Goal: Task Accomplishment & Management: Manage account settings

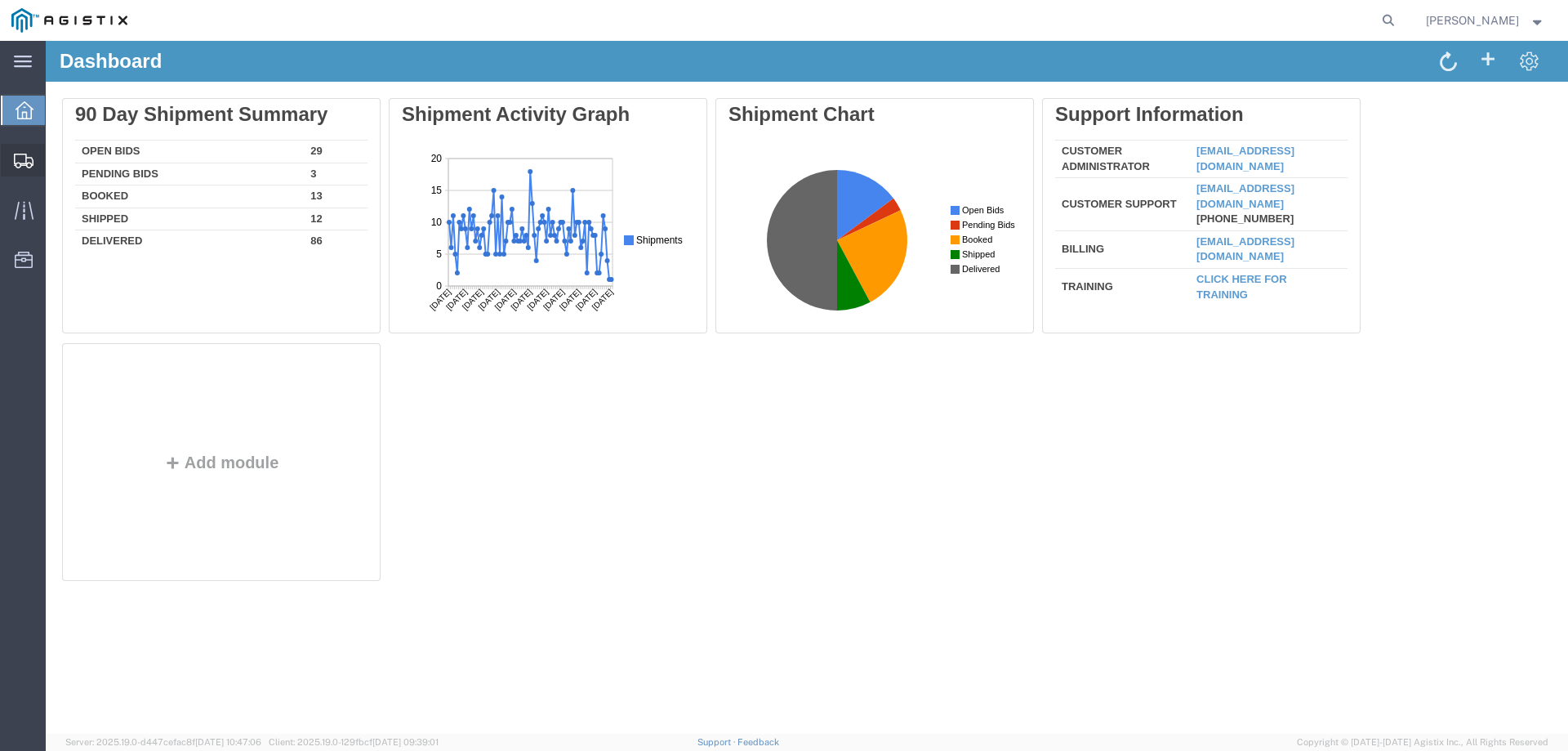
click at [24, 152] on svg-icon at bounding box center [24, 160] width 20 height 16
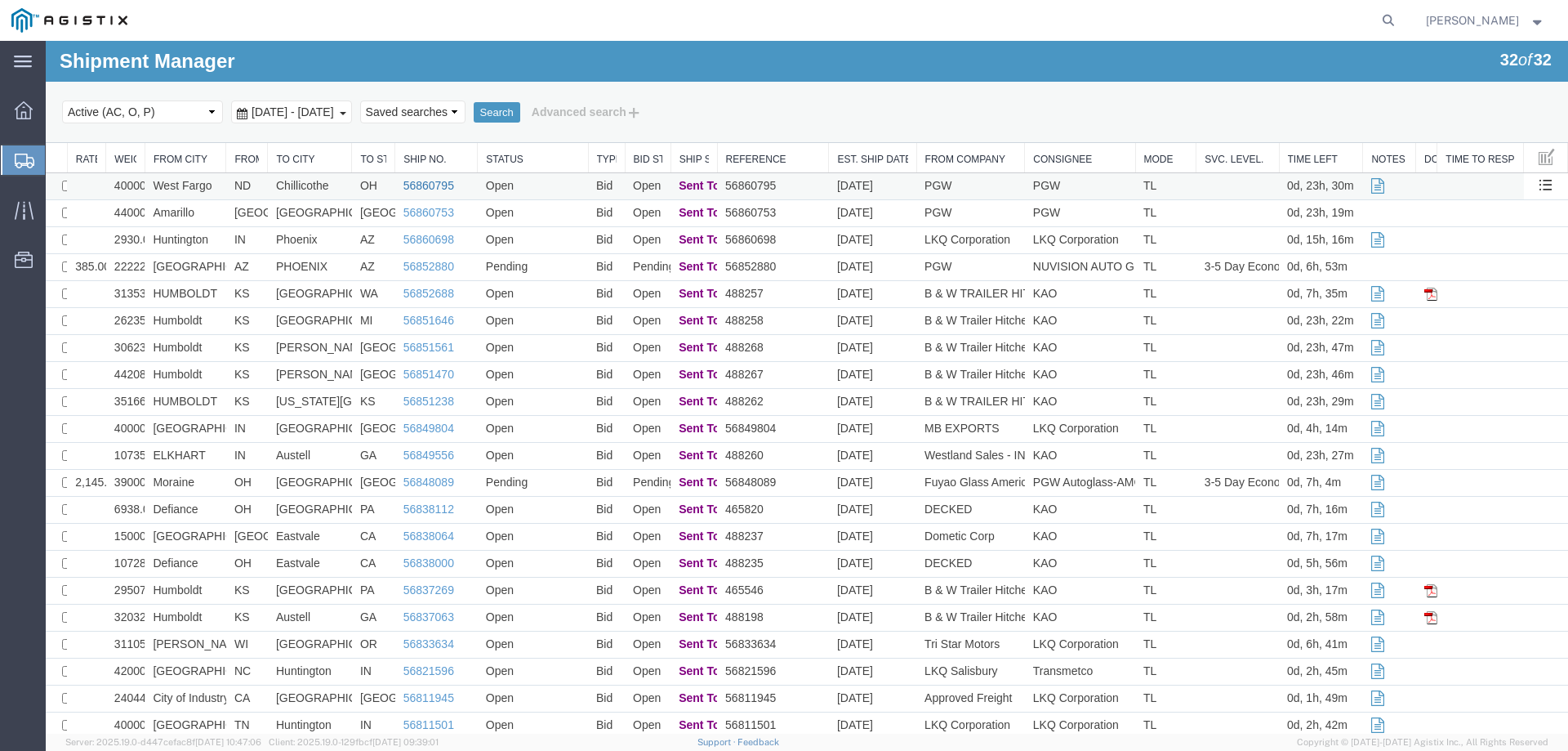
click at [427, 181] on link "56860795" at bounding box center [429, 186] width 51 height 13
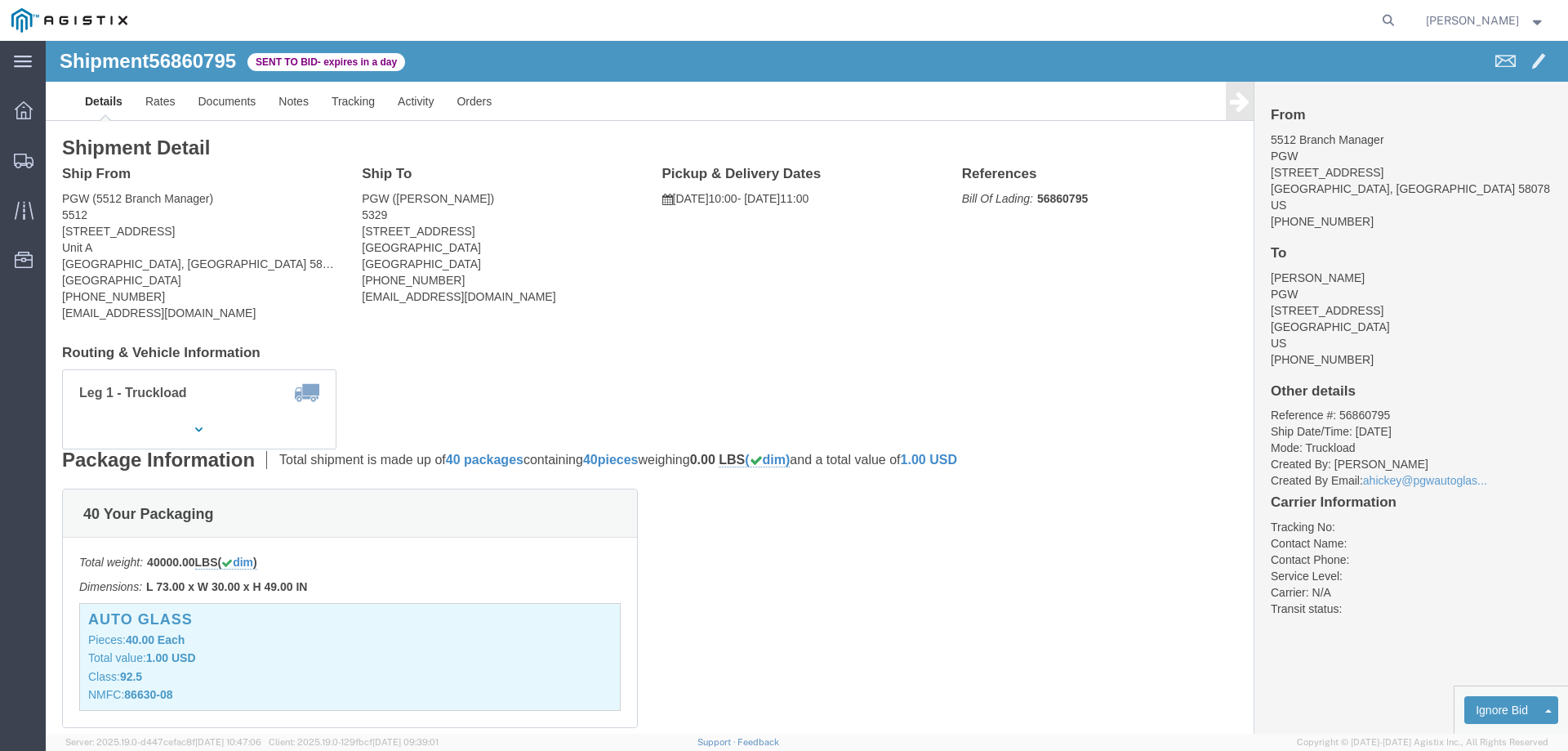
click b "56860795"
copy b "56860795"
click link "Enter / Modify Bid"
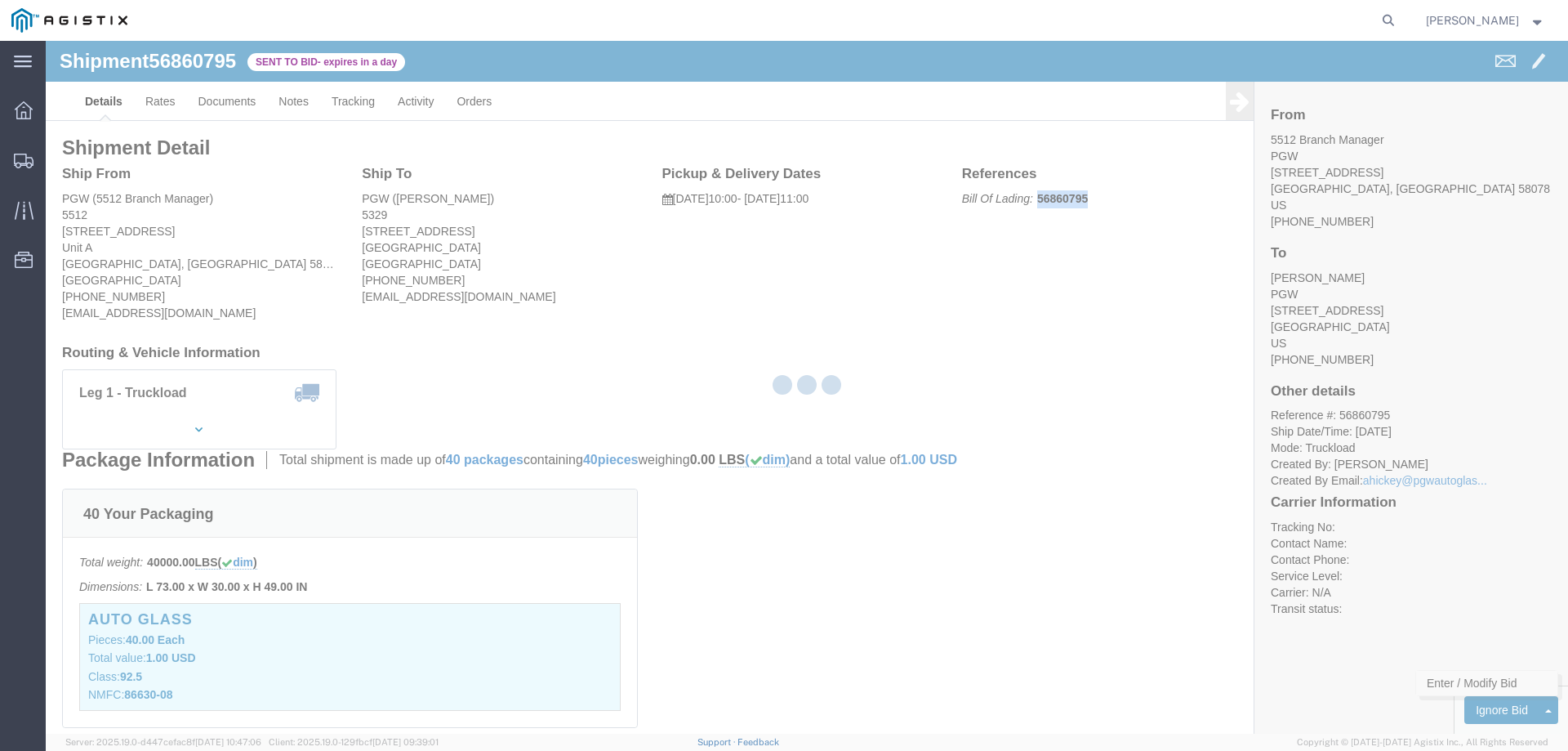
select select "146"
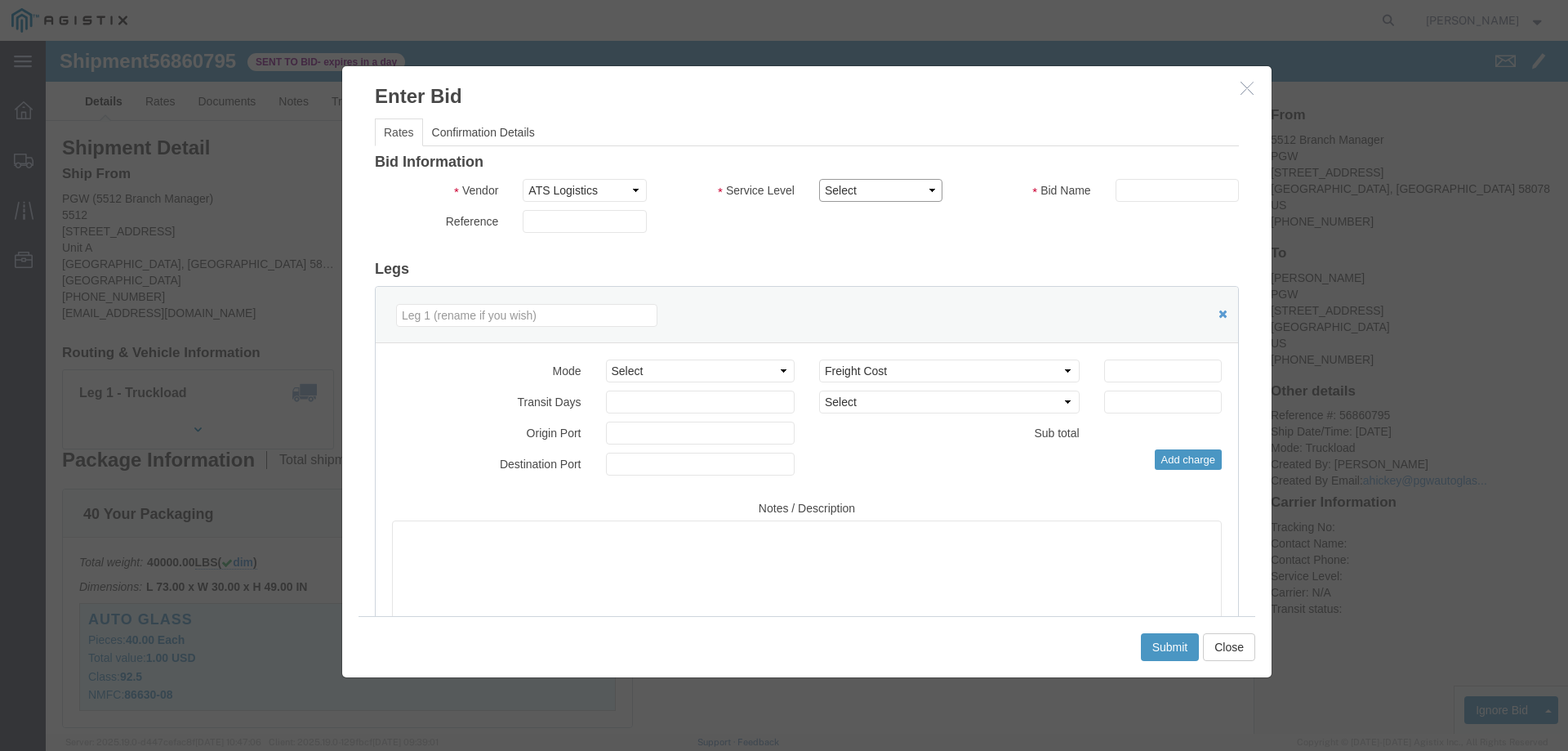
click select "Select CONESTOGA DFRM/STEP Economy TL Flatbed Intermodal LTL Standard Next Day …"
select select "25032"
click select "Select CONESTOGA DFRM/STEP Economy TL Flatbed Intermodal LTL Standard Next Day …"
click input "text"
type input "ats"
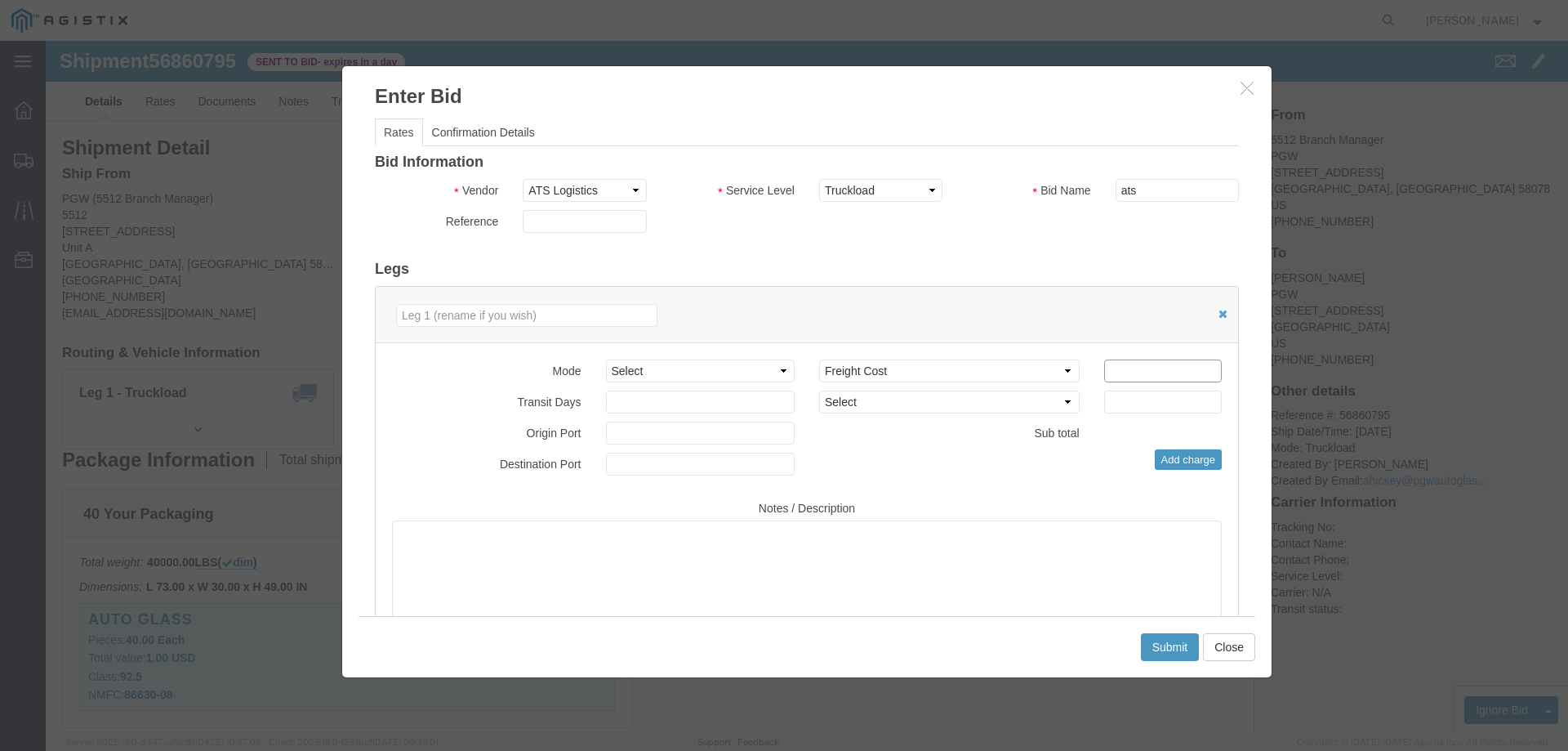
click input "number"
type input "2200"
click button "Submit"
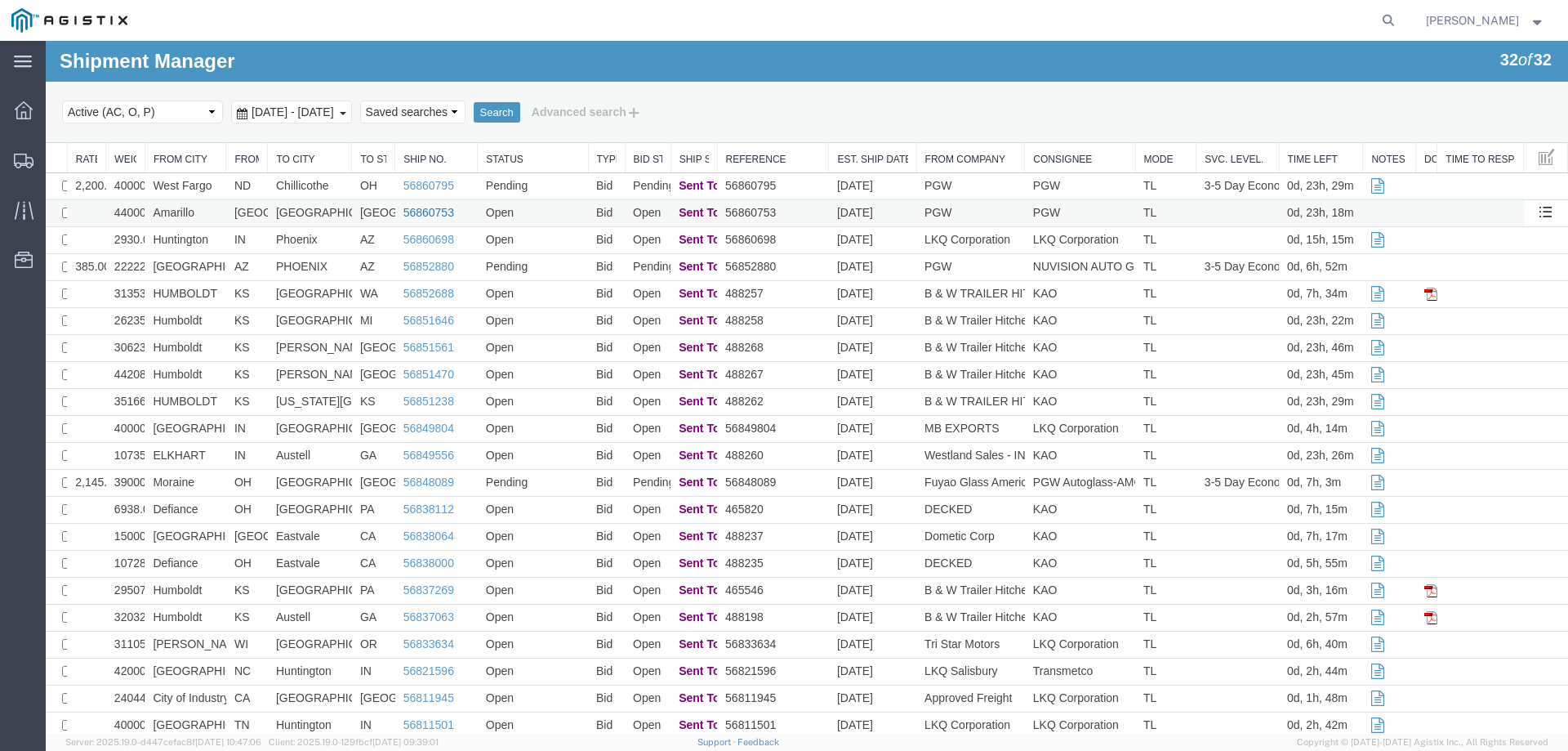
click at [439, 211] on link "56860753" at bounding box center [429, 212] width 51 height 13
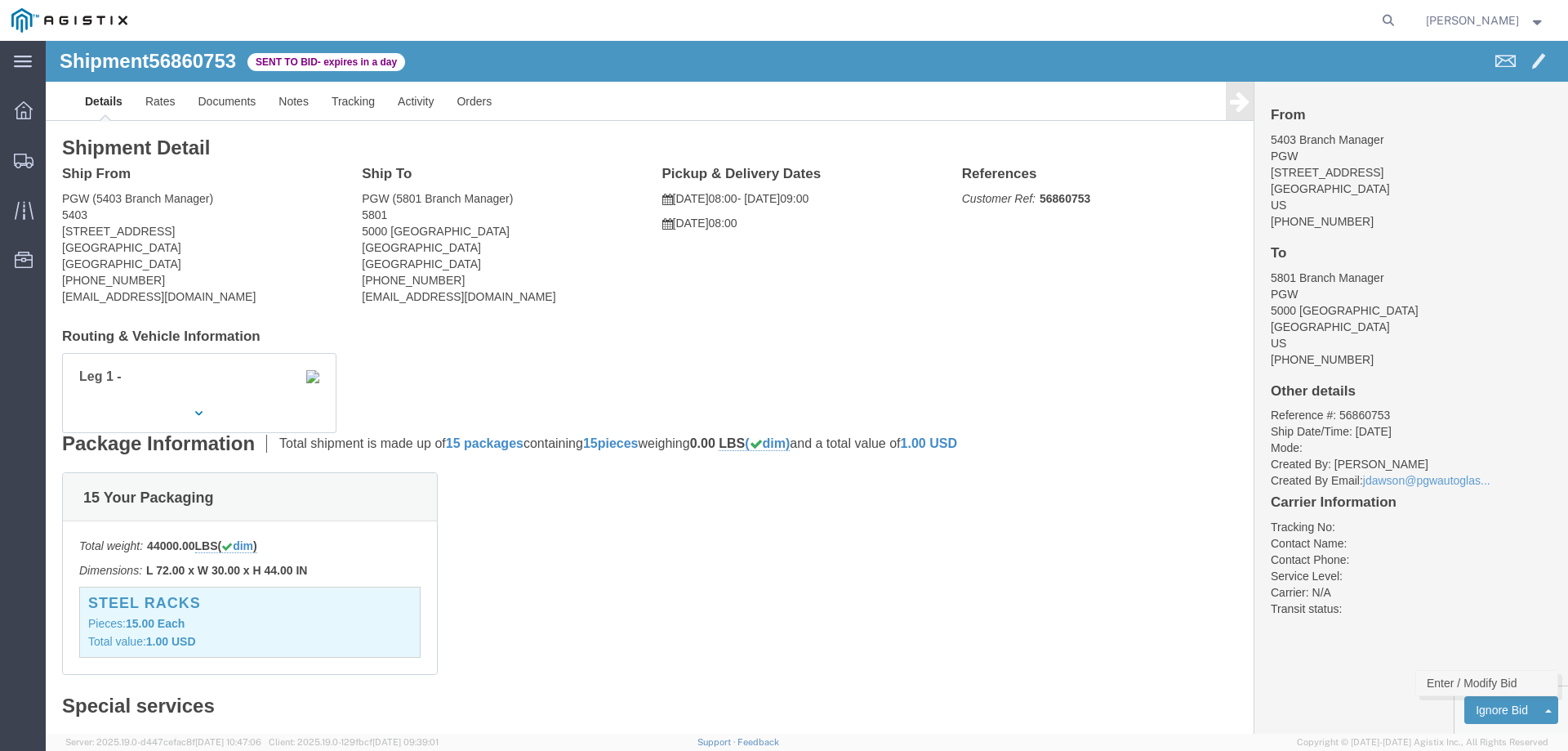
click link "Enter / Modify Bid"
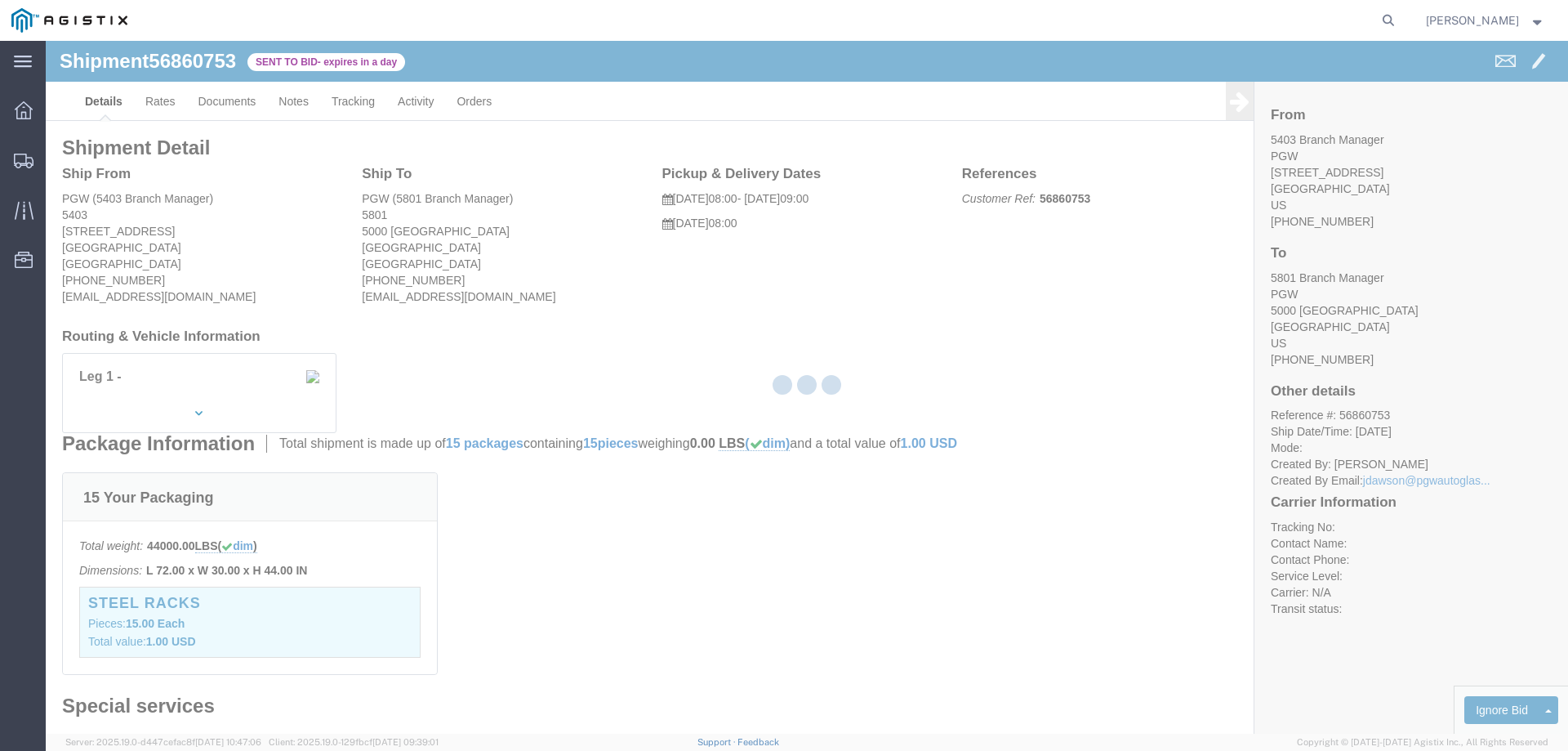
select select "146"
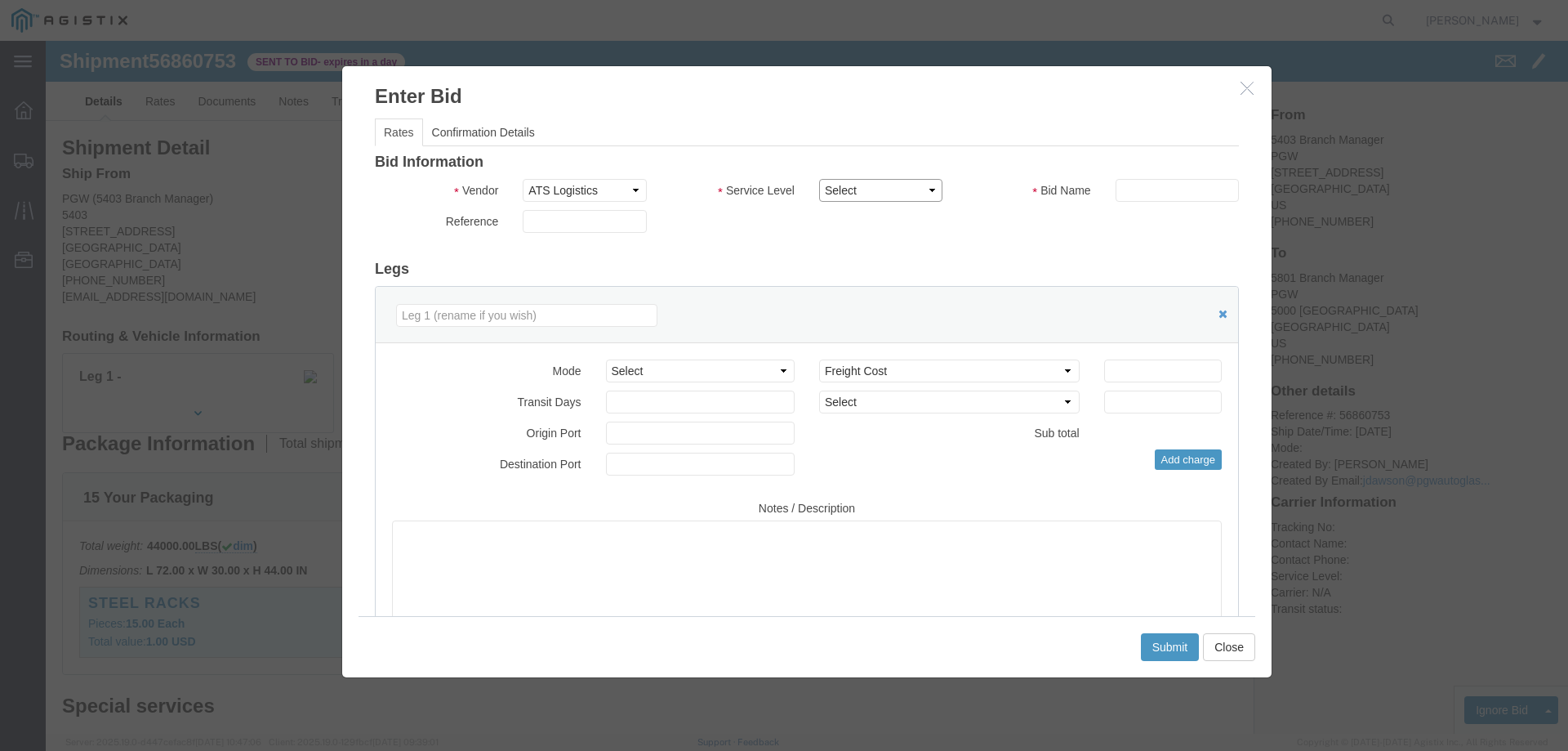
click select "Select CONESTOGA DFRM/STEP Economy TL Flatbed Intermodal LTL Standard Next Day …"
select select "25032"
click select "Select CONESTOGA DFRM/STEP Economy TL Flatbed Intermodal LTL Standard Next Day …"
click input "text"
type input "ats"
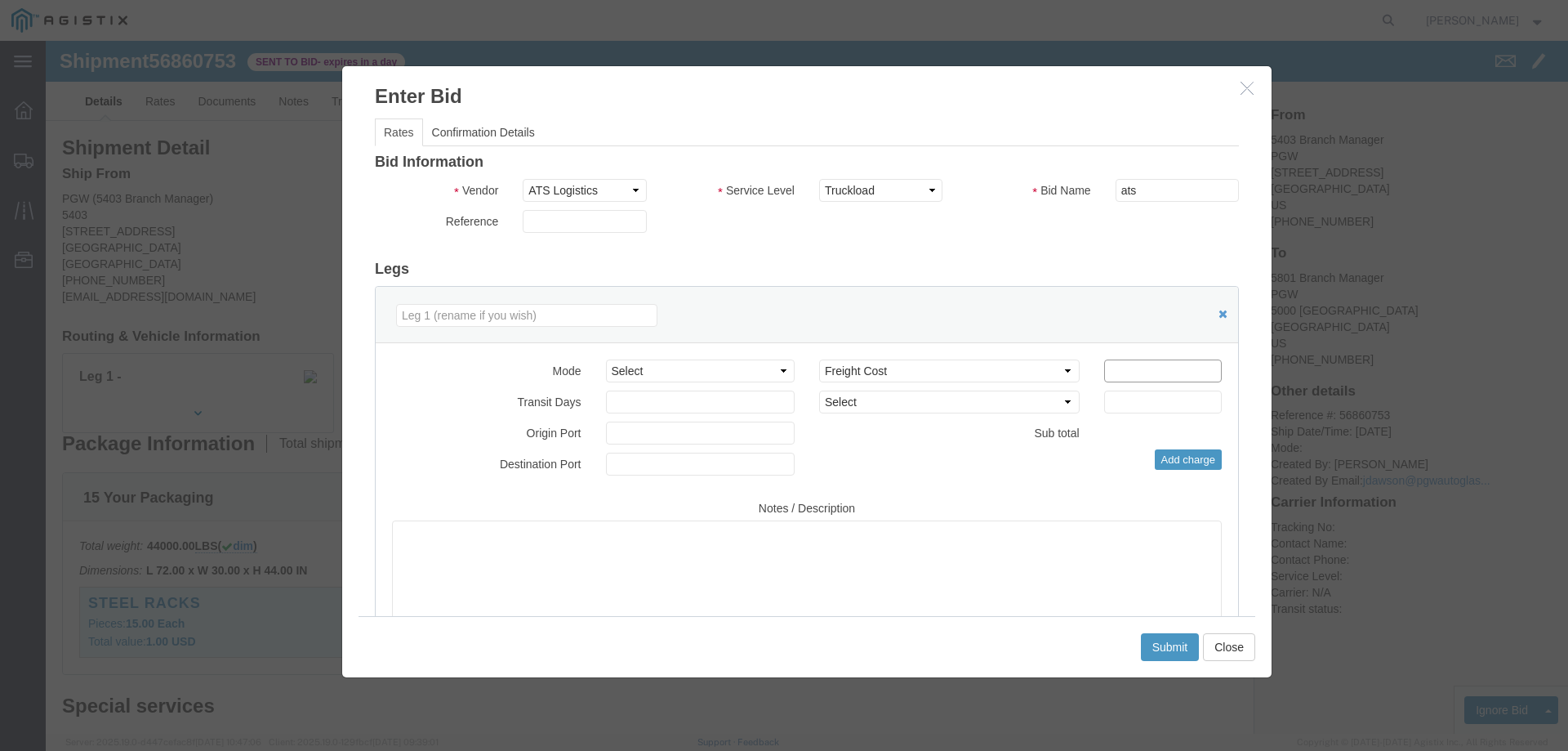
click input "number"
drag, startPoint x: 1071, startPoint y: 327, endPoint x: 981, endPoint y: 339, distance: 90.8
click div "Select 2 Day Service 3 Axle Winch Truck 3 to 5 Day Service 96L Domestic Flat Ra…"
type input "780"
click button "Submit"
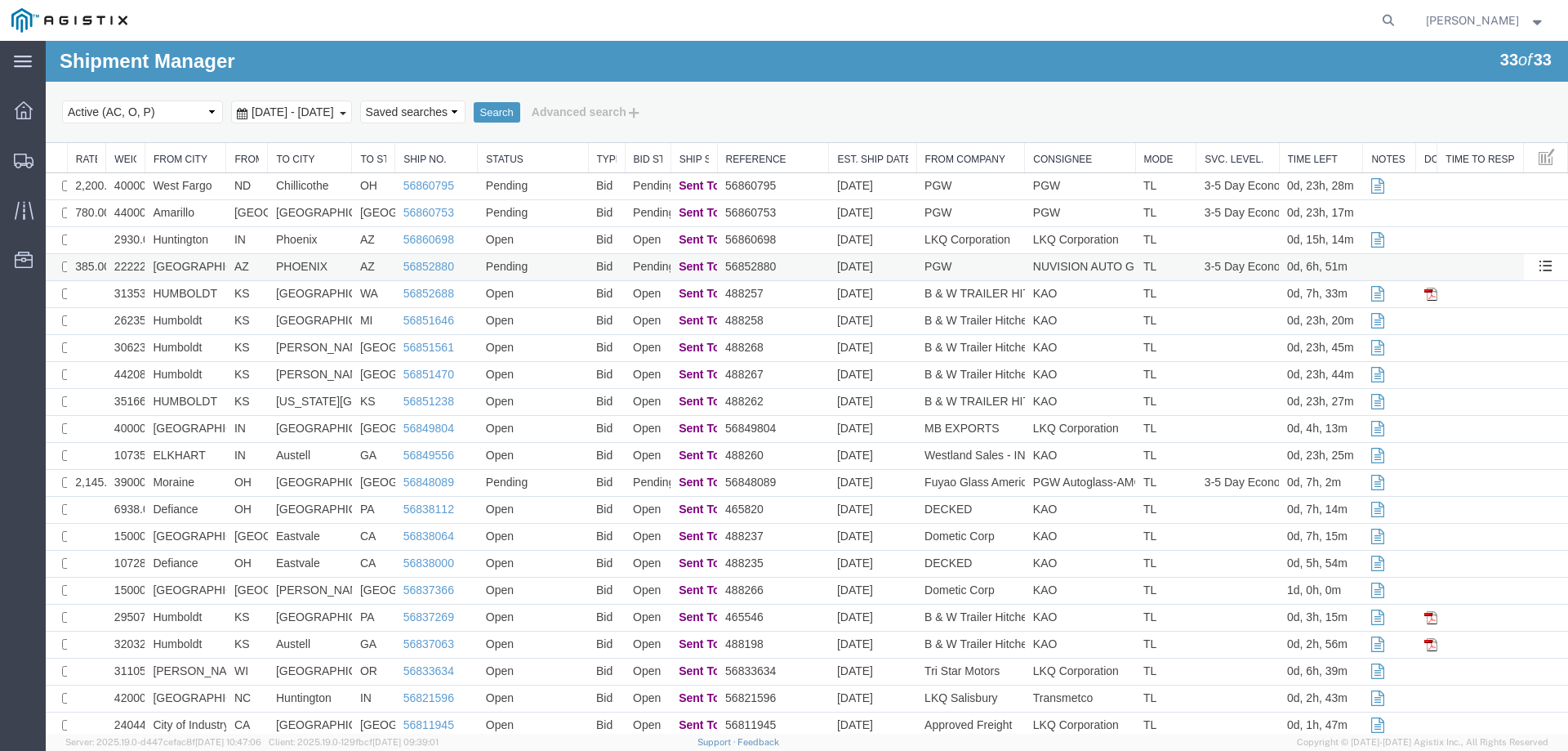
click at [792, 265] on td "56852880" at bounding box center [772, 268] width 111 height 27
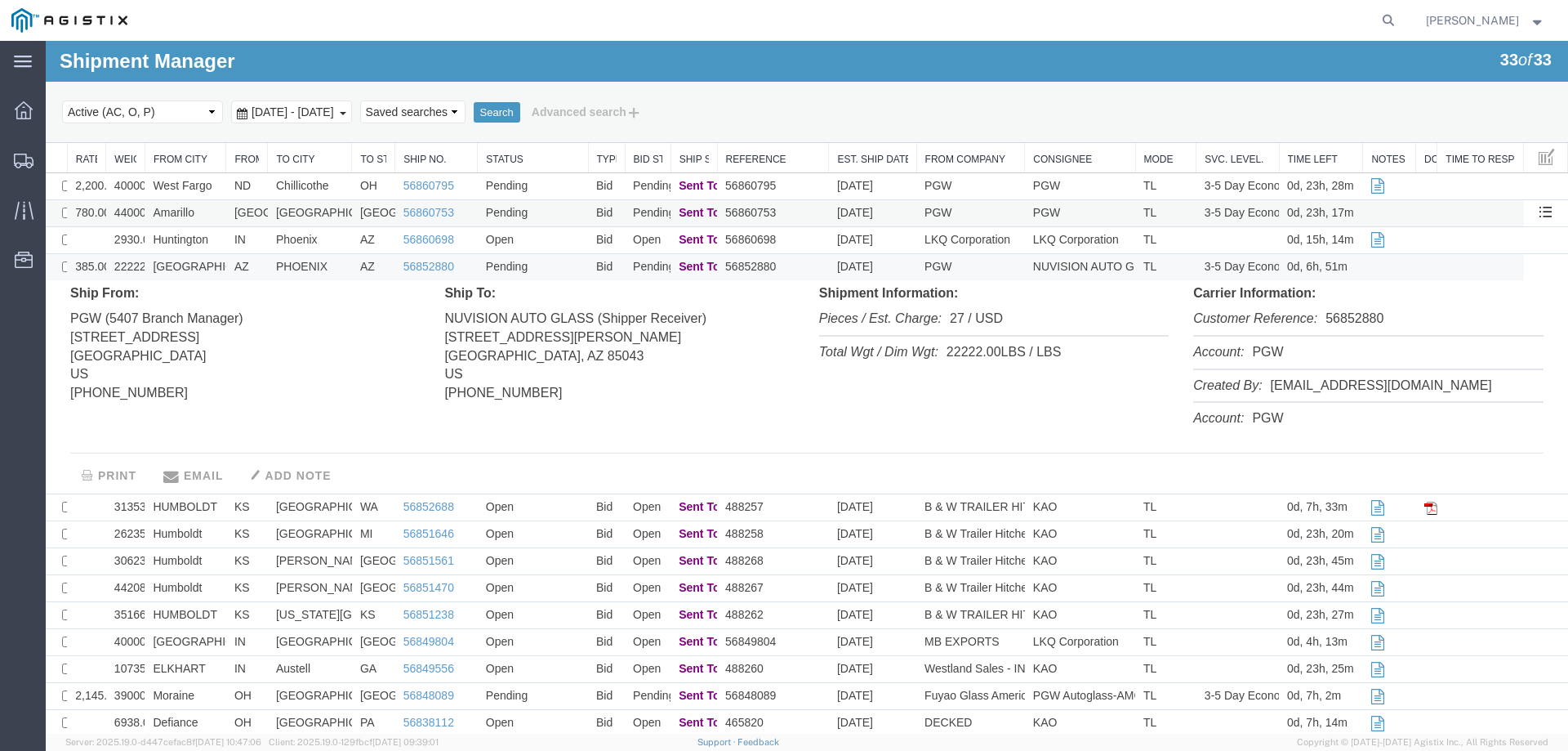
click at [810, 210] on td "56860753" at bounding box center [772, 213] width 111 height 27
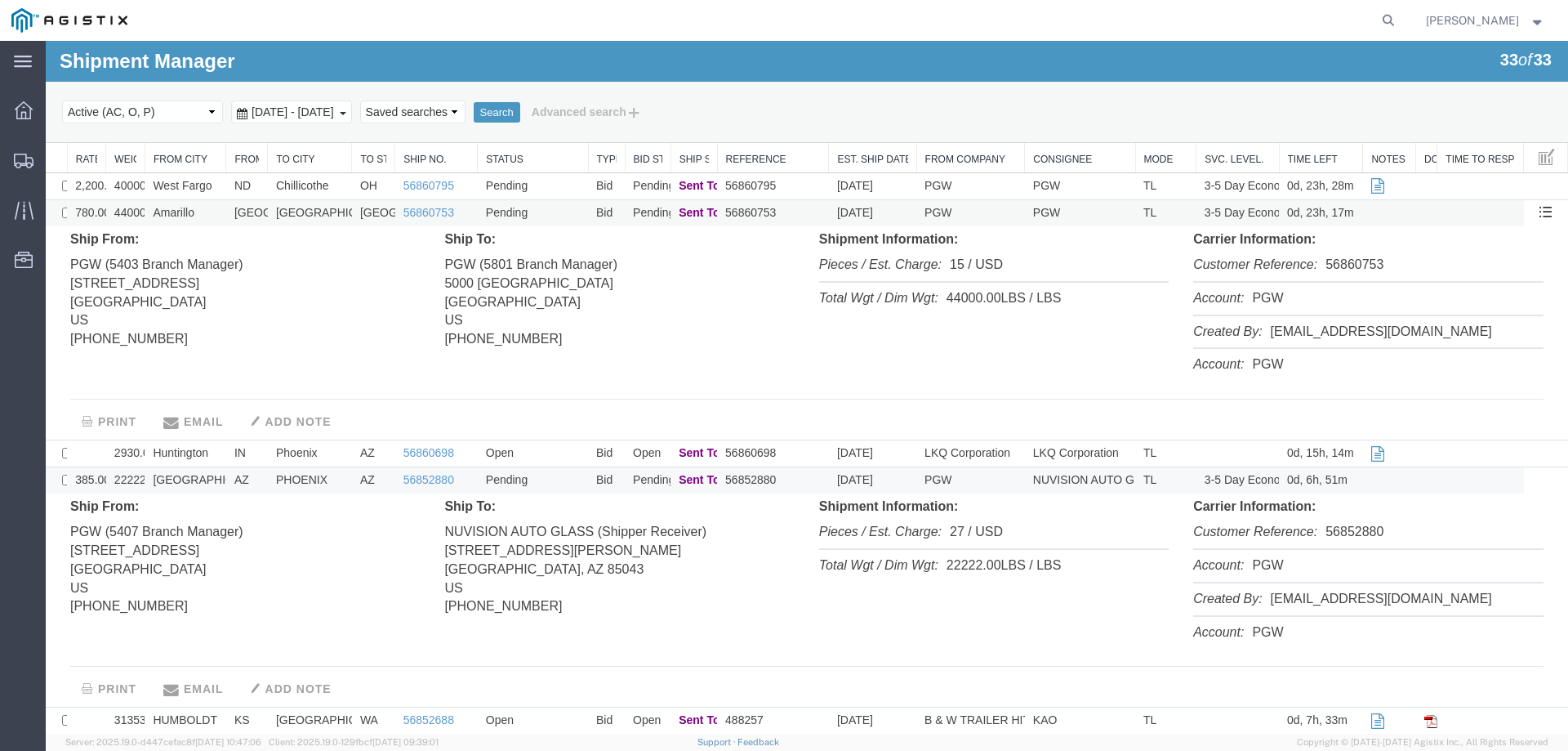
click at [810, 210] on td "56860753" at bounding box center [772, 213] width 111 height 27
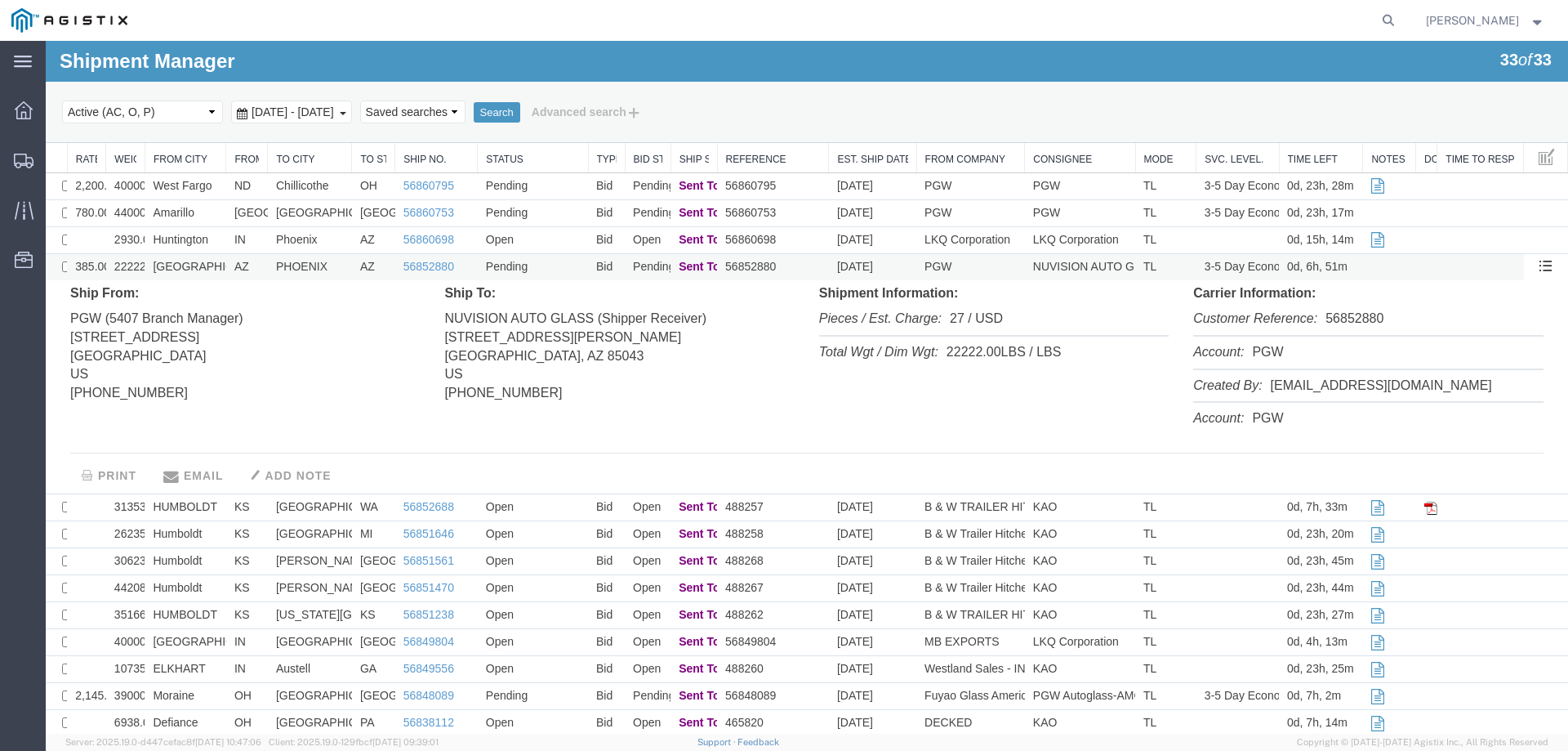
click at [800, 256] on td "56852880" at bounding box center [772, 268] width 111 height 27
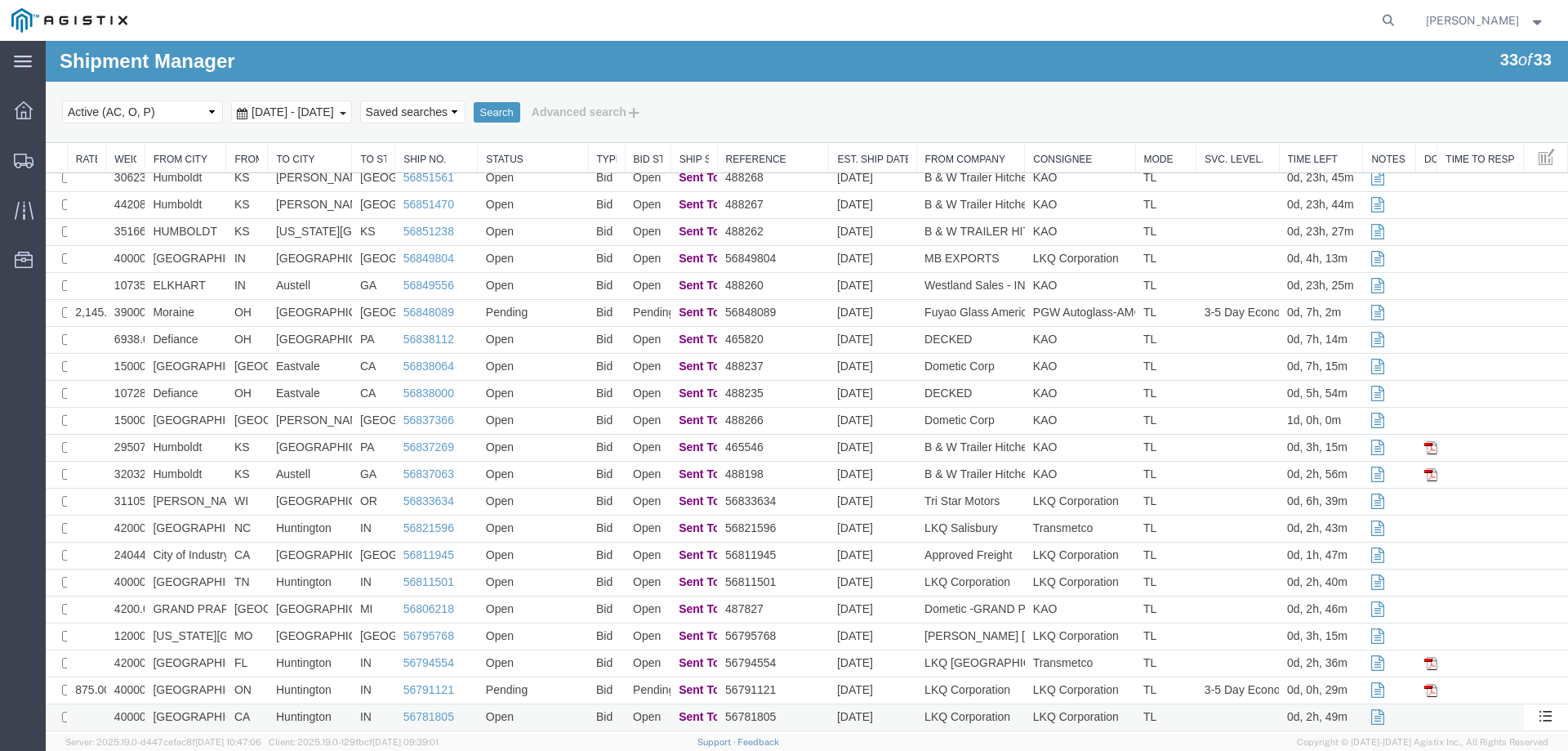
scroll to position [345, 0]
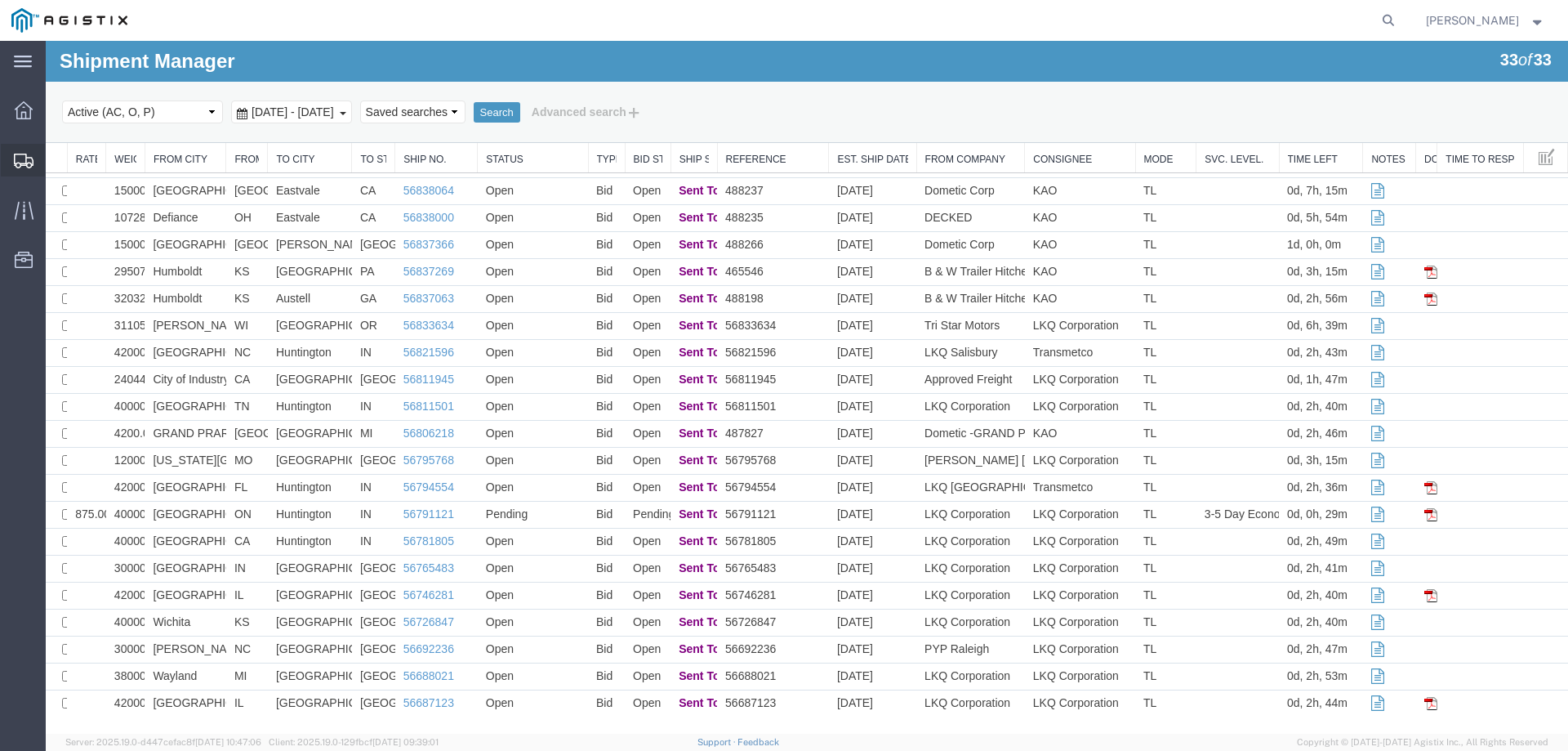
click at [12, 162] on div at bounding box center [23, 160] width 45 height 33
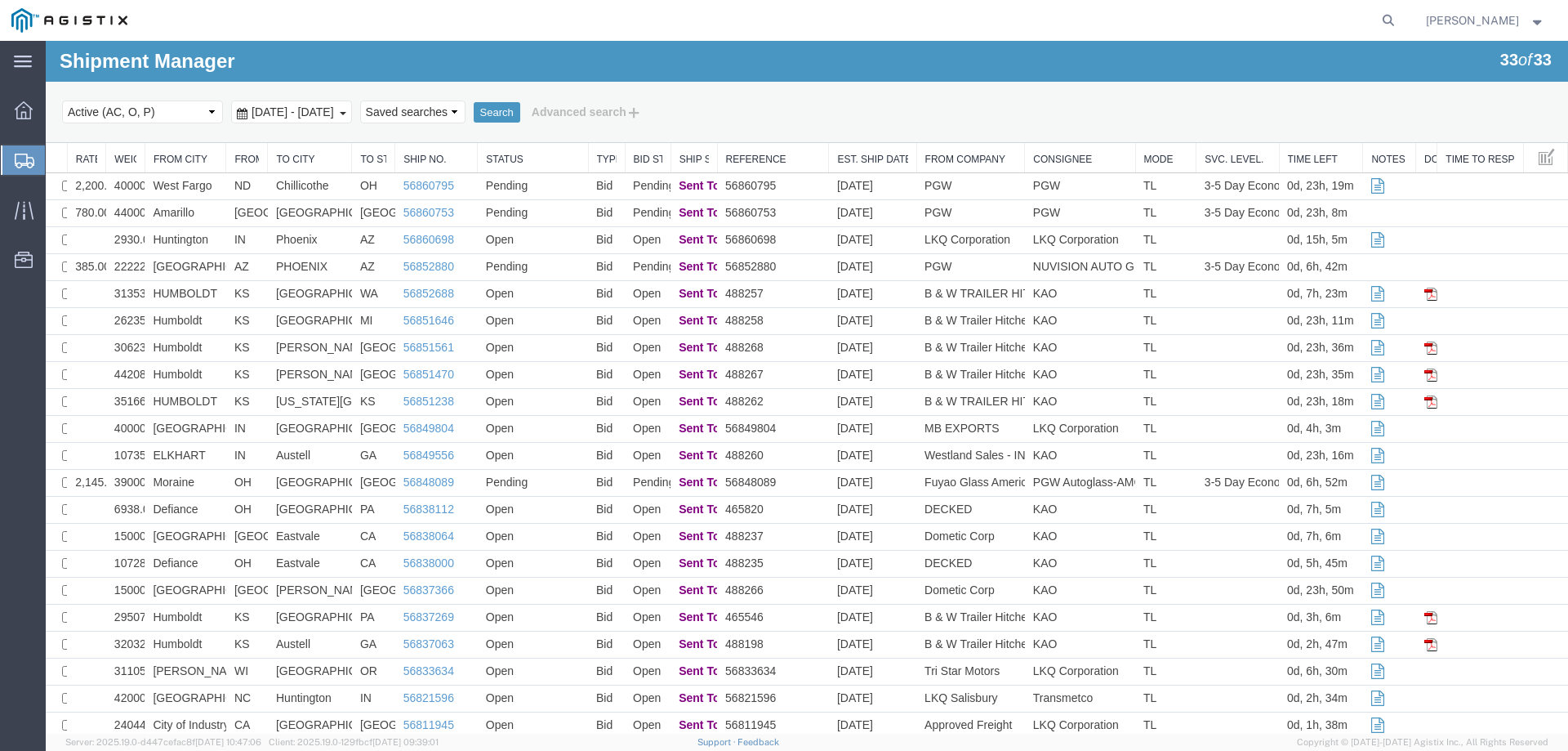
click at [10, 161] on div at bounding box center [23, 160] width 45 height 29
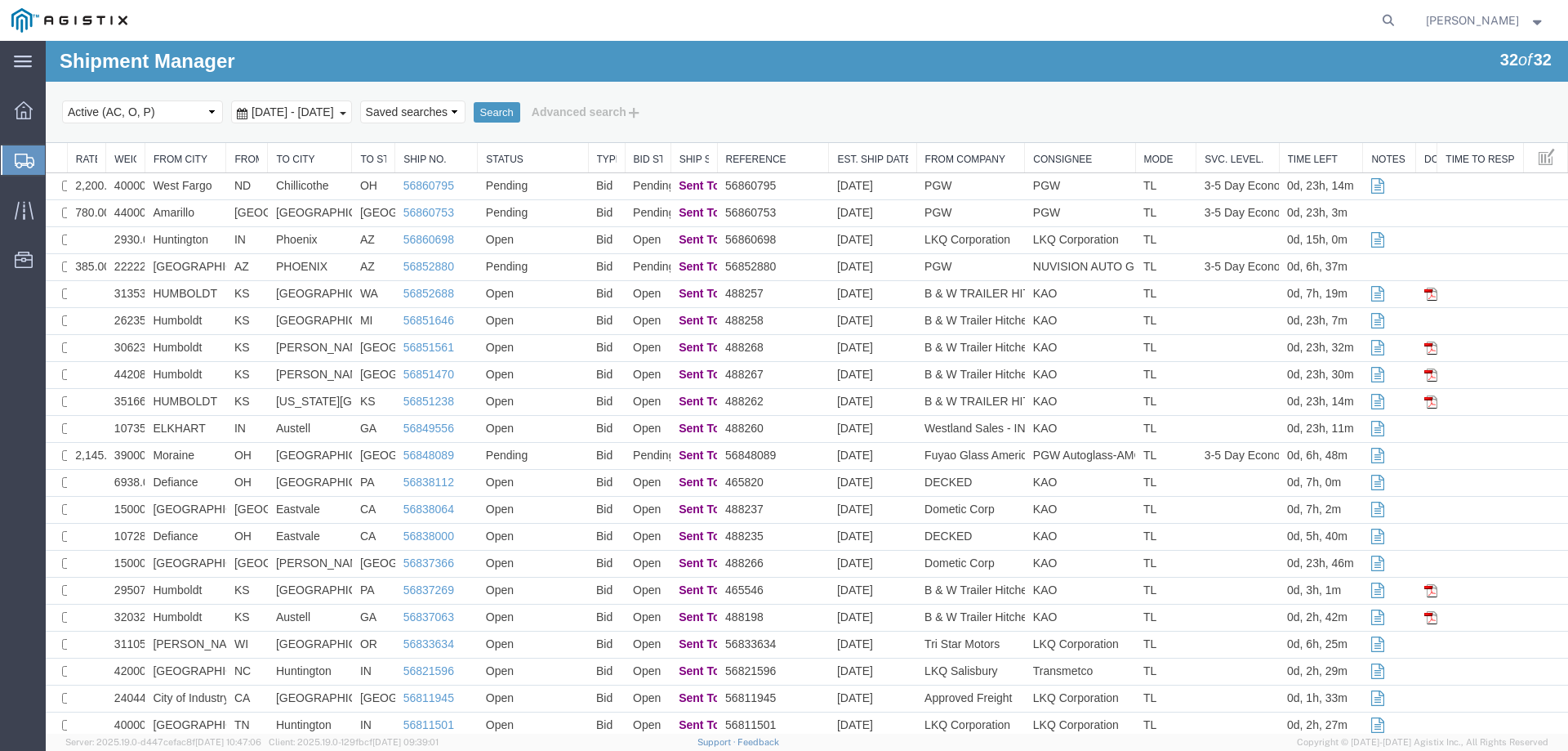
drag, startPoint x: 958, startPoint y: 110, endPoint x: 291, endPoint y: 141, distance: 667.7
click at [956, 110] on div "Select status Active (AC, O, P) All Approved Awaiting Confirmation (AC) Booked …" at bounding box center [807, 111] width 1490 height 28
click at [14, 170] on div at bounding box center [23, 160] width 45 height 29
click at [254, 187] on td "ND" at bounding box center [247, 186] width 42 height 27
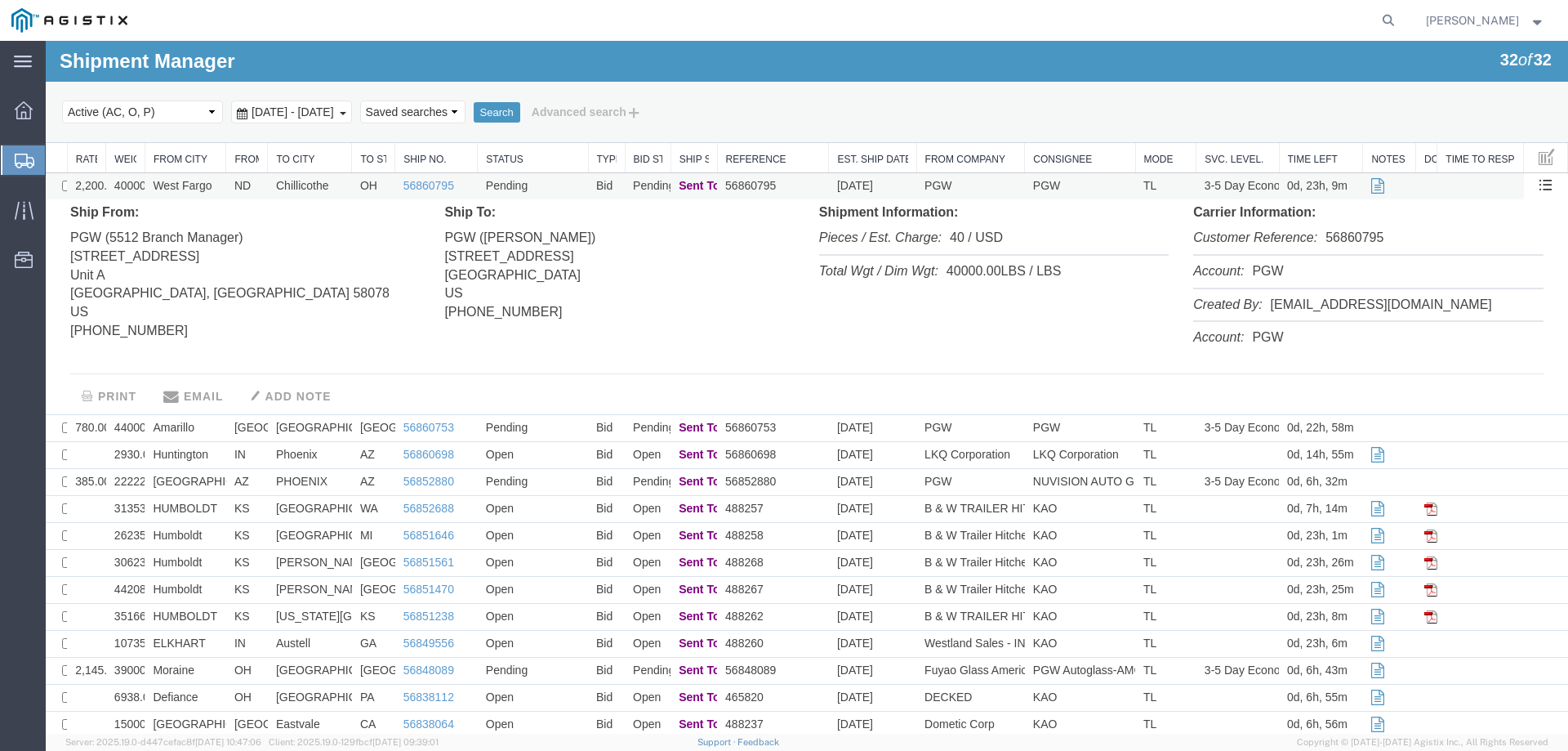
click at [254, 187] on td "ND" at bounding box center [247, 186] width 42 height 27
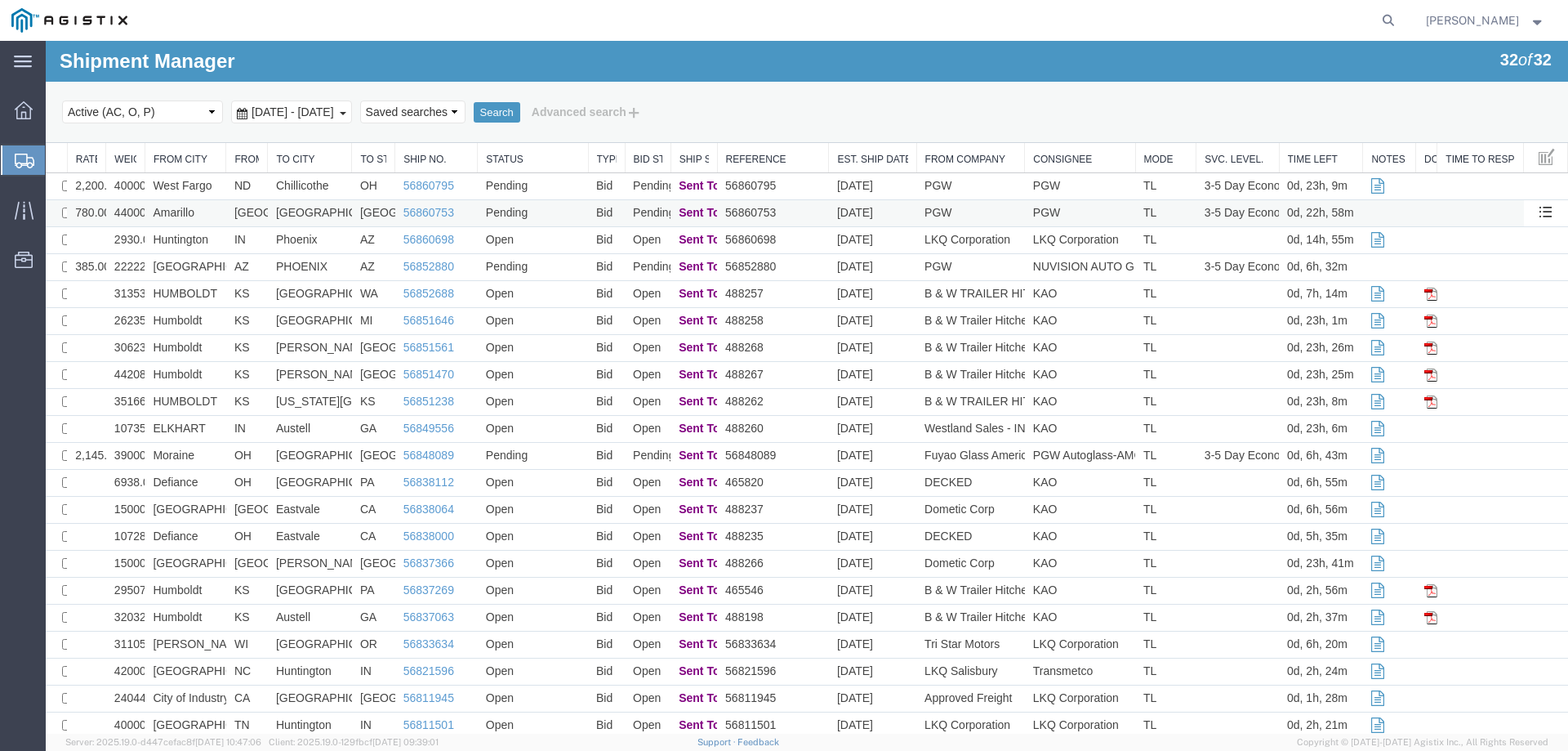
click at [259, 214] on td "[GEOGRAPHIC_DATA]" at bounding box center [247, 213] width 42 height 27
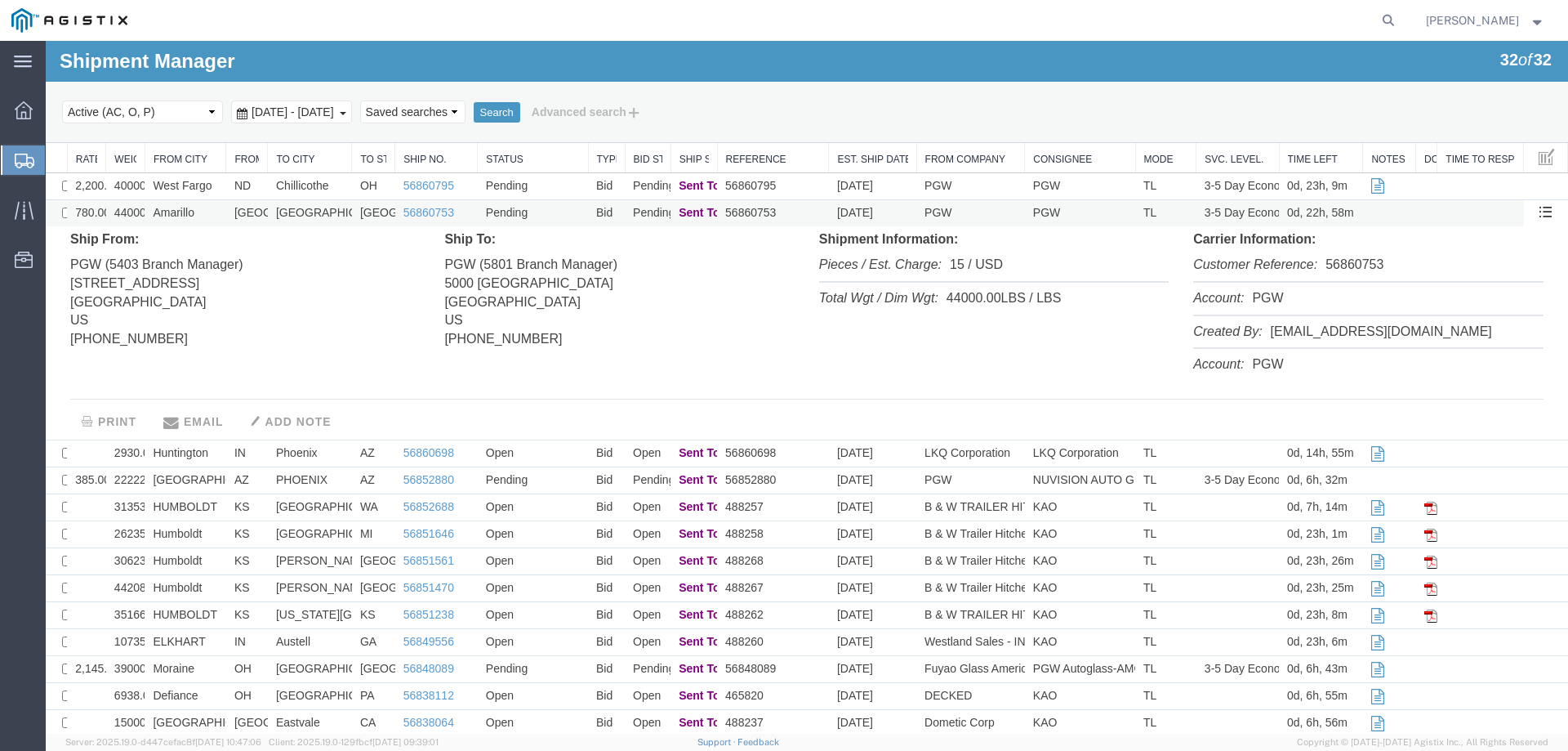
click at [259, 214] on td "[GEOGRAPHIC_DATA]" at bounding box center [247, 213] width 42 height 27
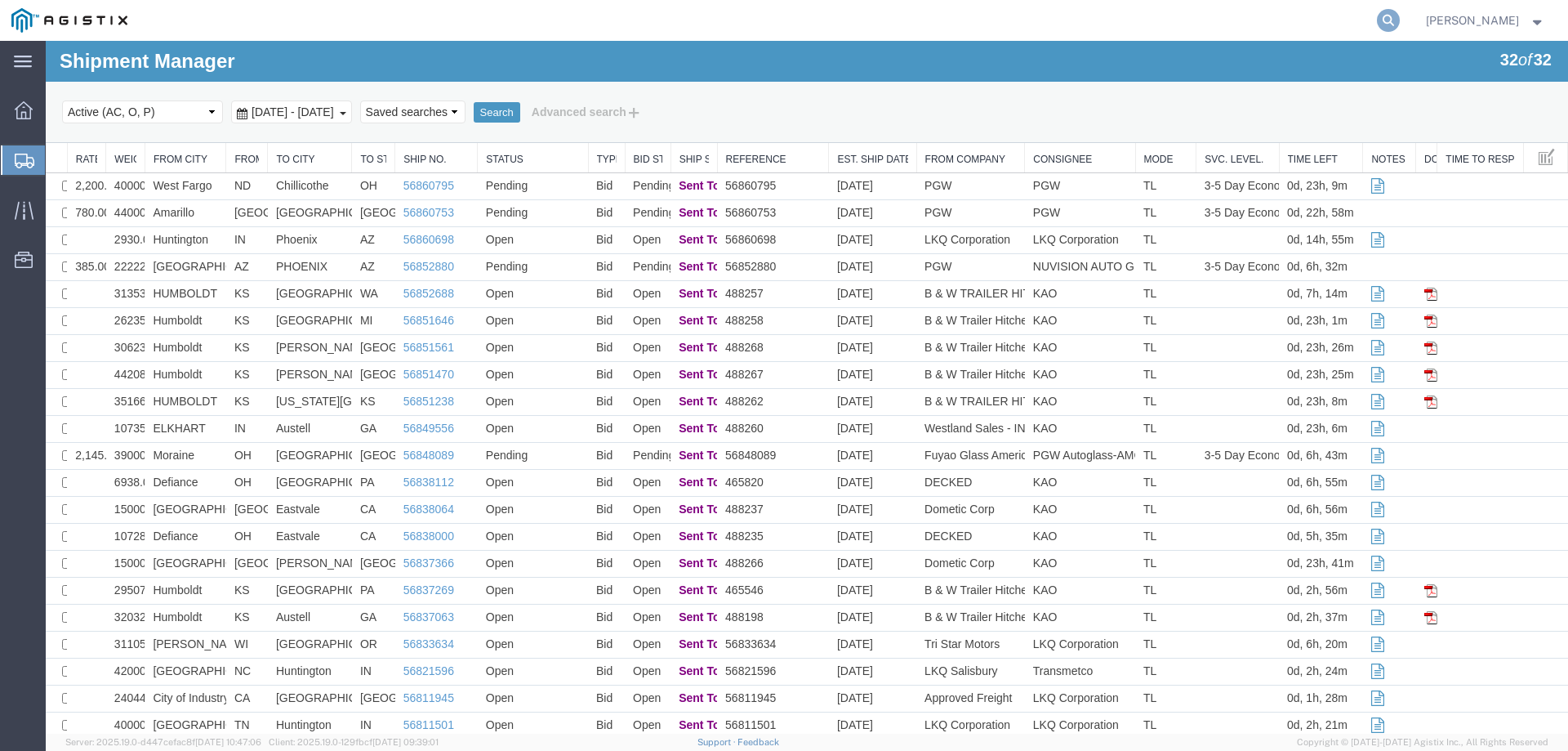
click at [1400, 19] on icon at bounding box center [1388, 21] width 23 height 23
click at [1029, 24] on input "search" at bounding box center [1128, 21] width 497 height 39
paste input "56541359"
type input "56541359"
click at [1400, 20] on icon at bounding box center [1388, 21] width 23 height 23
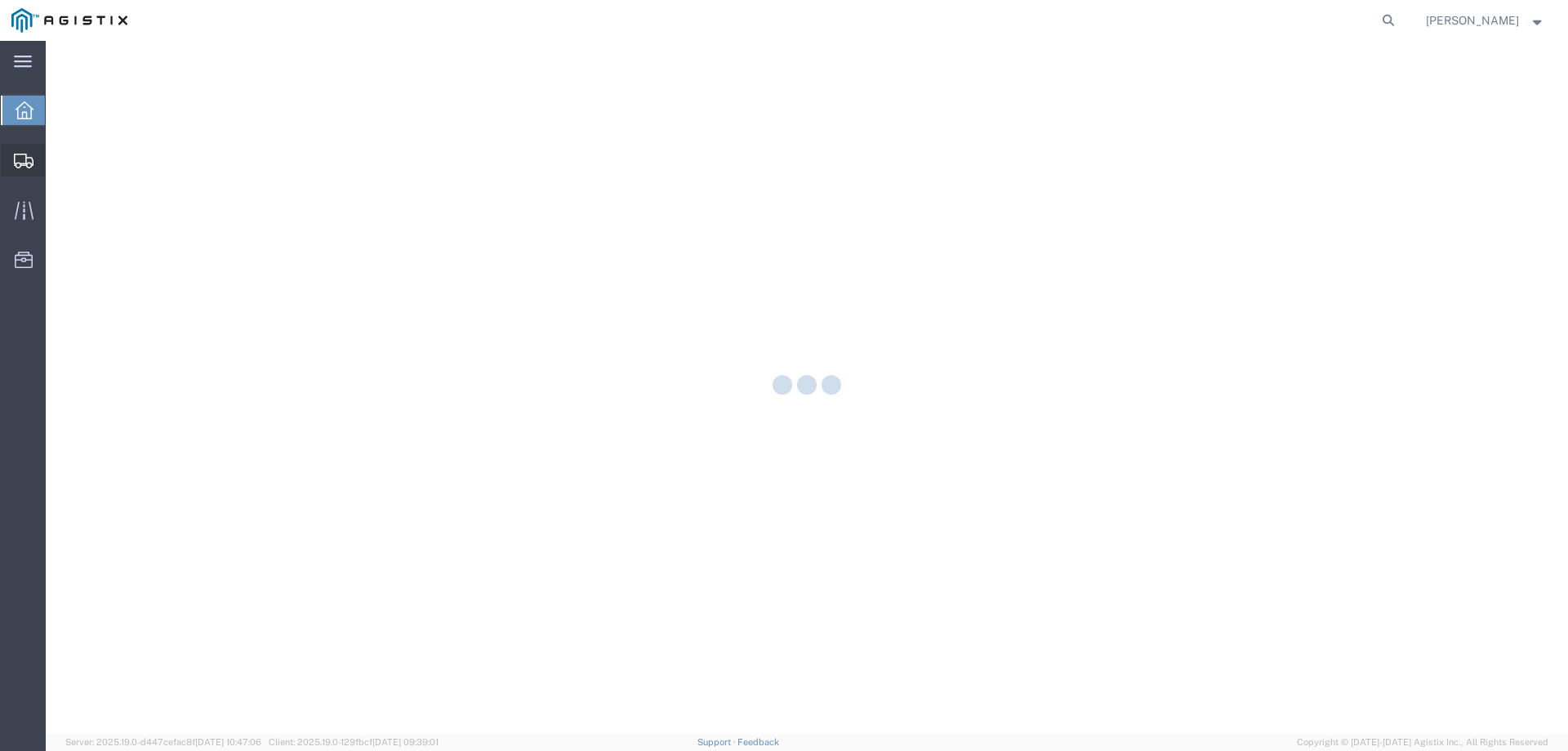
click at [23, 151] on div at bounding box center [23, 160] width 45 height 33
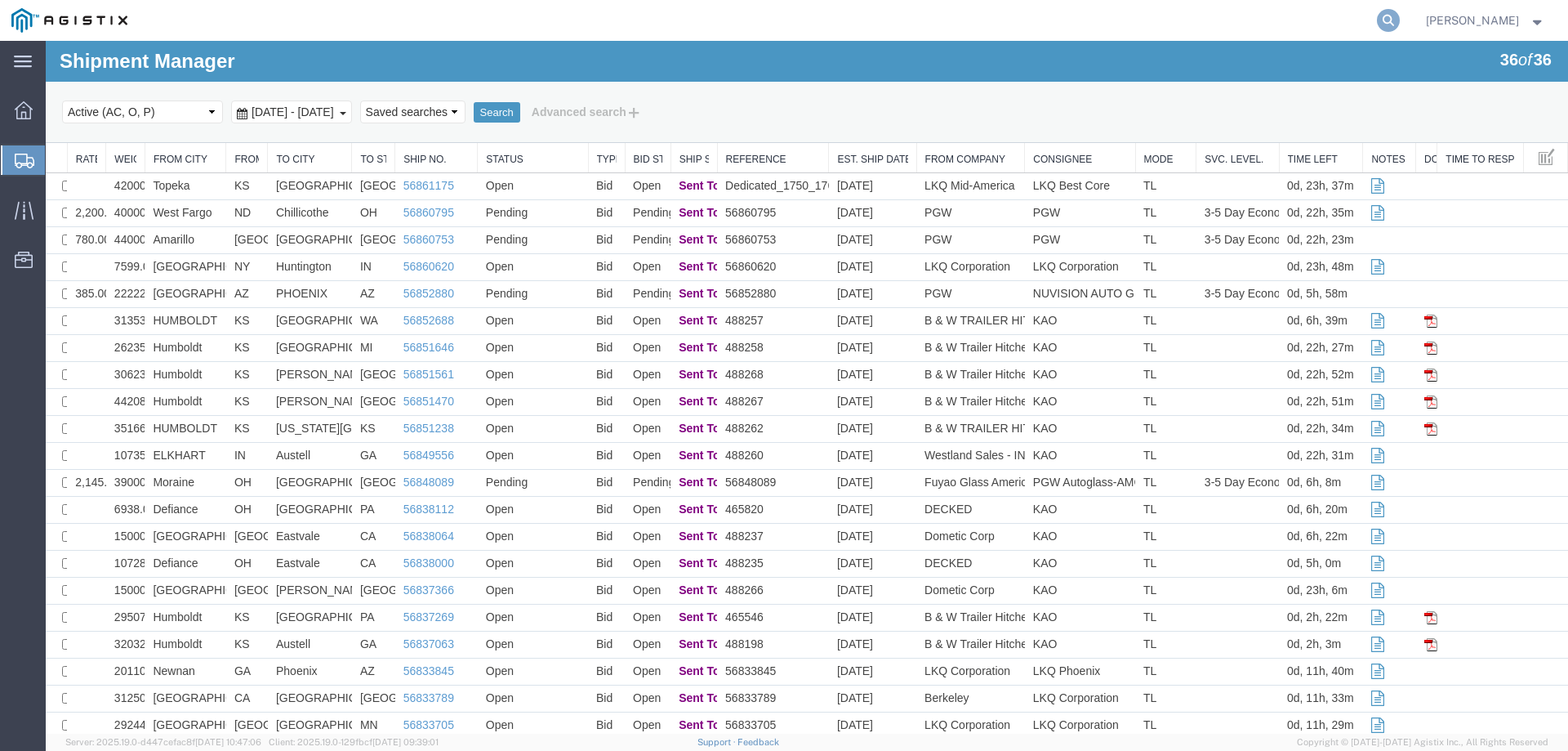
click at [1400, 20] on icon at bounding box center [1388, 21] width 23 height 23
click at [1171, 14] on input "search" at bounding box center [1128, 21] width 497 height 39
paste input "56473447"
click at [1400, 15] on icon at bounding box center [1388, 21] width 23 height 23
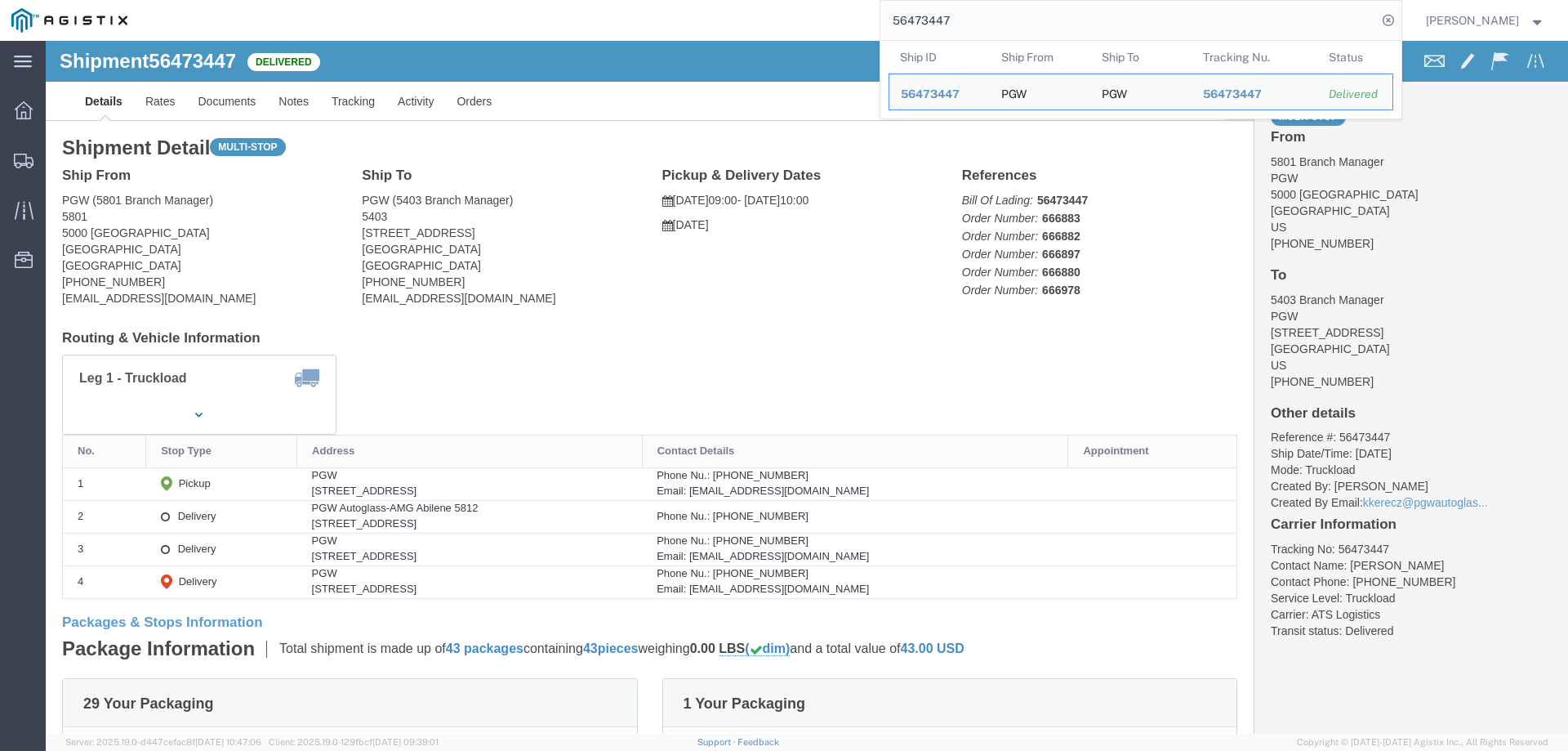
drag, startPoint x: 1007, startPoint y: 29, endPoint x: 822, endPoint y: 29, distance: 185.0
click at [822, 29] on div "56473447 Ship ID Ship From Ship To Tracking Nu. Status Ship ID 56473447 Ship Fr…" at bounding box center [770, 21] width 1262 height 41
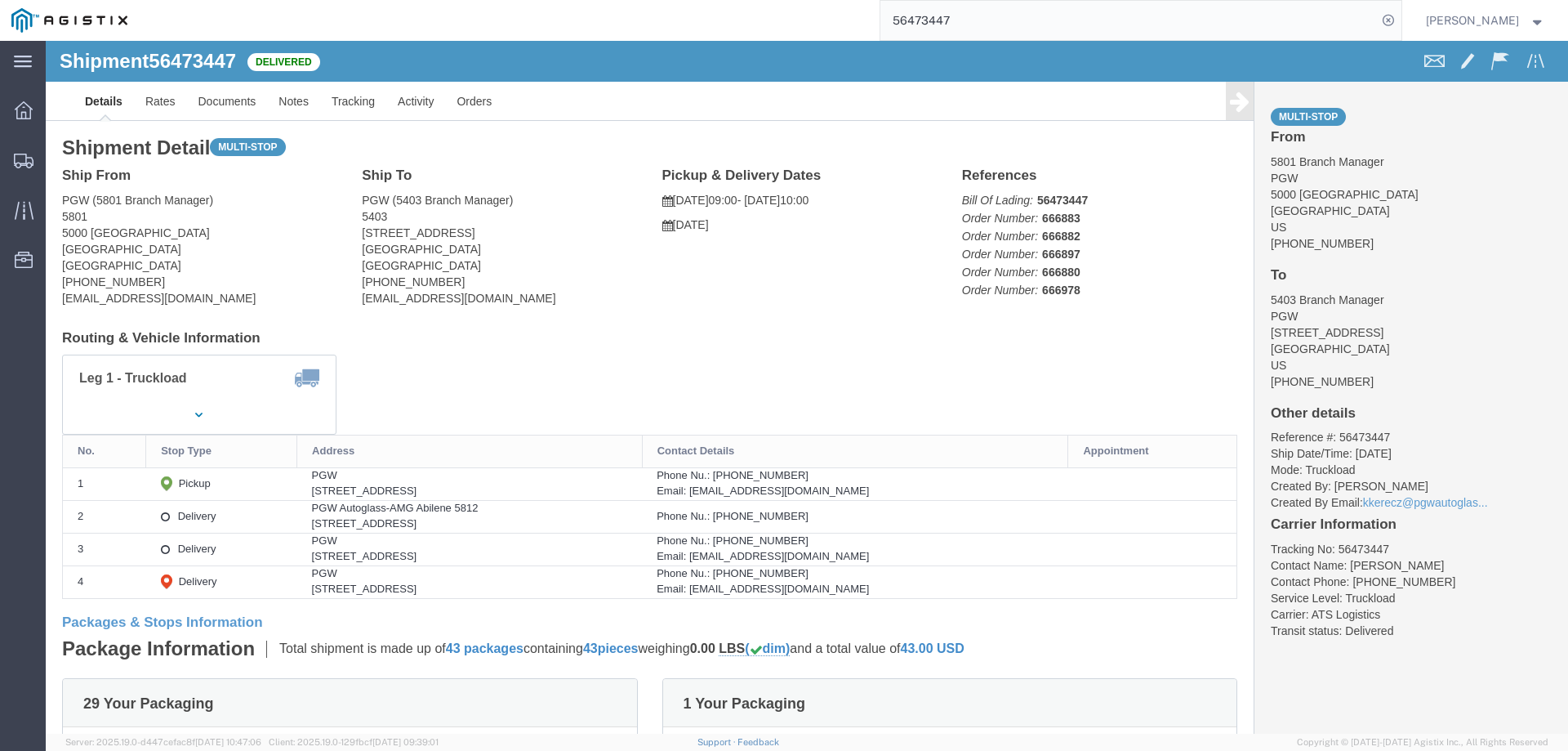
paste input "5912078"
type input "55912078"
click at [1400, 24] on icon at bounding box center [1388, 21] width 23 height 23
click at [24, 153] on icon at bounding box center [24, 161] width 20 height 14
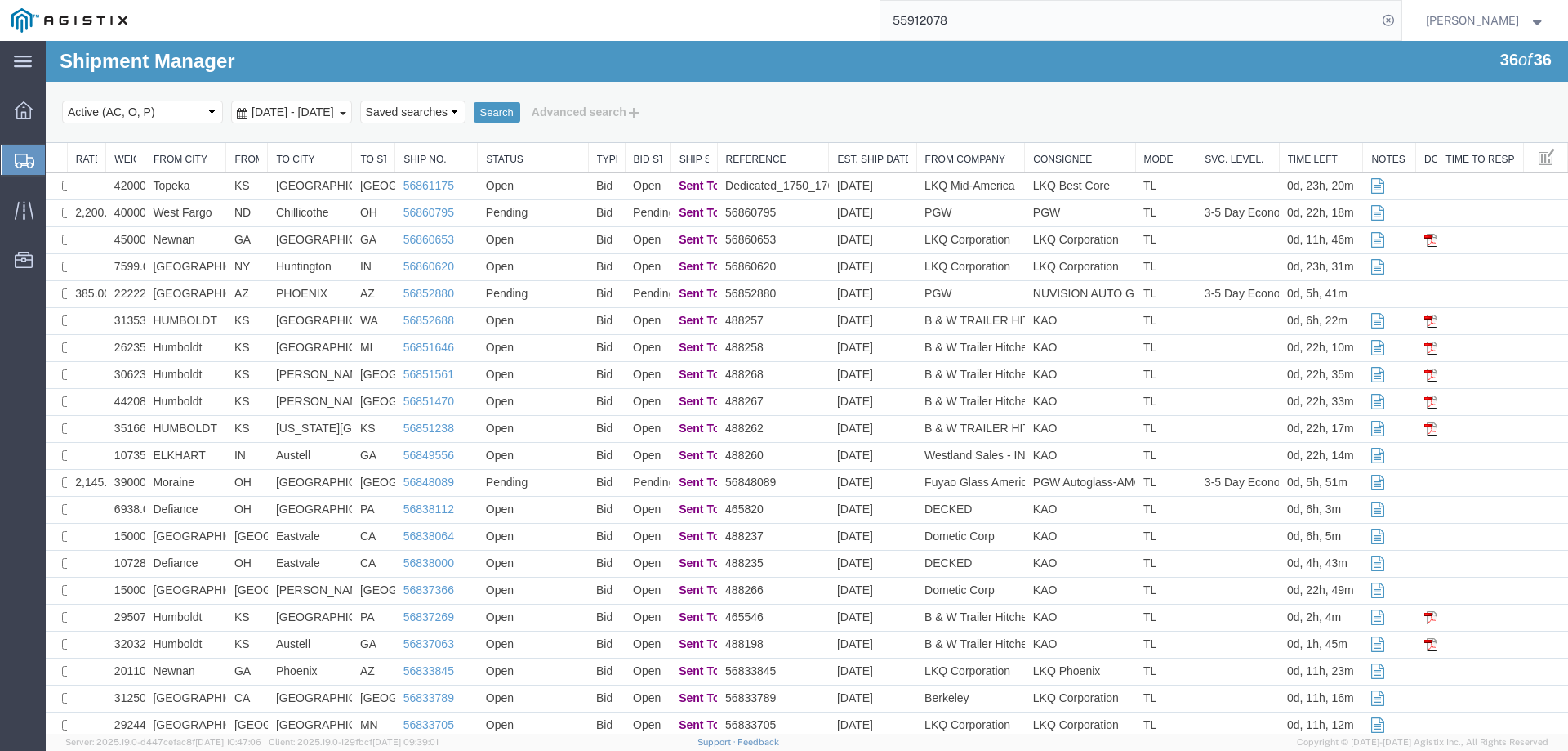
click at [13, 154] on div at bounding box center [23, 160] width 45 height 29
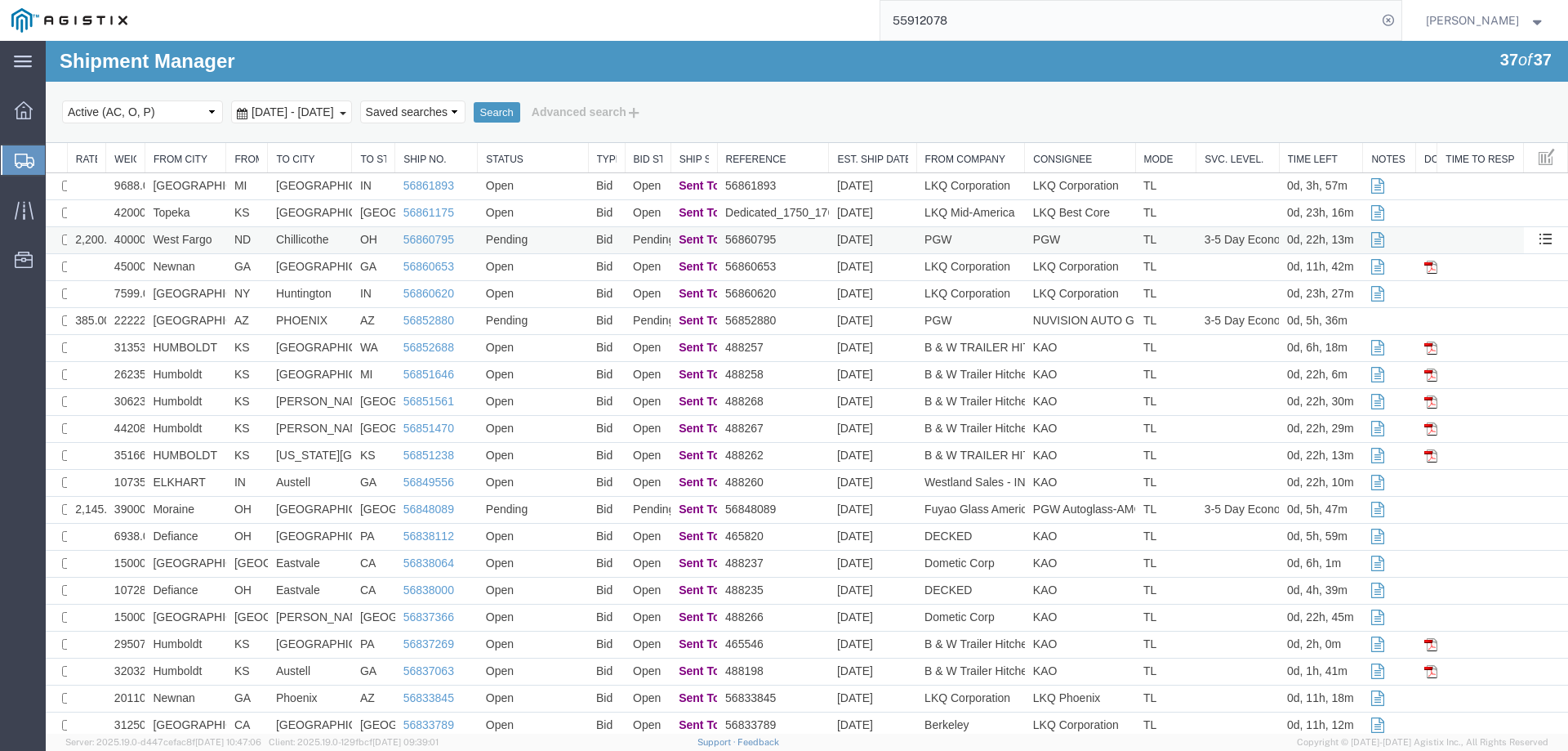
click at [579, 238] on td "Pending" at bounding box center [533, 241] width 111 height 27
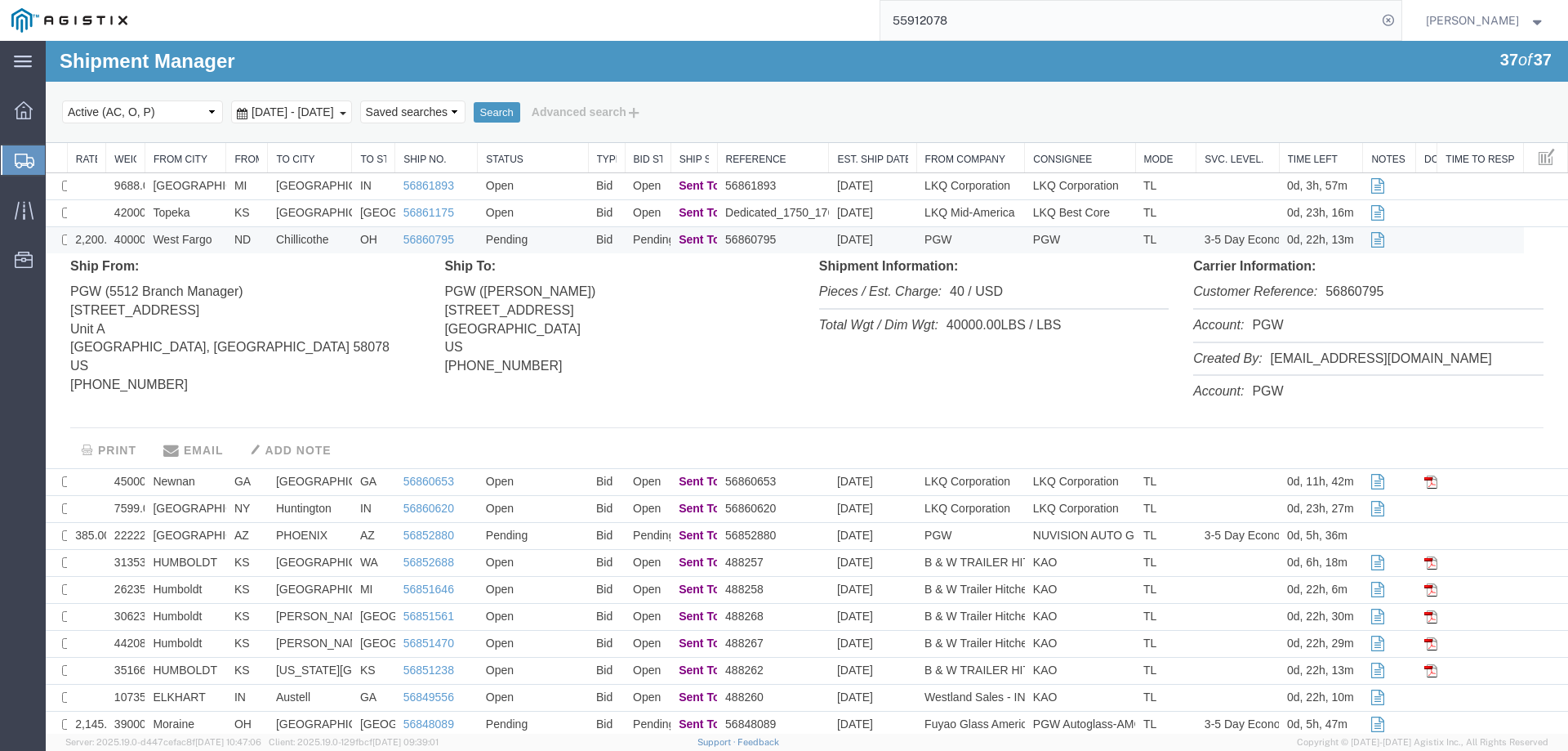
click at [1335, 291] on li "Customer Reference: 56860795" at bounding box center [1367, 293] width 349 height 34
click at [1336, 291] on li "Customer Reference: 56860795" at bounding box center [1367, 293] width 349 height 34
copy li "56860795"
click at [410, 538] on link "56852880" at bounding box center [429, 535] width 51 height 13
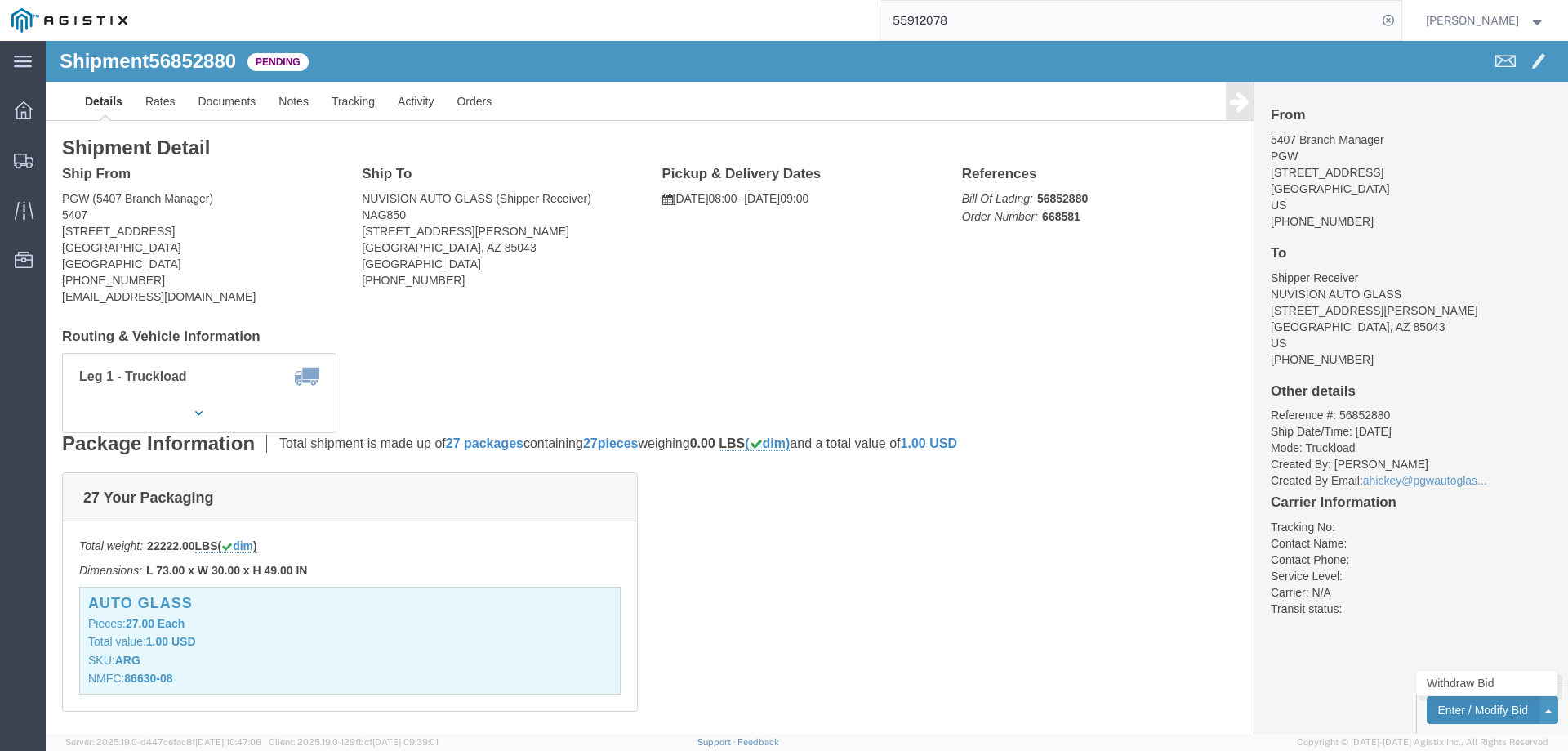
click button "Enter / Modify Bid"
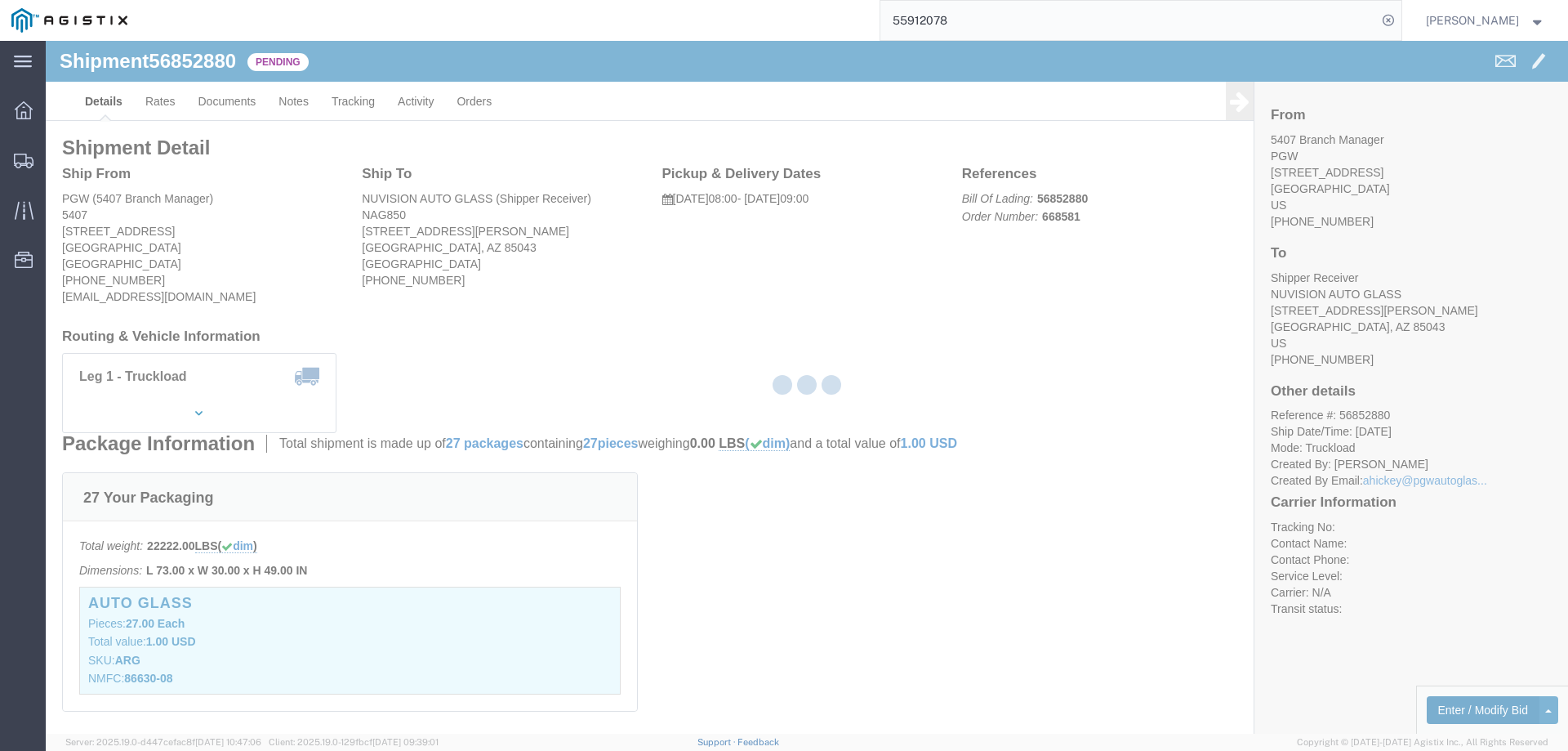
select select "146"
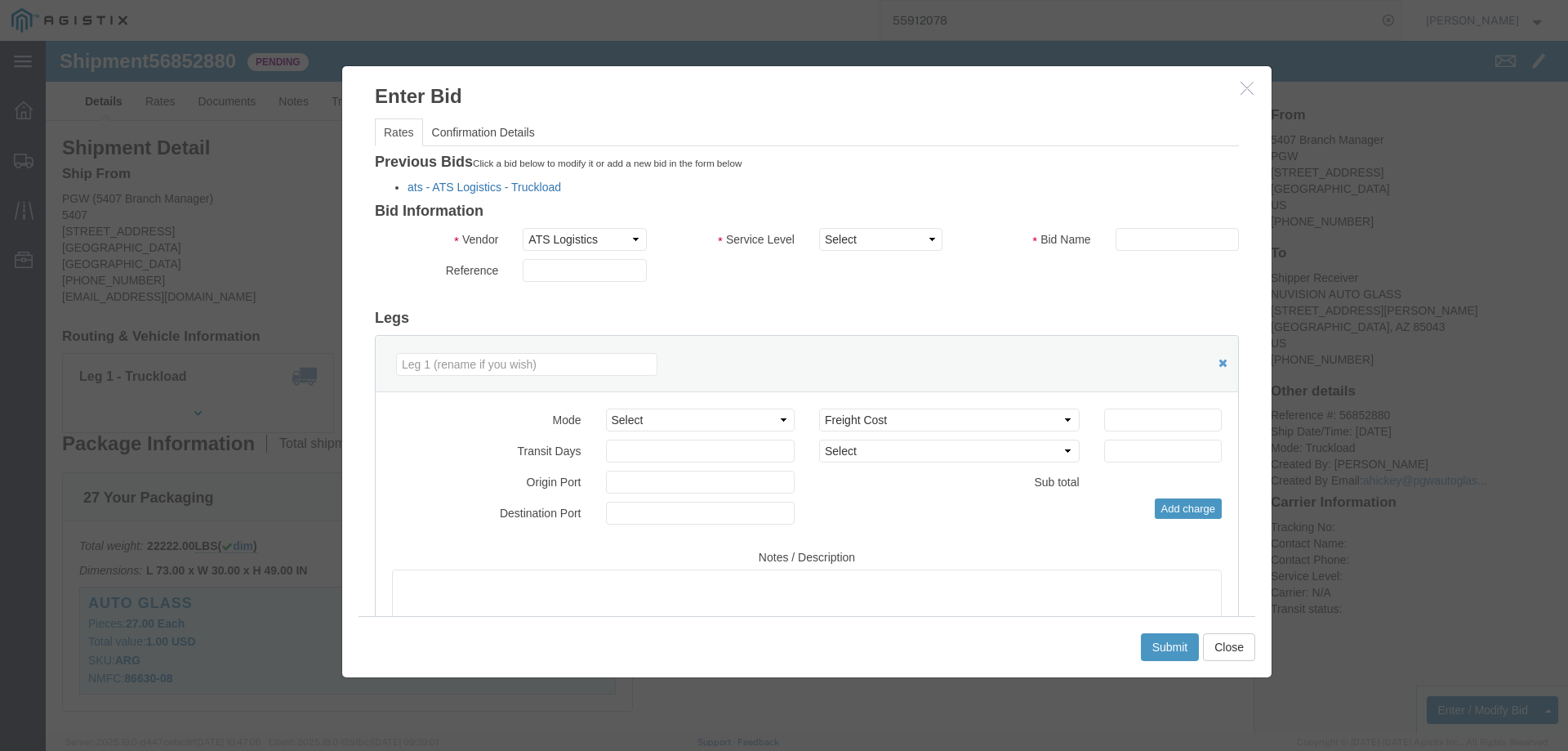
click link "ats - ATS Logistics - Truckload"
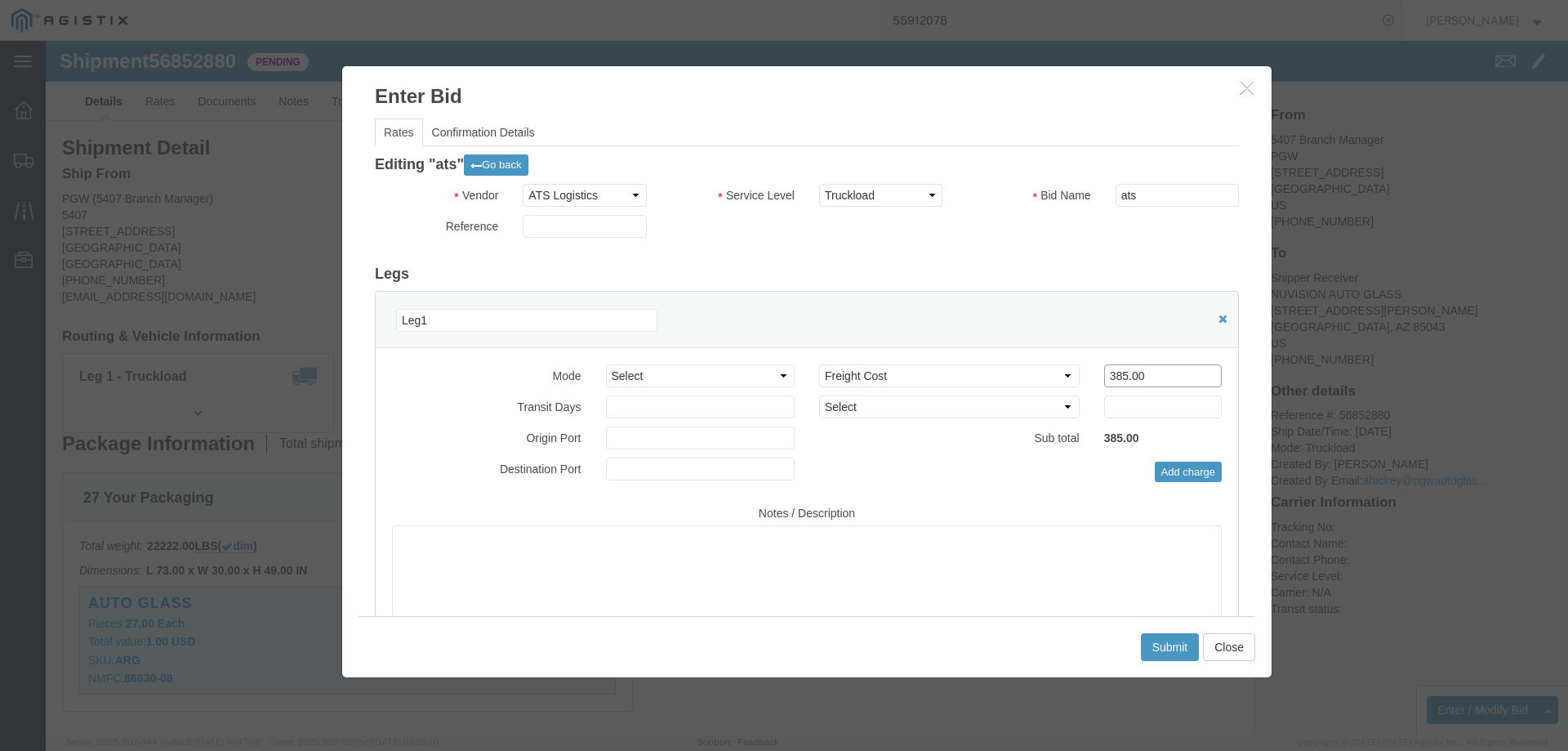
drag, startPoint x: 1096, startPoint y: 329, endPoint x: 956, endPoint y: 344, distance: 140.8
click div "Select 2 Day Service 3 Axle Winch Truck 3 to 5 Day Service 96L Domestic Flat Ra…"
type input "285"
click button "Submit"
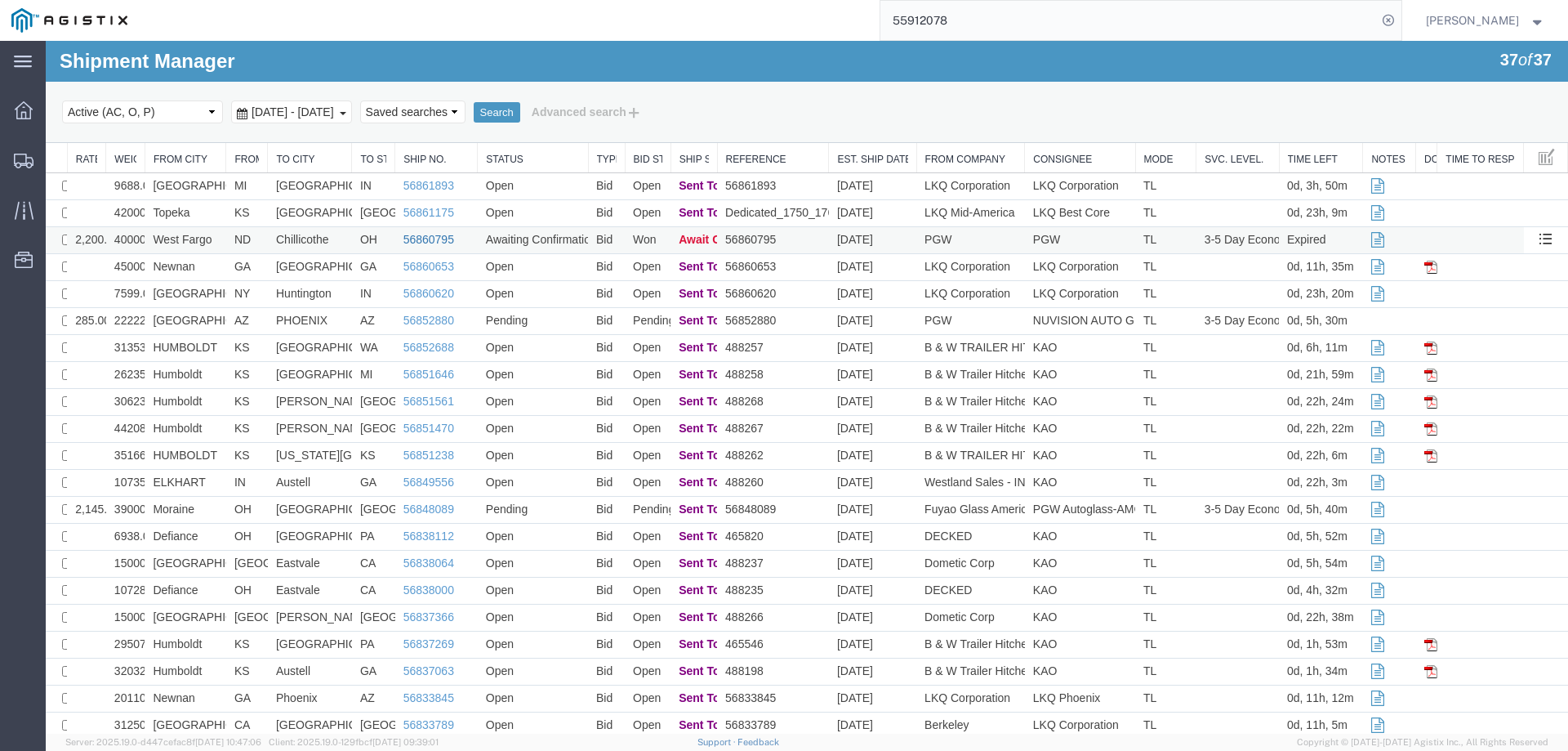
click at [431, 238] on link "56860795" at bounding box center [429, 239] width 51 height 13
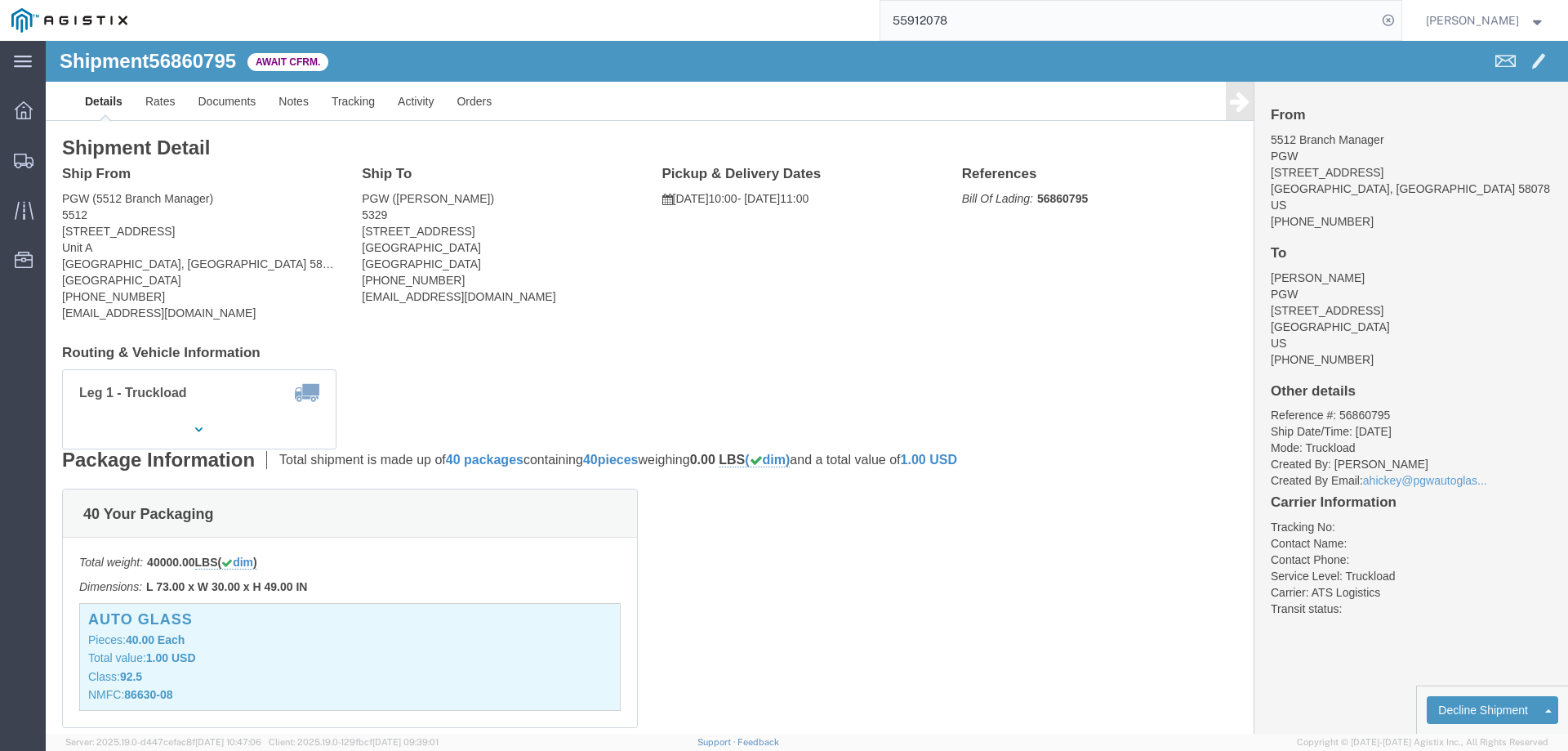
click p "Bill Of Lading: 56860795"
click b "56860795"
copy b "56860795"
click link "Confirm"
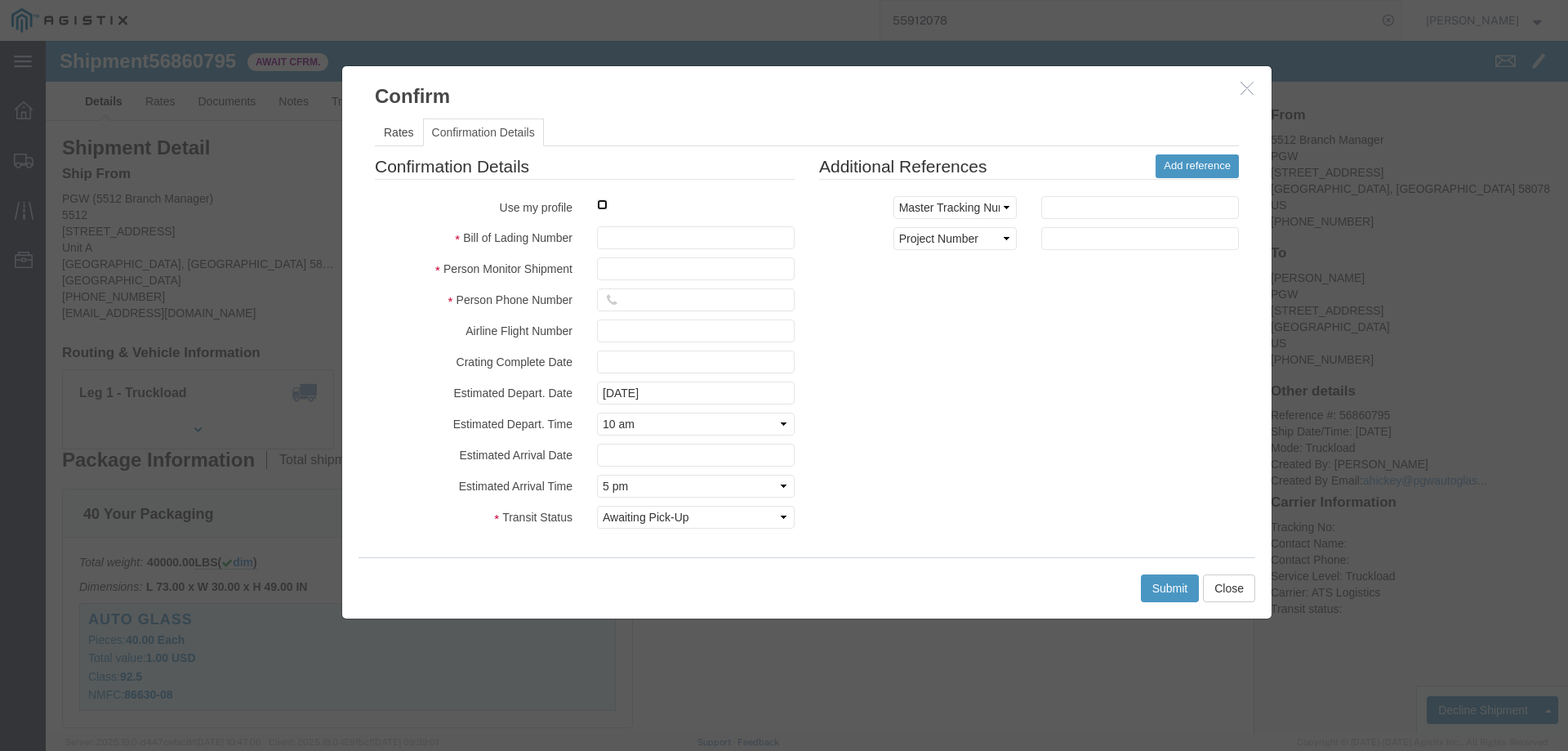
click input "checkbox"
checkbox input "true"
type input "[PERSON_NAME]"
type input "3204977237"
click input "text"
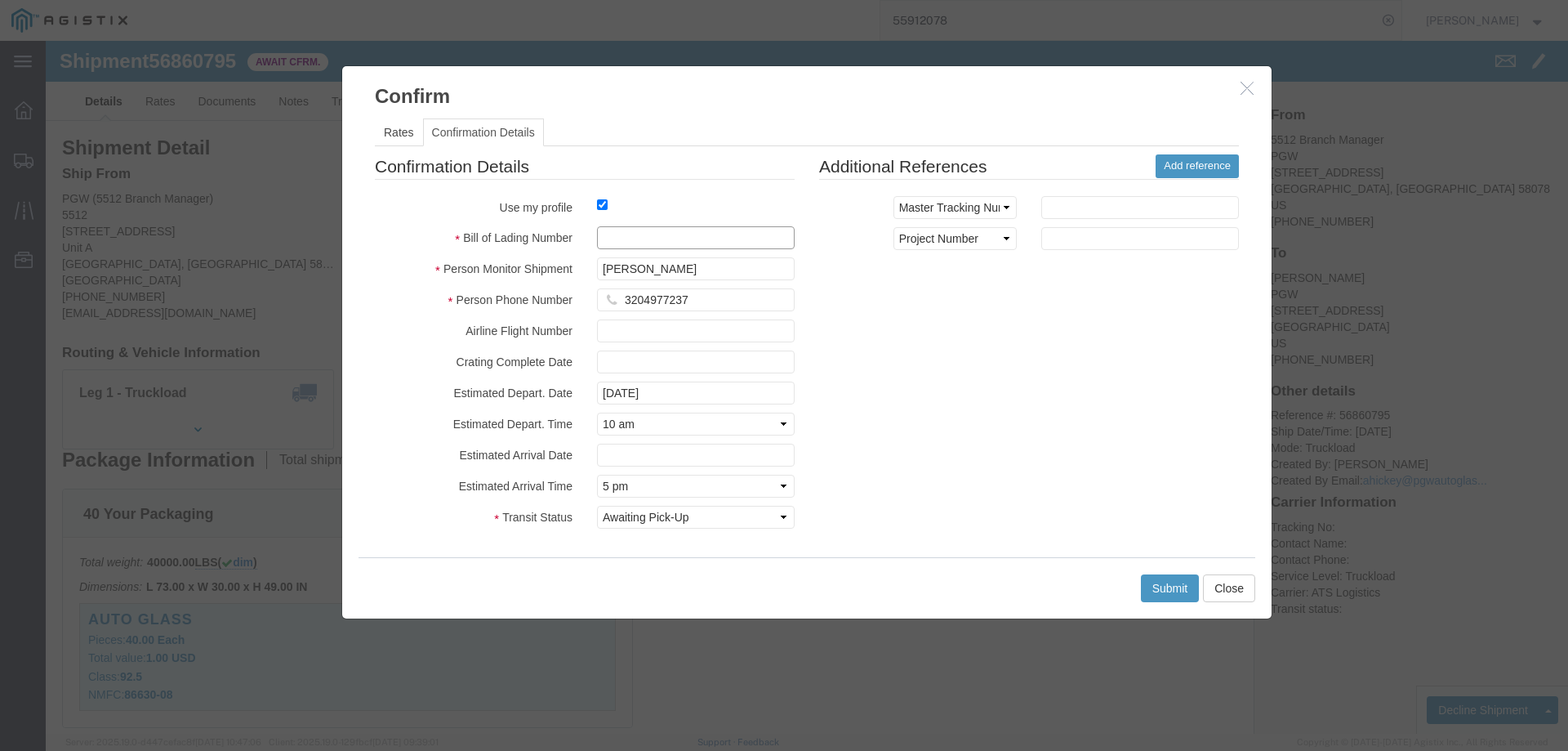
paste input "56860795"
type input "56860795"
click button "Submit"
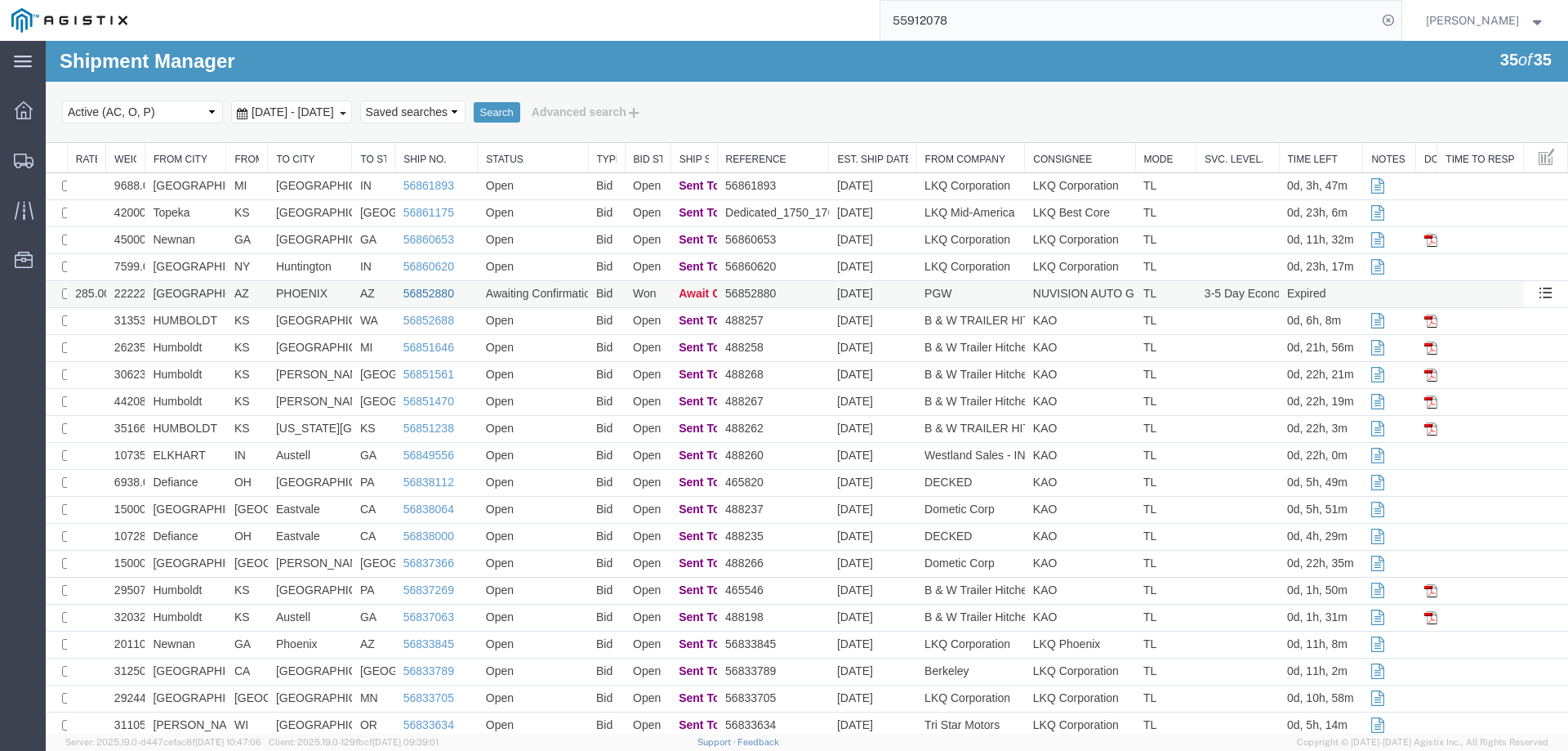
click at [421, 293] on link "56852880" at bounding box center [429, 293] width 51 height 13
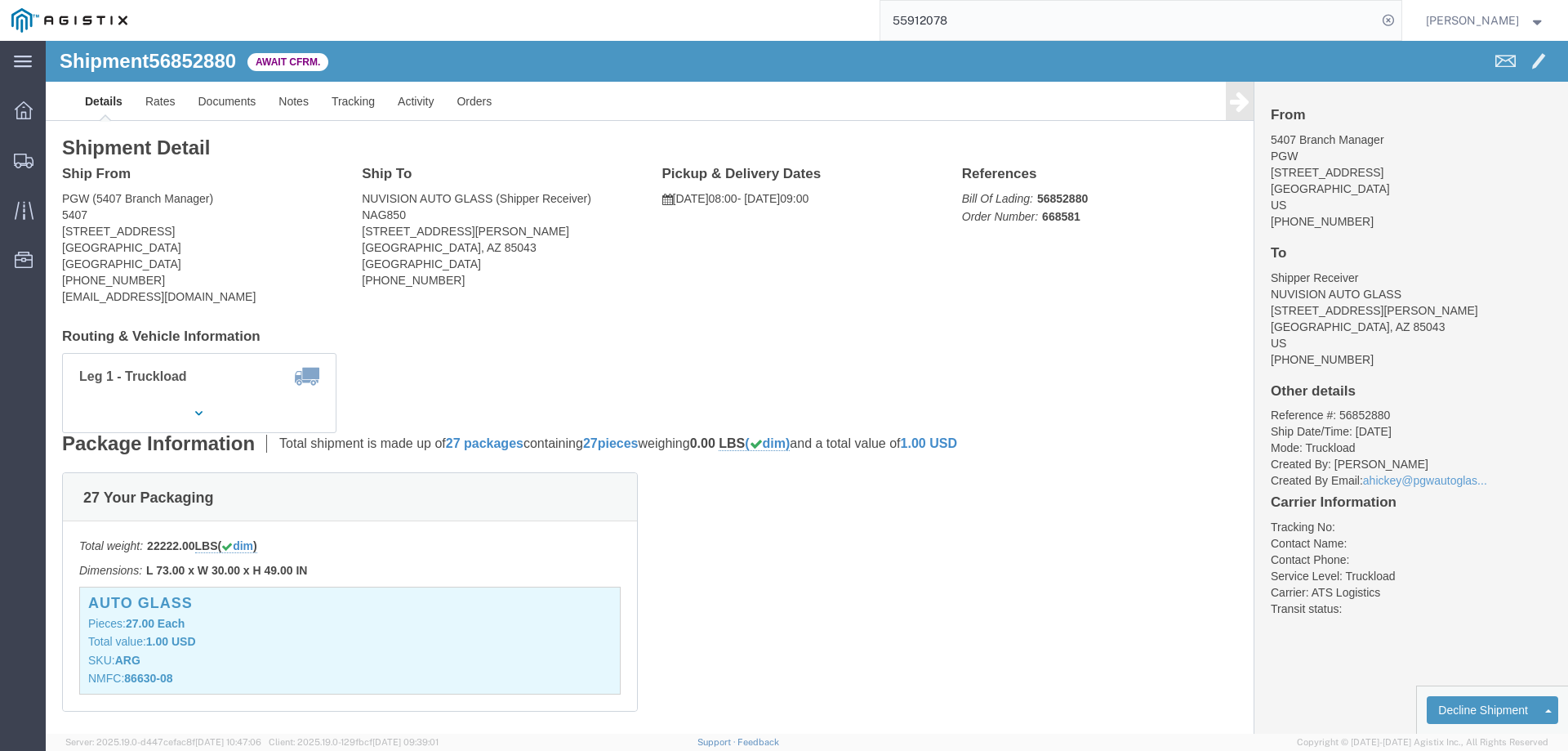
click b "56852880"
copy b "56852880"
click link "Confirm"
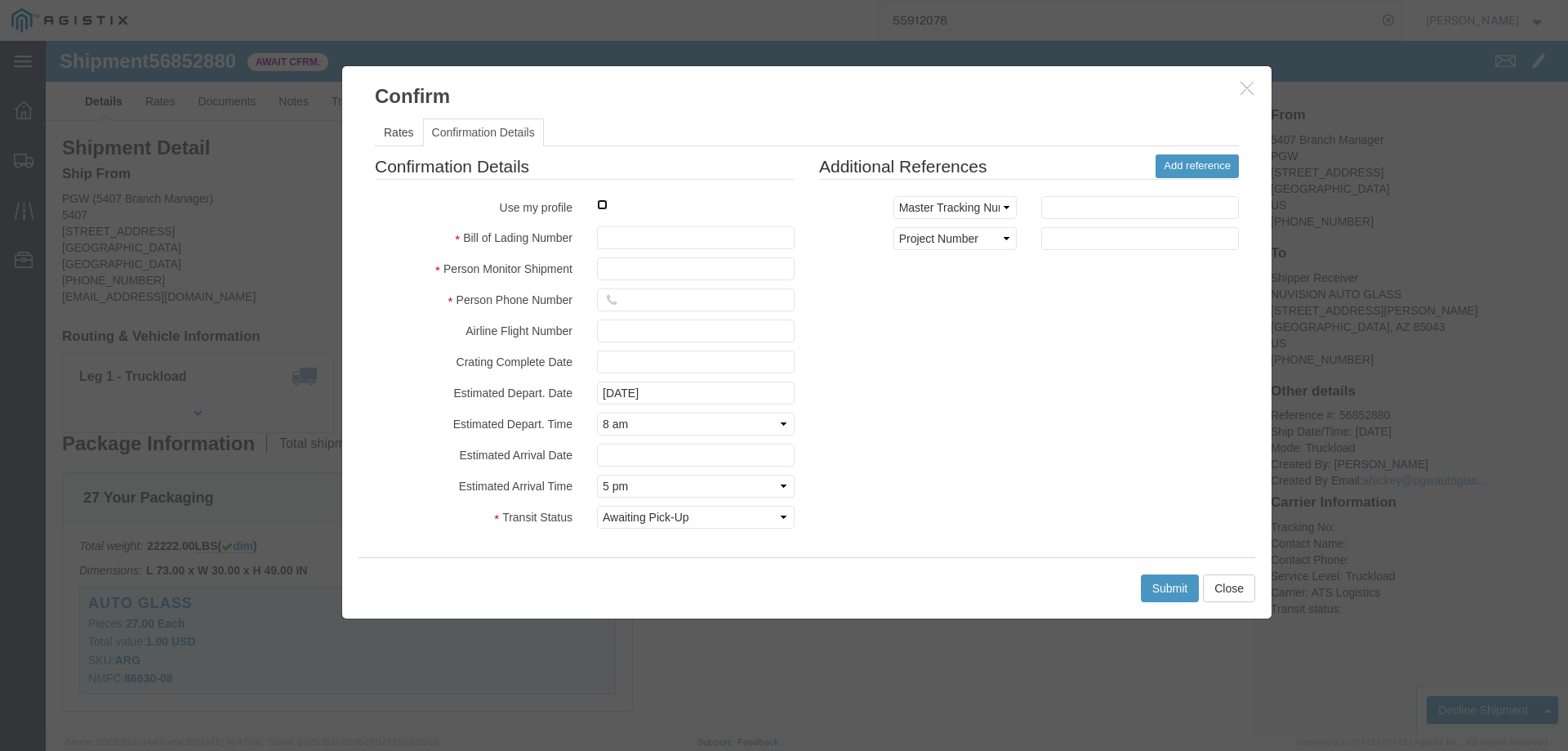
click input "checkbox"
checkbox input "true"
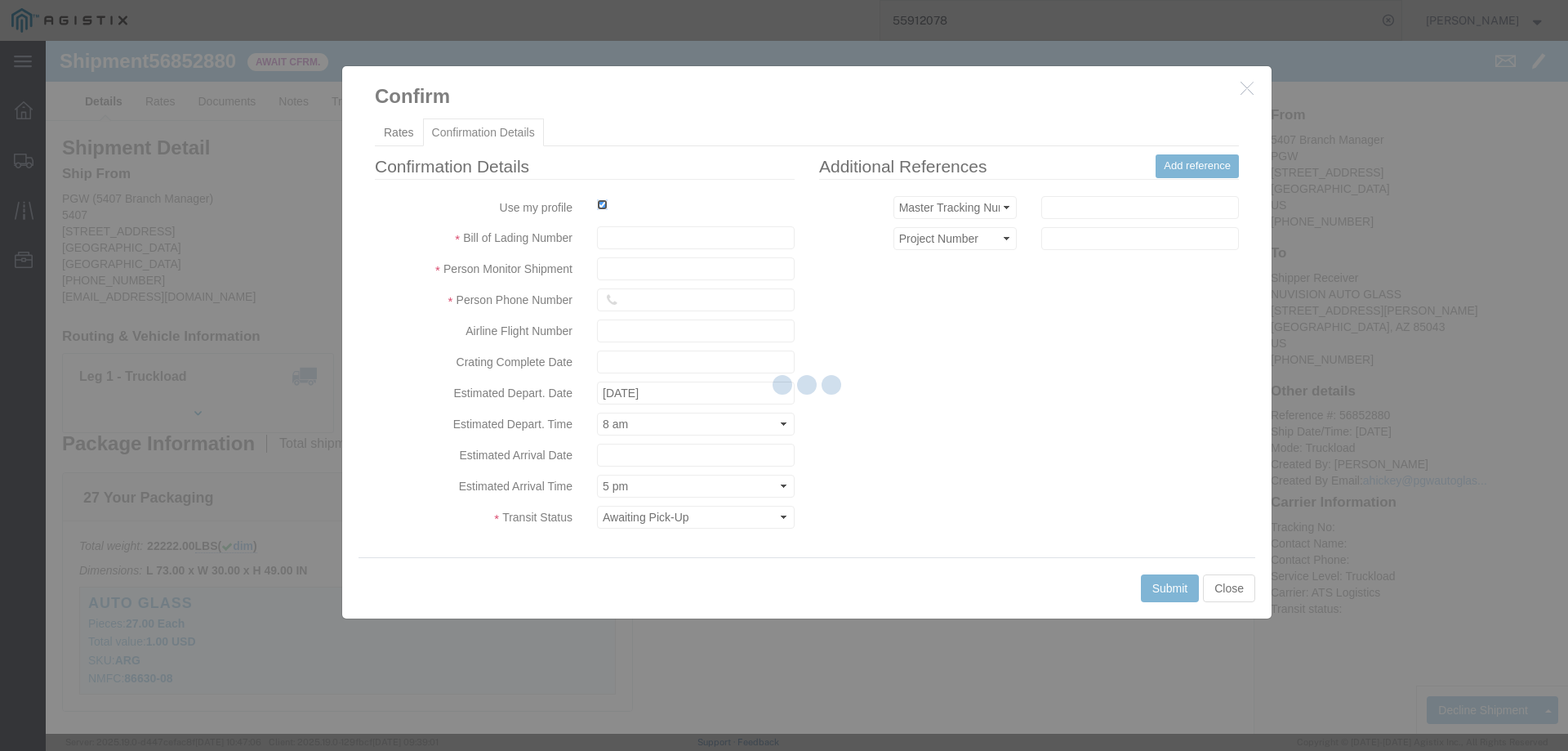
type input "[PERSON_NAME]"
type input "3204977237"
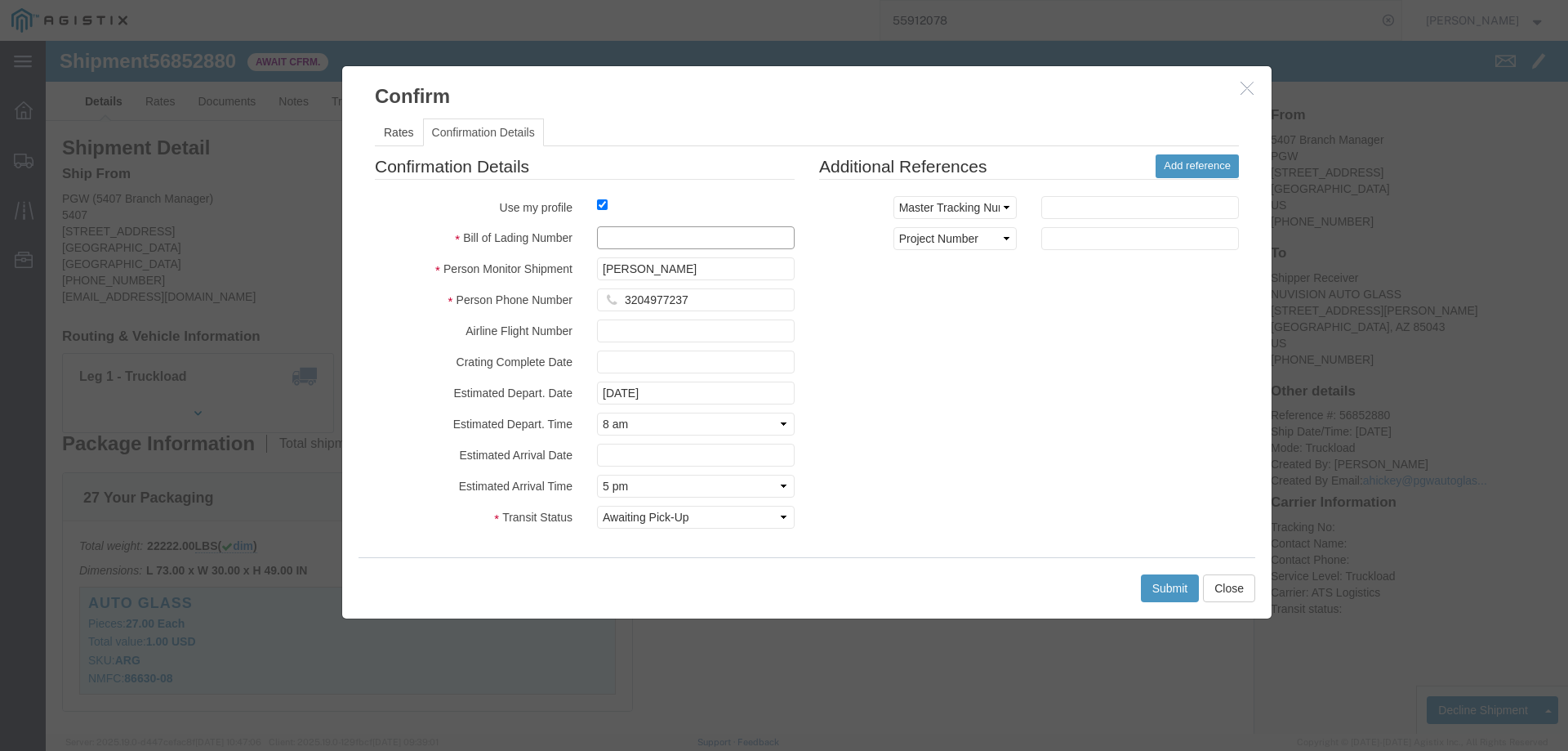
click input "text"
paste input "56852880"
type input "56852880"
click div "Submit Close"
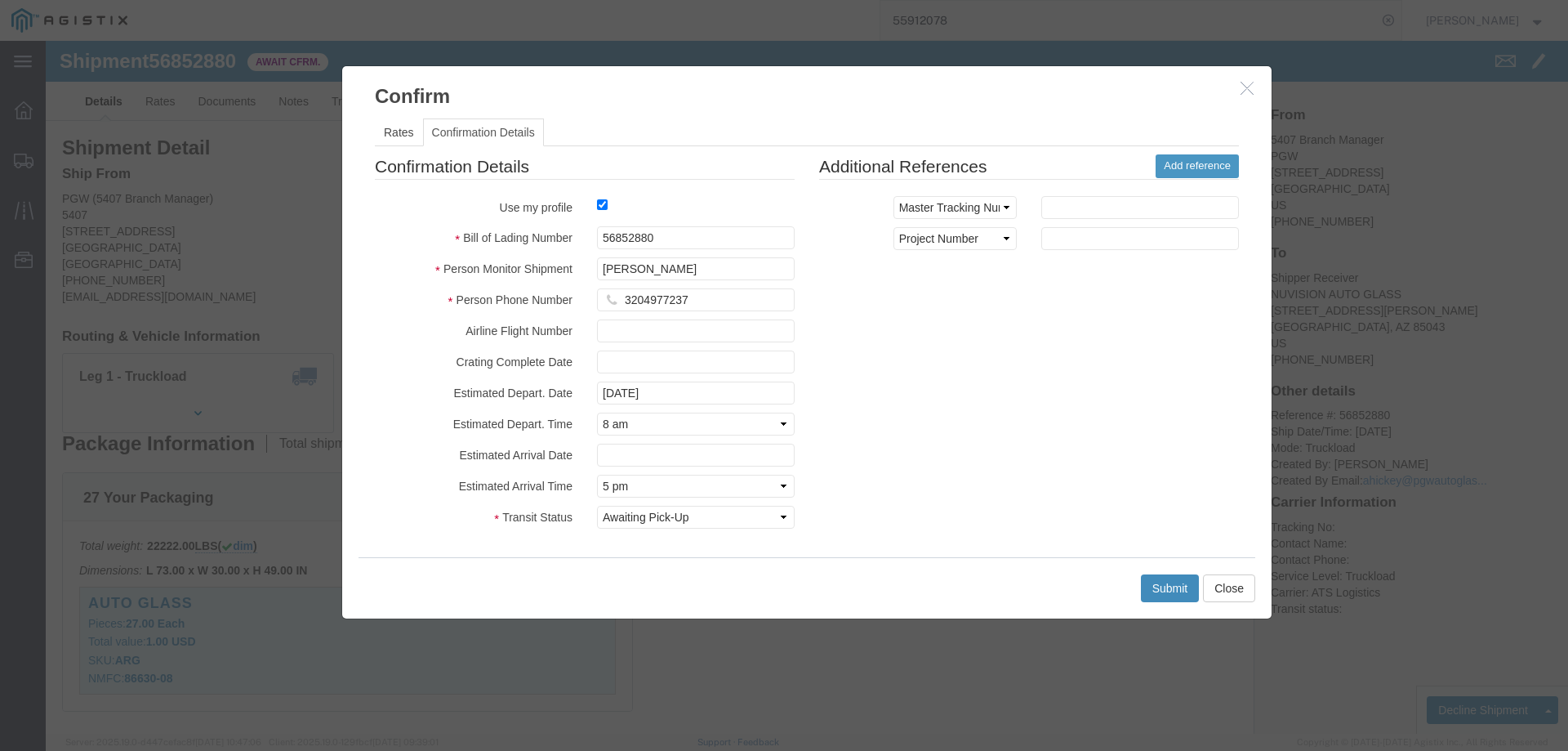
click button "Submit"
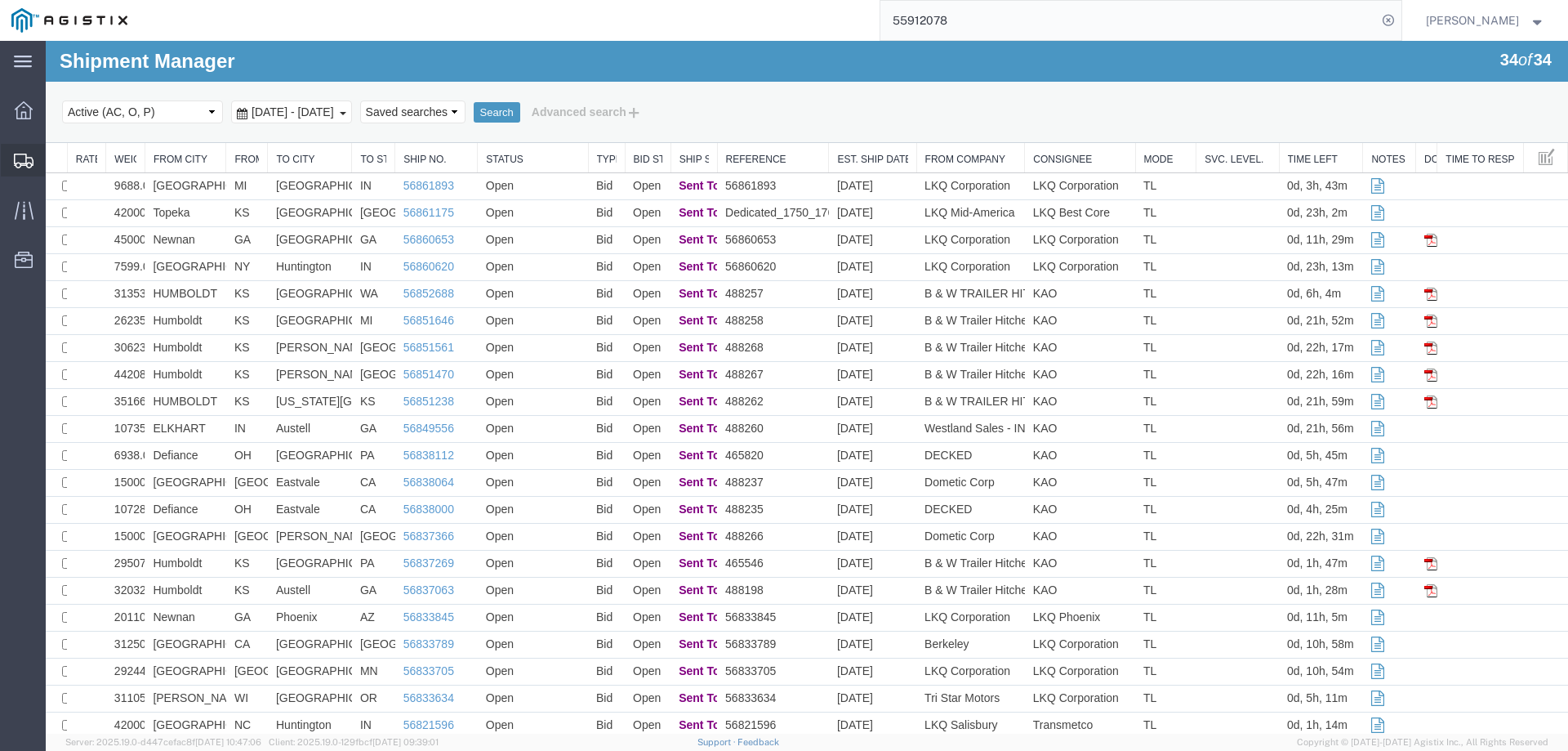
click at [17, 153] on icon at bounding box center [24, 161] width 20 height 14
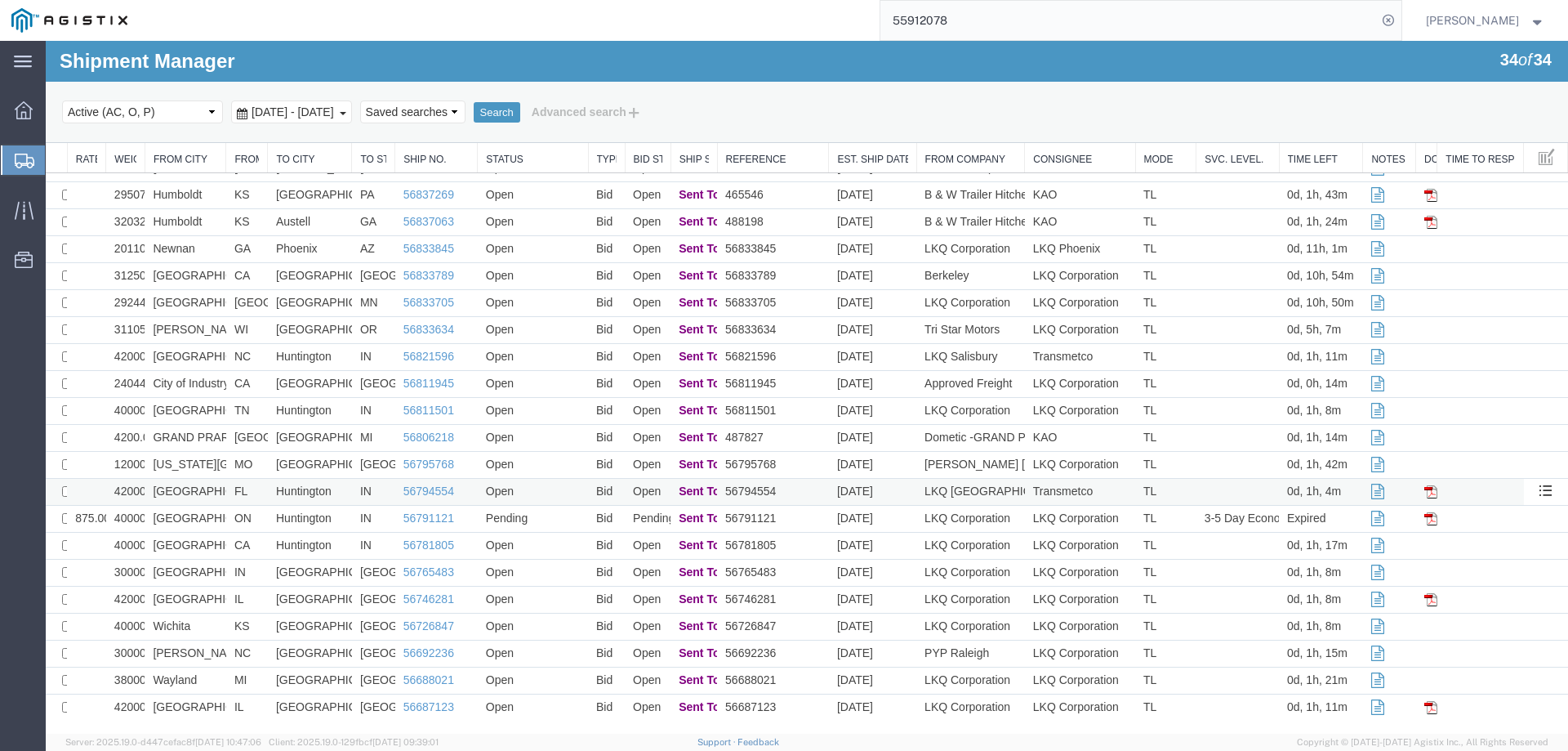
scroll to position [373, 0]
click at [537, 517] on td "Pending" at bounding box center [533, 515] width 111 height 27
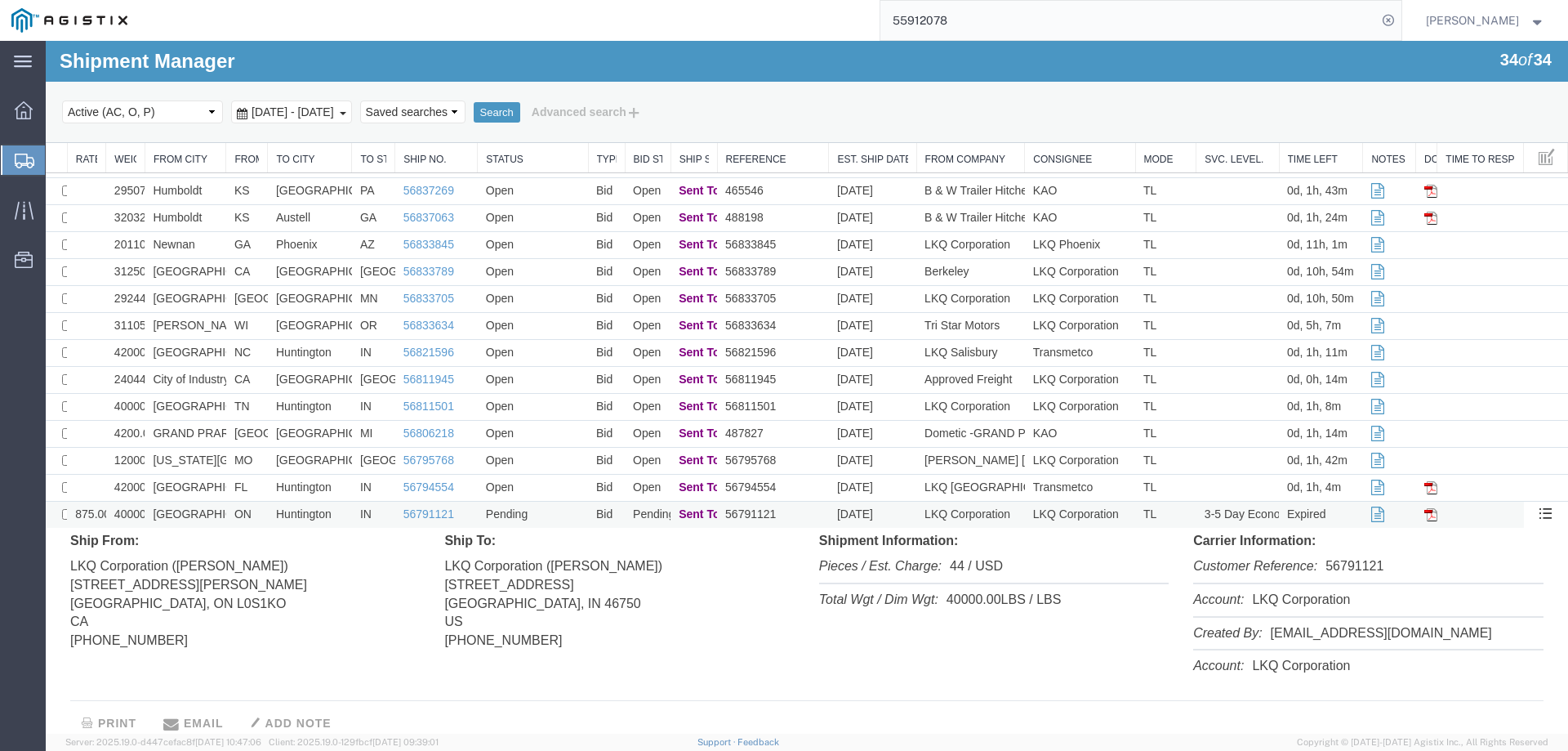
click at [537, 517] on td "Pending" at bounding box center [533, 515] width 111 height 27
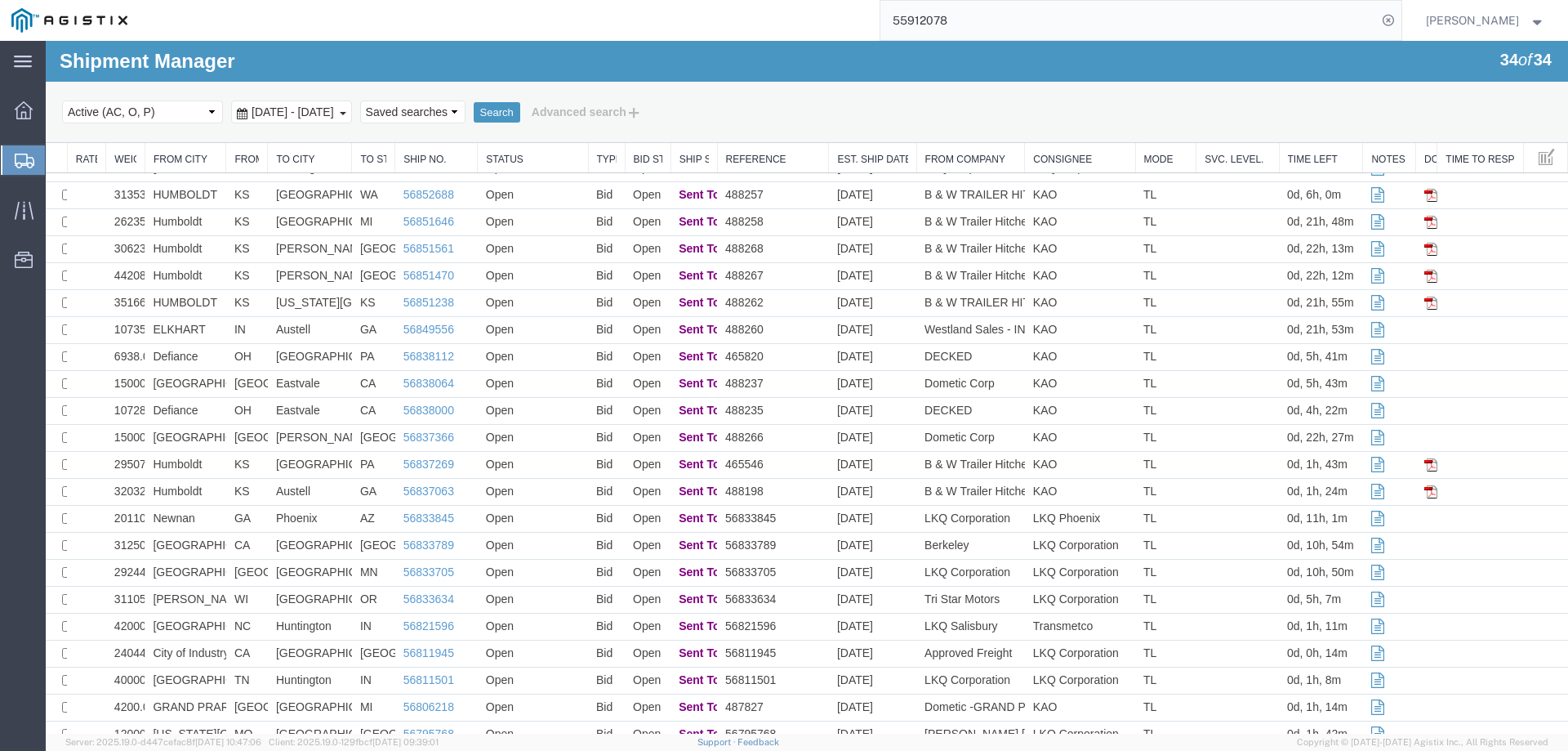
scroll to position [0, 0]
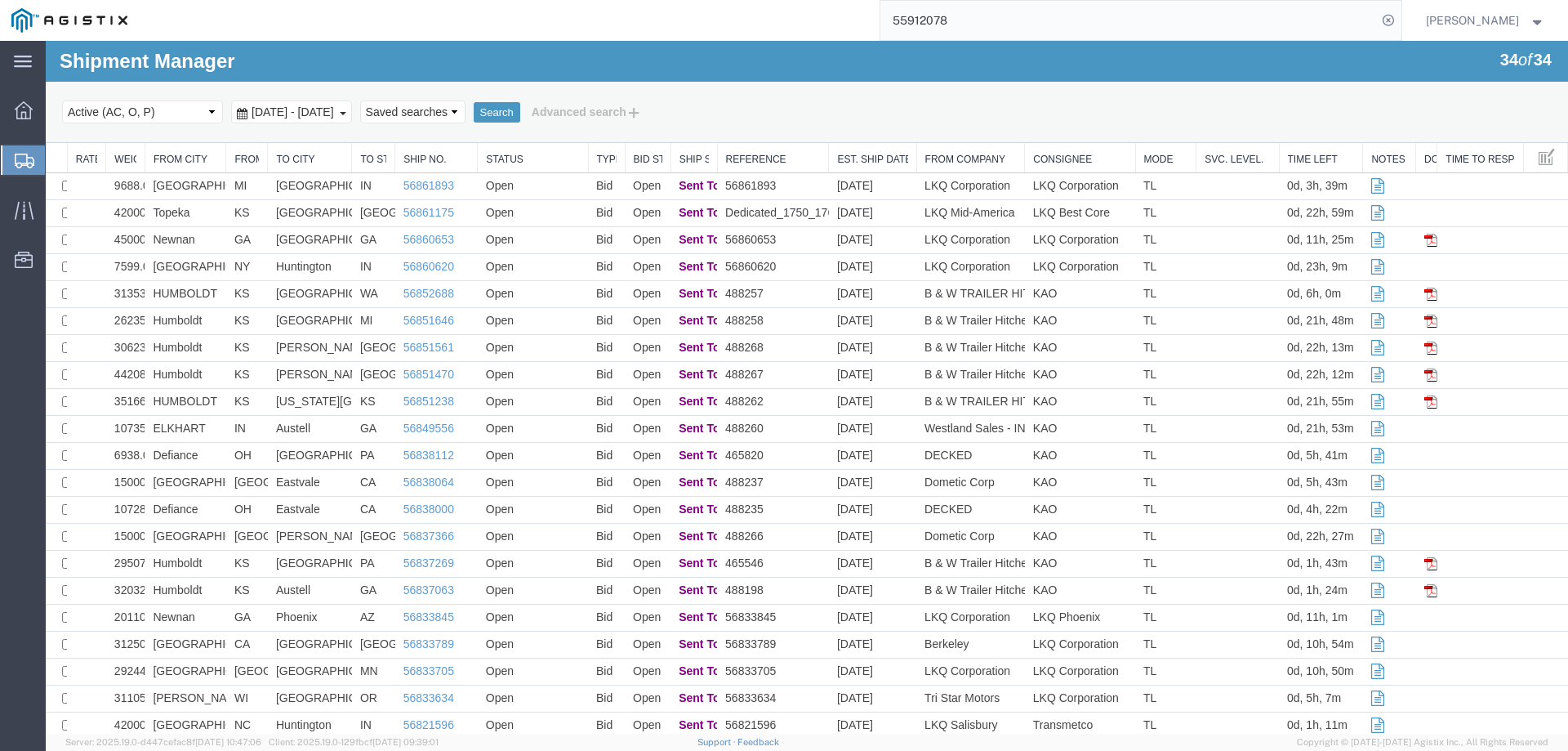
click at [19, 153] on icon at bounding box center [24, 161] width 20 height 14
click at [221, 265] on td "Syracuse" at bounding box center [185, 268] width 82 height 27
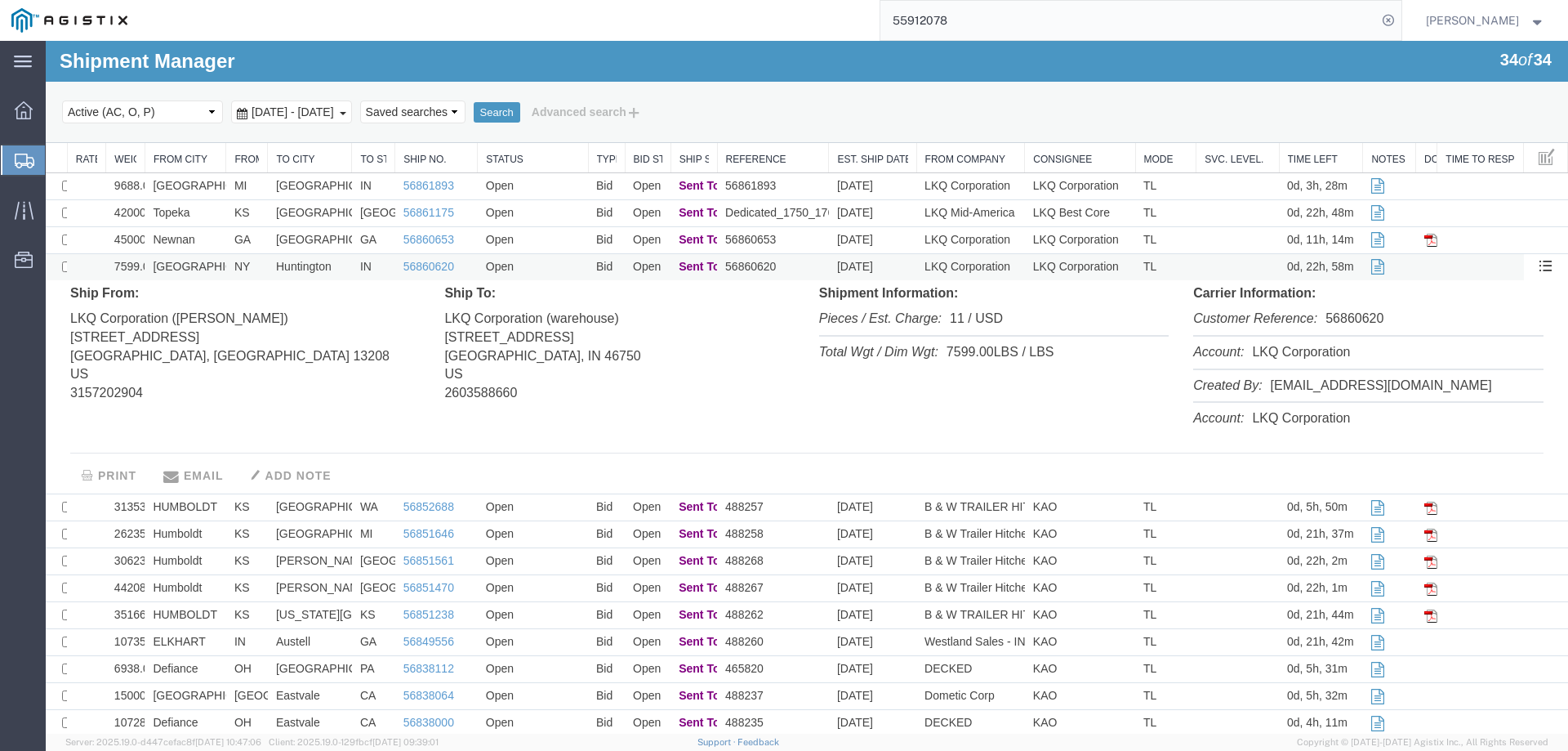
click at [221, 265] on td "Syracuse" at bounding box center [185, 268] width 82 height 27
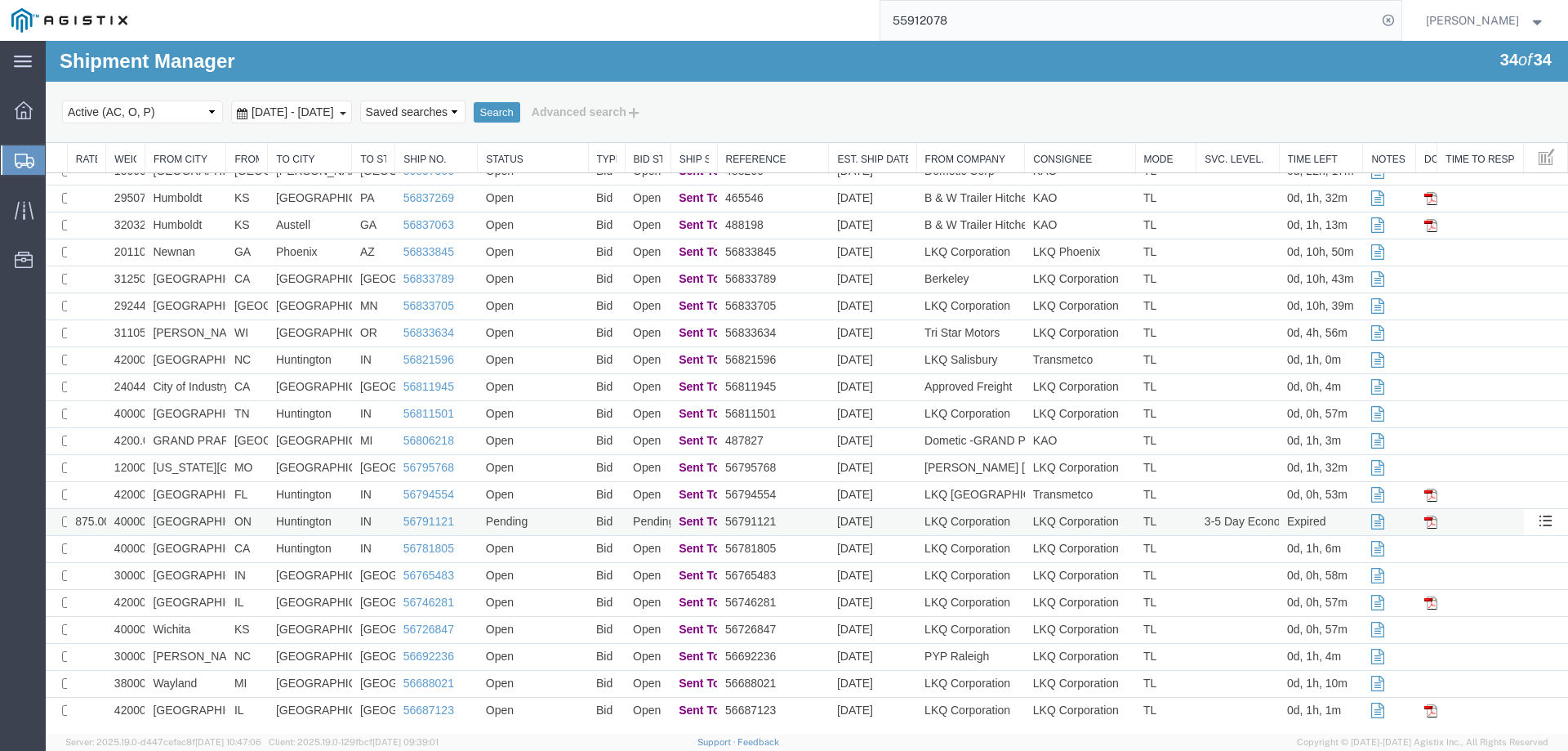
scroll to position [373, 0]
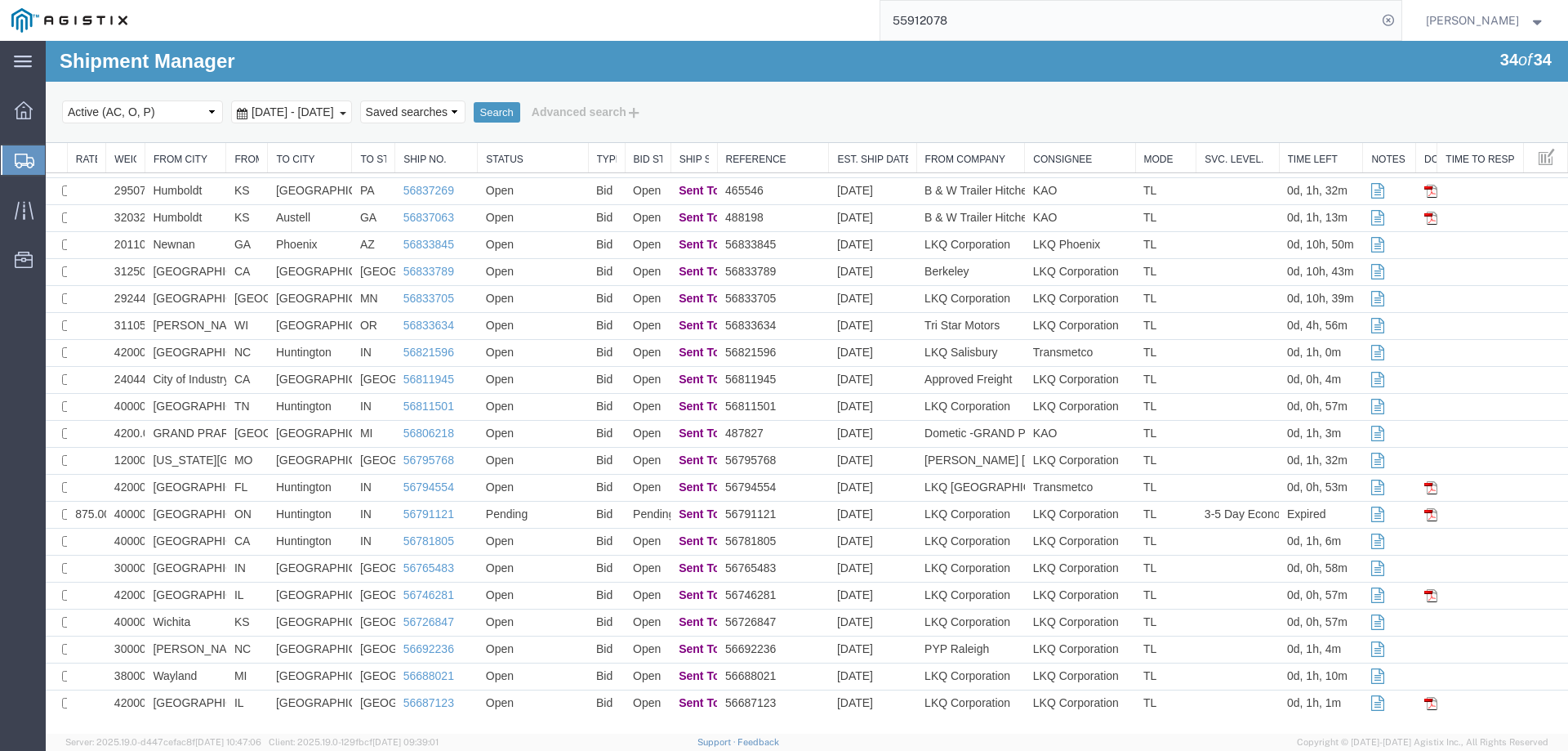
click at [1114, 115] on div "Select status Active (AC, O, P) All Approved Awaiting Confirmation (AC) Booked …" at bounding box center [807, 111] width 1490 height 28
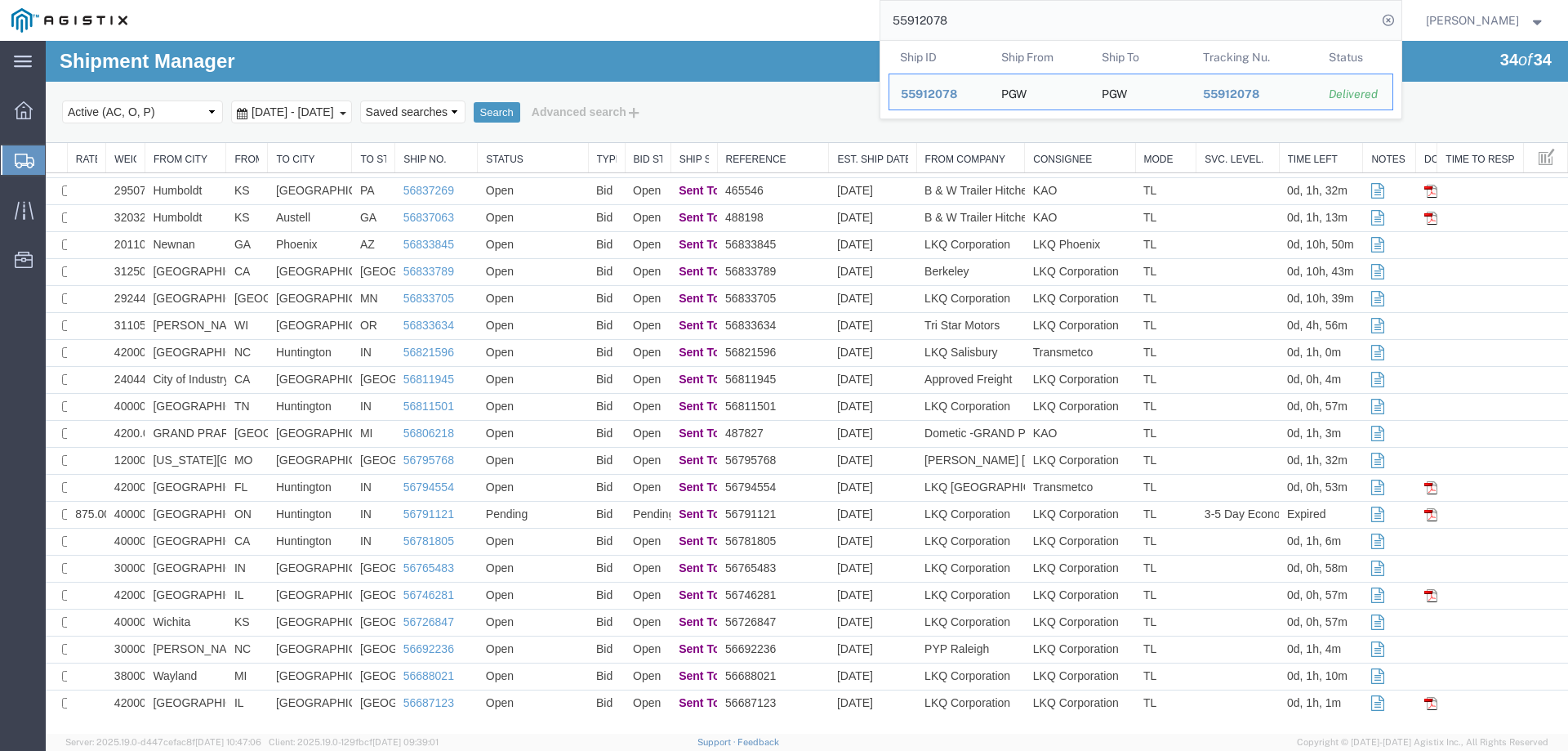
click at [1027, 16] on input "55912078" at bounding box center [1128, 21] width 497 height 39
click at [16, 155] on icon at bounding box center [24, 161] width 20 height 14
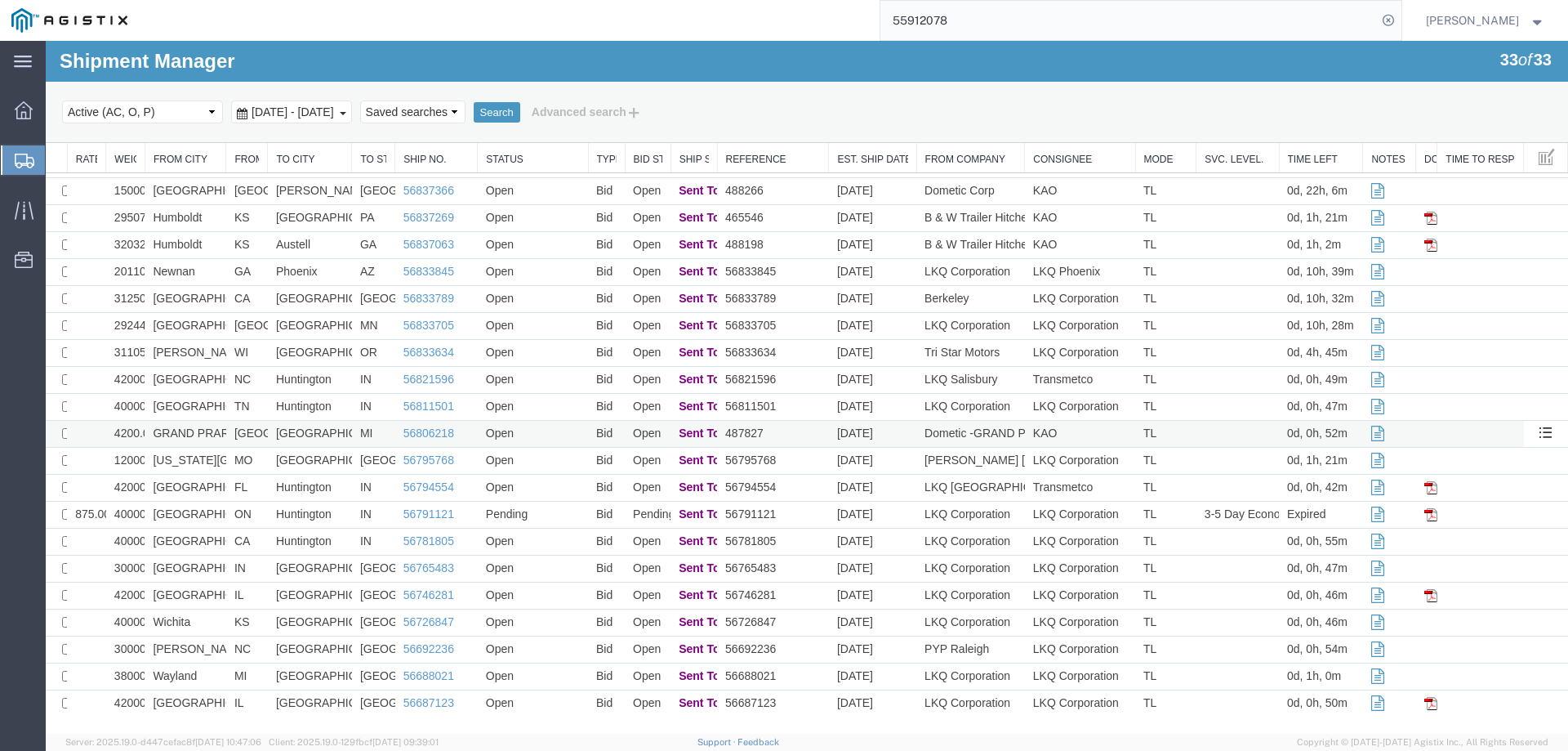
scroll to position [0, 0]
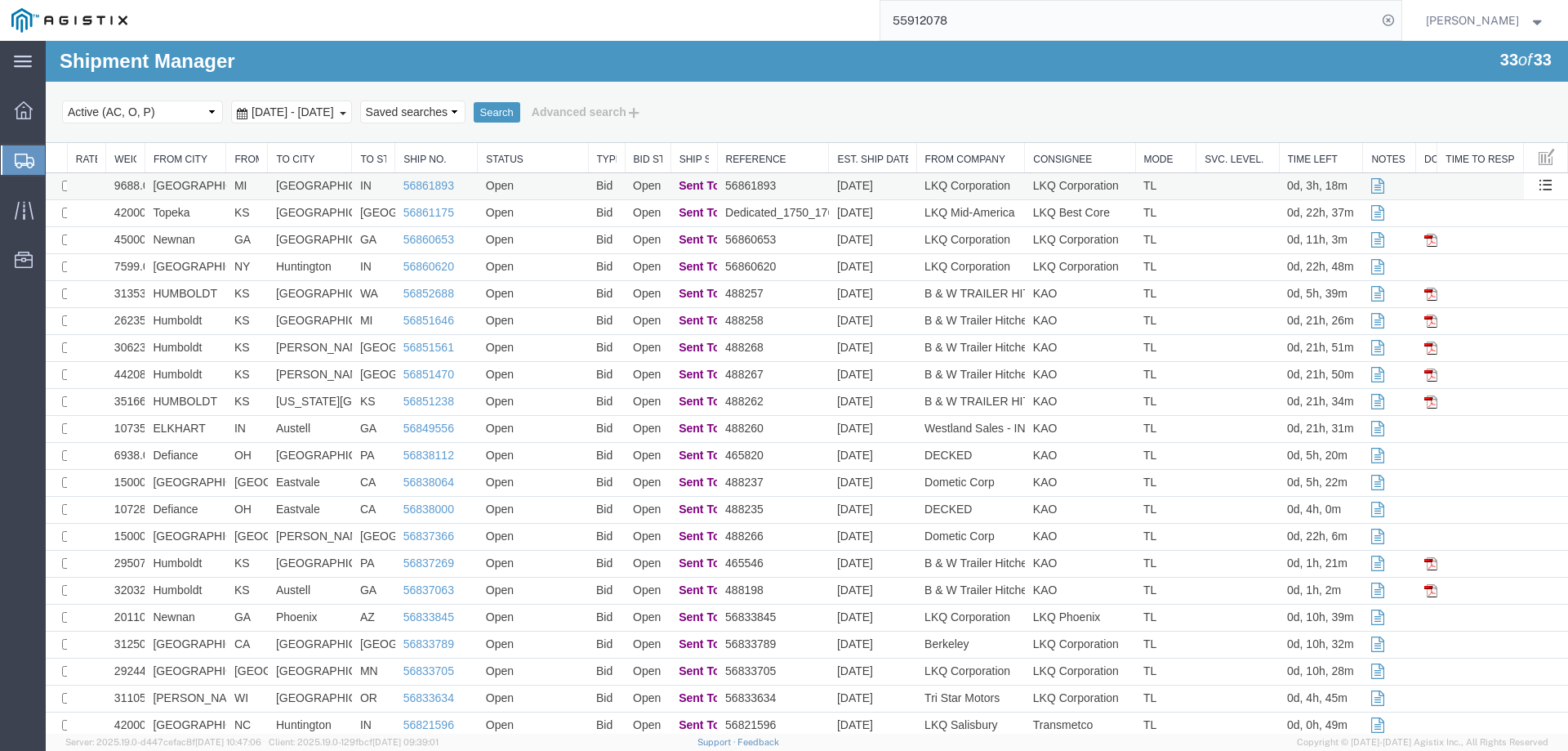
click at [239, 186] on td "MI" at bounding box center [247, 186] width 42 height 27
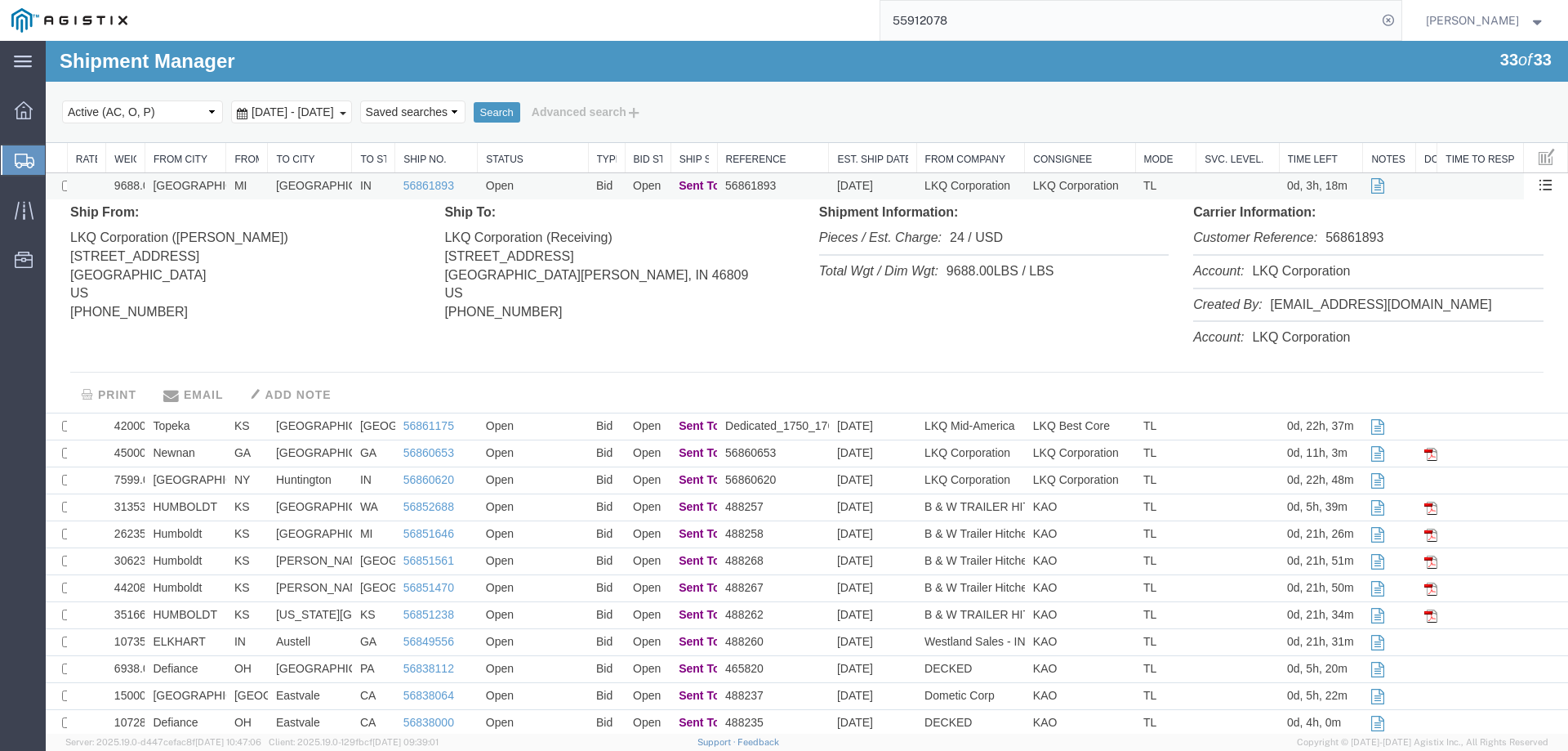
click at [239, 186] on td "MI" at bounding box center [247, 186] width 42 height 27
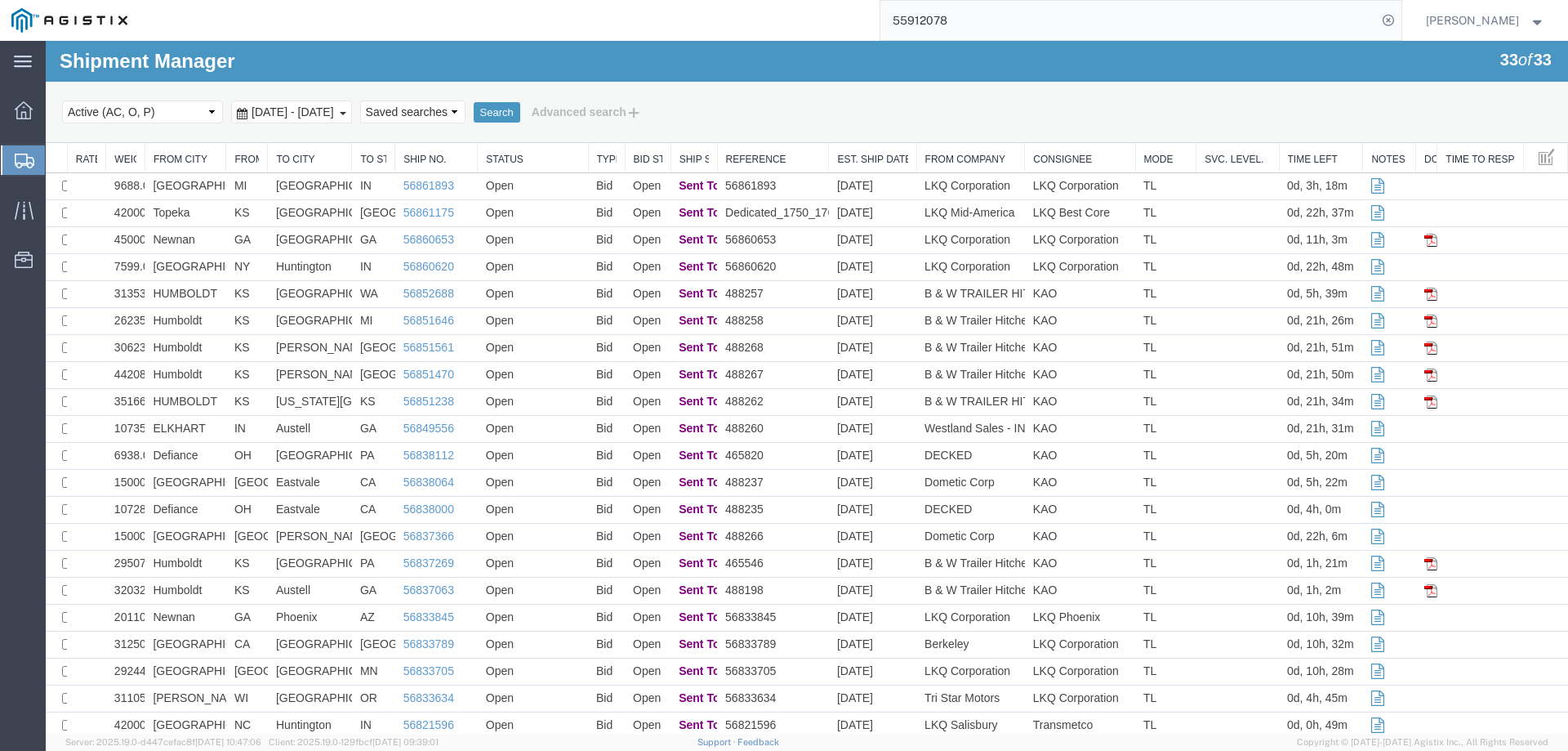
click at [4, 144] on link "Shipments" at bounding box center [22, 160] width 44 height 33
click at [15, 153] on icon at bounding box center [24, 161] width 20 height 14
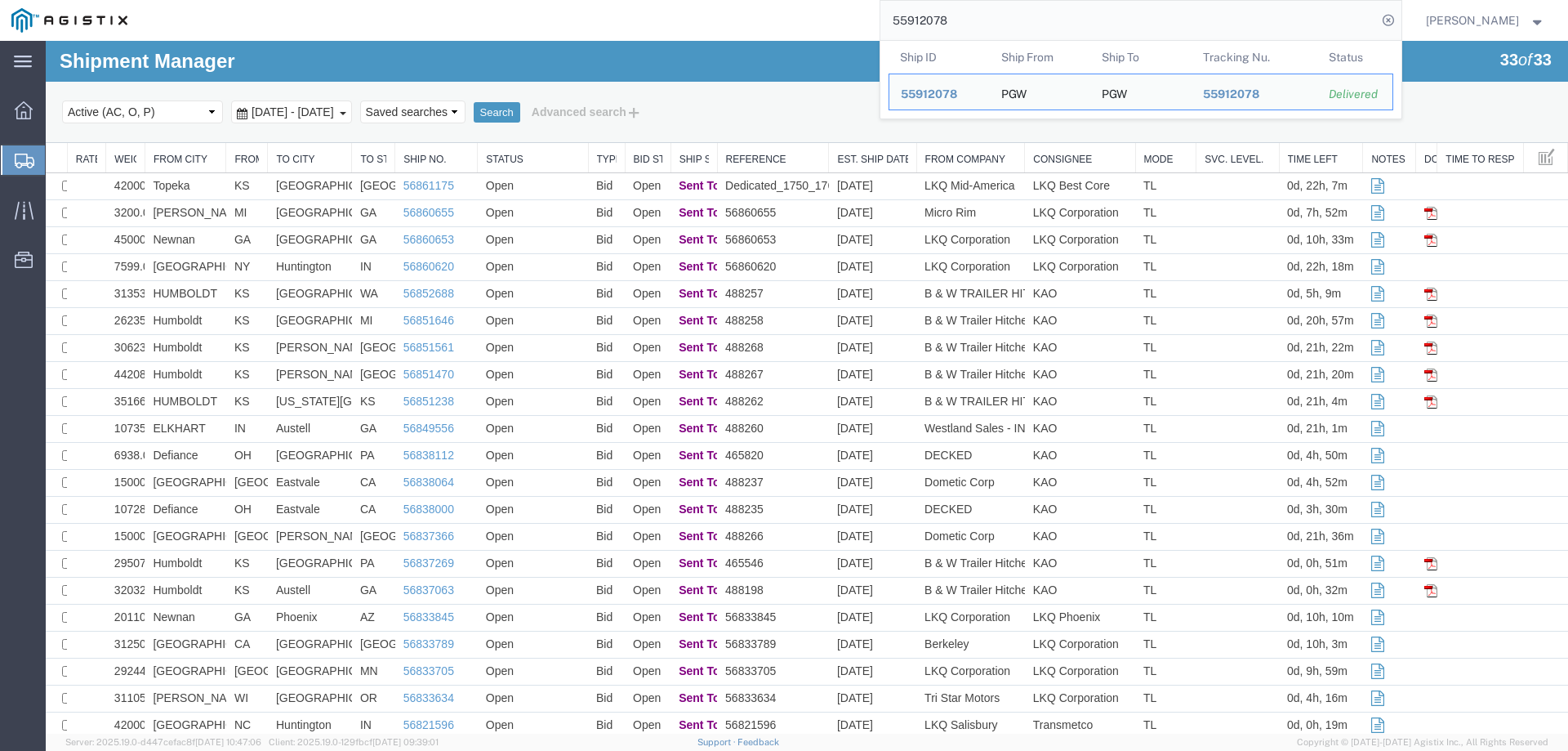
drag, startPoint x: 1029, startPoint y: 18, endPoint x: 851, endPoint y: 22, distance: 178.0
click at [851, 22] on div "55912078 Ship ID Ship From Ship To Tracking Nu. Status Ship ID 55912078 Ship Fr…" at bounding box center [770, 21] width 1262 height 41
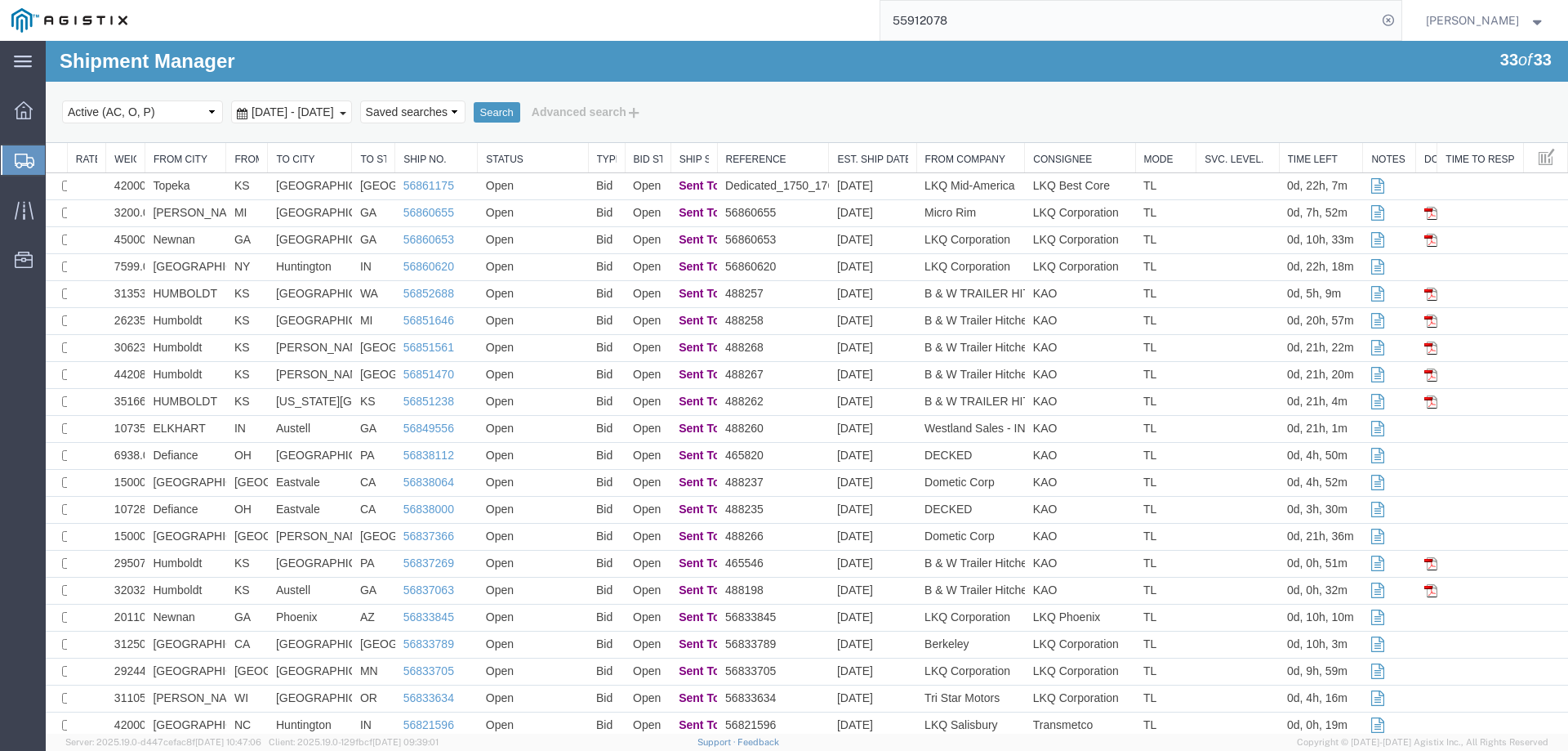
paste input "6851516"
click at [1400, 12] on icon at bounding box center [1388, 21] width 23 height 23
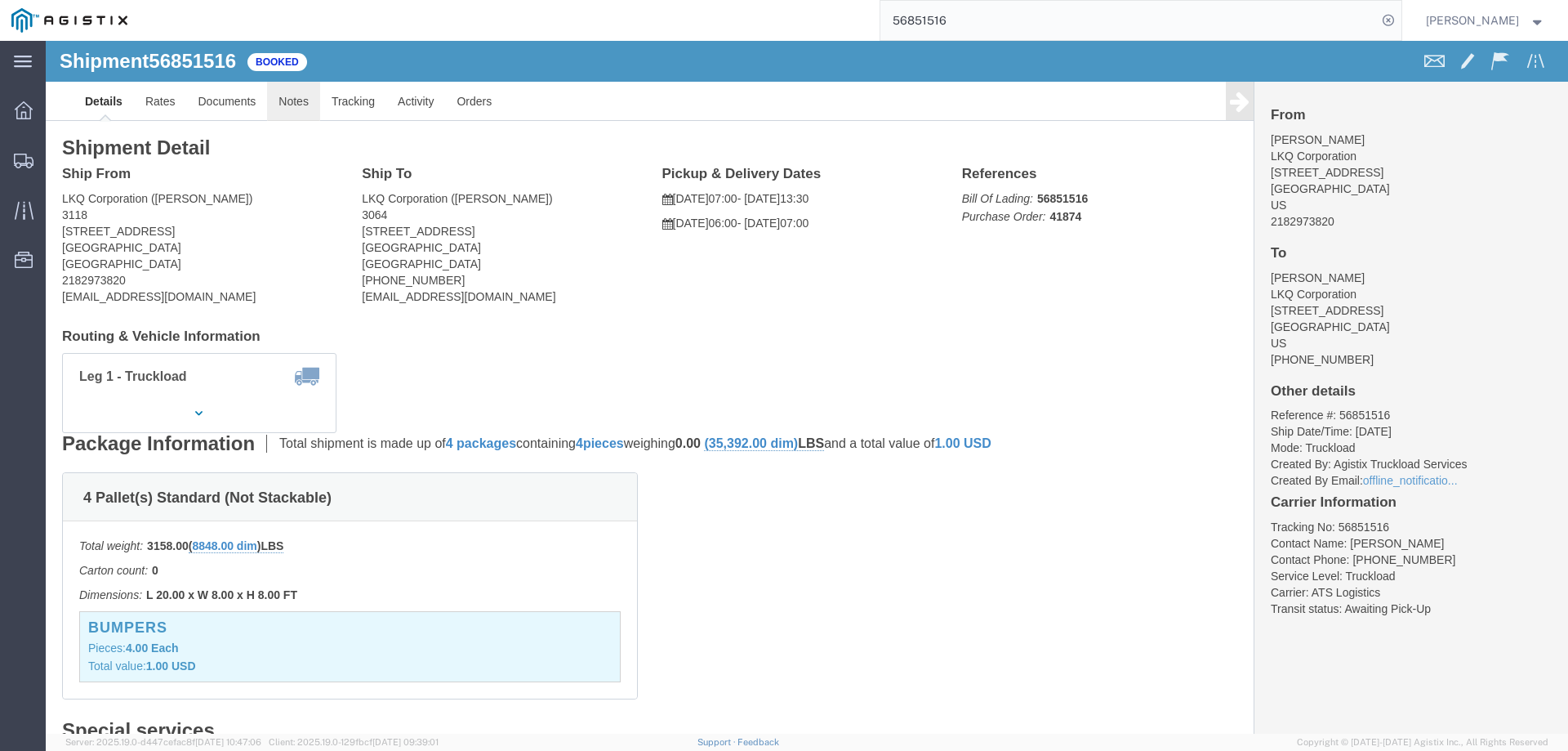
click link "Notes"
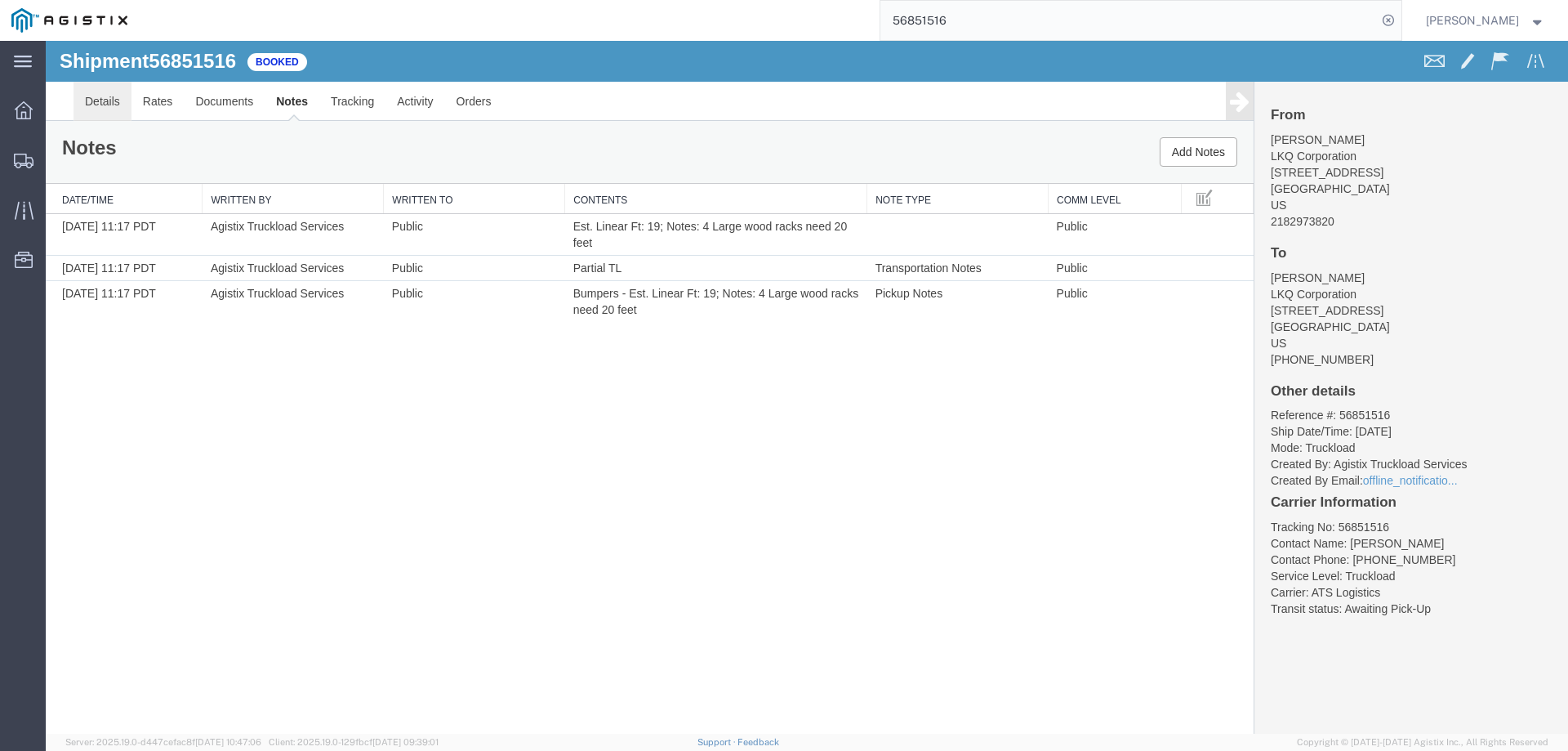
click at [113, 102] on link "Details" at bounding box center [102, 102] width 58 height 39
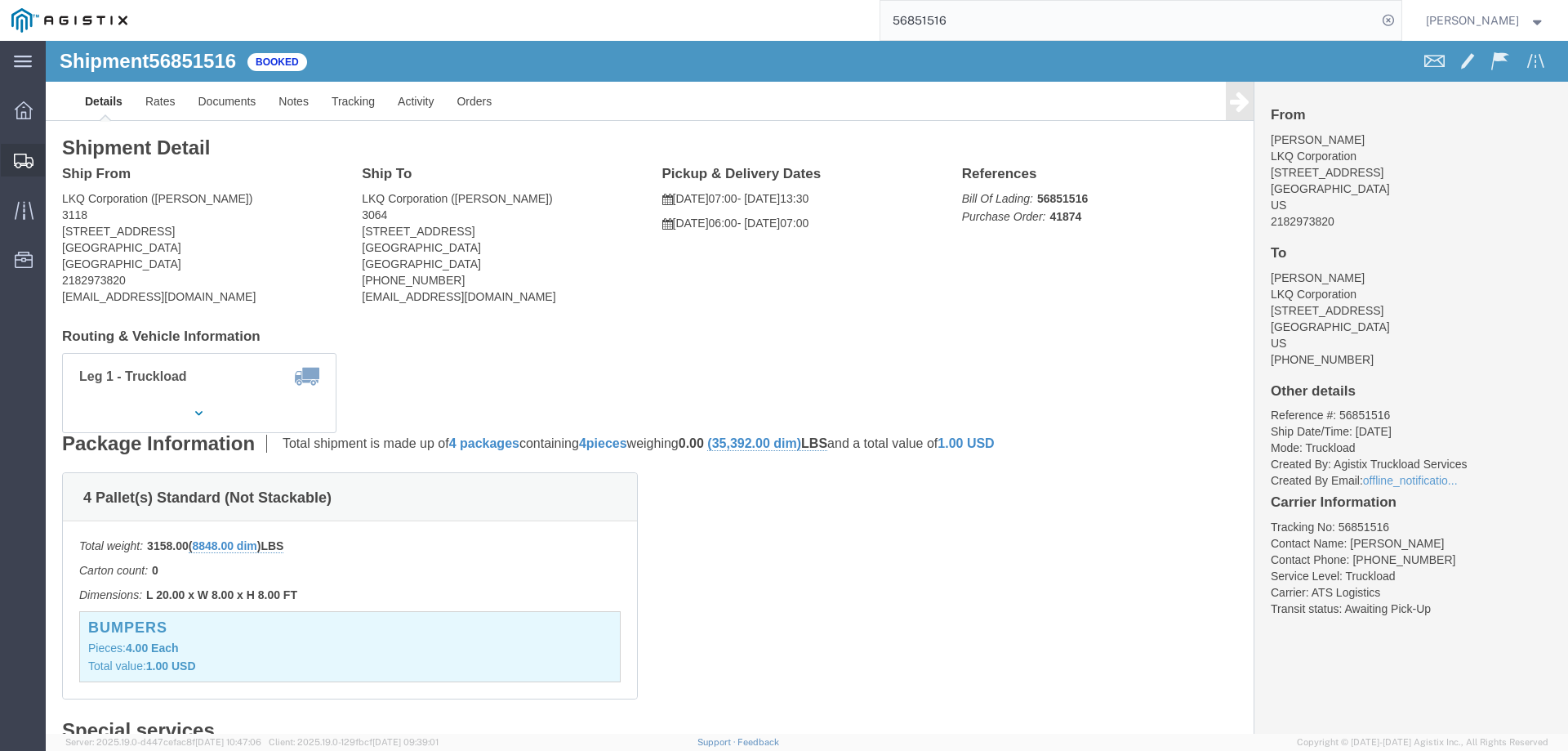
click at [24, 158] on icon at bounding box center [24, 161] width 20 height 14
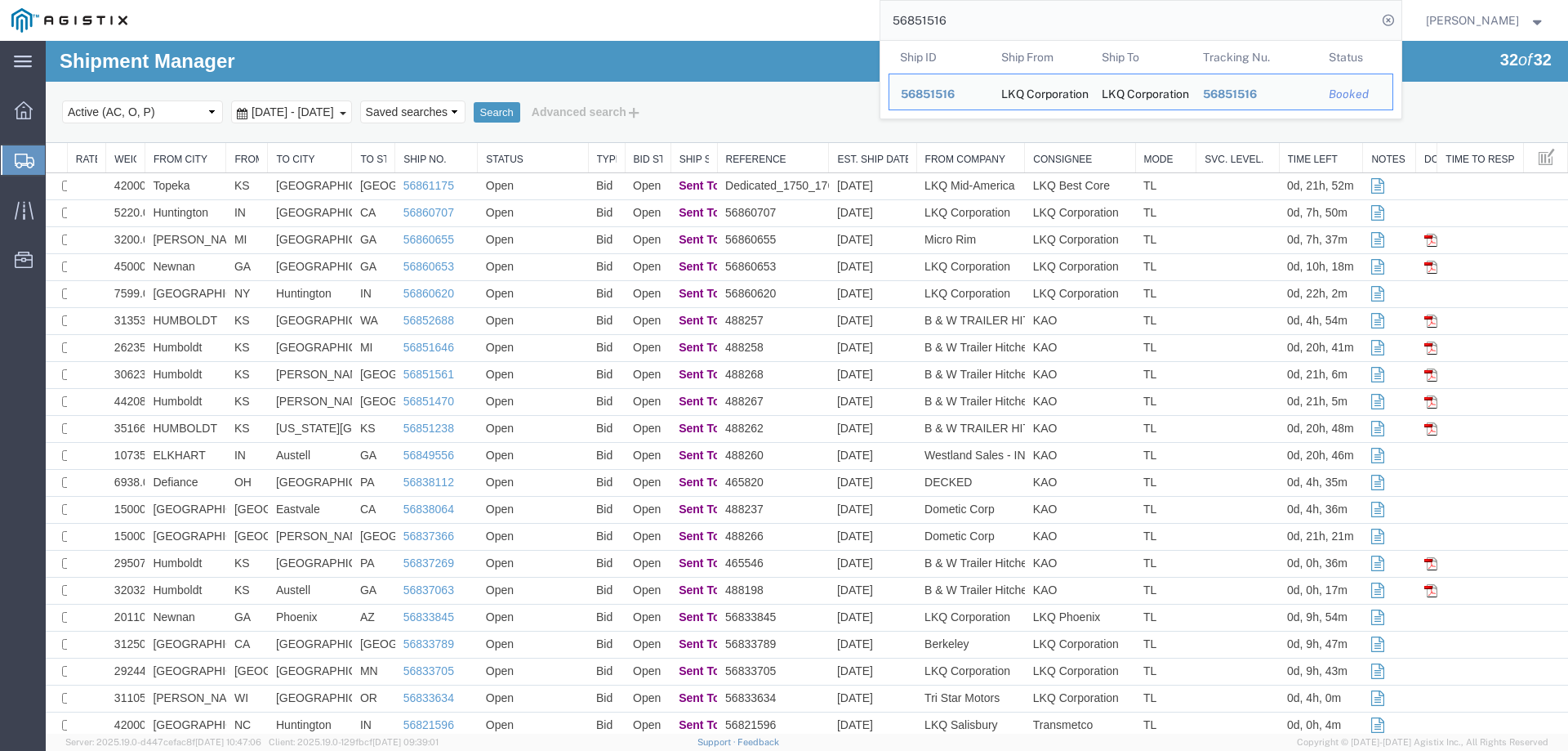
drag, startPoint x: 1021, startPoint y: 30, endPoint x: 845, endPoint y: 25, distance: 176.1
click at [845, 25] on div "56851516 Ship ID Ship From Ship To Tracking Nu. Status Ship ID 56851516 Ship Fr…" at bounding box center [770, 21] width 1262 height 41
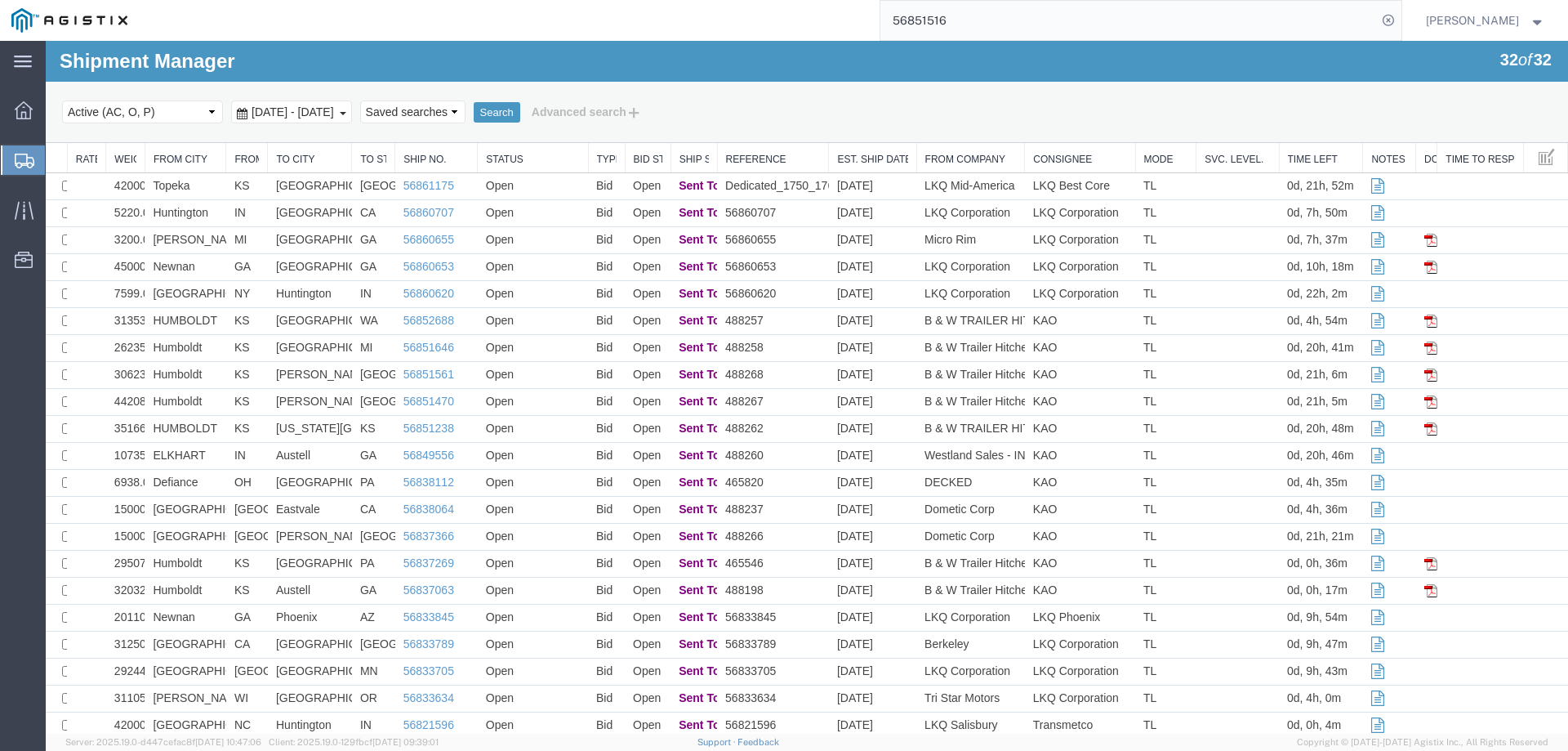
paste input "24619"
type input "56824619"
click at [1400, 19] on icon at bounding box center [1388, 21] width 23 height 23
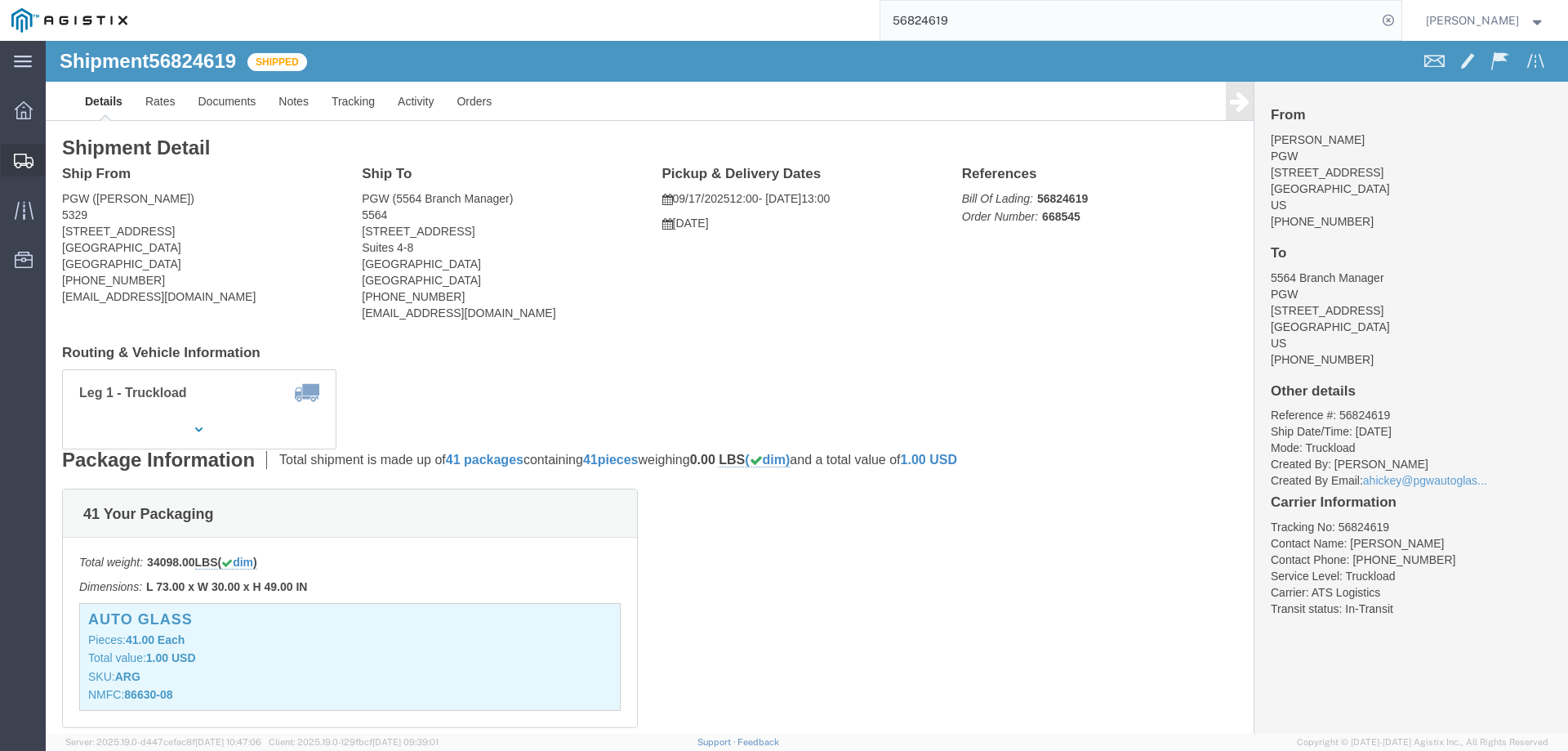
click at [24, 157] on icon at bounding box center [24, 161] width 20 height 14
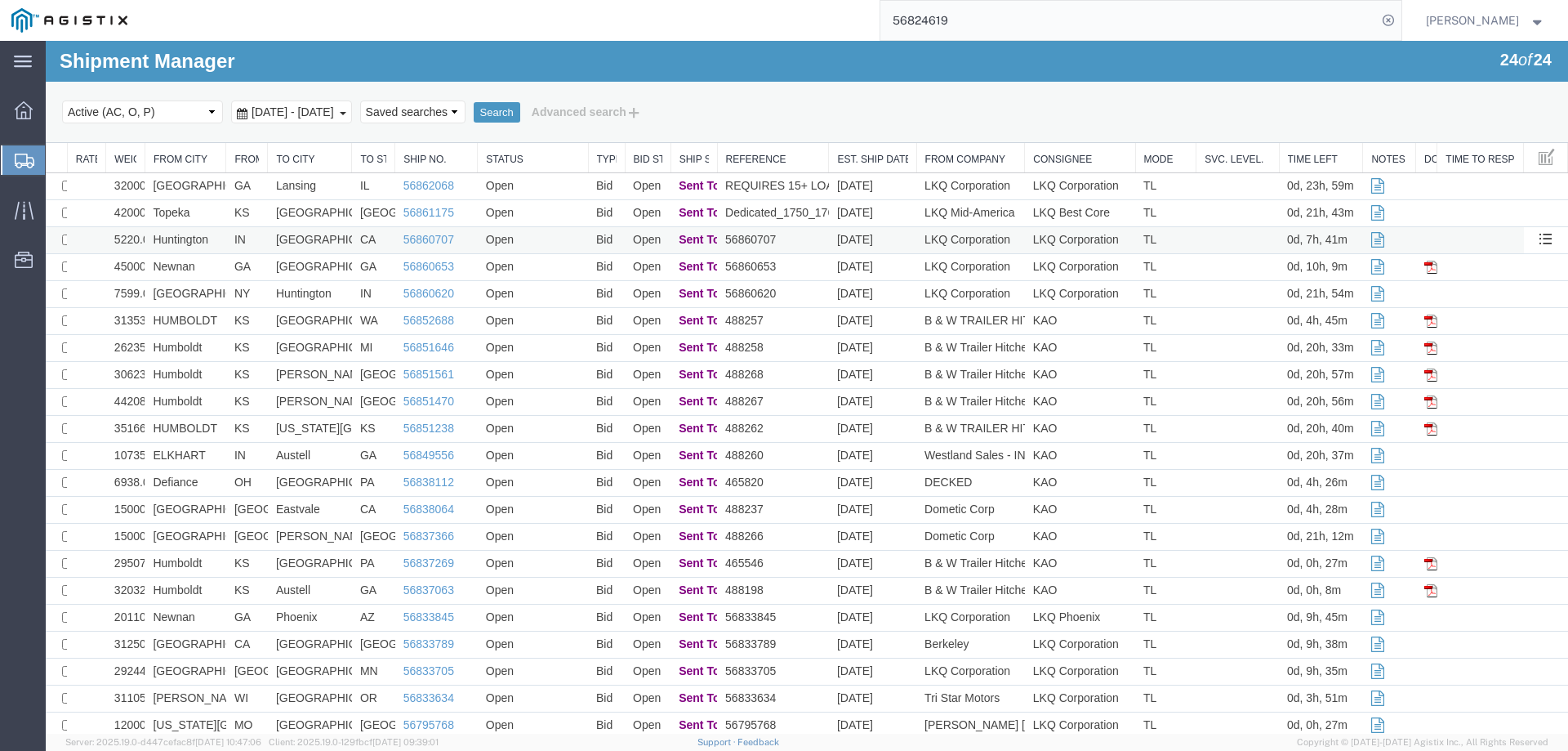
click at [537, 238] on td "Open" at bounding box center [533, 241] width 111 height 27
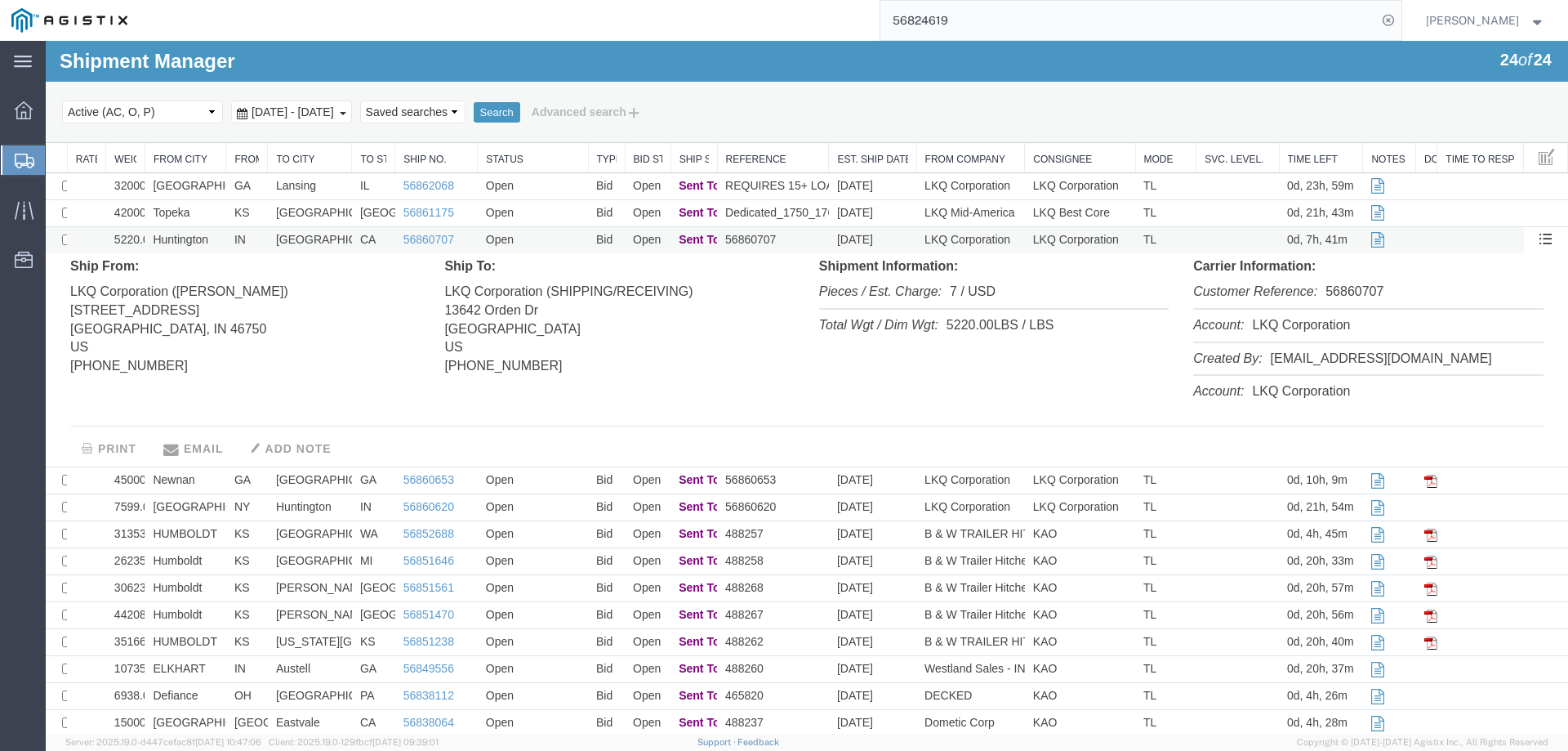
click at [537, 238] on td "Open" at bounding box center [533, 241] width 111 height 27
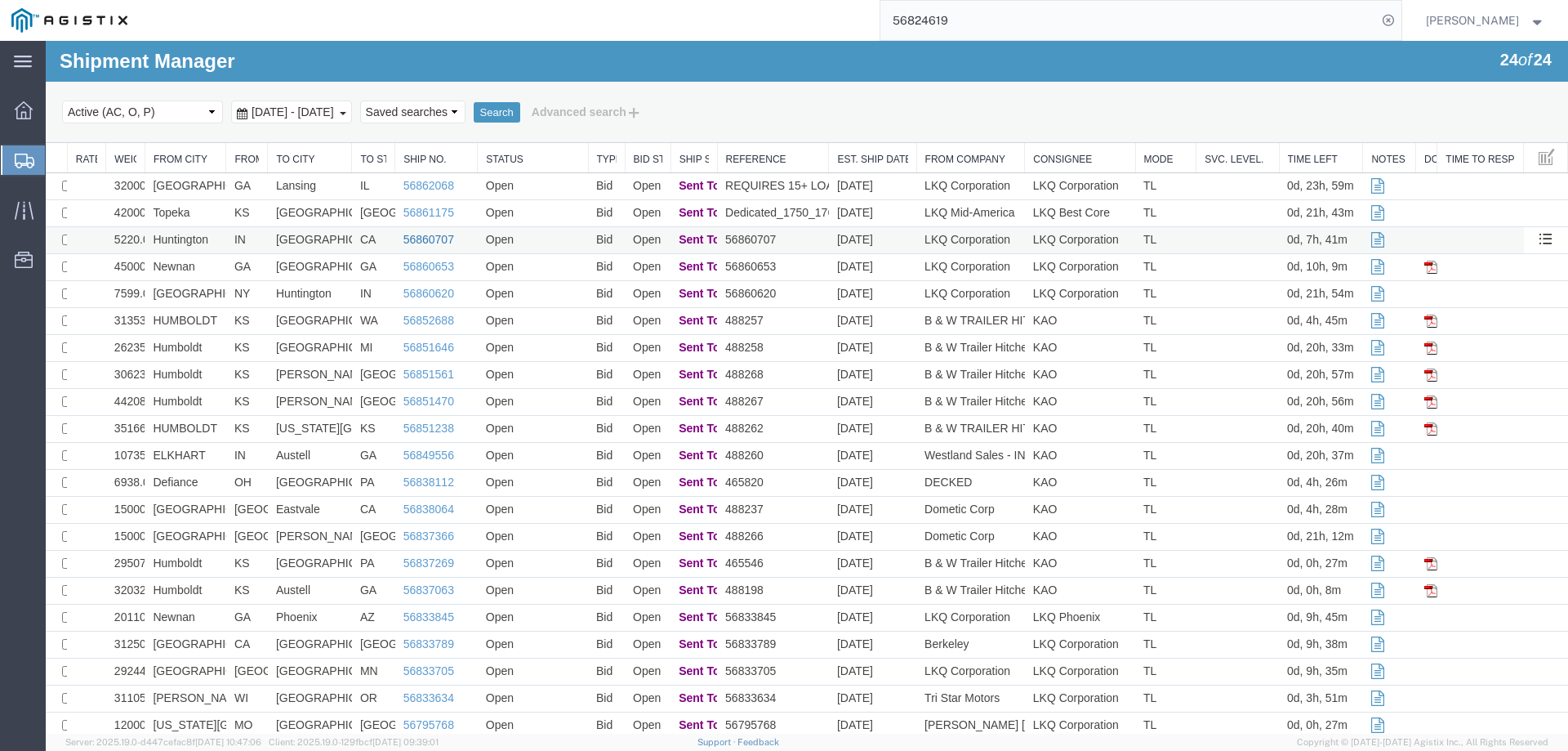
click at [426, 238] on link "56860707" at bounding box center [429, 239] width 51 height 13
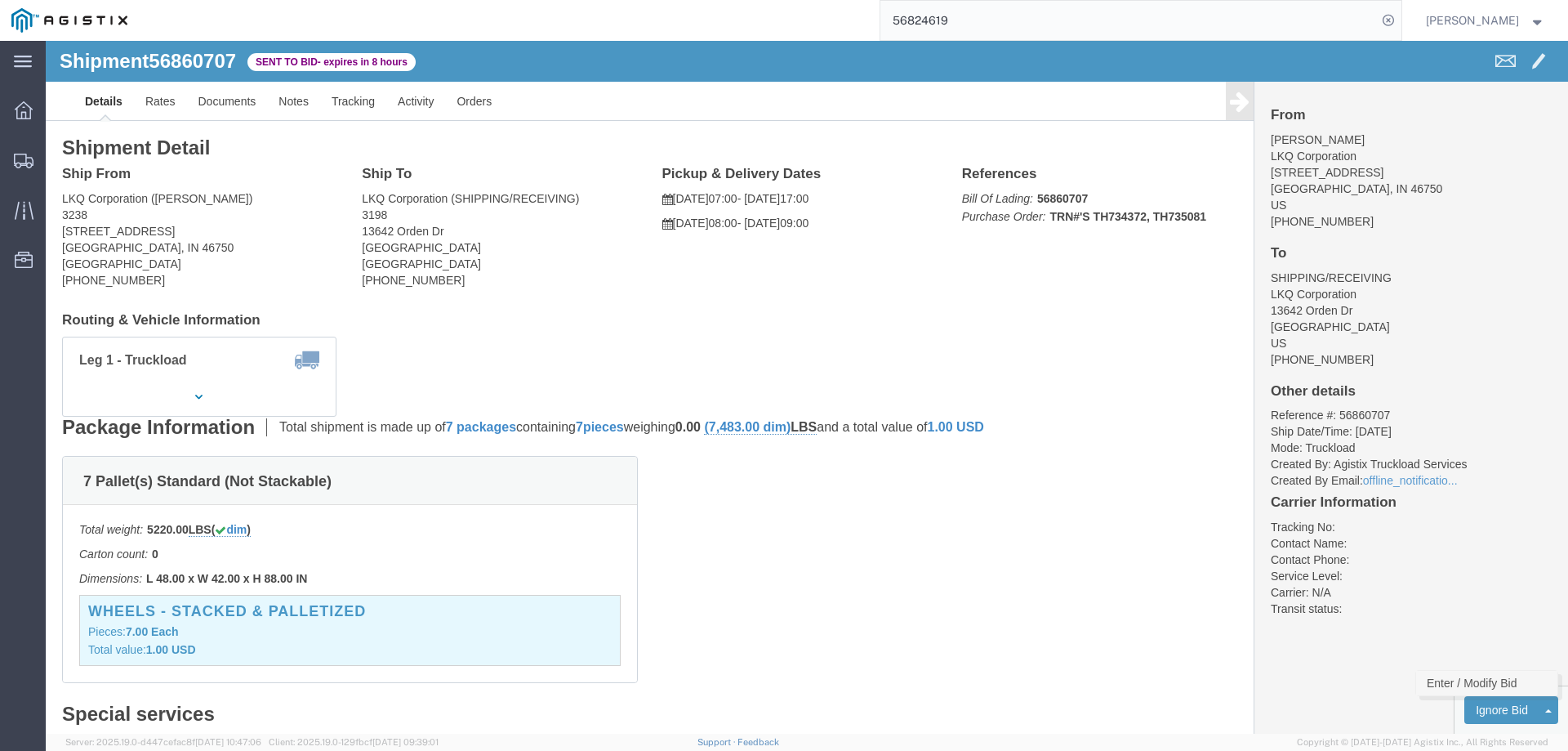
click link "Enter / Modify Bid"
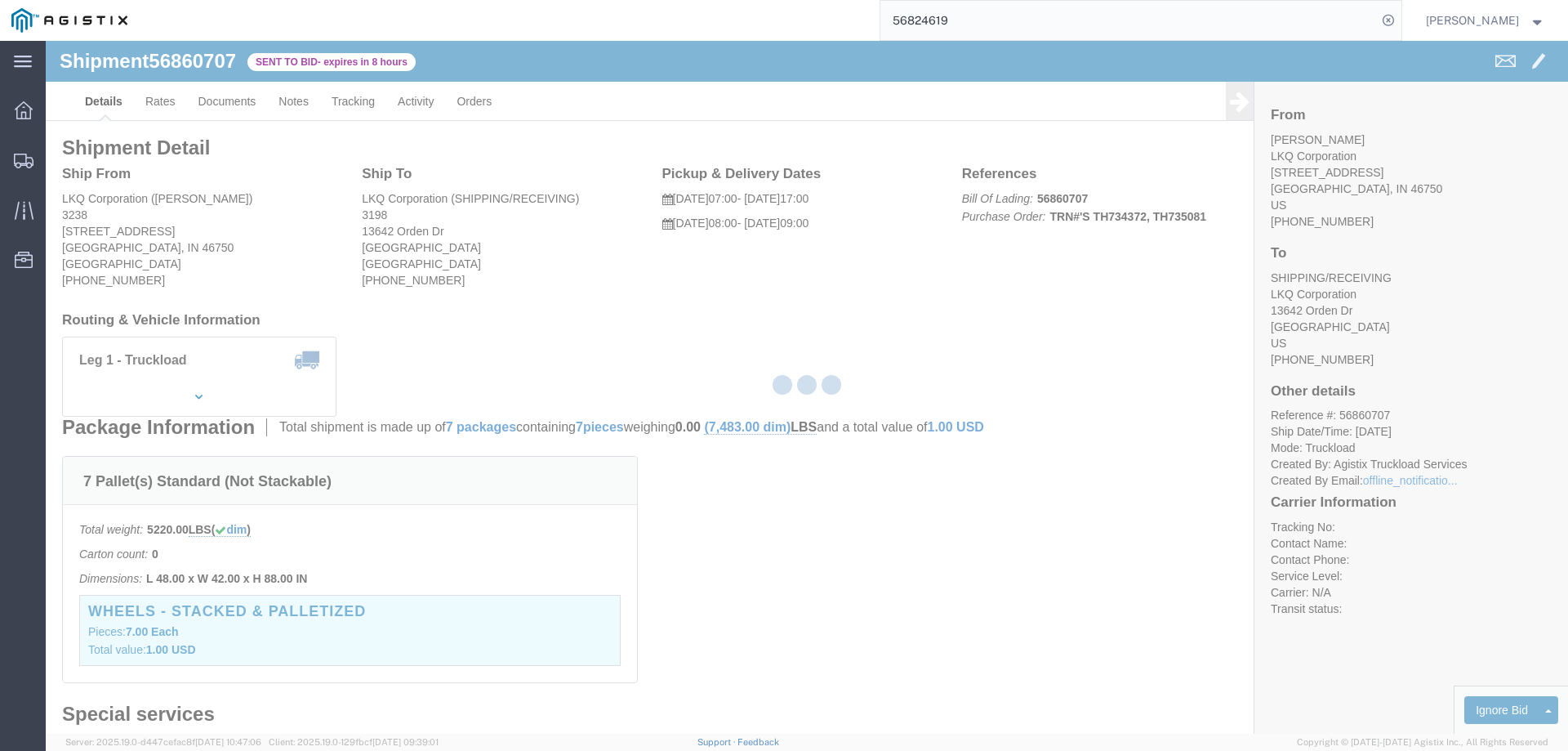
select select "146"
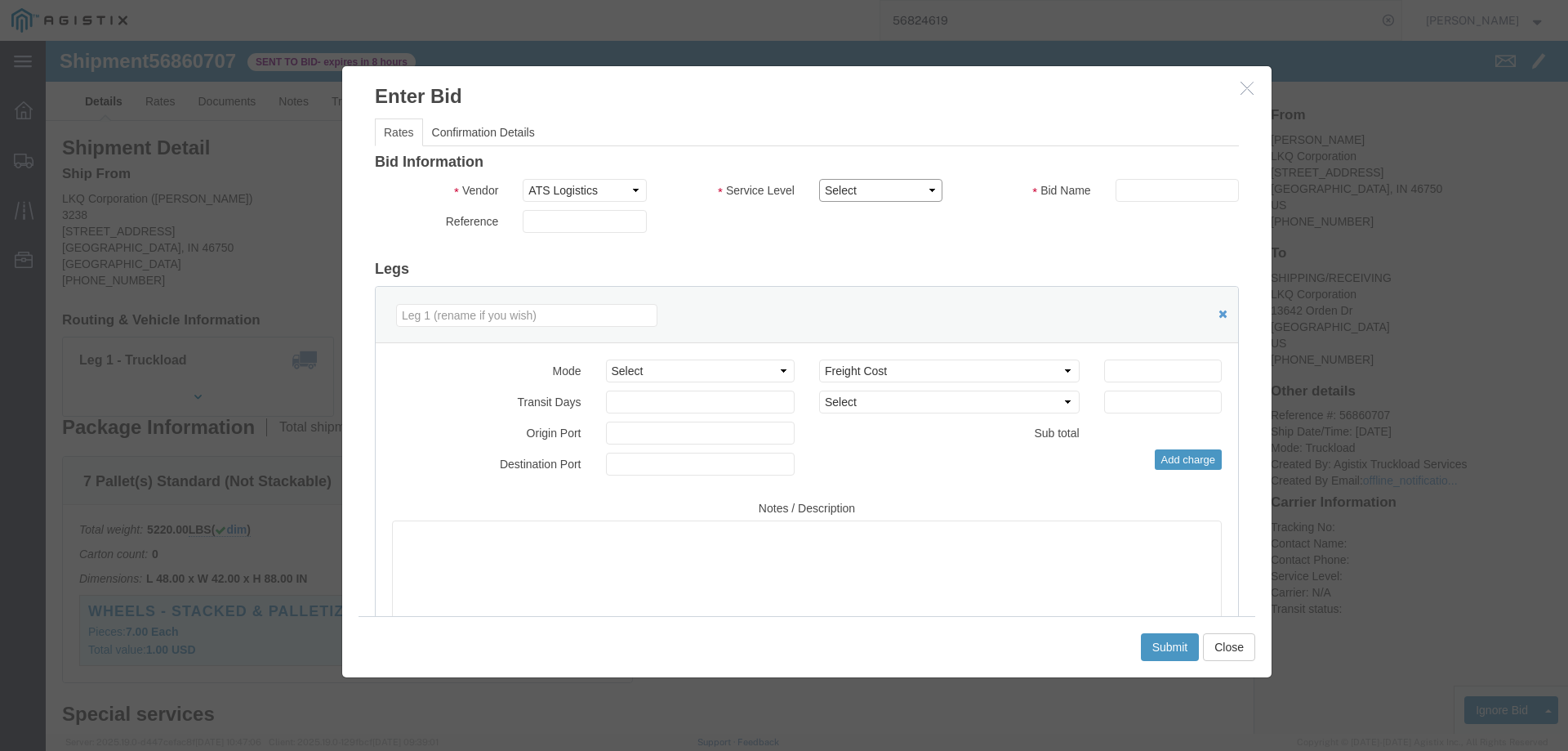
drag, startPoint x: 880, startPoint y: 144, endPoint x: 874, endPoint y: 158, distance: 15.2
click select "Select CONESTOGA DFRM/STEP Economy TL Flatbed Intermodal LTL Standard Next Day …"
select select "25032"
click select "Select CONESTOGA DFRM/STEP Economy TL Flatbed Intermodal LTL Standard Next Day …"
drag, startPoint x: 1092, startPoint y: 153, endPoint x: 1101, endPoint y: 153, distance: 9.0
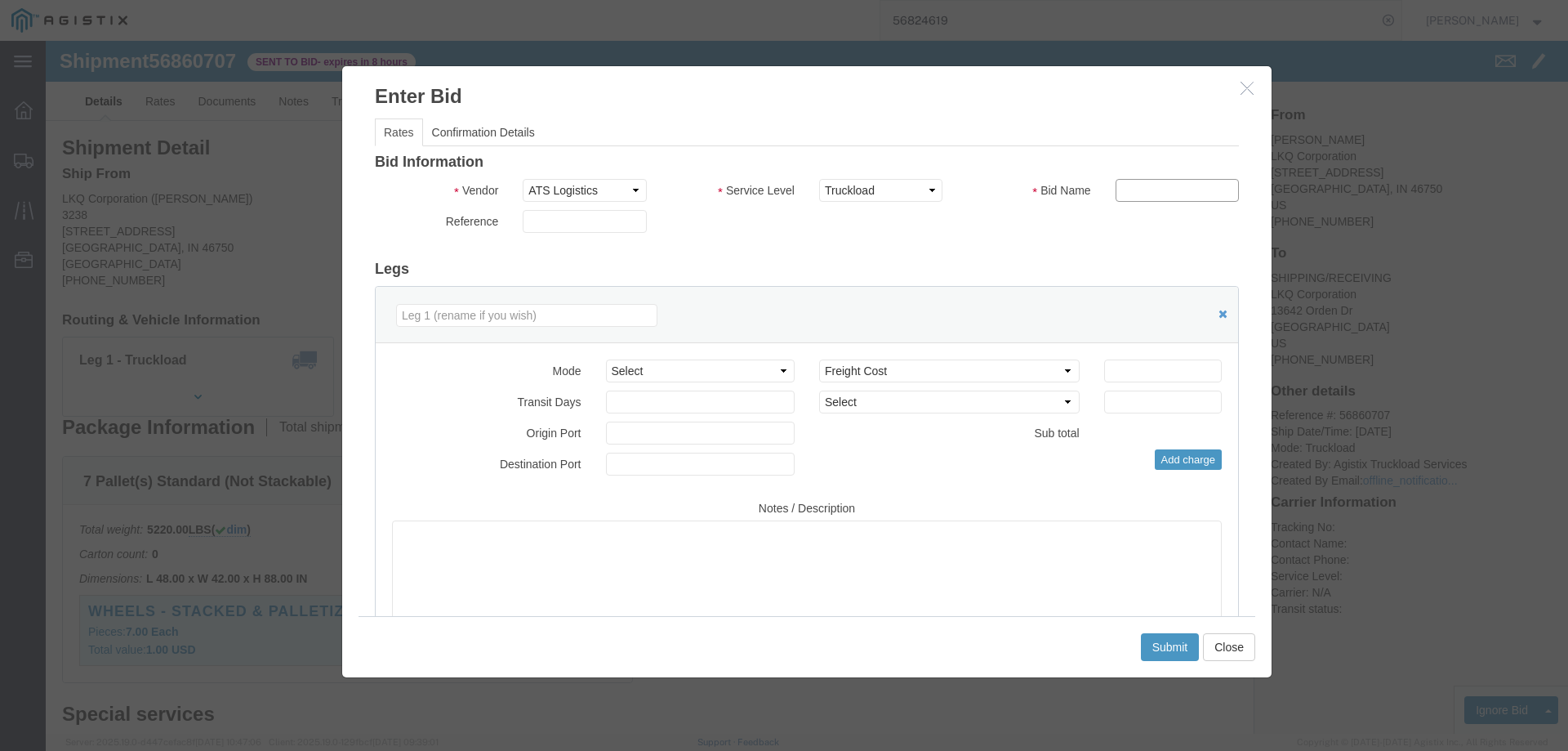
click input "text"
type input "ats"
click input "number"
type input "1"
type input "1850"
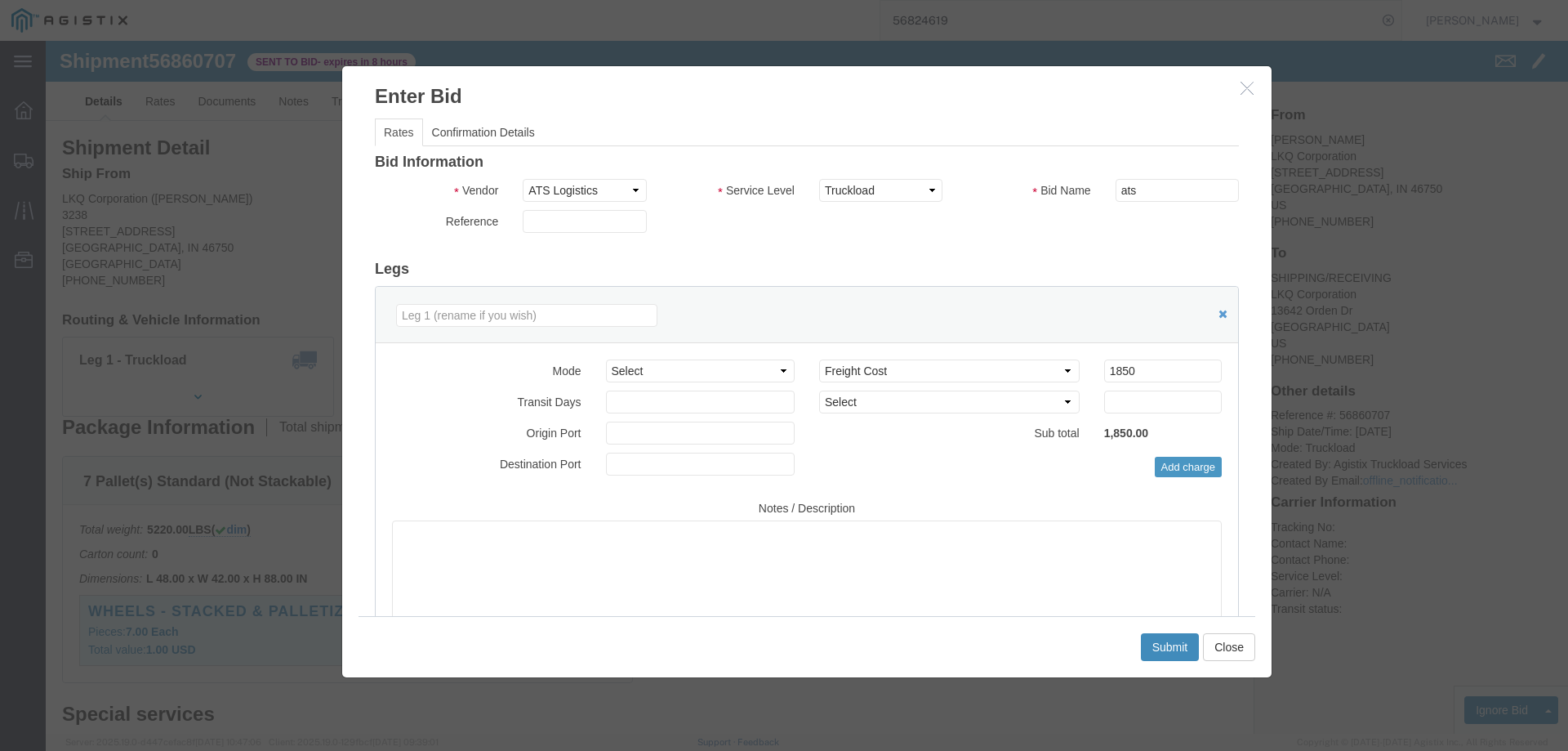
click button "Submit"
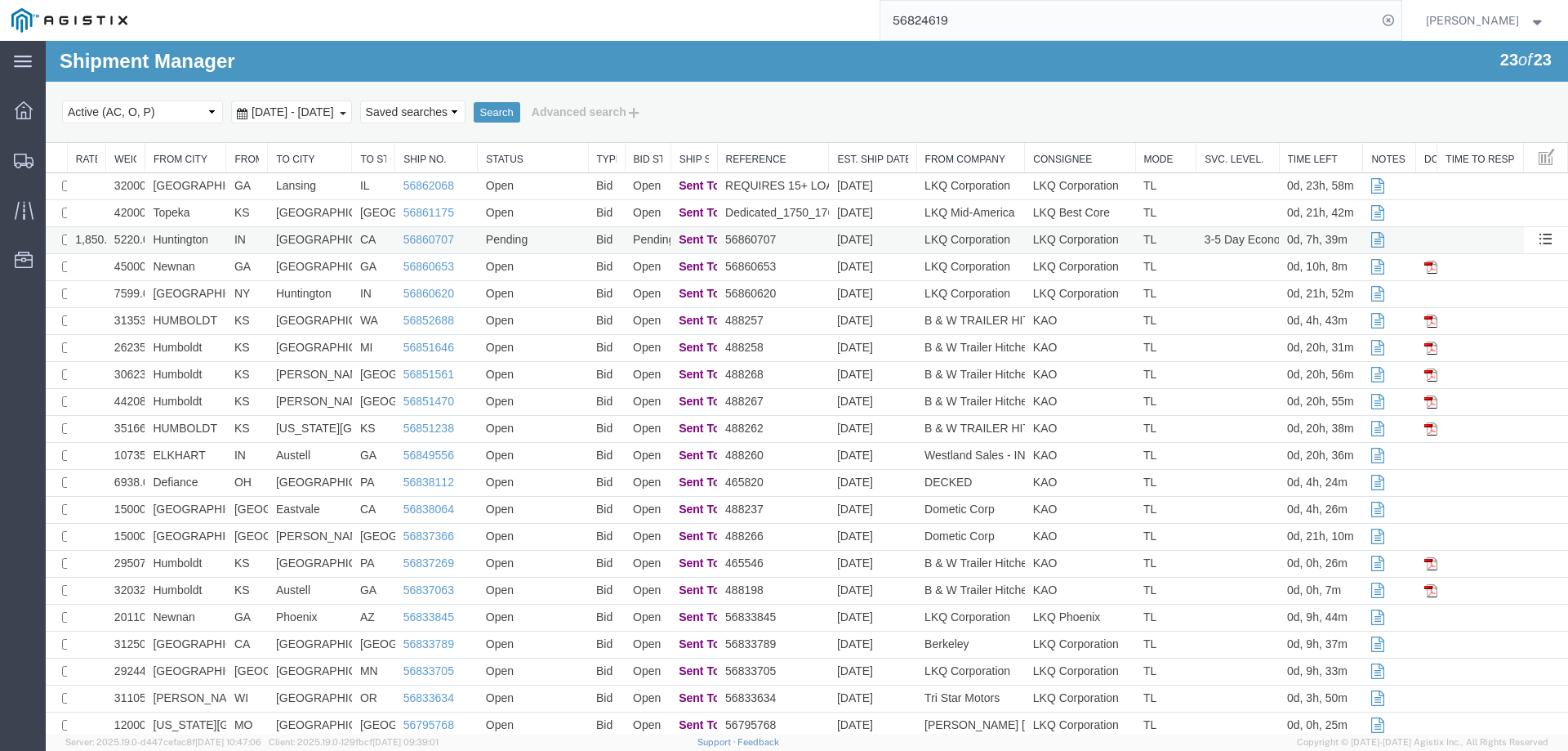
click at [221, 242] on td "Huntington" at bounding box center [185, 241] width 82 height 27
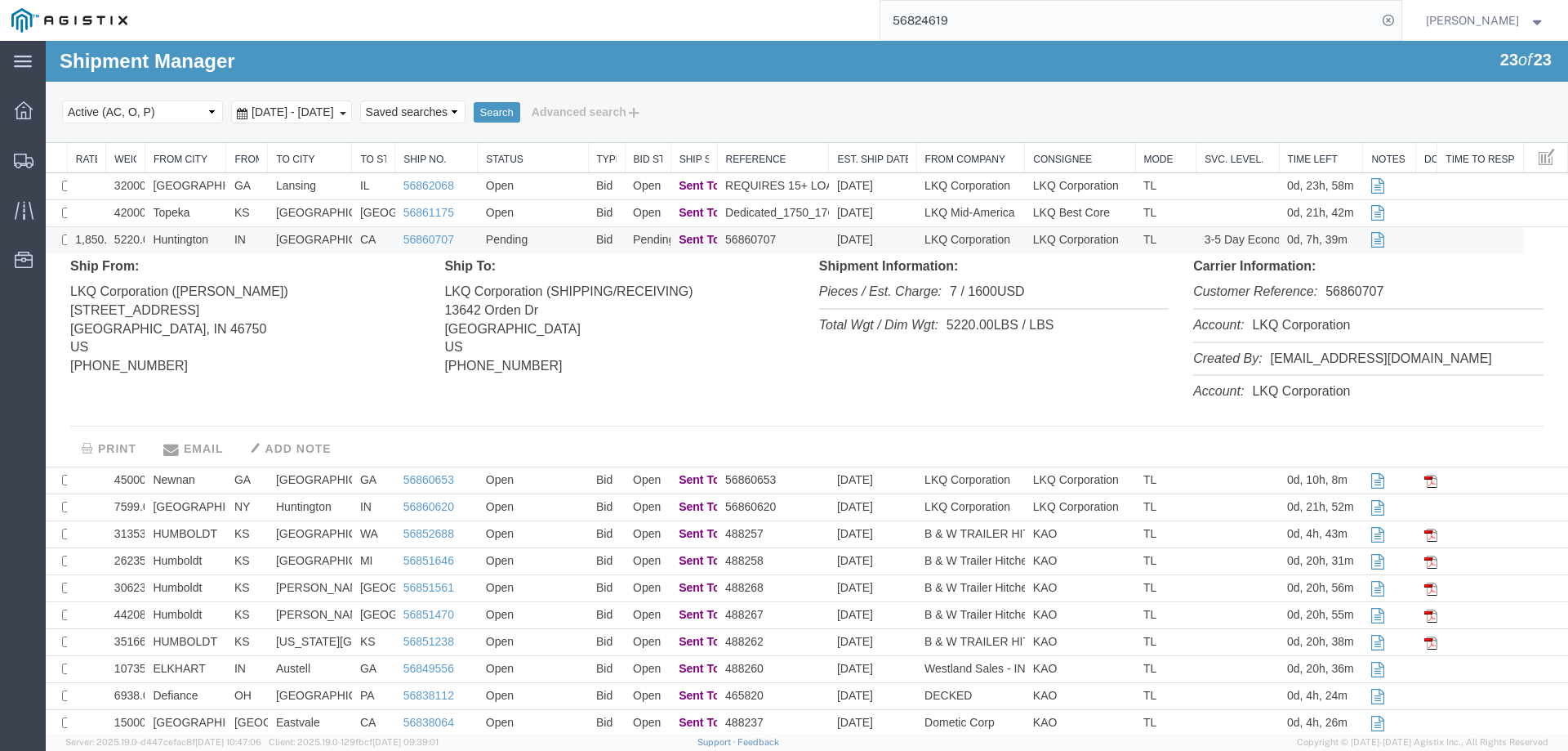
click at [221, 237] on td "Huntington" at bounding box center [185, 241] width 82 height 27
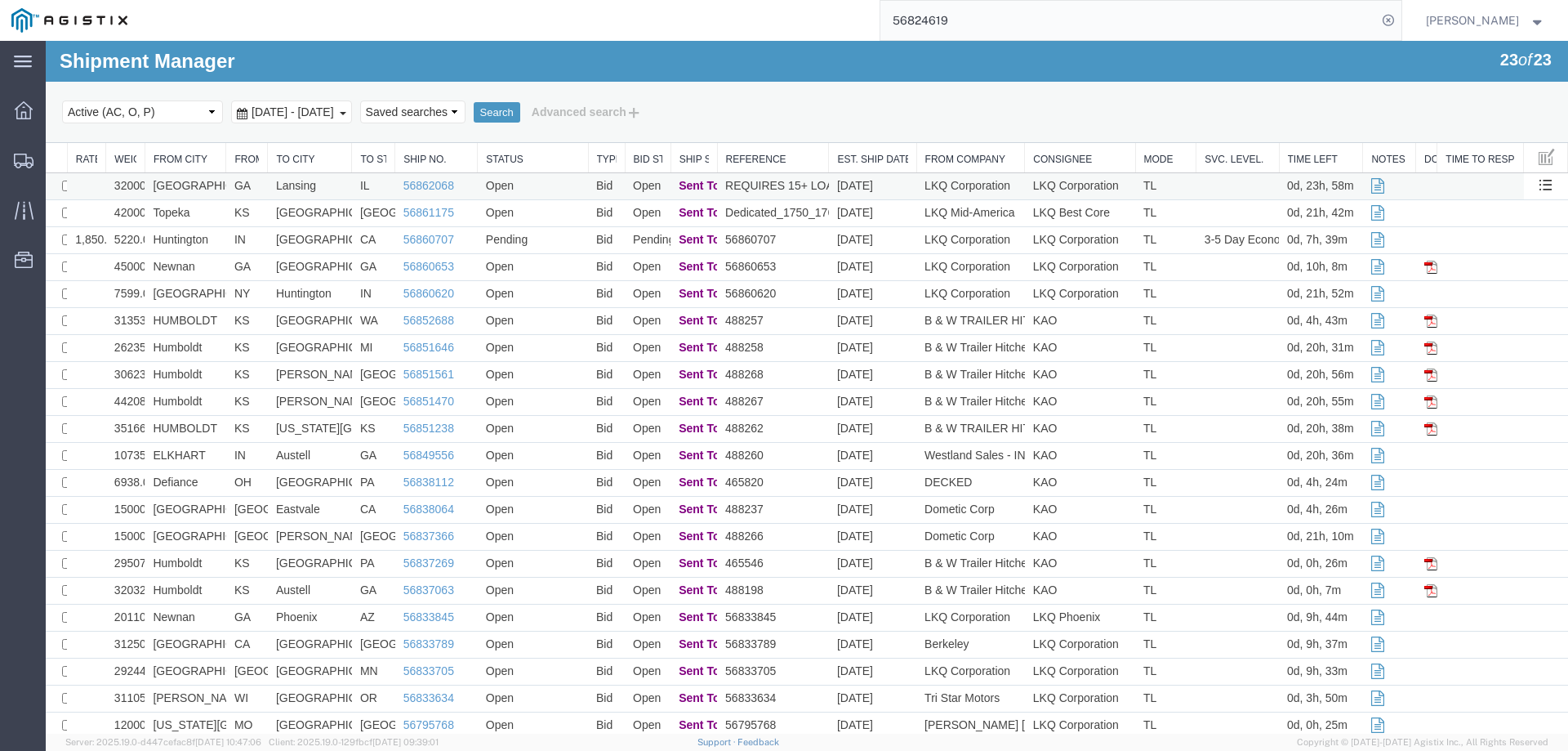
click at [199, 177] on td "Athens" at bounding box center [185, 186] width 82 height 27
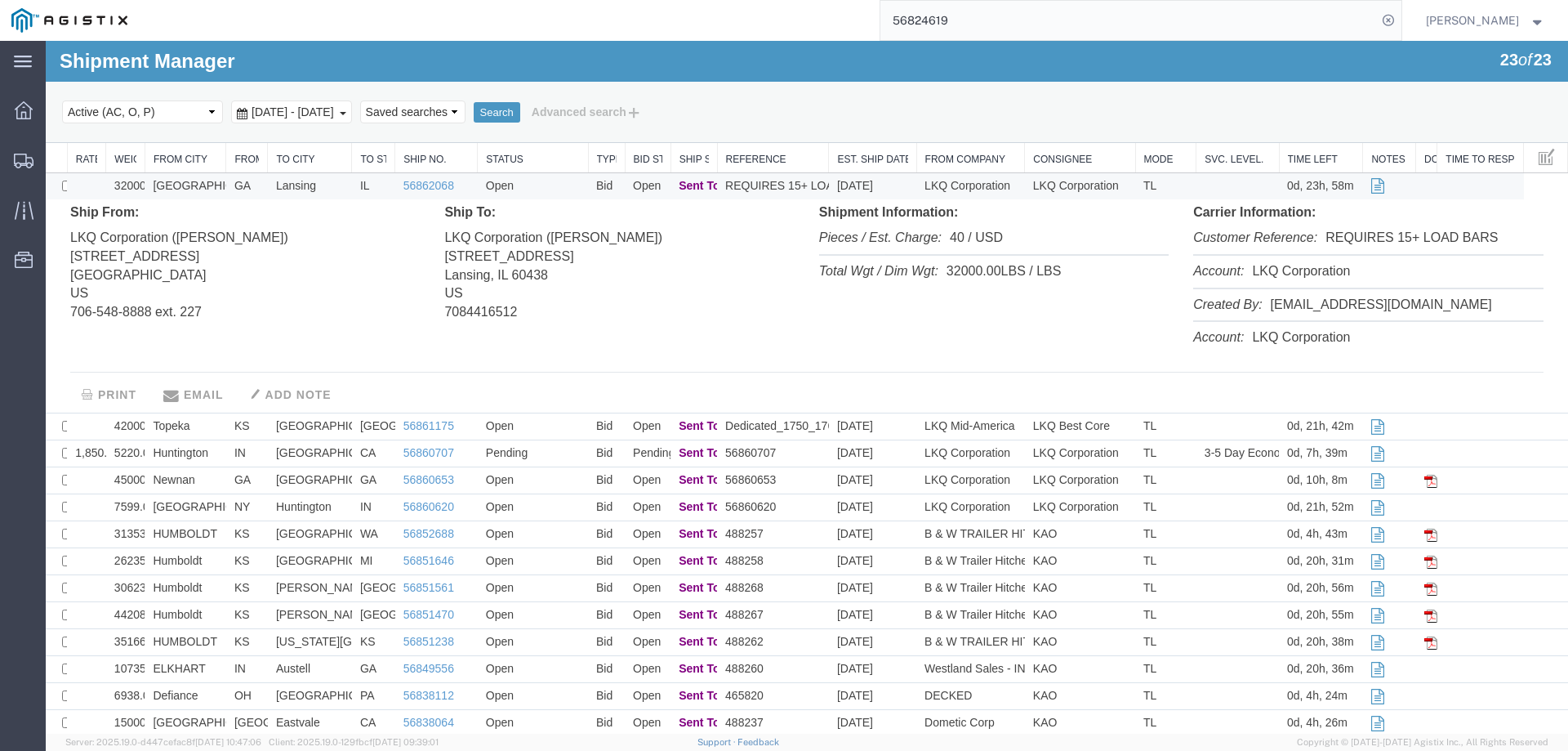
click at [200, 183] on td "Athens" at bounding box center [185, 186] width 82 height 27
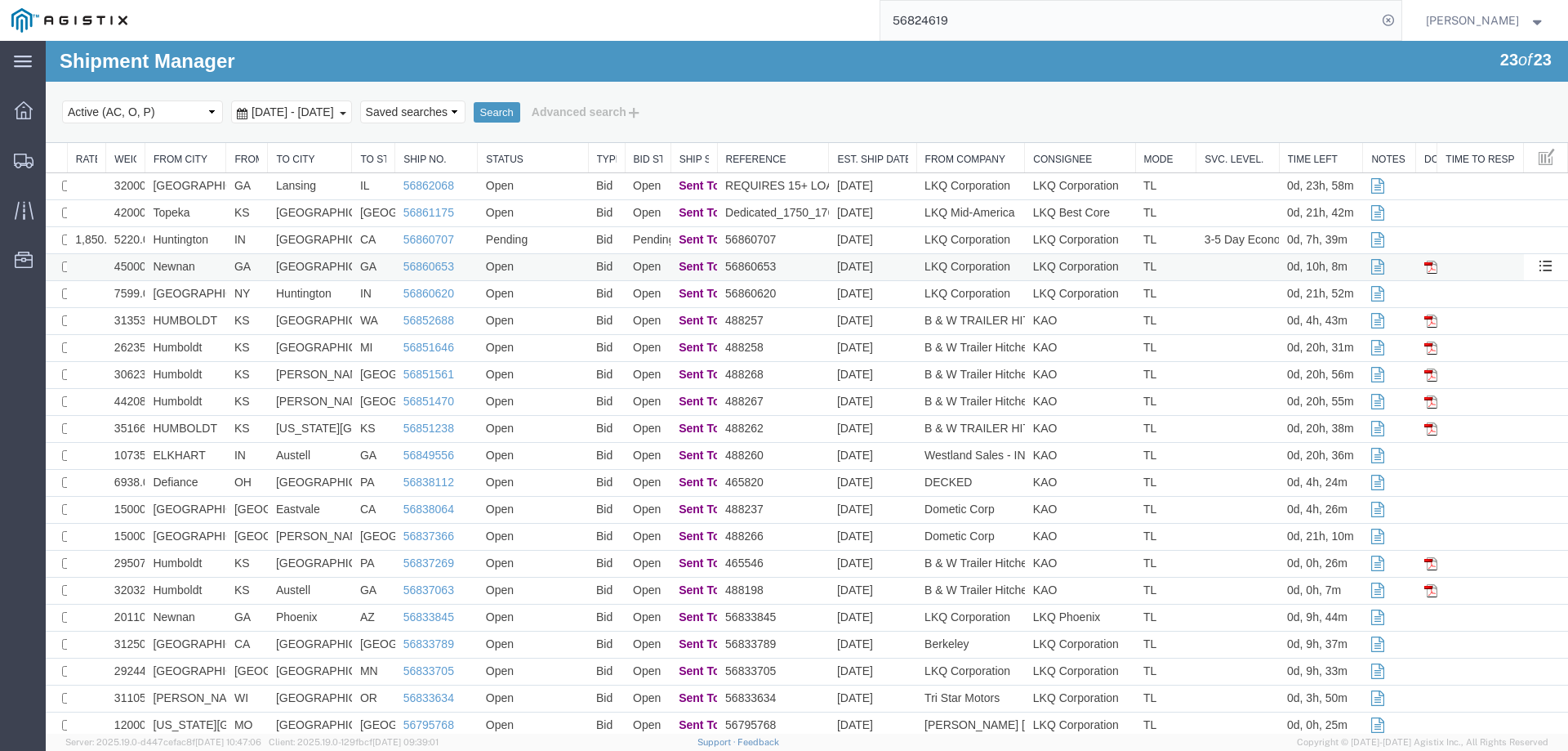
click at [344, 266] on td "Atlanta" at bounding box center [309, 268] width 84 height 27
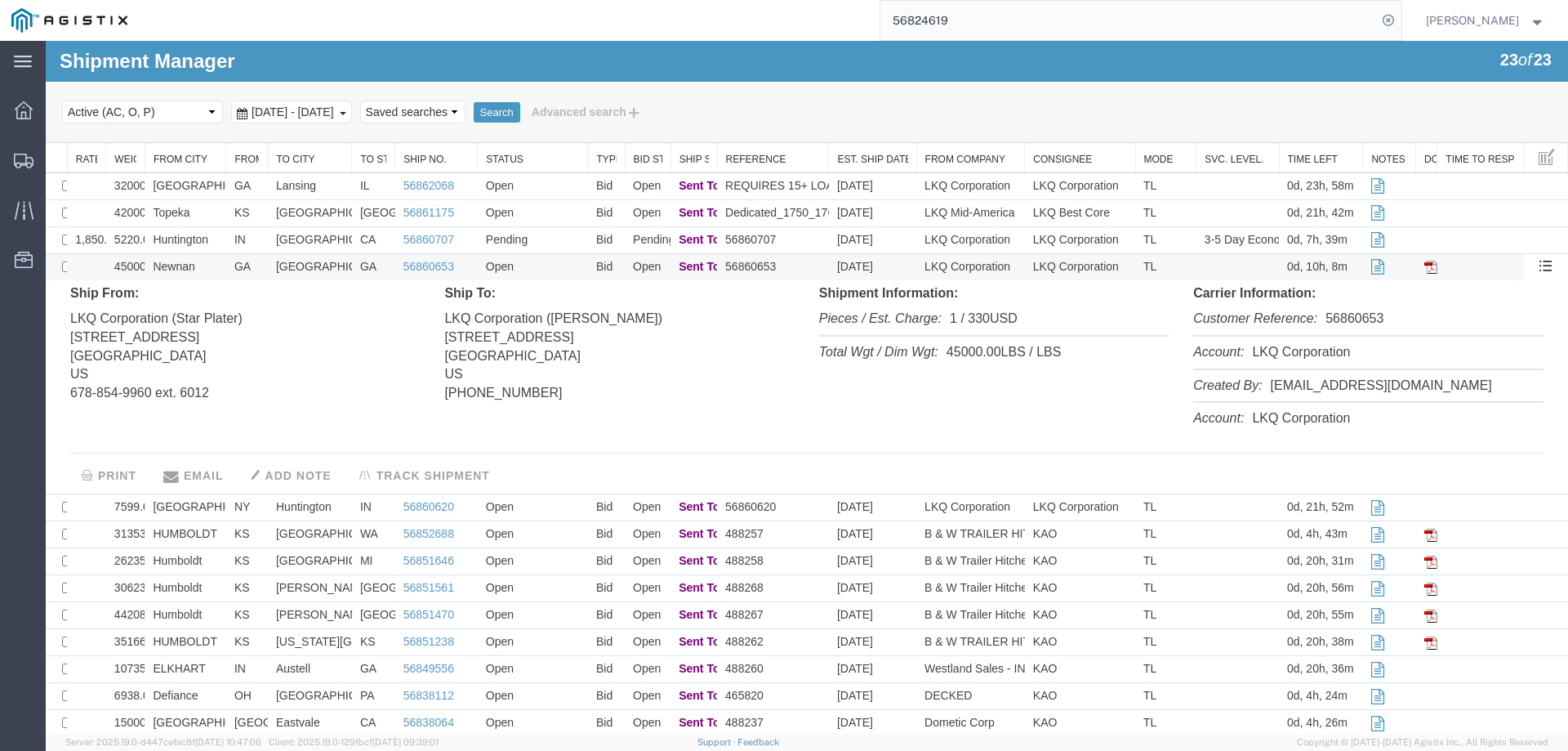
click at [343, 266] on td "Atlanta" at bounding box center [309, 268] width 84 height 27
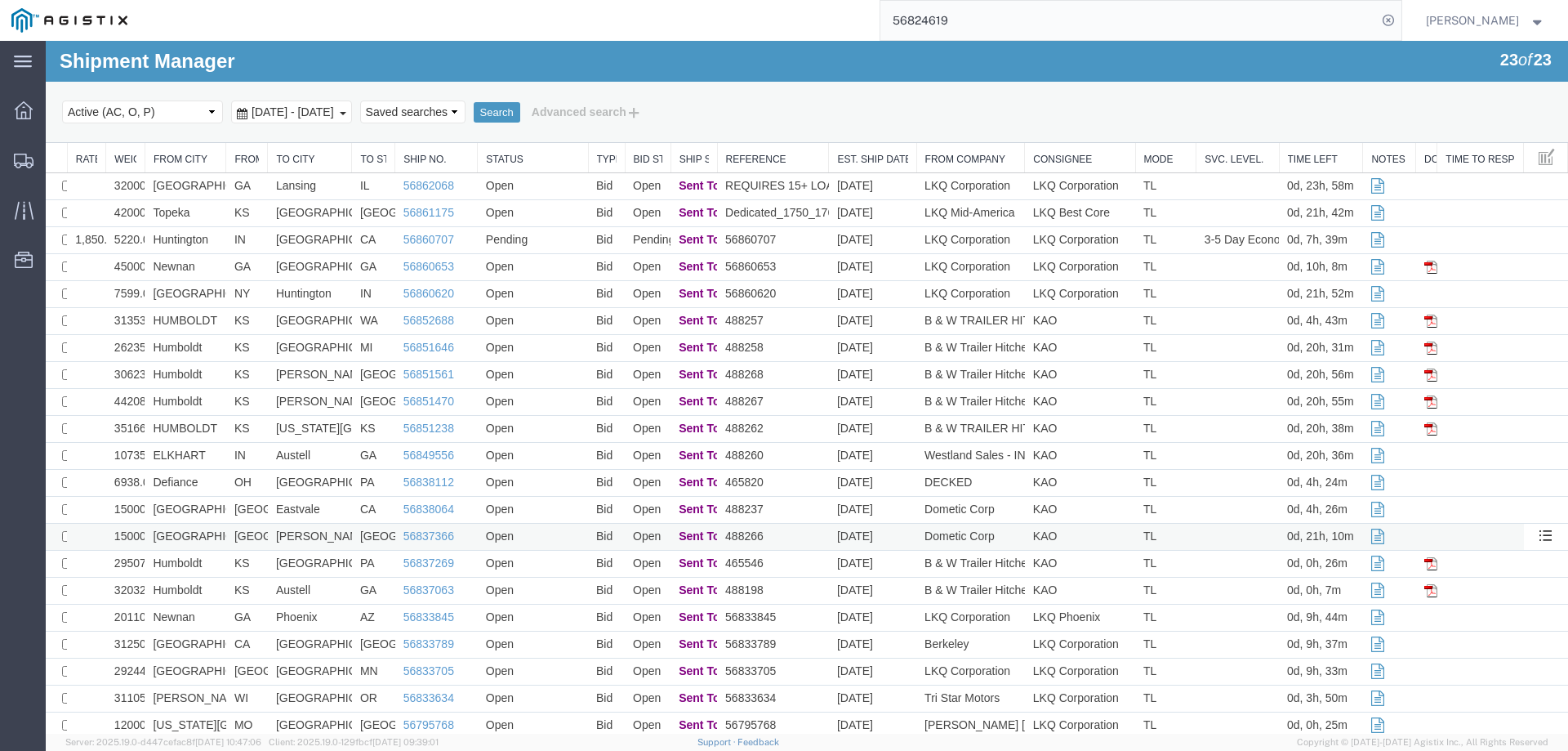
click at [907, 537] on td "[DATE]" at bounding box center [873, 537] width 87 height 27
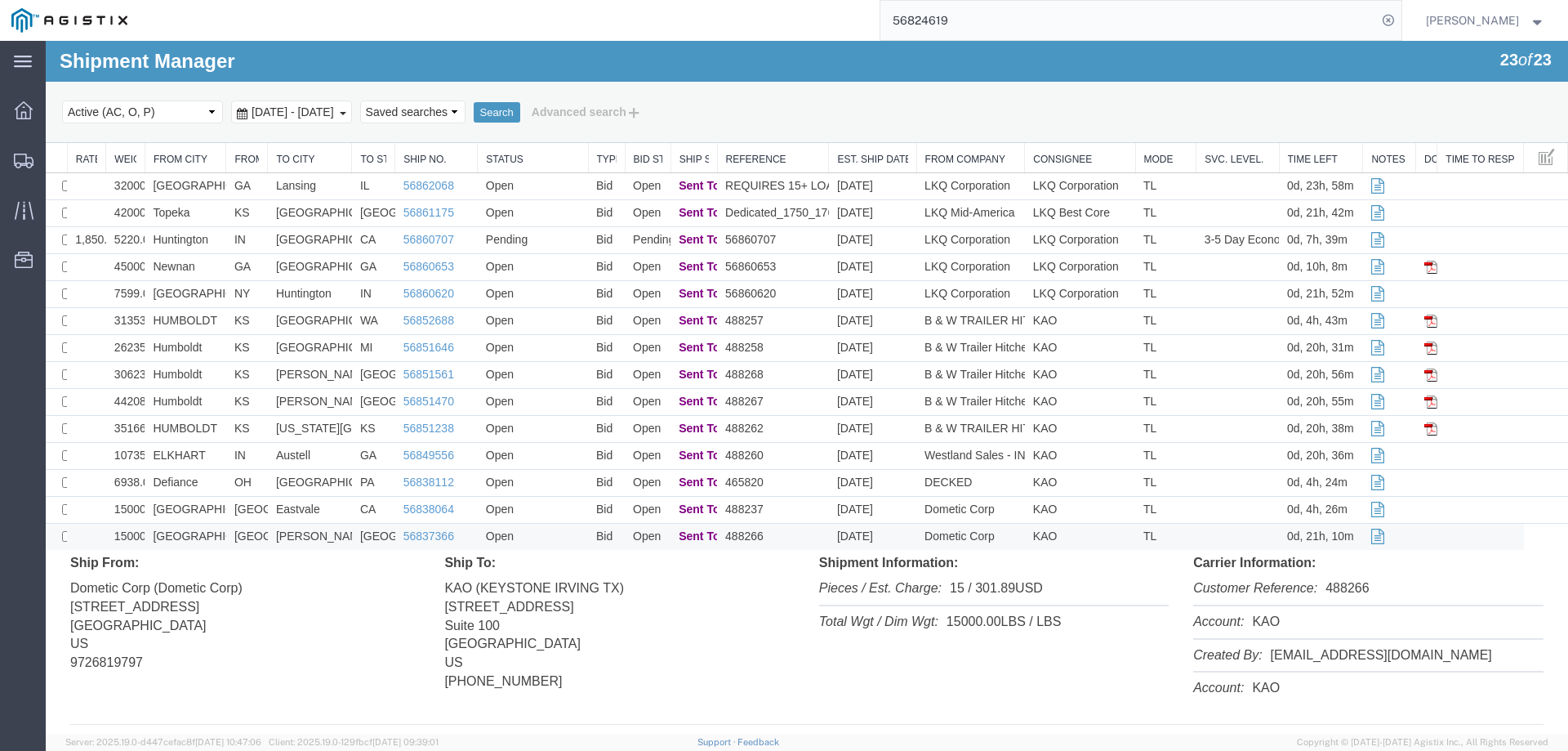
click at [907, 537] on td "[DATE]" at bounding box center [873, 537] width 87 height 27
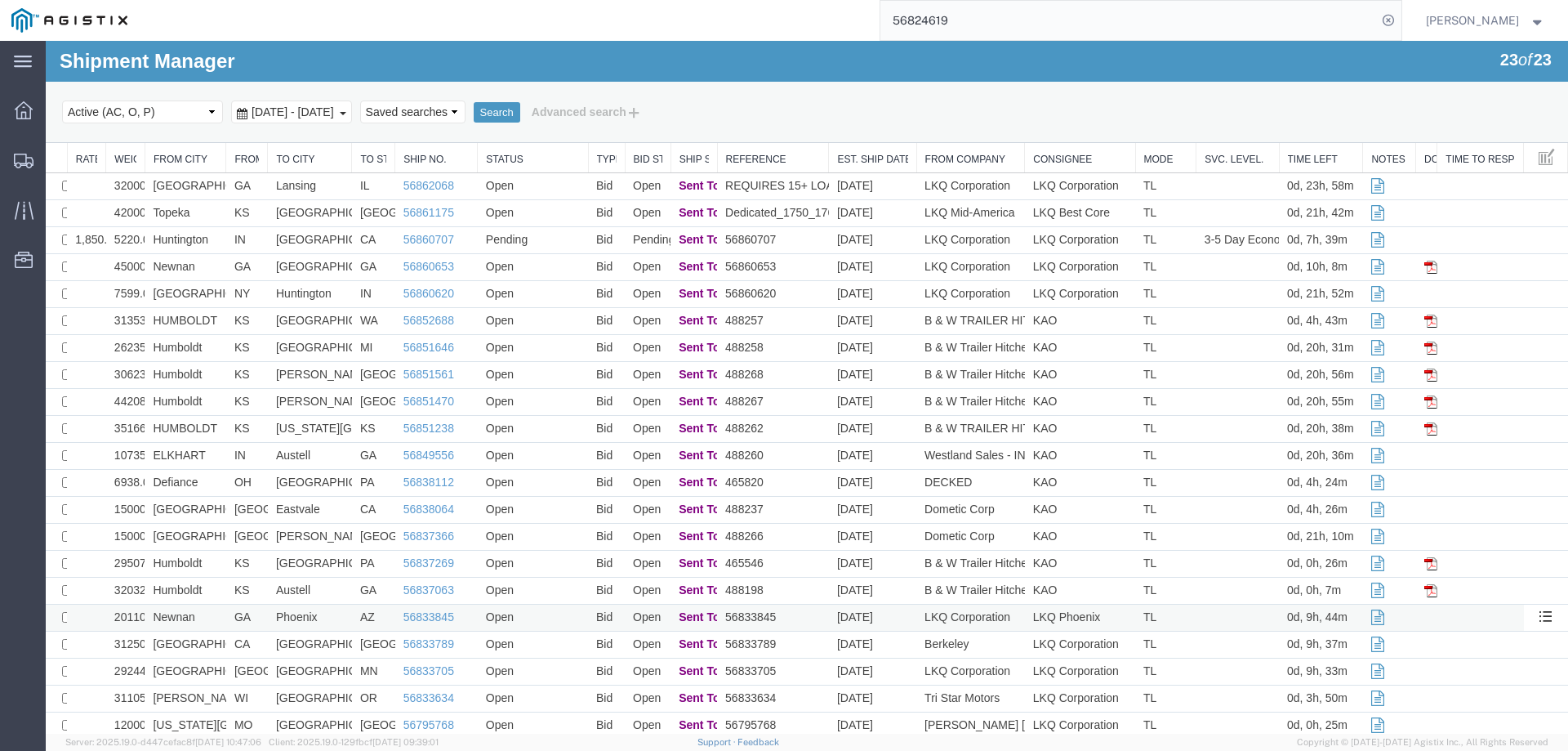
click at [889, 610] on td "[DATE]" at bounding box center [873, 618] width 87 height 27
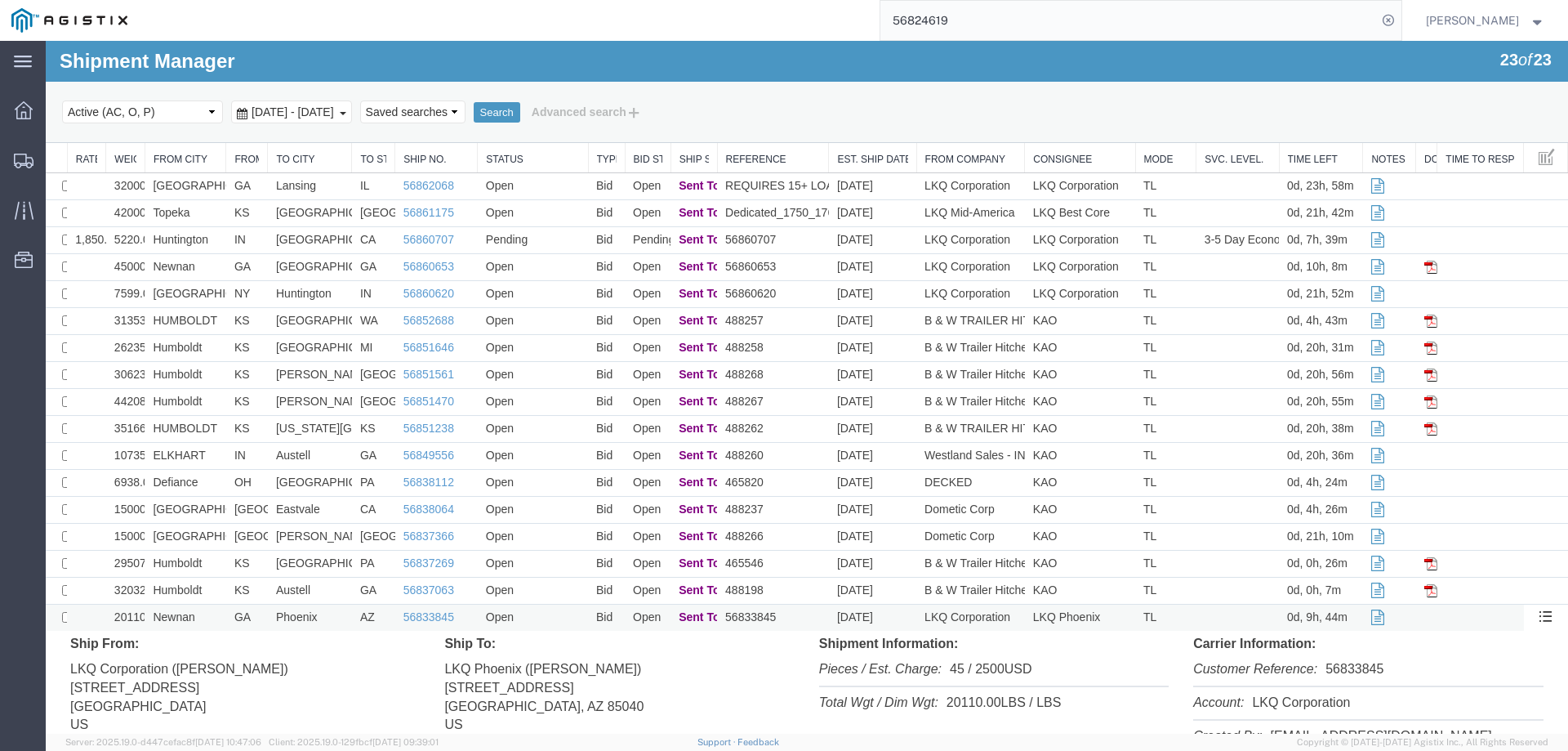
click at [889, 610] on td "[DATE]" at bounding box center [873, 618] width 87 height 27
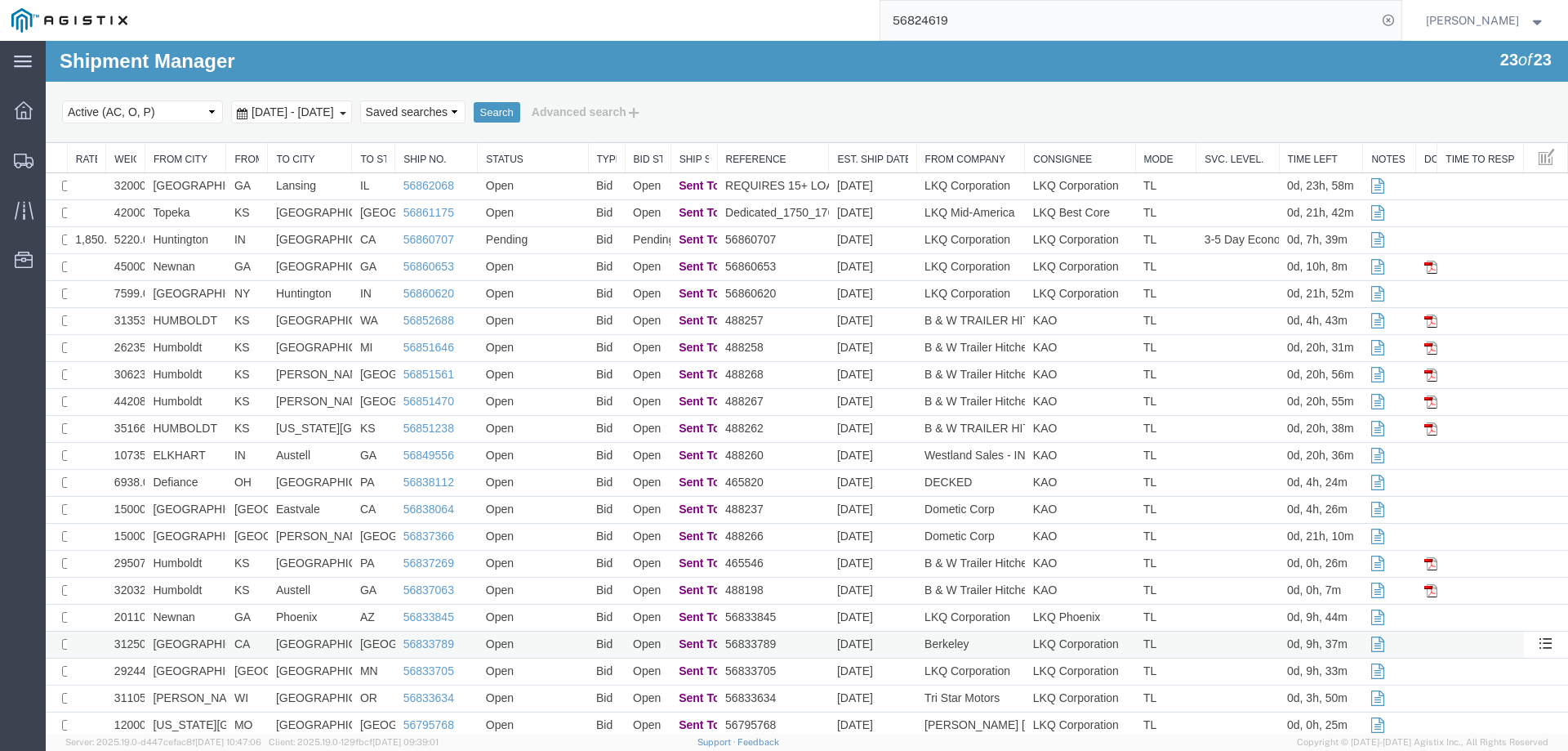
click at [790, 647] on td "56833789" at bounding box center [772, 645] width 111 height 27
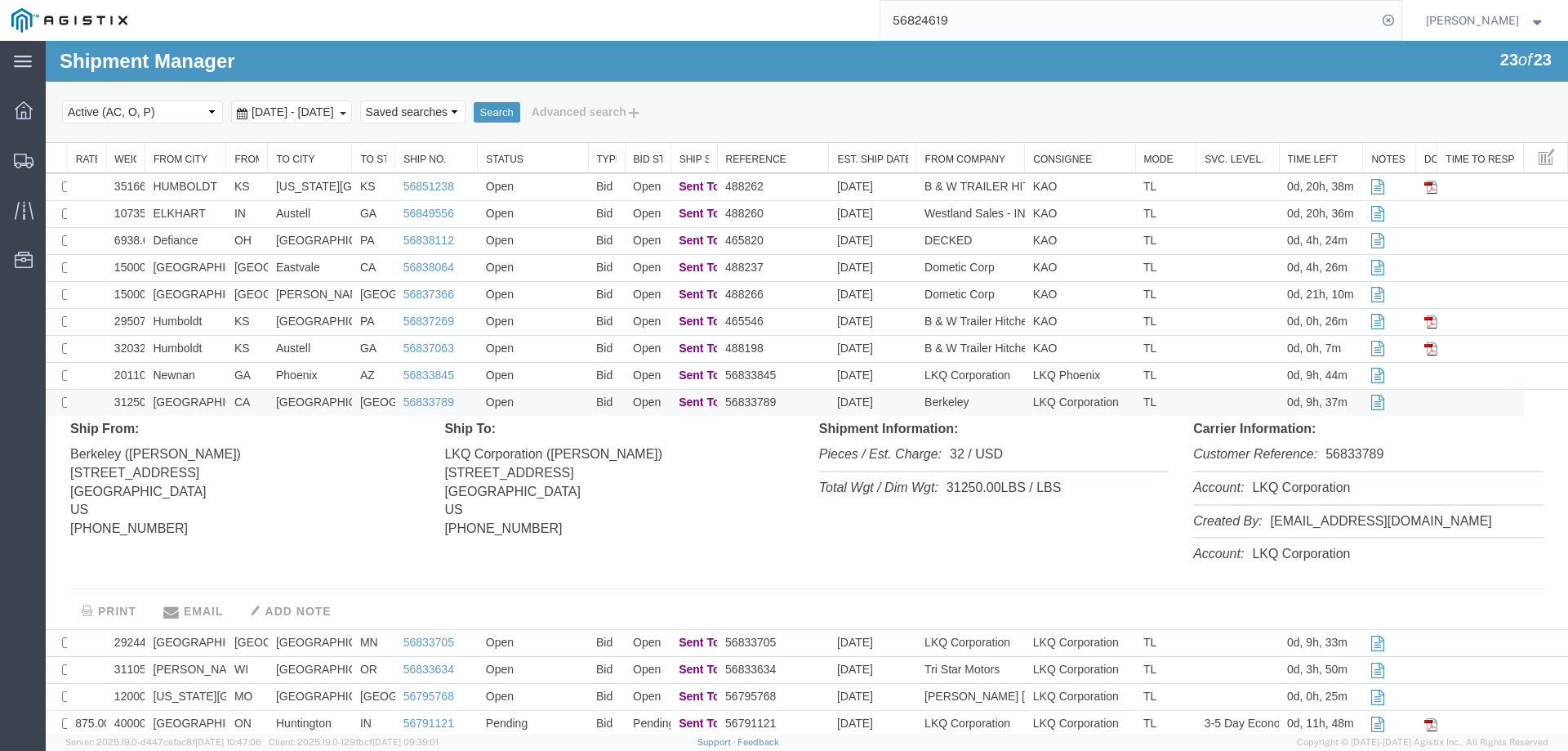
scroll to position [245, 0]
click at [547, 400] on td "Open" at bounding box center [533, 400] width 111 height 27
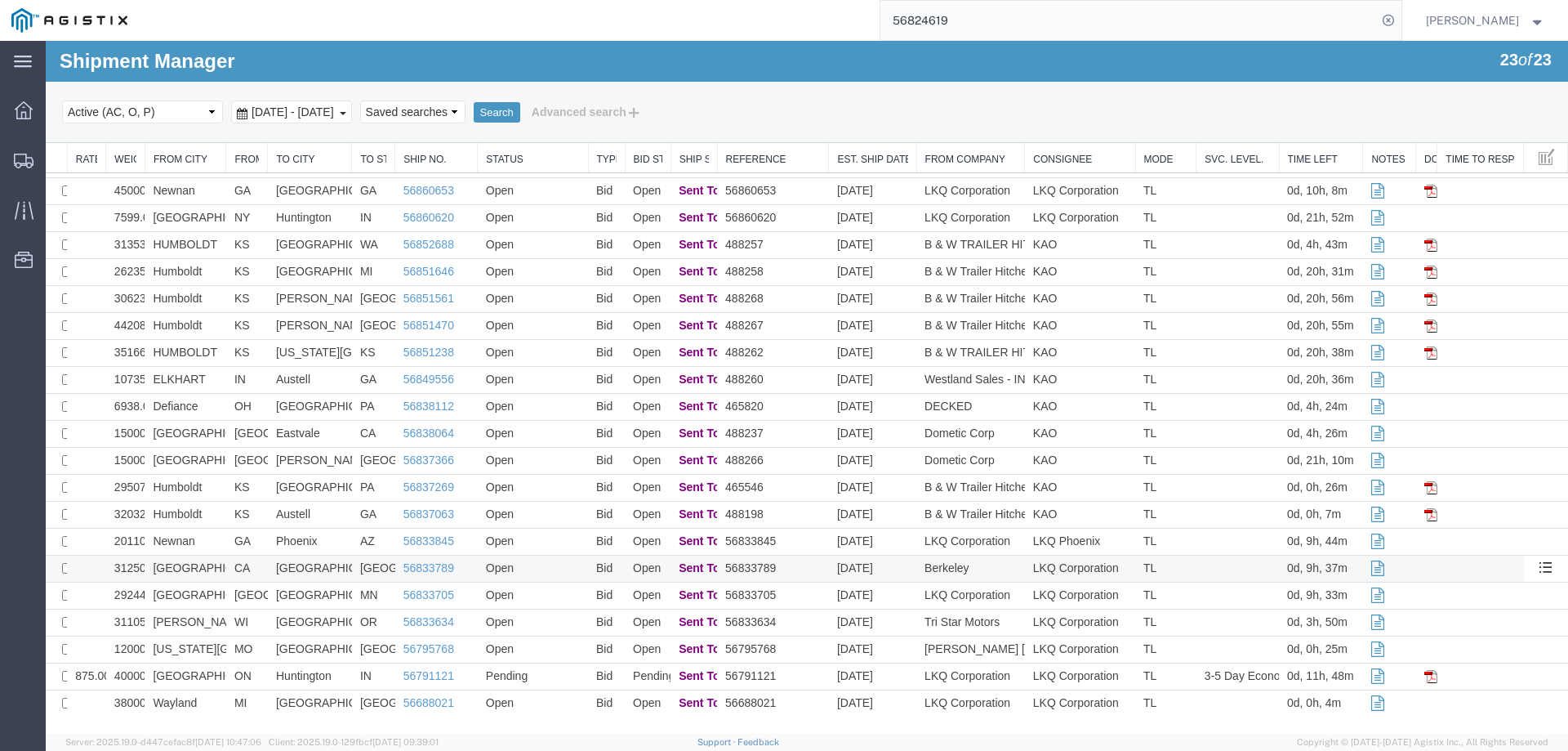
scroll to position [76, 0]
click at [792, 598] on td "56833705" at bounding box center [772, 596] width 111 height 27
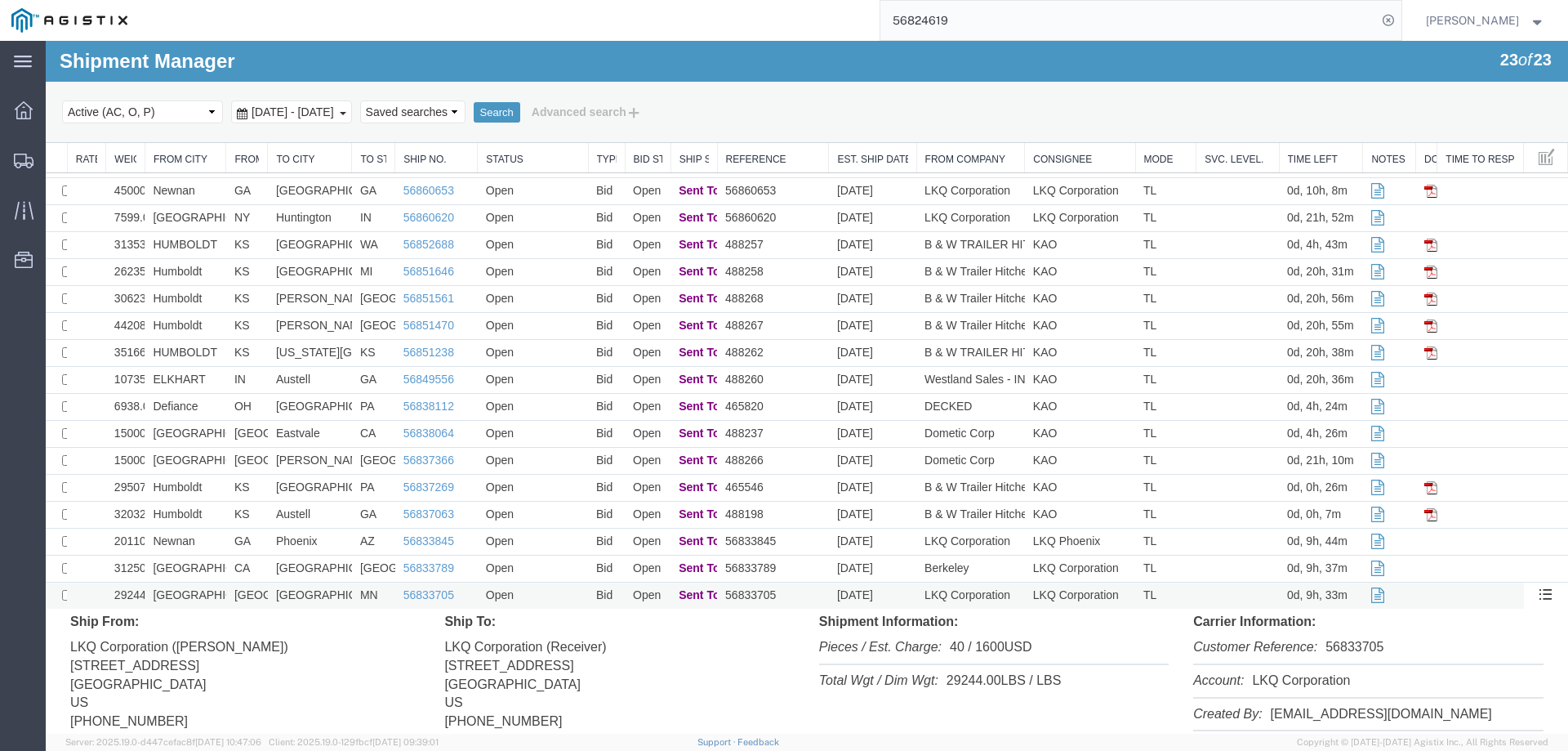
scroll to position [245, 0]
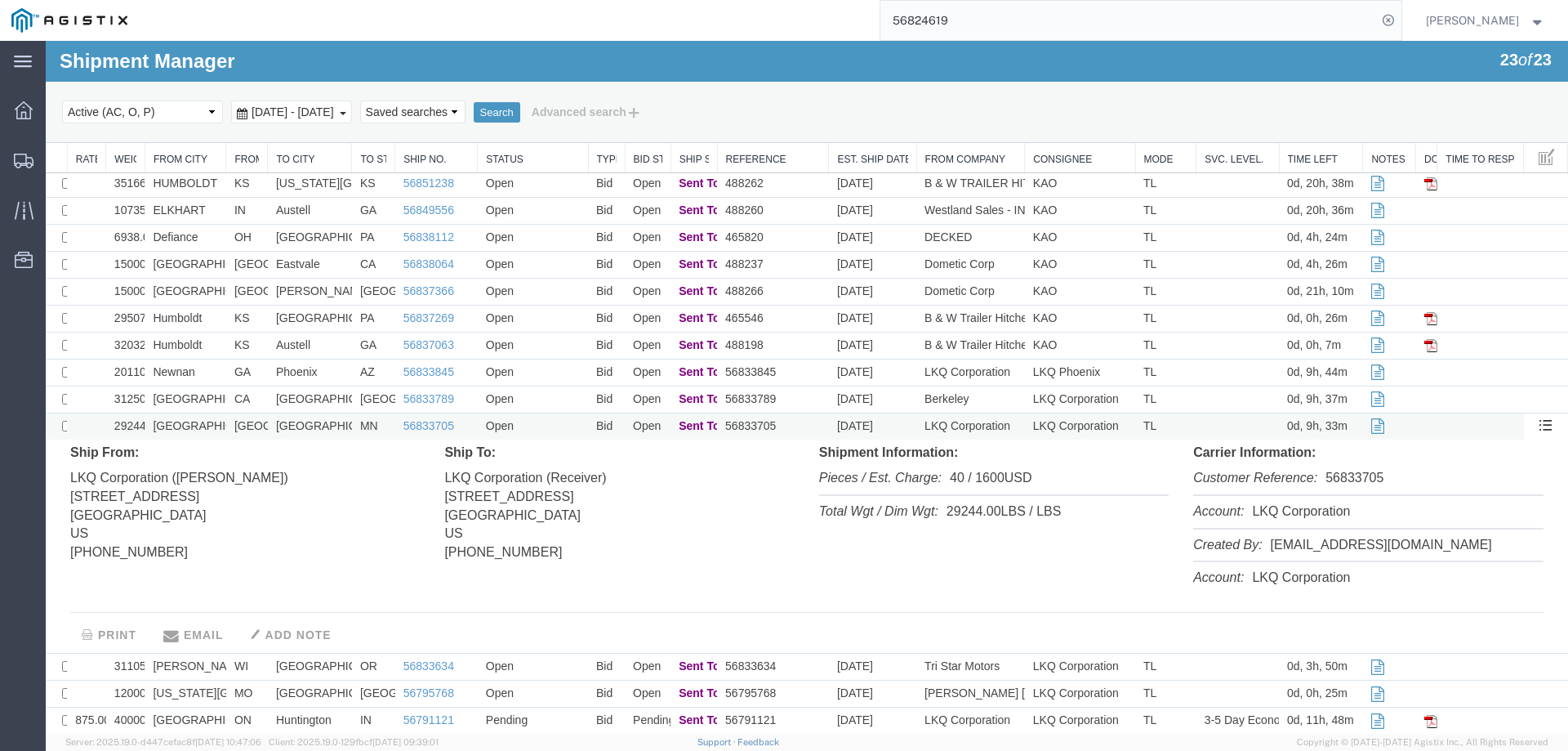
click at [352, 427] on td "MN" at bounding box center [374, 426] width 44 height 27
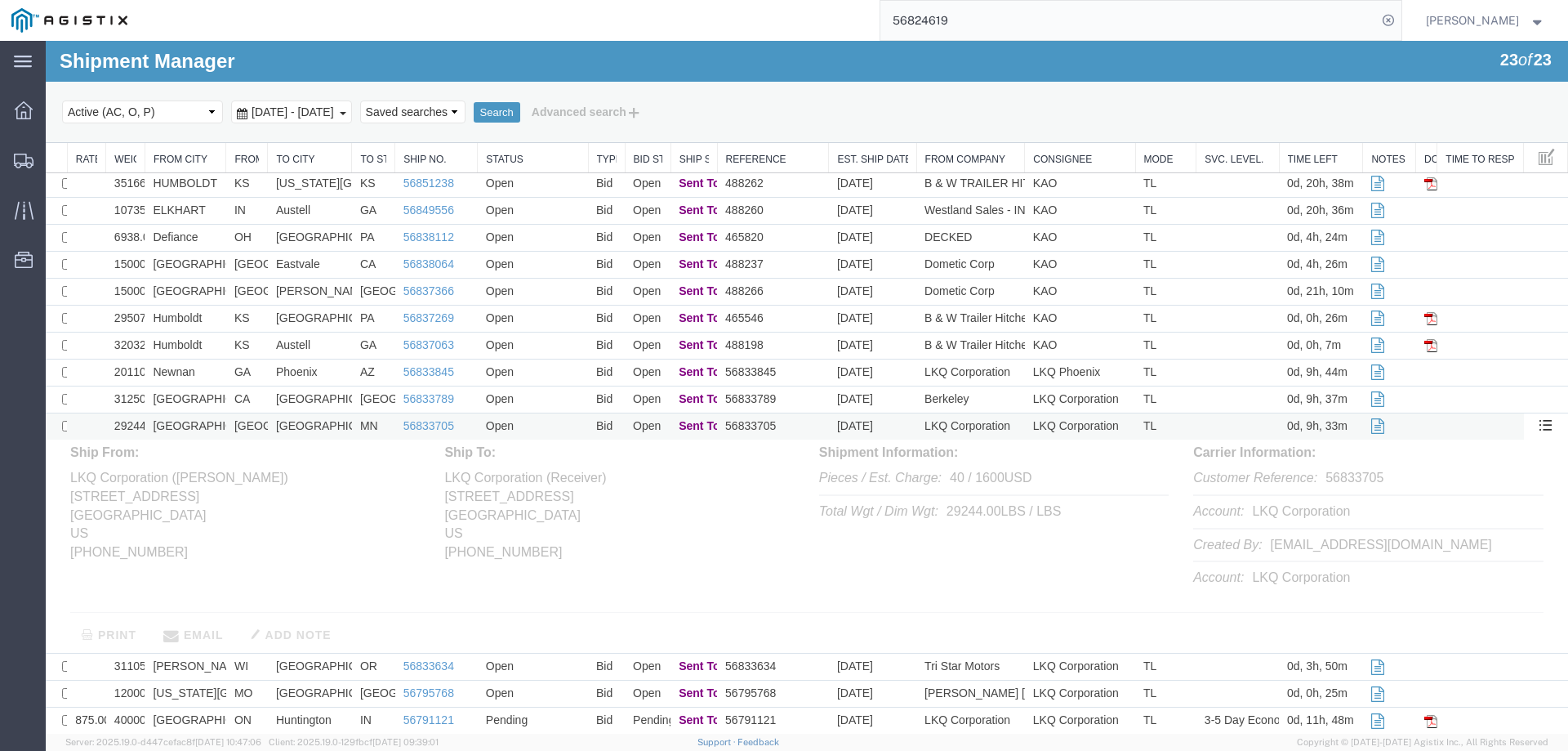
scroll to position [76, 0]
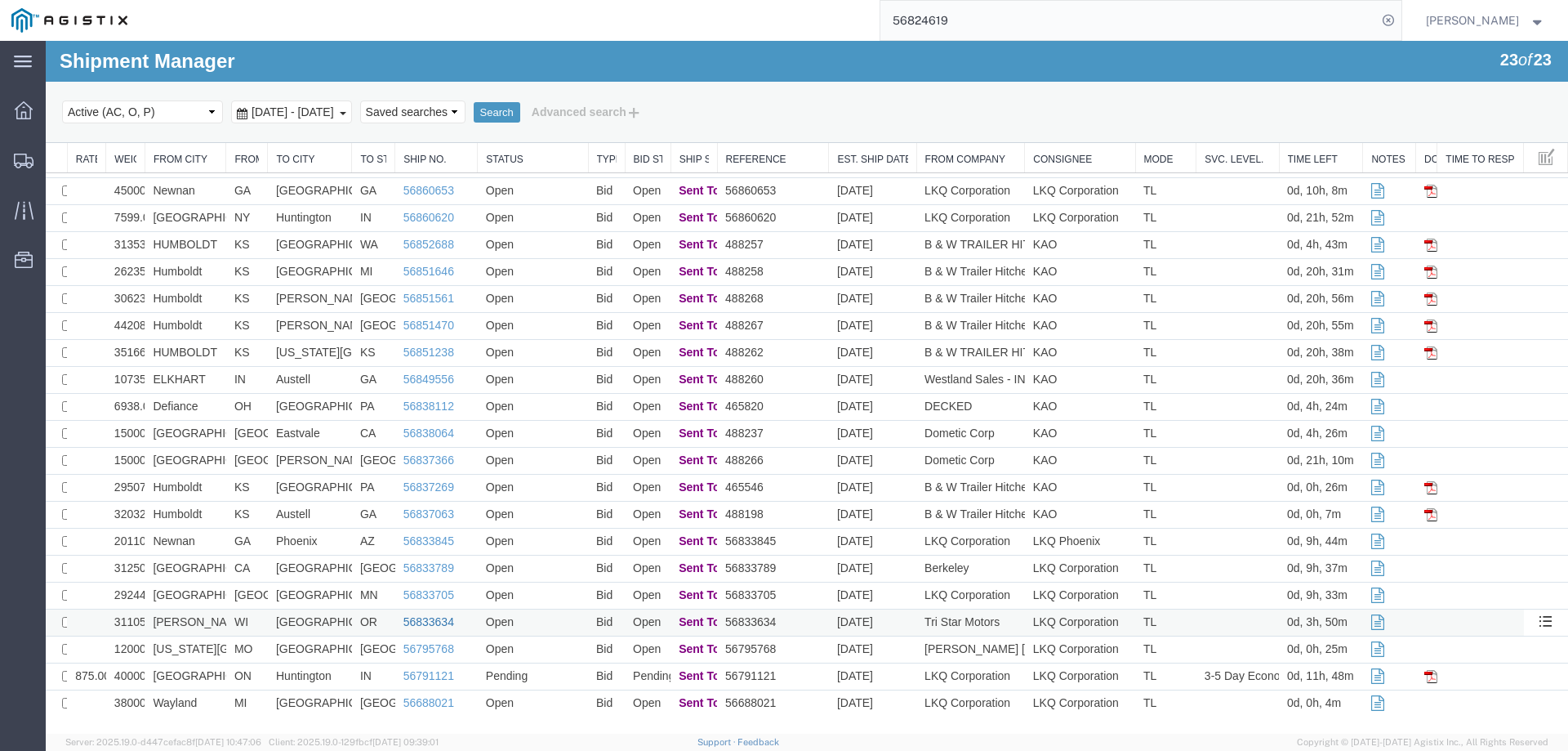
click at [434, 621] on link "56833634" at bounding box center [429, 622] width 51 height 13
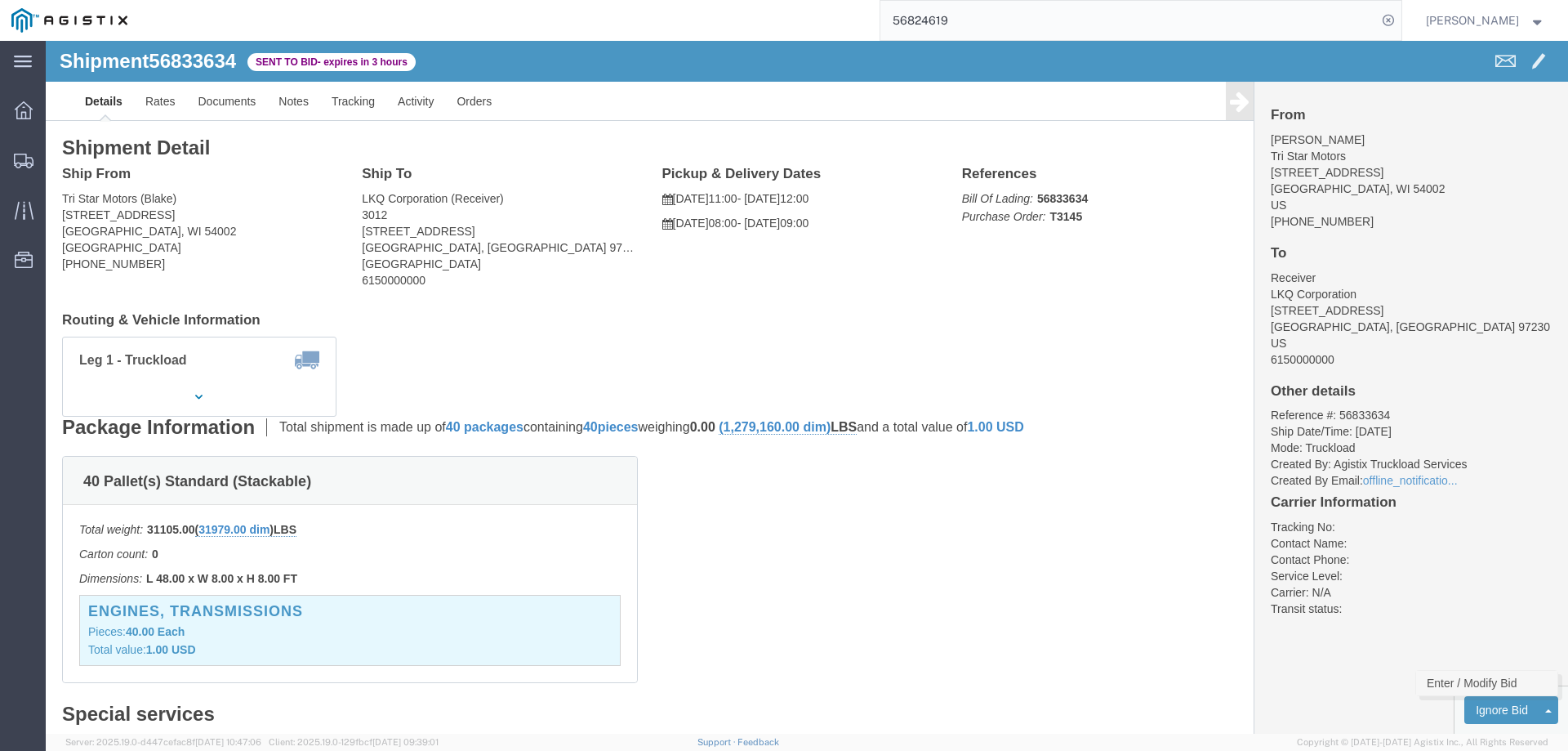
click link "Enter / Modify Bid"
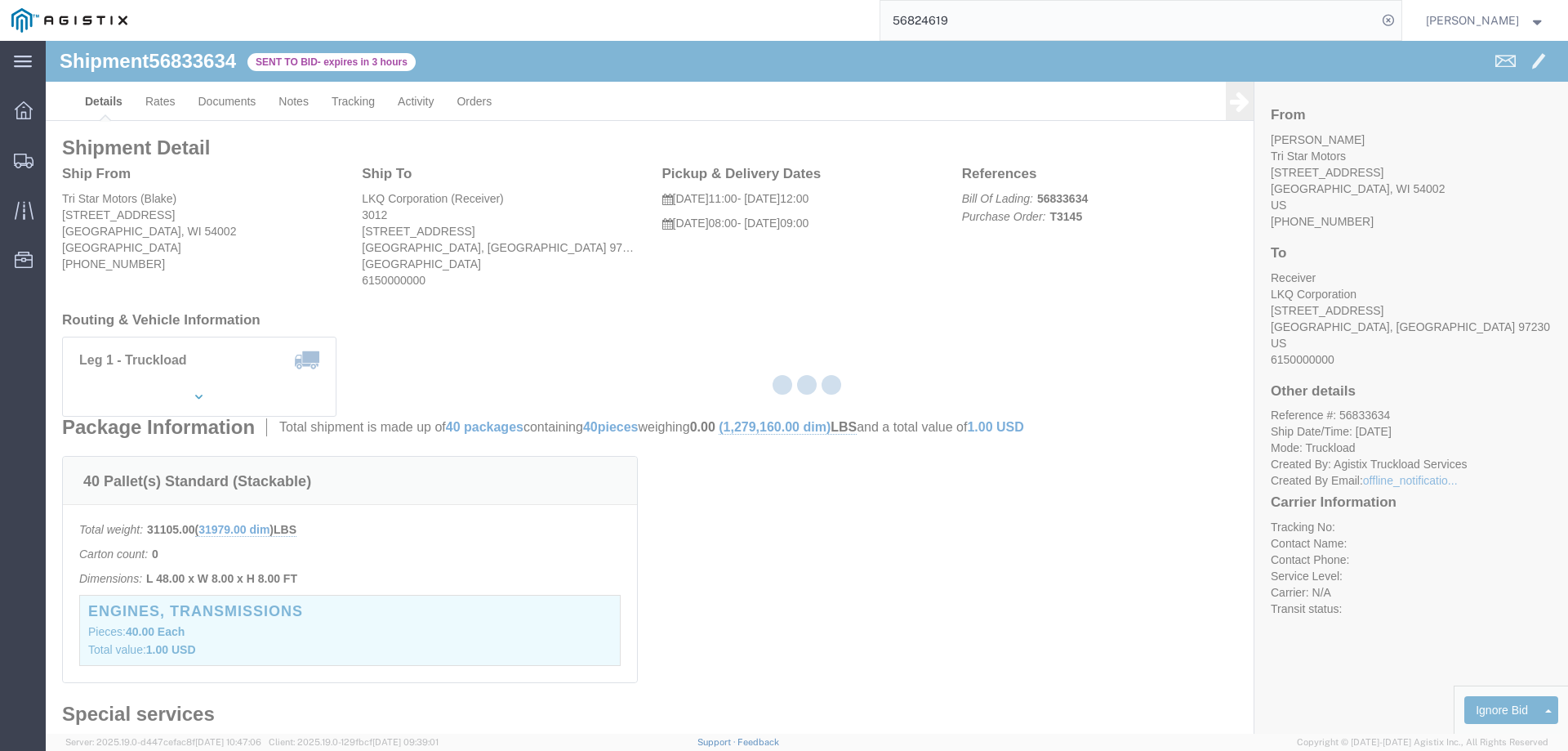
select select "146"
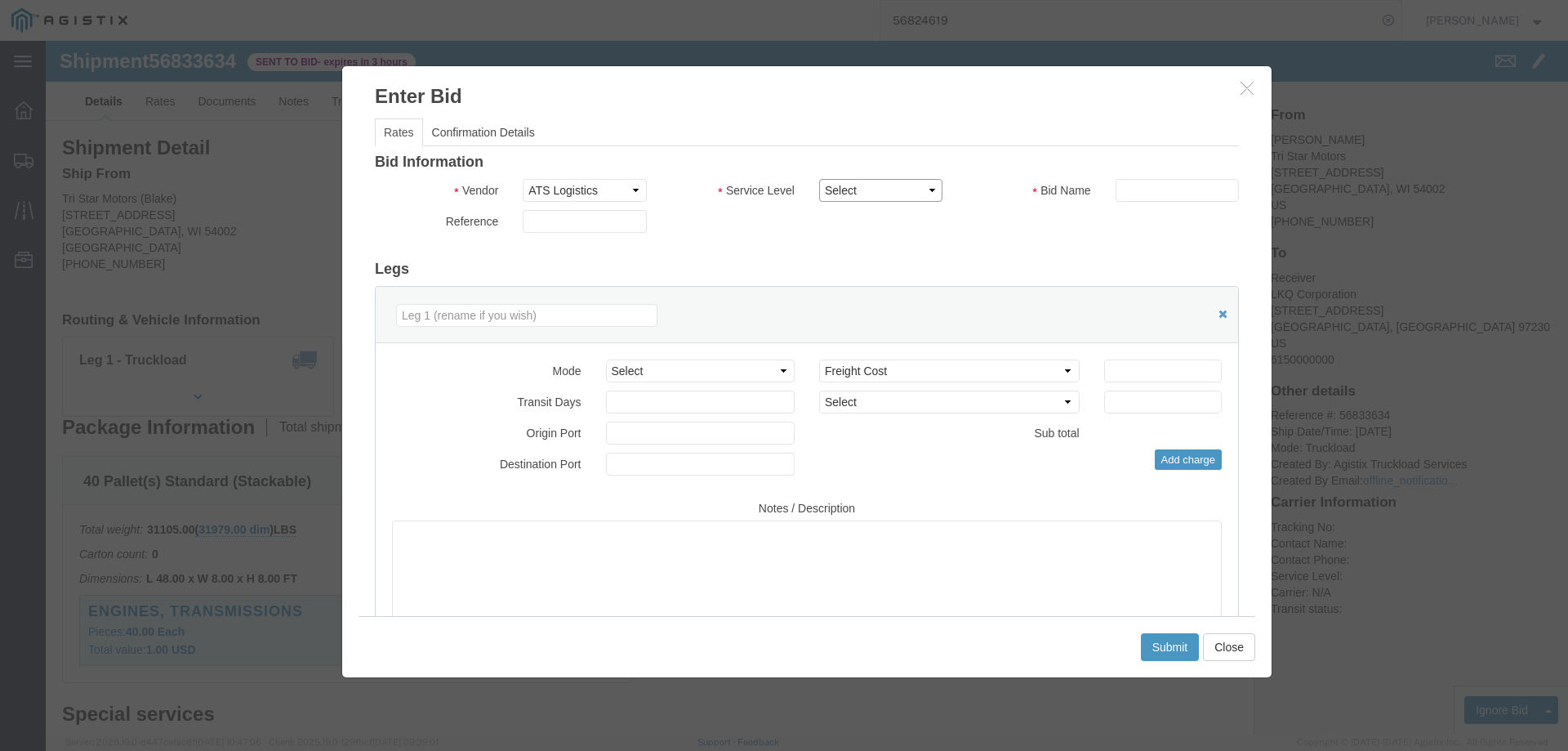
drag, startPoint x: 810, startPoint y: 144, endPoint x: 810, endPoint y: 159, distance: 15.0
click select "Select CONESTOGA DFRM/STEP Economy TL Flatbed Intermodal LTL Standard Next Day …"
select select "25032"
click select "Select CONESTOGA DFRM/STEP Economy TL Flatbed Intermodal LTL Standard Next Day …"
click input "text"
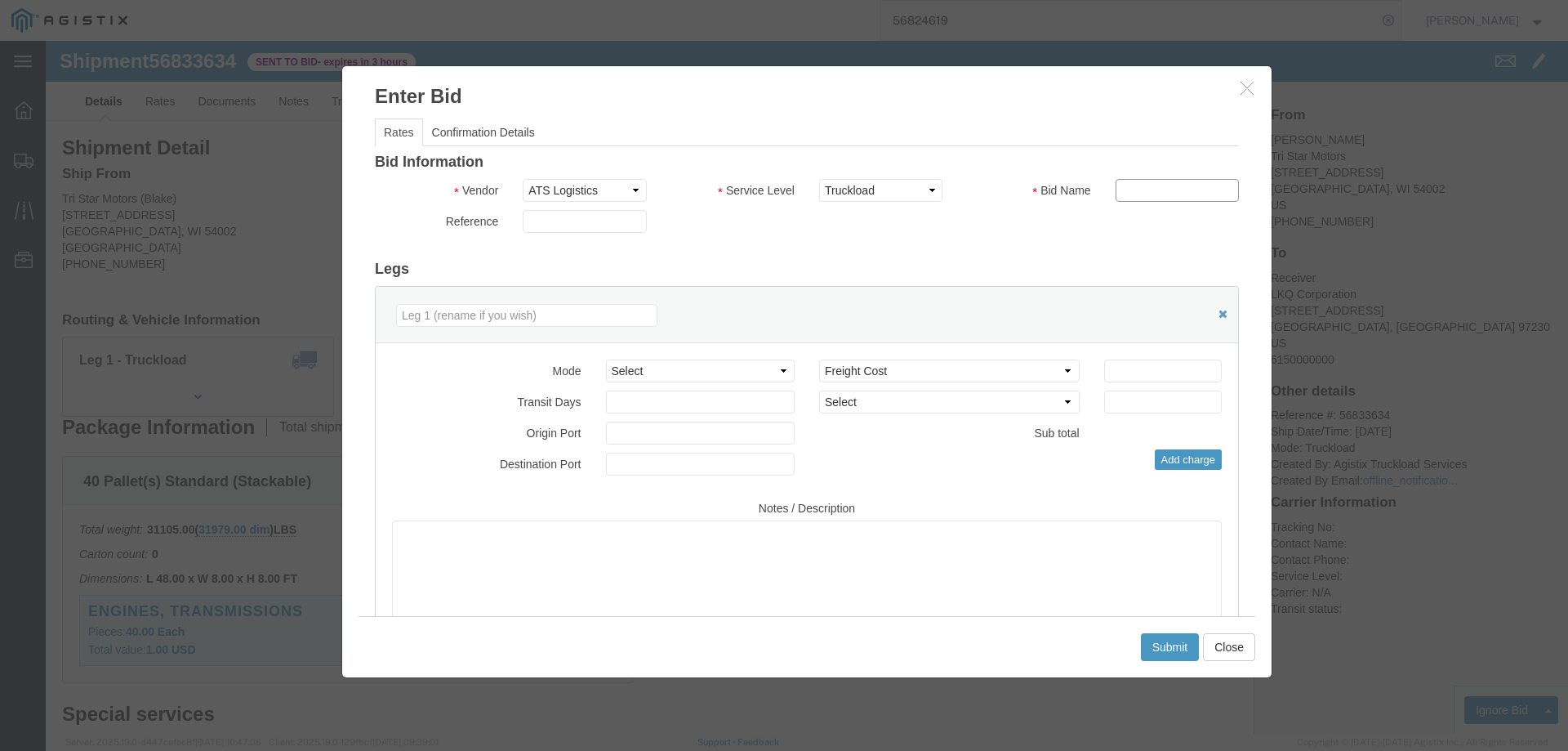
type input "ats"
click input "number"
type input "3785"
click button "Submit"
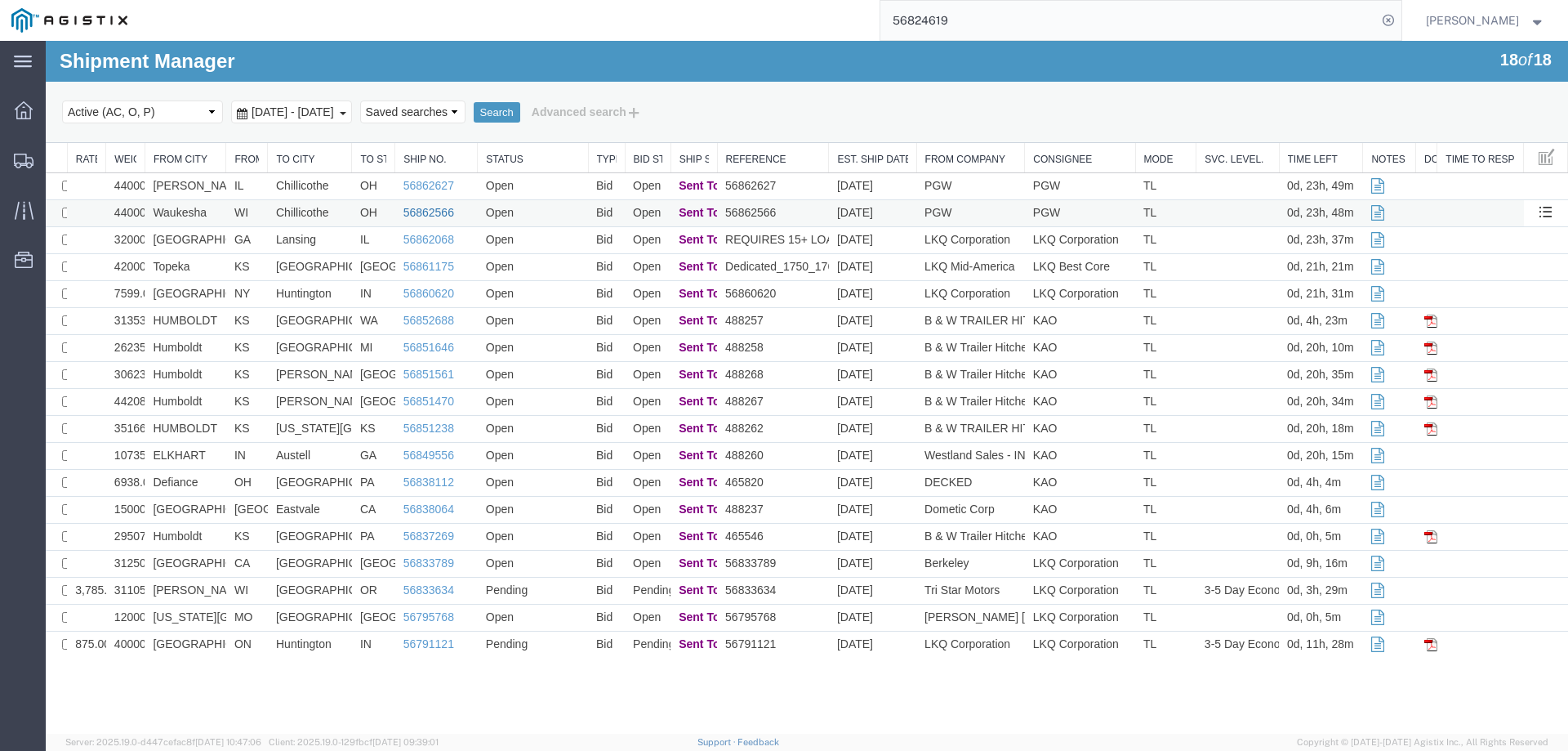
click at [431, 210] on link "56862566" at bounding box center [429, 212] width 51 height 13
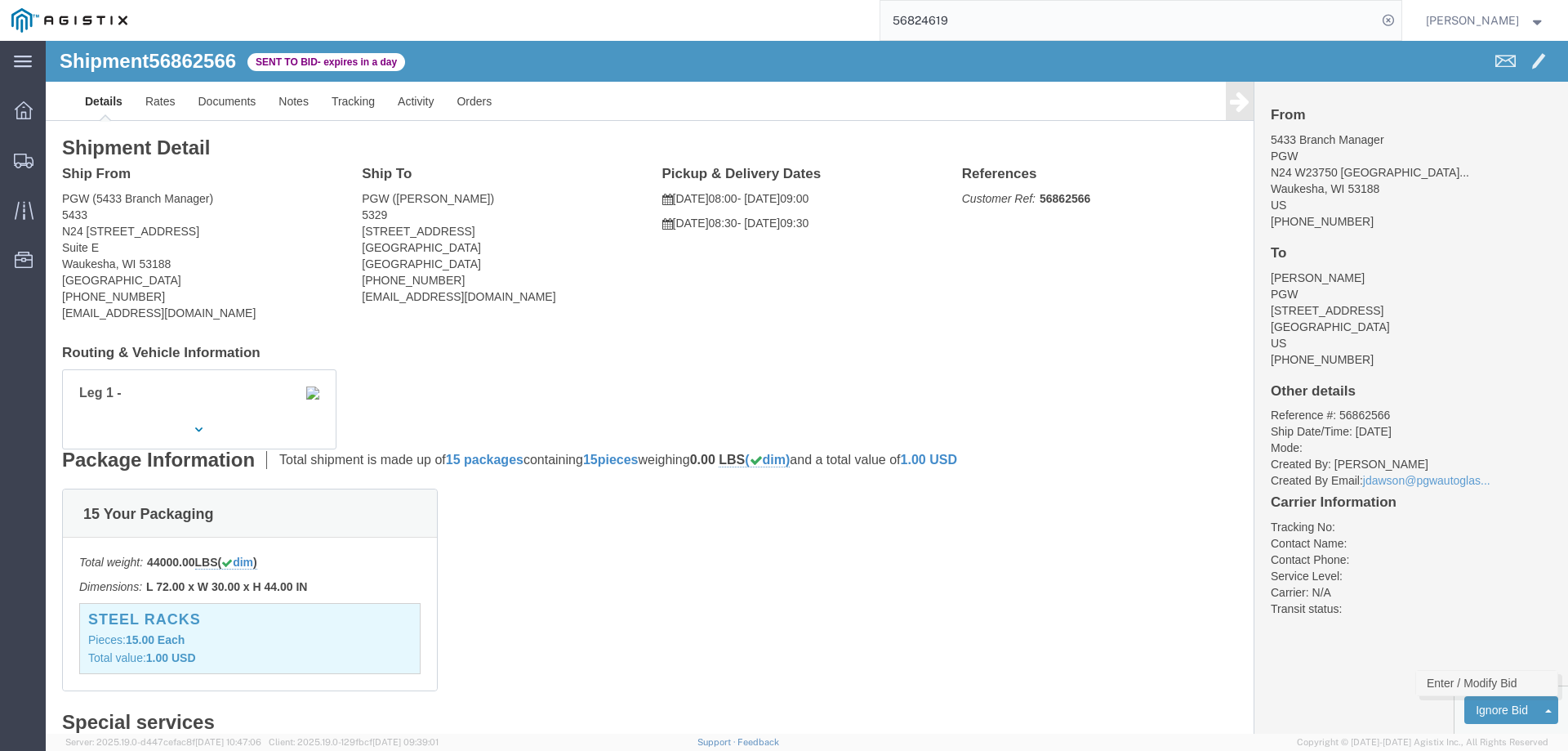
click link "Enter / Modify Bid"
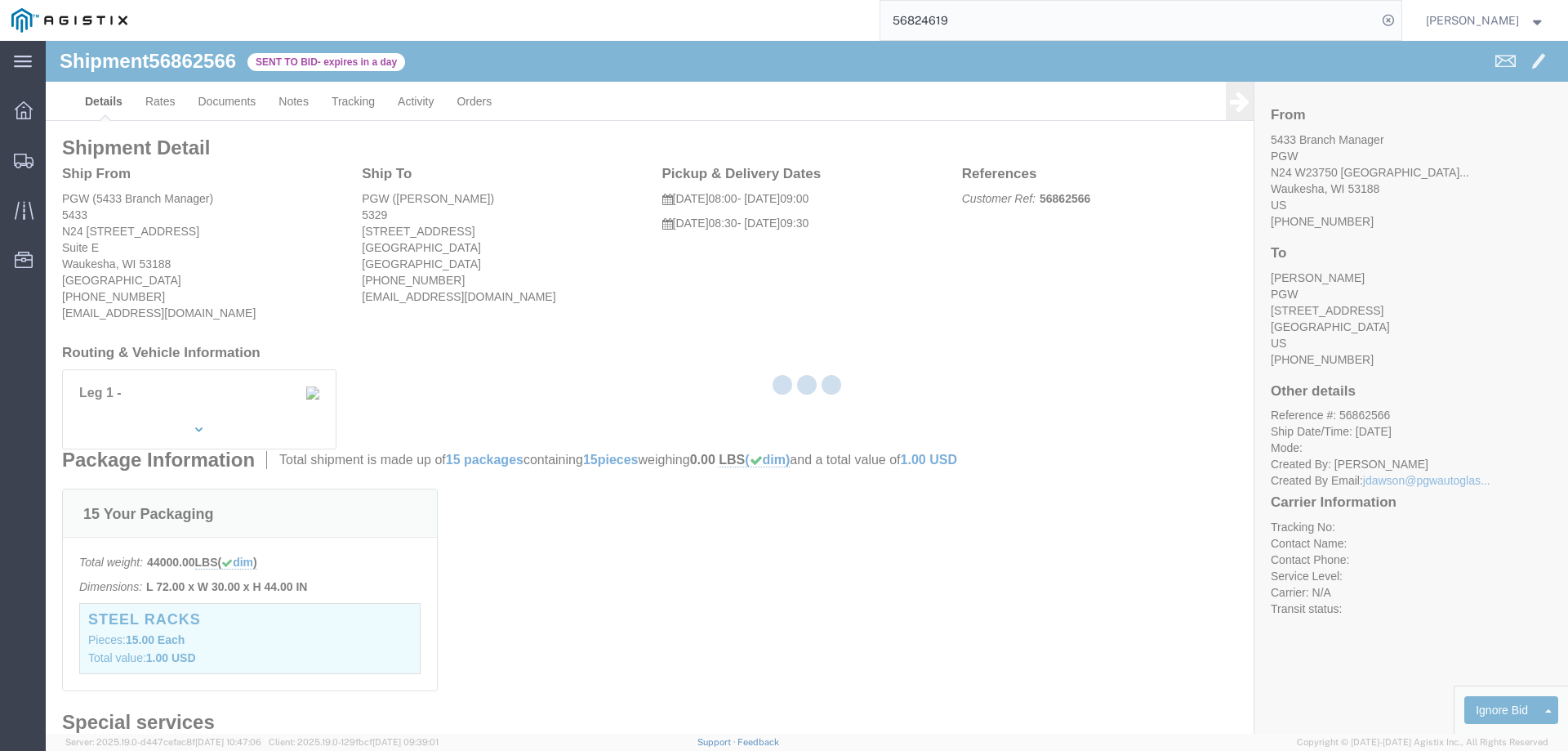
select select "146"
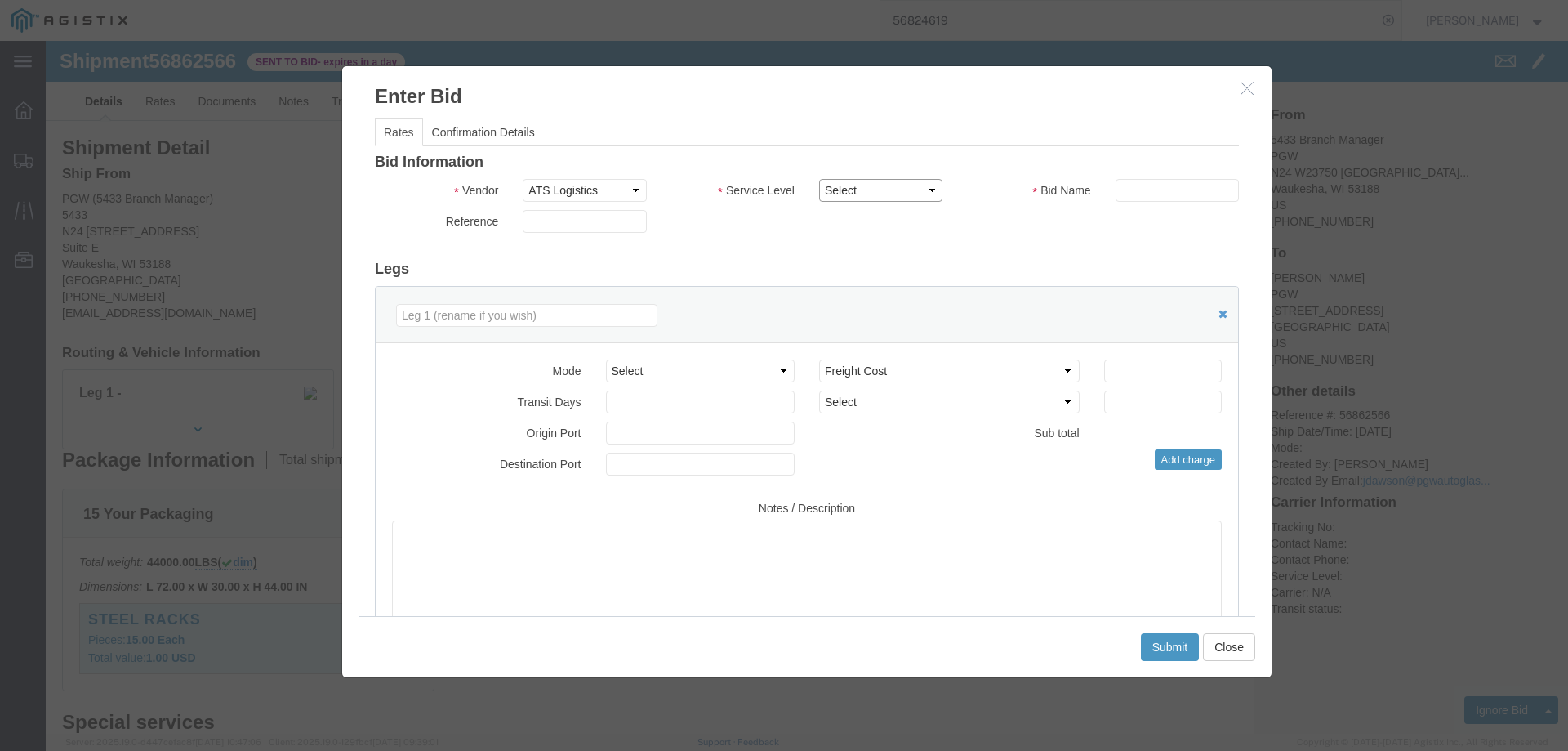
drag, startPoint x: 824, startPoint y: 145, endPoint x: 824, endPoint y: 158, distance: 13.0
click select "Select CONESTOGA DFRM/STEP Economy TL Flatbed Intermodal LTL Standard Next Day …"
select select "25032"
click select "Select CONESTOGA DFRM/STEP Economy TL Flatbed Intermodal LTL Standard Next Day …"
click input "text"
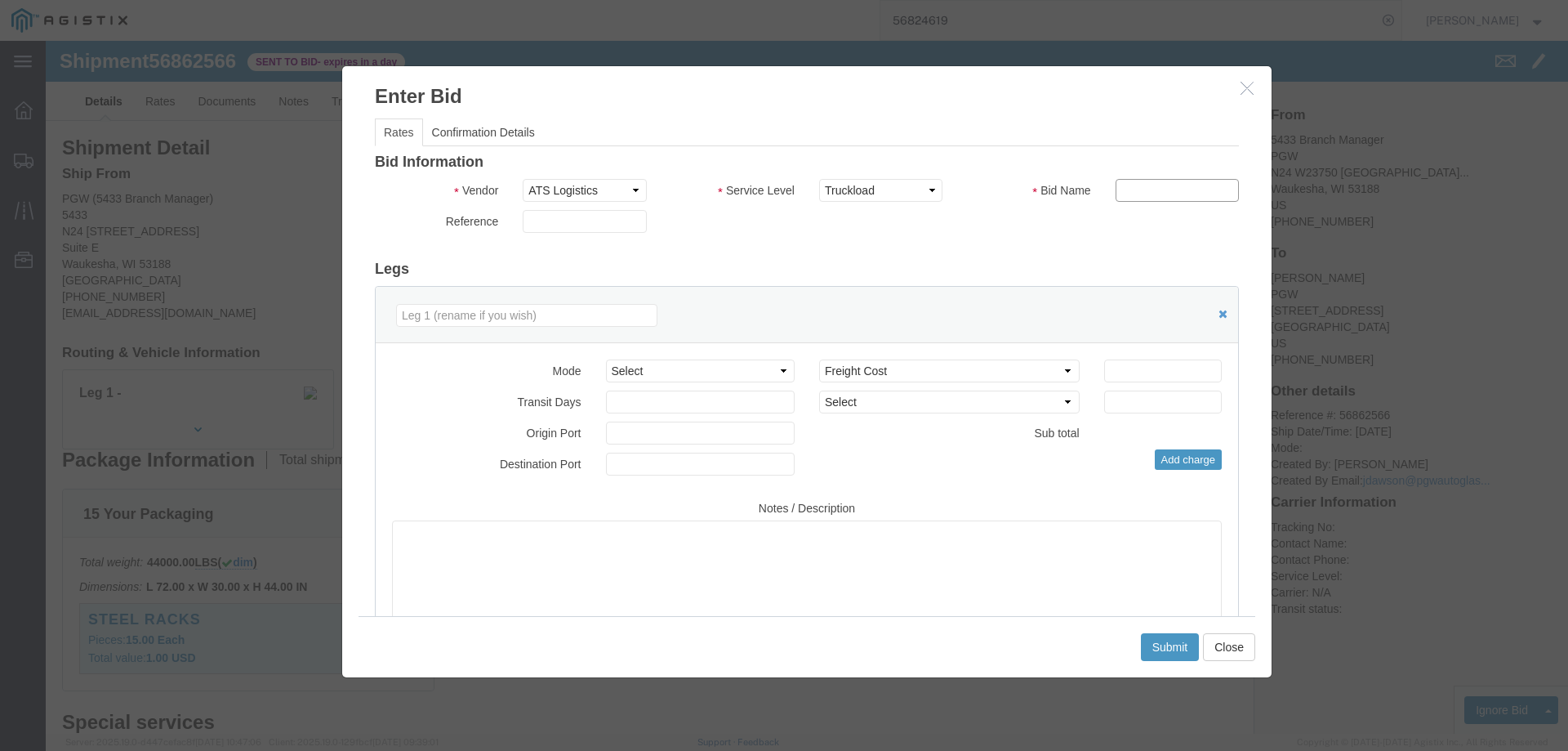
type input "ats"
click input "number"
type input "1474"
click button "Submit"
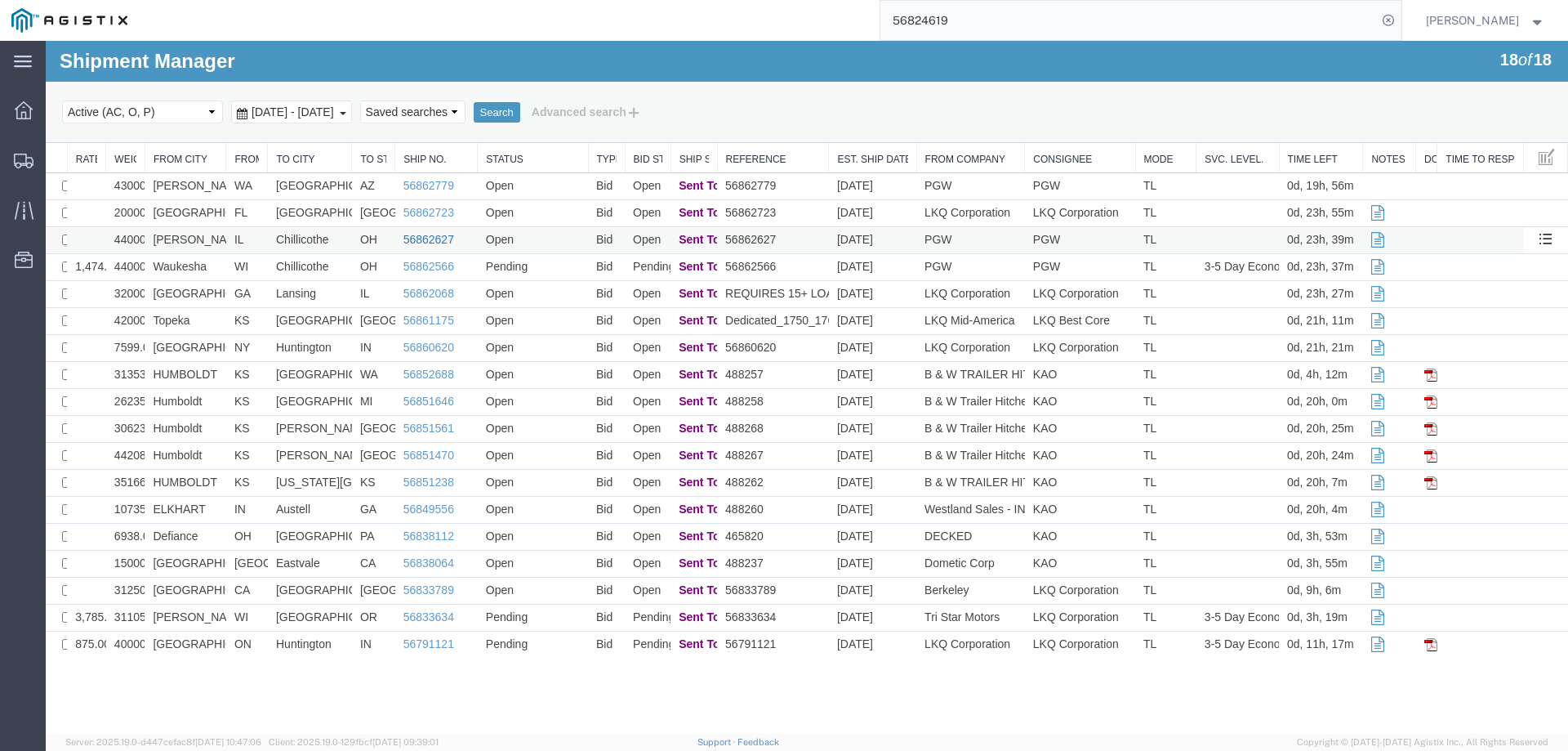
click at [430, 238] on link "56862627" at bounding box center [429, 239] width 51 height 13
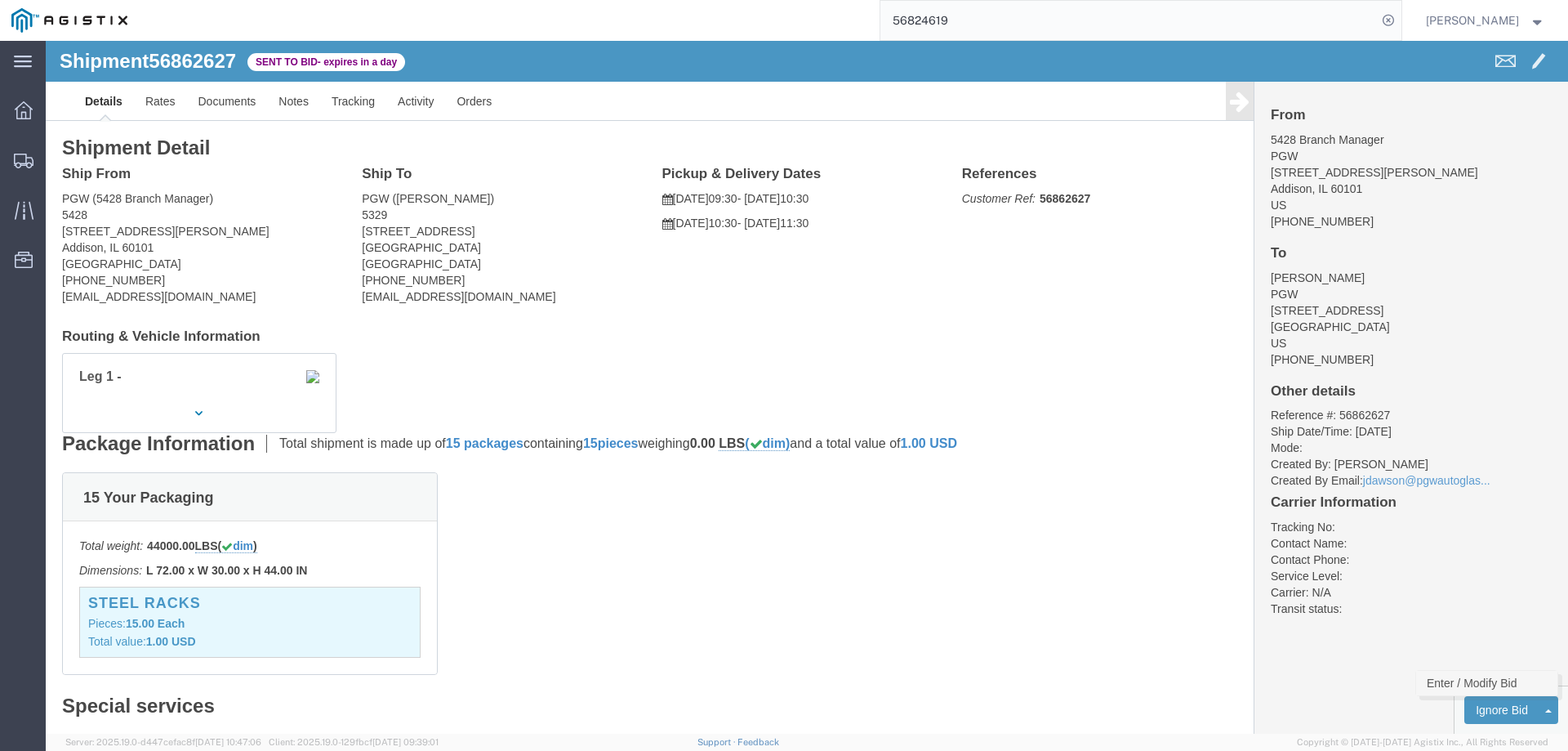
click link "Enter / Modify Bid"
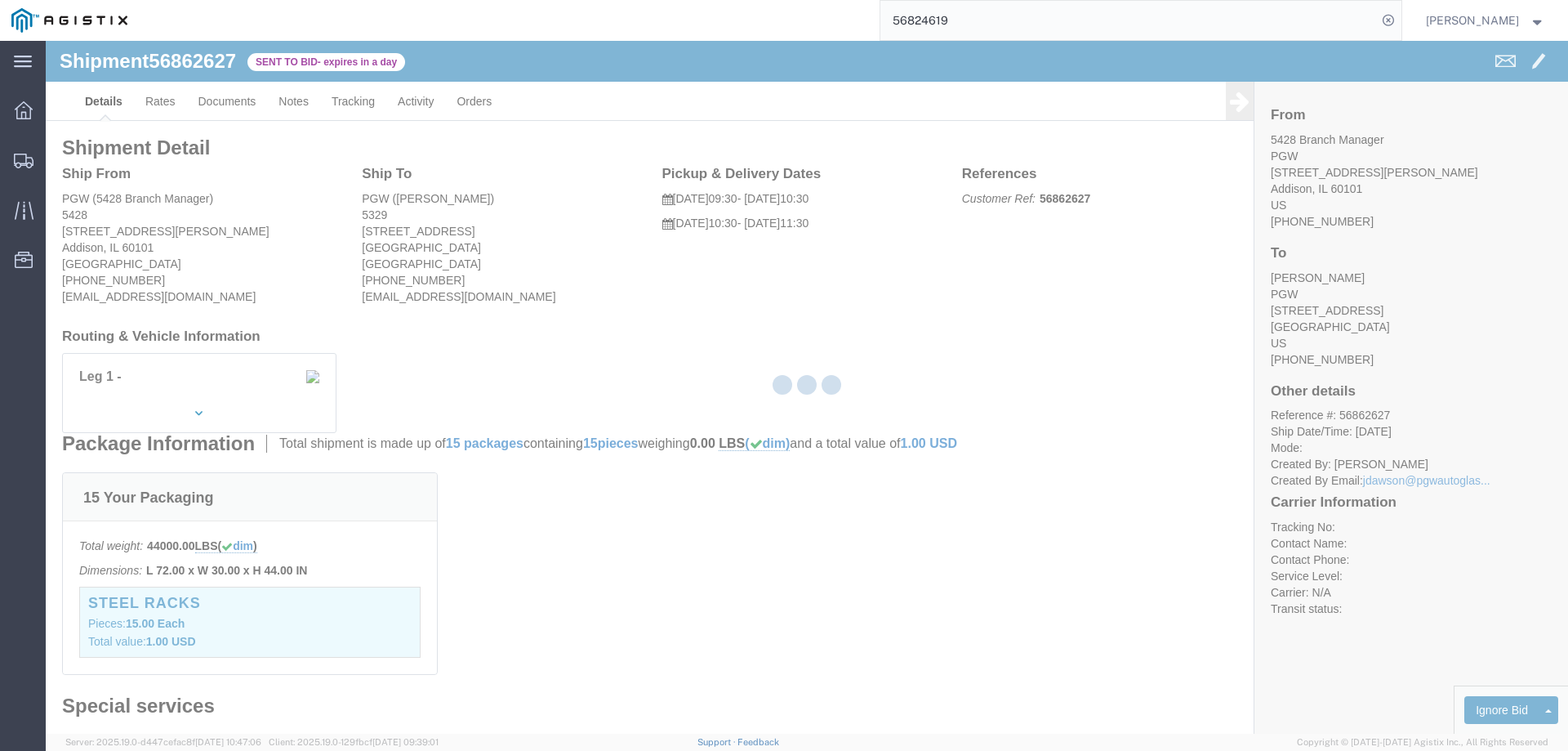
select select "146"
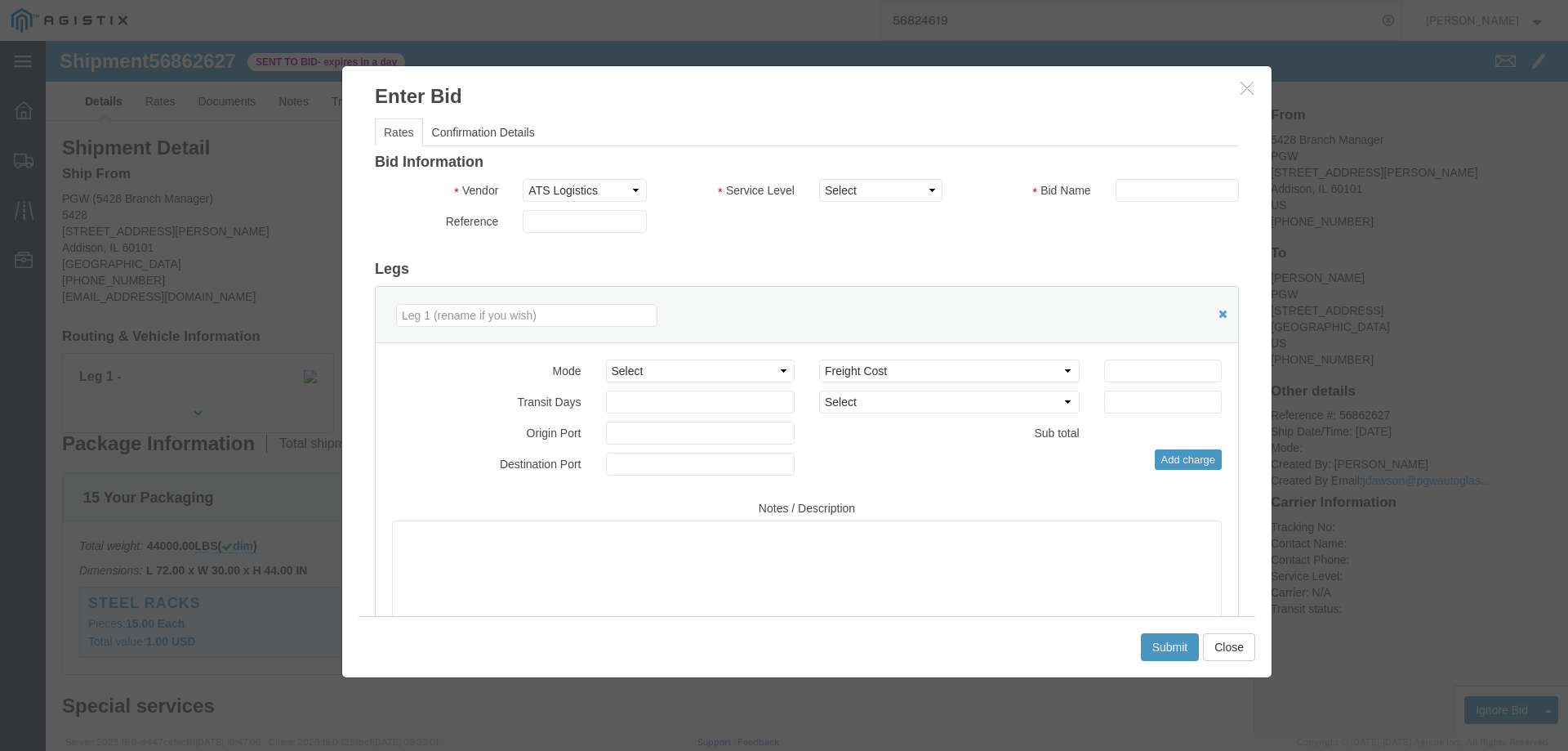
drag, startPoint x: 761, startPoint y: 150, endPoint x: 786, endPoint y: 148, distance: 25.1
click div "Select CONESTOGA DFRM/STEP Economy TL Flatbed Intermodal LTL Standard Next Day …"
click select "Select CONESTOGA DFRM/STEP Economy TL Flatbed Intermodal LTL Standard Next Day …"
select select "25032"
click select "Select CONESTOGA DFRM/STEP Economy TL Flatbed Intermodal LTL Standard Next Day …"
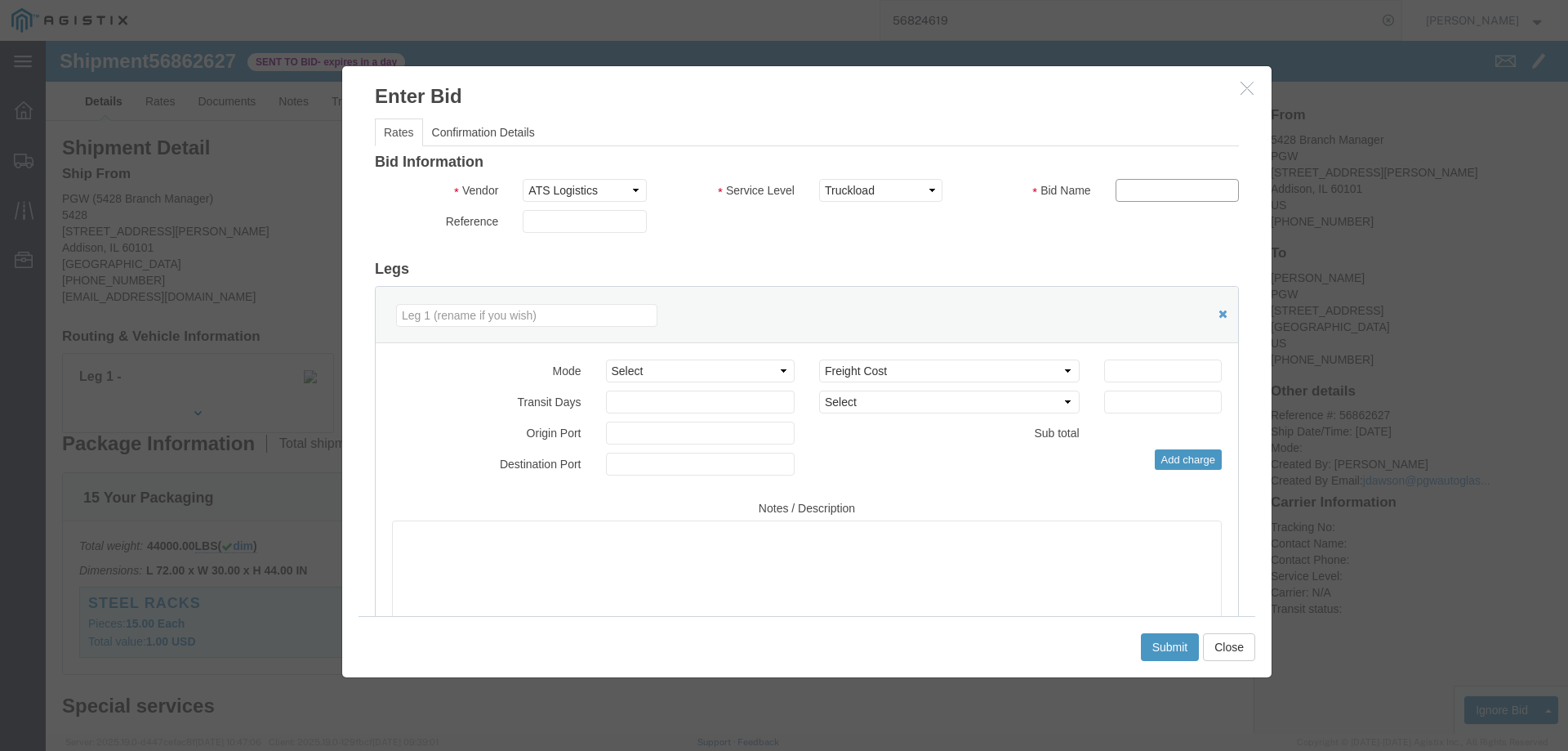
click input "text"
type input "ats"
click input "number"
type input "1150"
click button "Submit"
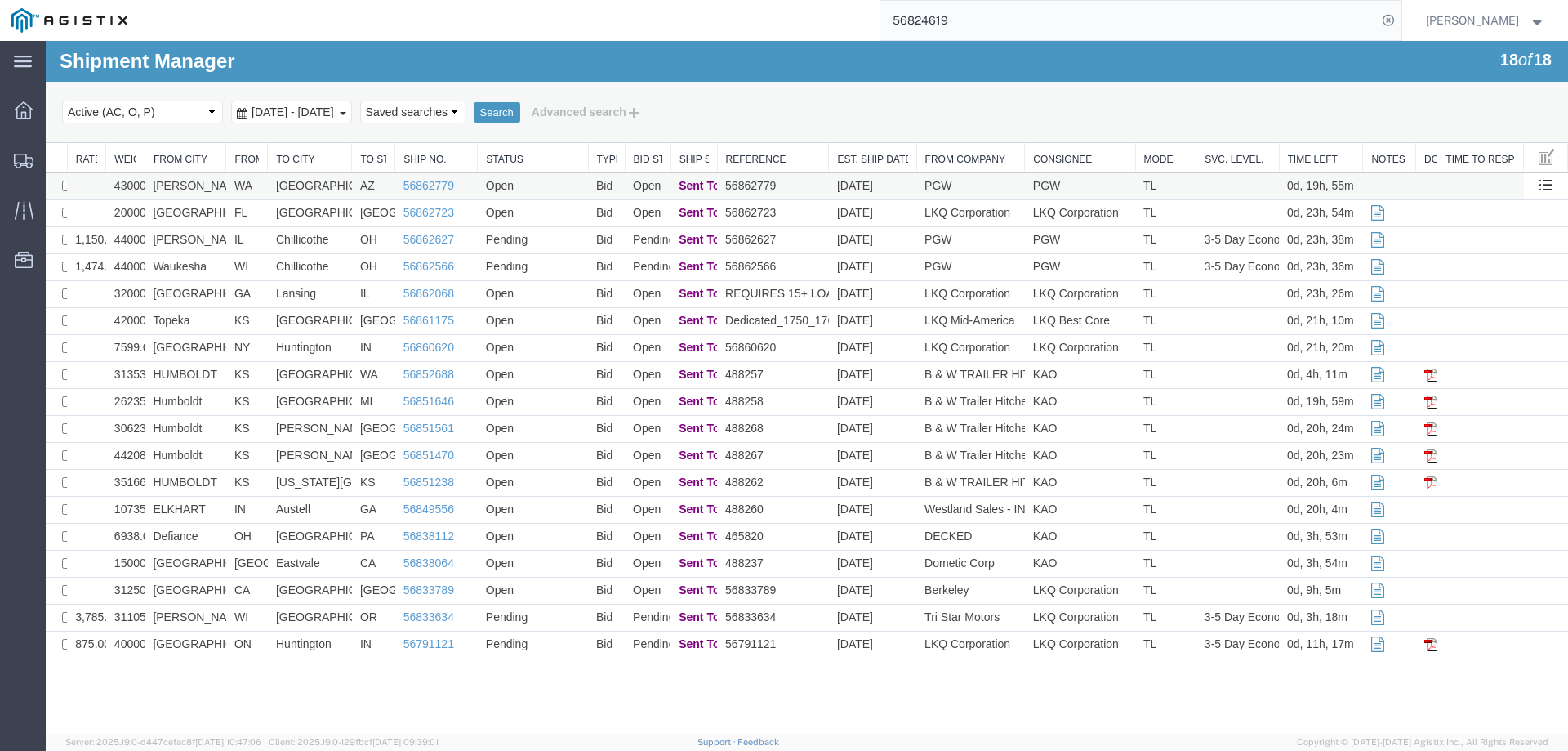
click at [585, 184] on td "Open" at bounding box center [533, 186] width 111 height 27
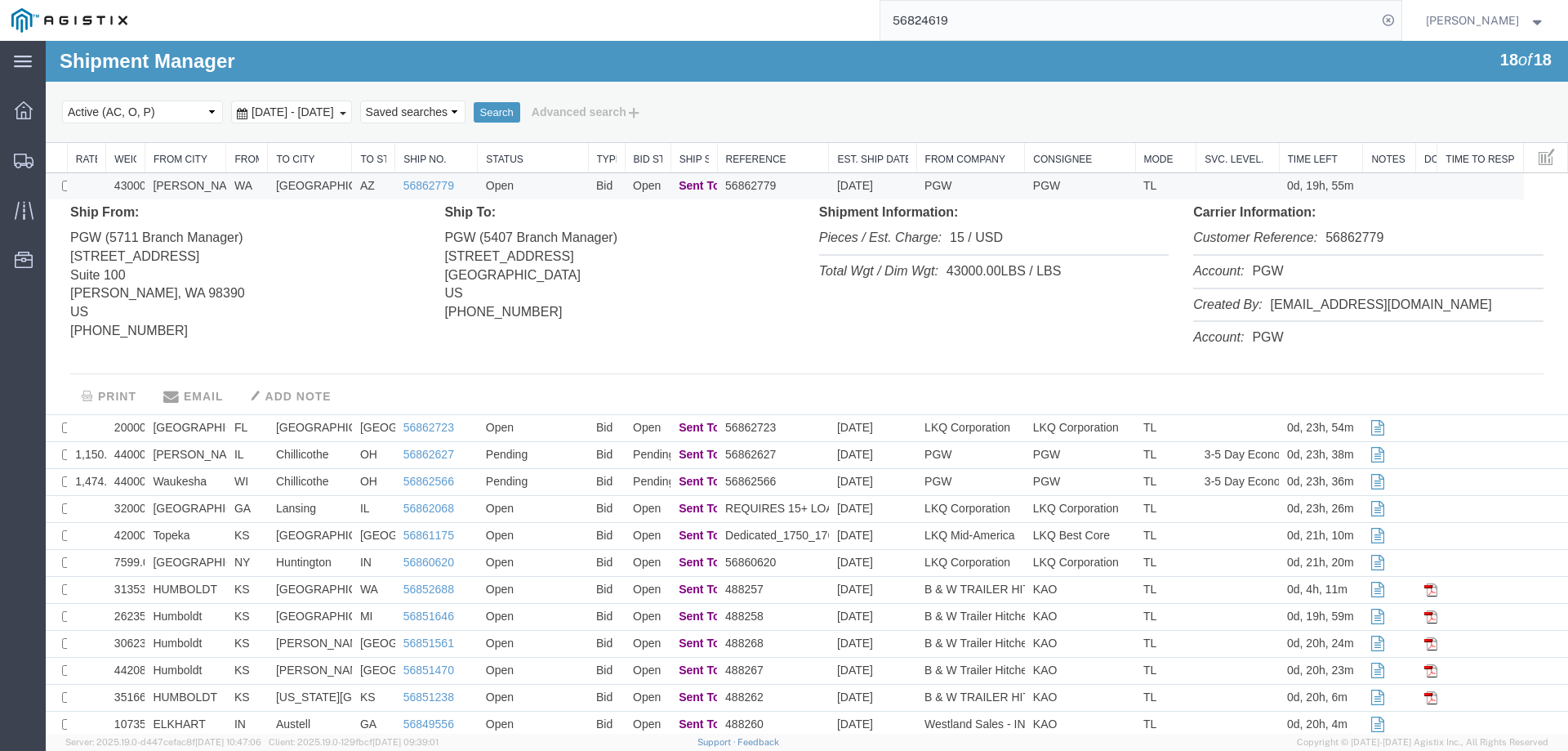
click at [1372, 236] on li "Customer Reference: 56862779" at bounding box center [1367, 239] width 349 height 34
copy li "56862779"
click at [424, 182] on link "56862779" at bounding box center [429, 186] width 51 height 13
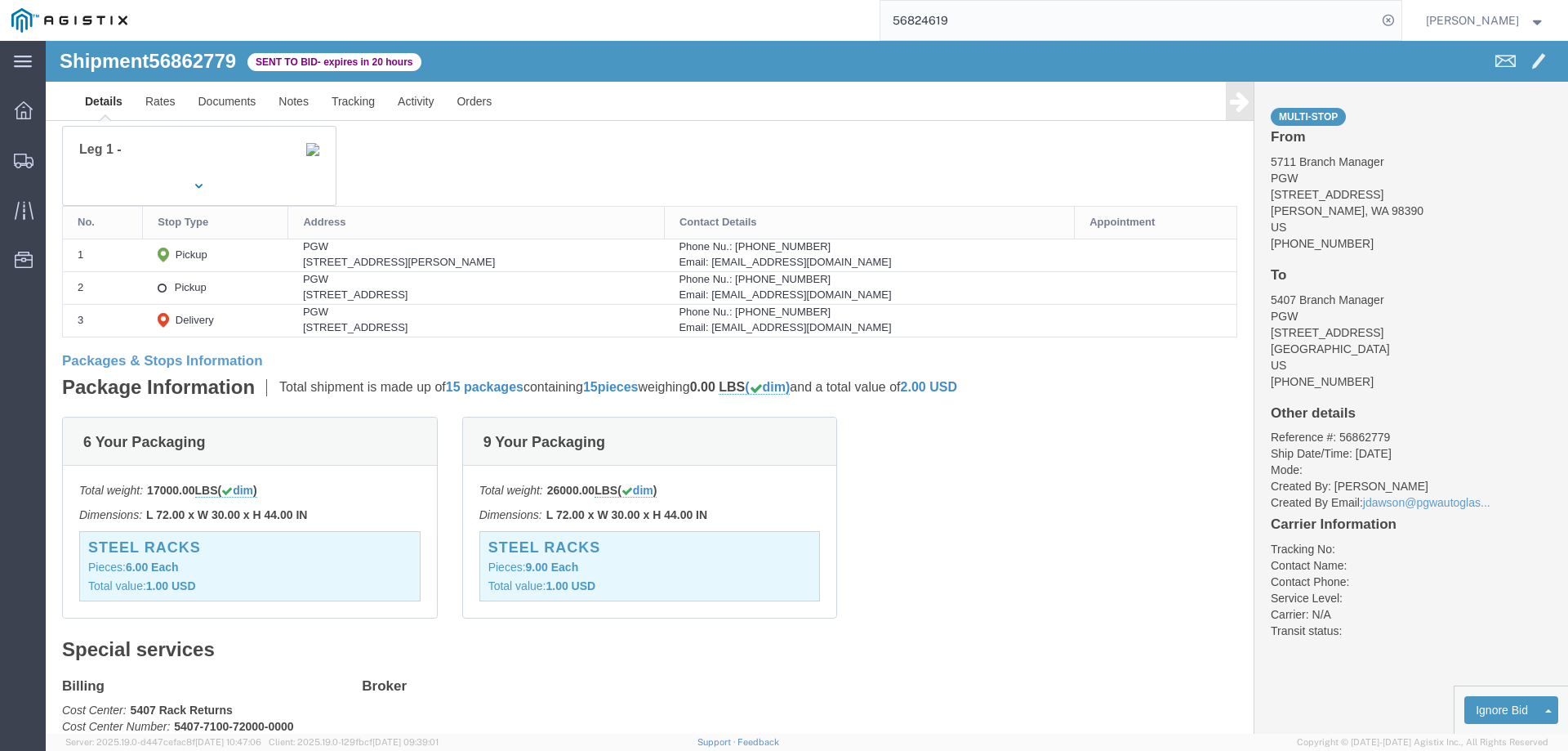
scroll to position [980, 0]
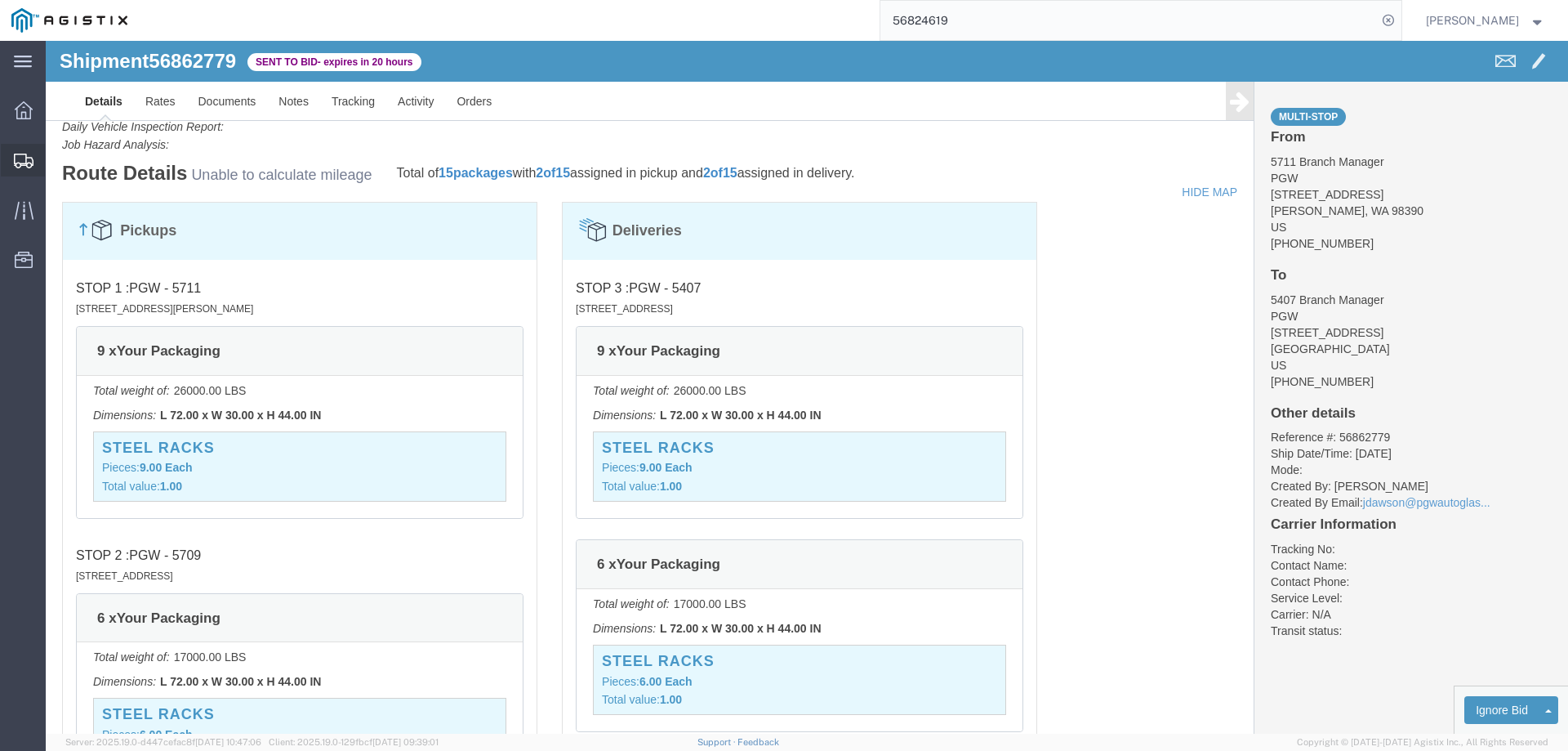
click at [19, 151] on div at bounding box center [23, 160] width 45 height 33
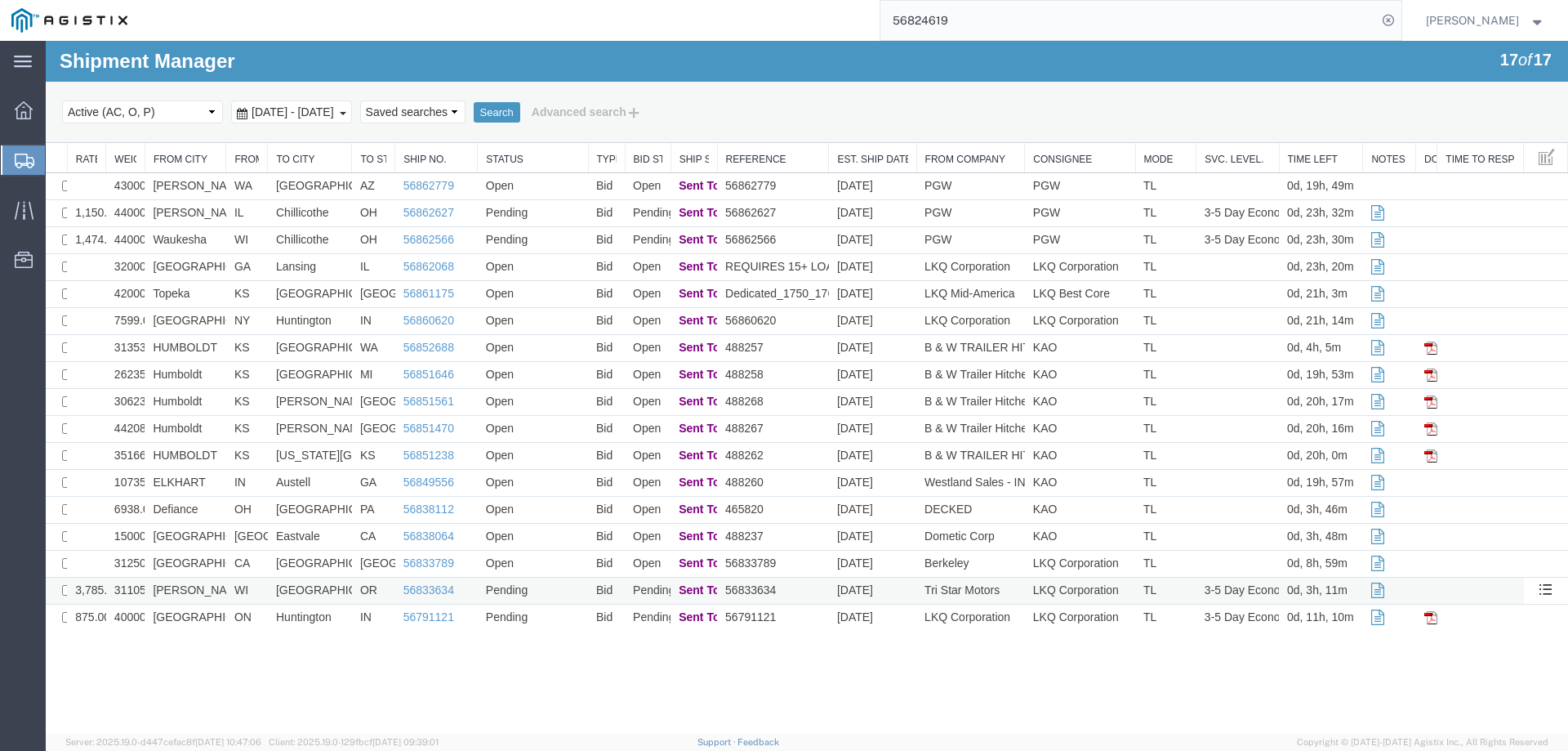
click at [228, 591] on td "WI" at bounding box center [247, 591] width 42 height 27
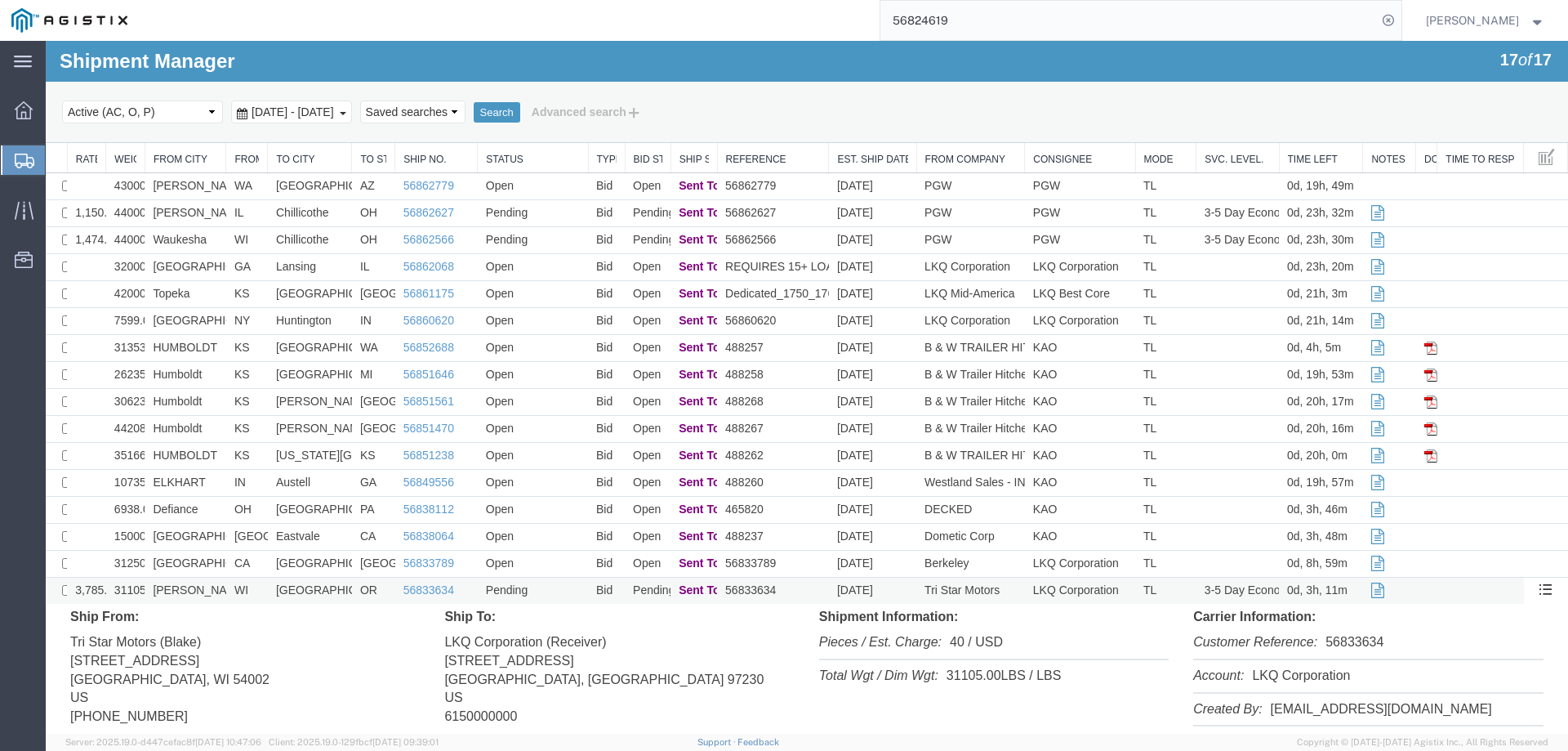
click at [228, 591] on td "WI" at bounding box center [247, 591] width 42 height 27
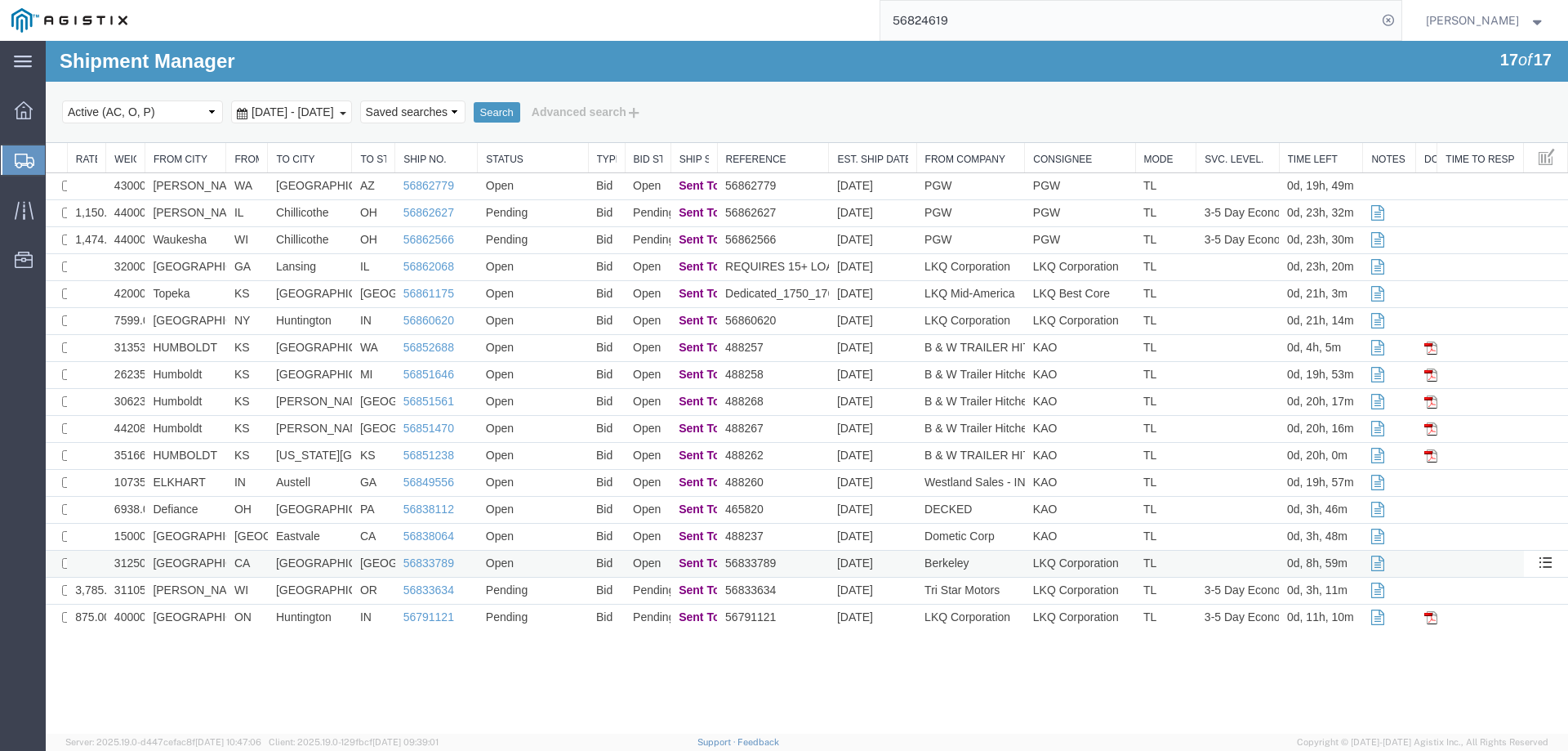
click at [218, 561] on td "[GEOGRAPHIC_DATA]" at bounding box center [185, 564] width 82 height 27
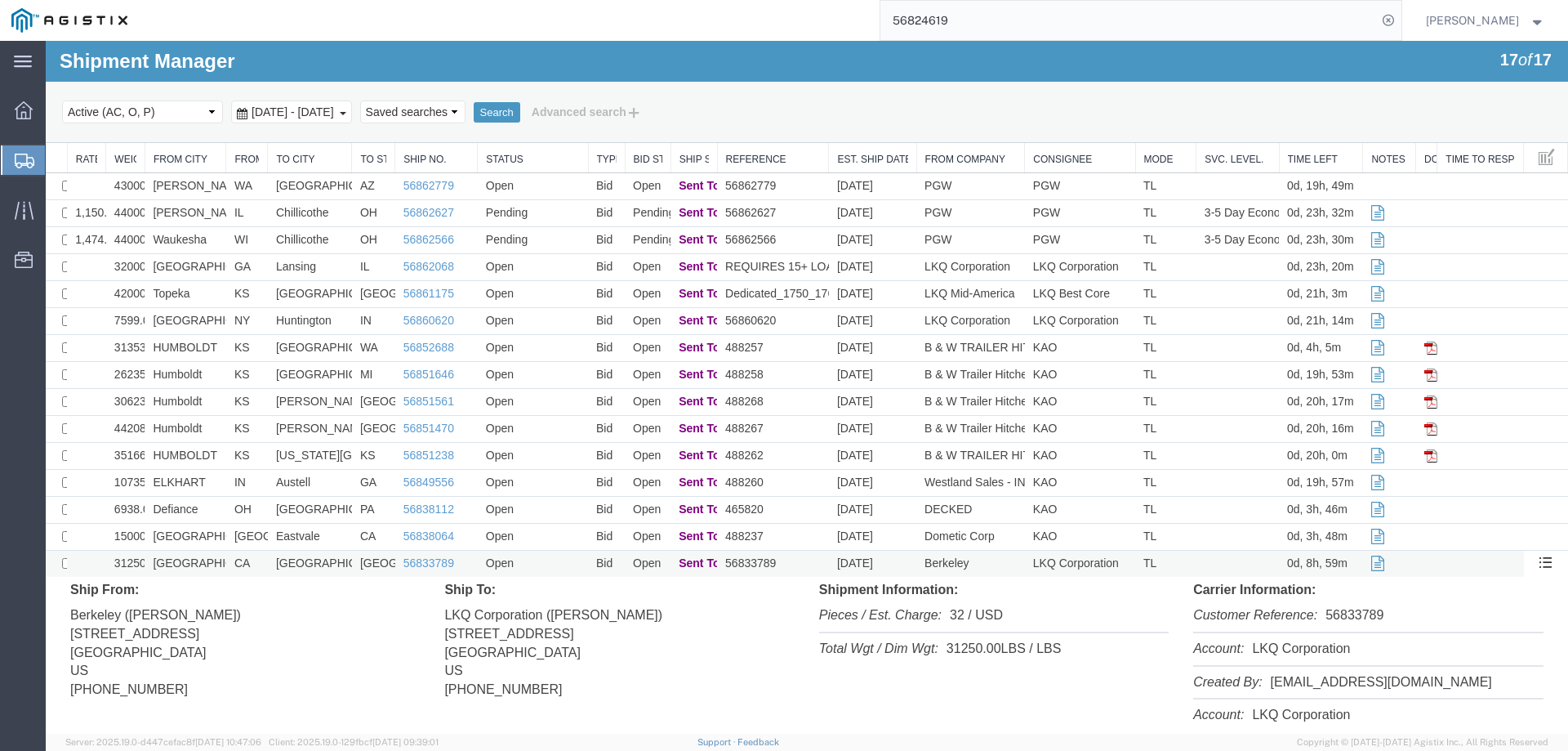
click at [218, 561] on td "[GEOGRAPHIC_DATA]" at bounding box center [185, 564] width 82 height 27
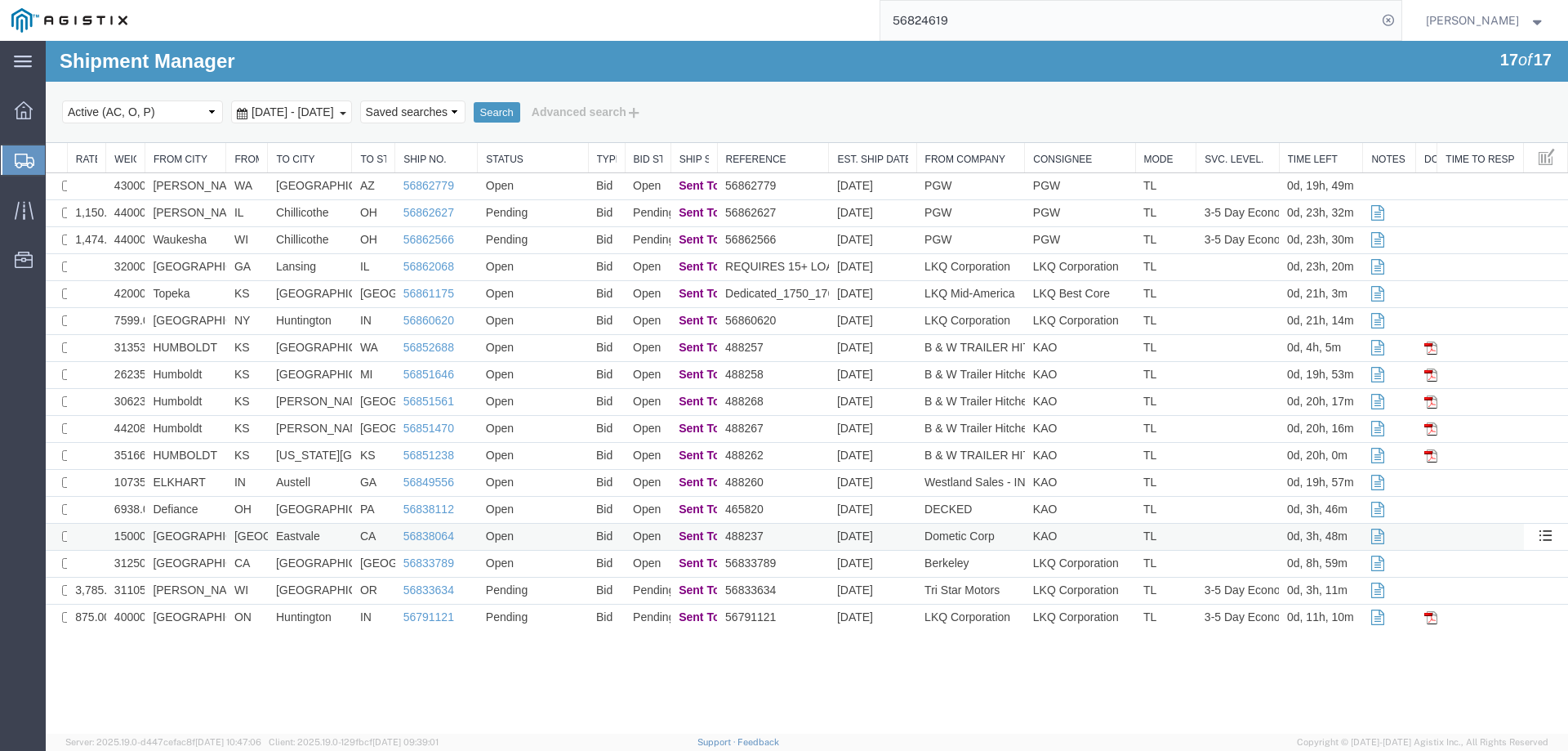
click at [222, 541] on td "[GEOGRAPHIC_DATA]" at bounding box center [185, 537] width 82 height 27
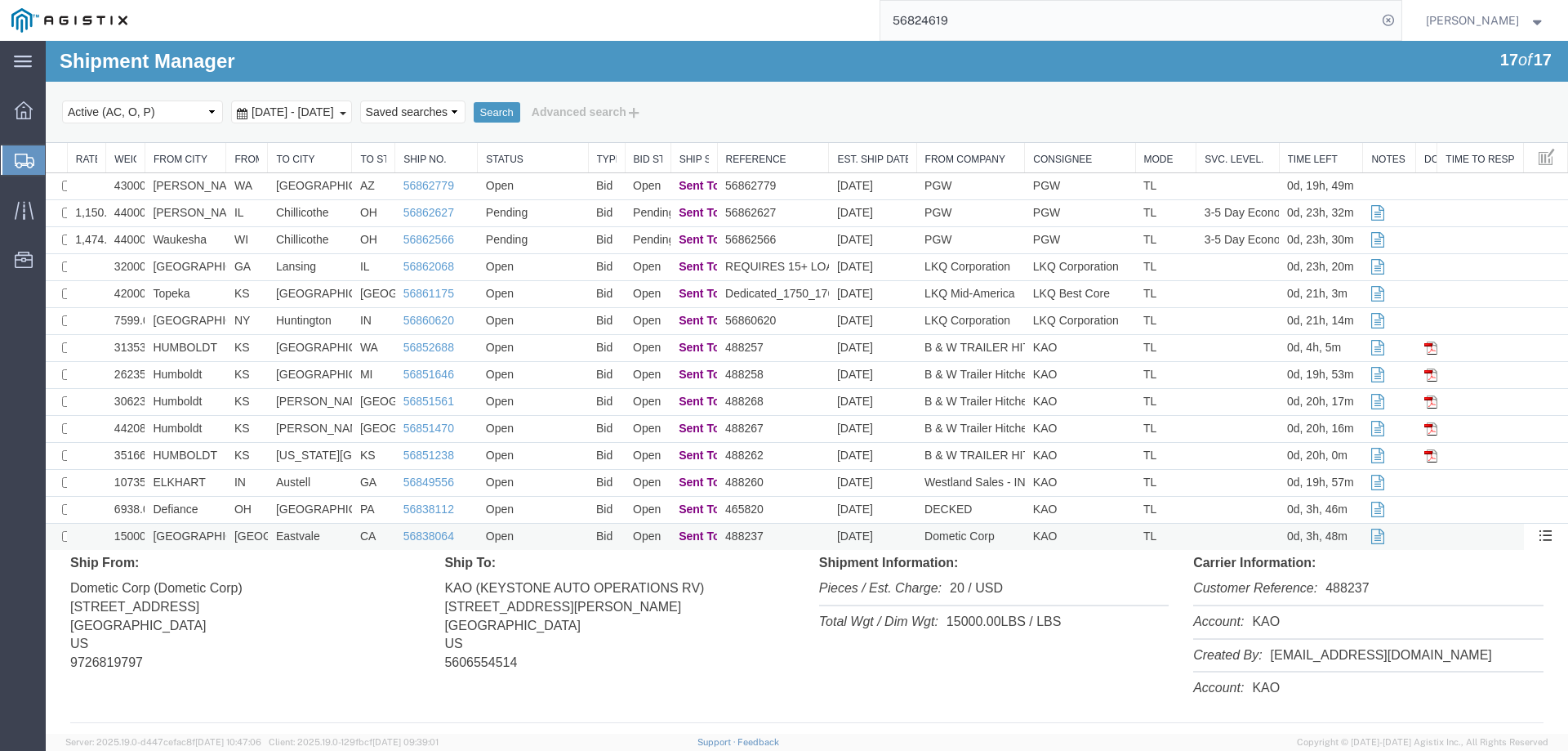
click at [222, 541] on td "[GEOGRAPHIC_DATA]" at bounding box center [185, 537] width 82 height 27
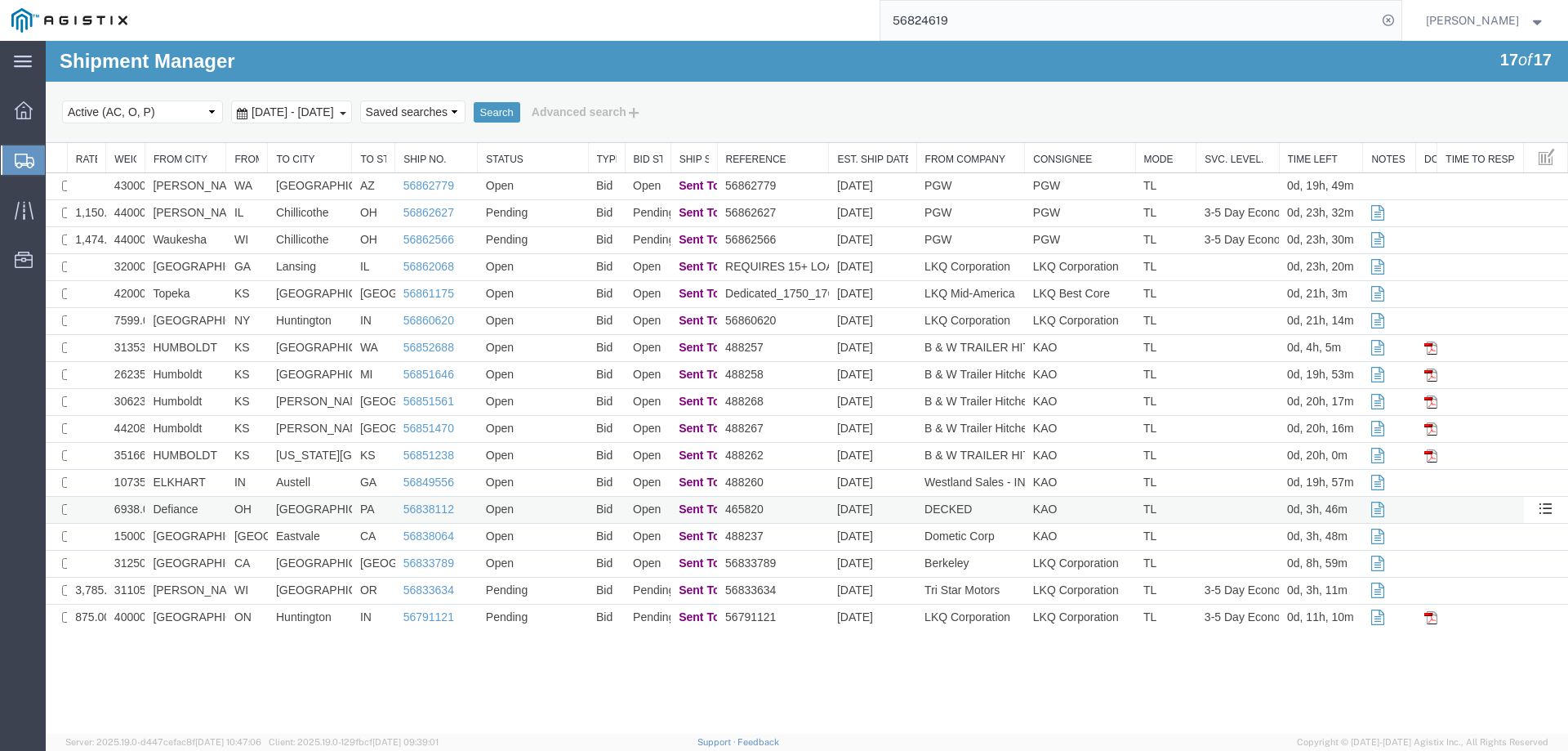
click at [217, 510] on td "Defiance" at bounding box center [185, 510] width 82 height 27
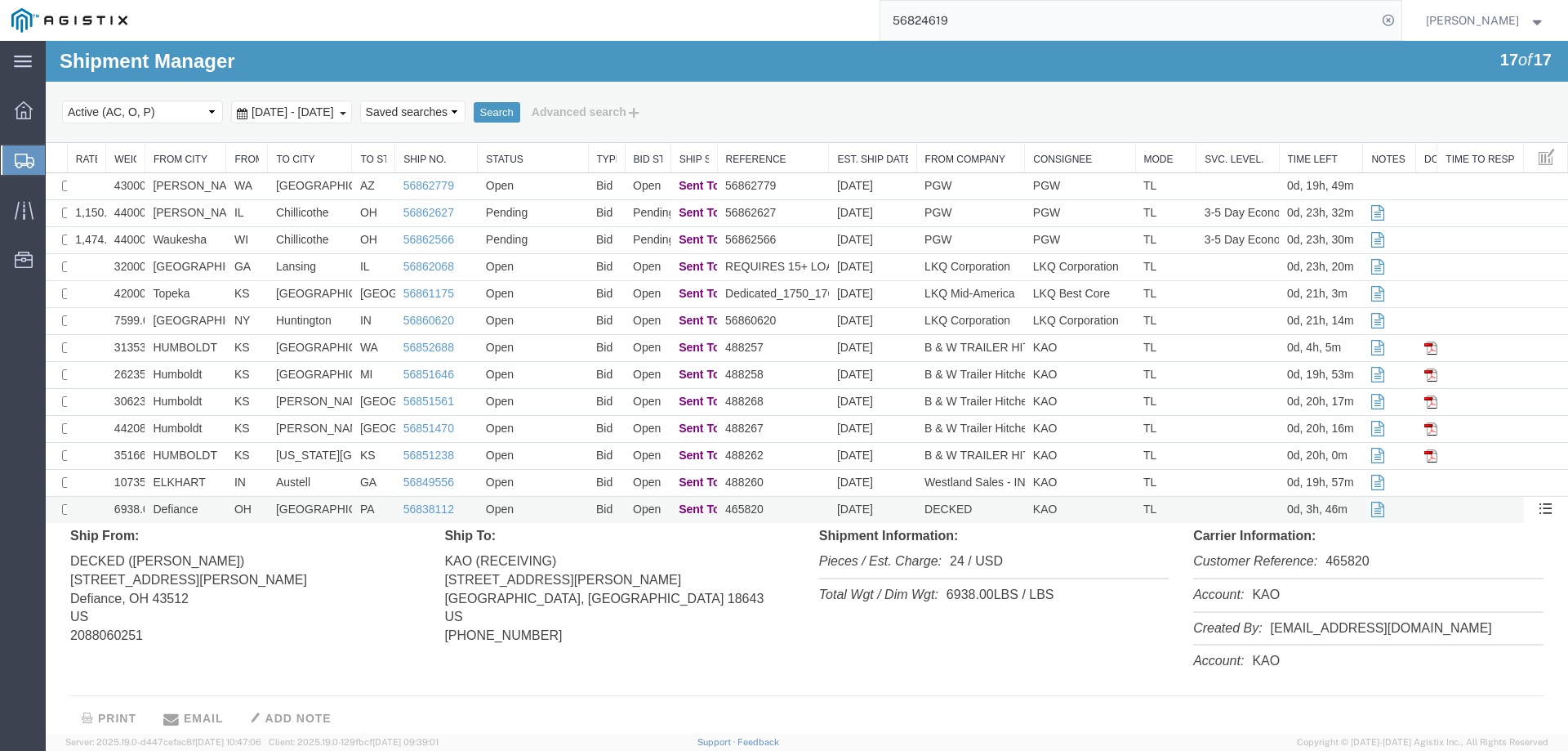
click at [217, 510] on td "Defiance" at bounding box center [185, 510] width 82 height 27
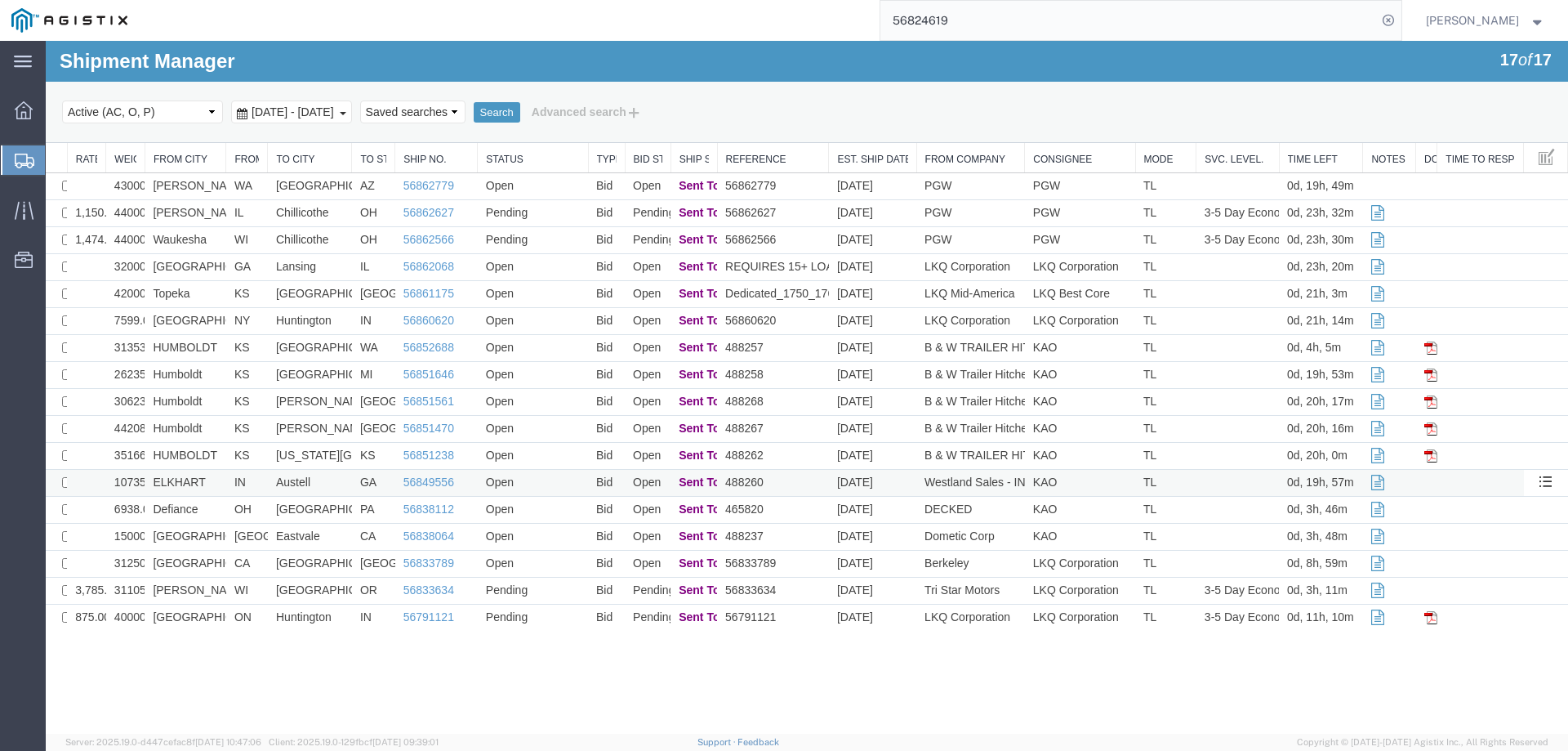
click at [218, 483] on td "ELKHART" at bounding box center [185, 483] width 82 height 27
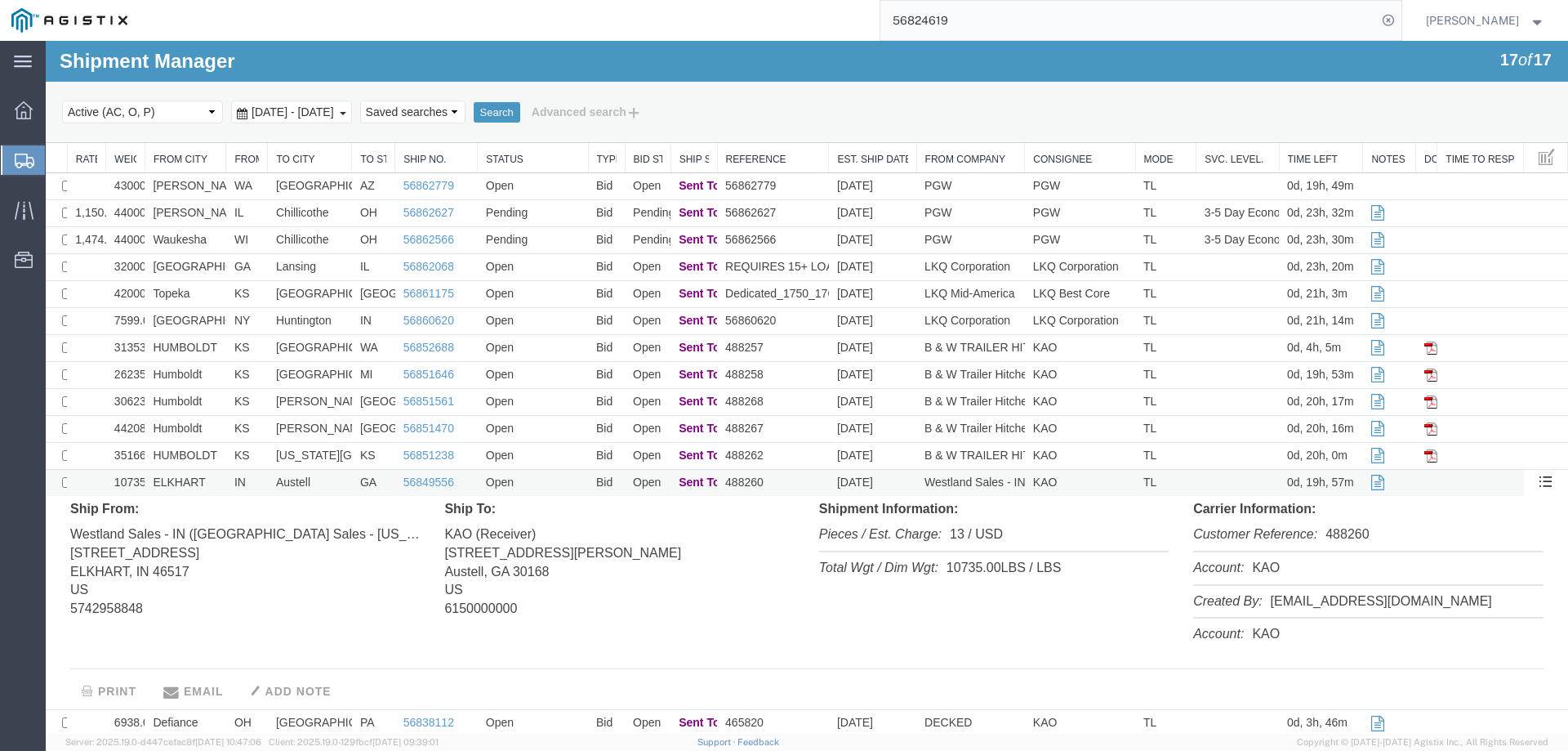
click at [218, 483] on td "ELKHART" at bounding box center [185, 483] width 82 height 27
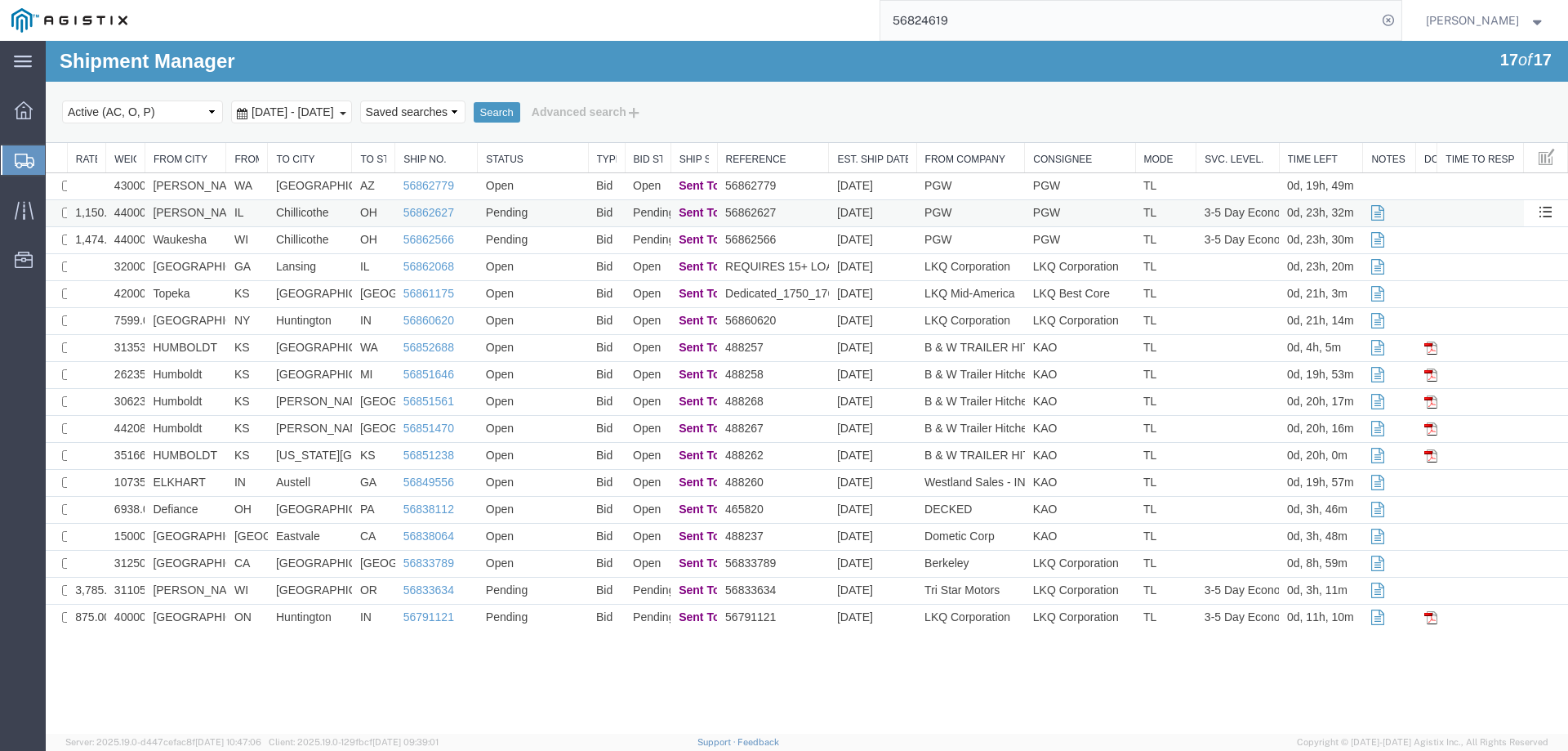
click at [224, 214] on td "Addison" at bounding box center [185, 213] width 82 height 27
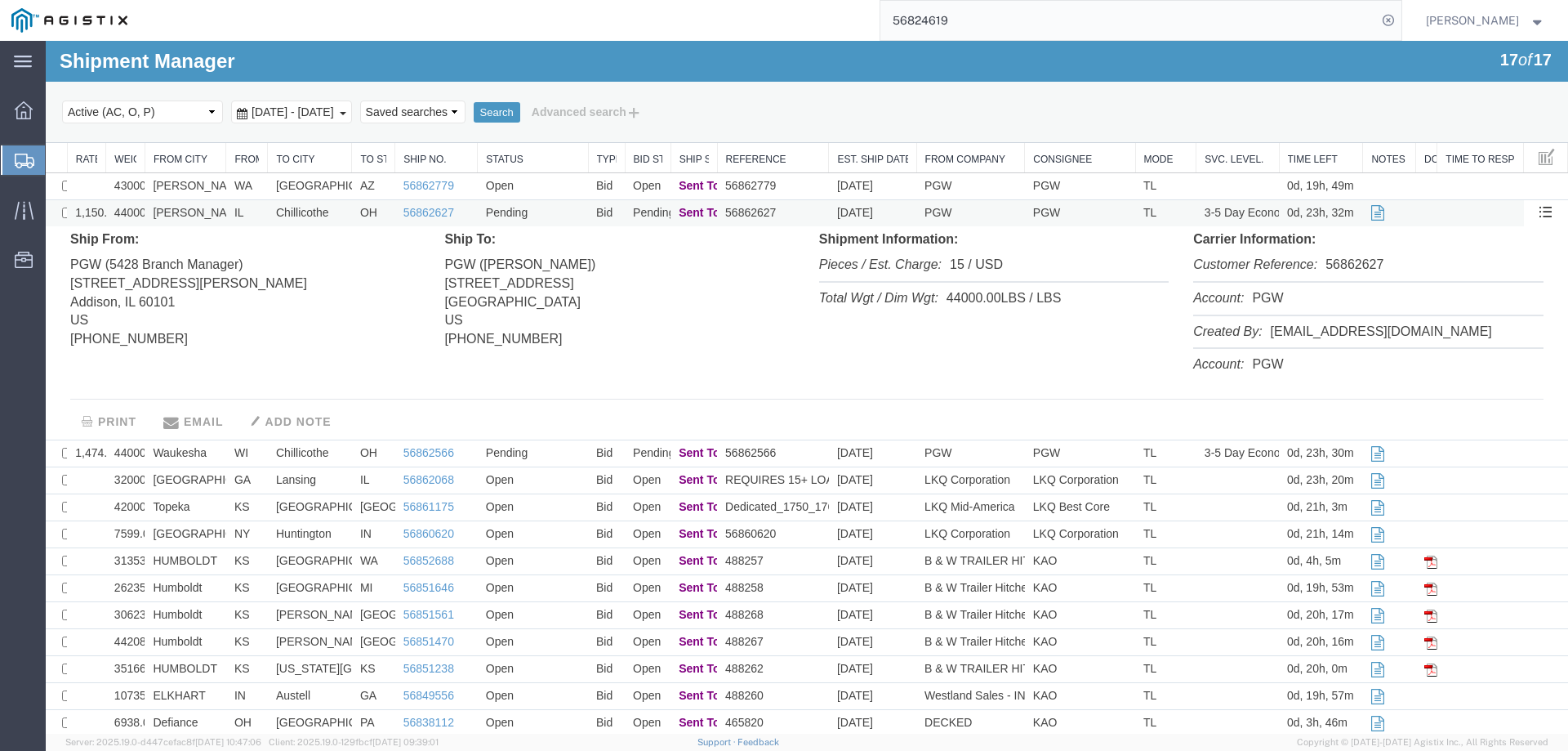
click at [224, 214] on td "Addison" at bounding box center [185, 213] width 82 height 27
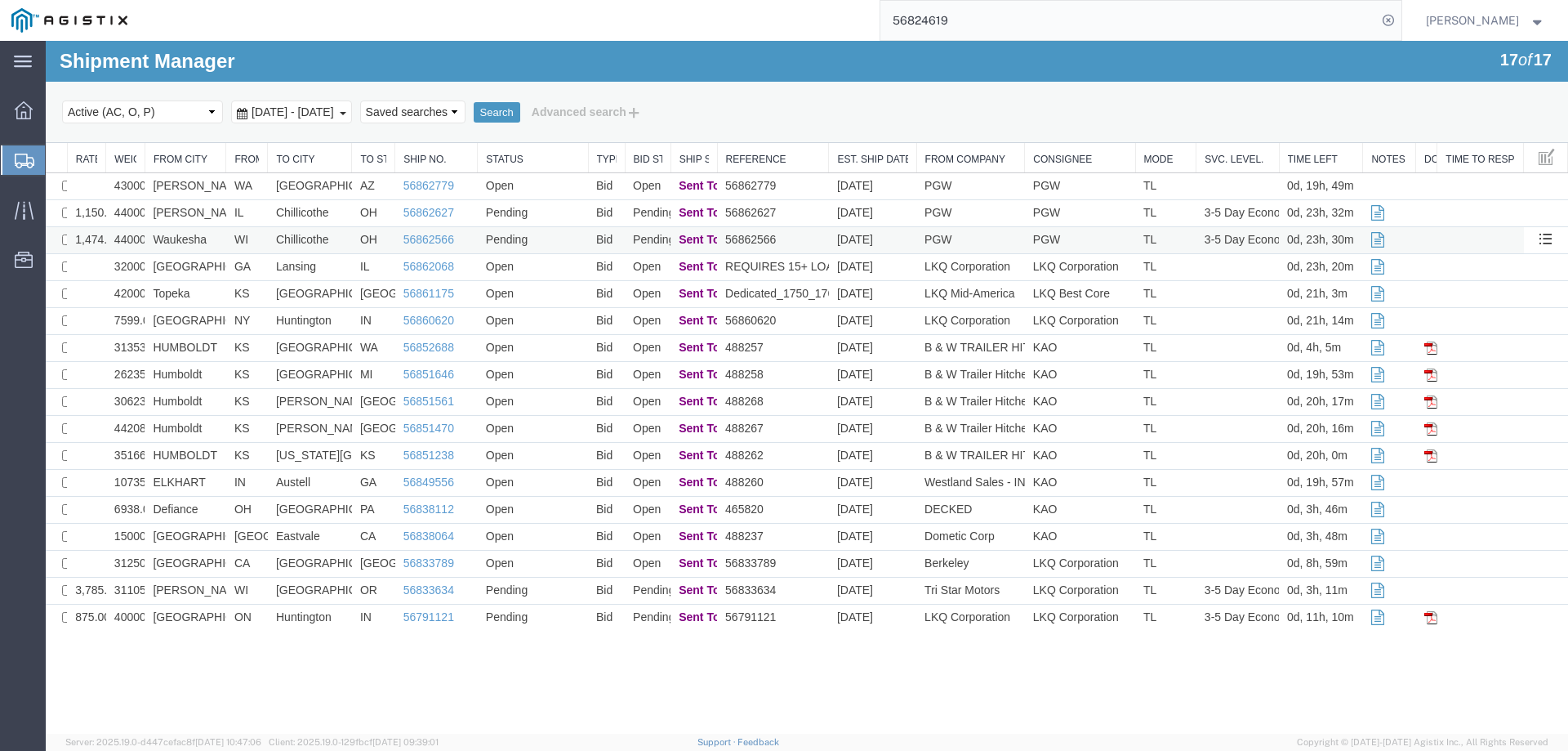
click at [227, 231] on td "WI" at bounding box center [247, 241] width 42 height 27
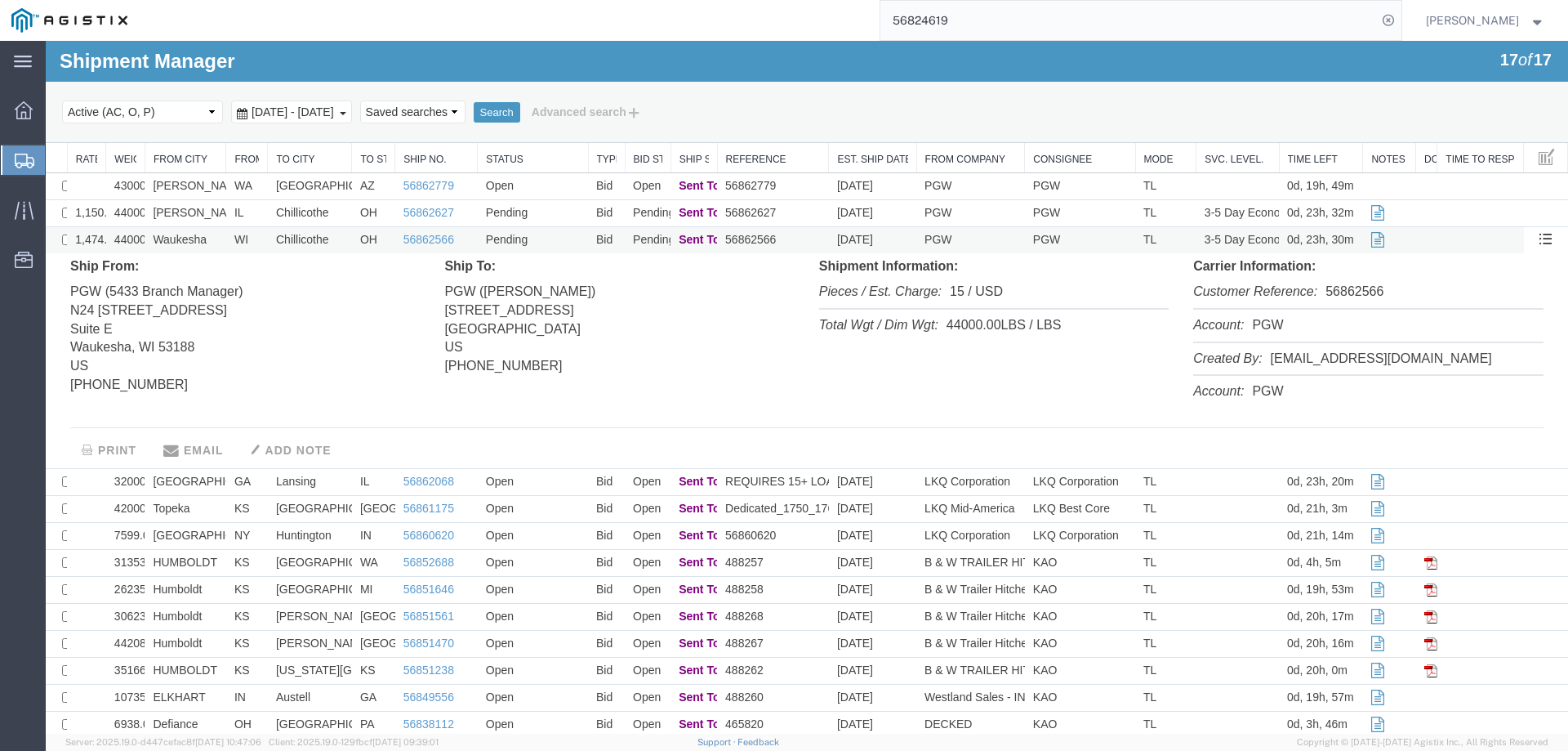
click at [227, 236] on td "WI" at bounding box center [247, 241] width 42 height 27
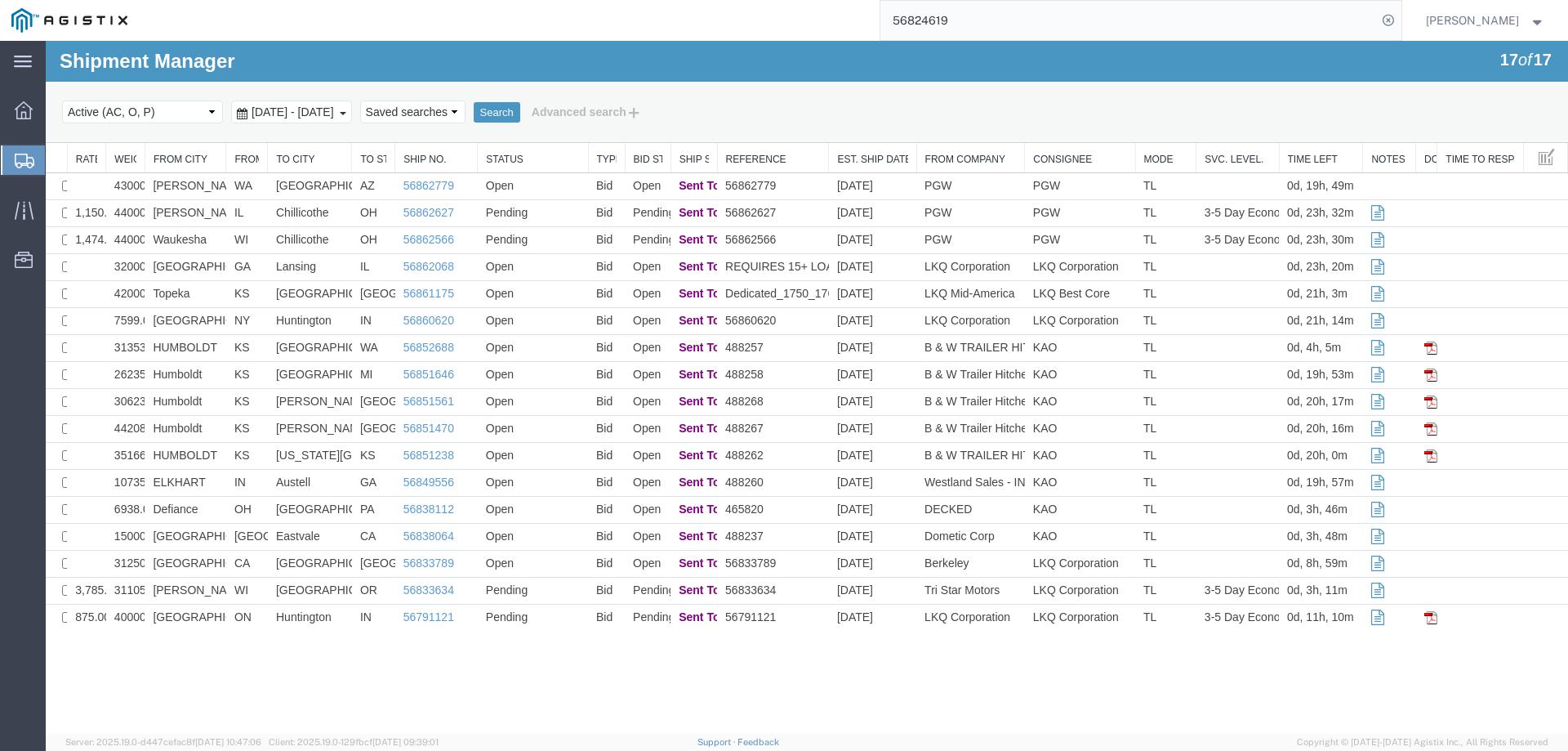
click at [19, 160] on icon at bounding box center [24, 161] width 20 height 14
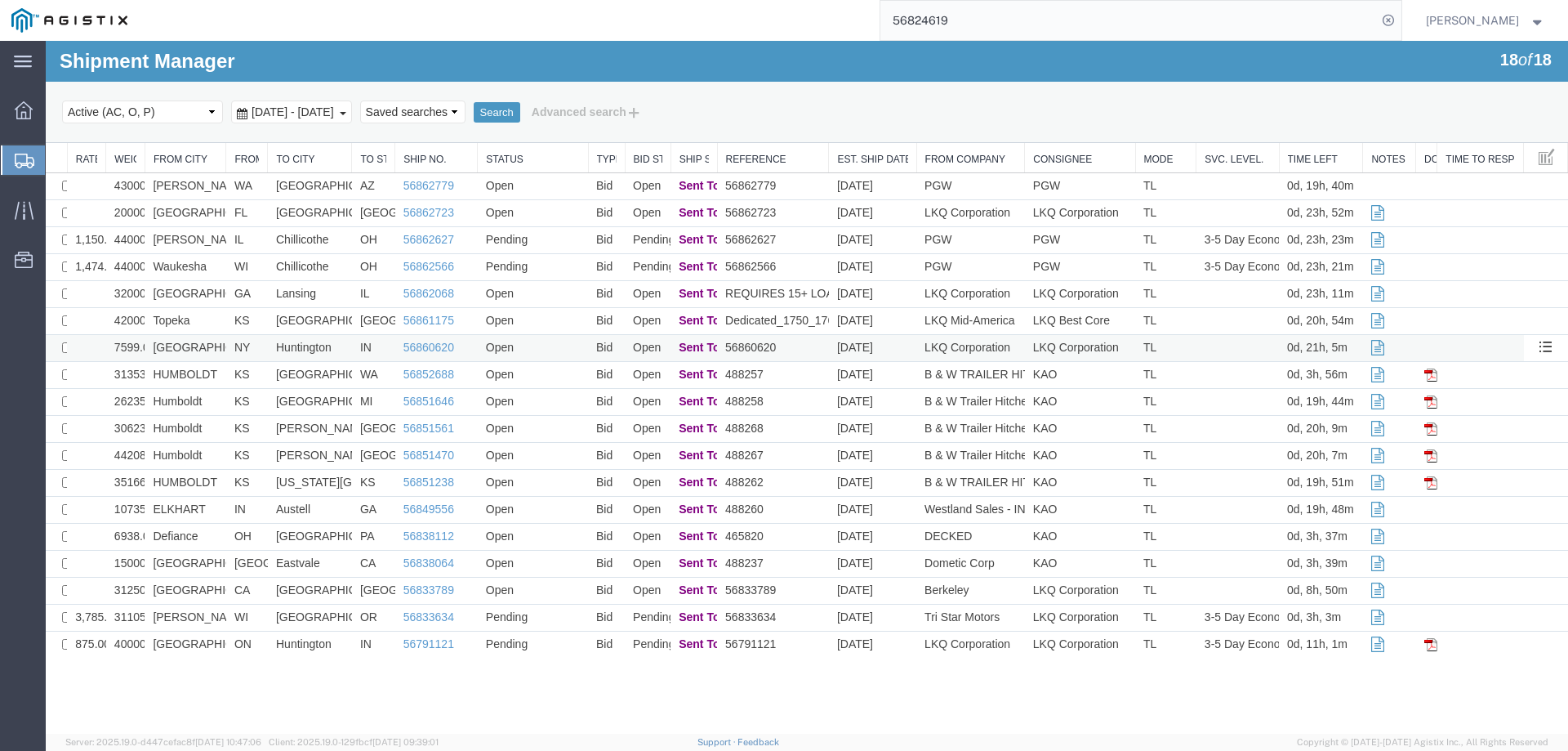
click at [217, 345] on td "Syracuse" at bounding box center [185, 349] width 82 height 27
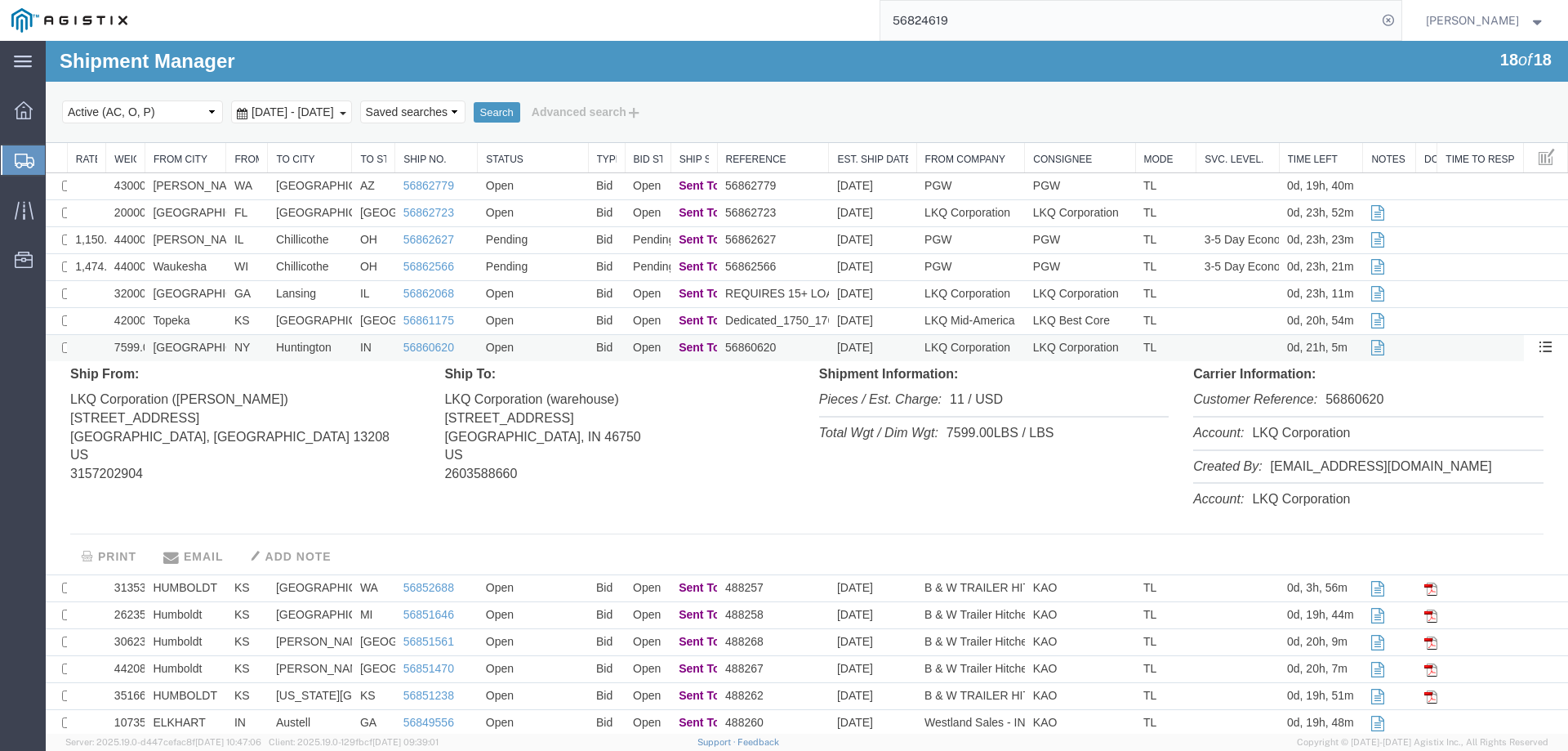
click at [217, 345] on td "Syracuse" at bounding box center [185, 349] width 82 height 27
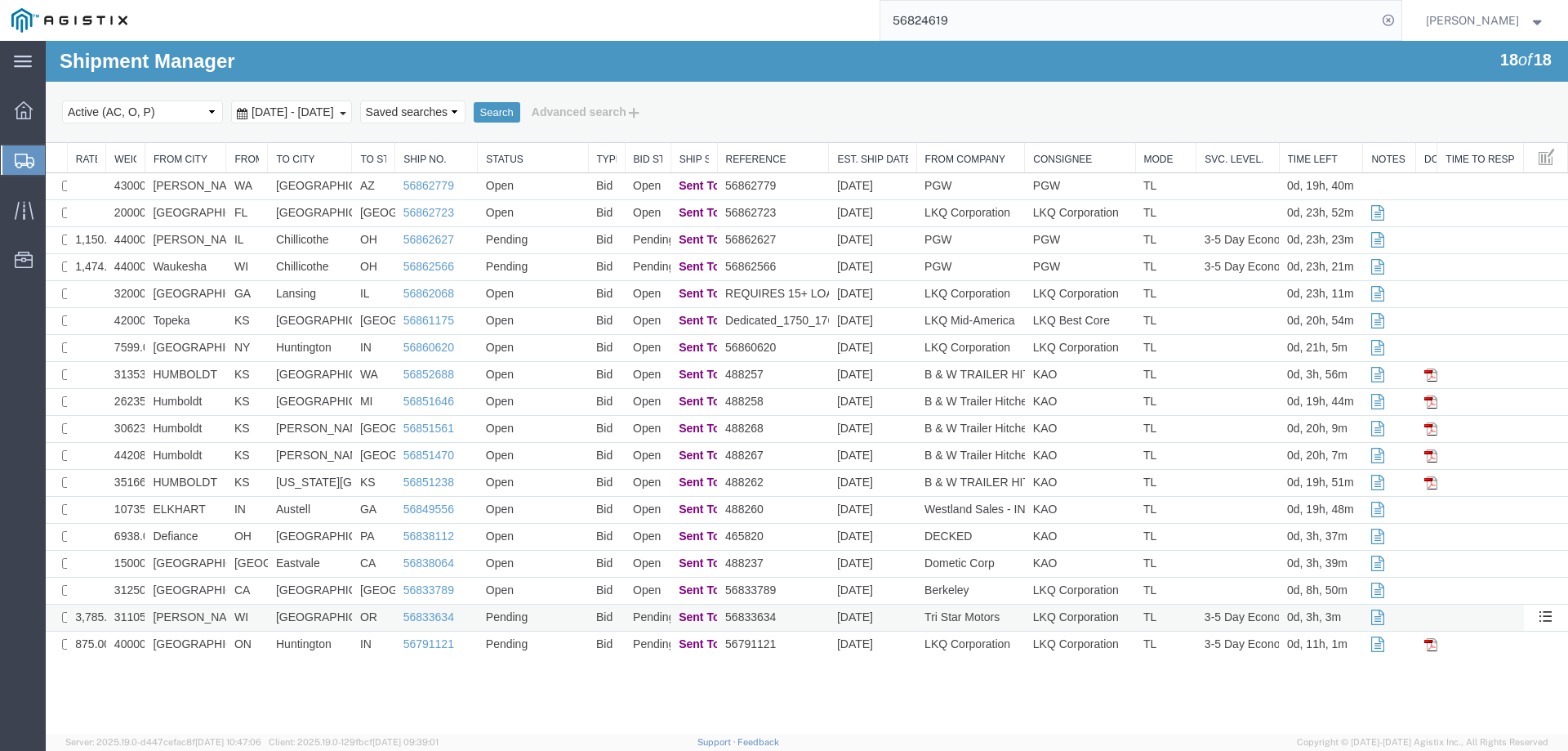
click at [212, 622] on td "[PERSON_NAME]" at bounding box center [185, 618] width 82 height 27
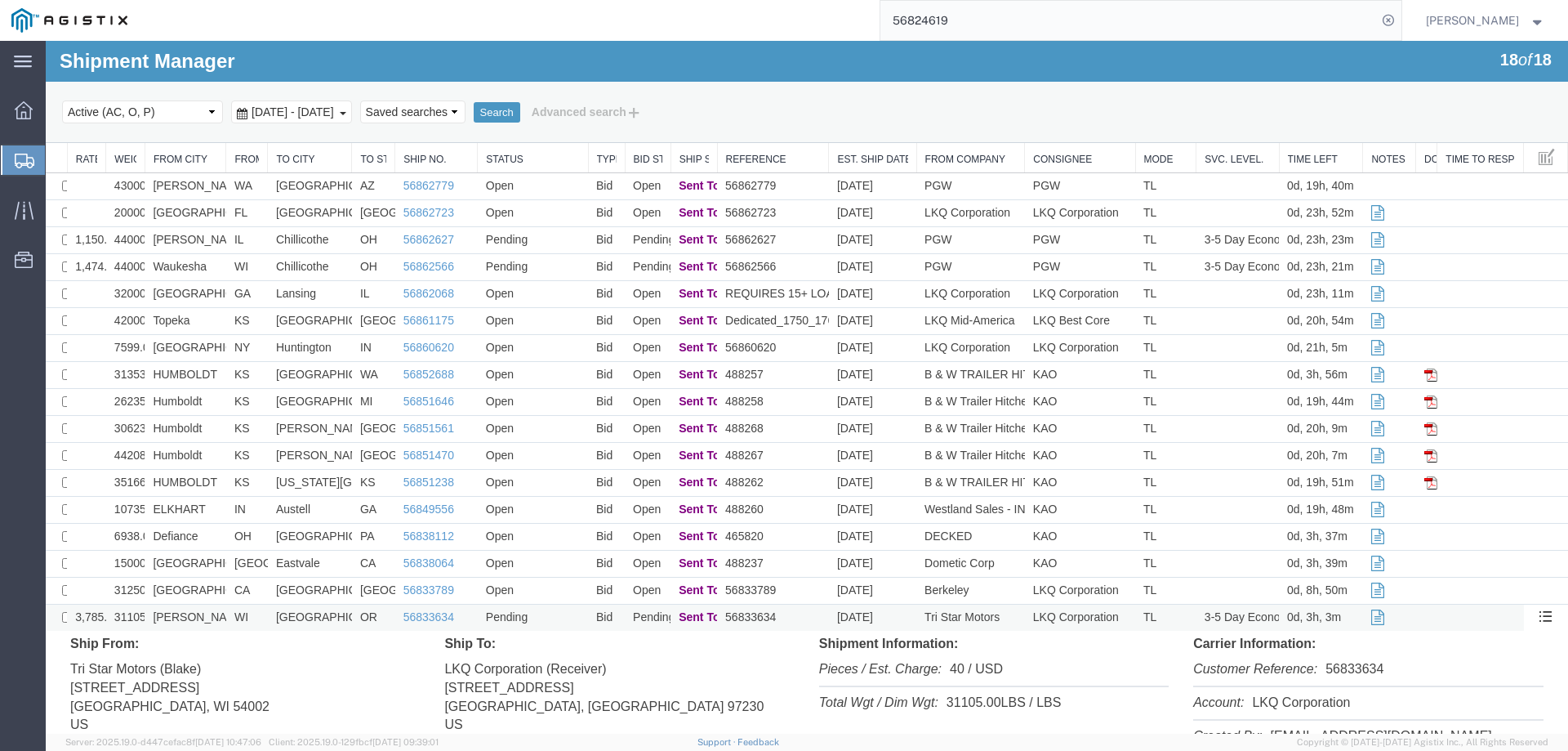
click at [212, 622] on td "[PERSON_NAME]" at bounding box center [185, 618] width 82 height 27
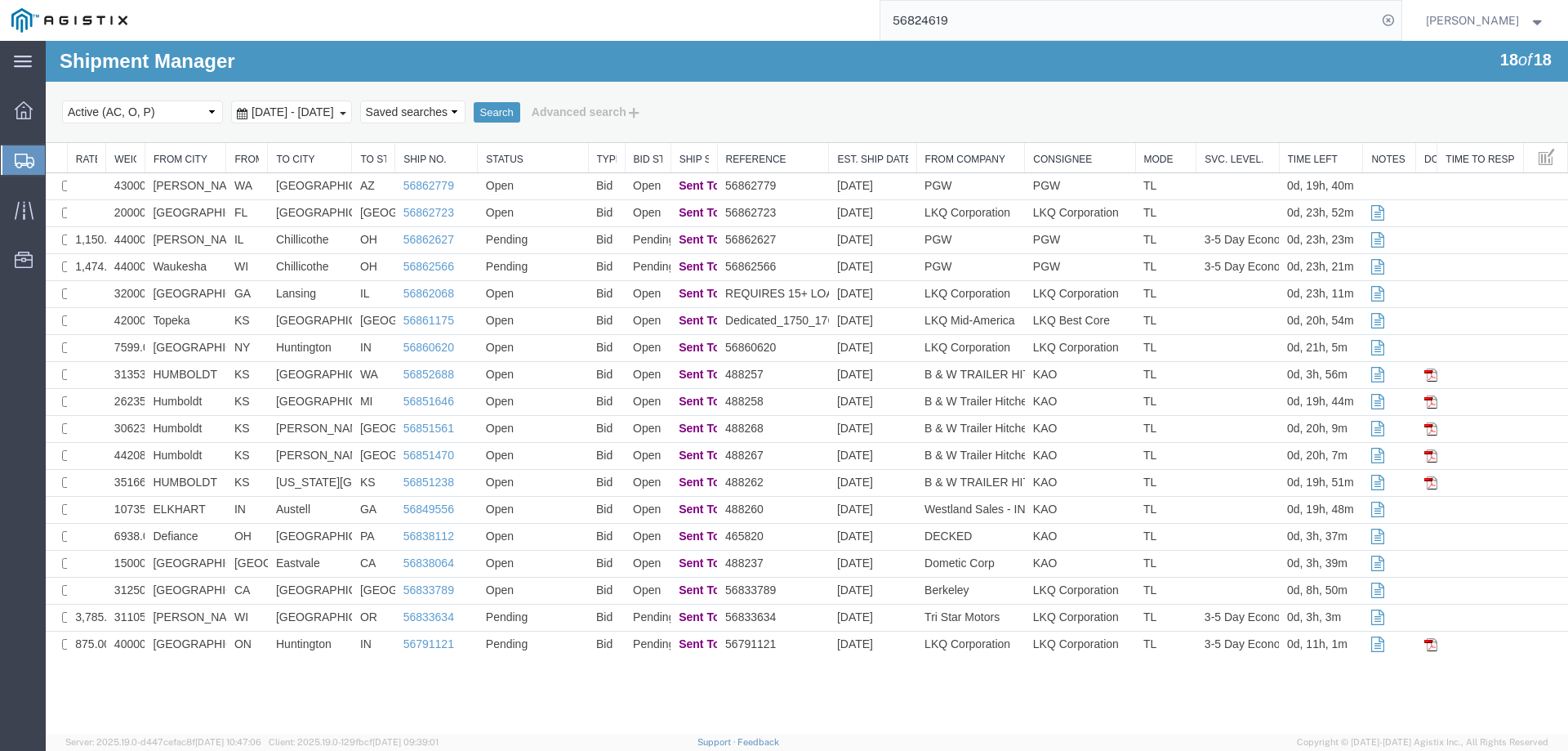
click at [25, 153] on icon at bounding box center [24, 161] width 20 height 14
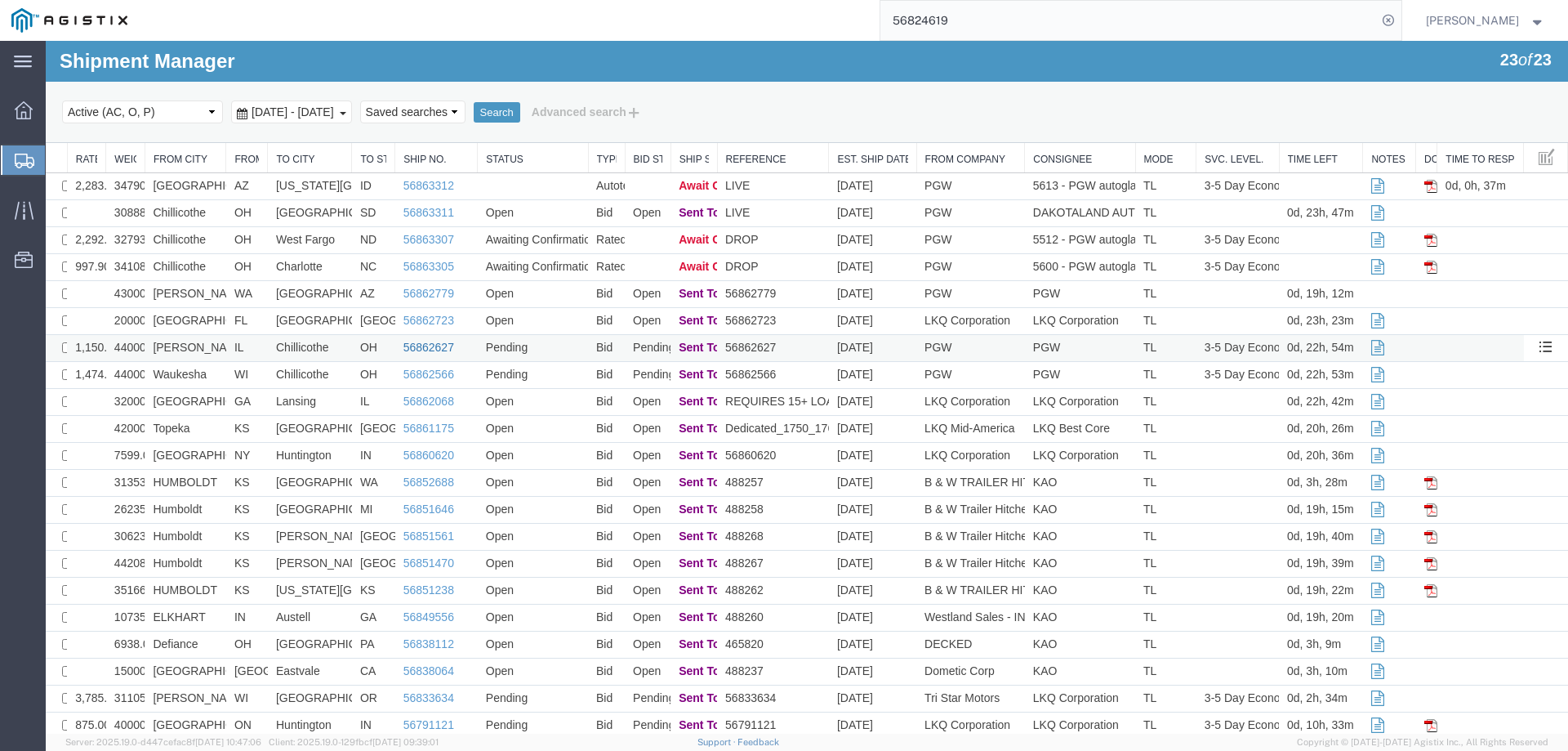
click at [417, 343] on link "56862627" at bounding box center [429, 347] width 51 height 13
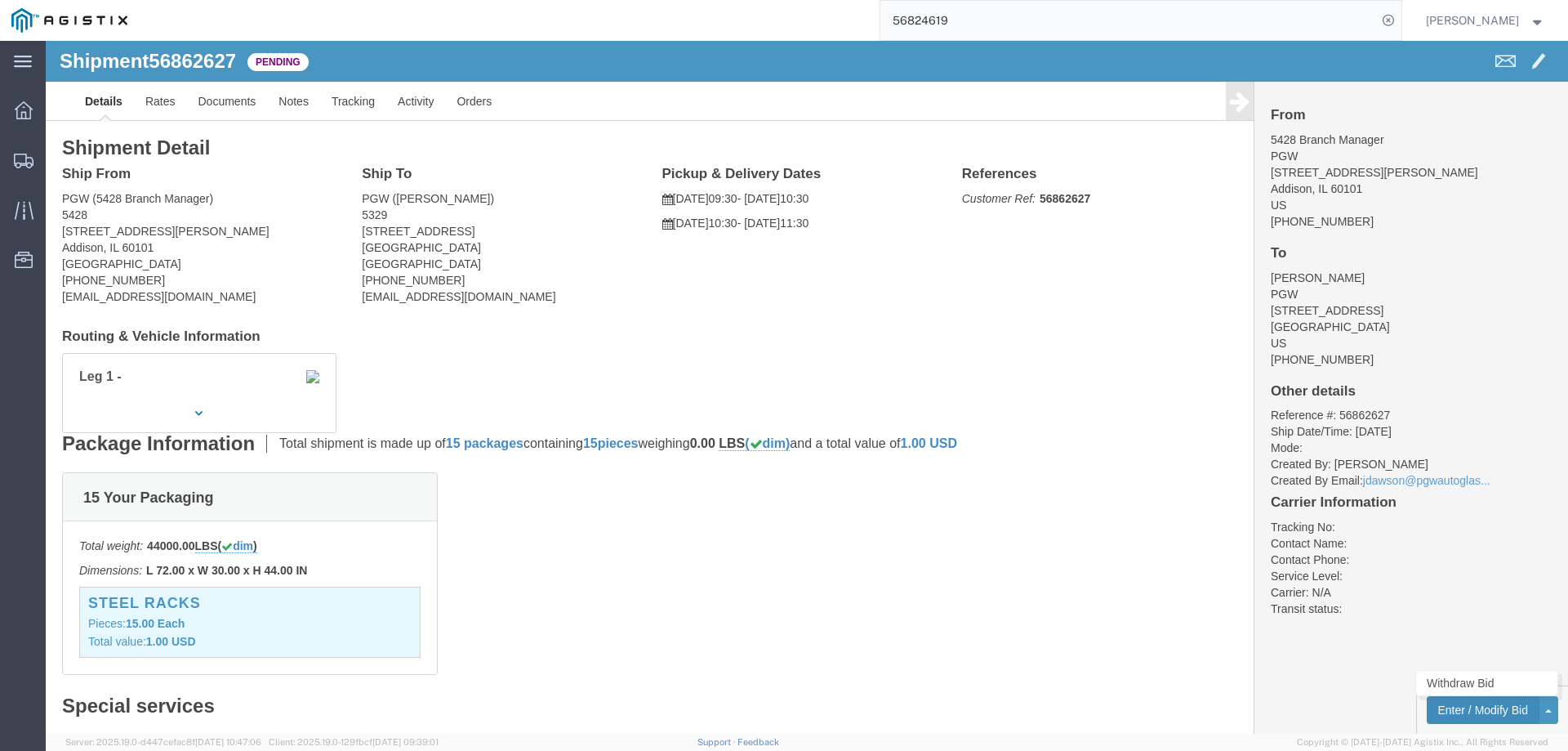
click button "Enter / Modify Bid"
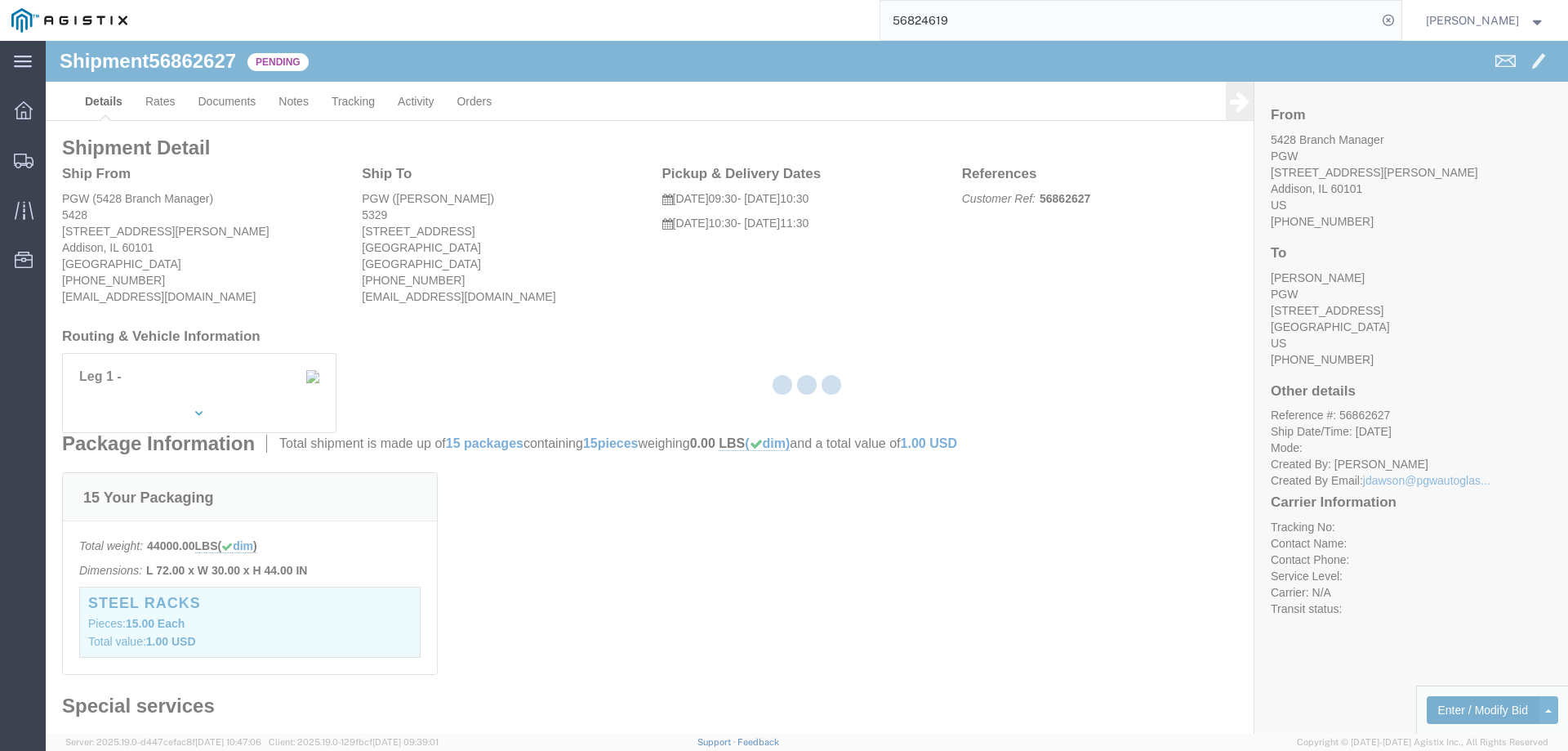
select select "146"
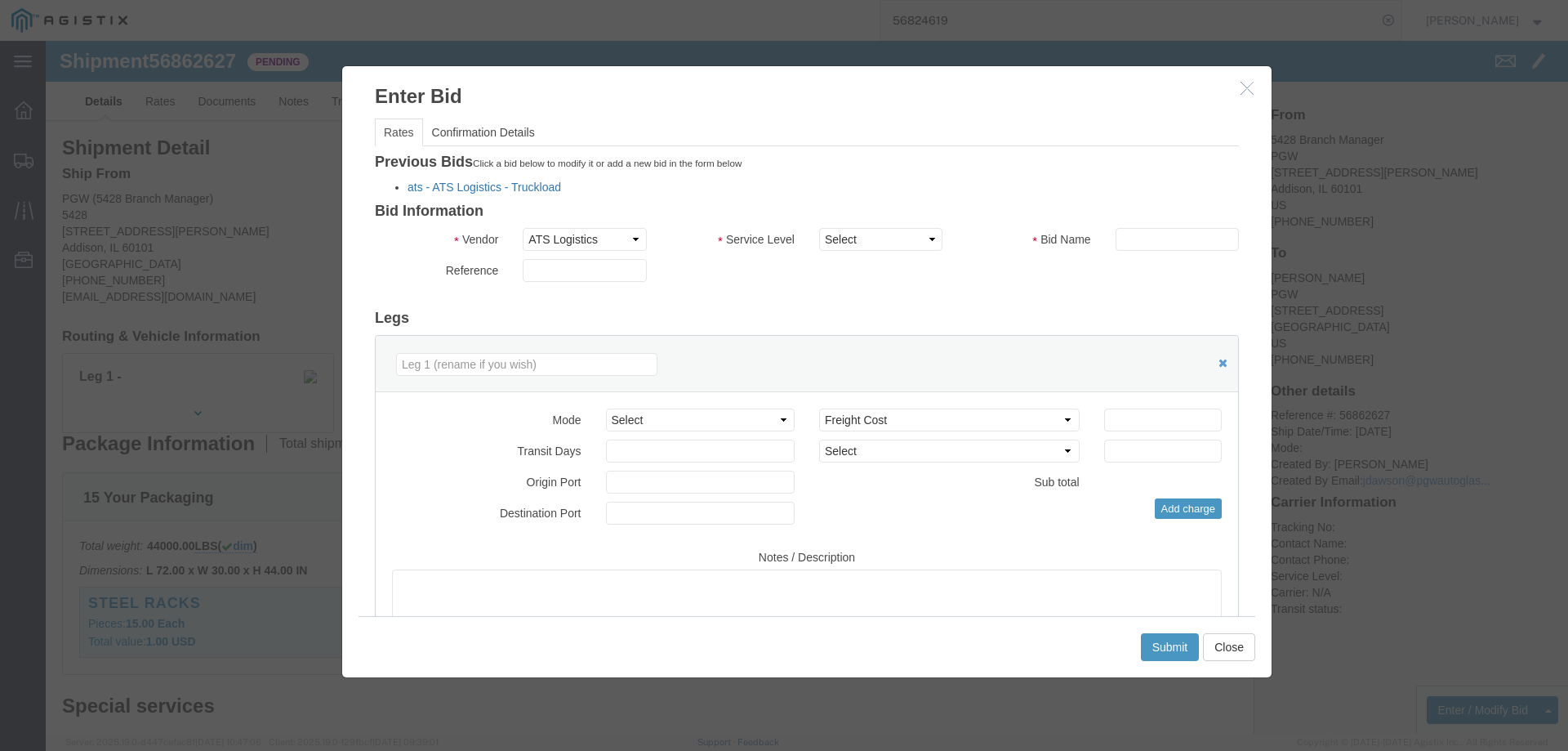
click link "ats - ATS Logistics - Truckload"
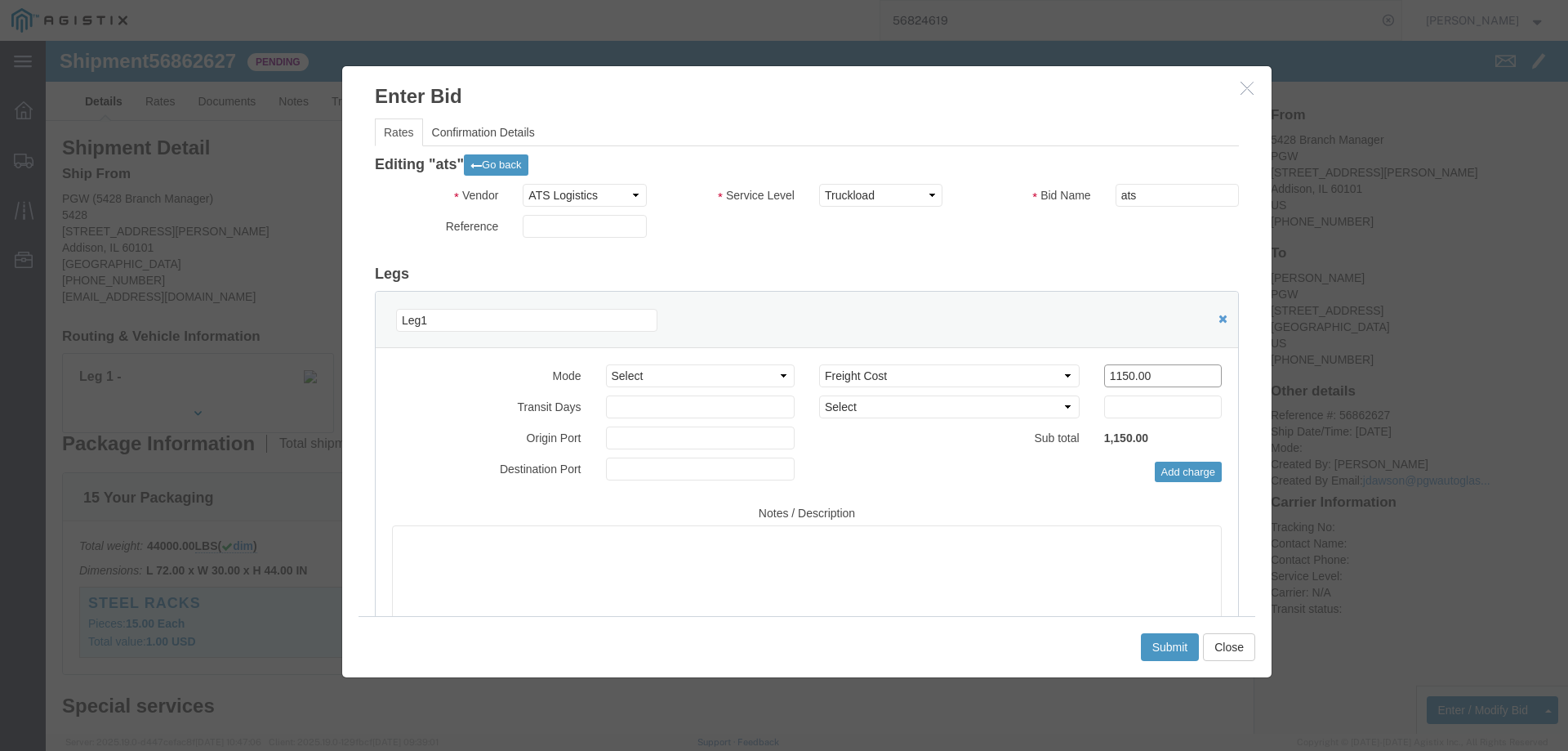
click input "1150.00"
drag, startPoint x: 1100, startPoint y: 333, endPoint x: 957, endPoint y: 334, distance: 143.0
click div "Select 2 Day Service 3 Axle Winch Truck 3 to 5 Day Service 96L Domestic Flat Ra…"
type input "1140"
click button "Submit"
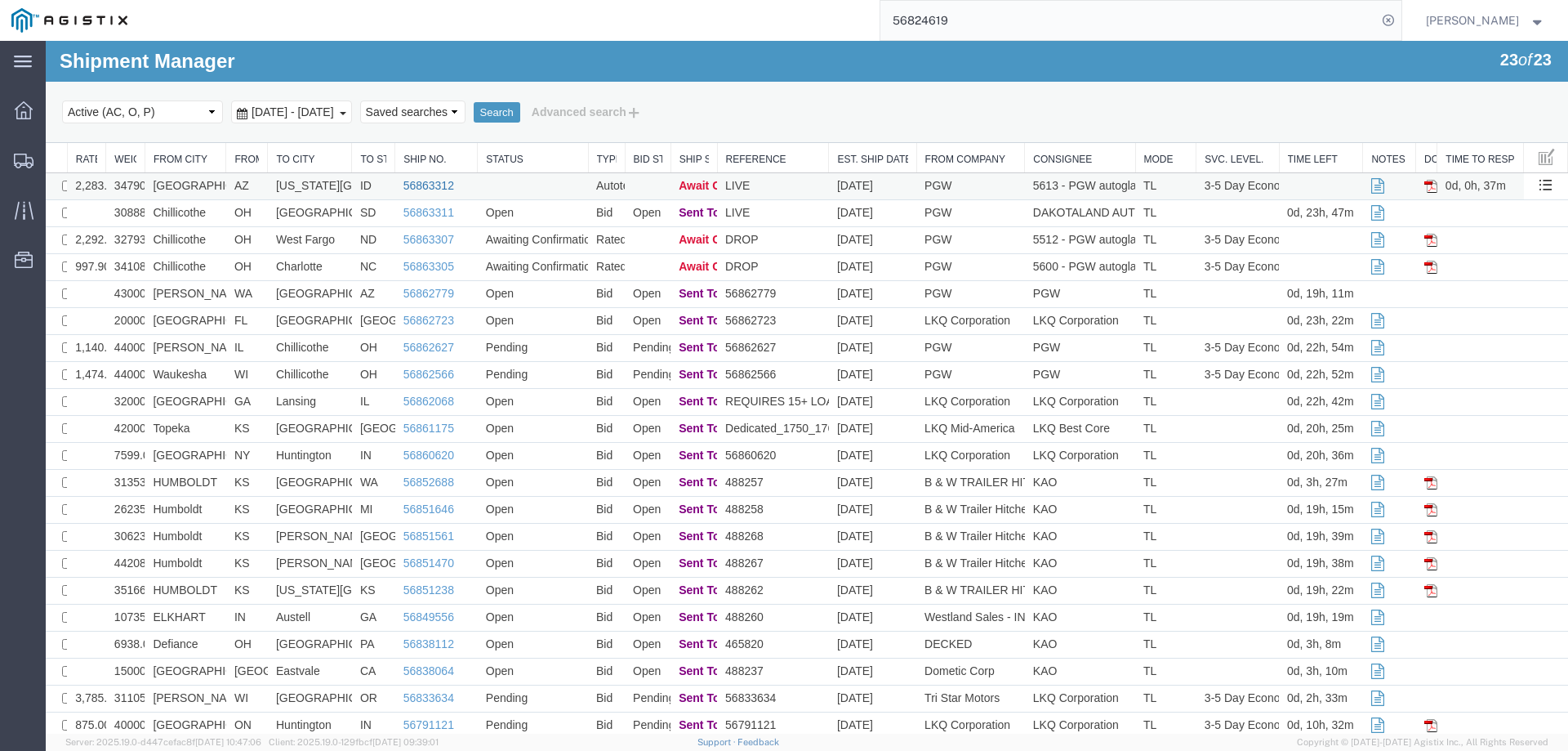
click at [414, 184] on link "56863312" at bounding box center [429, 186] width 51 height 13
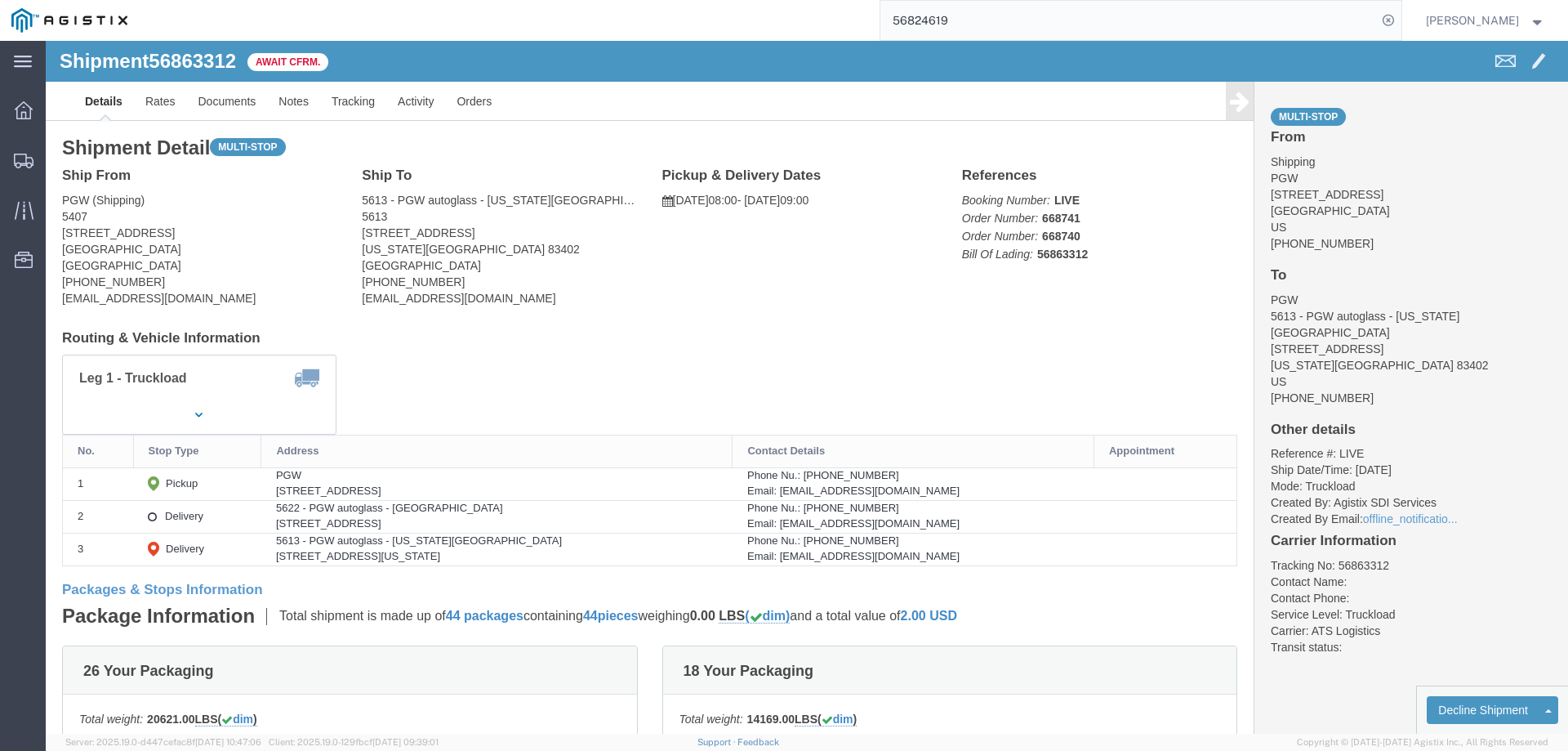
click b "56863312"
copy b "56863312"
click link "Confirm"
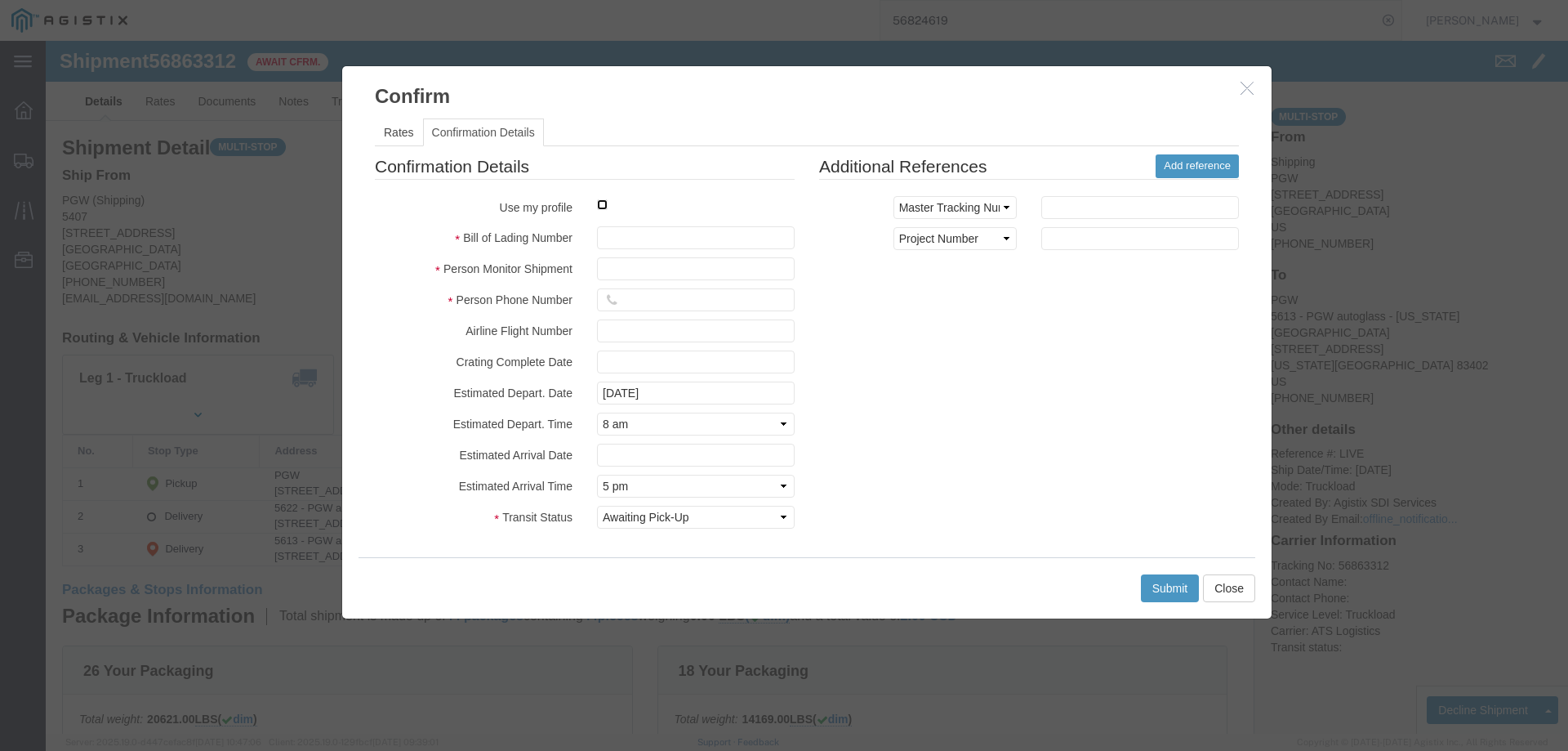
click input "checkbox"
checkbox input "true"
type input "[PERSON_NAME]"
type input "3204977237"
click input "text"
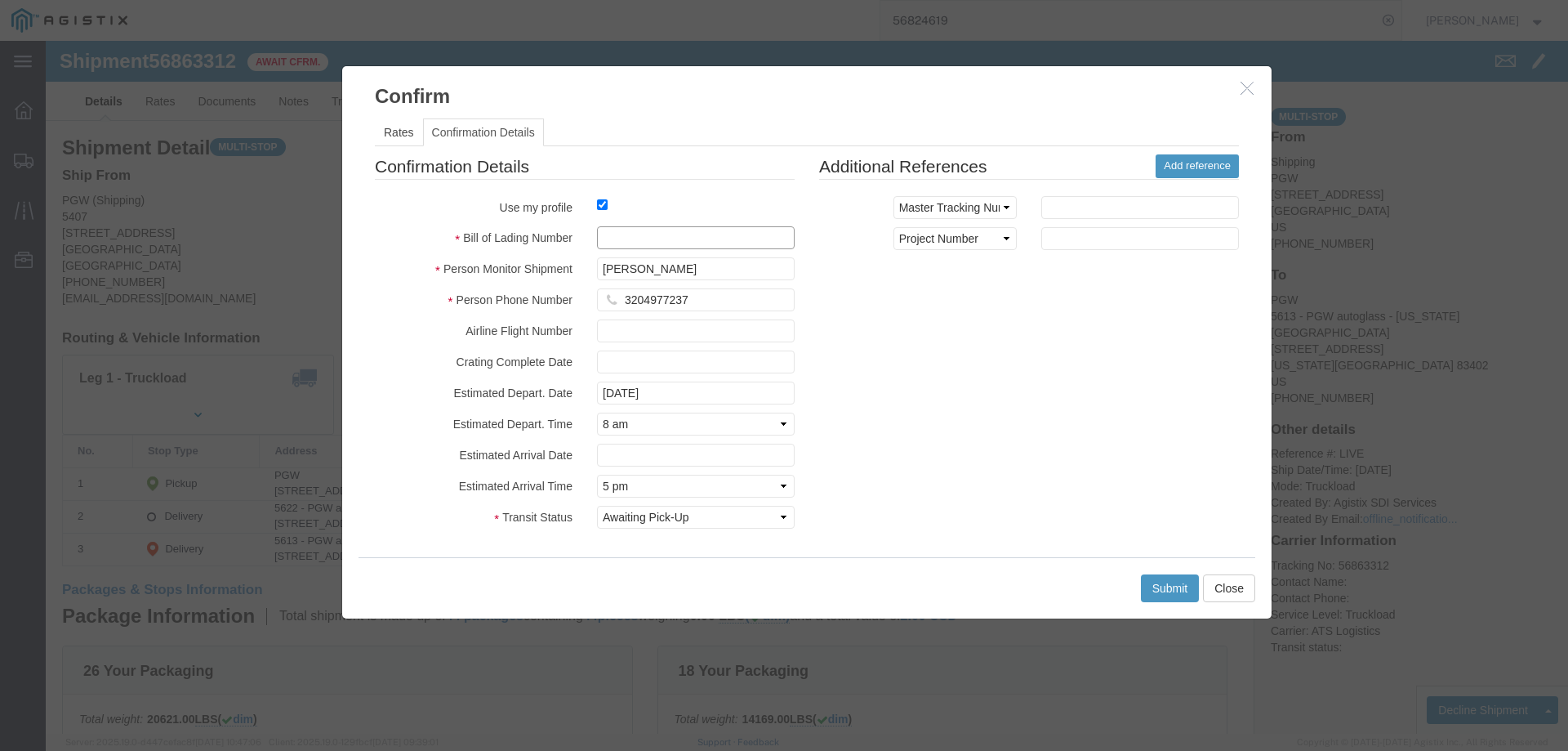
paste input "56863312"
type input "56863312"
click button "Submit"
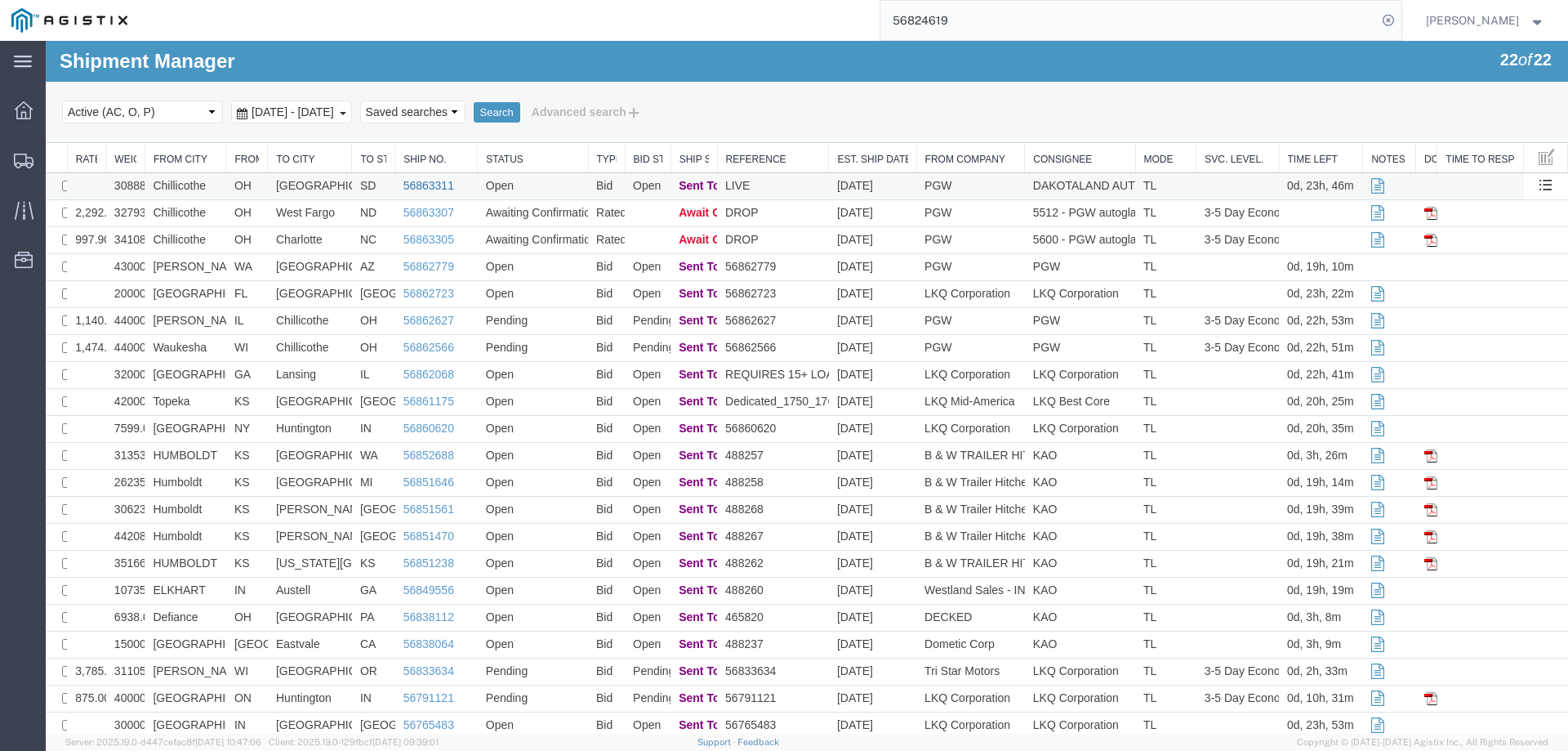
click at [406, 185] on link "56863311" at bounding box center [429, 186] width 51 height 13
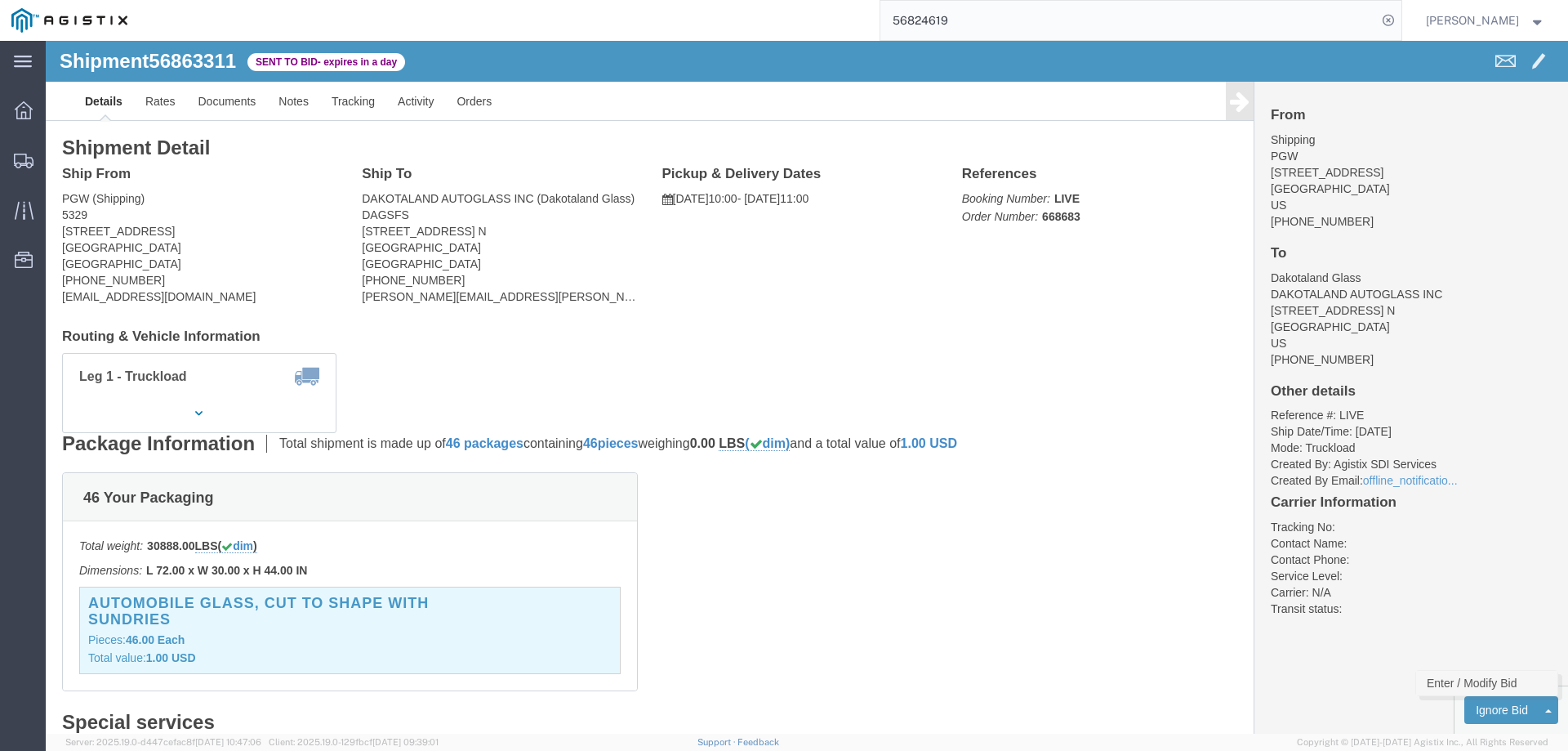
click link "Enter / Modify Bid"
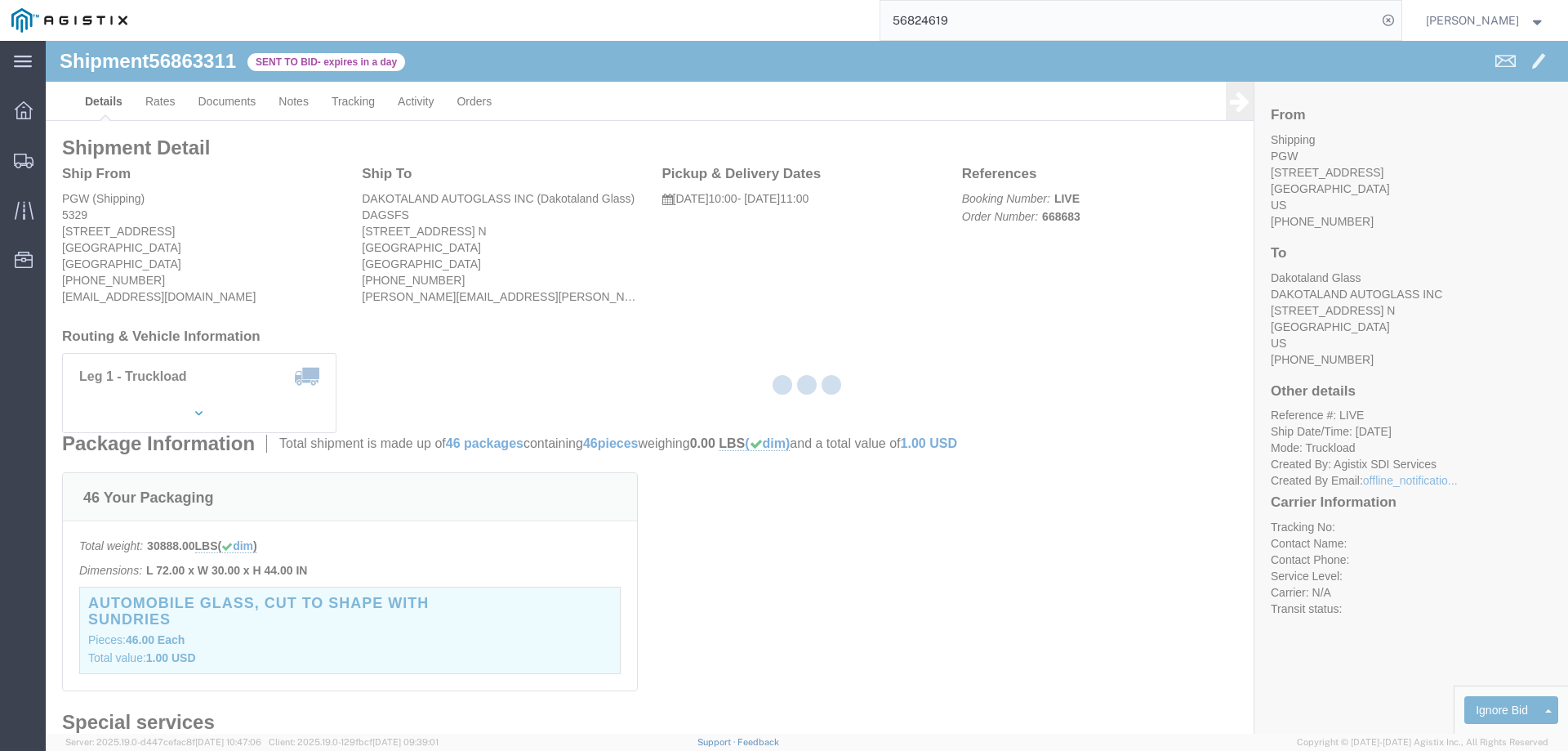
select select "146"
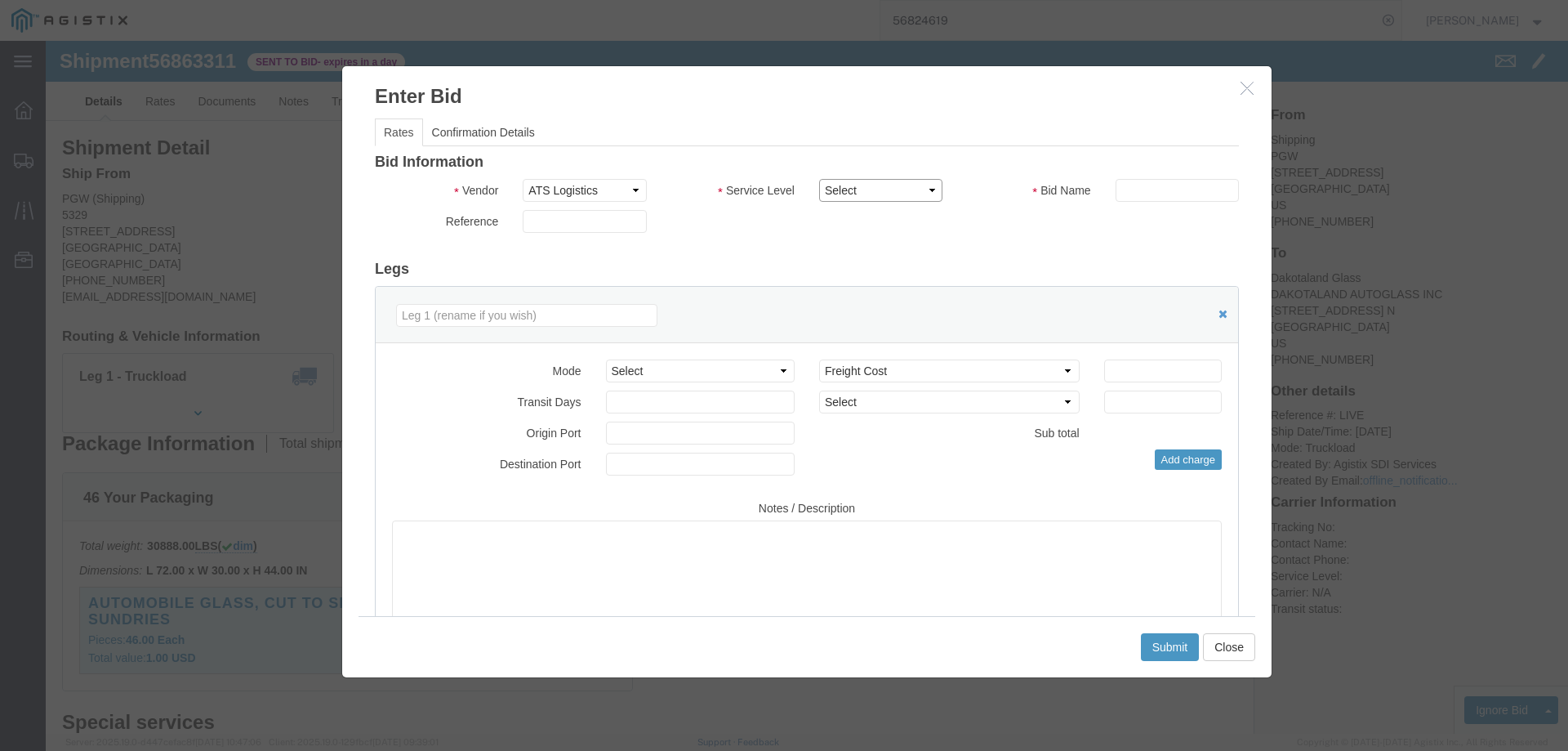
click select "Select CONESTOGA DFRM/STEP Economy TL Flatbed Intermodal LTL Standard Next Day …"
select select "25032"
click select "Select CONESTOGA DFRM/STEP Economy TL Flatbed Intermodal LTL Standard Next Day …"
click input "text"
type input "ats"
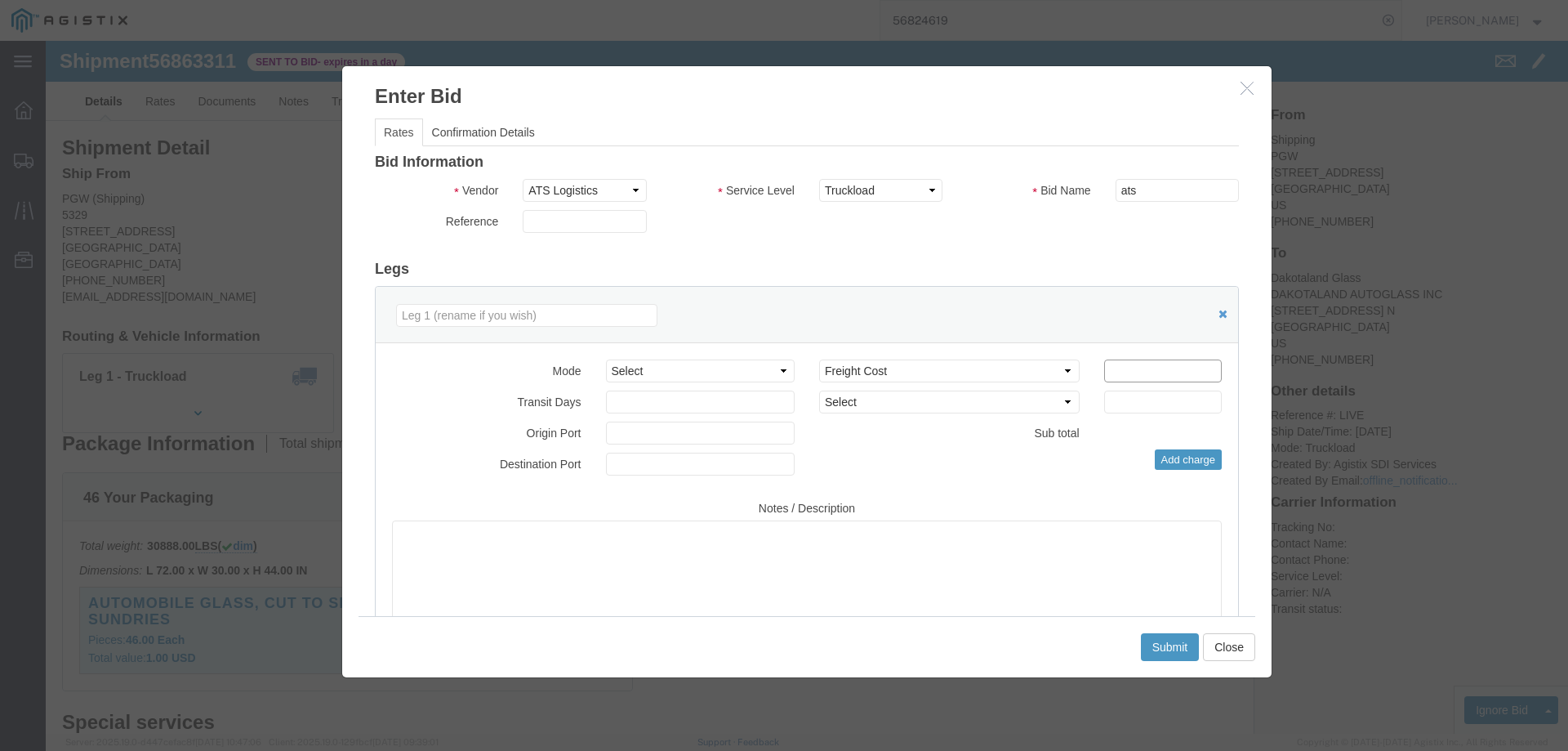
click input "number"
type input "1925"
click button "Submit"
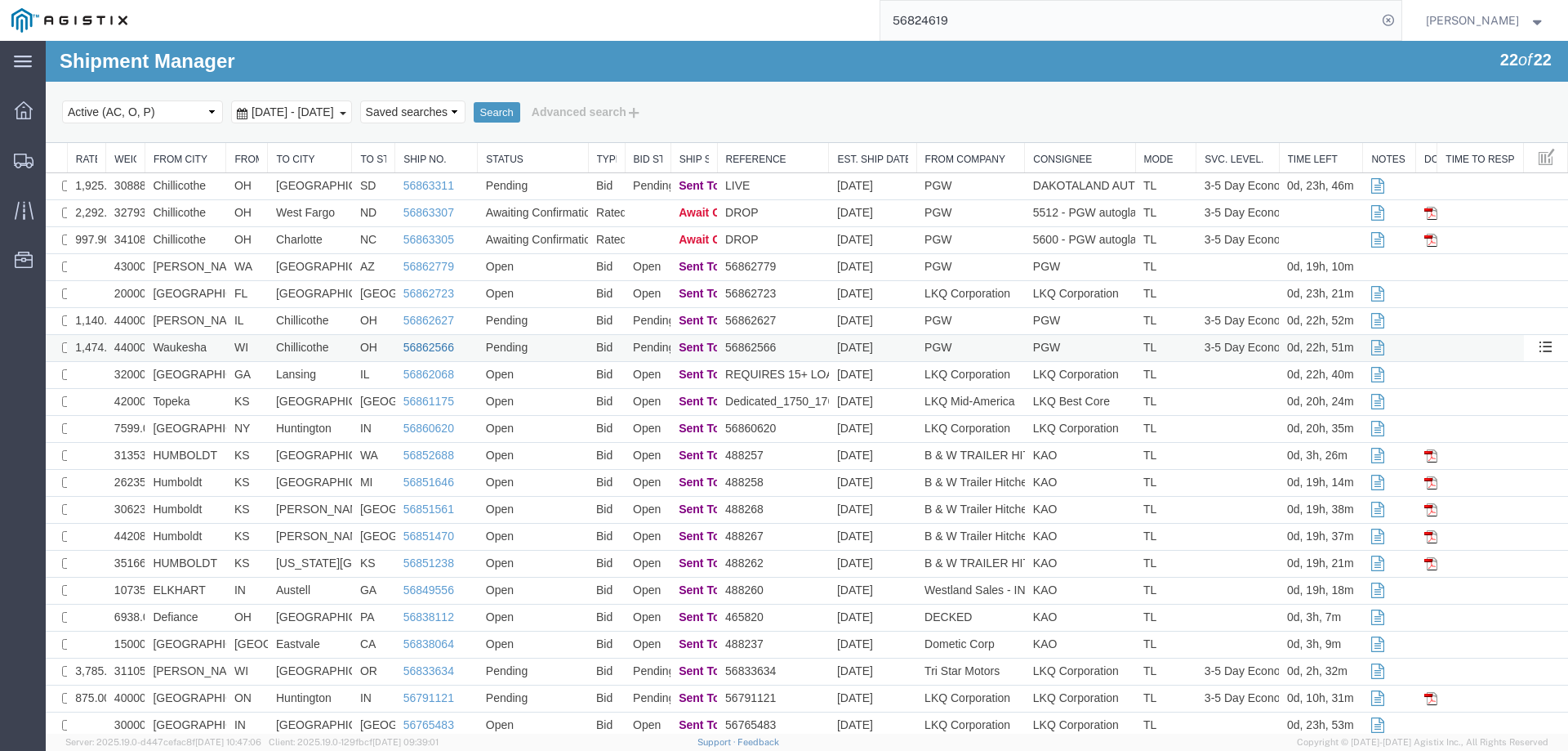
click at [413, 344] on link "56862566" at bounding box center [429, 347] width 51 height 13
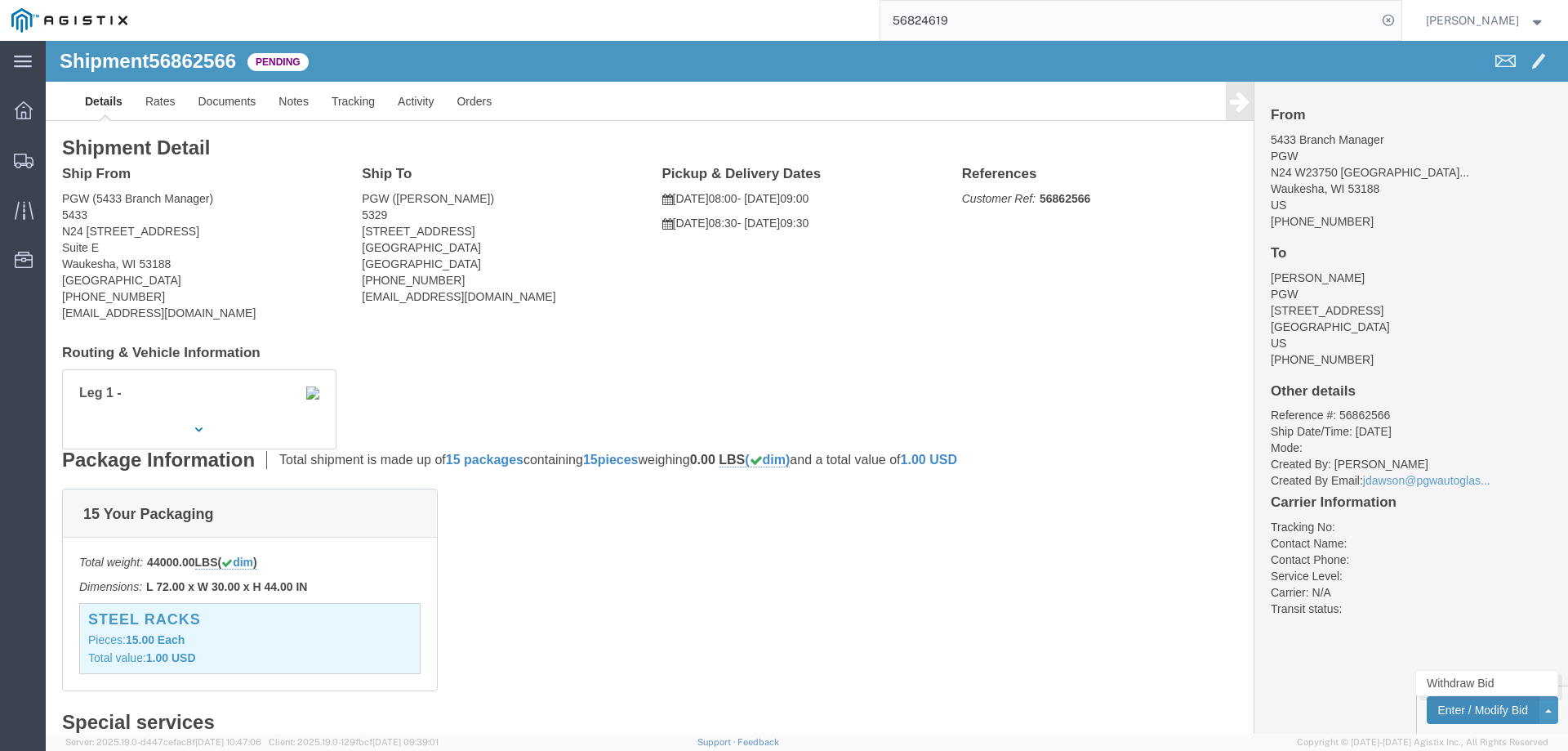
click button "Enter / Modify Bid"
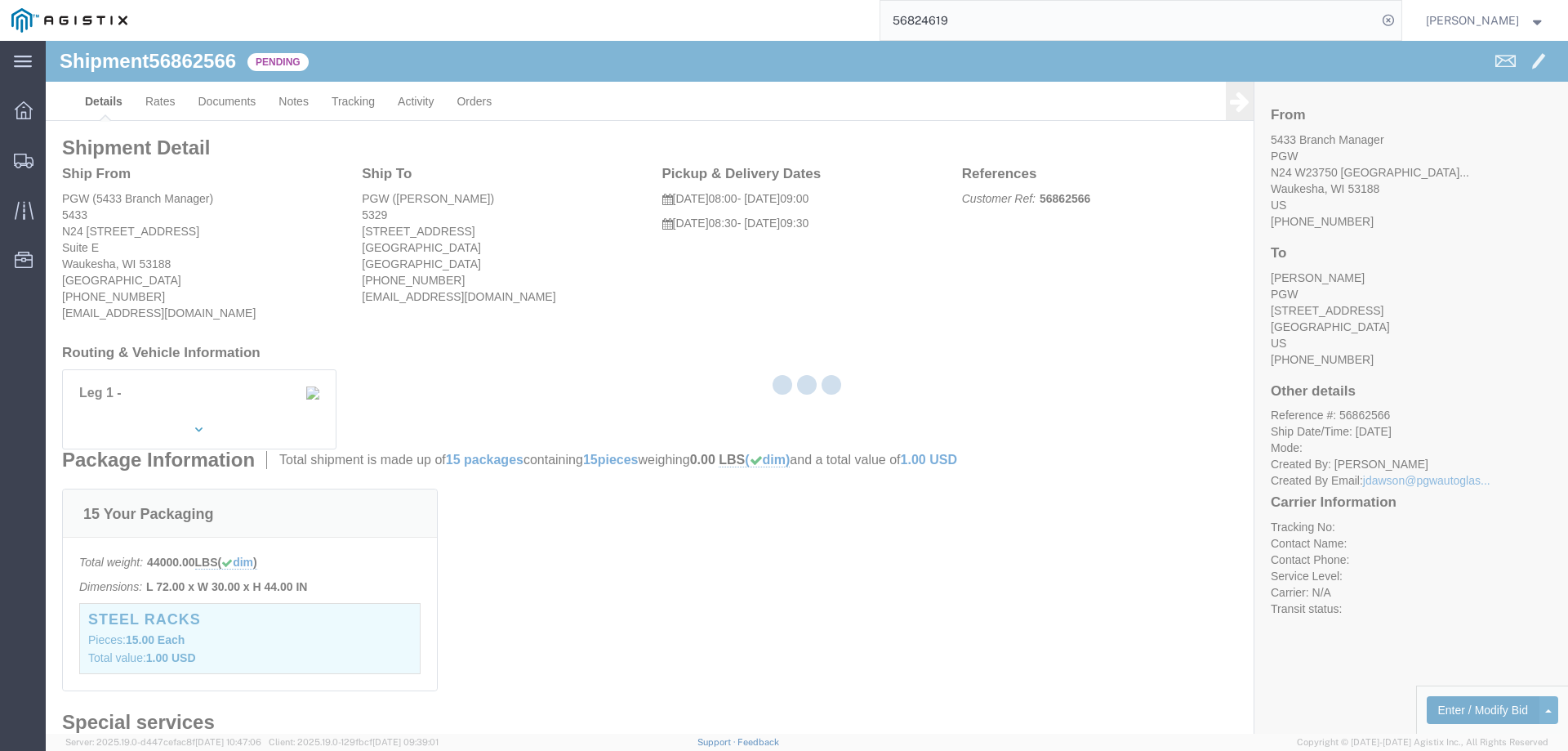
select select "146"
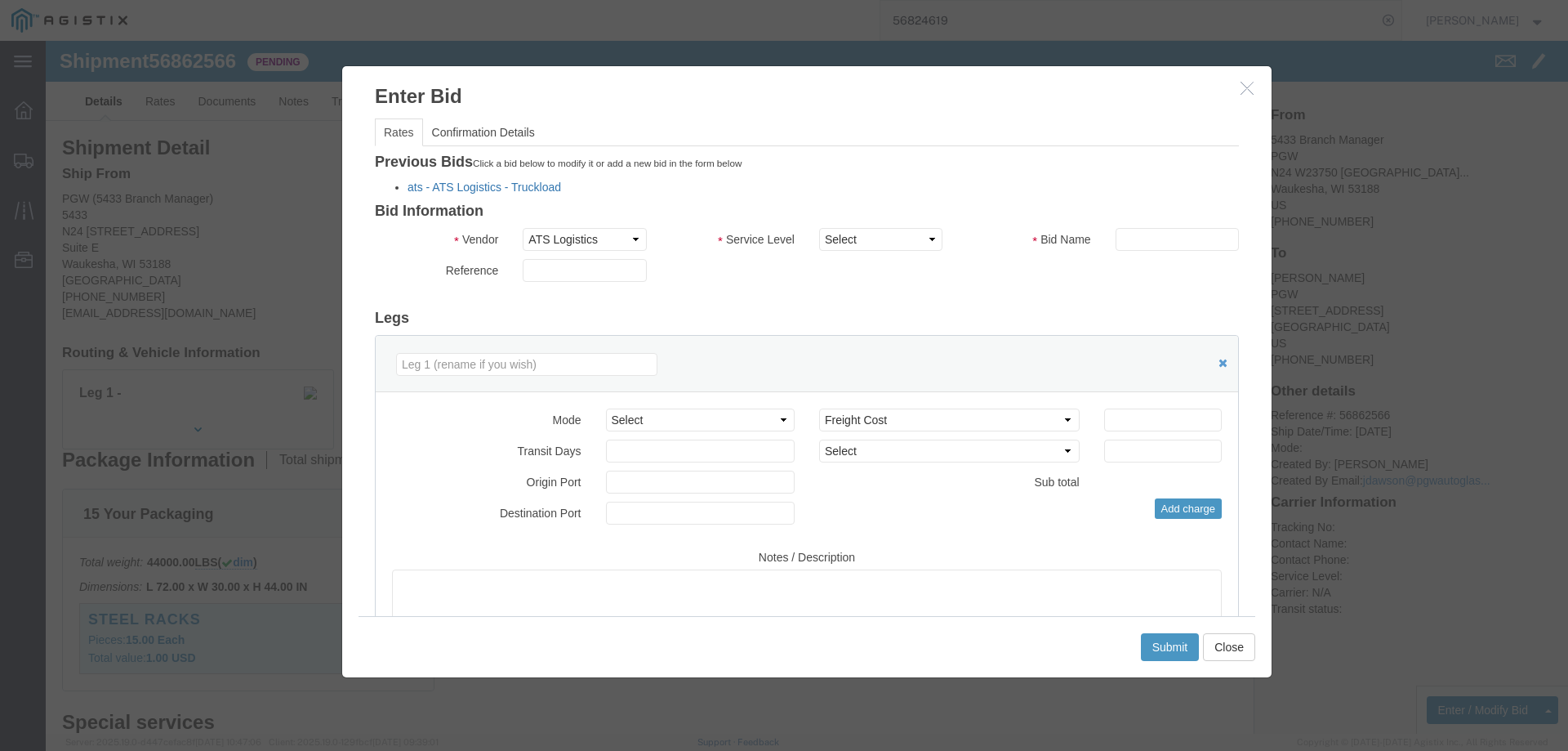
click link "ats - ATS Logistics - Truckload"
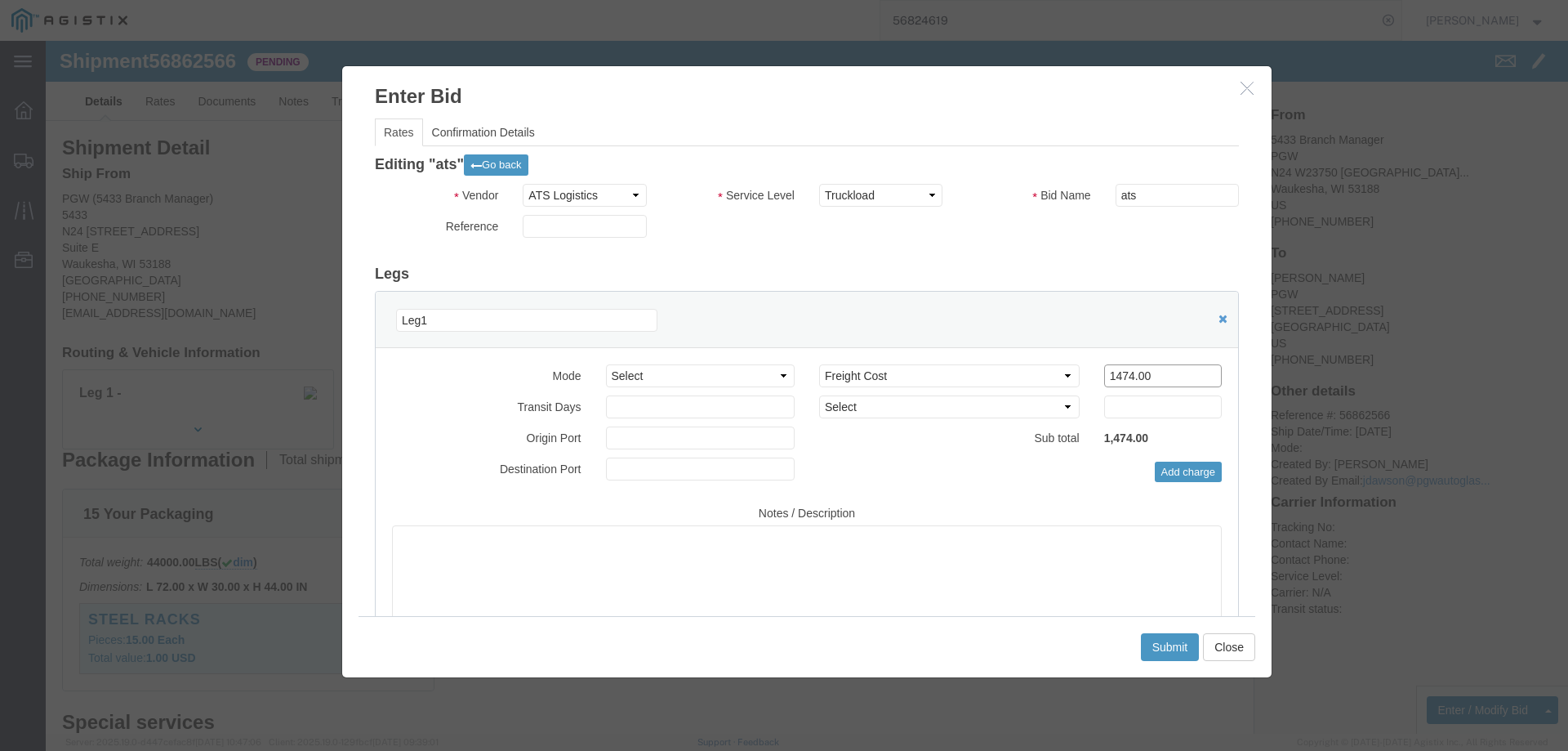
drag, startPoint x: 1096, startPoint y: 335, endPoint x: 953, endPoint y: 335, distance: 143.0
click div "Select 2 Day Service 3 Axle Winch Truck 3 to 5 Day Service 96L Domestic Flat Ra…"
type input "1285"
click button "Submit"
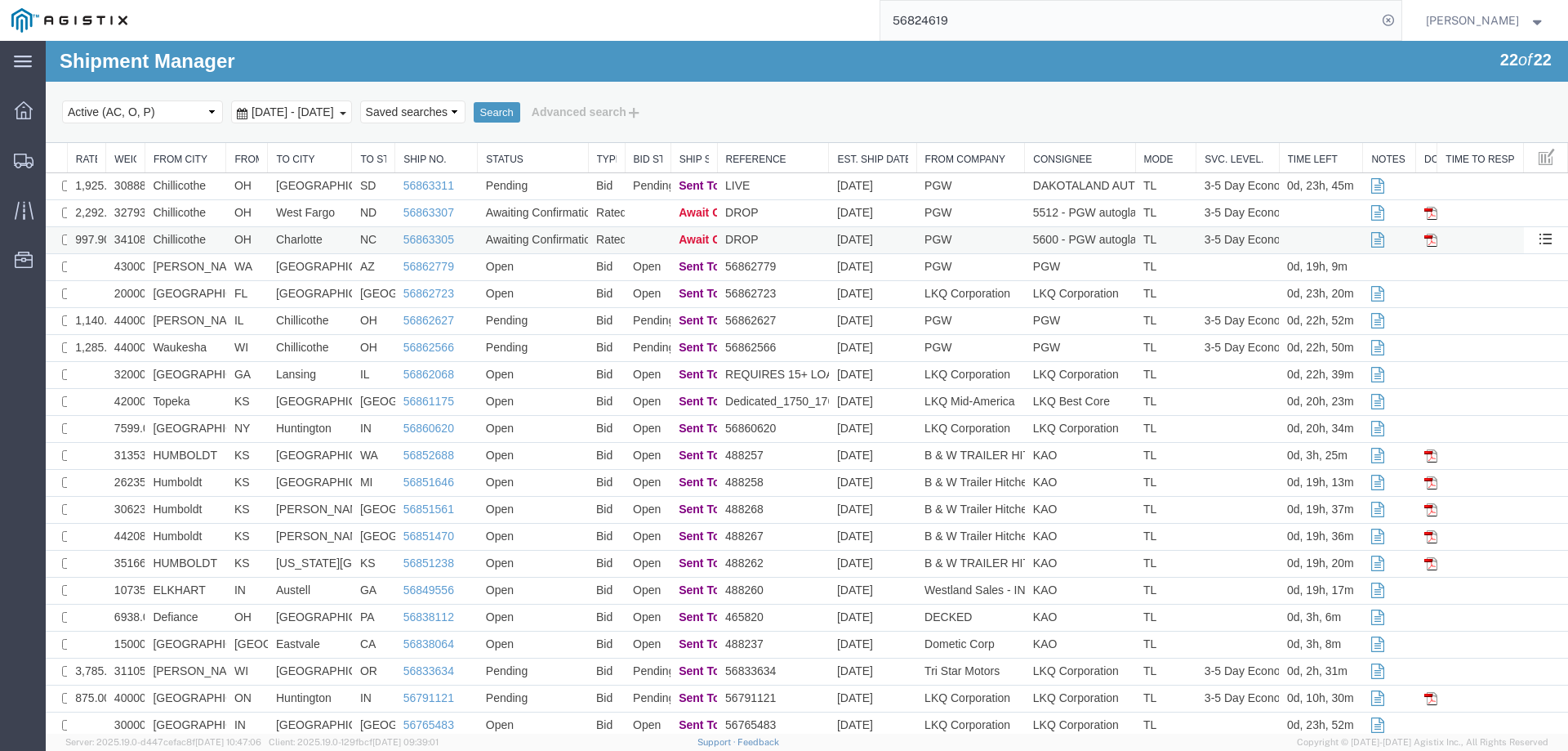
click at [478, 234] on td "Awaiting Confirmation" at bounding box center [533, 241] width 111 height 27
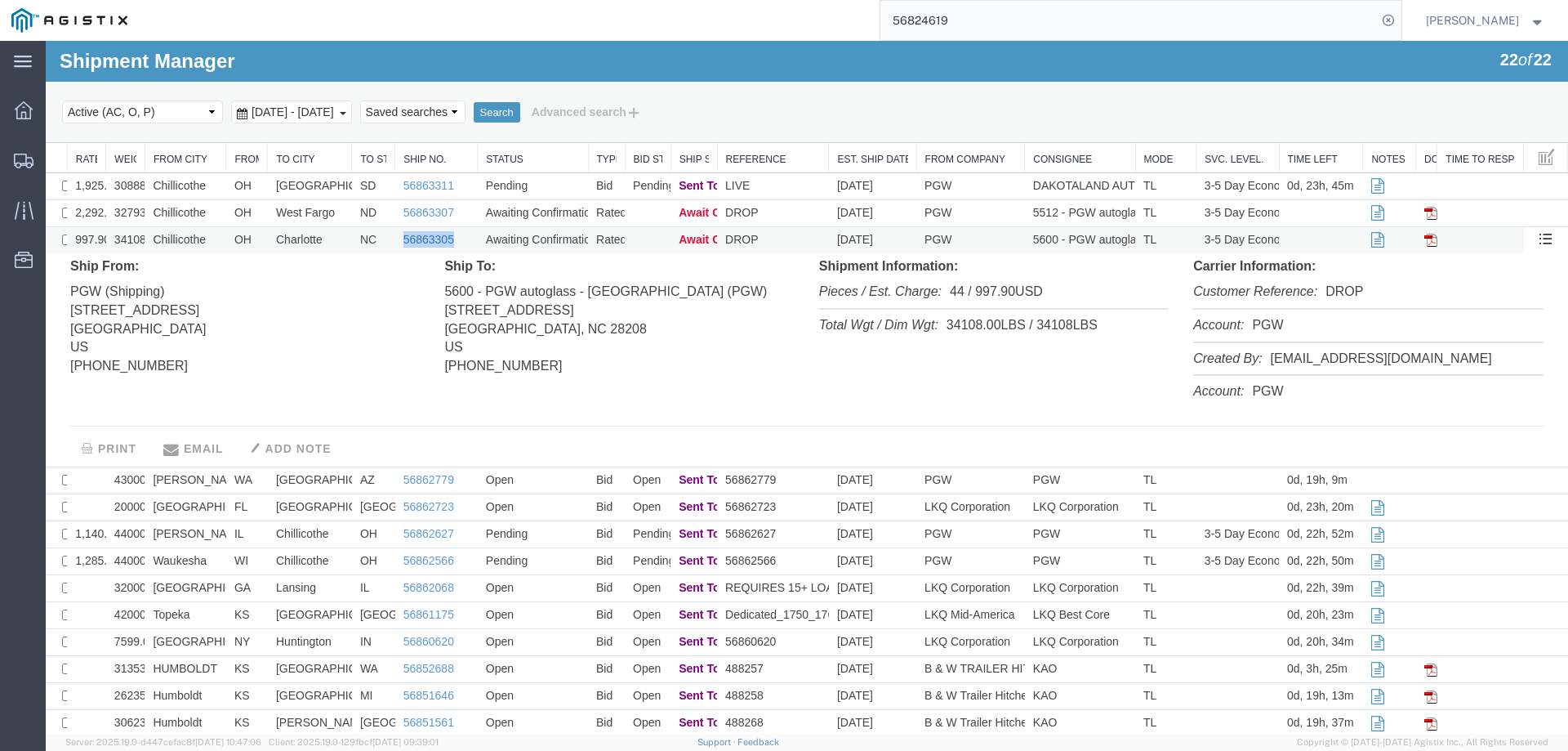
drag, startPoint x: 462, startPoint y: 243, endPoint x: 403, endPoint y: 242, distance: 59.0
click at [403, 242] on td "56863305" at bounding box center [436, 241] width 83 height 27
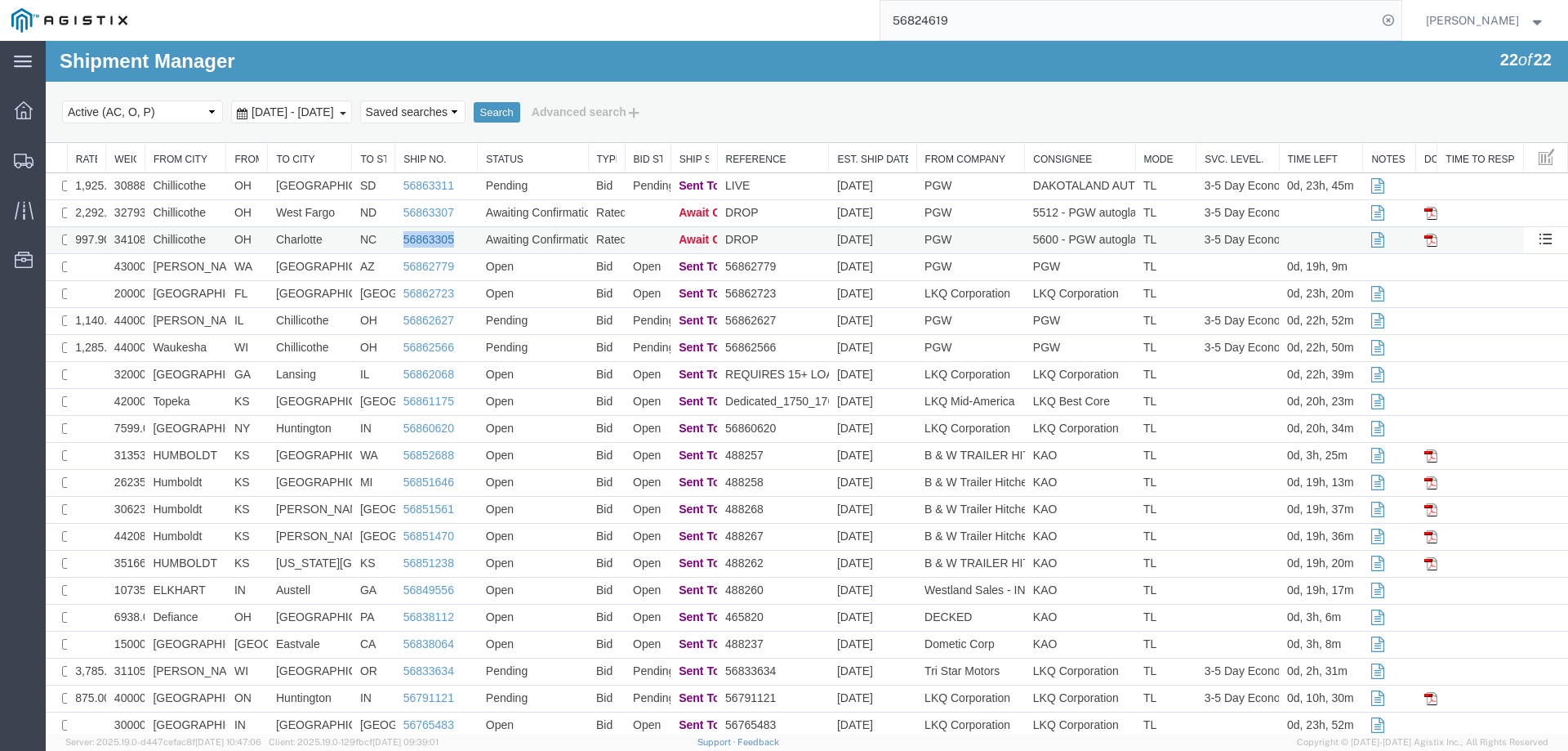
copy link "56863305"
click at [417, 210] on link "56863307" at bounding box center [429, 212] width 51 height 13
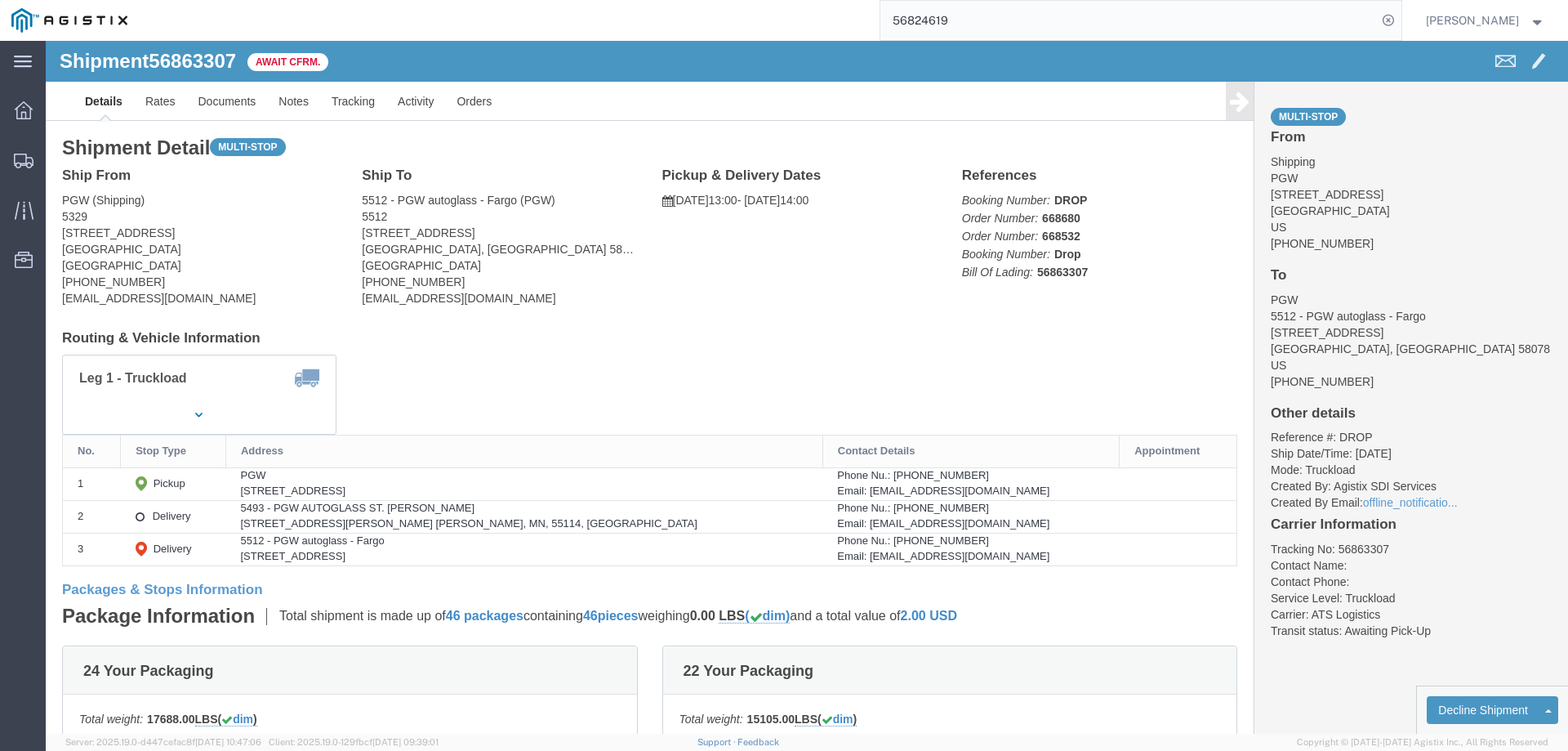
click b "56863307"
copy b "56863307"
click link "Confirm"
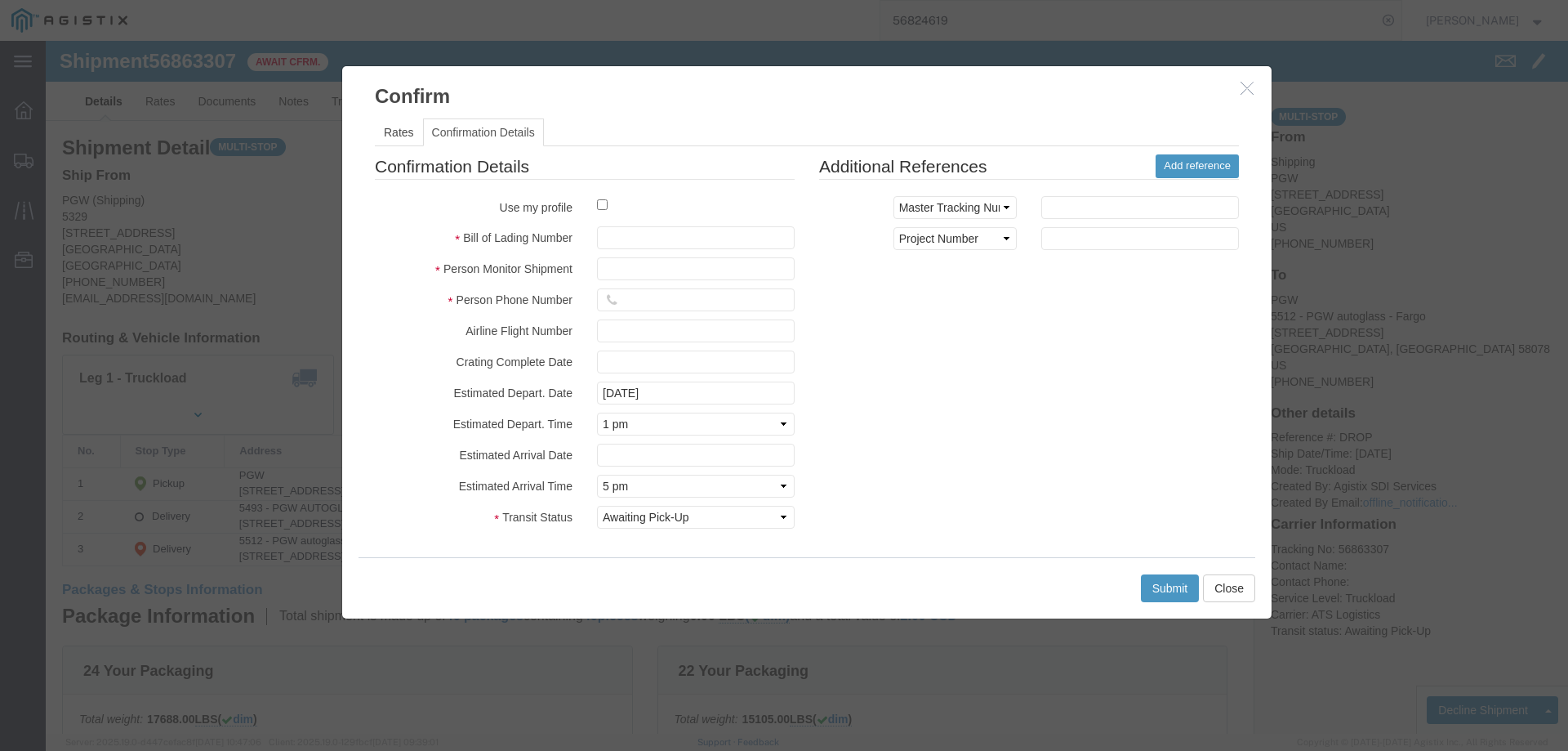
click label
click input "checkbox"
checkbox input "true"
type input "[PERSON_NAME]"
type input "3204977237"
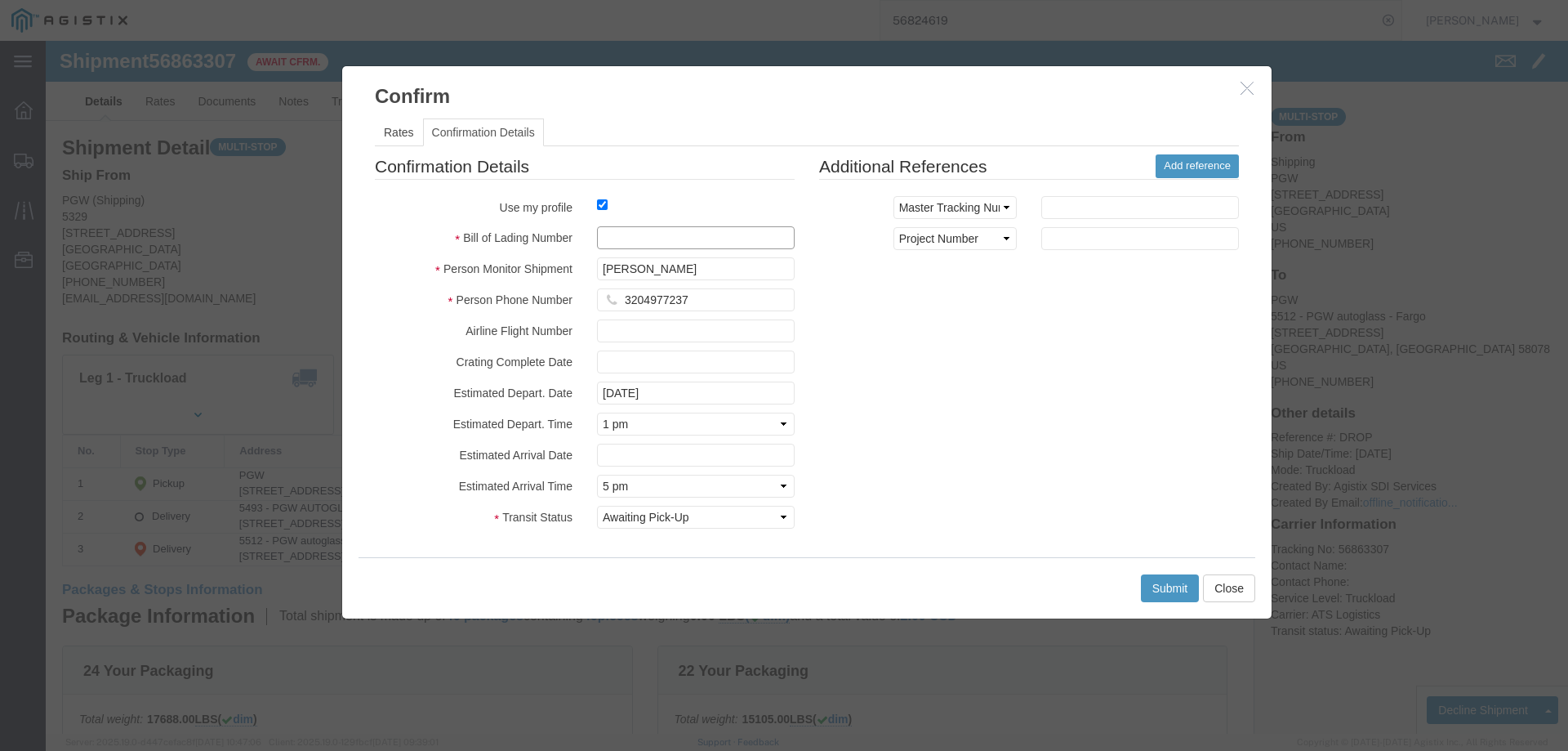
click input "text"
paste input "56863307"
type input "56863307"
click button "Submit"
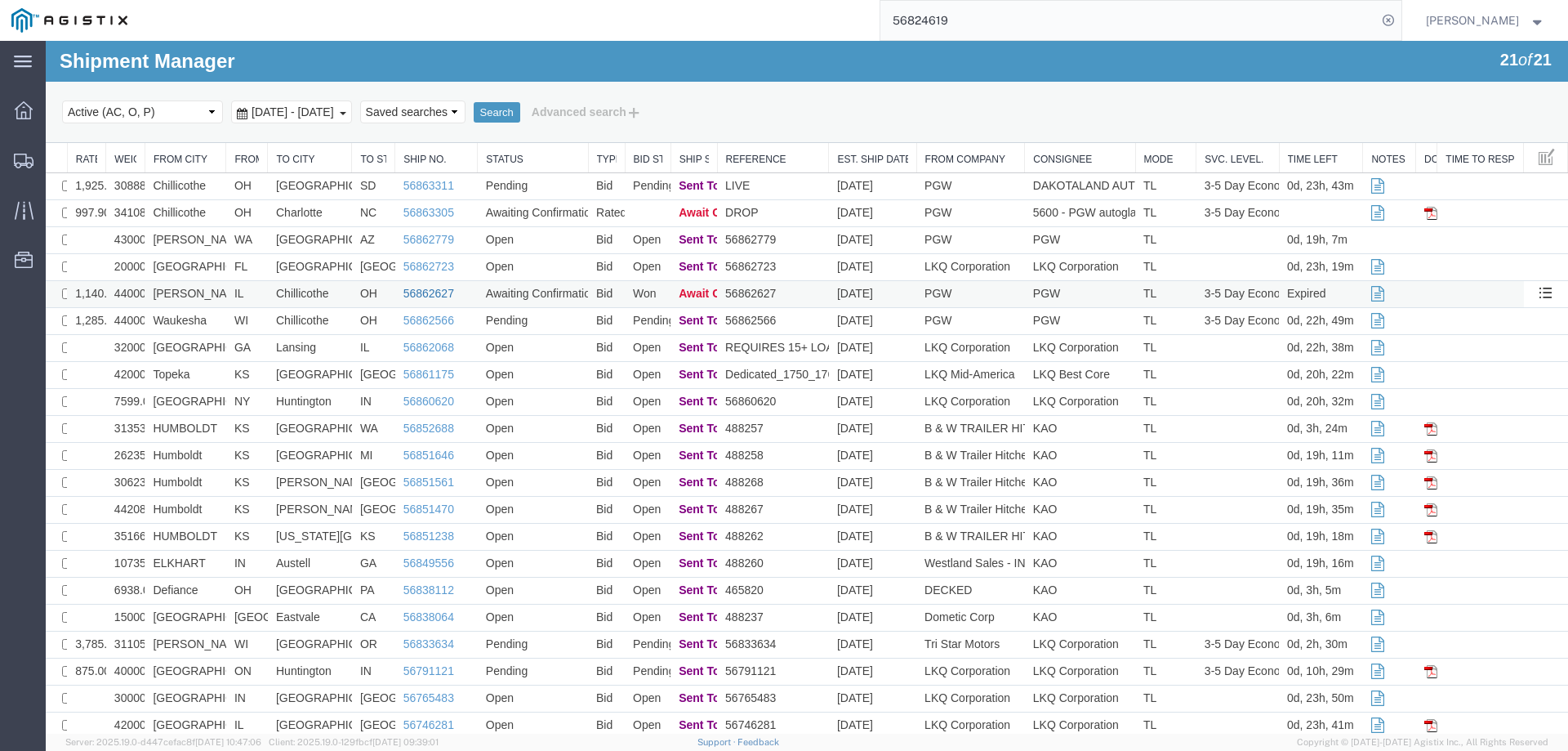
click at [416, 288] on link "56862627" at bounding box center [429, 293] width 51 height 13
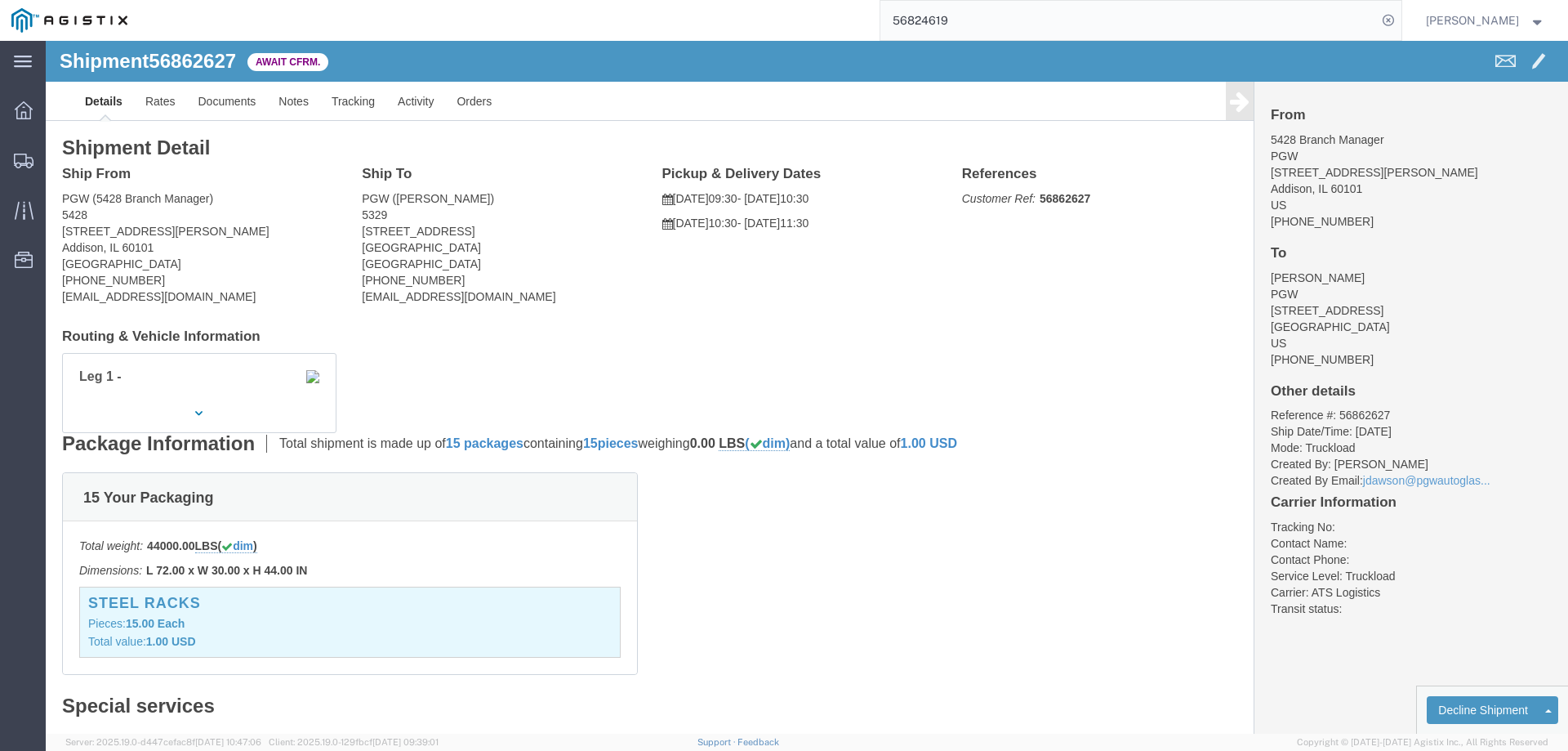
click b "56862627"
copy b "56862627"
click link "Confirm"
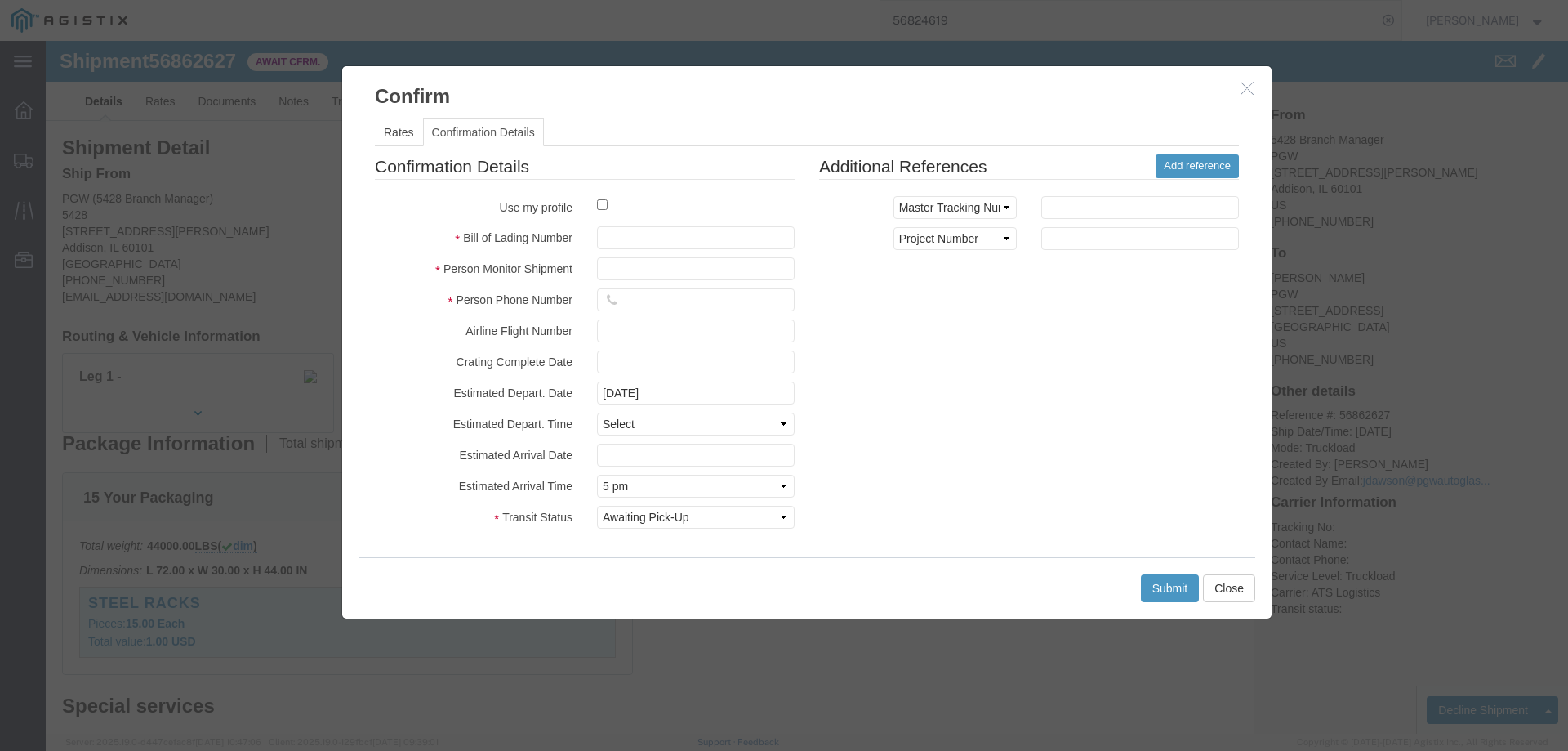
click label
click input "checkbox"
checkbox input "true"
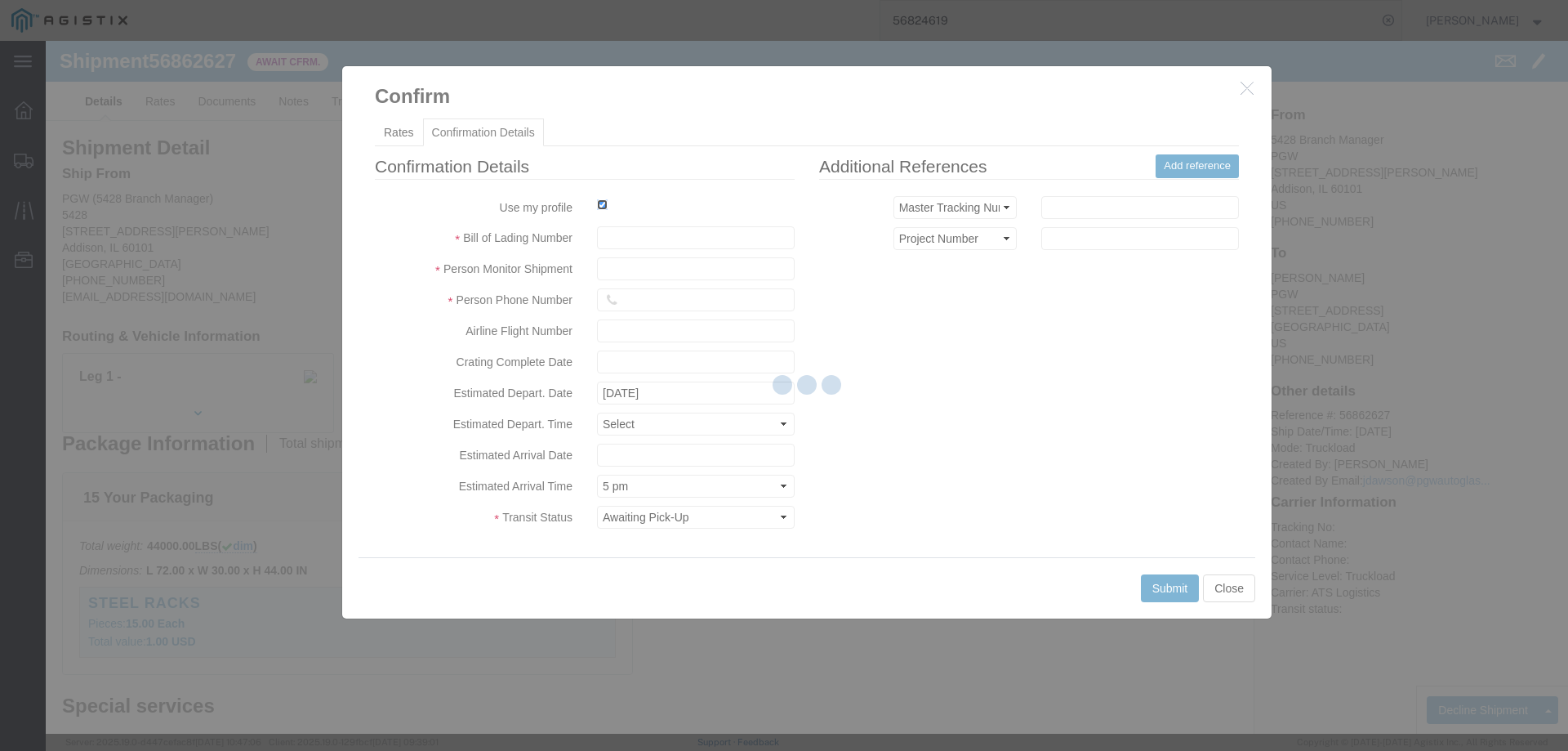
type input "[PERSON_NAME]"
type input "3204977237"
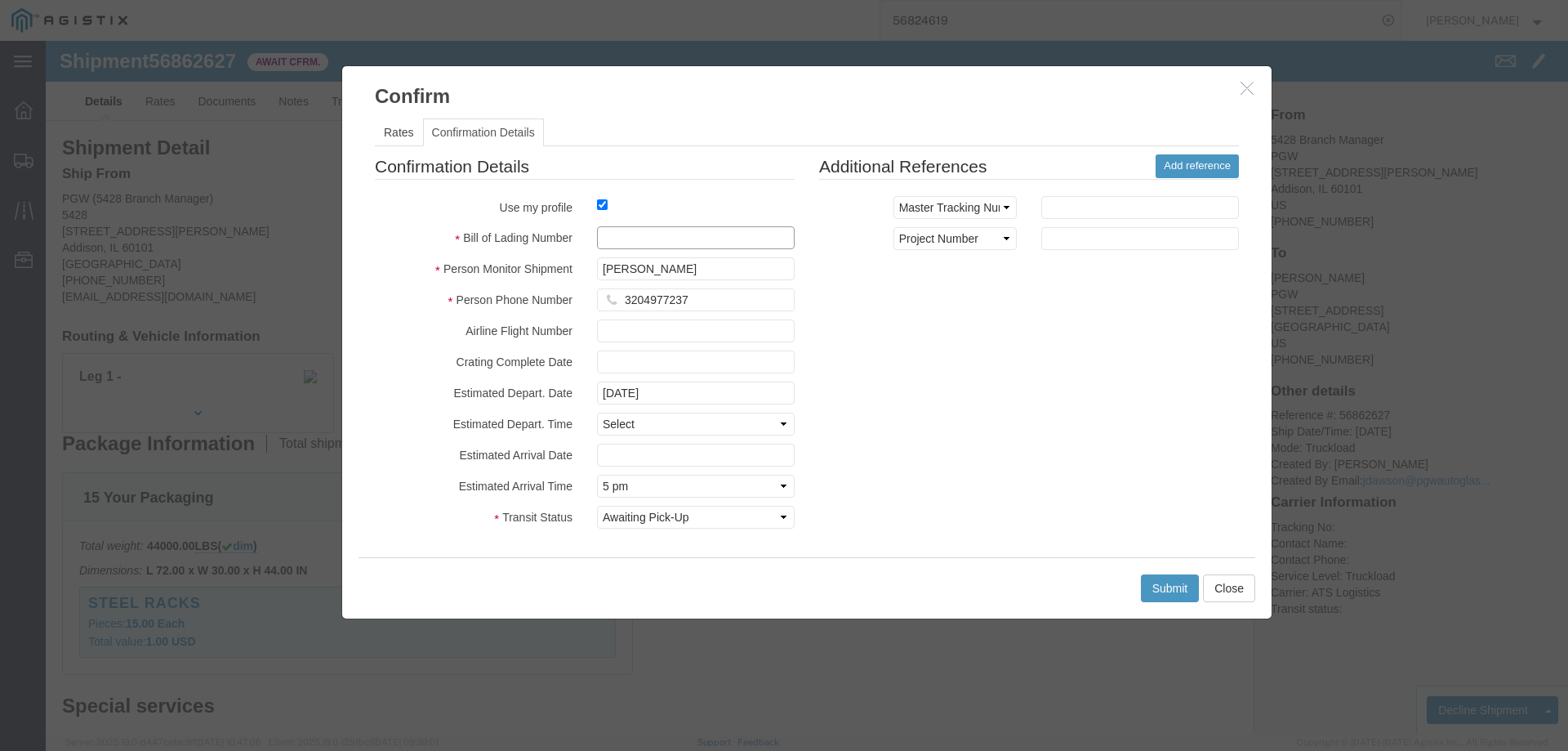
click input "text"
paste input "56862627"
type input "56862627"
click button "Submit"
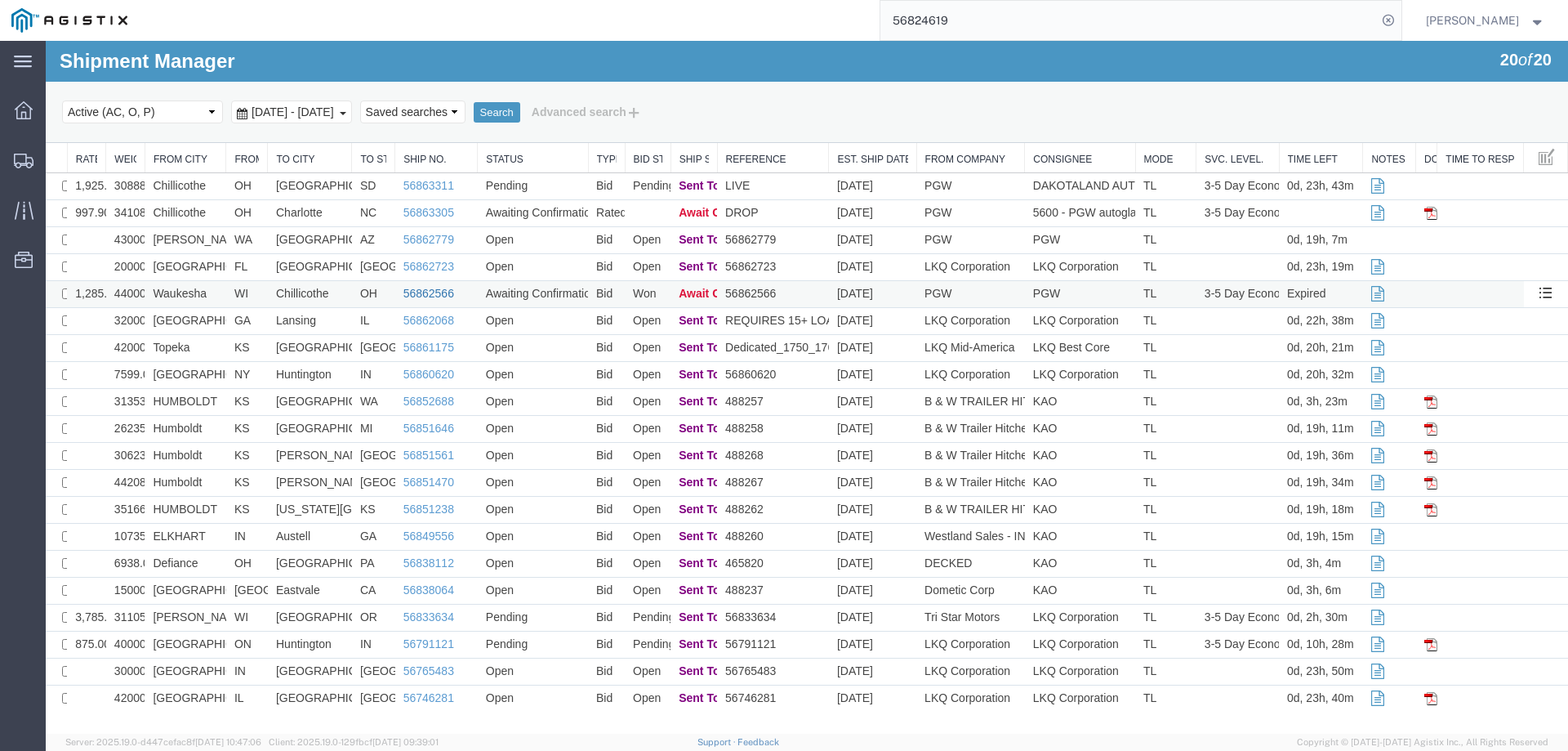
click at [431, 290] on link "56862566" at bounding box center [429, 293] width 51 height 13
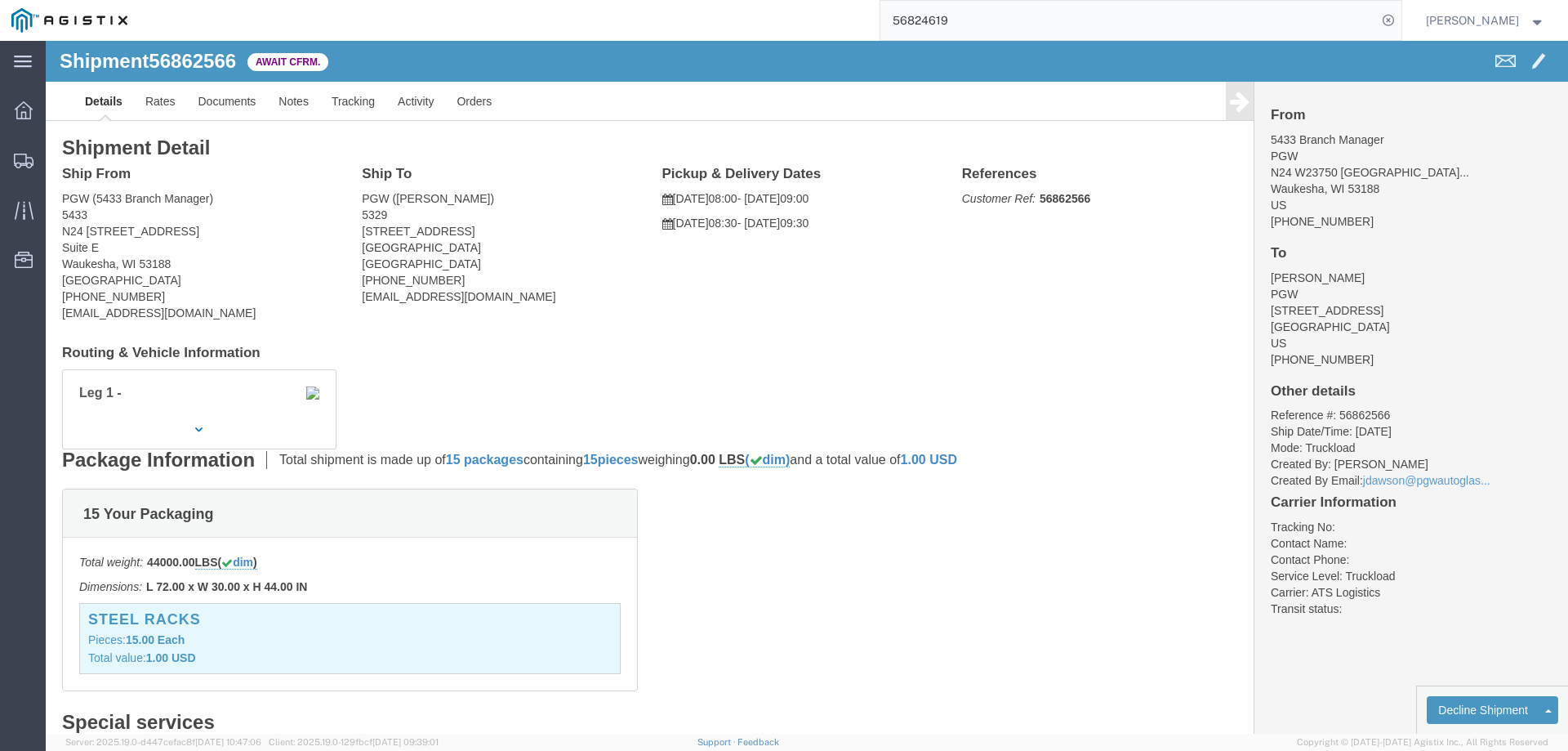
click b "56862566"
copy b "56862566"
click link "Confirm"
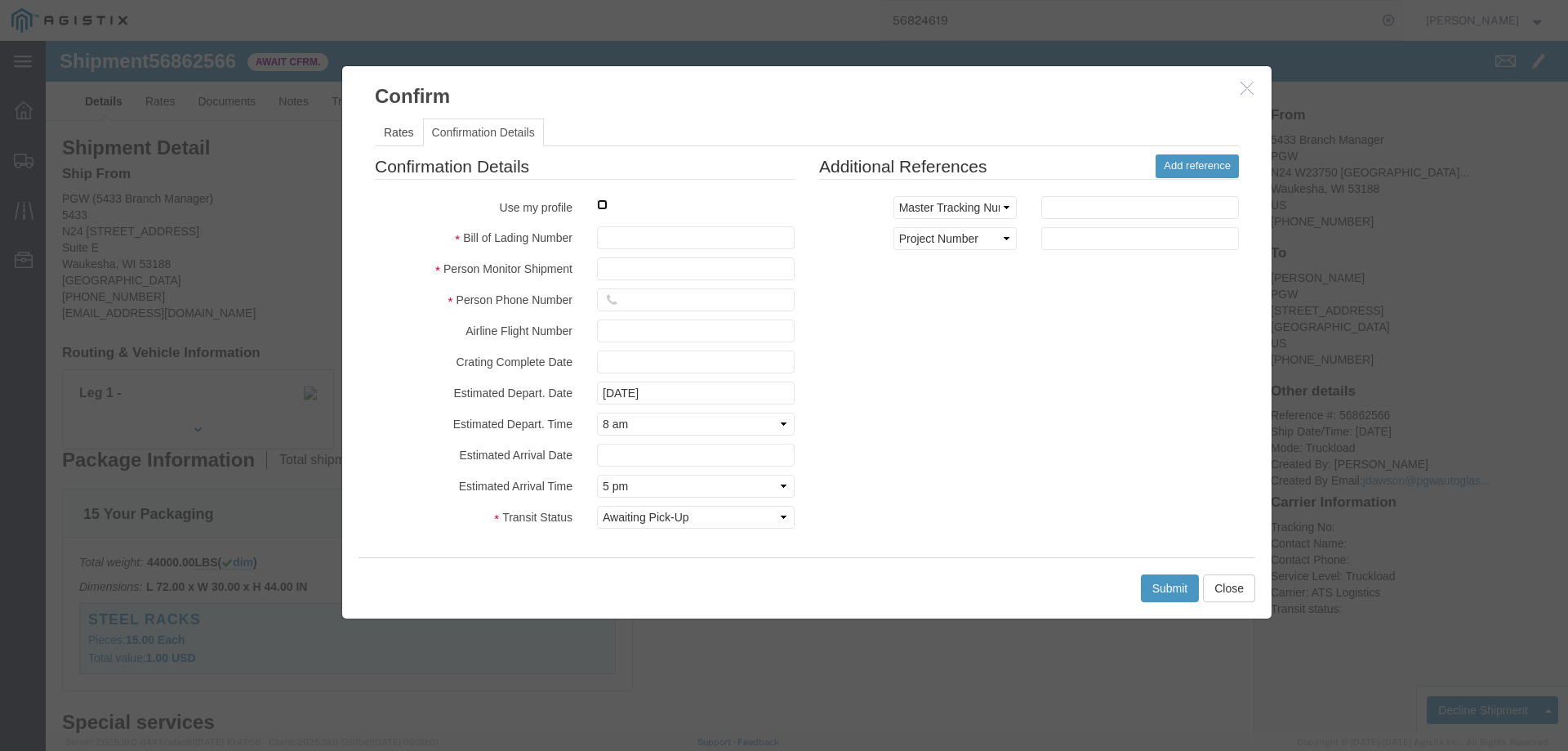
click input "checkbox"
checkbox input "true"
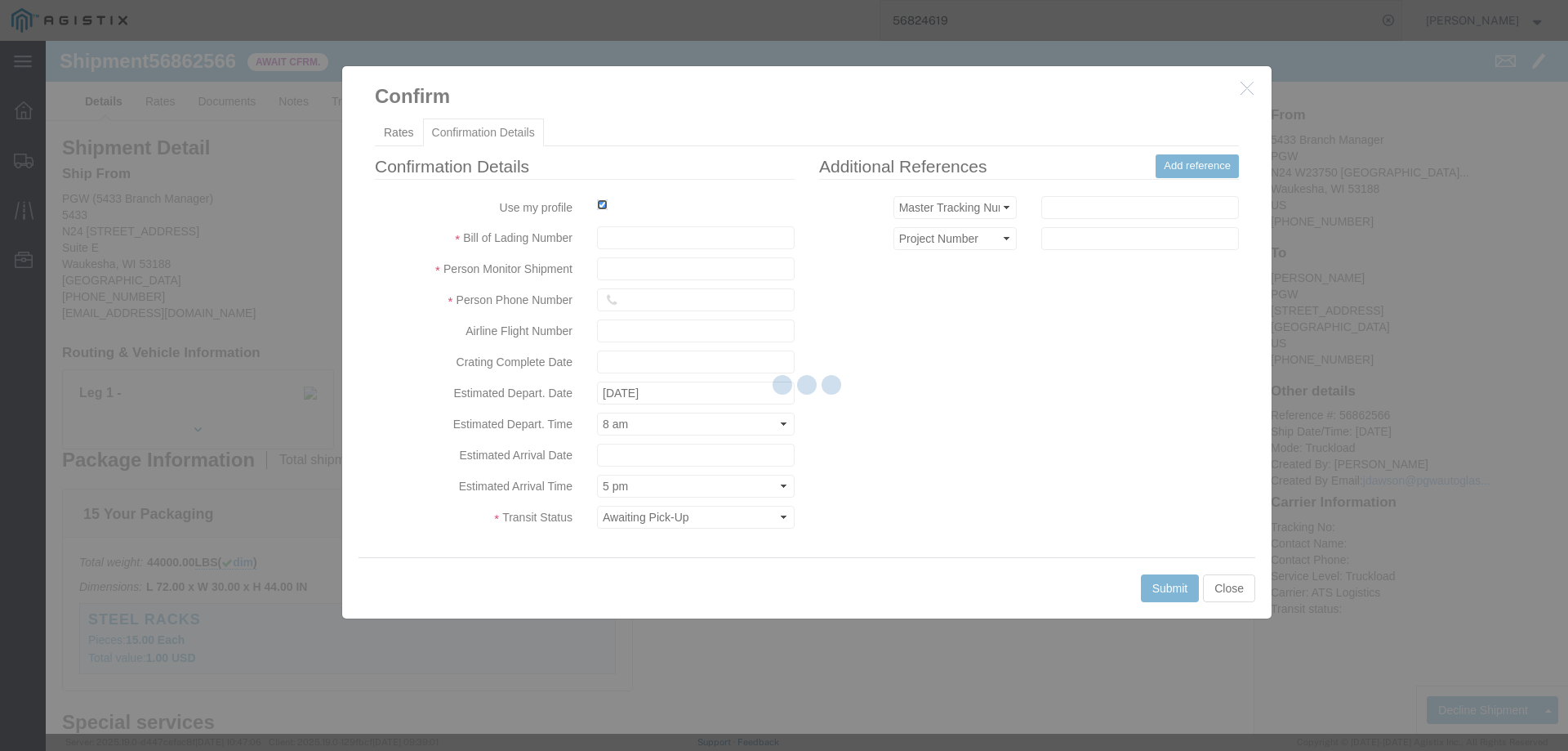
type input "[PERSON_NAME]"
type input "3204977237"
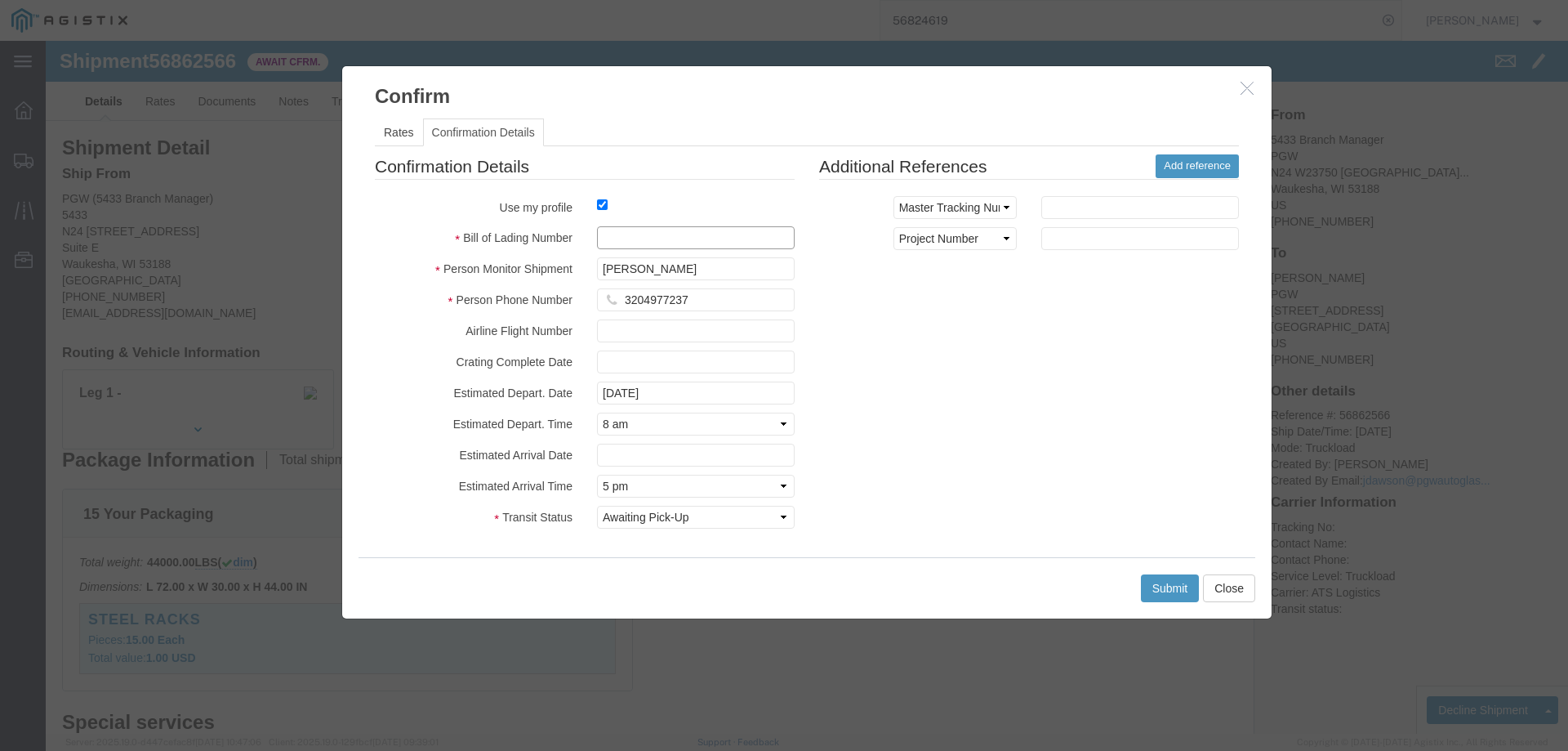
click input "text"
paste input "56862566"
type input "56862566"
click button "Submit"
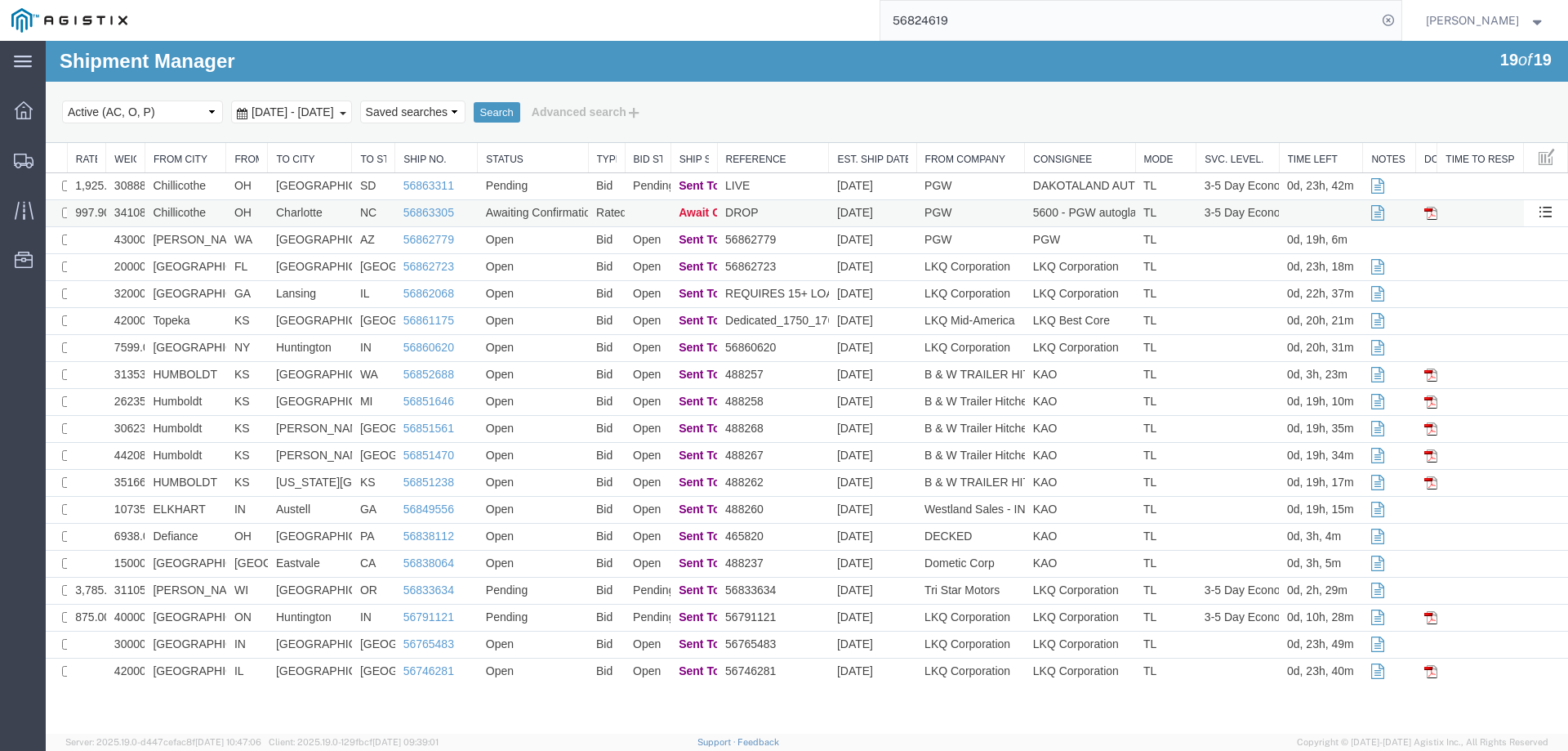
click at [806, 208] on td "DROP" at bounding box center [772, 213] width 111 height 27
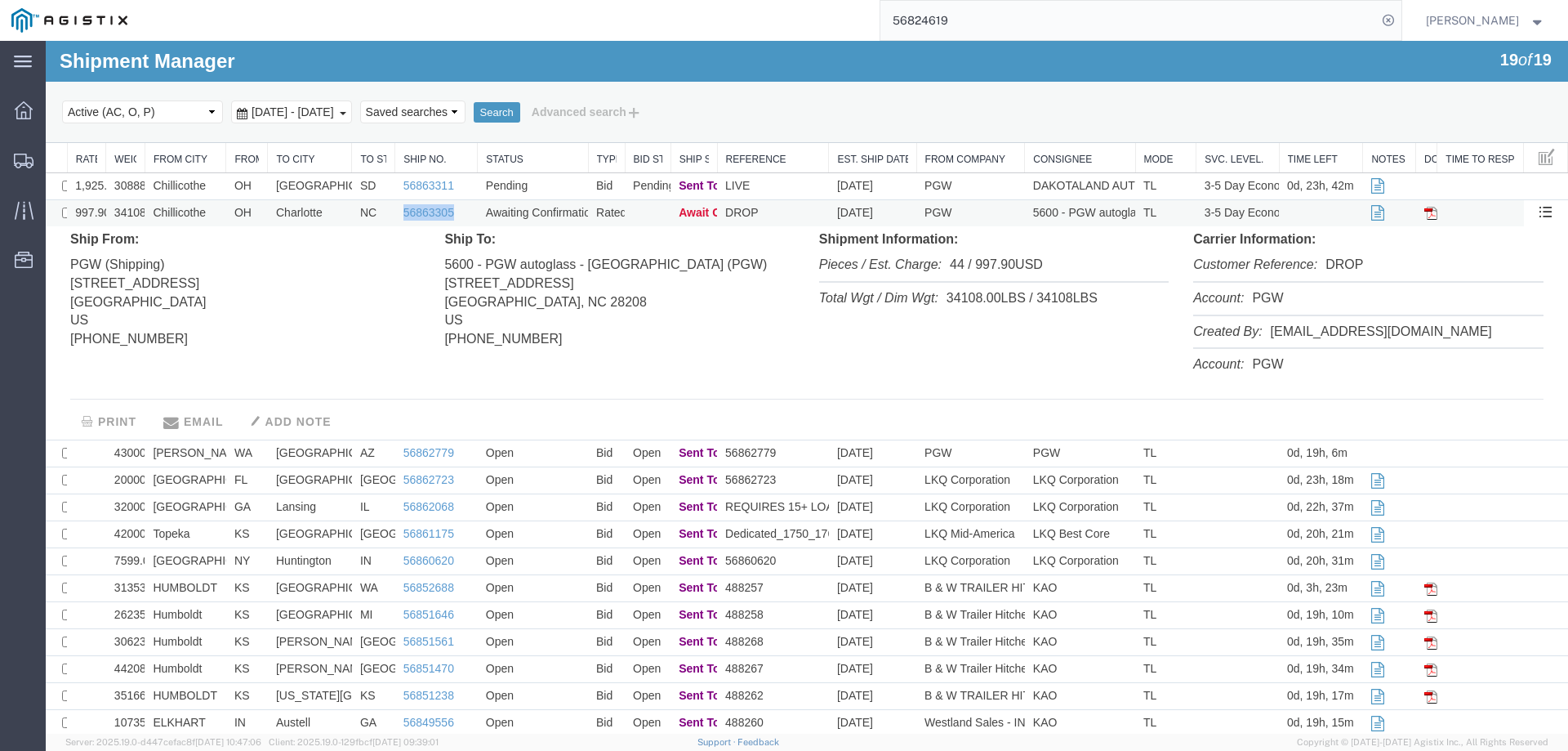
drag, startPoint x: 466, startPoint y: 212, endPoint x: 399, endPoint y: 219, distance: 67.4
click at [399, 219] on td "56863305" at bounding box center [436, 213] width 83 height 27
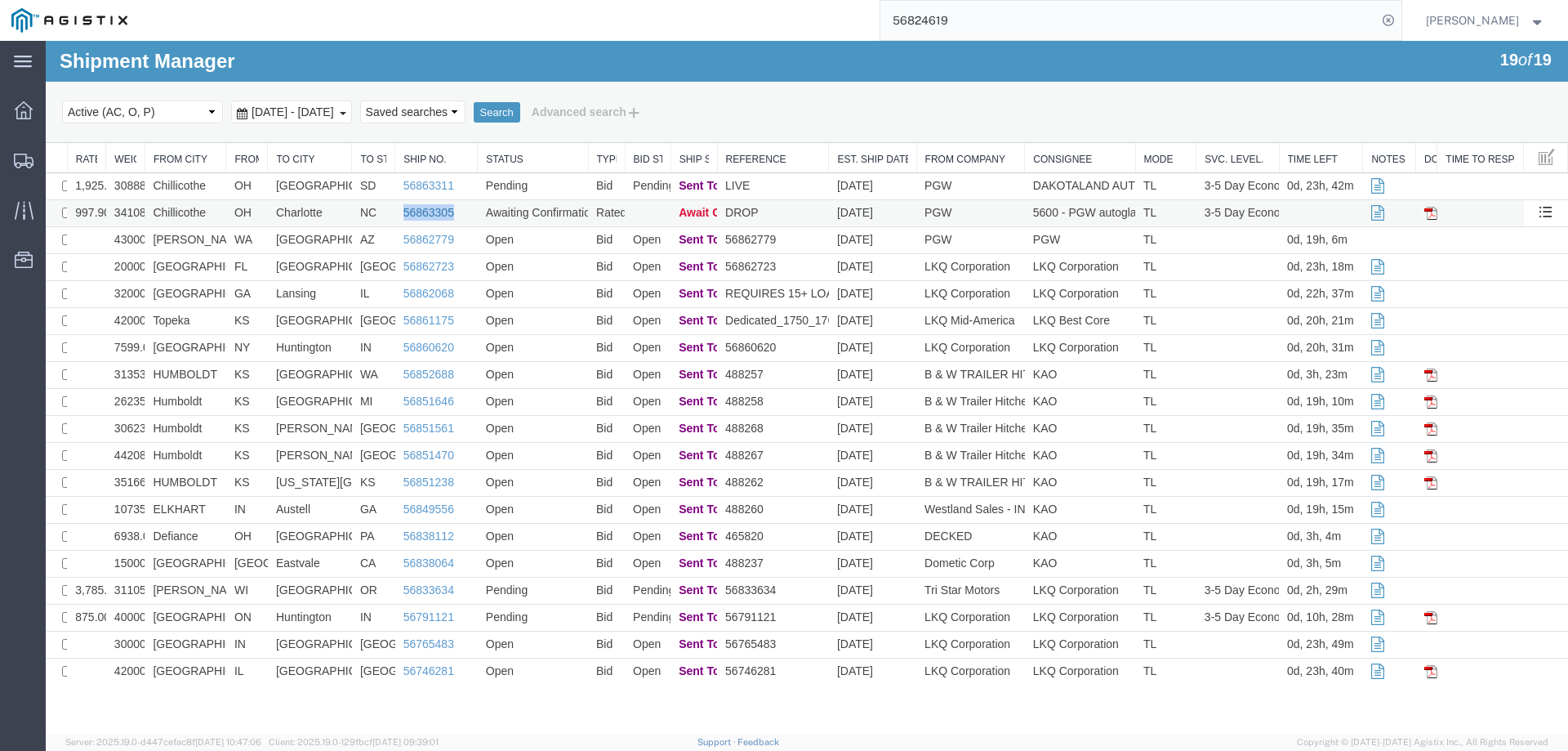
copy link "56863305"
click at [639, 208] on td at bounding box center [647, 213] width 45 height 27
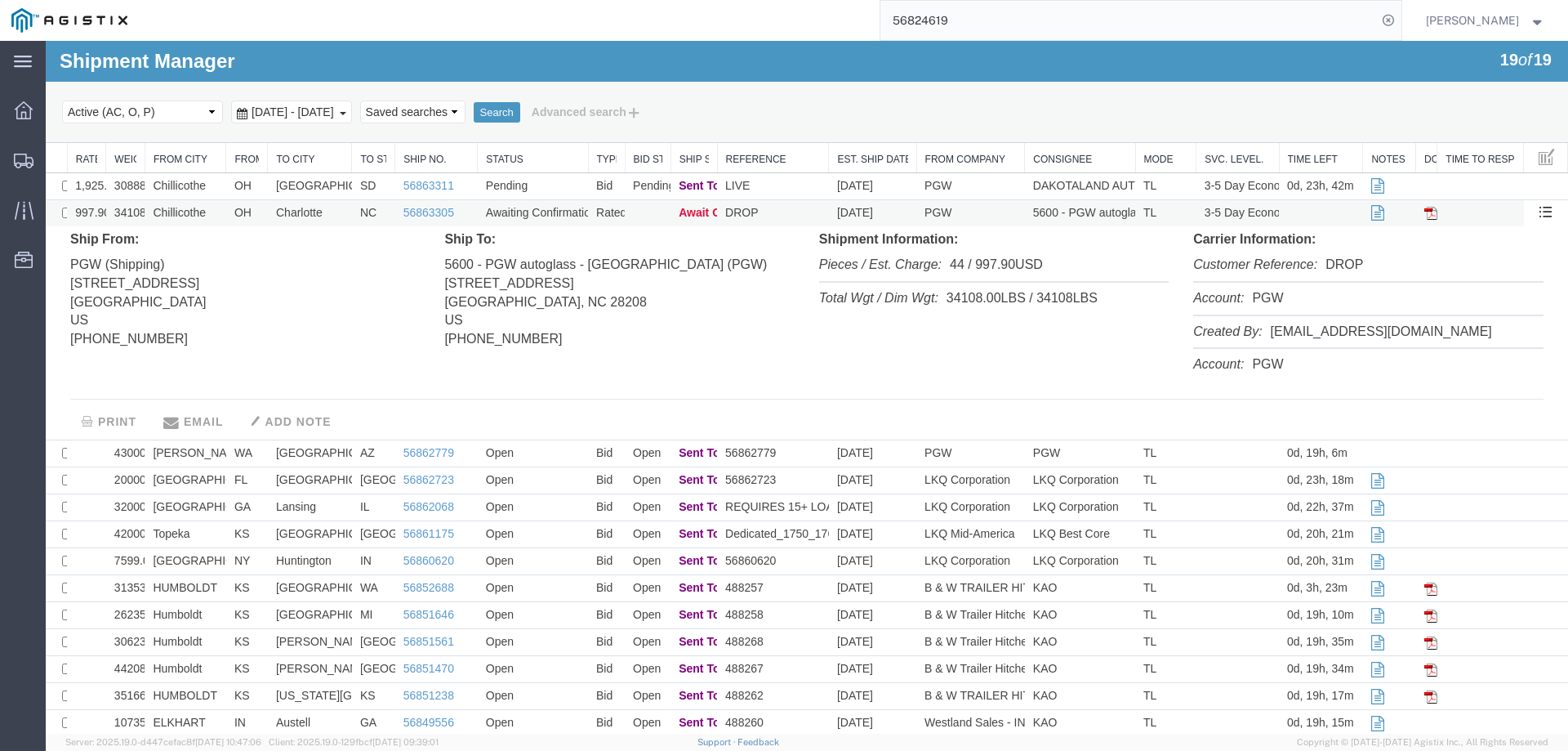
click at [653, 211] on td at bounding box center [647, 213] width 45 height 27
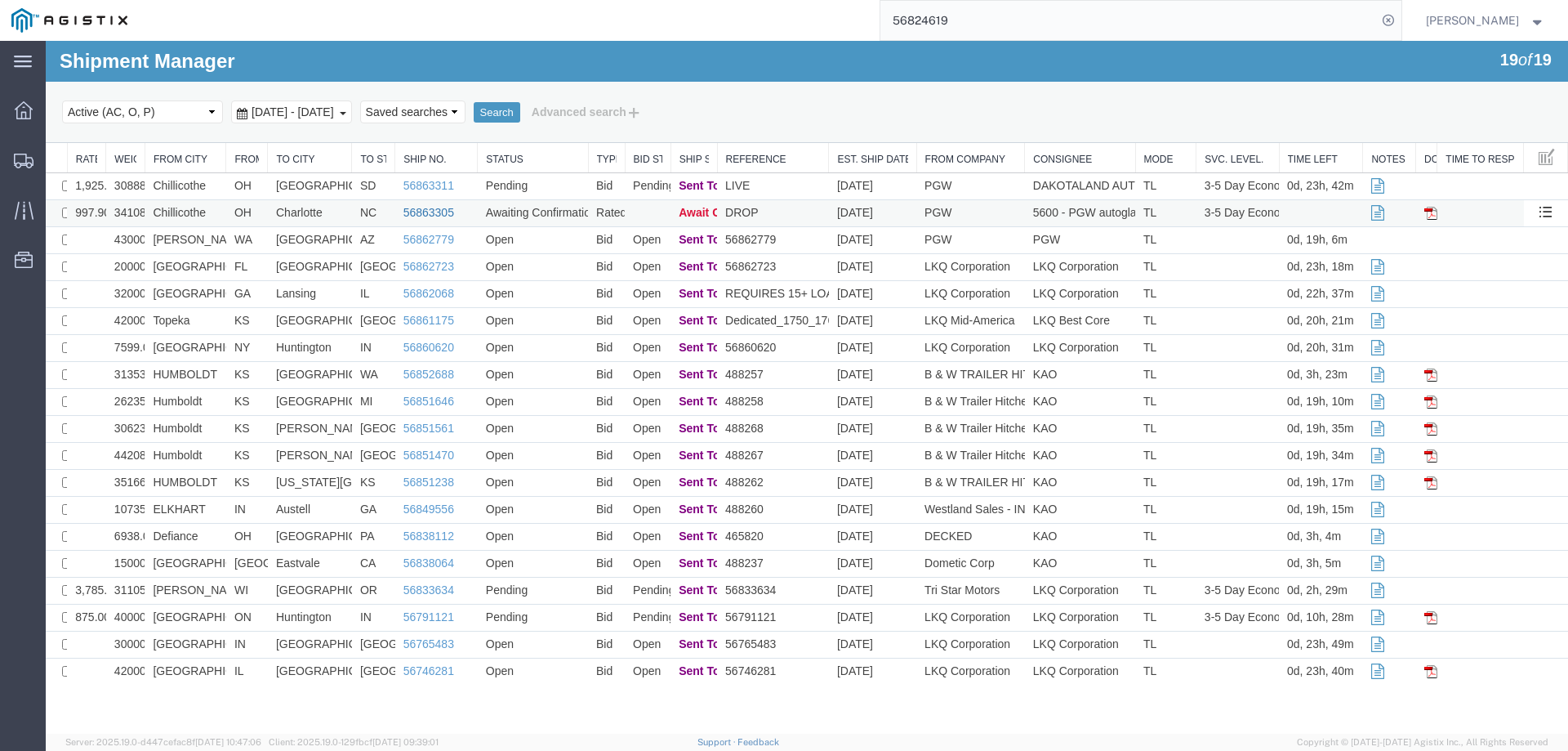
click at [423, 211] on link "56863305" at bounding box center [429, 212] width 51 height 13
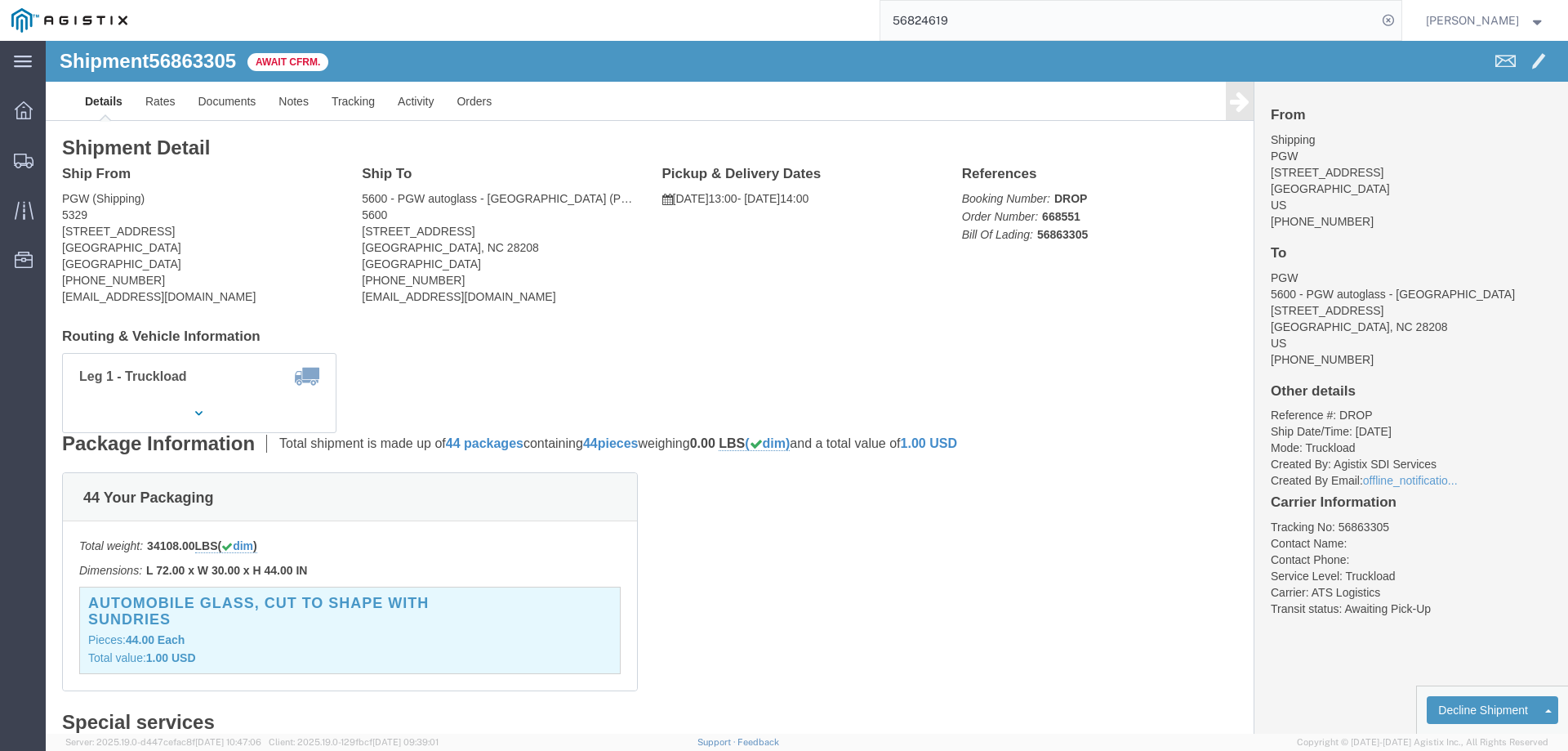
click b "56863305"
click link "Notes"
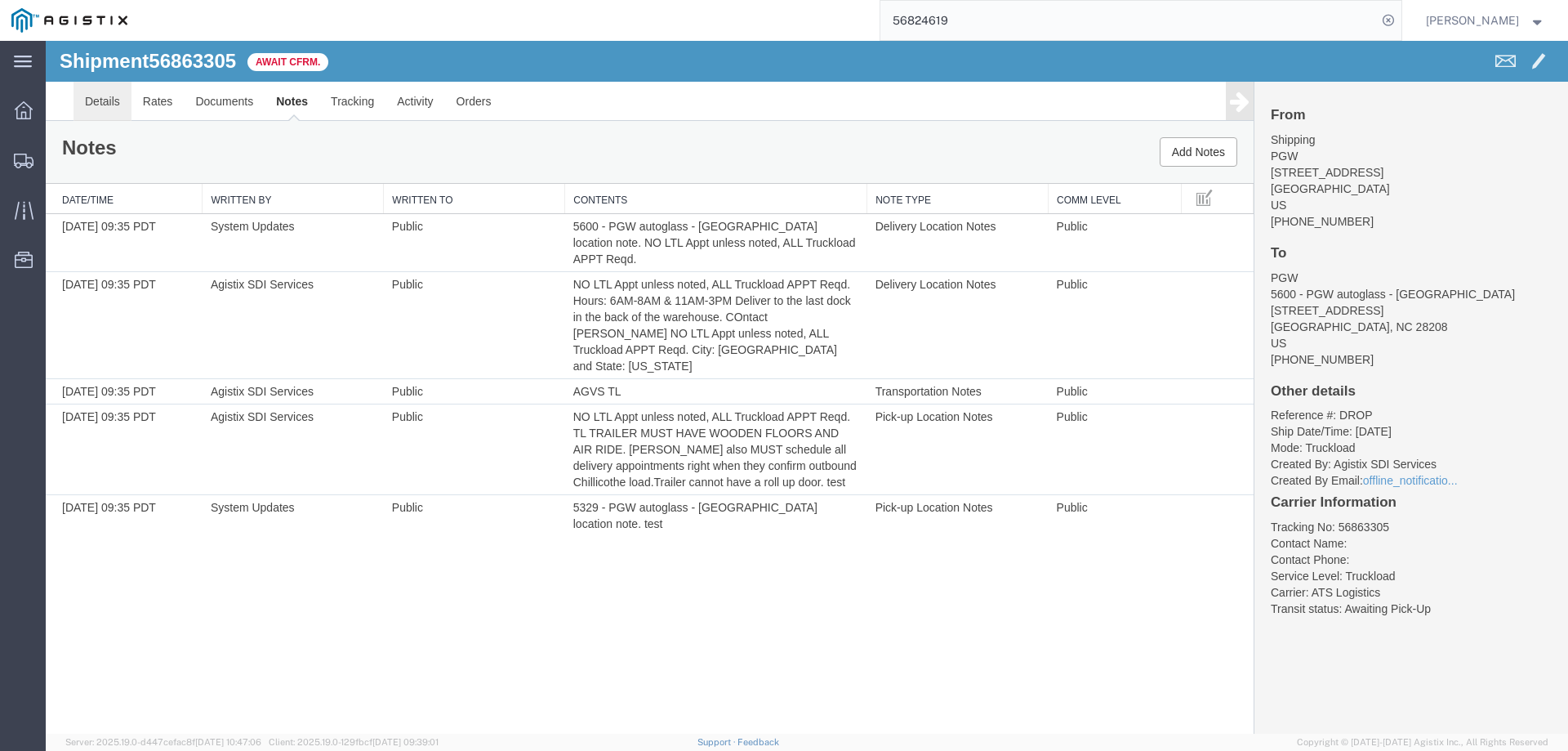
click at [94, 103] on link "Details" at bounding box center [102, 102] width 58 height 39
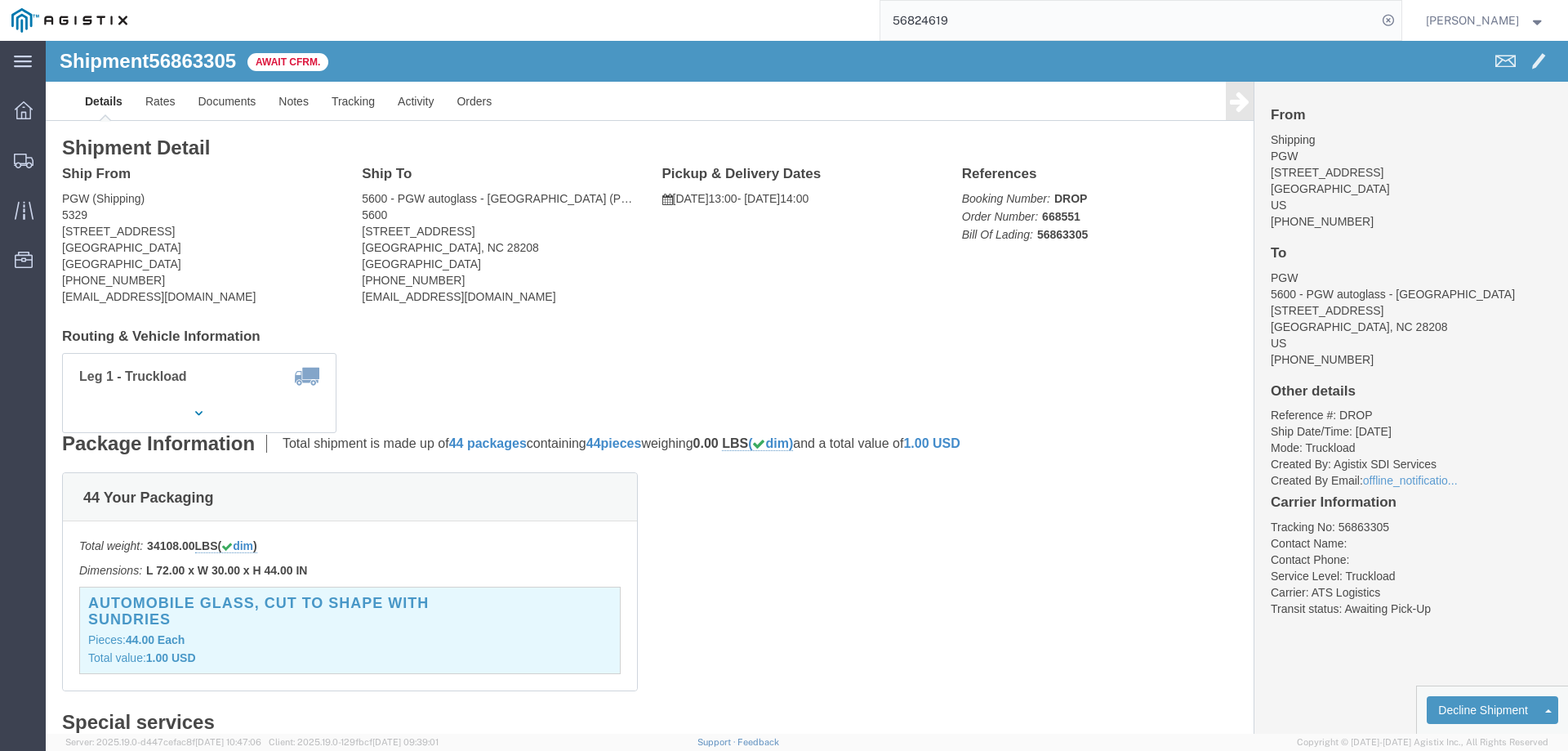
click div "Shipment Detail Ship From PGW (Shipping) 5329 850 Southern Ave Chillicothe, OH …"
click at [26, 152] on svg-icon at bounding box center [24, 160] width 20 height 16
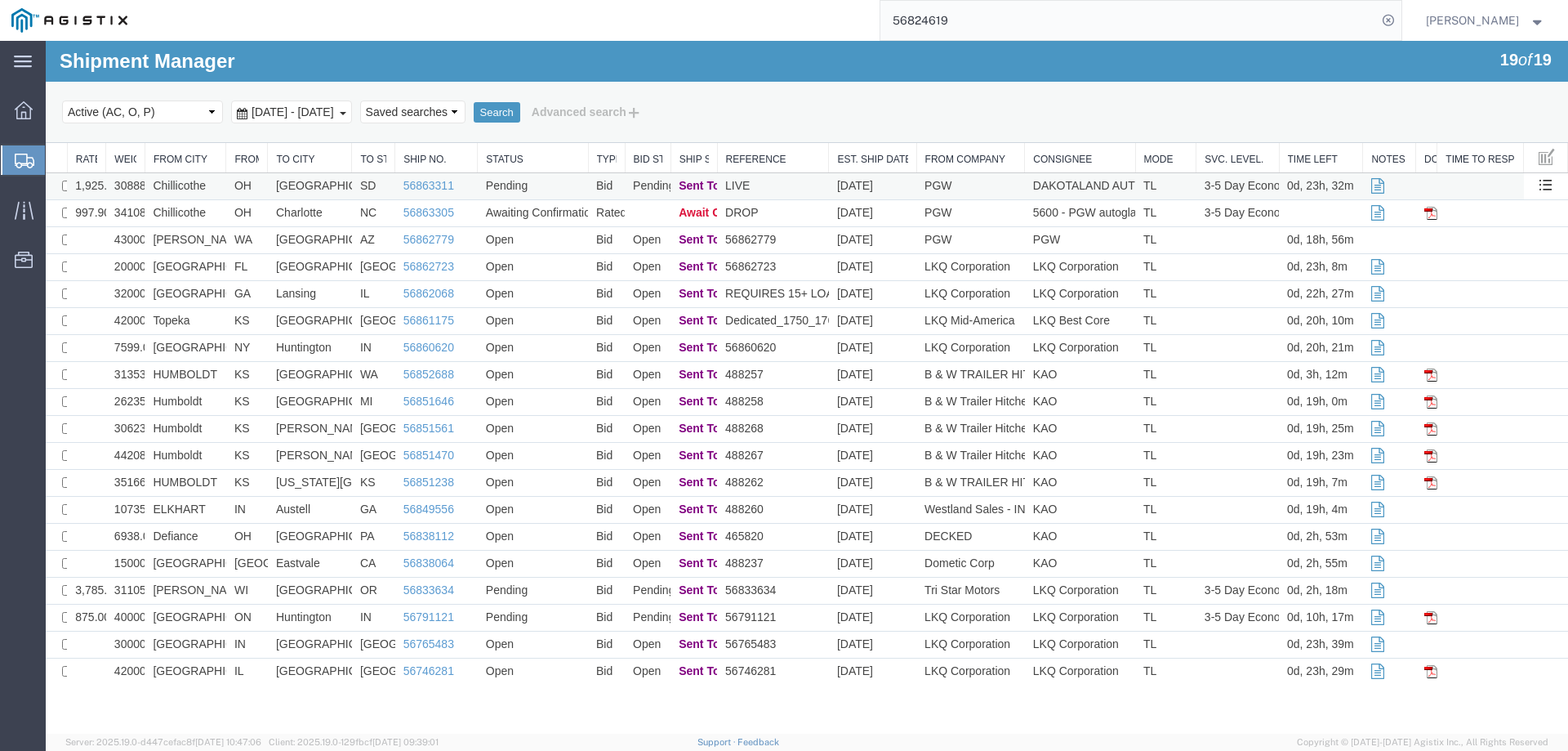
click at [785, 186] on td "LIVE" at bounding box center [772, 186] width 111 height 27
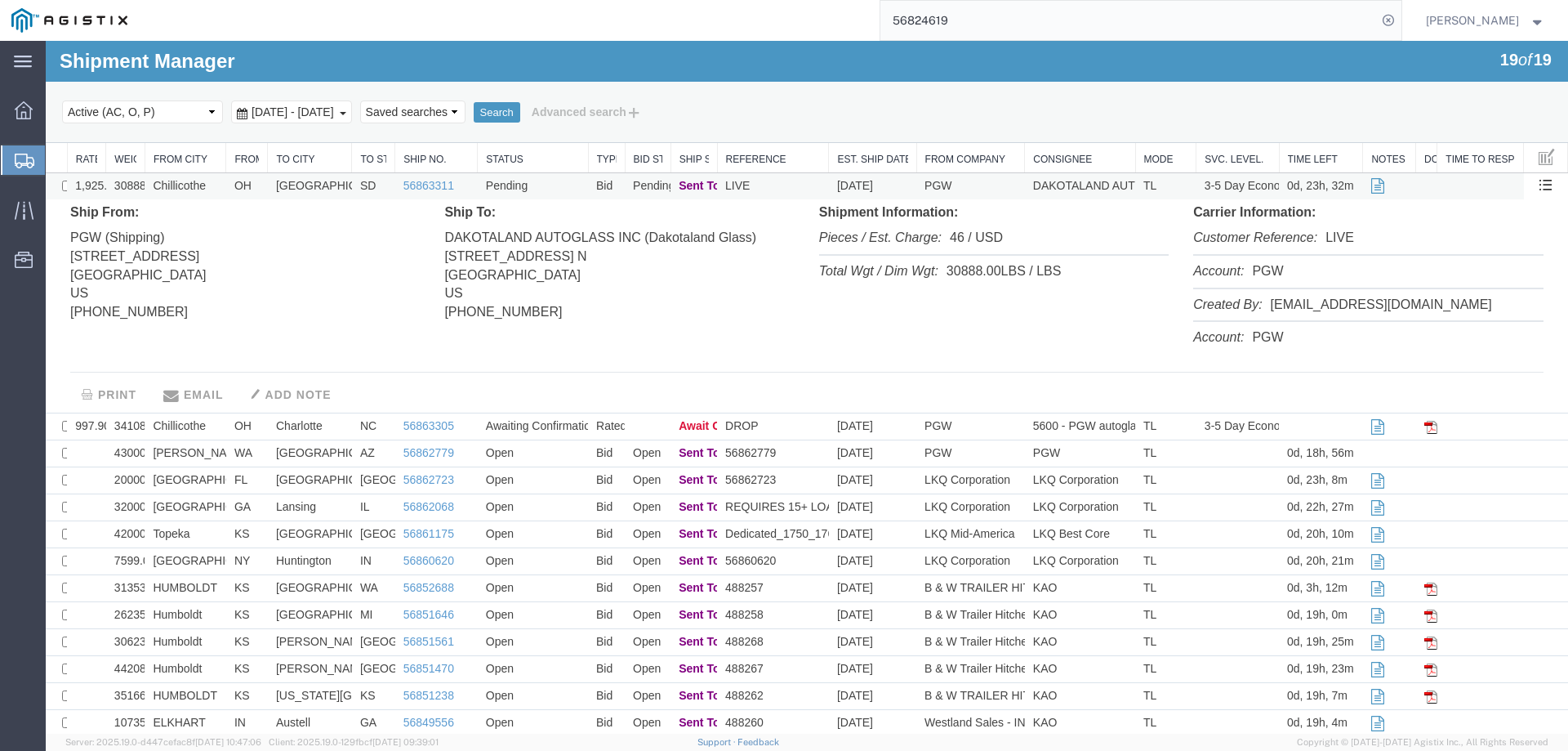
click at [785, 186] on td "LIVE" at bounding box center [772, 186] width 111 height 27
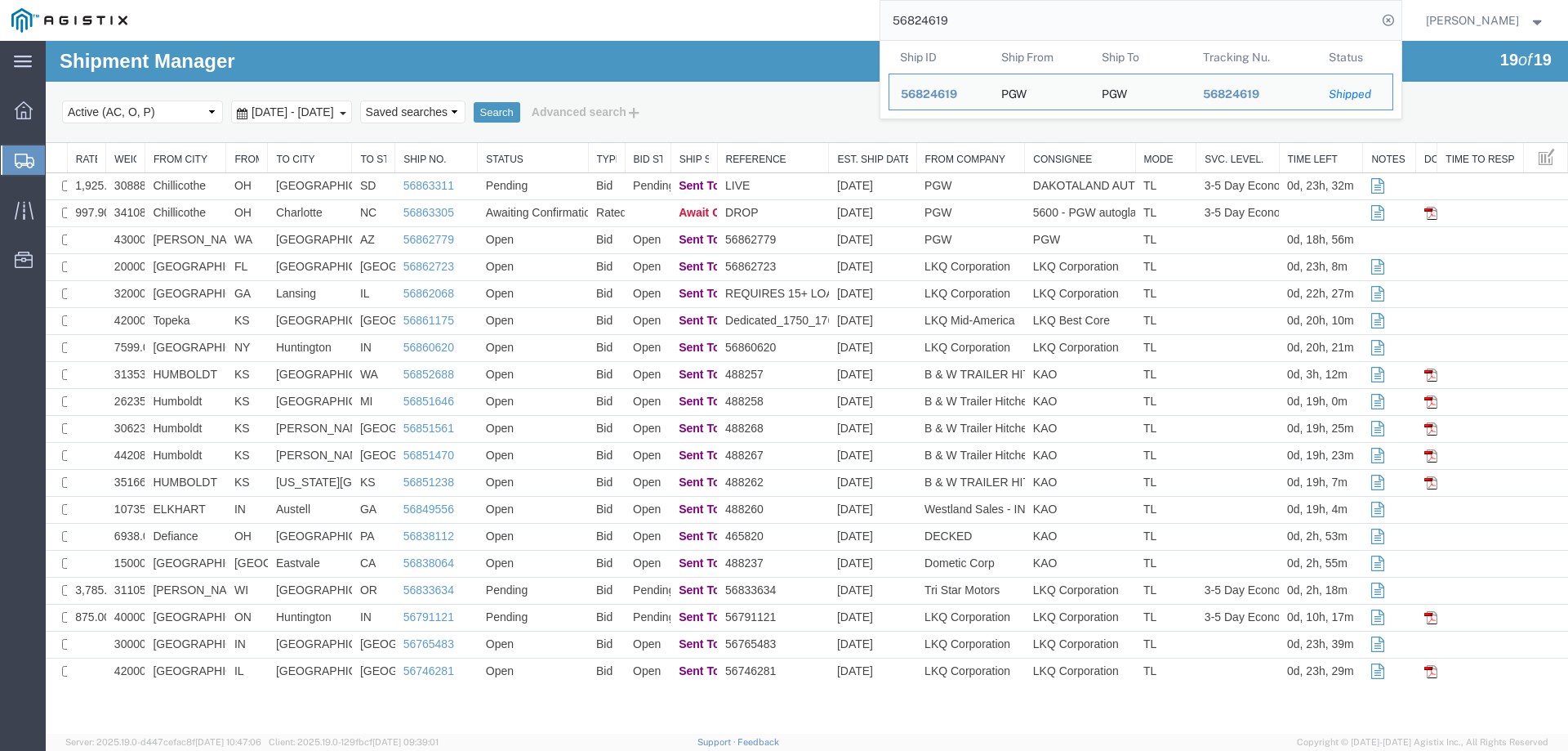
drag, startPoint x: 1045, startPoint y: 19, endPoint x: 806, endPoint y: 37, distance: 239.7
click at [806, 37] on div "56824619 Ship ID Ship From Ship To Tracking Nu. Status Ship ID 56824619 Ship Fr…" at bounding box center [770, 21] width 1262 height 41
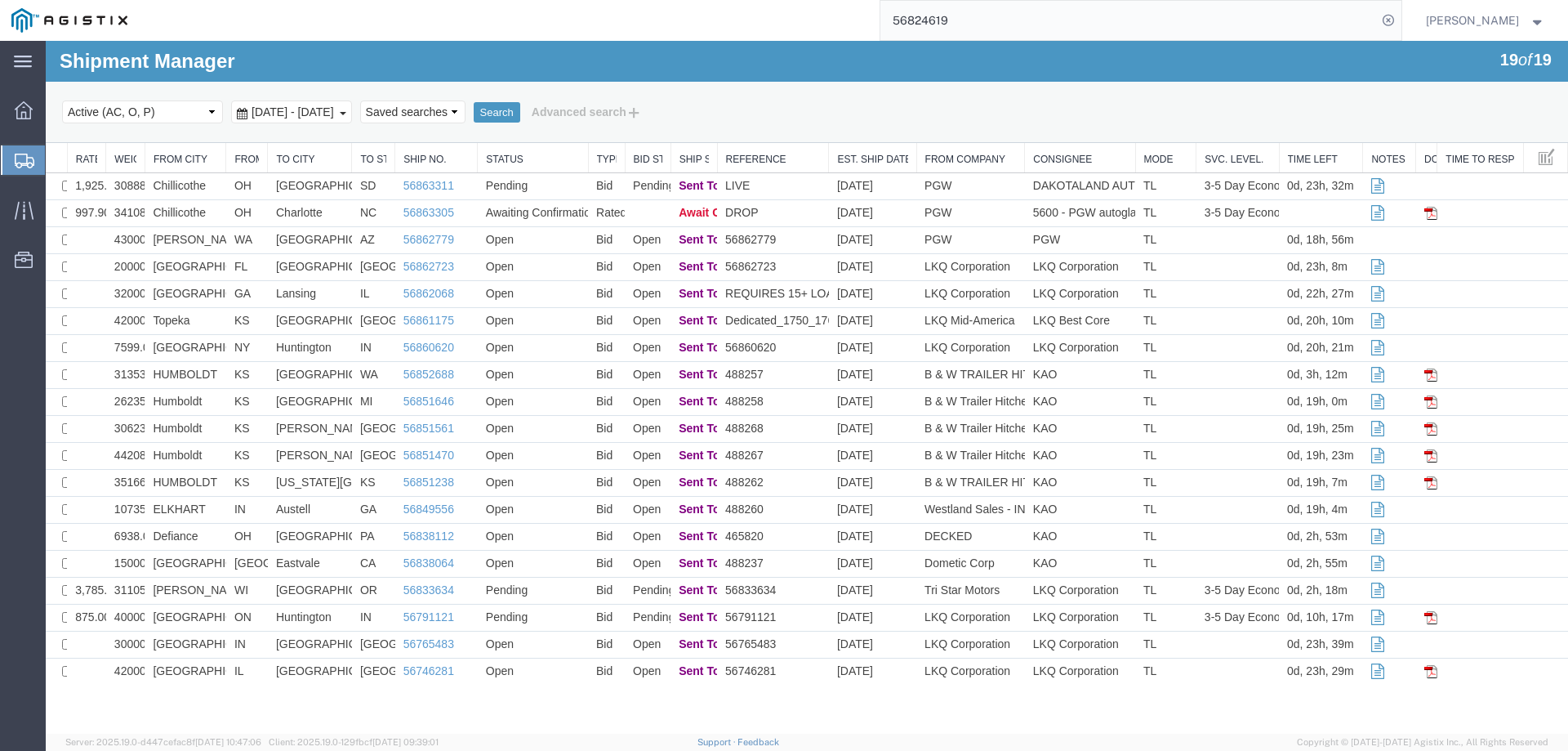
paste input "36045 APPT SET"
drag, startPoint x: 1077, startPoint y: 14, endPoint x: 977, endPoint y: 20, distance: 100.2
click at [977, 20] on input "56836045 APPT SET" at bounding box center [1128, 21] width 497 height 39
type input "56836045"
click at [1400, 14] on icon at bounding box center [1388, 21] width 23 height 23
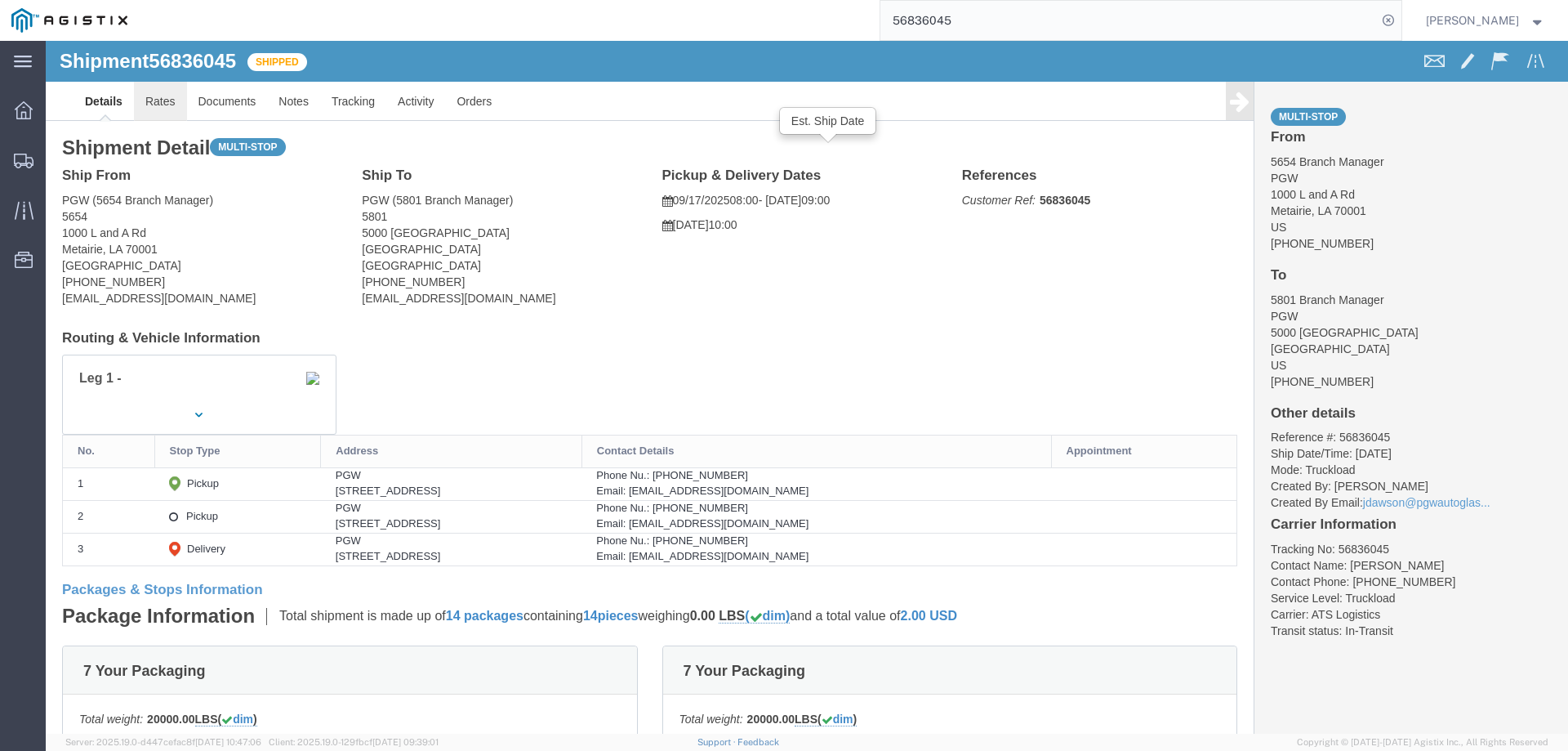
click link "Rates"
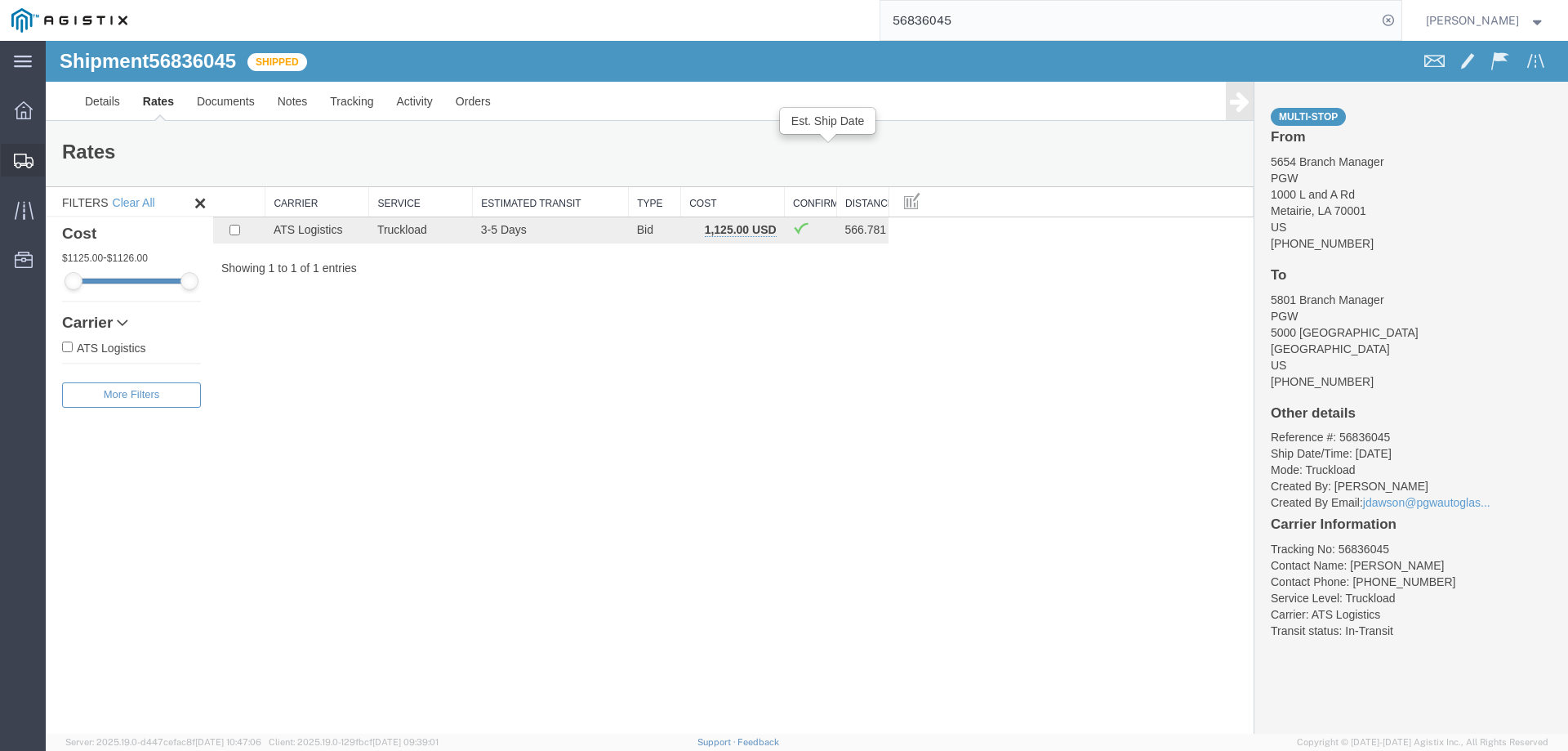
click at [19, 160] on icon at bounding box center [24, 161] width 20 height 14
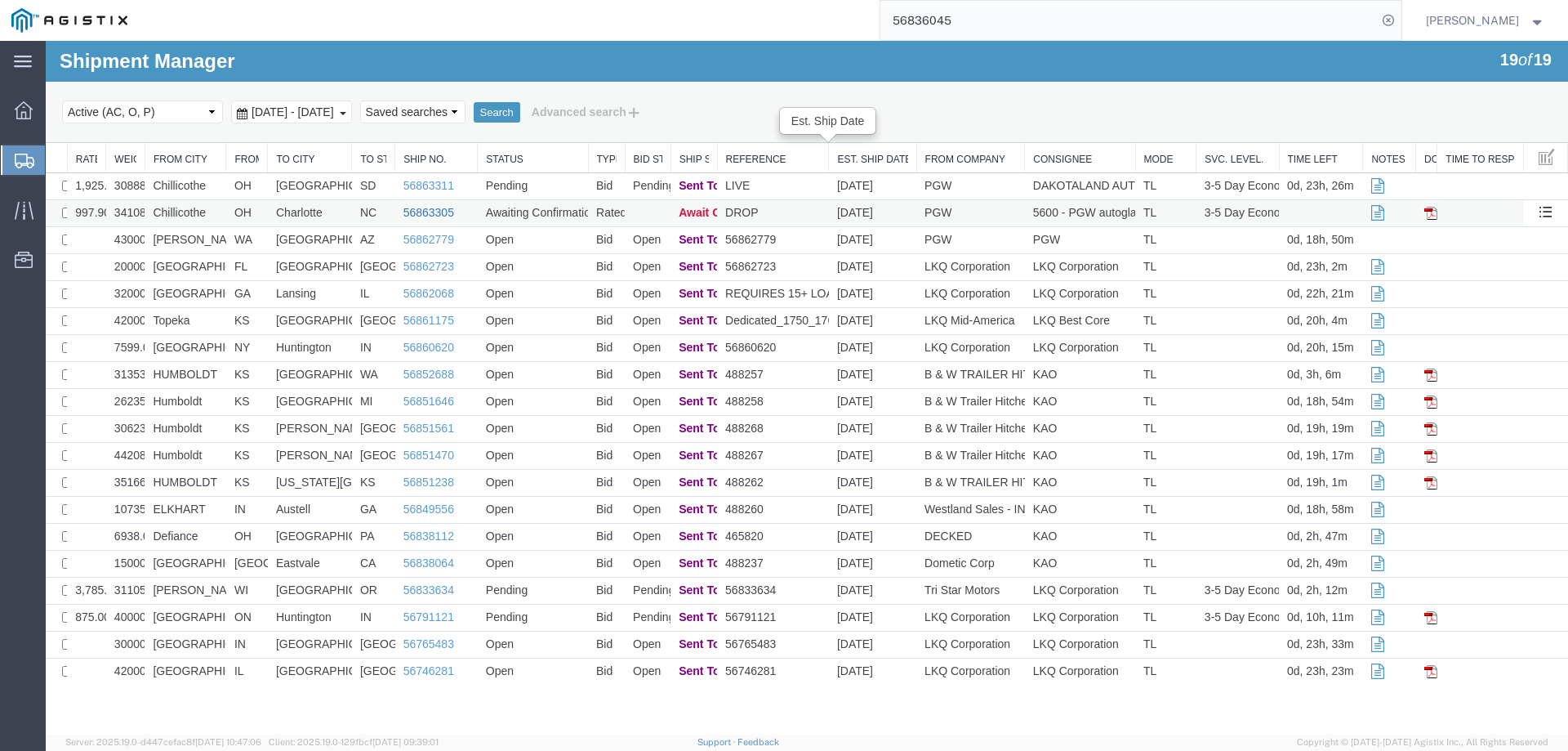
click at [433, 207] on link "56863305" at bounding box center [429, 212] width 51 height 13
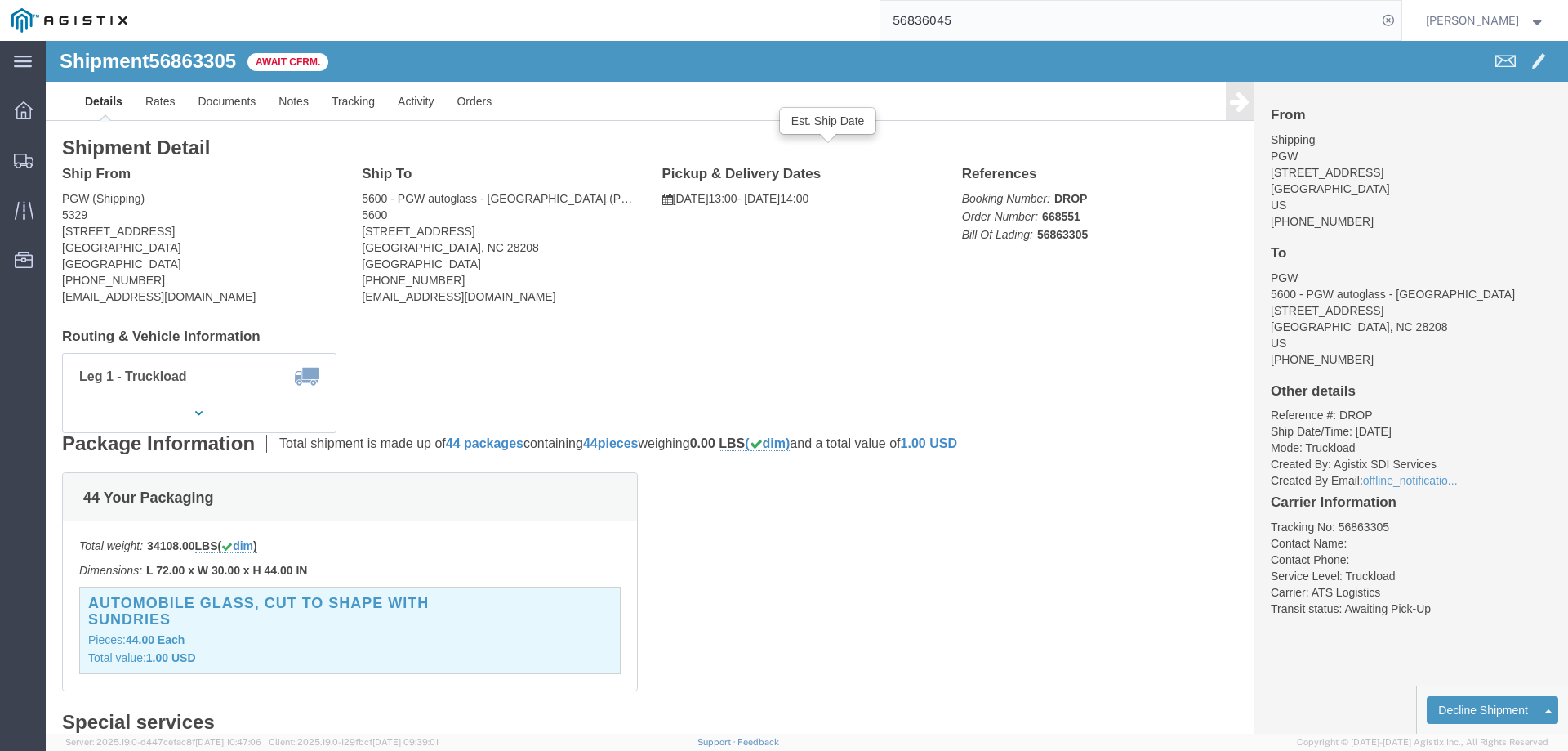
click b "56863305"
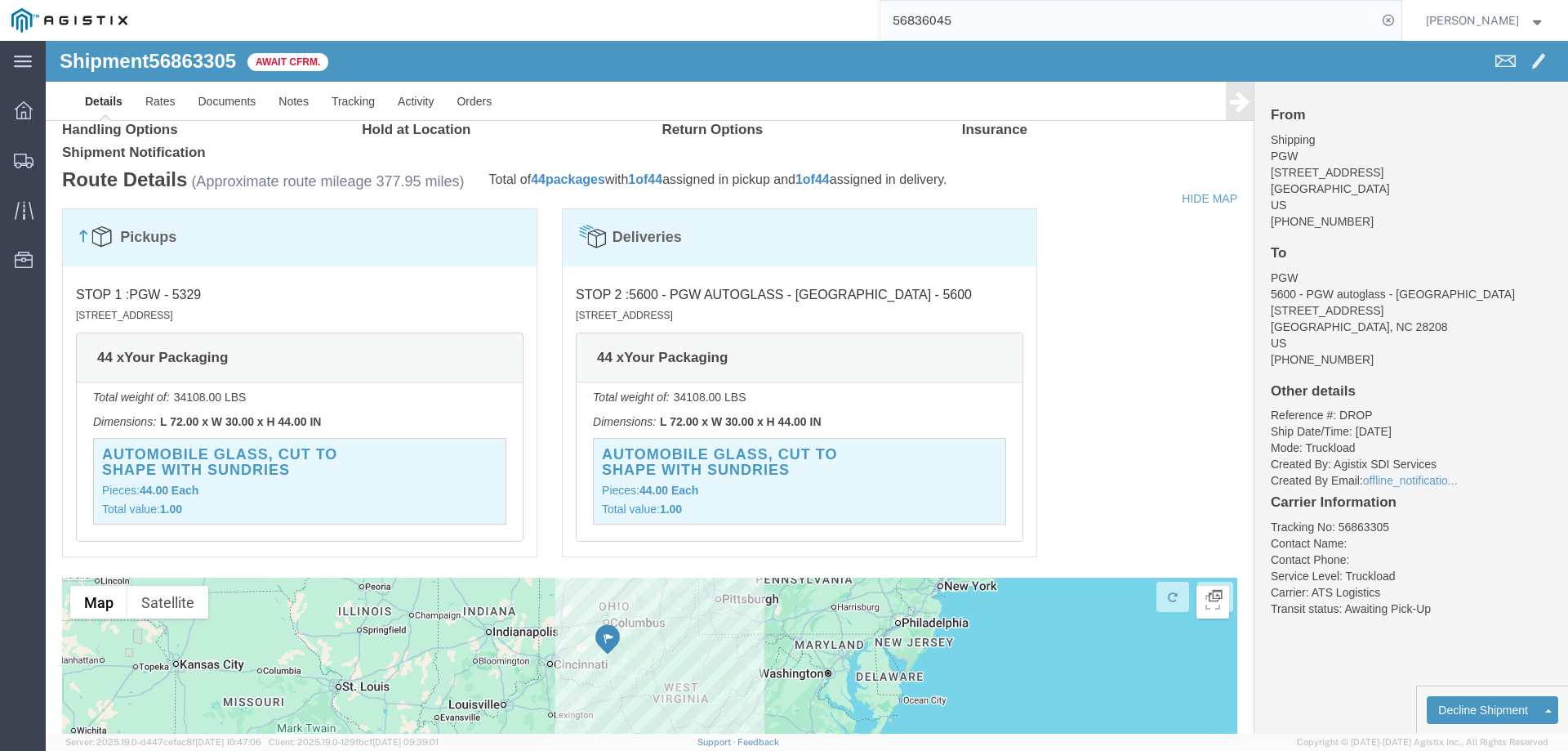
scroll to position [452, 0]
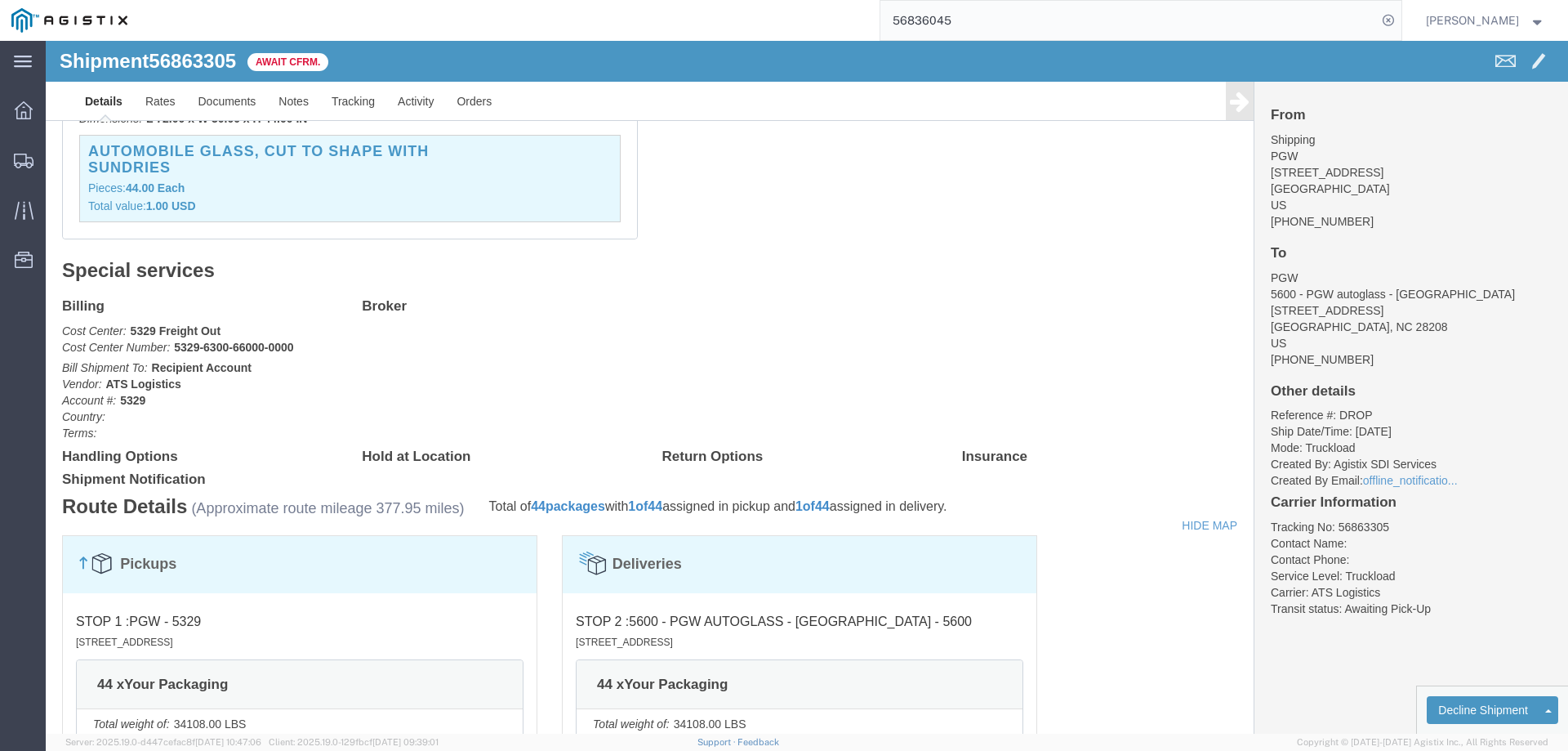
click div "Billing Cost Center: 5329 Freight Out Cost Center Number: 5329-6300-66000-0000 …"
click link "Confirm"
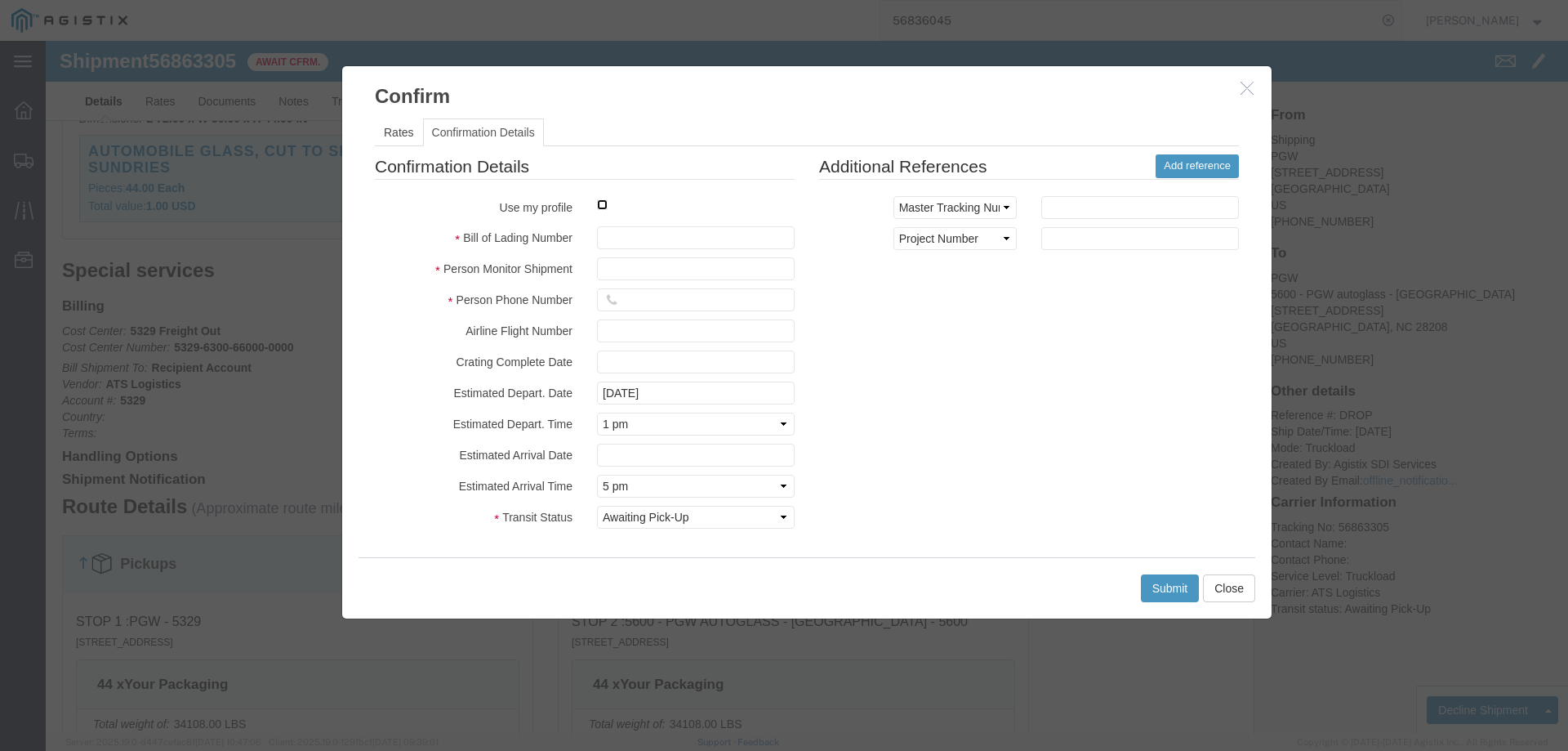
click input "checkbox"
checkbox input "true"
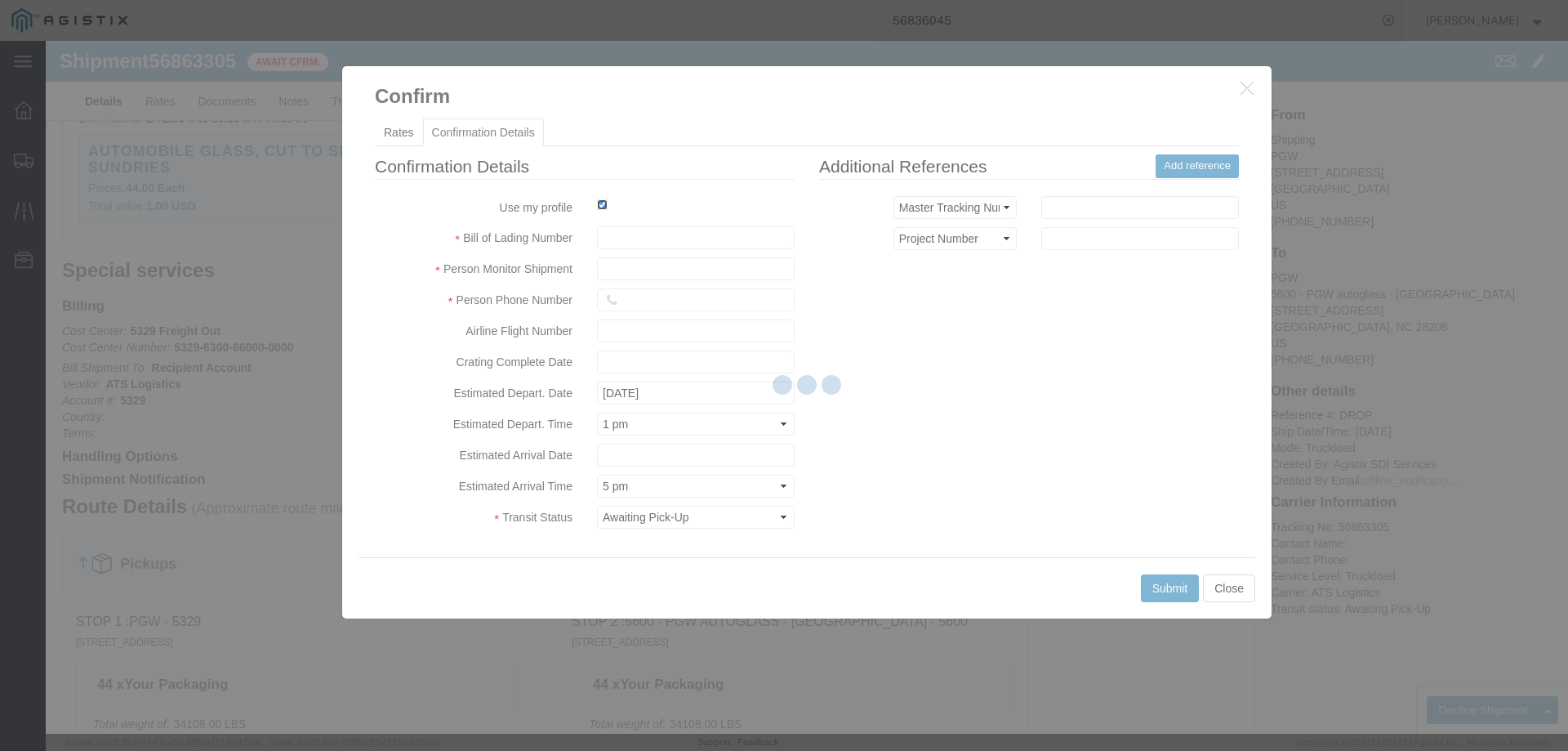
type input "[PERSON_NAME]"
type input "3204977237"
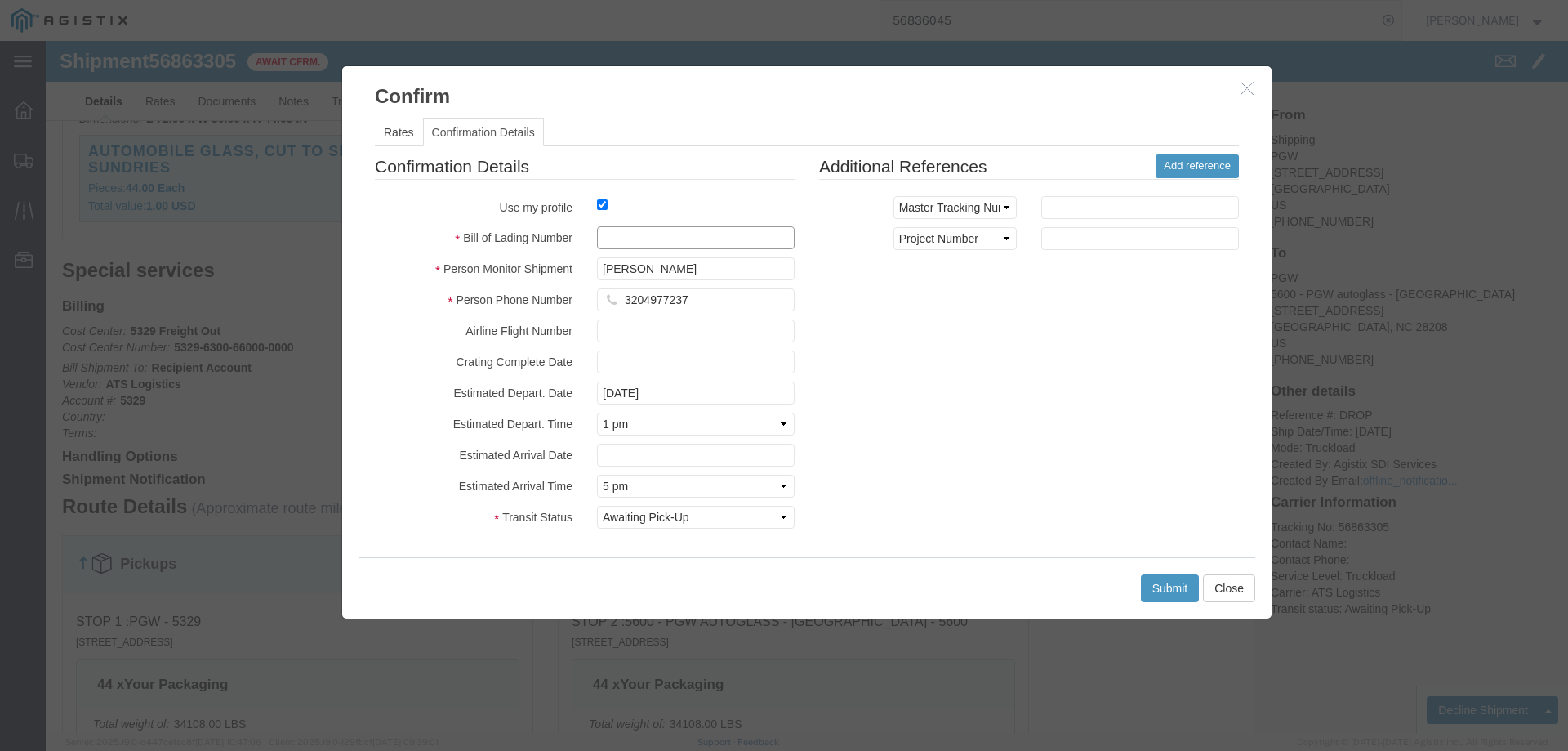
click input "text"
paste input "56863305"
type input "56863305"
click button "Submit"
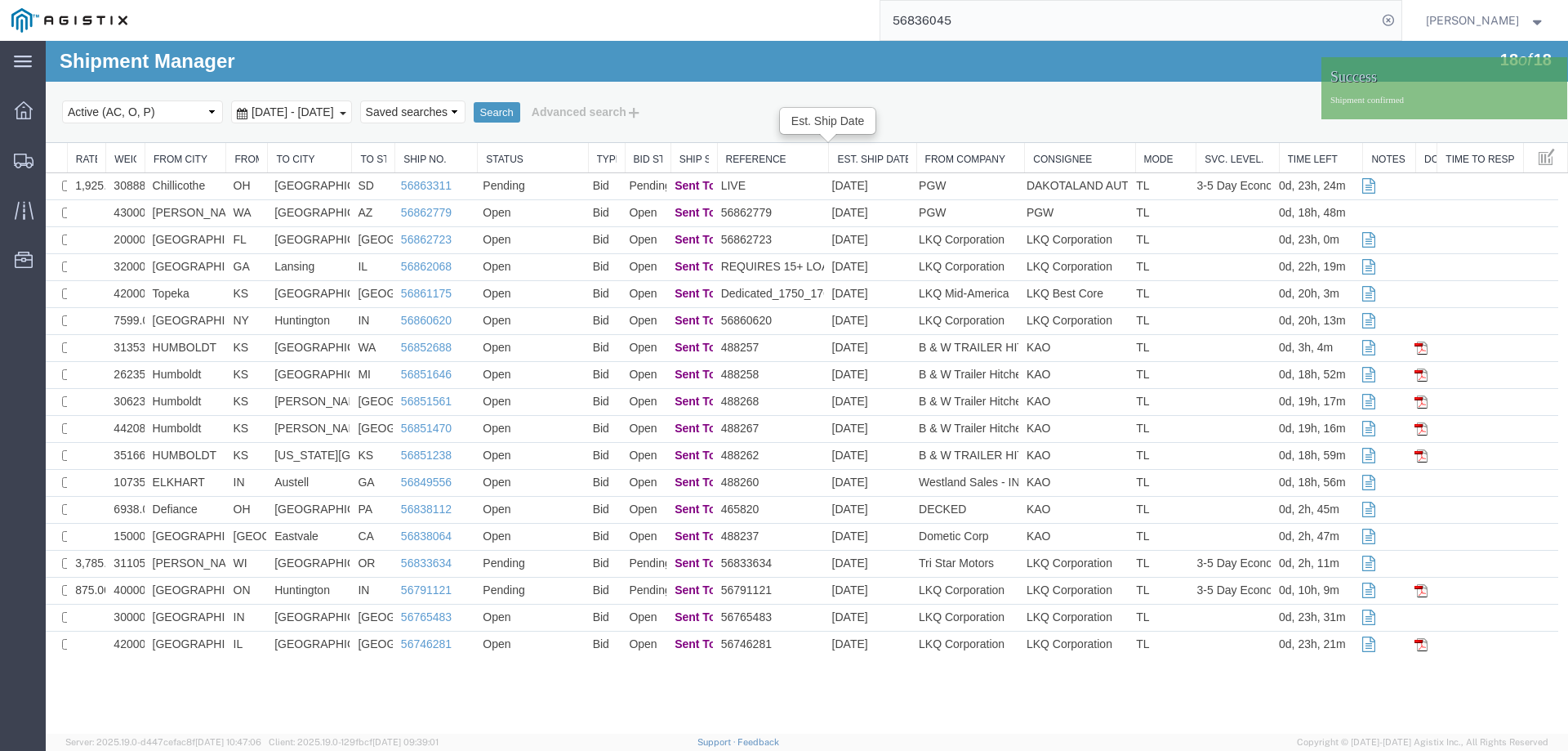
scroll to position [0, 0]
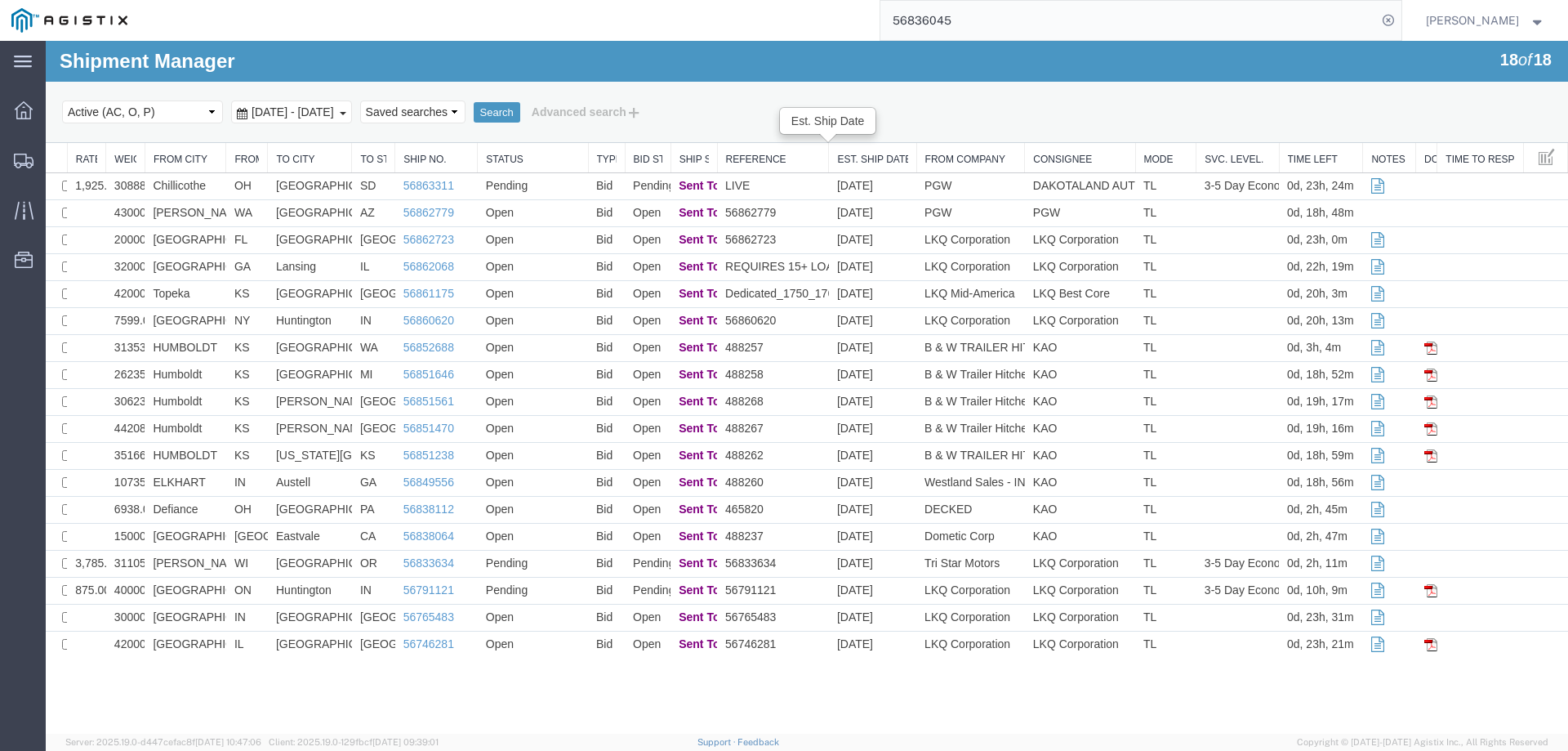
click at [1103, 119] on div "Select status Active (AC, O, P) All Approved Awaiting Confirmation (AC) Booked …" at bounding box center [807, 111] width 1490 height 28
click at [1016, 119] on div "Select status Active (AC, O, P) All Approved Awaiting Confirmation (AC) Booked …" at bounding box center [807, 111] width 1490 height 28
click at [824, 67] on div "Shipment Manager 18 of 18 Search Select status Active (AC, O, P) All Approved A…" at bounding box center [806, 92] width 1522 height 103
click at [813, 28] on div "56836045" at bounding box center [770, 21] width 1262 height 41
click at [833, 54] on div "Shipment Manager 18 of 18 Search Select status Active (AC, O, P) All Approved A…" at bounding box center [806, 92] width 1522 height 103
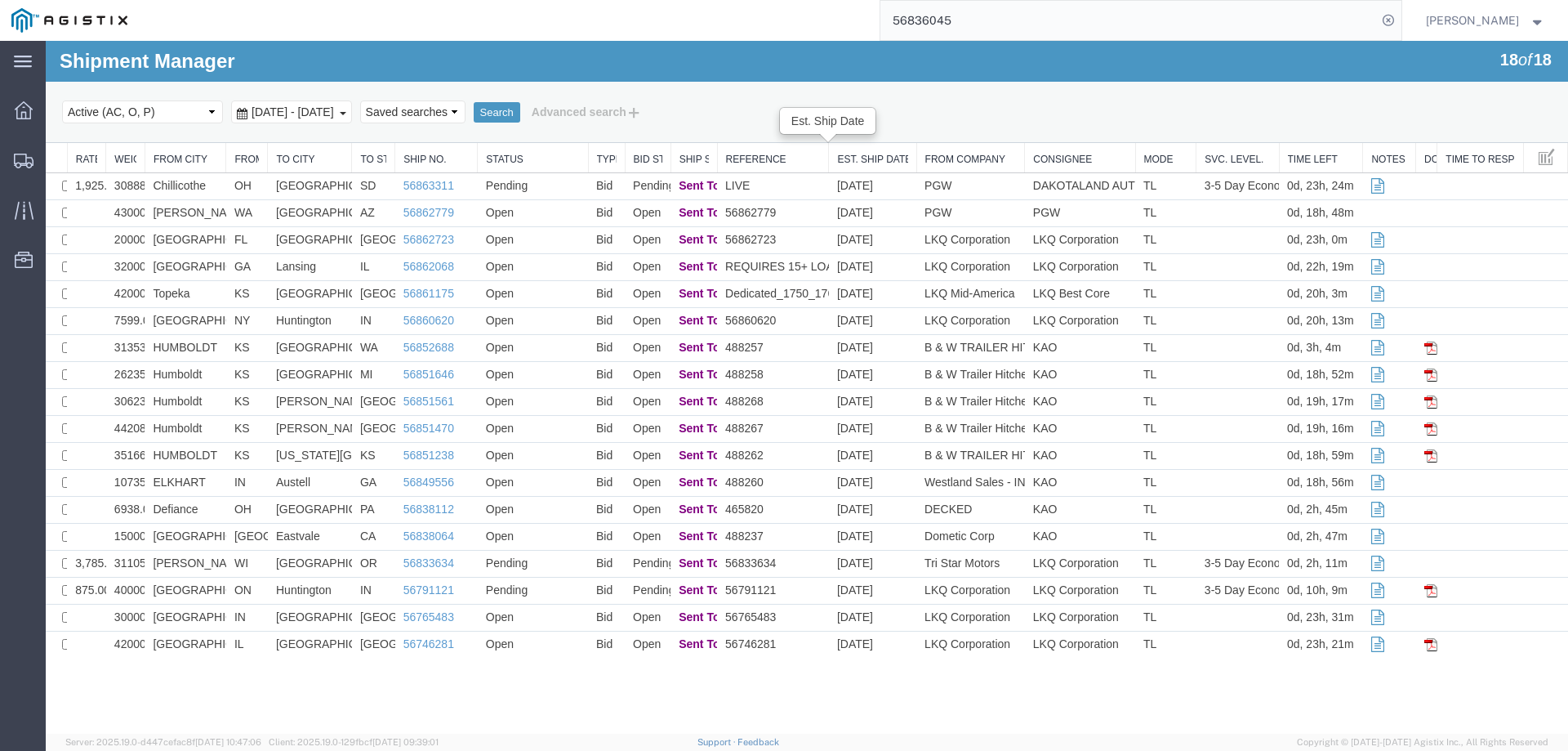
click at [820, 28] on div "56836045" at bounding box center [770, 21] width 1262 height 41
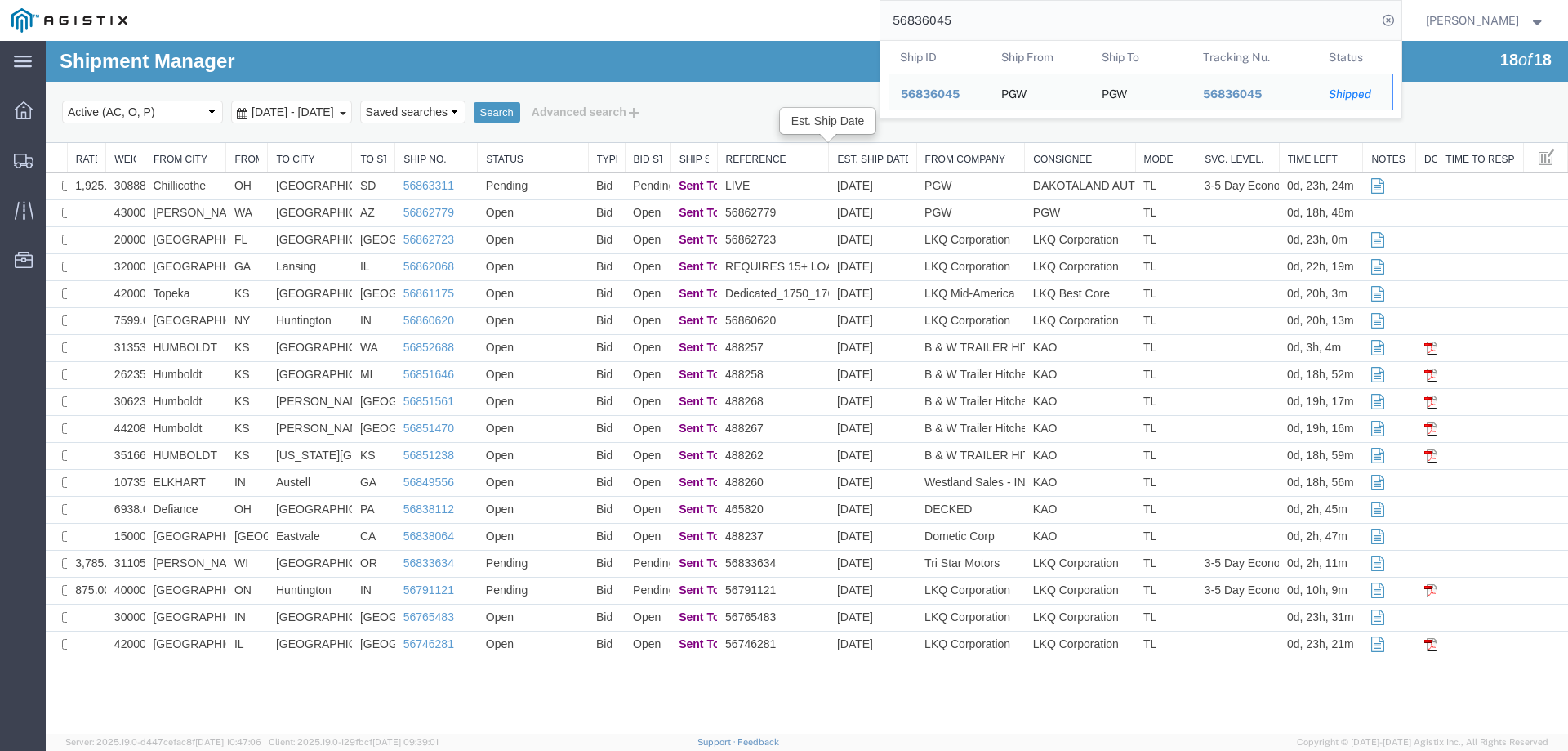
drag, startPoint x: 989, startPoint y: 20, endPoint x: 901, endPoint y: 20, distance: 88.0
click at [901, 20] on div "56836045 Ship ID Ship From Ship To Tracking Nu. Status Ship ID 56836045 Ship Fr…" at bounding box center [770, 21] width 1262 height 41
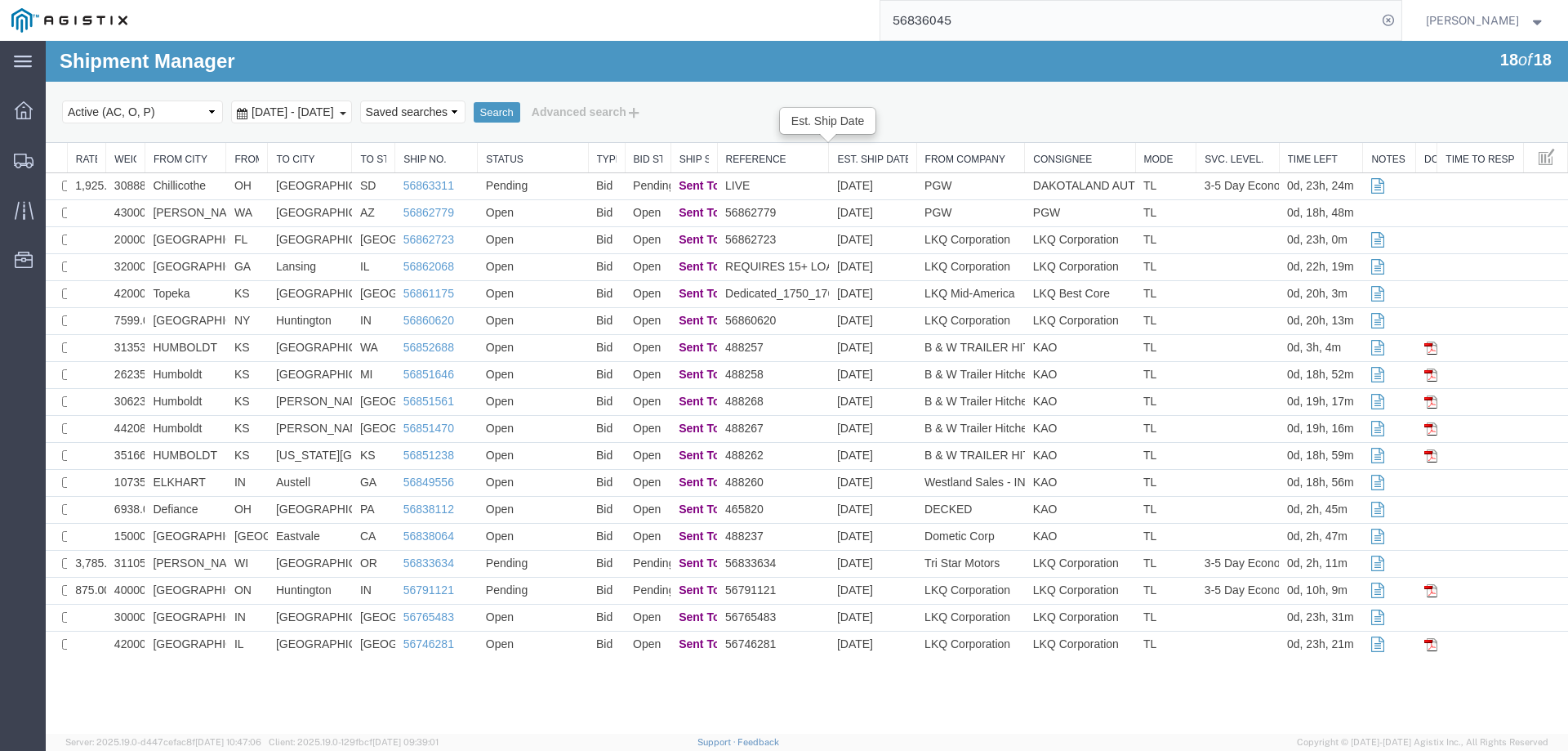
click at [733, 17] on div "56836045" at bounding box center [770, 21] width 1262 height 41
click at [29, 153] on icon at bounding box center [24, 161] width 20 height 14
click at [552, 186] on td "Pending" at bounding box center [533, 186] width 111 height 27
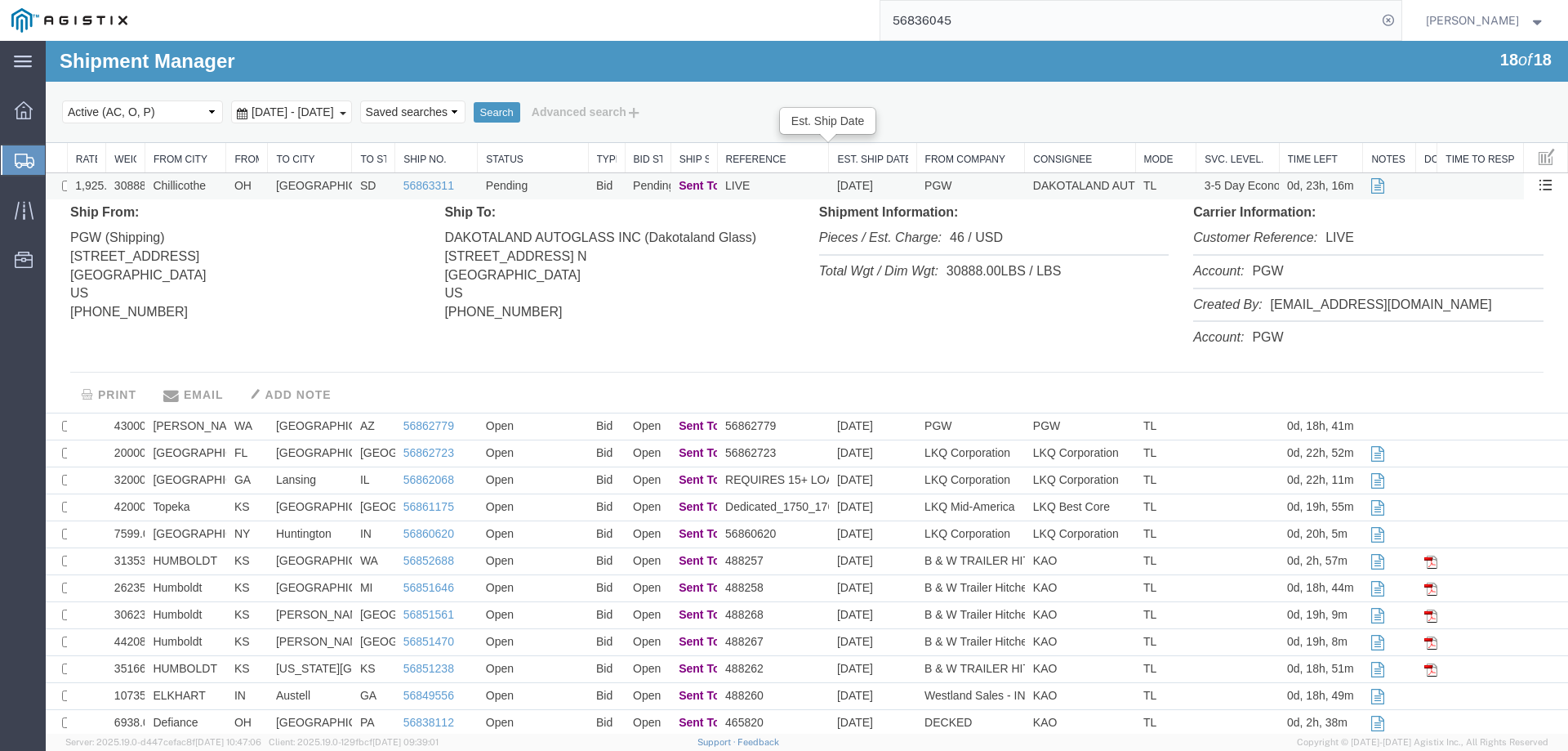
click at [552, 186] on td "Pending" at bounding box center [533, 186] width 111 height 27
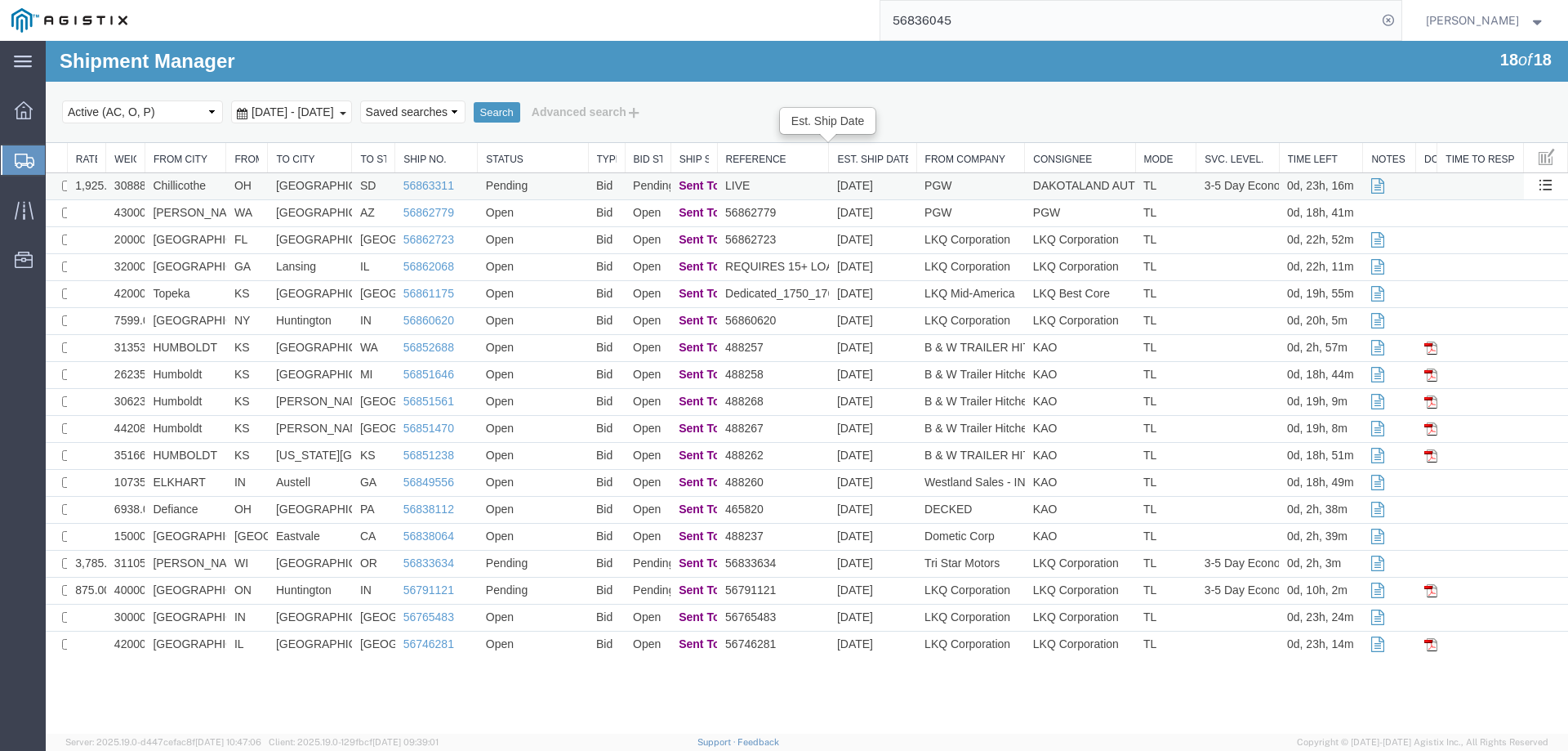
click at [222, 188] on td "Chillicothe" at bounding box center [185, 186] width 82 height 27
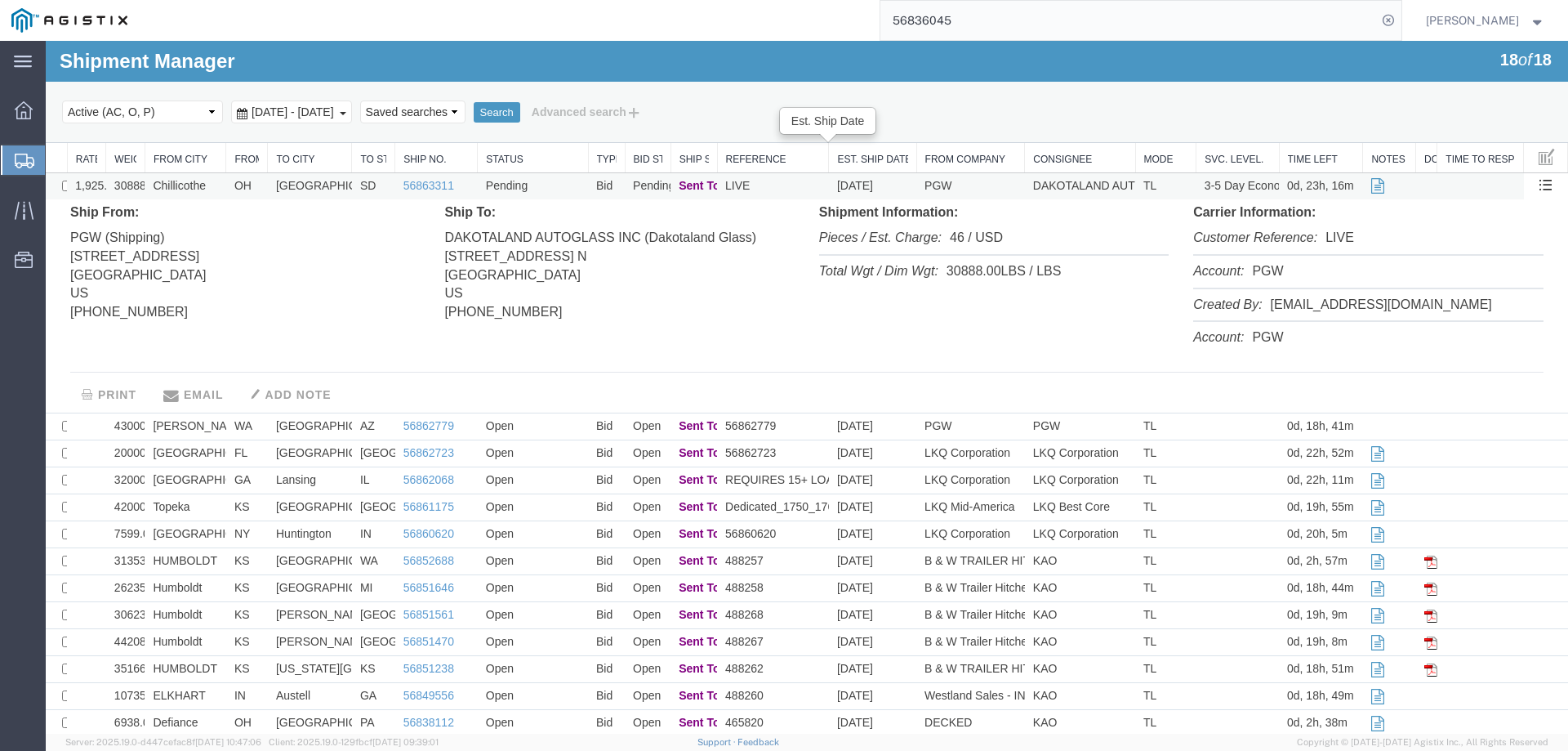
click at [222, 188] on td "Chillicothe" at bounding box center [185, 186] width 82 height 27
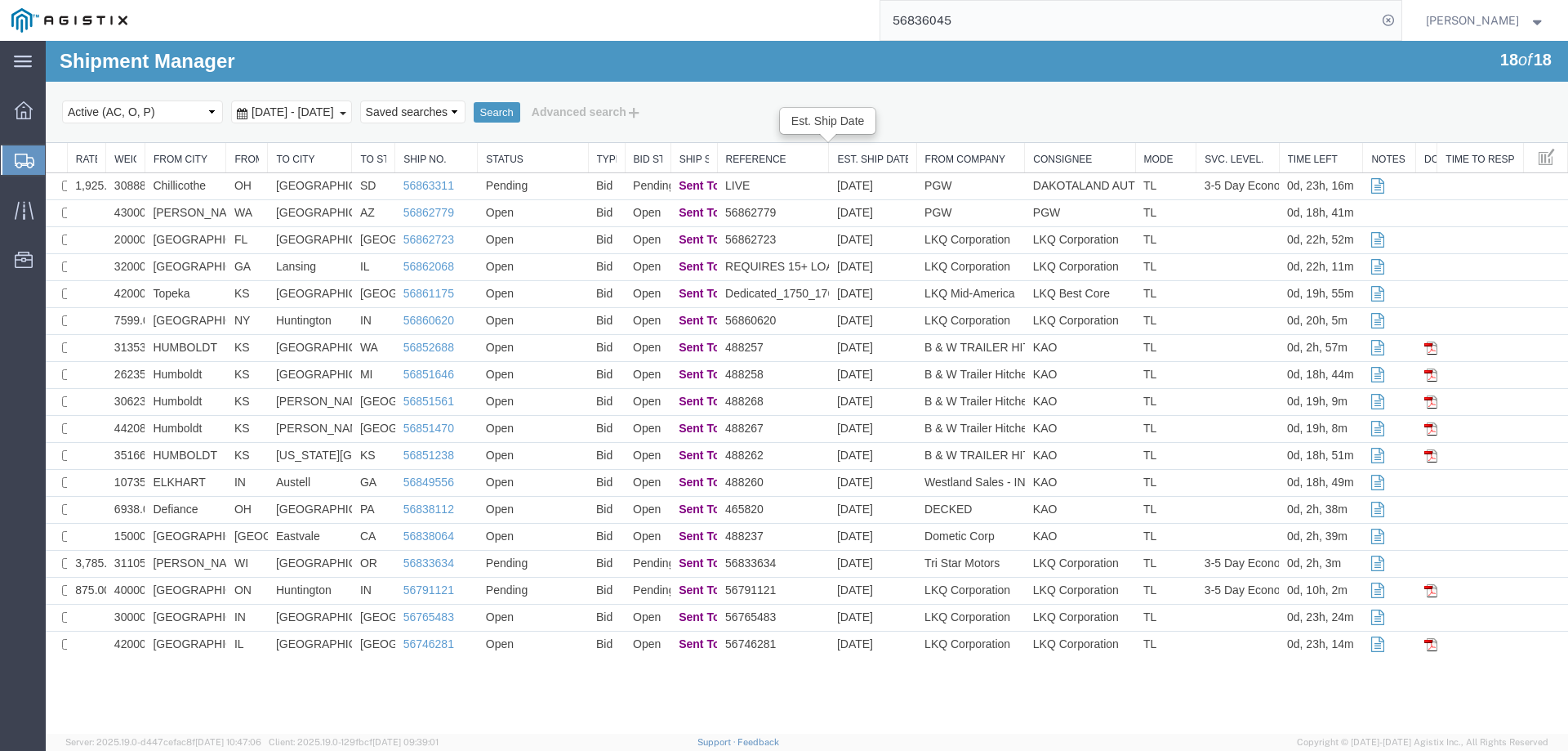
click at [20, 159] on icon at bounding box center [24, 161] width 20 height 14
click at [12, 153] on div at bounding box center [23, 160] width 45 height 29
click at [210, 569] on td "[PERSON_NAME]" at bounding box center [185, 564] width 82 height 27
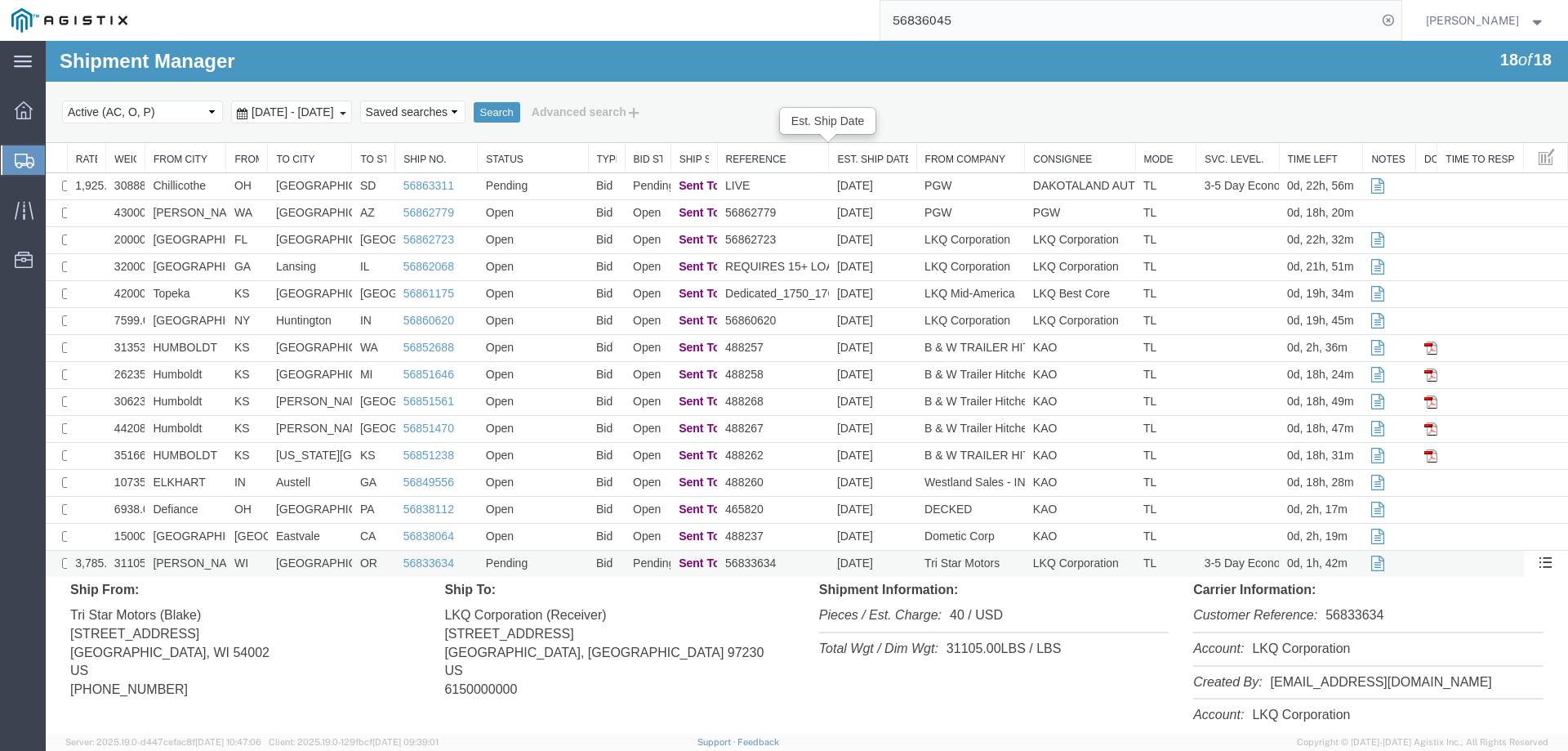
click at [222, 565] on td "[PERSON_NAME]" at bounding box center [185, 564] width 82 height 27
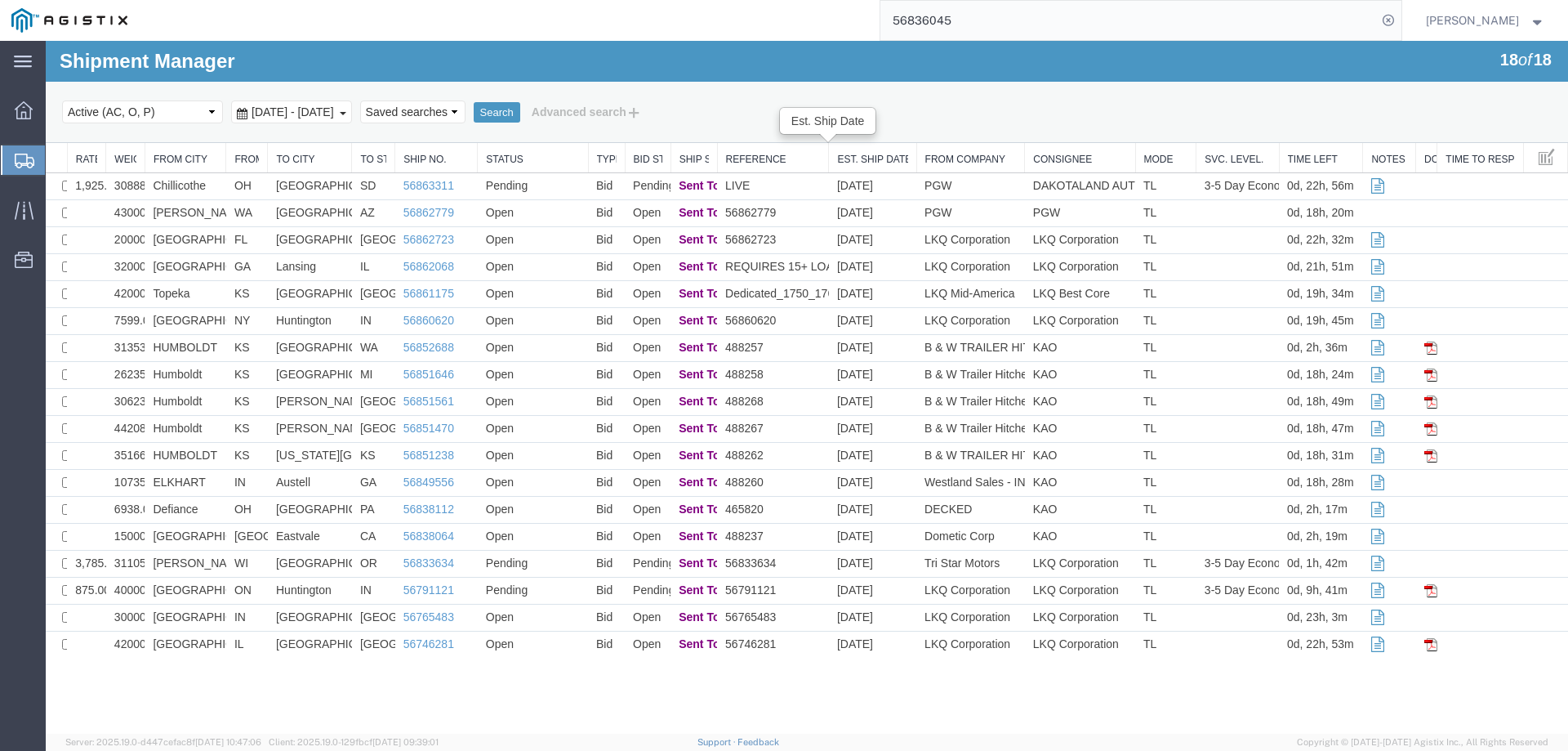
click at [18, 162] on icon at bounding box center [24, 161] width 20 height 14
click at [21, 155] on icon at bounding box center [24, 161] width 20 height 14
click at [330, 568] on td "[GEOGRAPHIC_DATA]" at bounding box center [309, 564] width 84 height 27
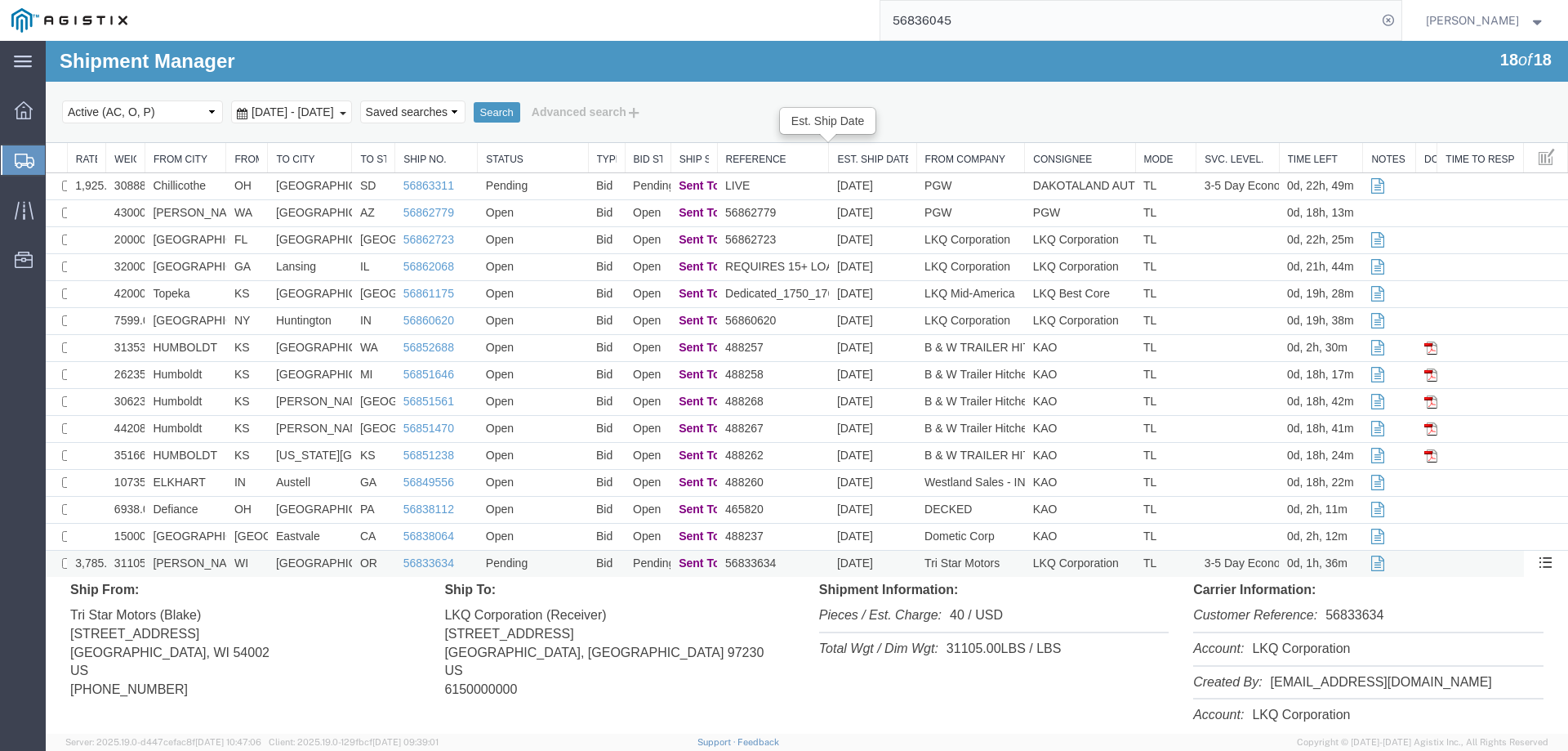
click at [801, 565] on td "56833634" at bounding box center [772, 564] width 111 height 27
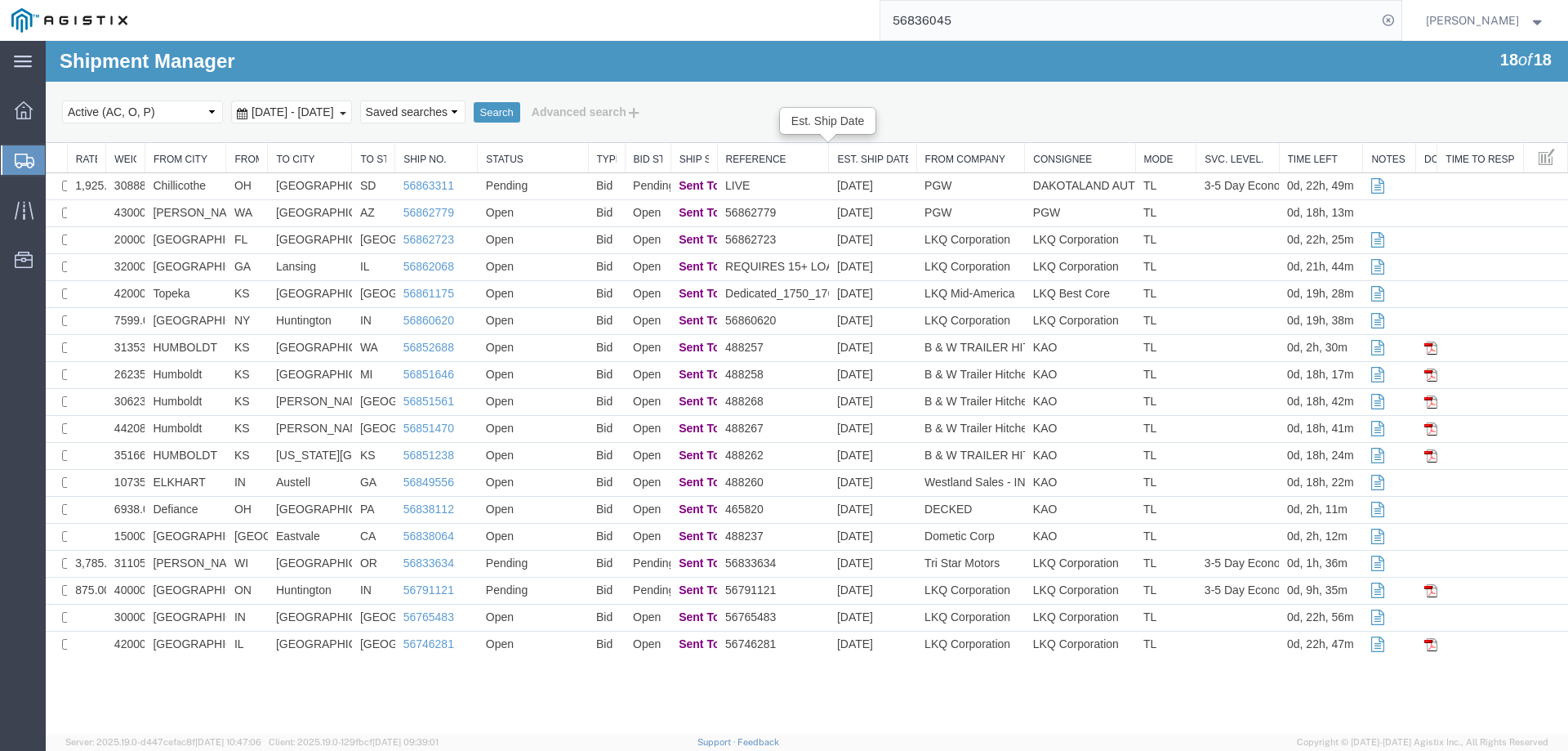
click at [1040, 106] on div "Select status Active (AC, O, P) All Approved Awaiting Confirmation (AC) Booked …" at bounding box center [807, 111] width 1490 height 28
click at [230, 178] on td "OH" at bounding box center [247, 186] width 42 height 27
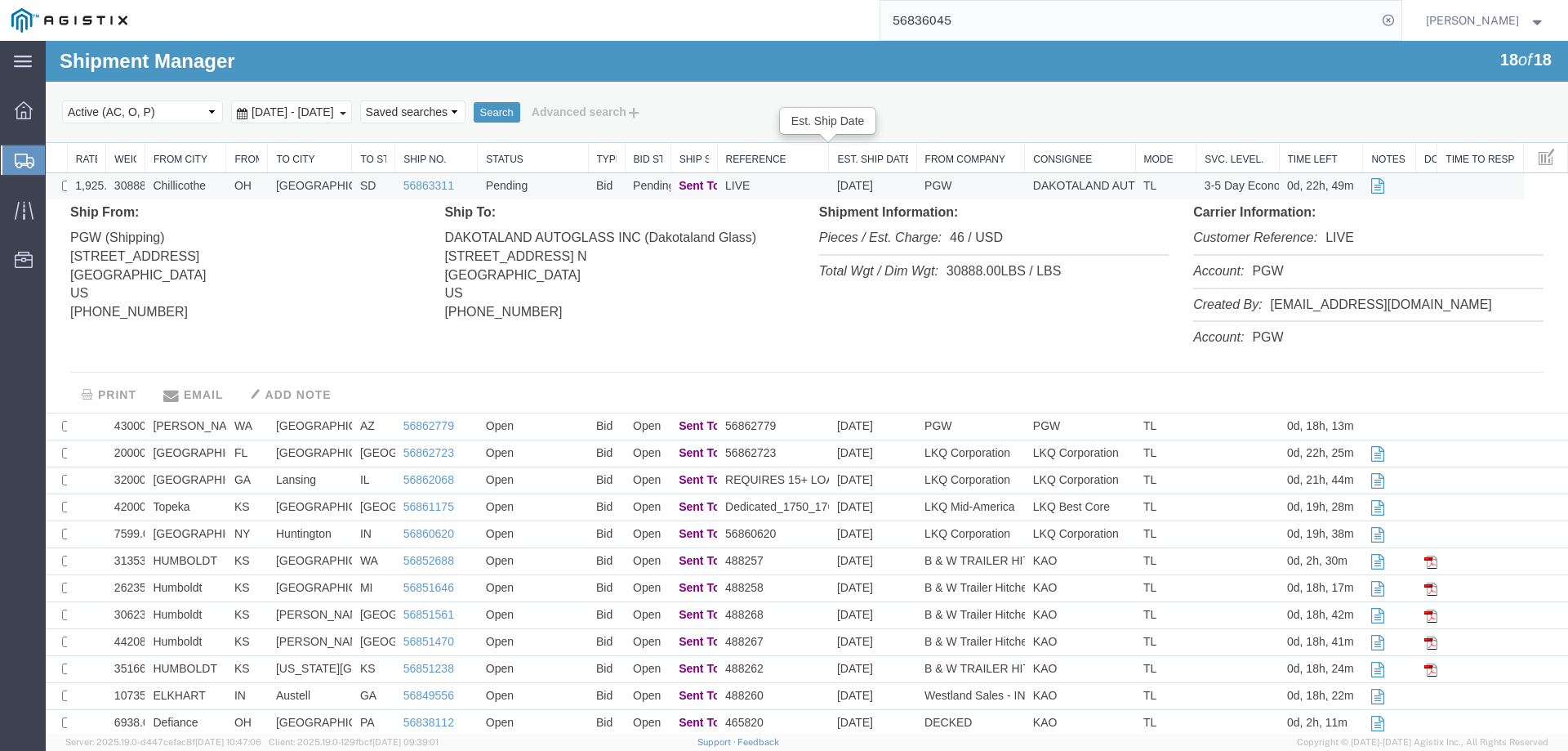
click at [224, 186] on td "Chillicothe" at bounding box center [185, 186] width 82 height 27
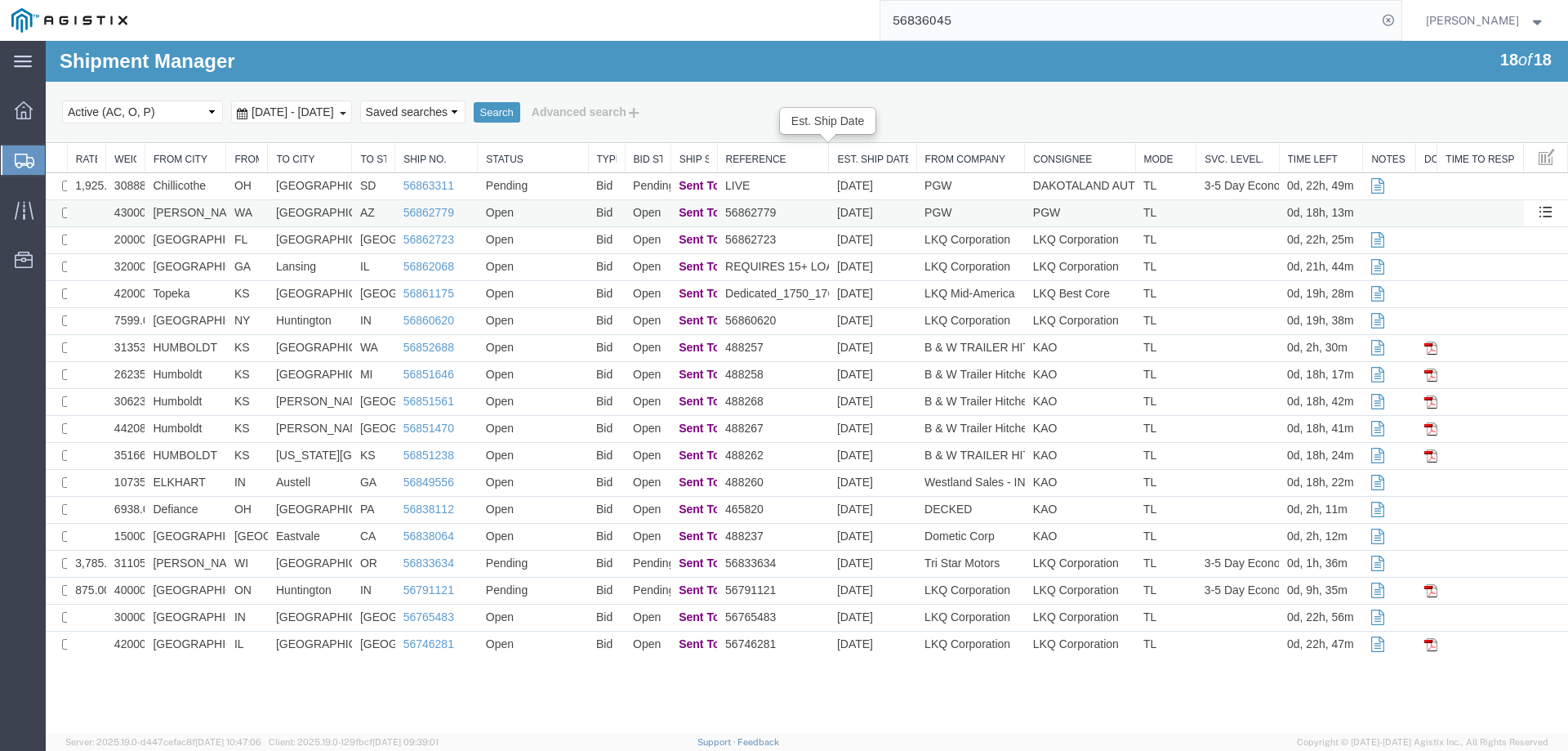
click at [545, 209] on td "Open" at bounding box center [533, 213] width 111 height 27
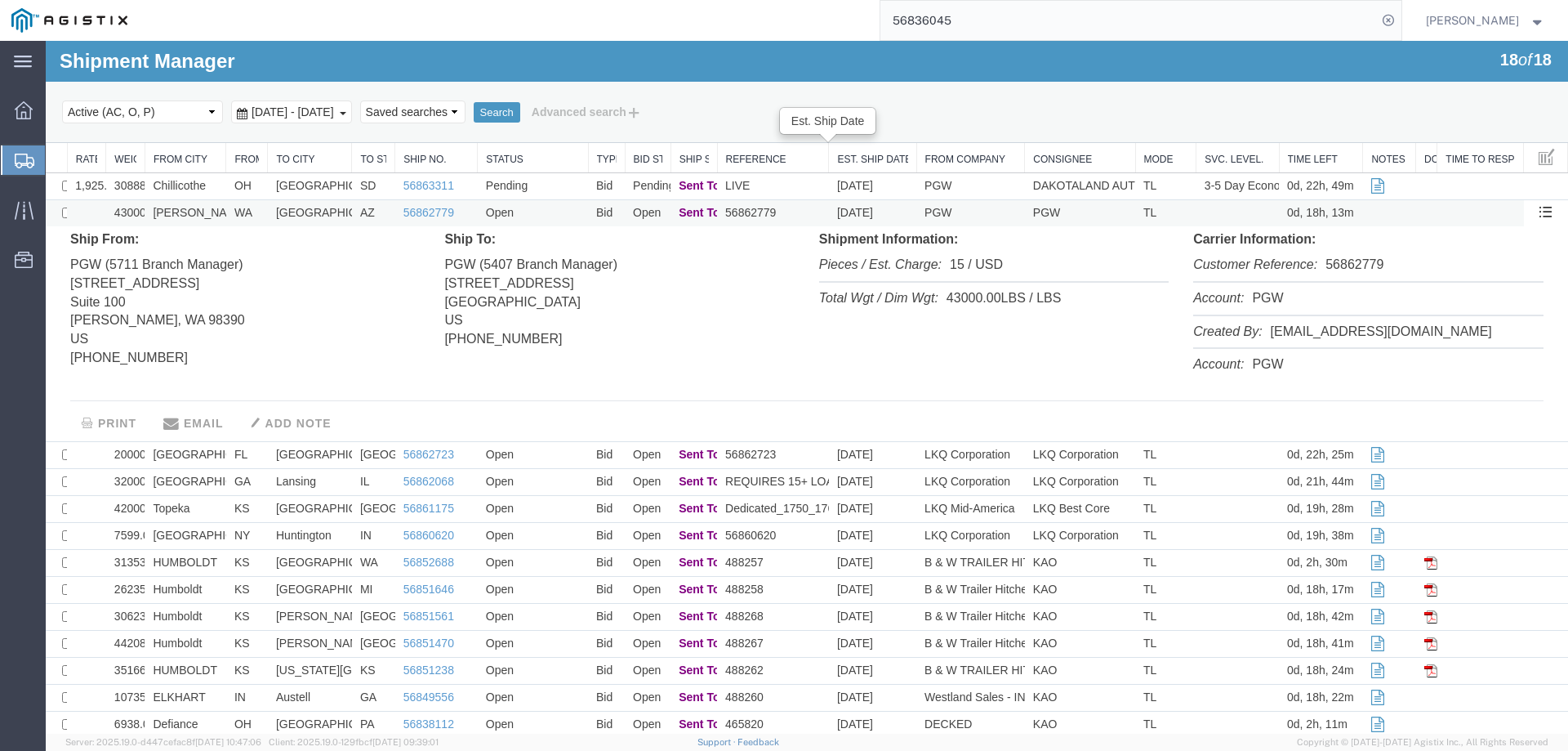
click at [545, 209] on td "Open" at bounding box center [533, 213] width 111 height 27
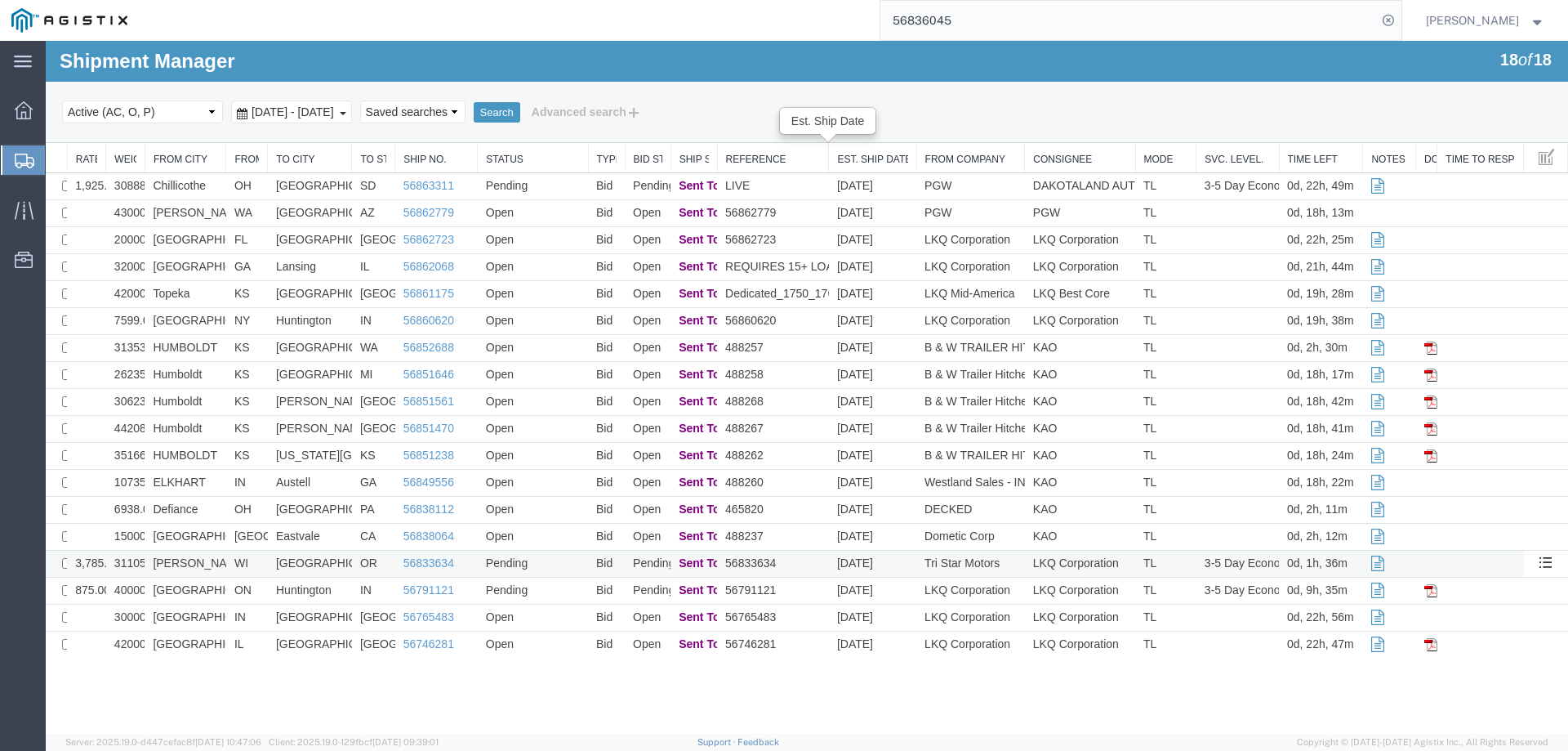
click at [226, 564] on td "WI" at bounding box center [247, 564] width 42 height 27
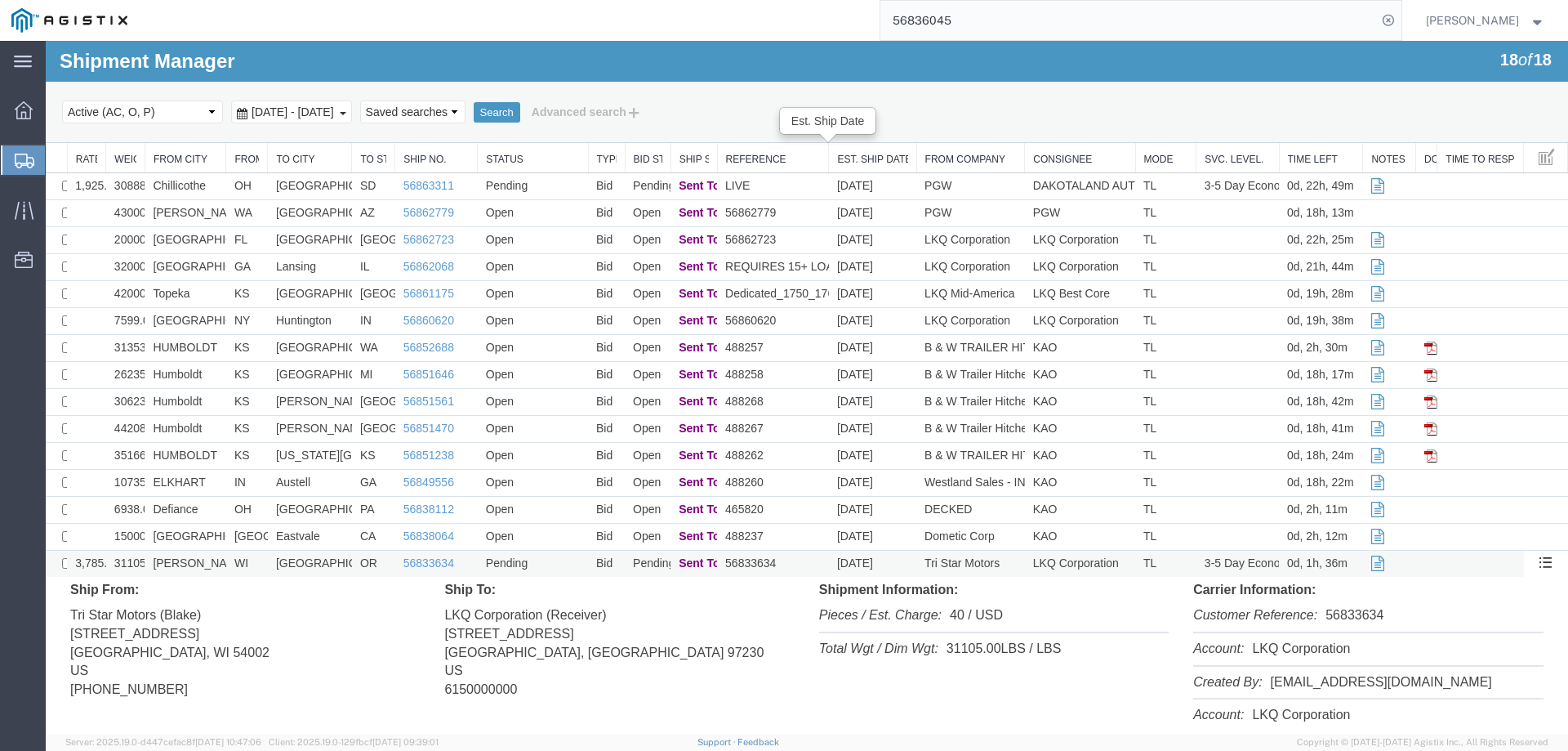
click at [226, 564] on td "WI" at bounding box center [247, 564] width 42 height 27
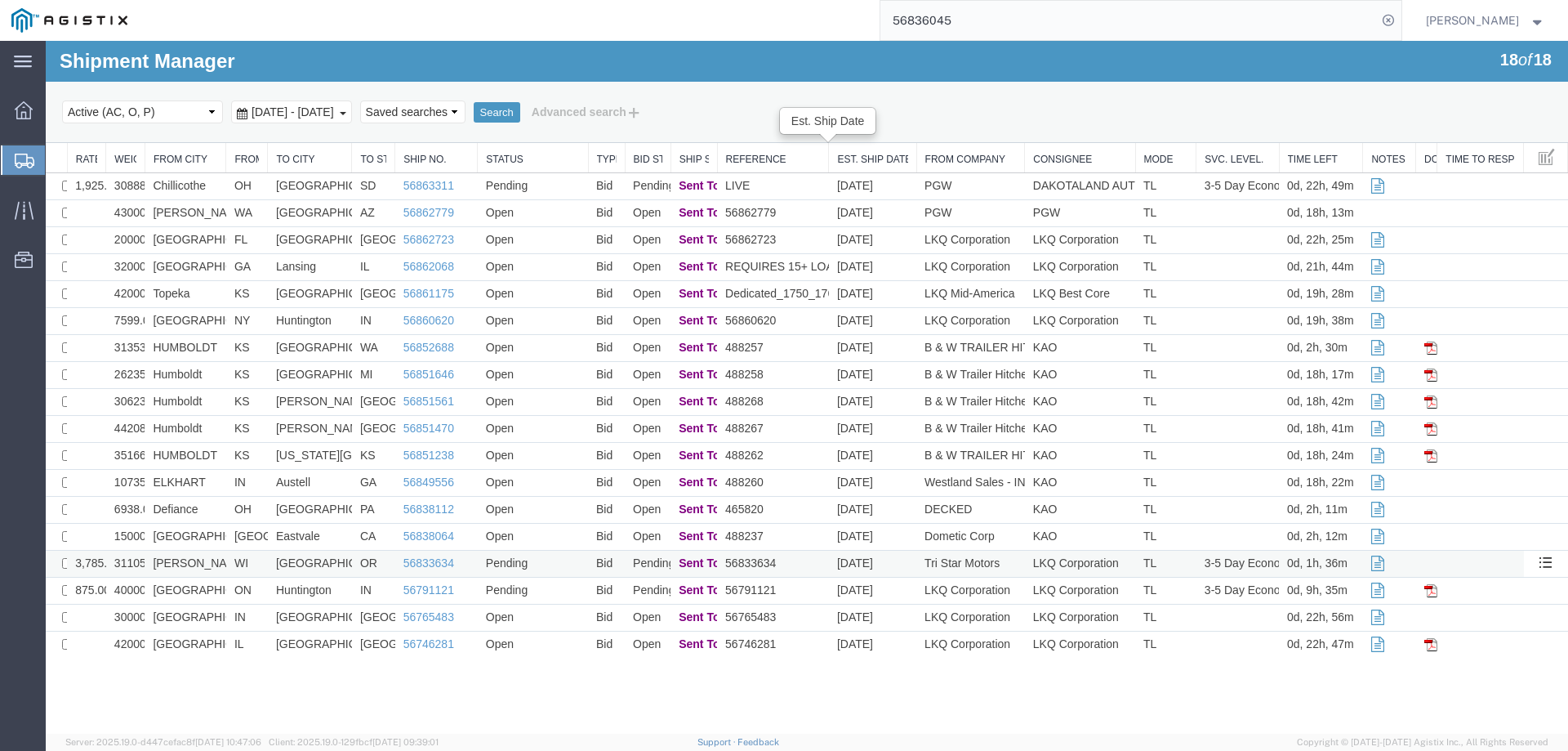
click at [341, 564] on td "[GEOGRAPHIC_DATA]" at bounding box center [309, 564] width 84 height 27
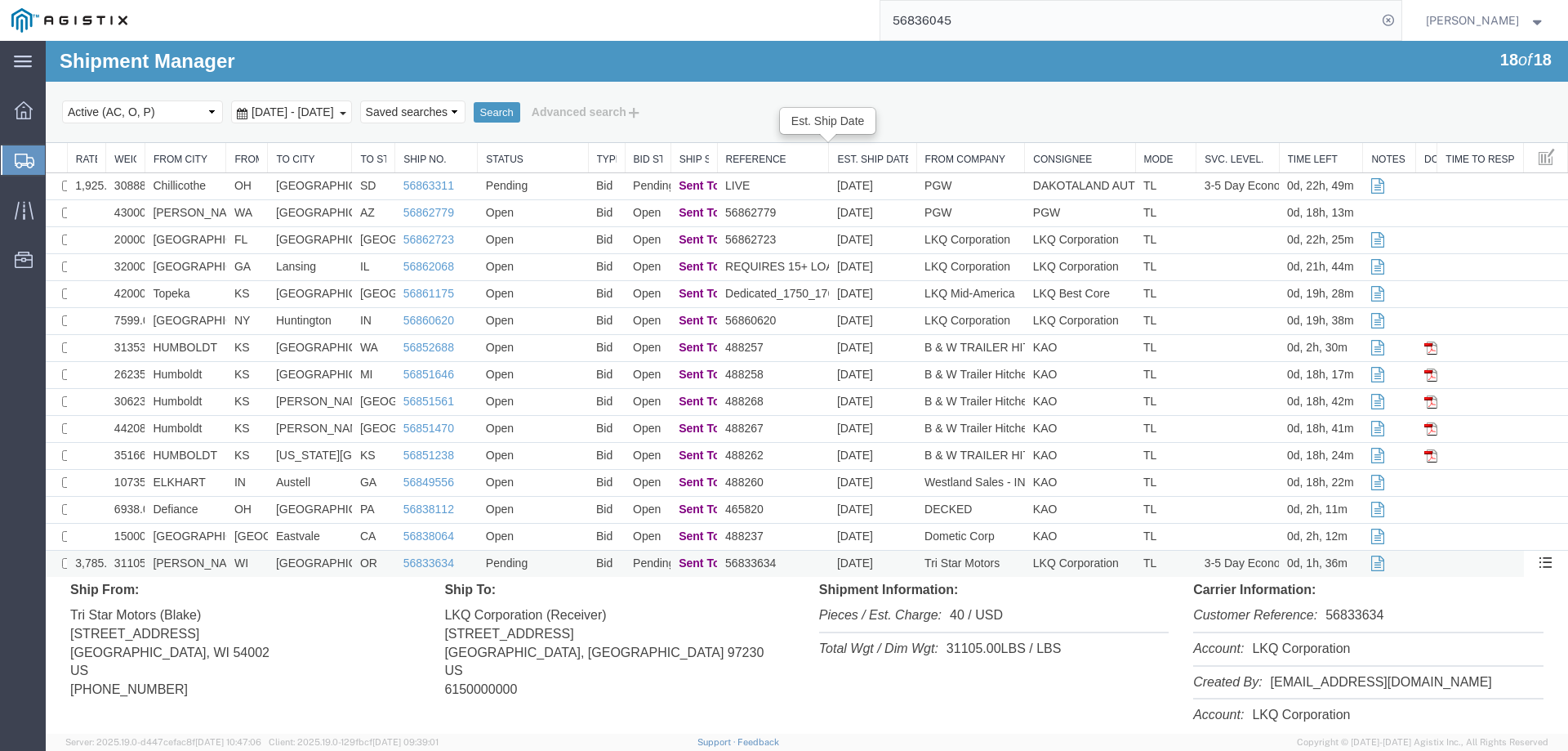
click at [1162, 560] on td "TL" at bounding box center [1165, 564] width 62 height 27
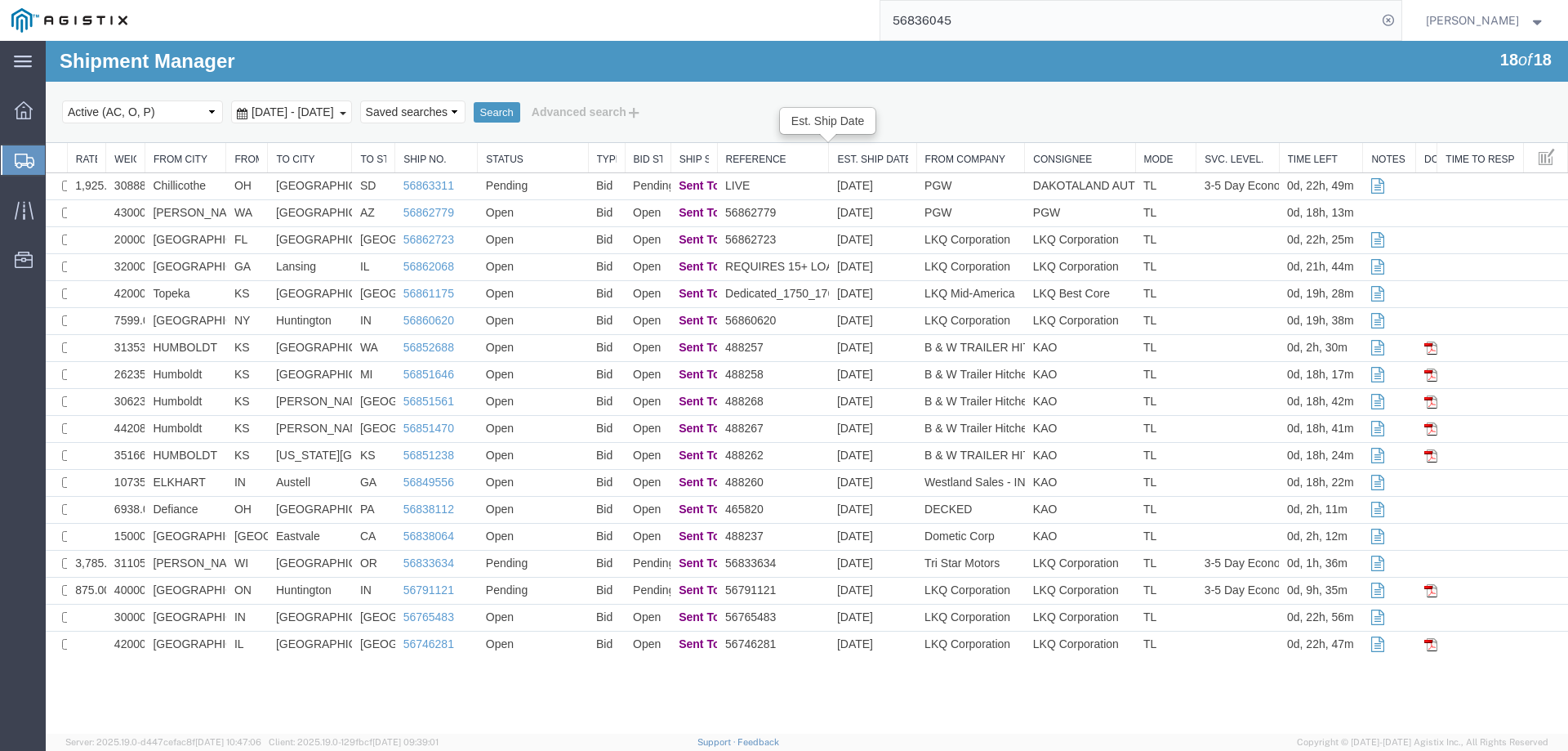
click at [16, 161] on icon at bounding box center [24, 161] width 20 height 14
click at [1077, 105] on div "Select status Active (AC, O, P) All Approved Awaiting Confirmation (AC) Booked …" at bounding box center [807, 111] width 1490 height 28
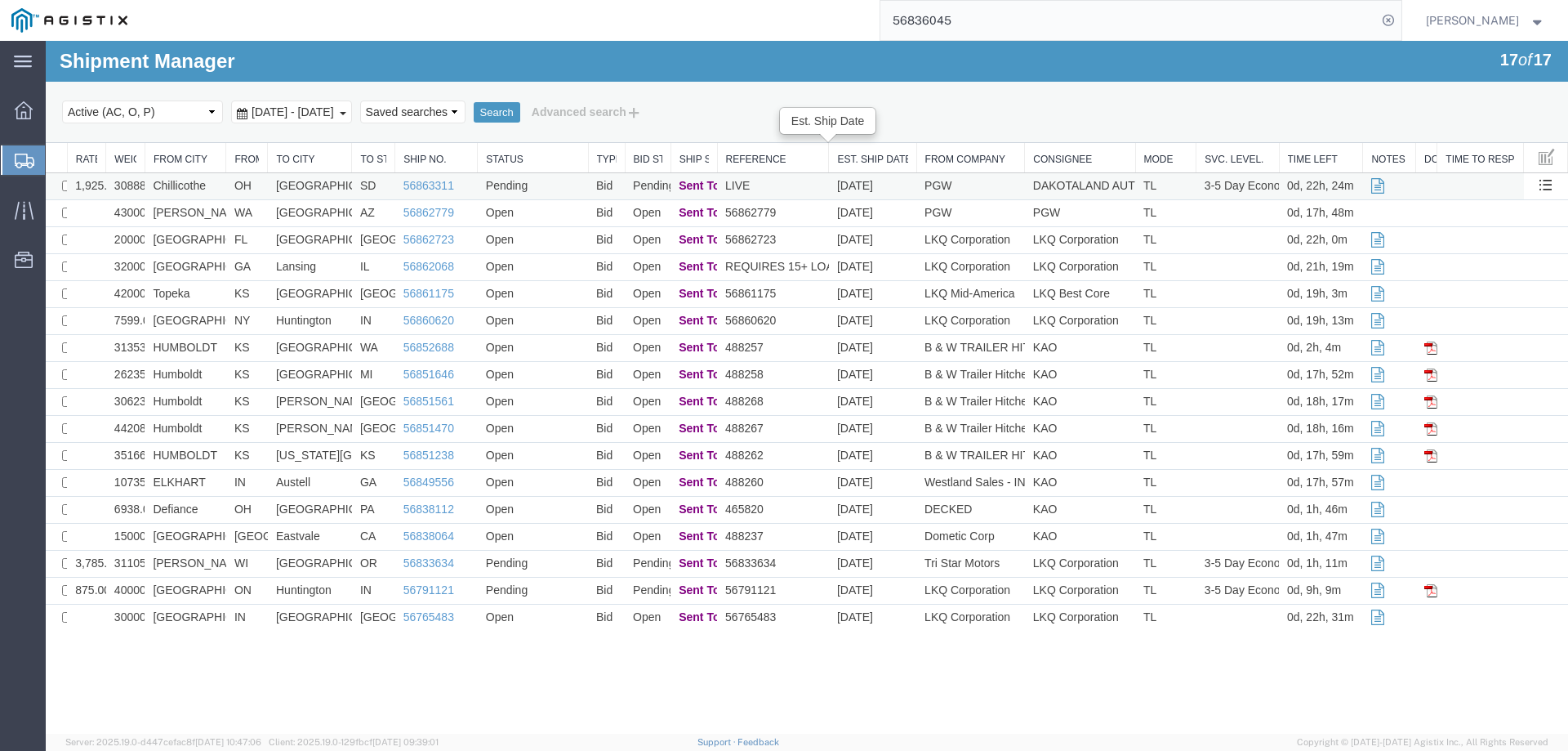
click at [550, 178] on td "Pending" at bounding box center [533, 186] width 111 height 27
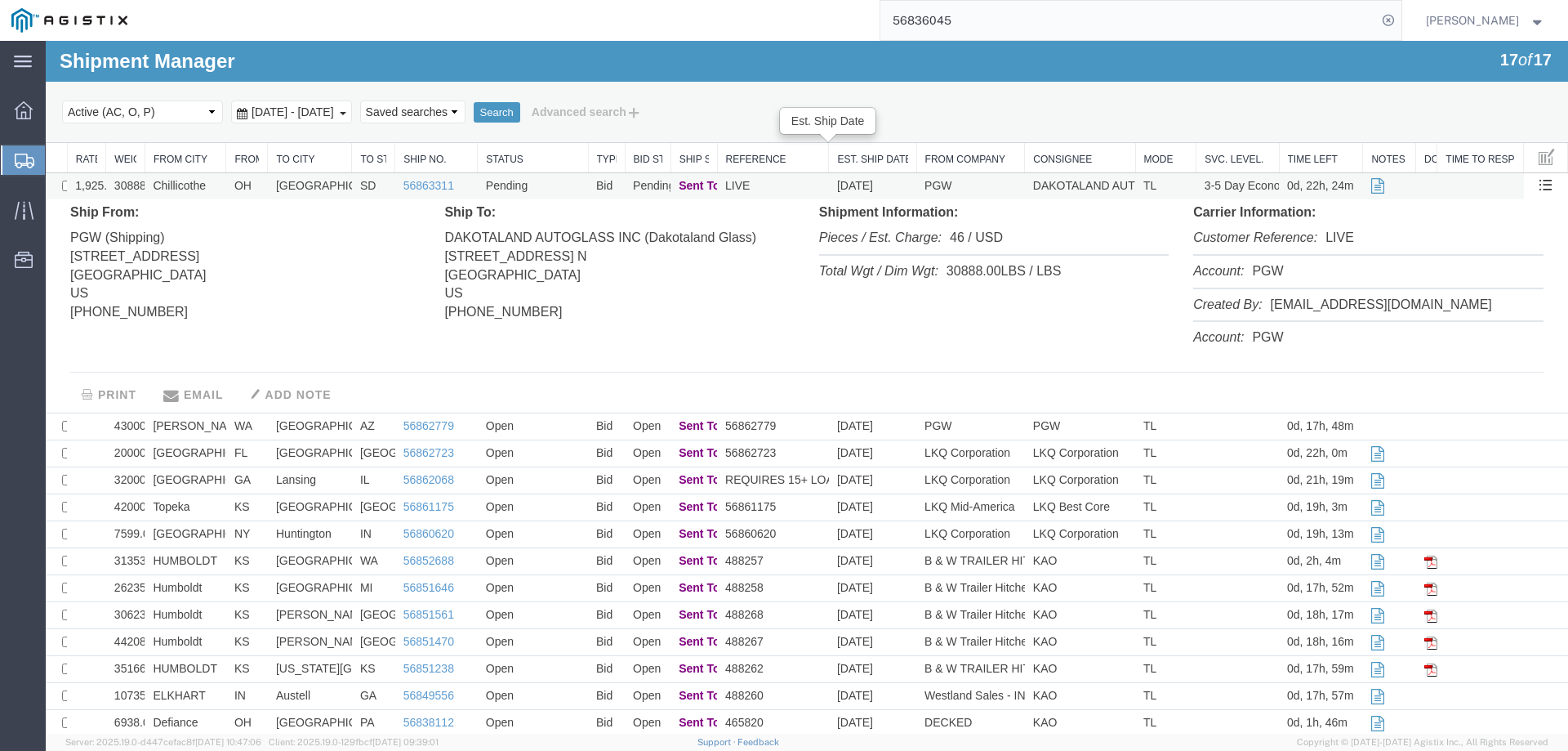
click at [557, 181] on td "Pending" at bounding box center [533, 186] width 111 height 27
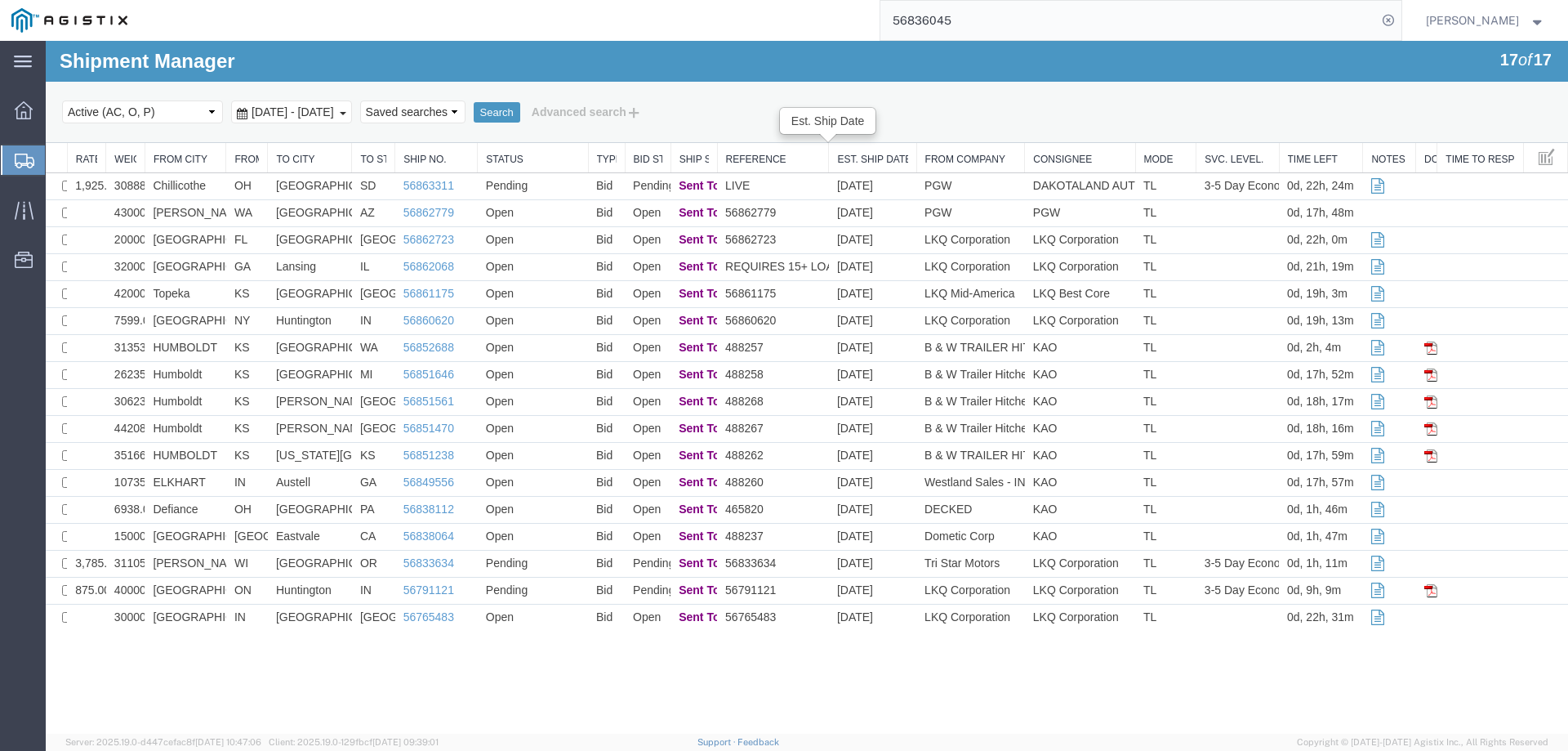
click at [24, 150] on div at bounding box center [23, 160] width 45 height 29
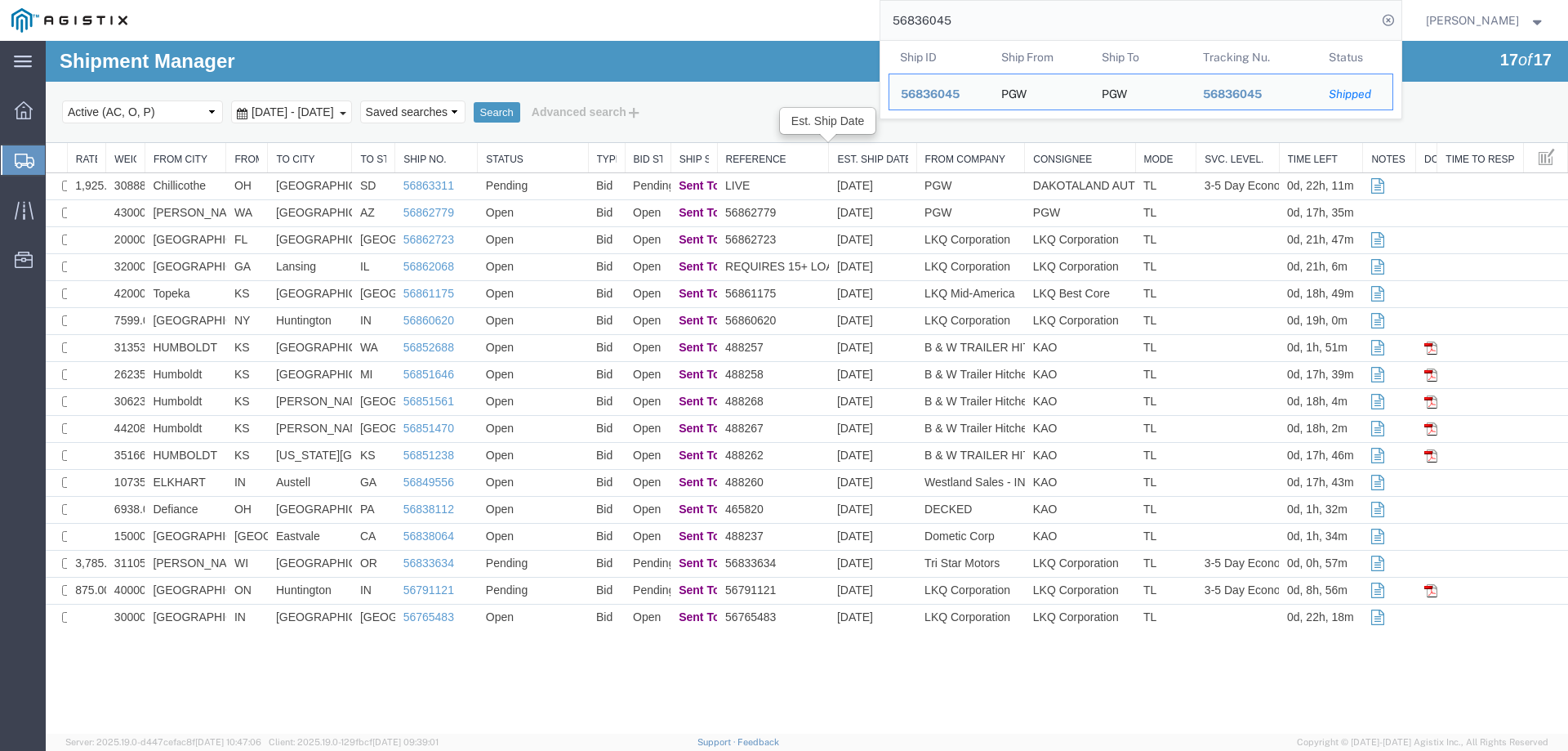
drag, startPoint x: 995, startPoint y: 29, endPoint x: 825, endPoint y: 34, distance: 170.1
click at [825, 34] on div "56836045 Ship ID Ship From Ship To Tracking Nu. Status Ship ID 56836045 Ship Fr…" at bounding box center [770, 21] width 1262 height 41
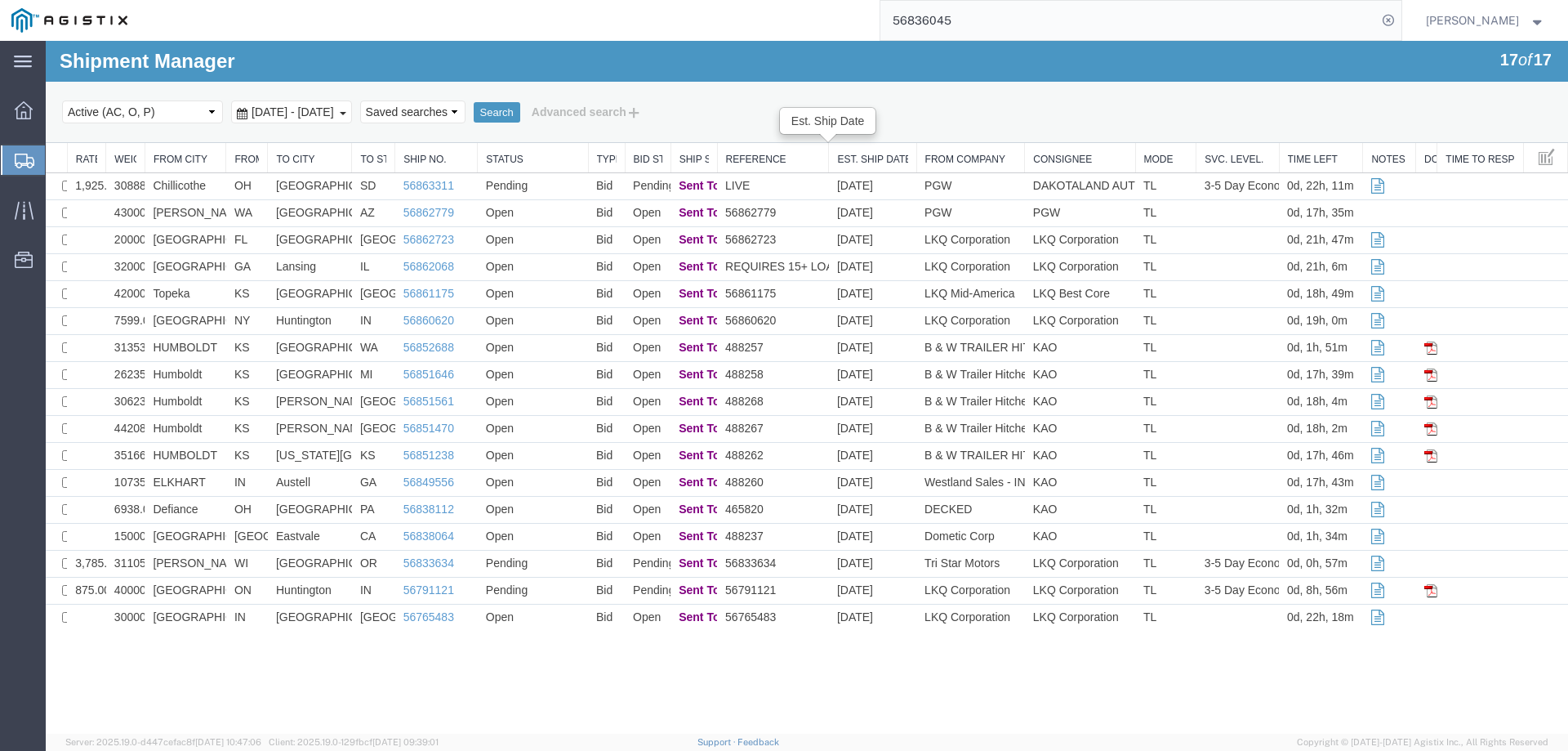
paste input "2488"
type input "56824885"
click at [1400, 23] on icon at bounding box center [1388, 21] width 23 height 23
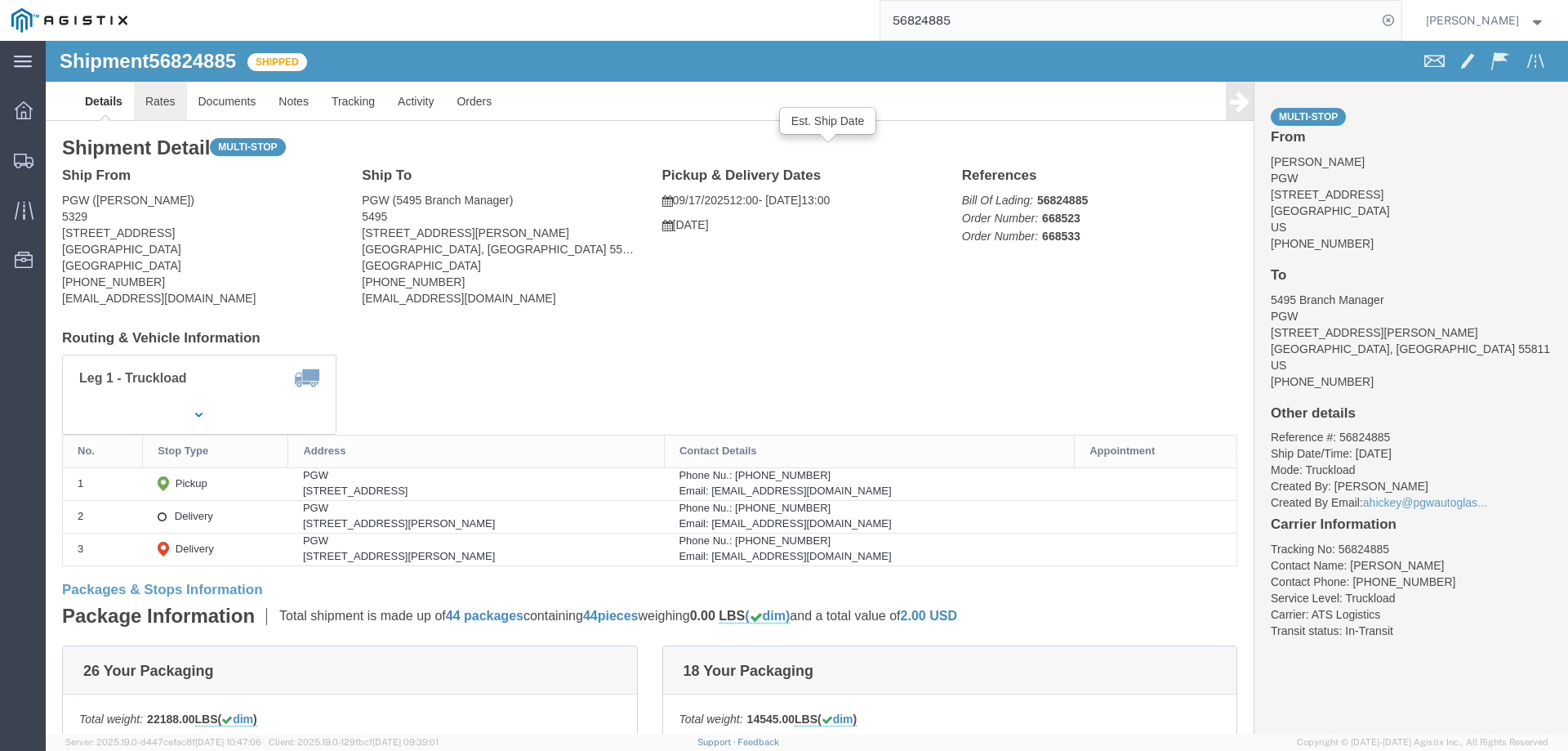
click link "Rates"
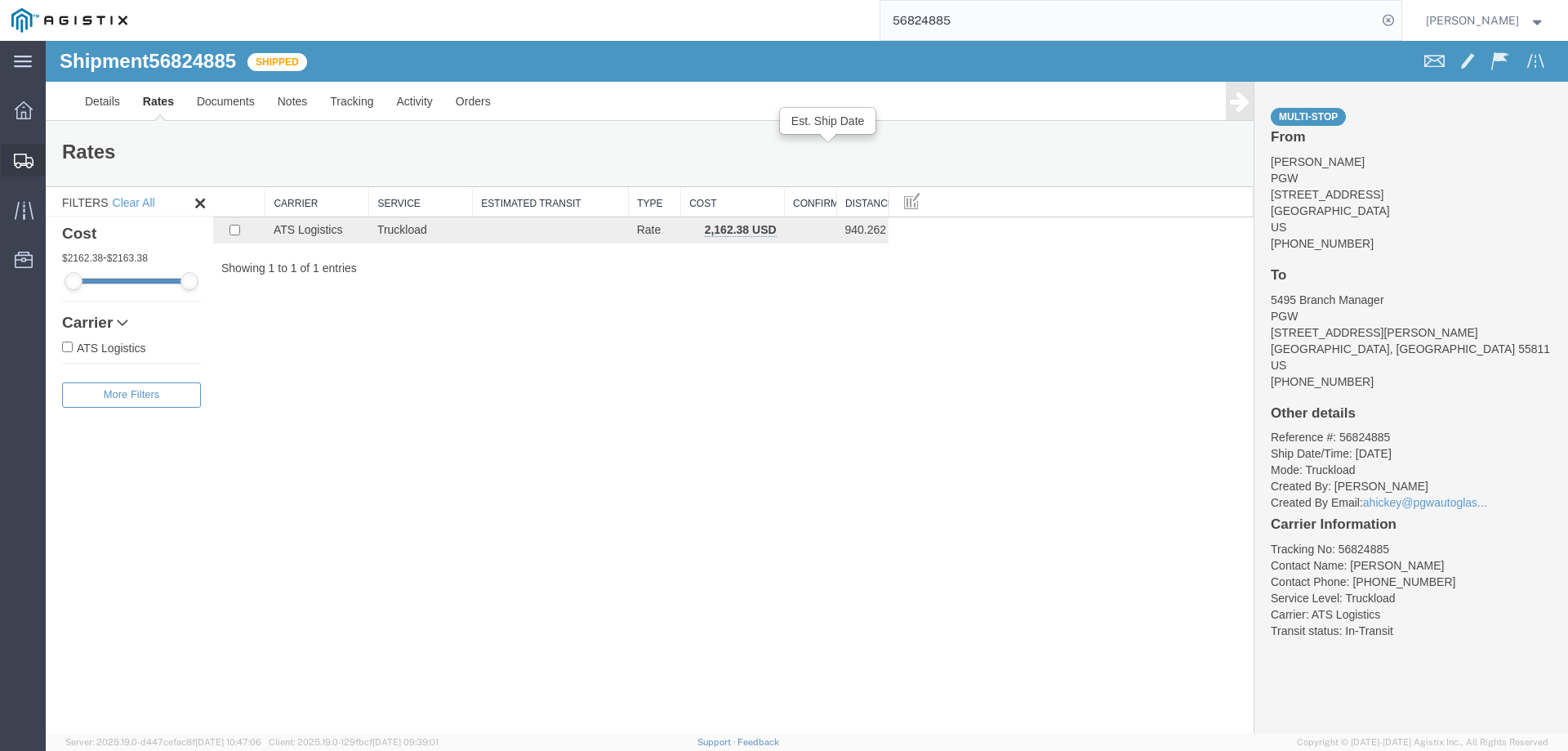
click at [27, 157] on icon at bounding box center [24, 161] width 20 height 14
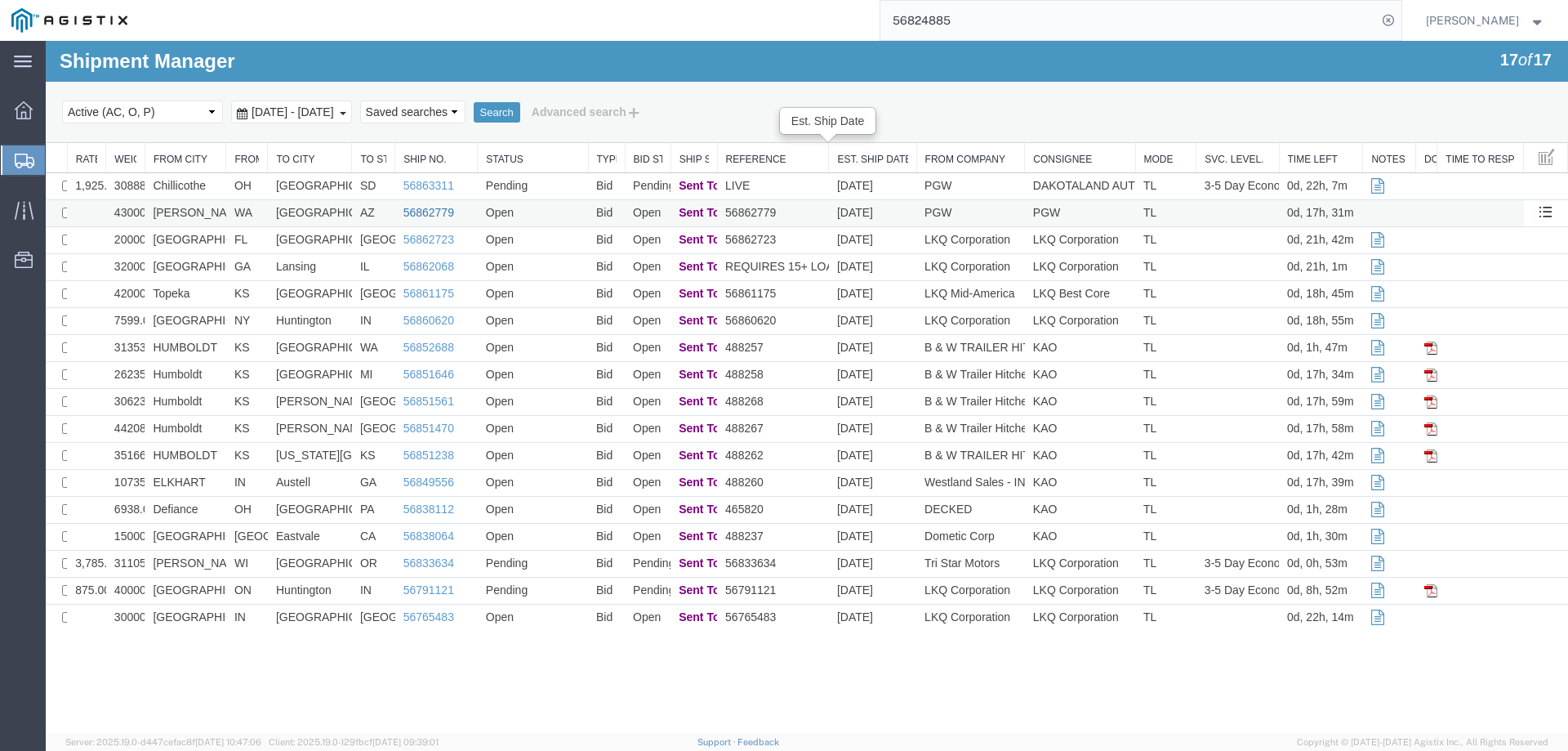
click at [423, 210] on link "56862779" at bounding box center [429, 212] width 51 height 13
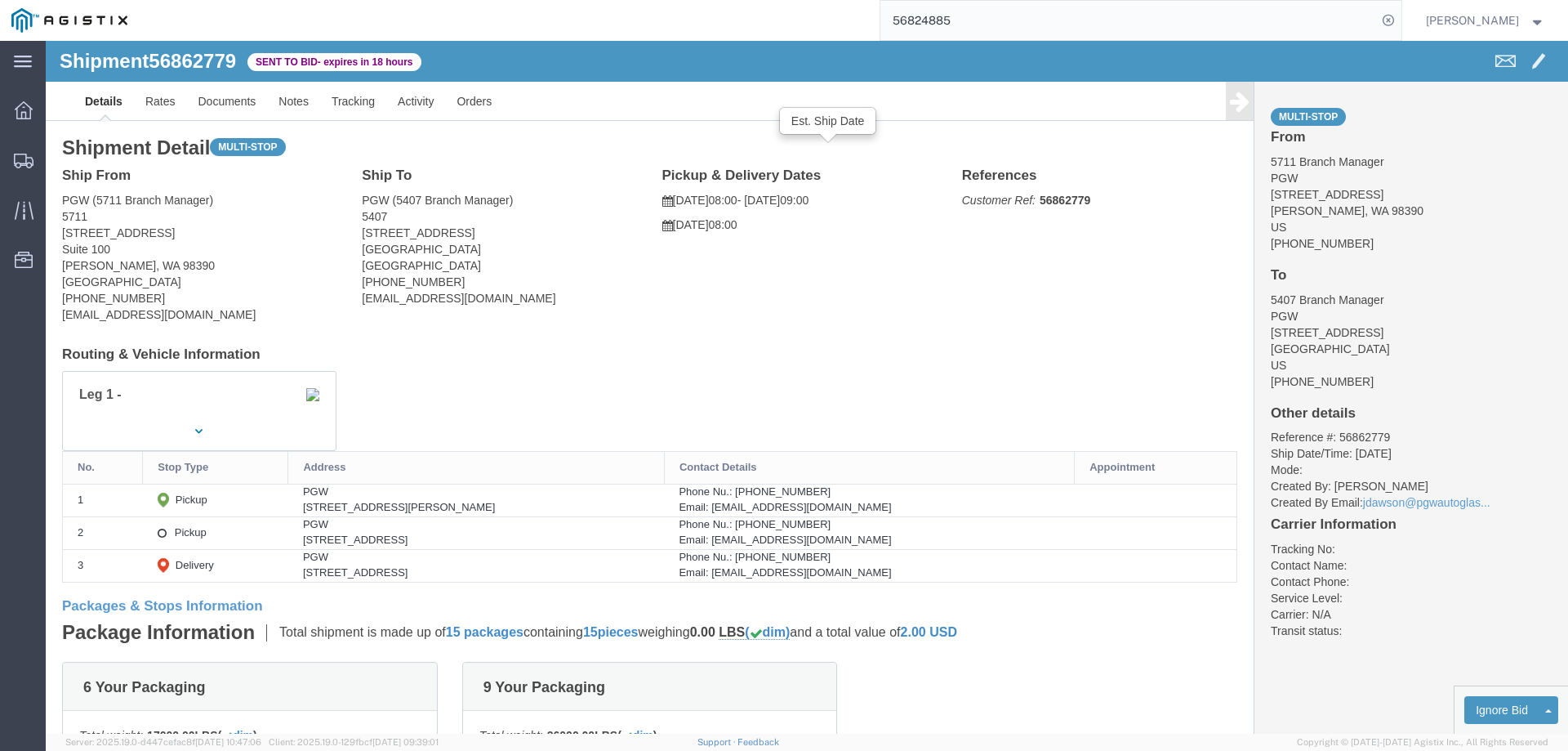
click b "56862779"
click link "Enter / Modify Bid"
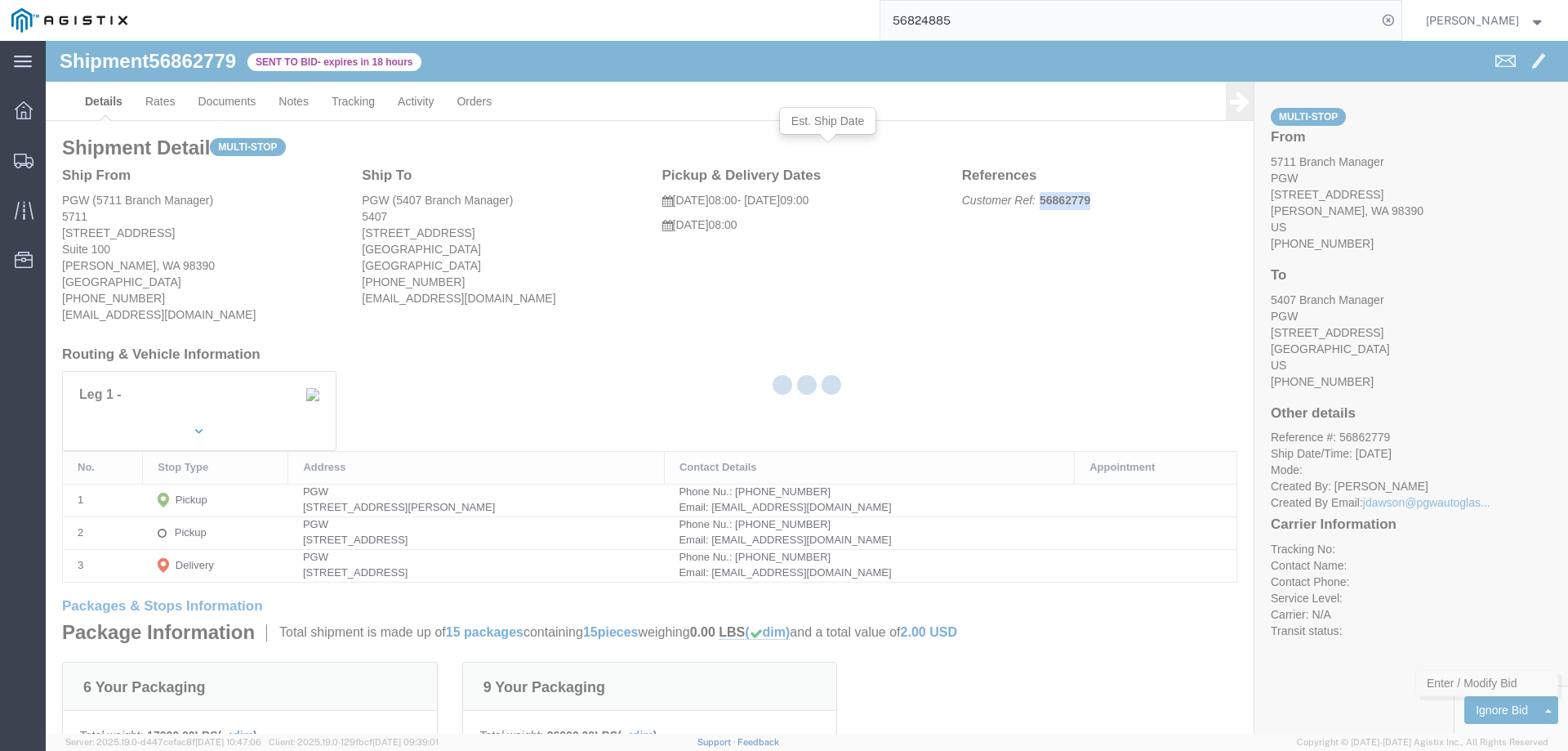
select select "146"
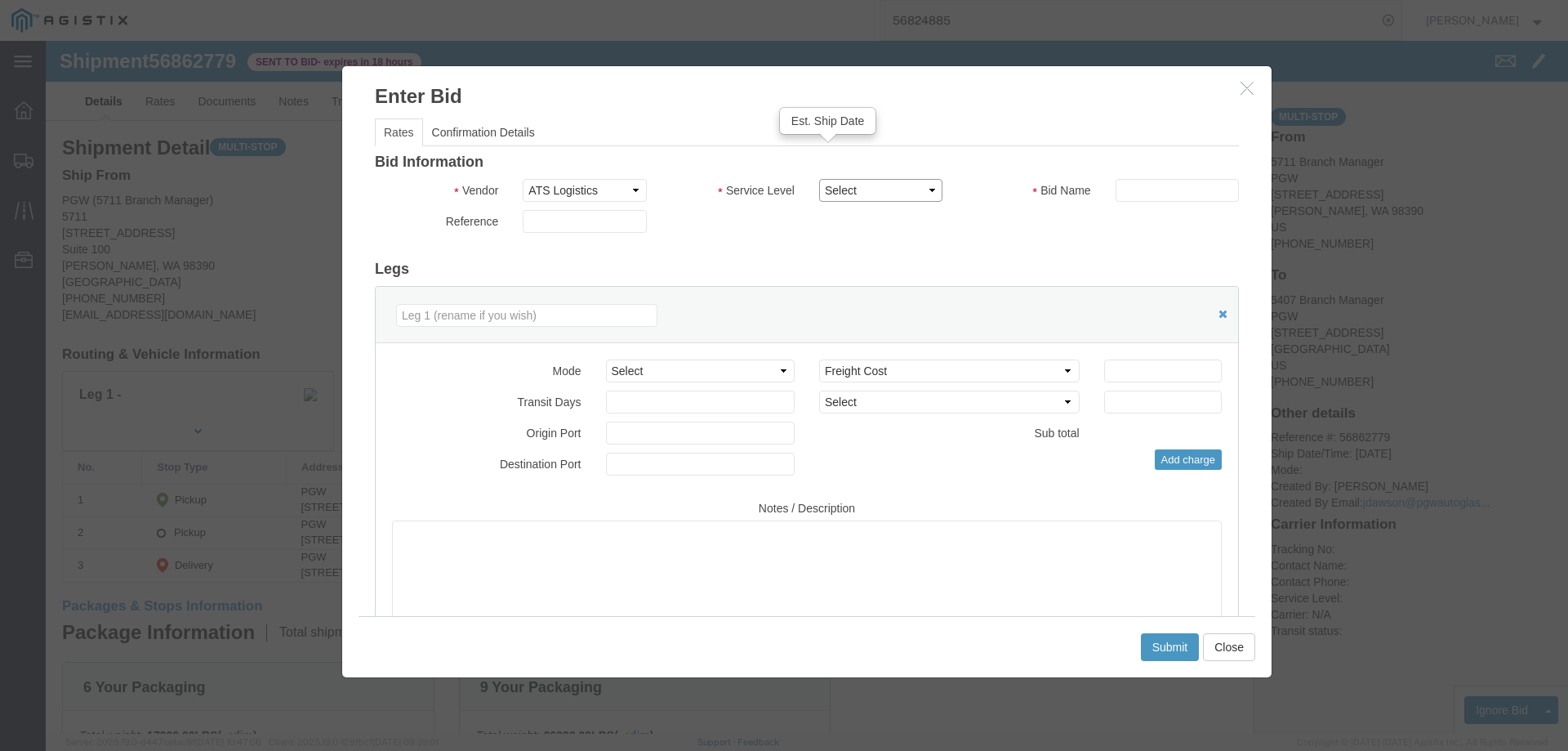
click select "Select CONESTOGA DFRM/STEP Economy TL Flatbed Intermodal LTL Standard Next Day …"
select select "25032"
click select "Select CONESTOGA DFRM/STEP Economy TL Flatbed Intermodal LTL Standard Next Day …"
click input "text"
type input "ats"
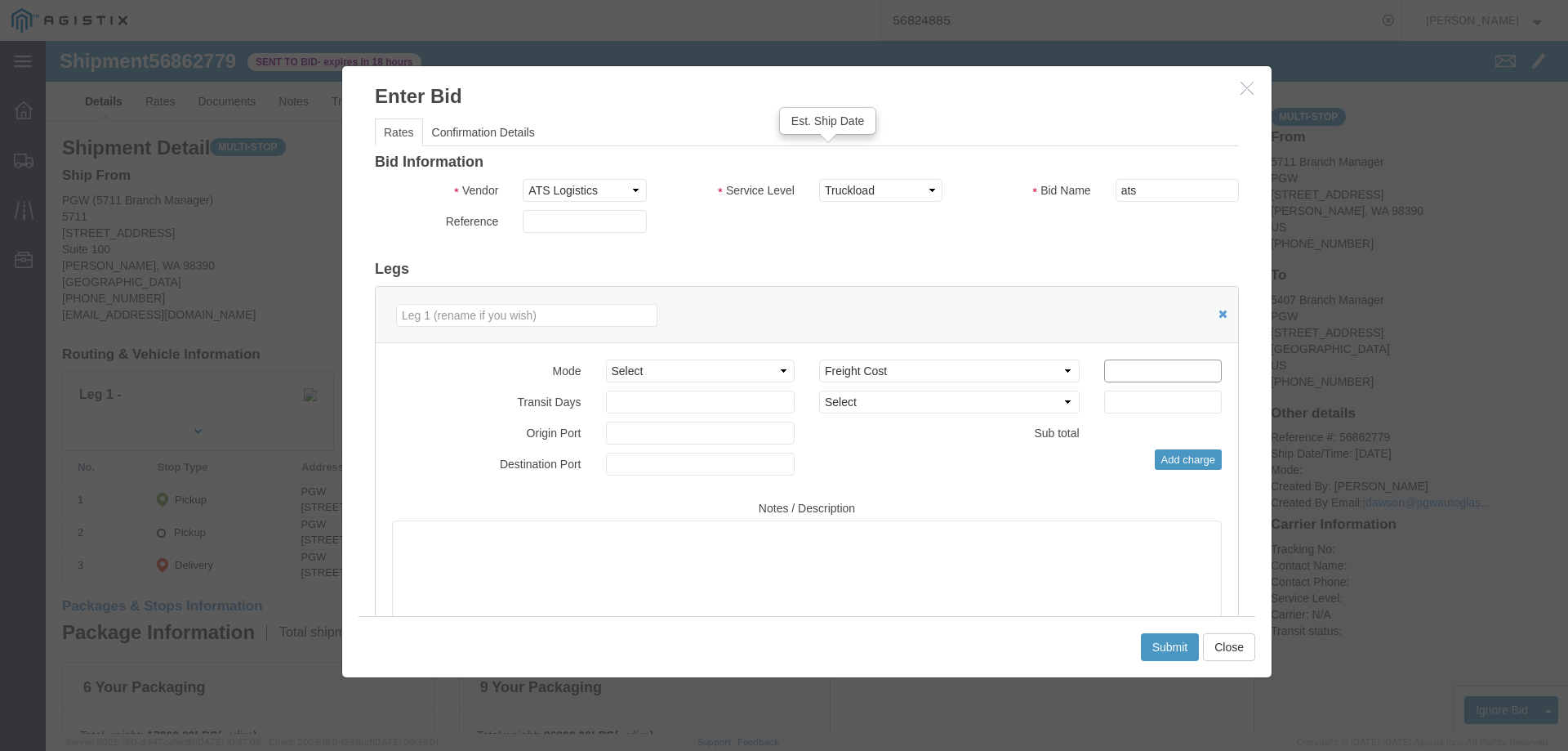
click input "number"
type input "2850"
click button "Submit"
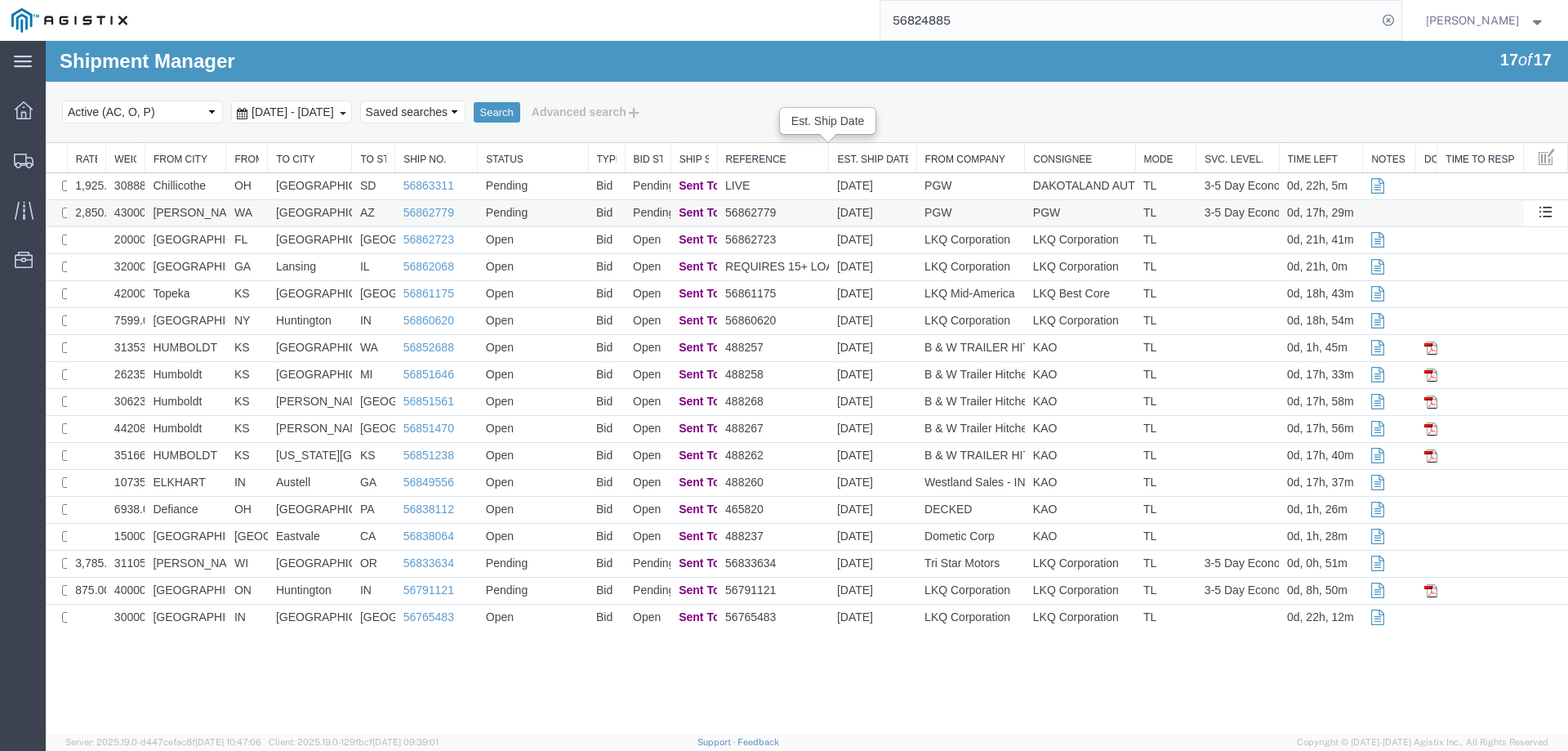
click at [209, 216] on td "Sumner" at bounding box center [185, 213] width 82 height 27
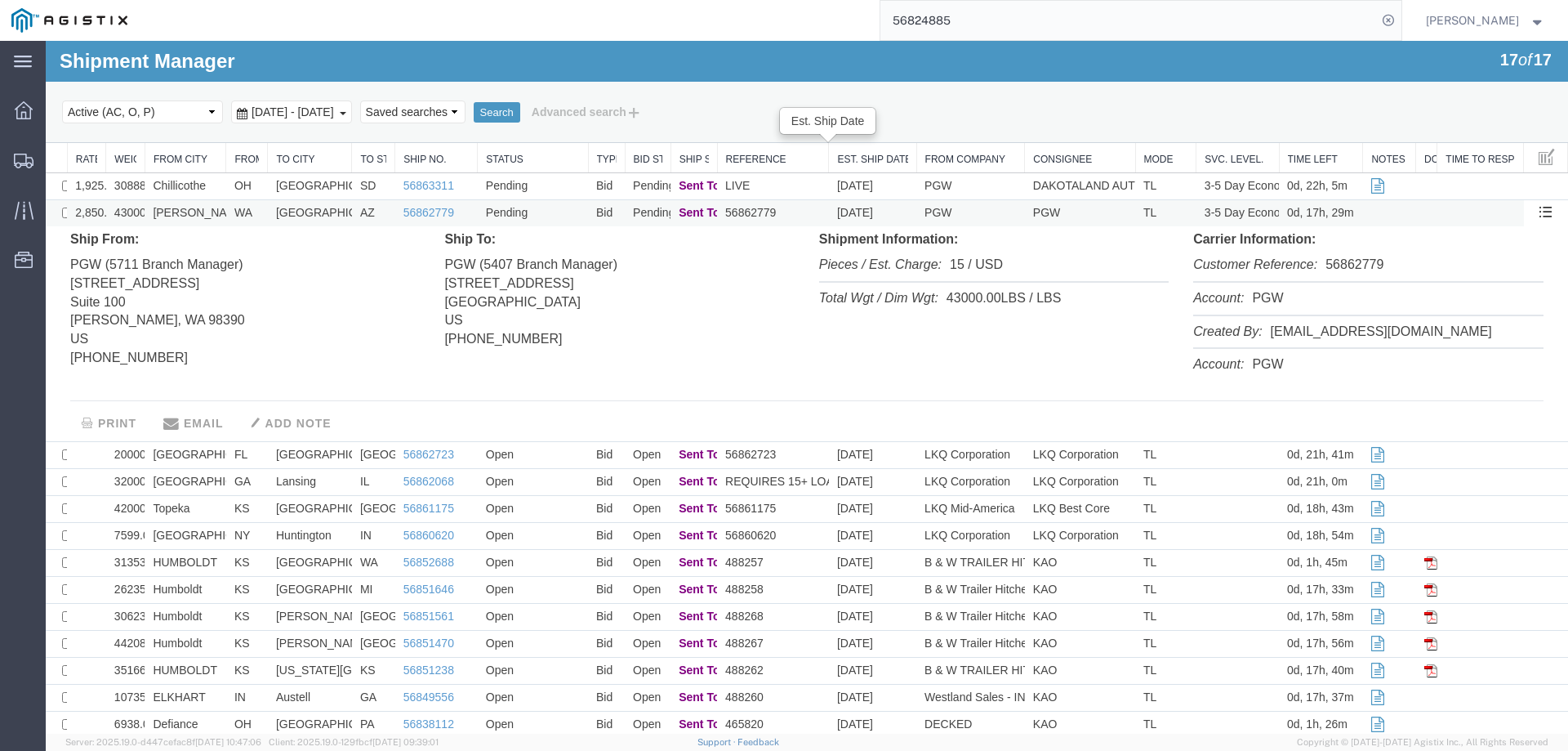
click at [209, 216] on td "Sumner" at bounding box center [185, 213] width 82 height 27
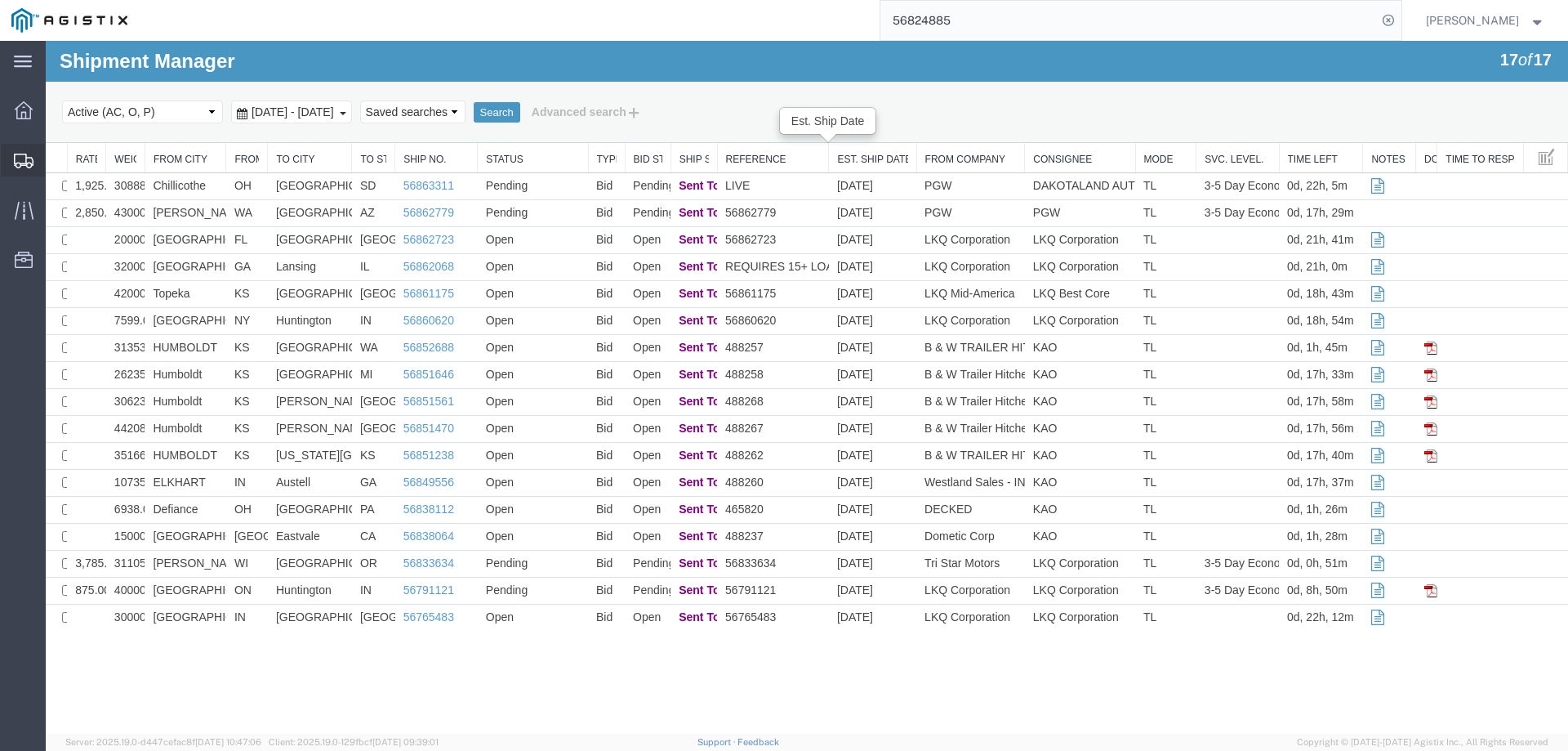
click at [22, 168] on icon at bounding box center [24, 161] width 20 height 14
click at [420, 208] on link "56862779" at bounding box center [429, 212] width 51 height 13
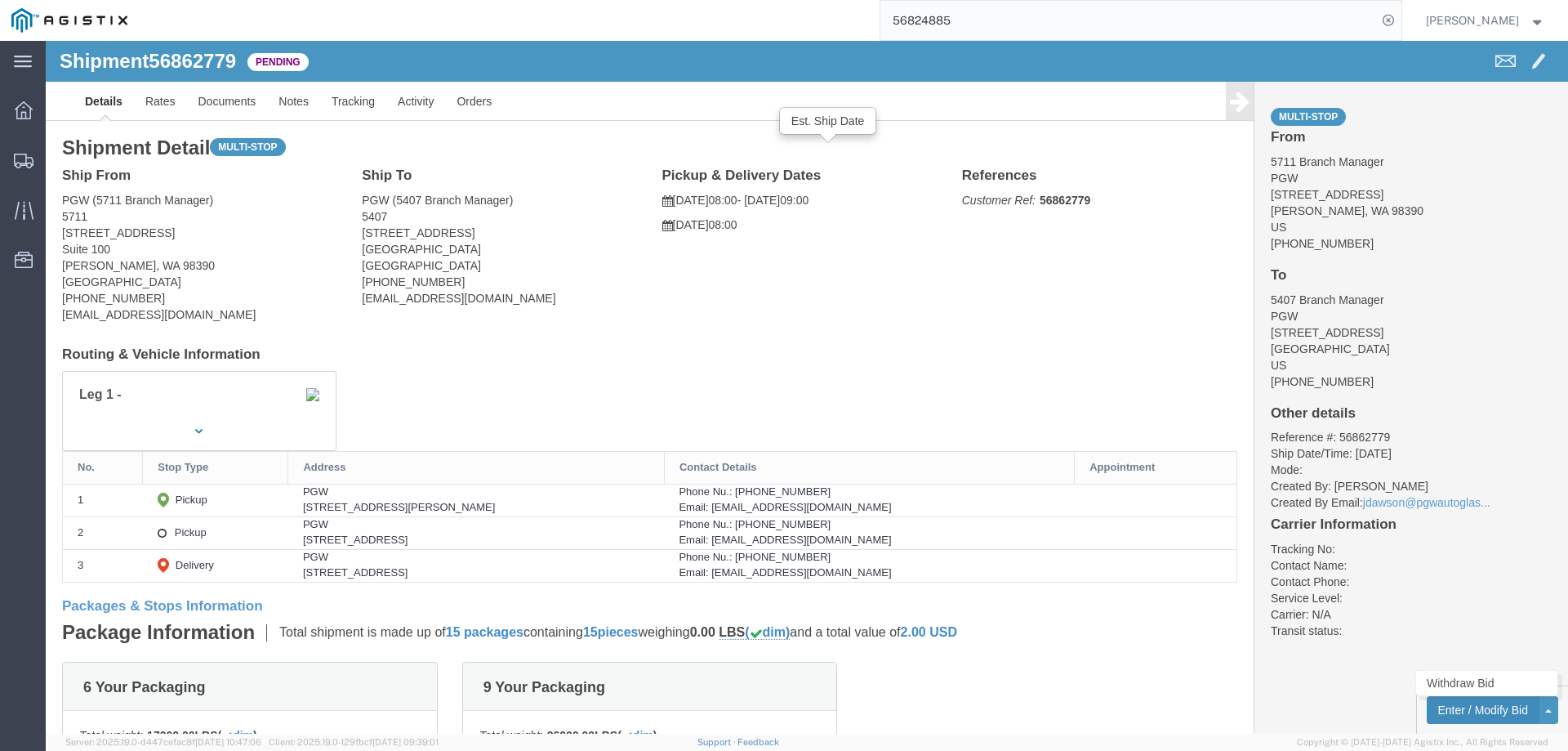
click button "Enter / Modify Bid"
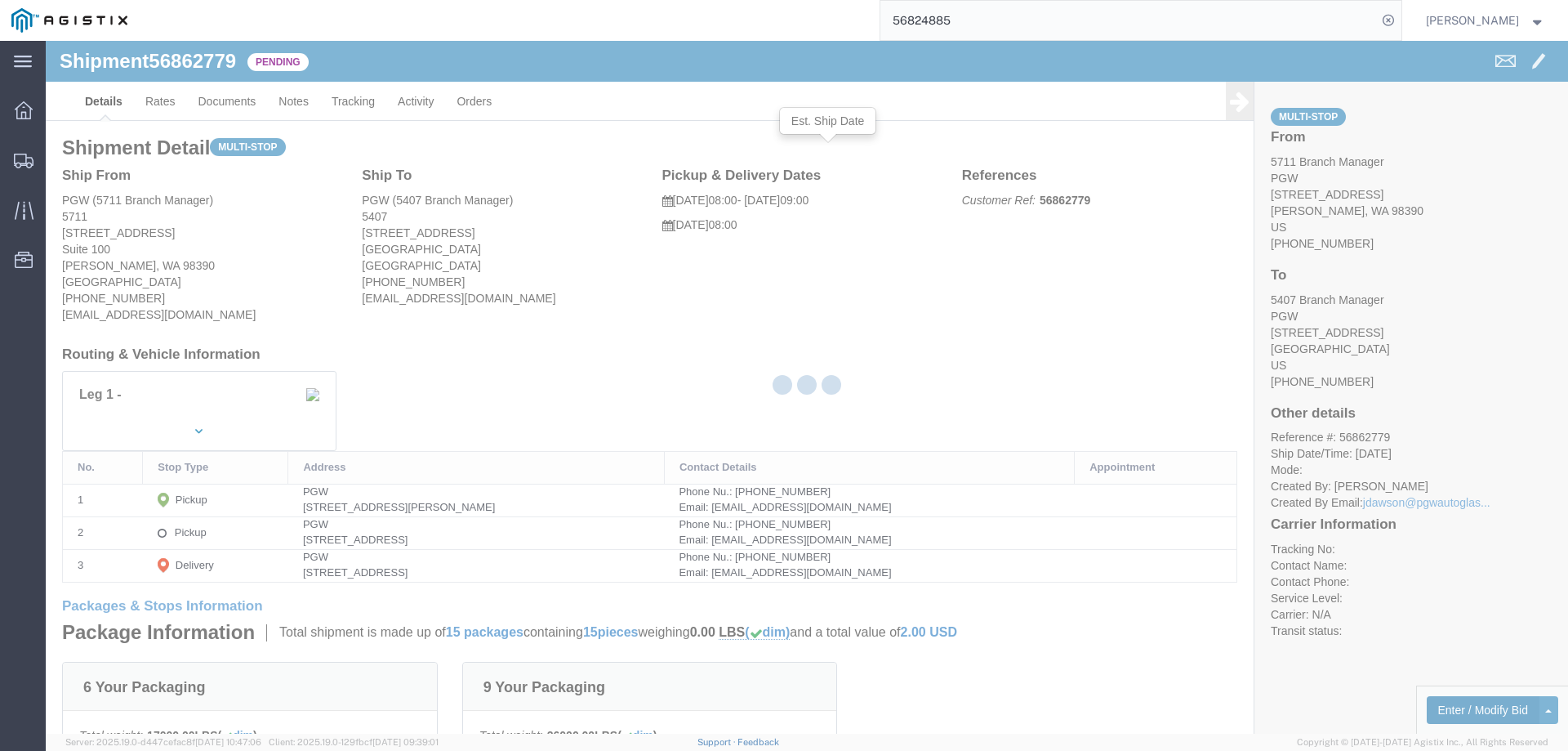
select select "146"
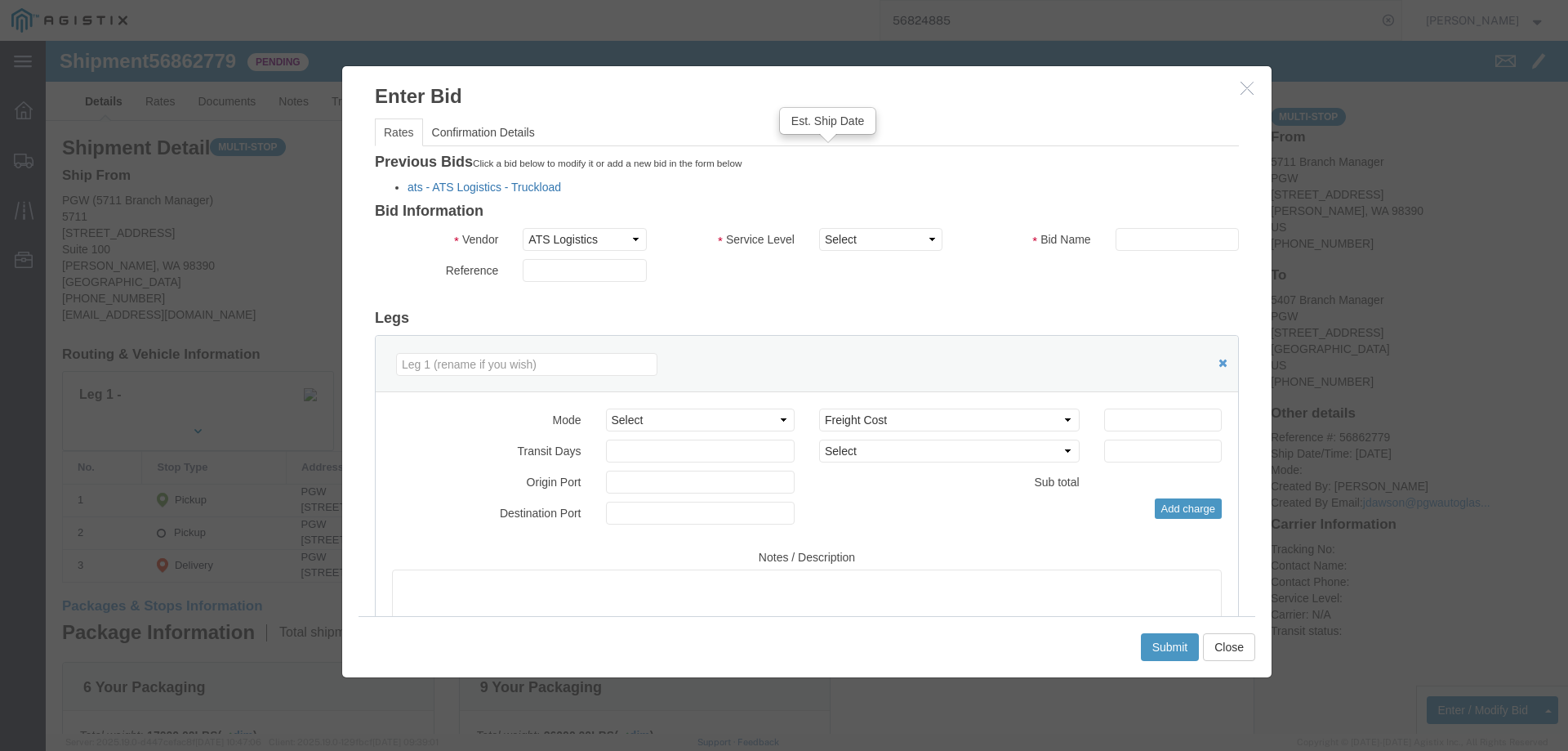
click link "ats - ATS Logistics - Truckload"
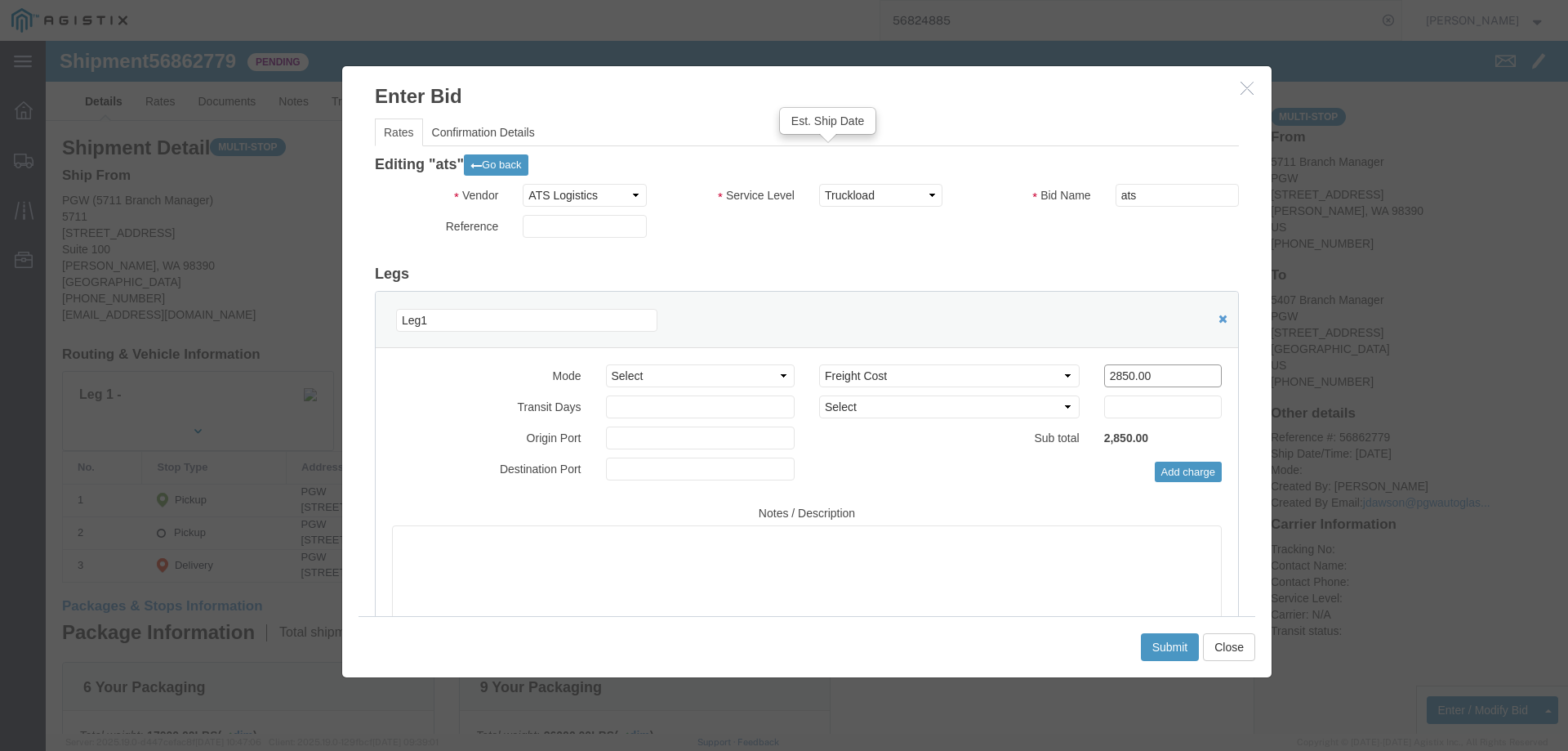
drag, startPoint x: 1096, startPoint y: 337, endPoint x: 1014, endPoint y: 337, distance: 82.0
click div "Select 2 Day Service 3 Axle Winch Truck 3 to 5 Day Service 96L Domestic Flat Ra…"
type input "2950"
click button "Submit"
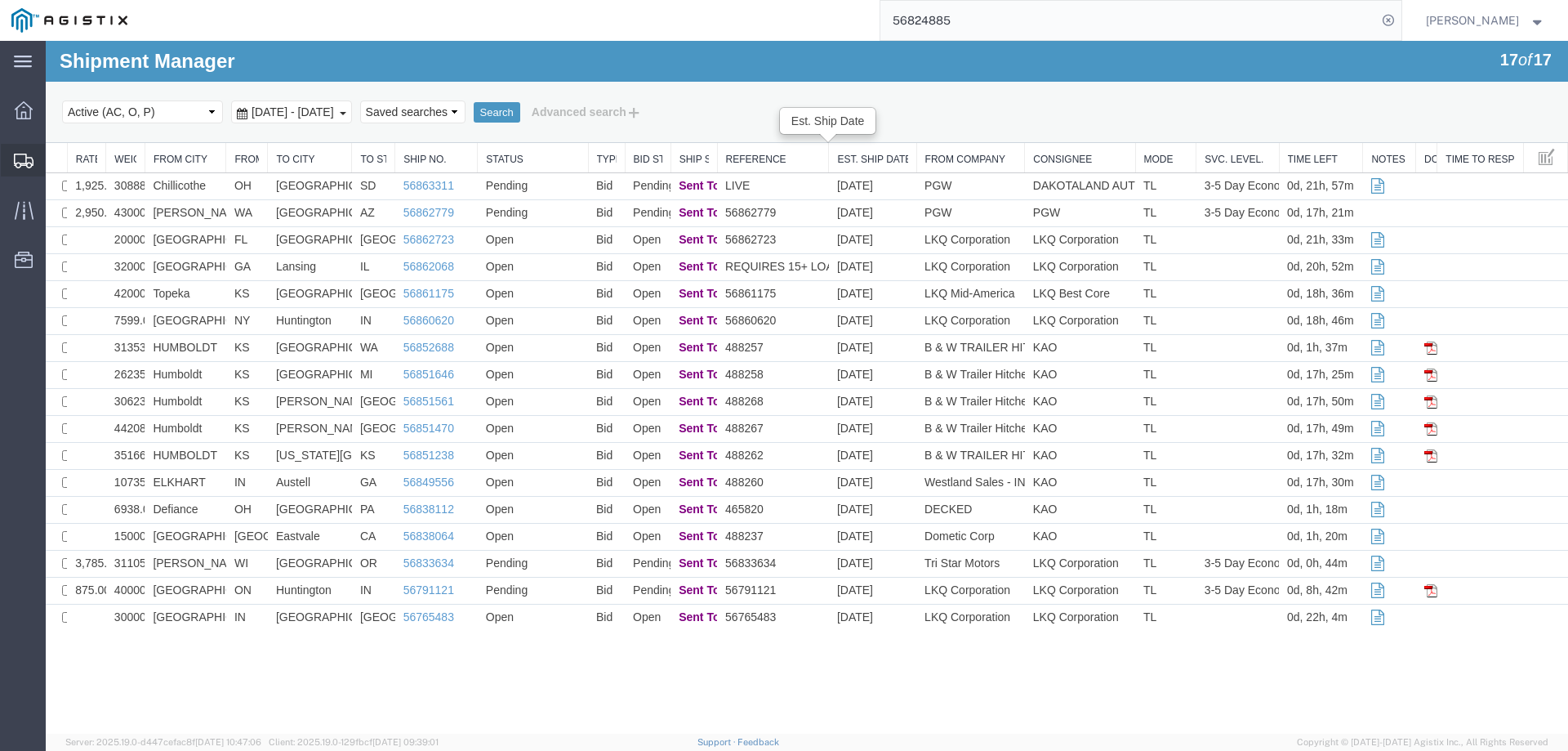
click at [29, 159] on icon at bounding box center [24, 161] width 20 height 14
click at [210, 211] on td "Sumner" at bounding box center [185, 213] width 82 height 27
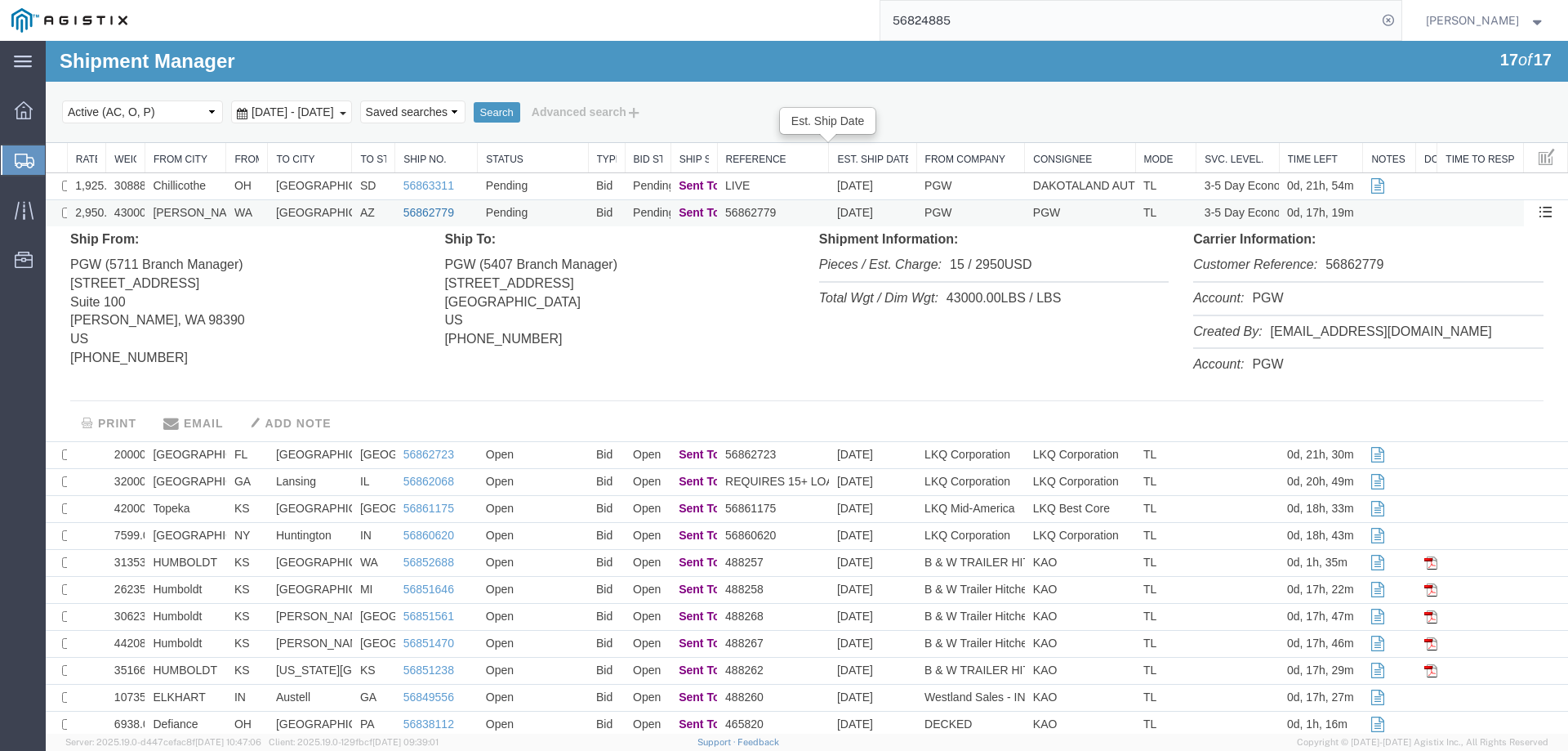
click at [420, 210] on link "56862779" at bounding box center [429, 212] width 51 height 13
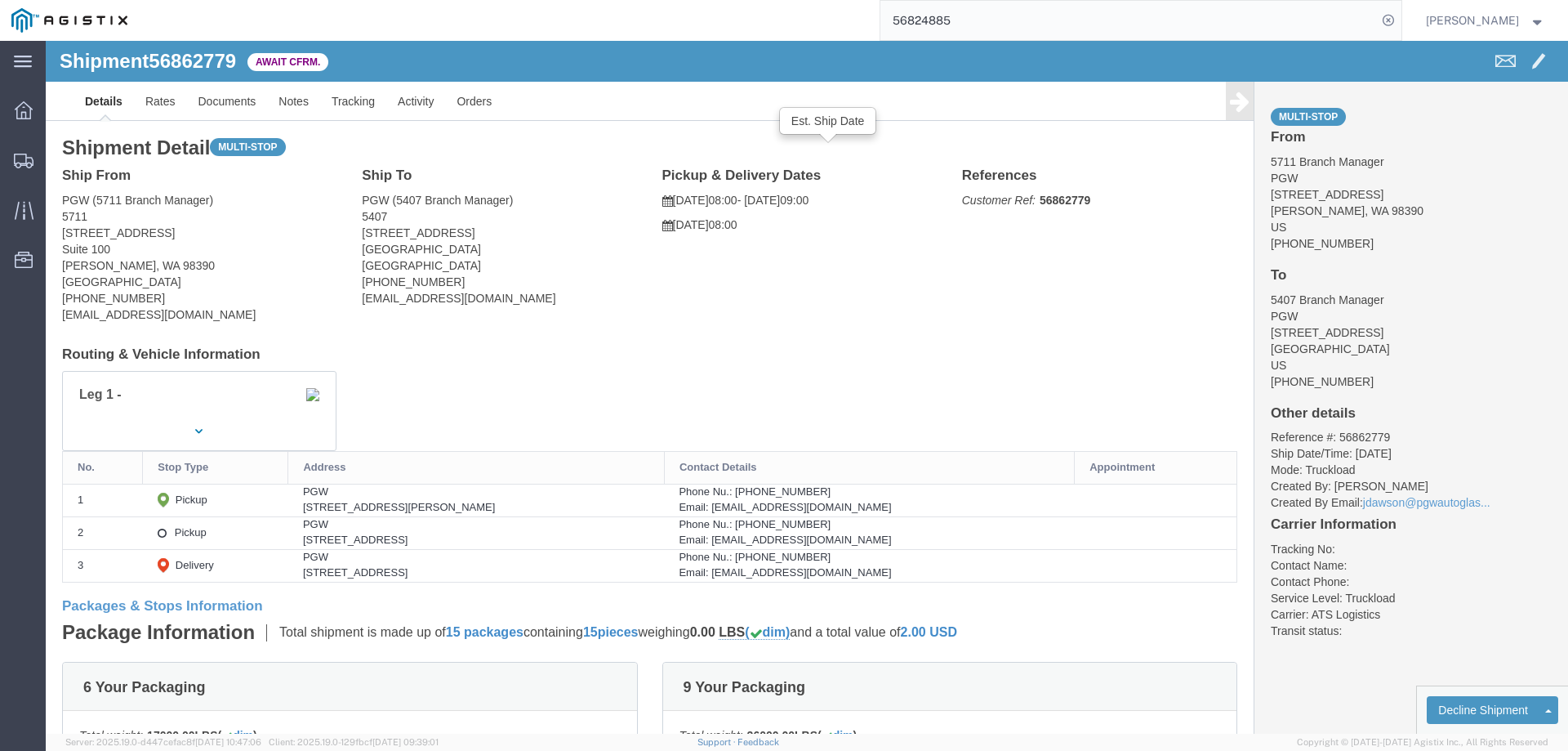
click b "56862779"
click link "Confirm"
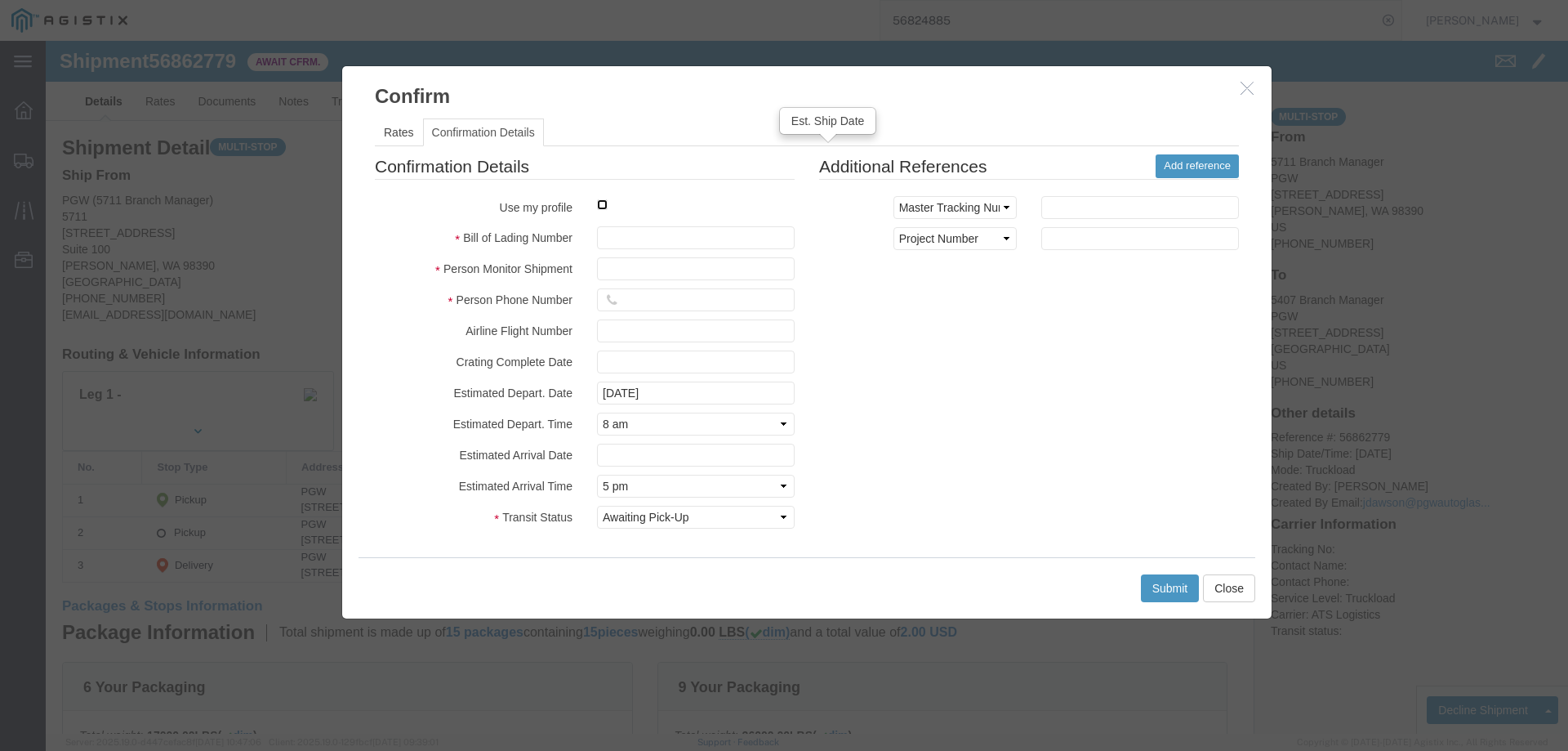
click input "checkbox"
checkbox input "true"
type input "[PERSON_NAME]"
type input "3204977237"
click input "text"
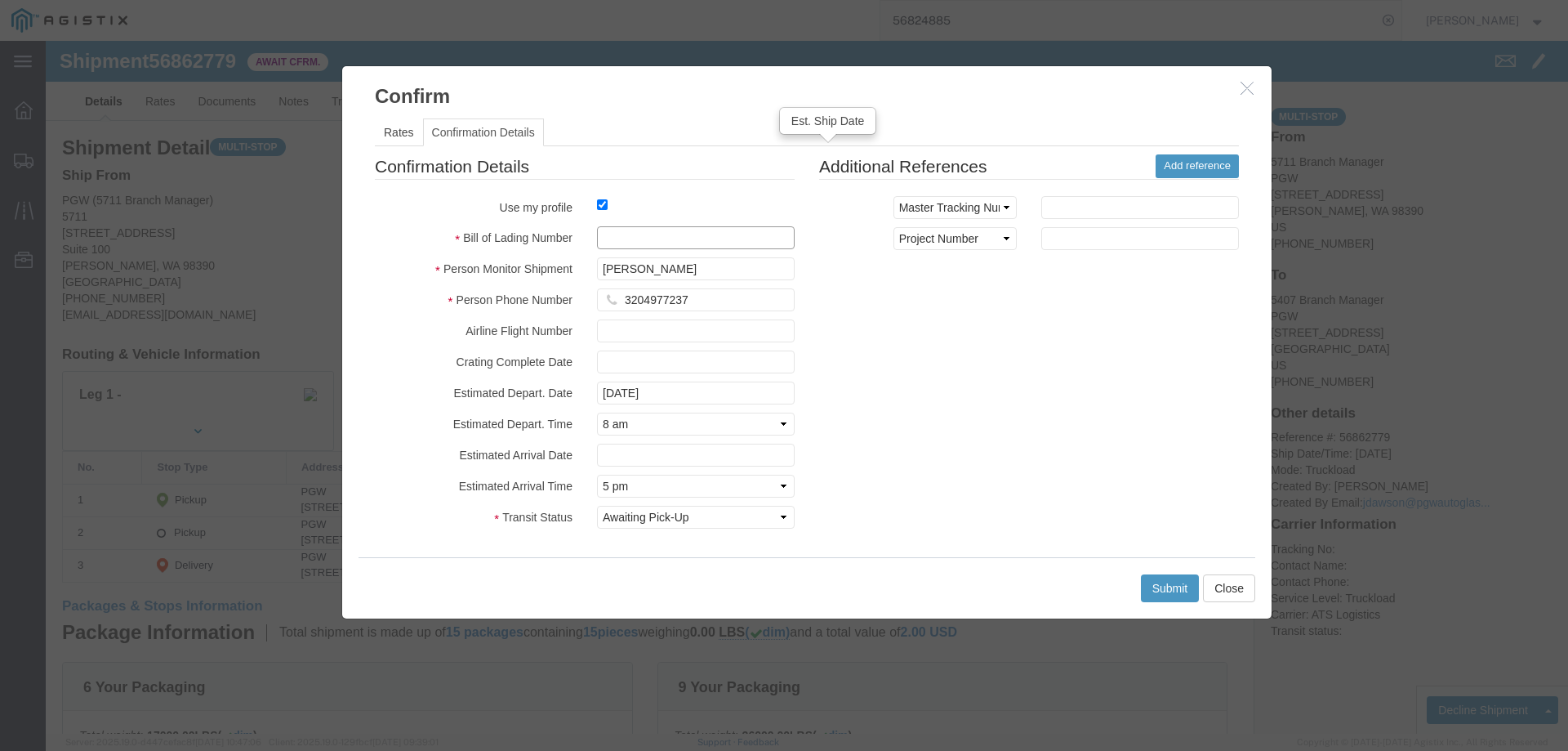
paste input "56862779"
type input "56862779"
click button "Submit"
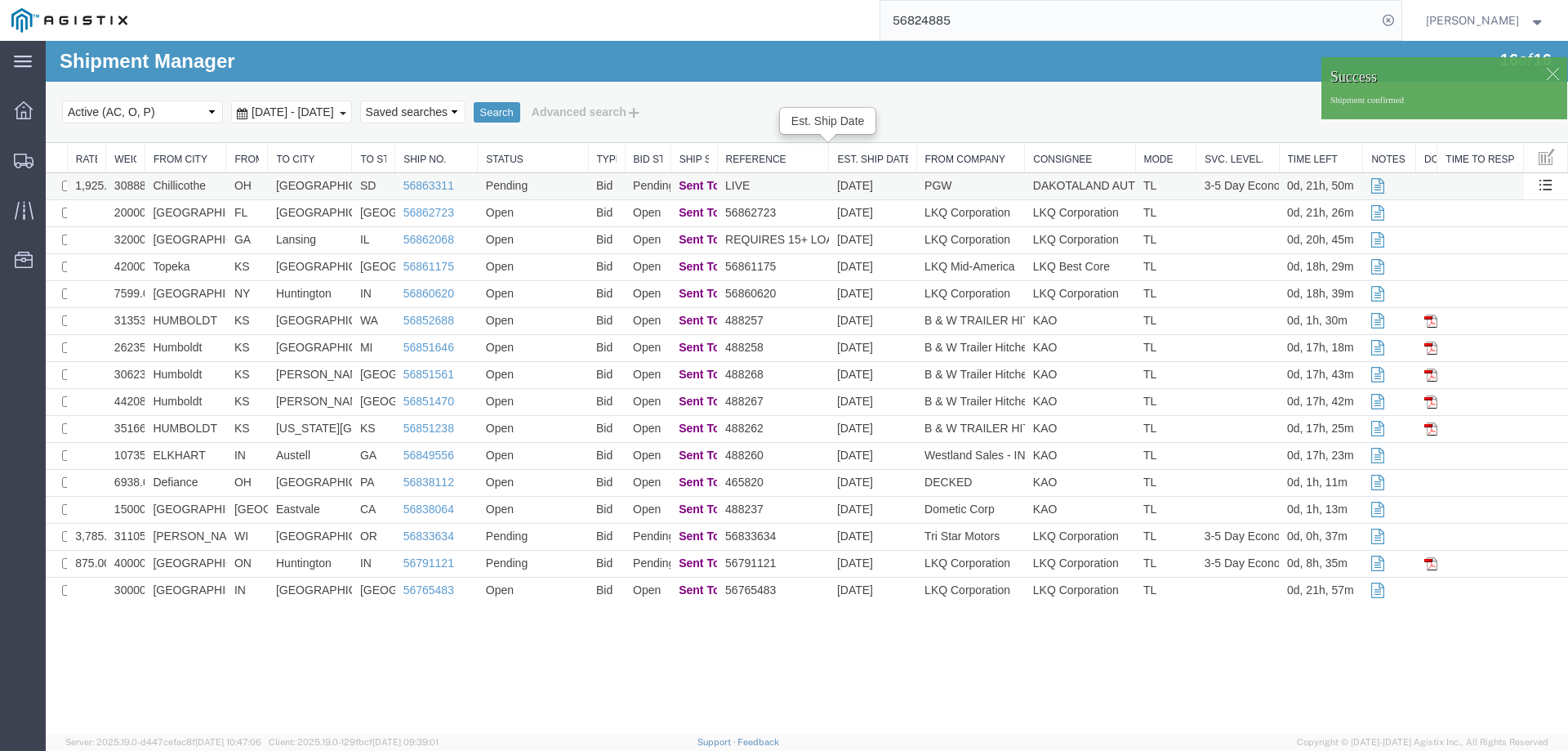
click at [987, 185] on td "PGW" at bounding box center [971, 186] width 109 height 27
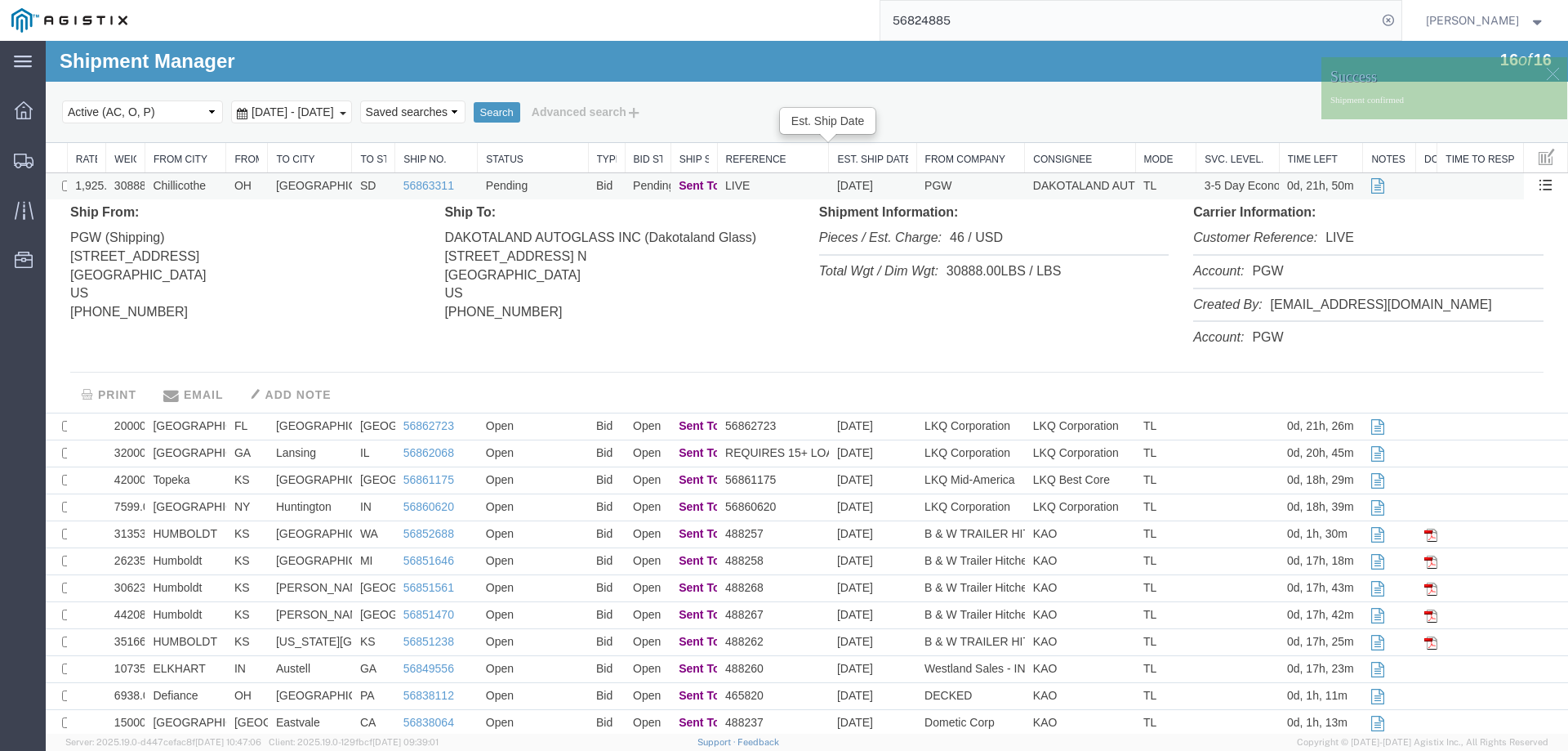
click at [987, 185] on td "PGW" at bounding box center [971, 186] width 109 height 27
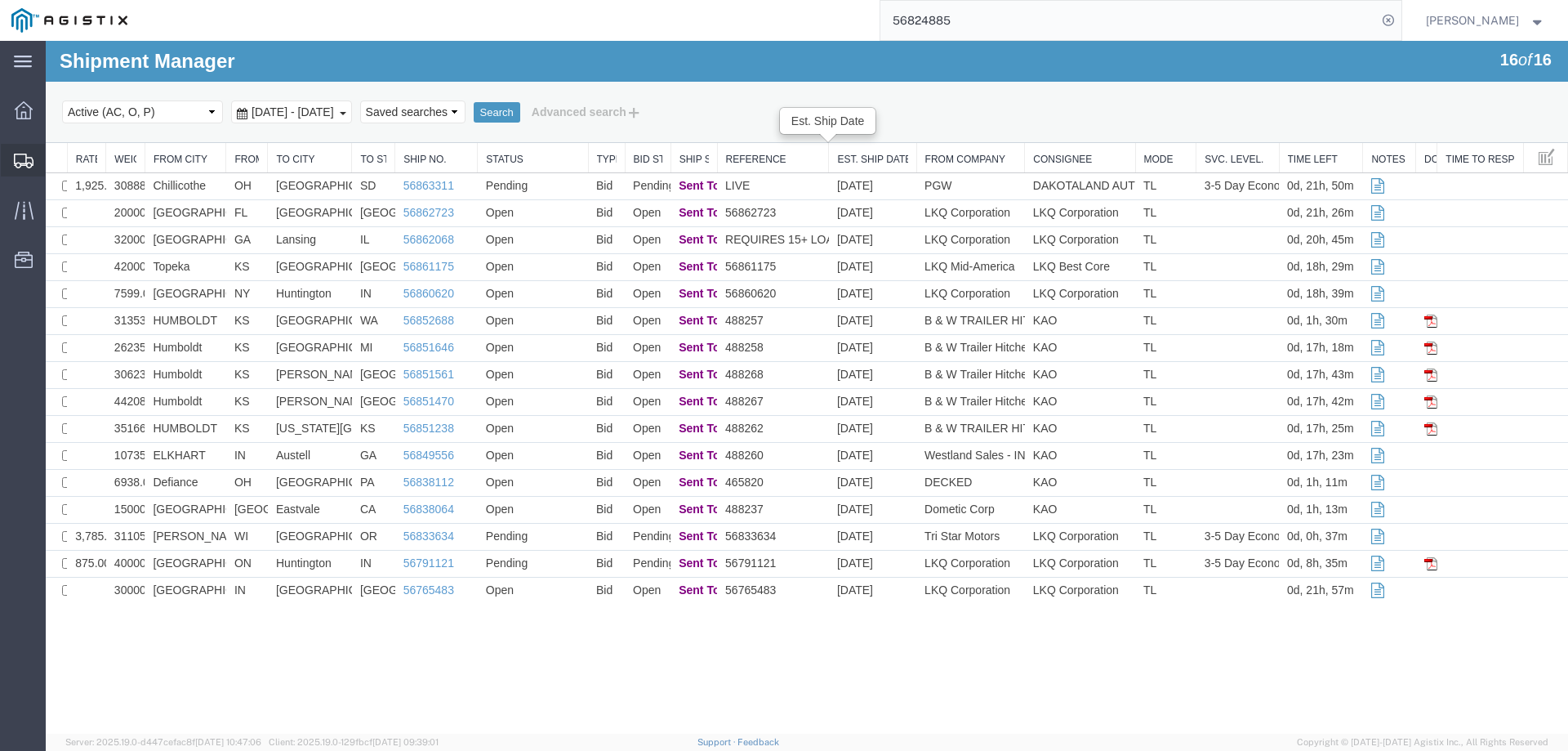
click at [18, 154] on icon at bounding box center [24, 161] width 20 height 14
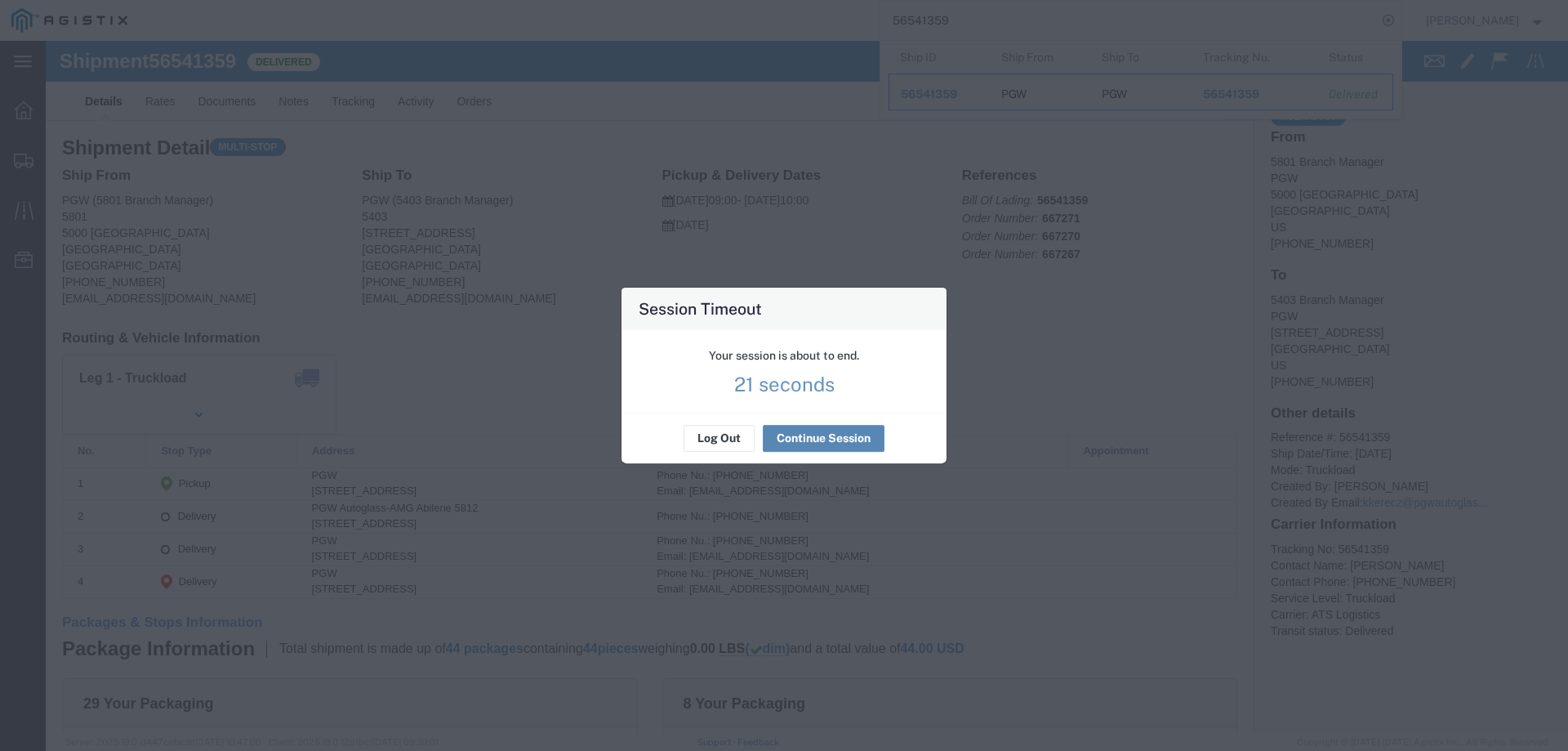
click at [806, 441] on button "Continue Session" at bounding box center [824, 438] width 121 height 26
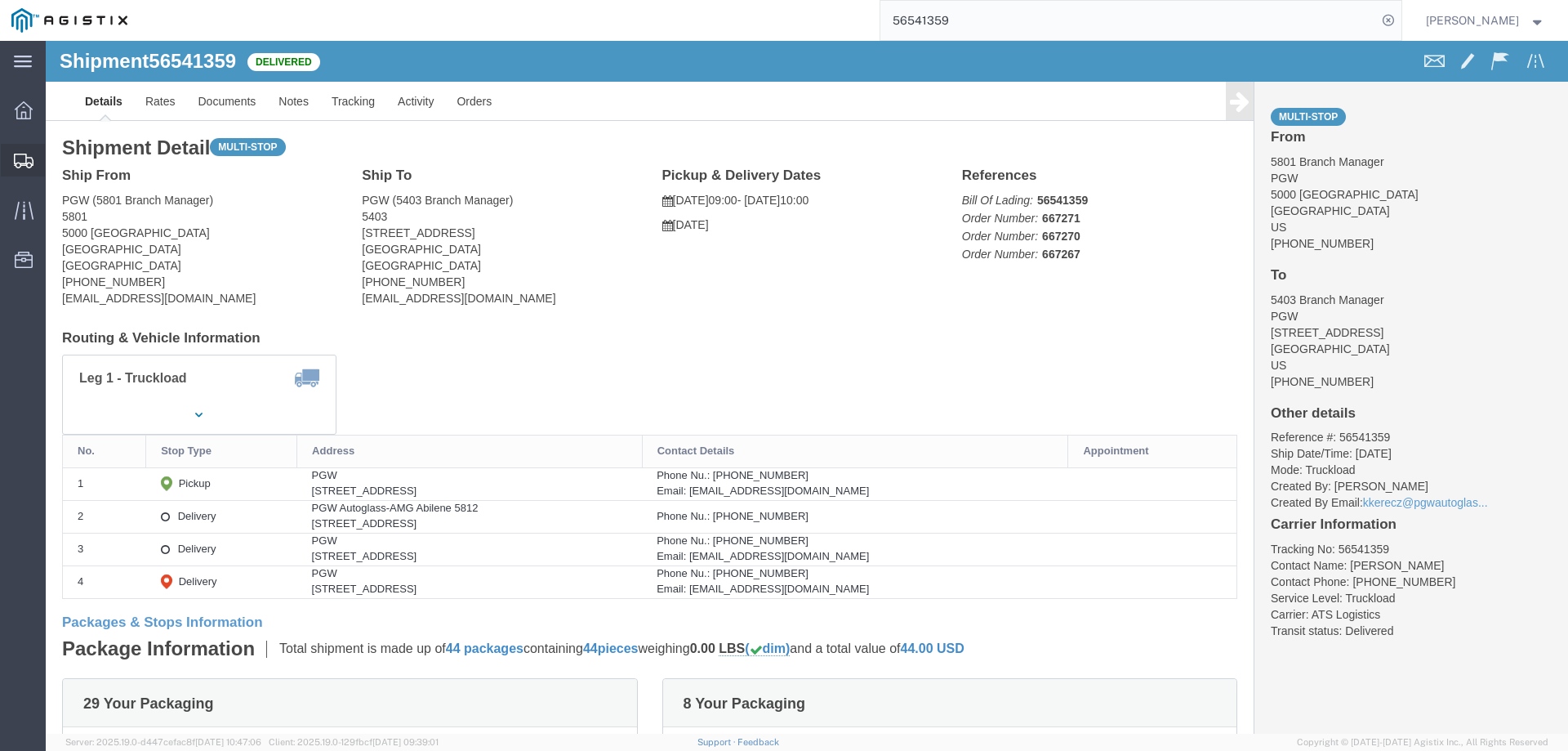
click at [18, 157] on icon at bounding box center [24, 161] width 20 height 14
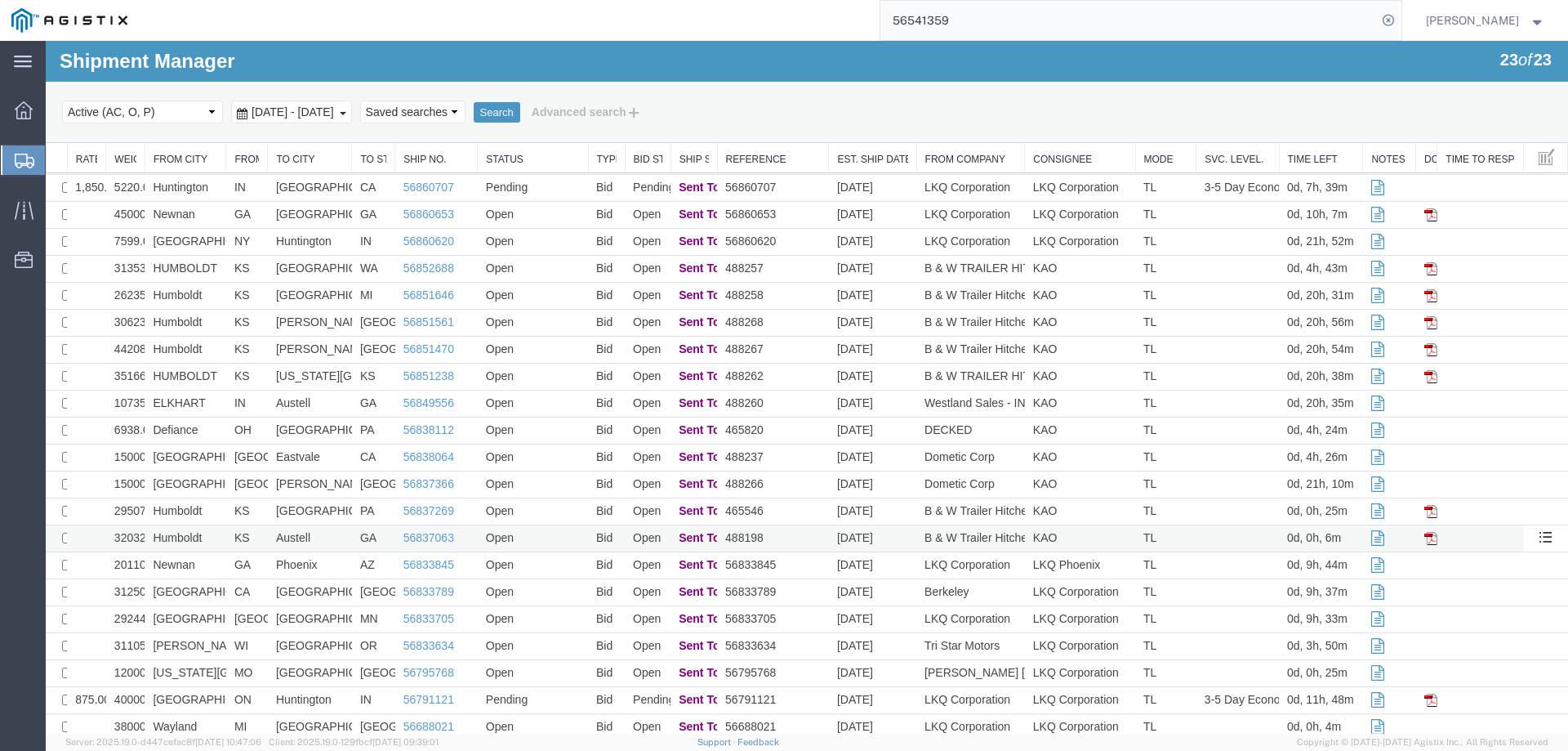
scroll to position [76, 0]
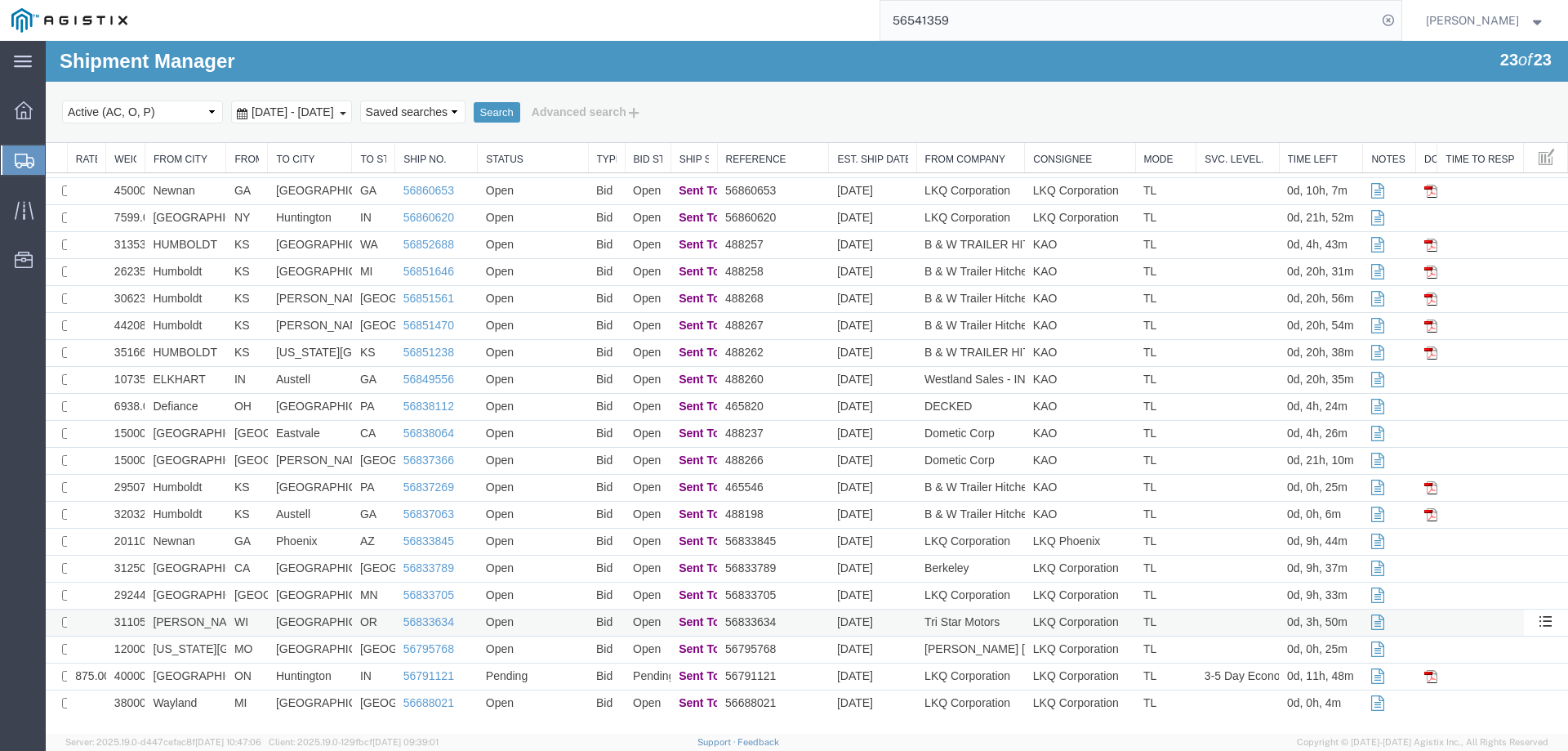
click at [540, 621] on td "Open" at bounding box center [533, 623] width 111 height 27
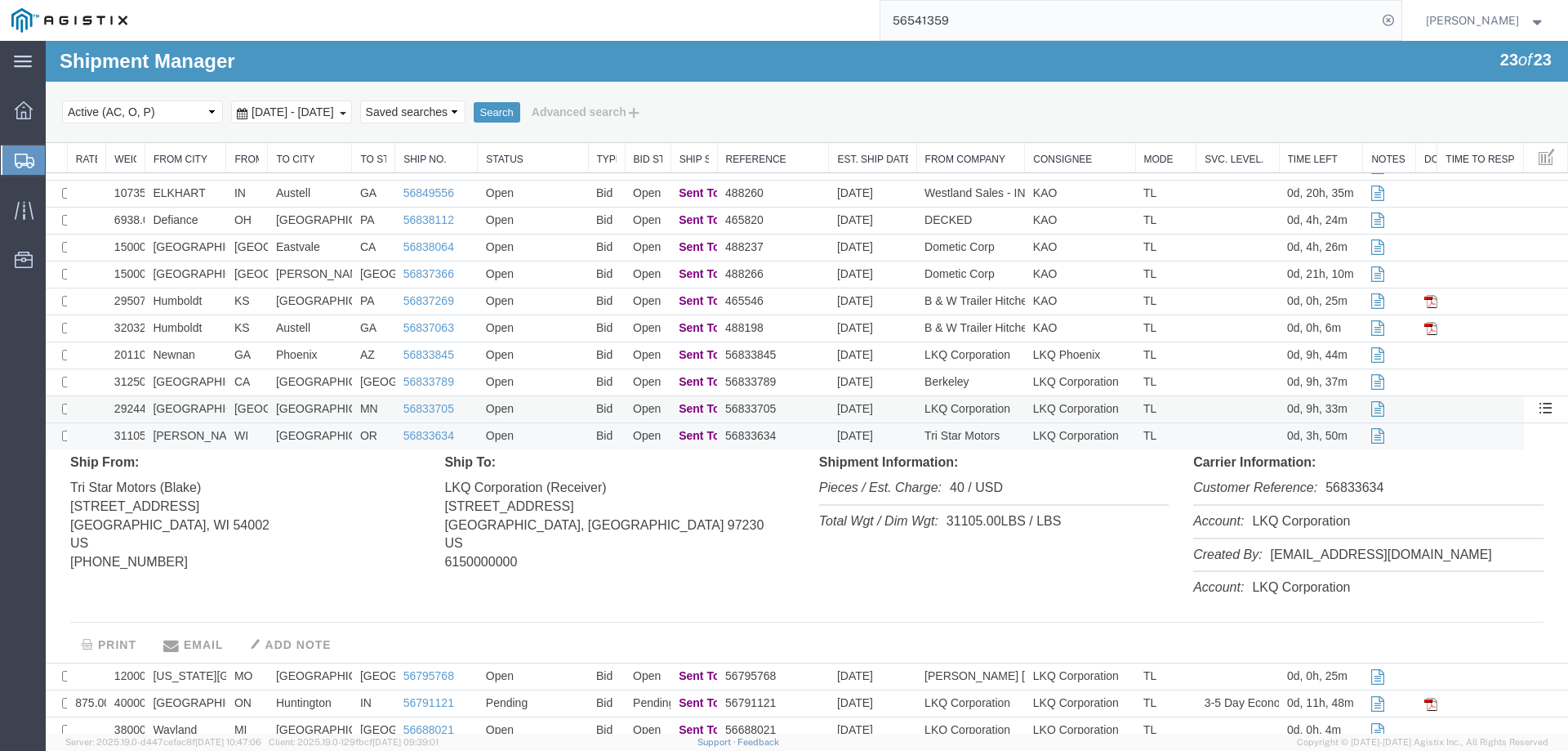
scroll to position [289, 0]
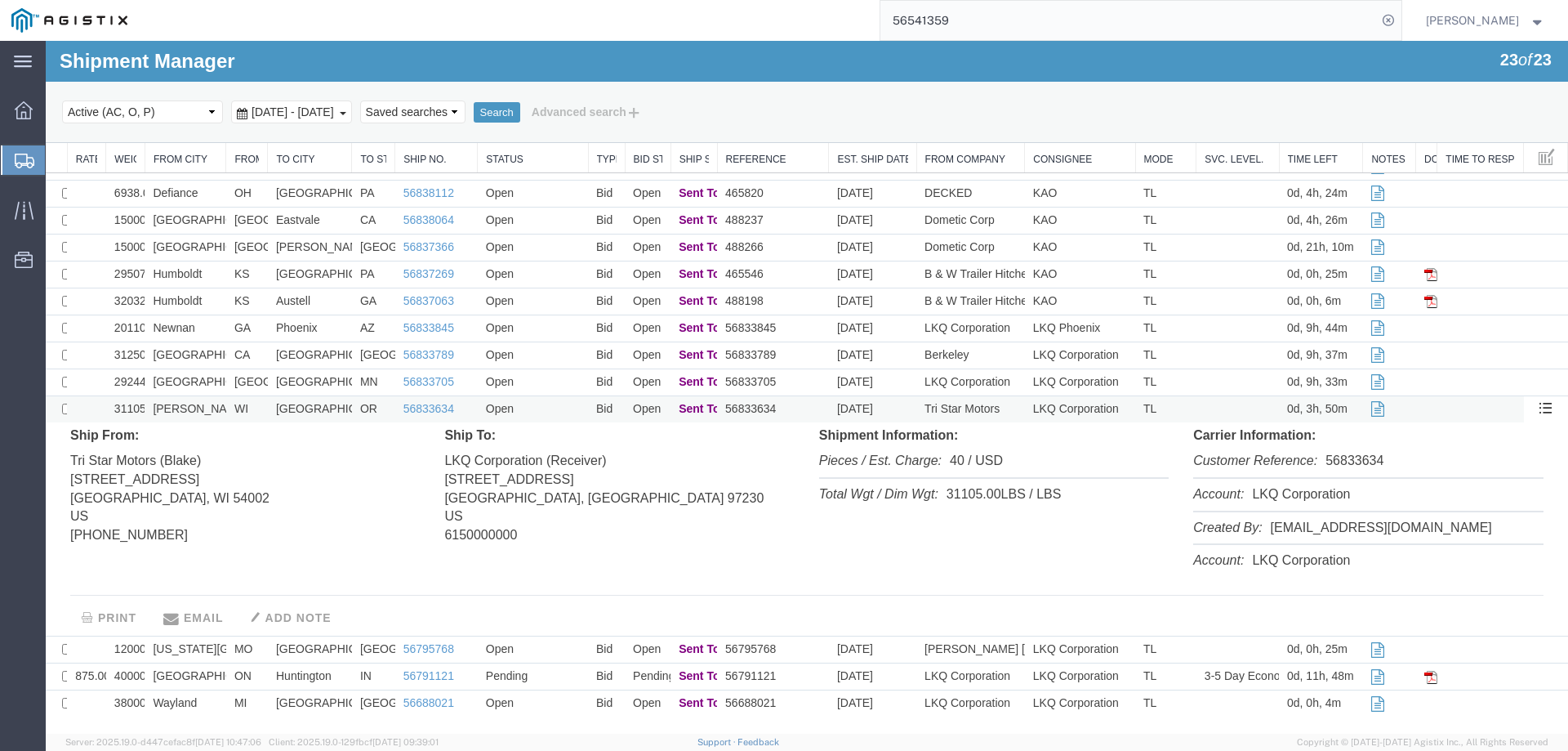
click at [543, 405] on td "Open" at bounding box center [533, 409] width 111 height 27
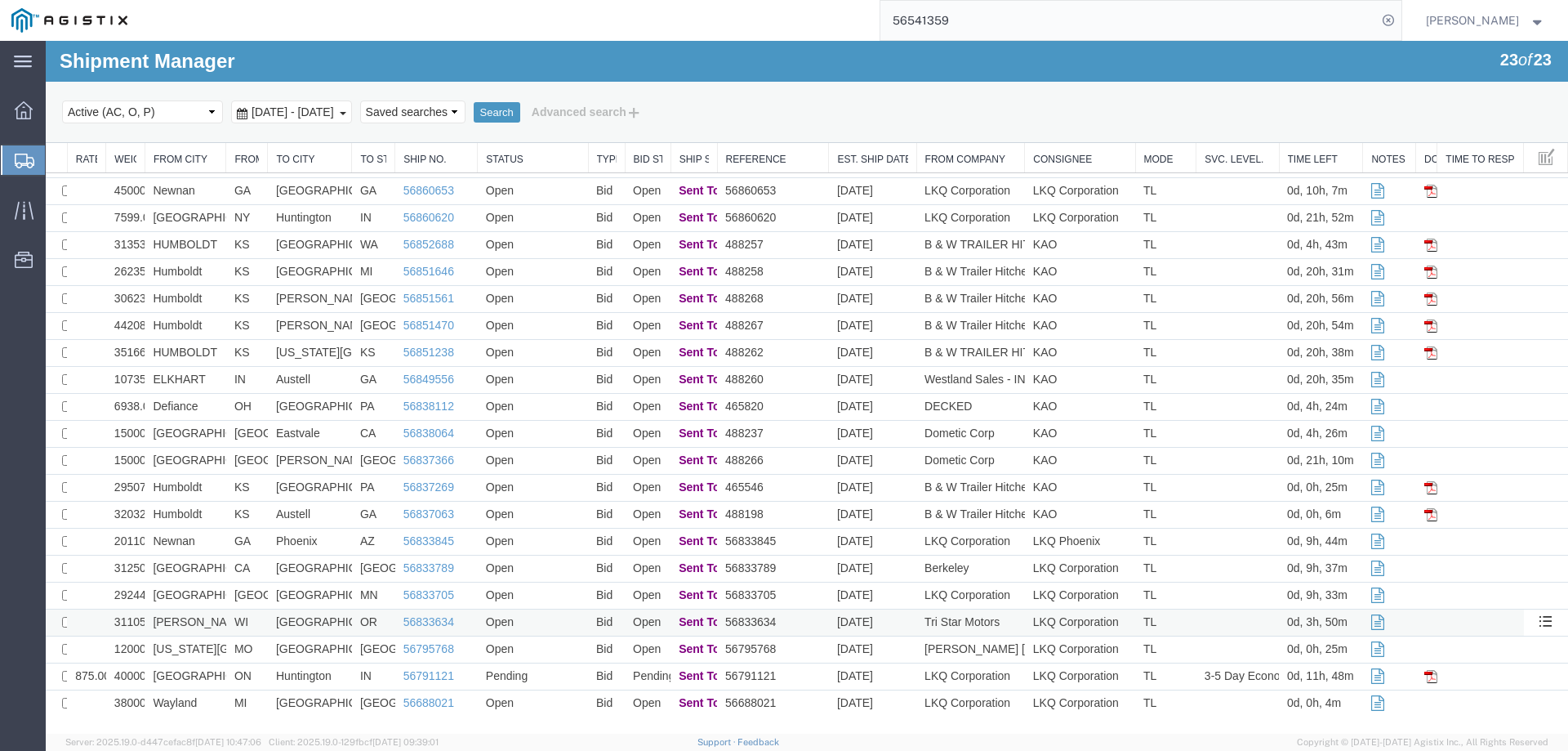
scroll to position [76, 0]
click at [335, 626] on td "[GEOGRAPHIC_DATA]" at bounding box center [309, 623] width 84 height 27
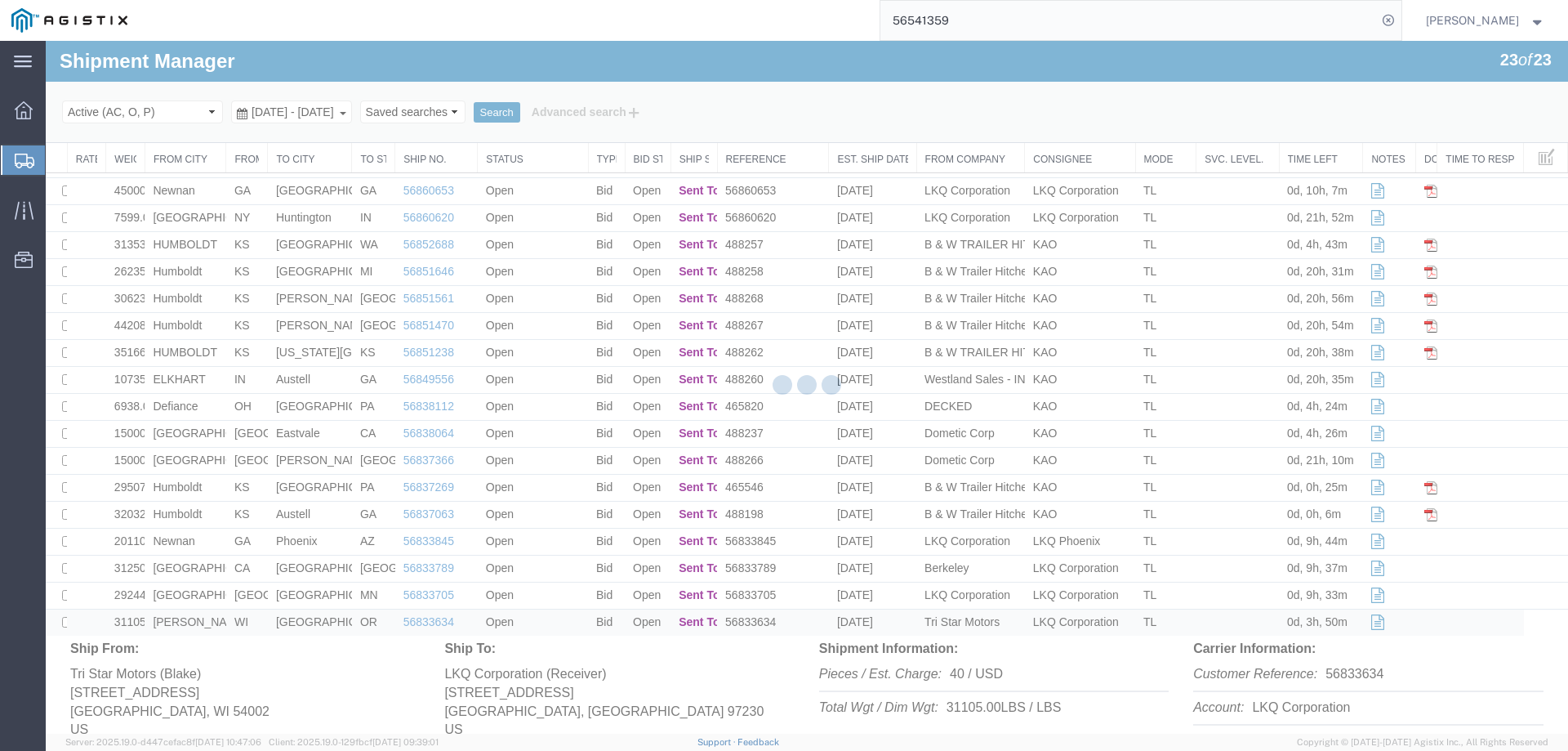
scroll to position [289, 0]
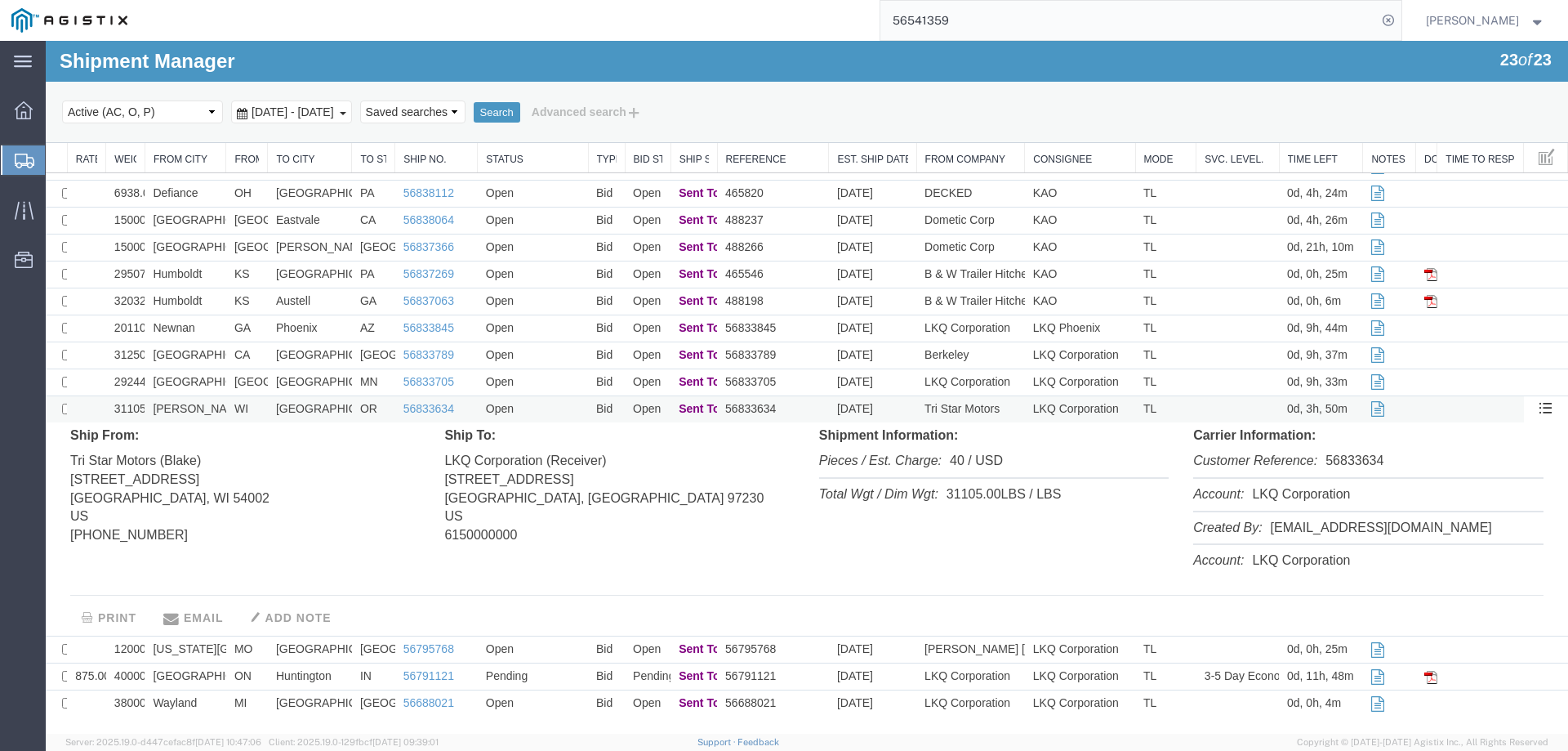
click at [545, 409] on td "Open" at bounding box center [533, 409] width 111 height 27
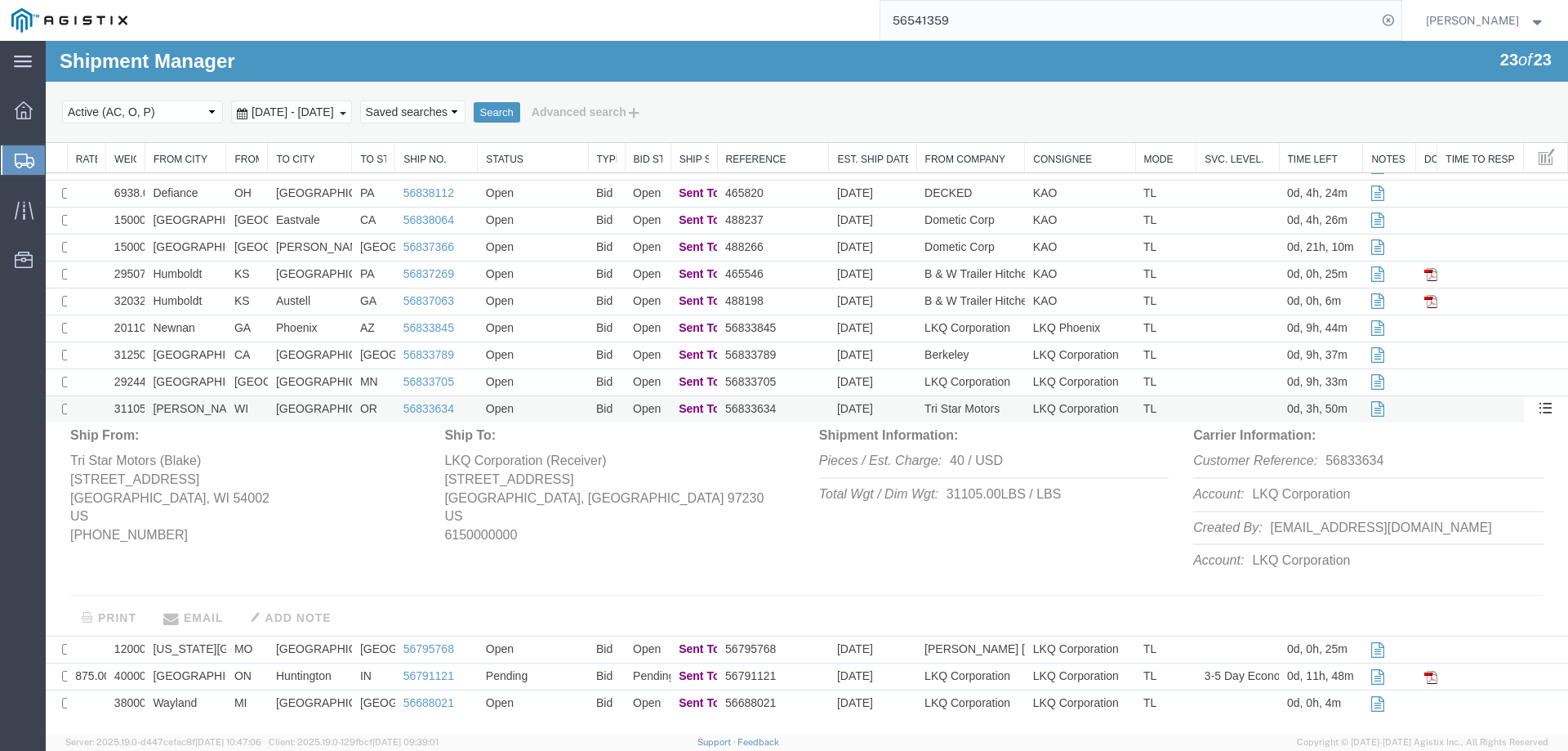
scroll to position [76, 0]
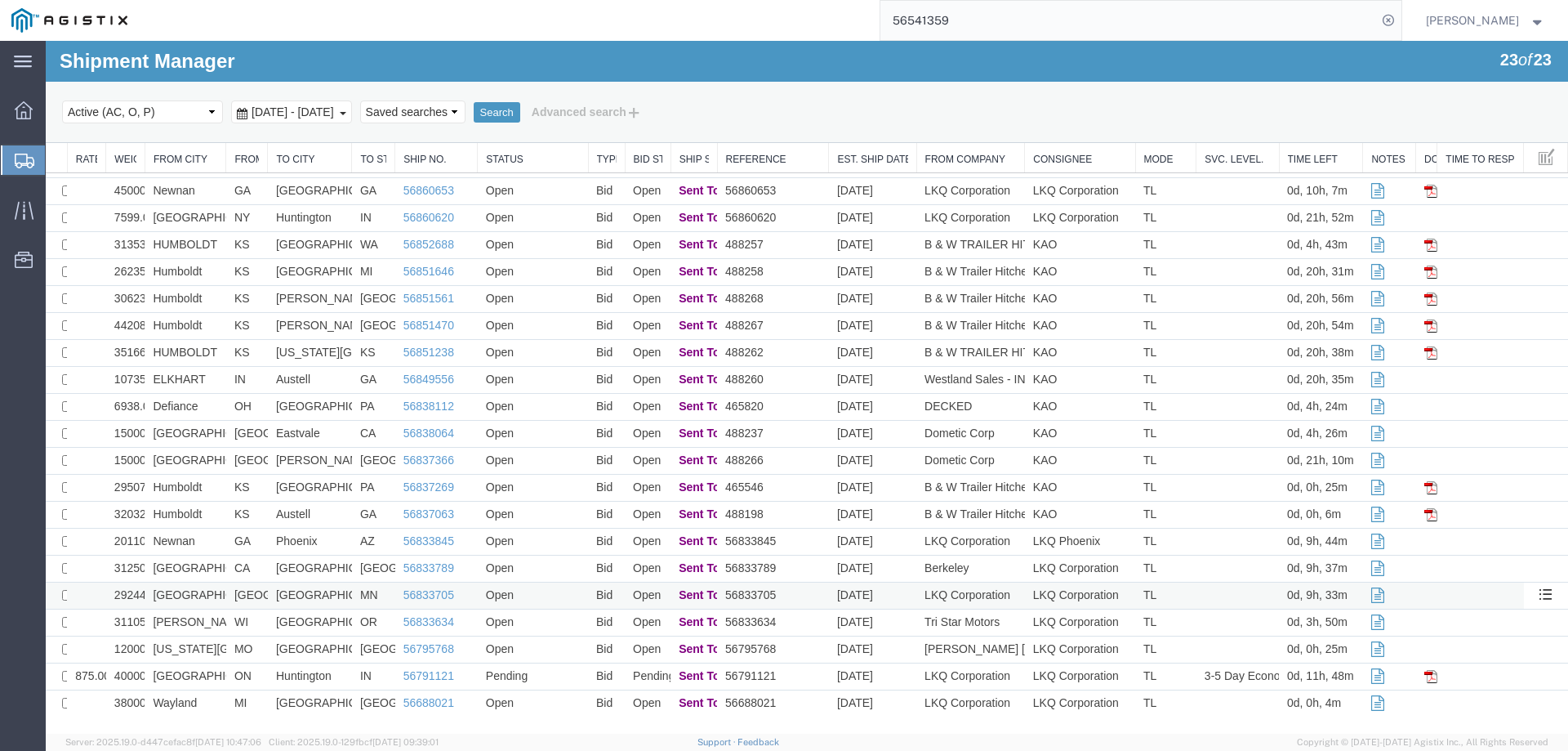
click at [811, 596] on td "56833705" at bounding box center [772, 596] width 111 height 27
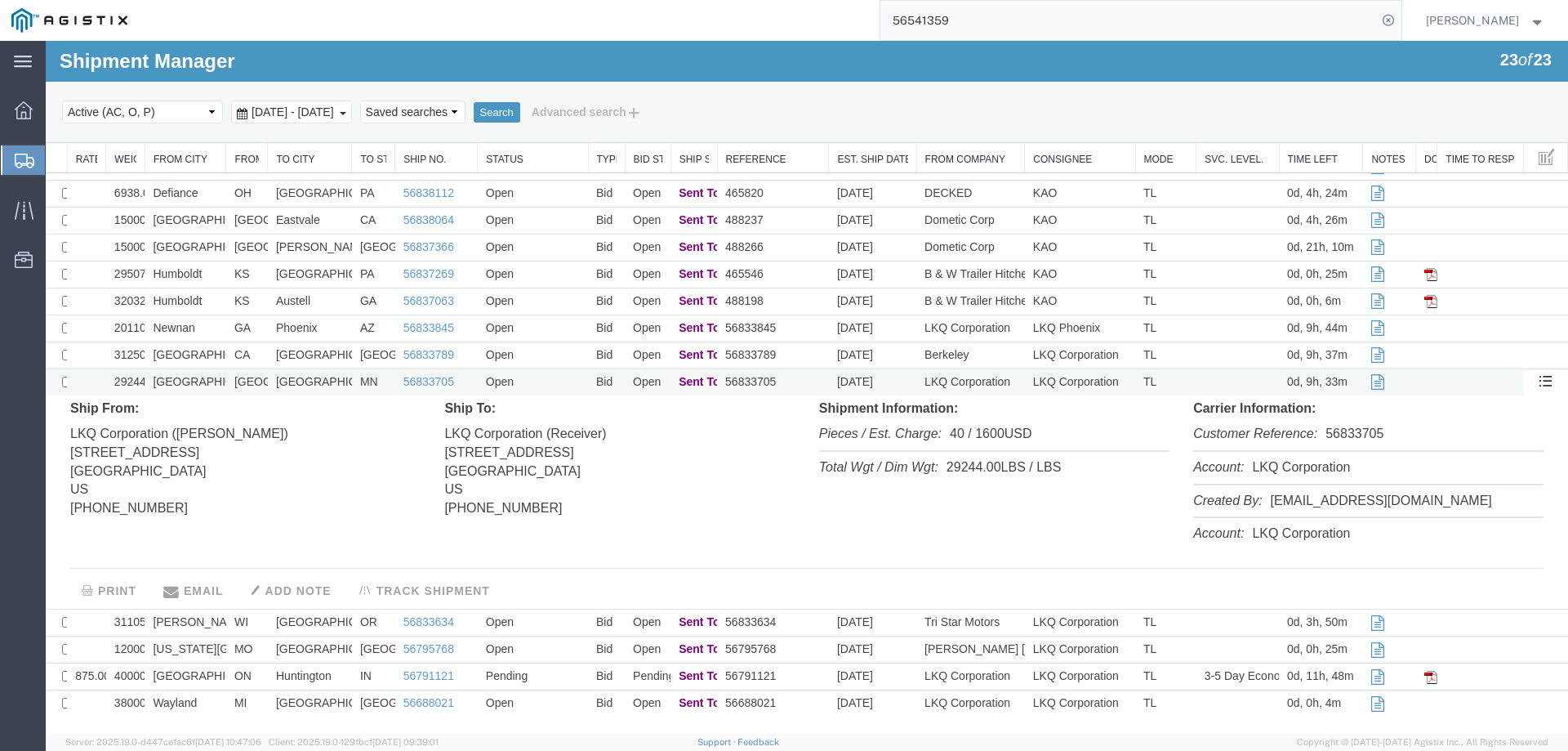
click at [812, 386] on td "56833705" at bounding box center [772, 383] width 111 height 27
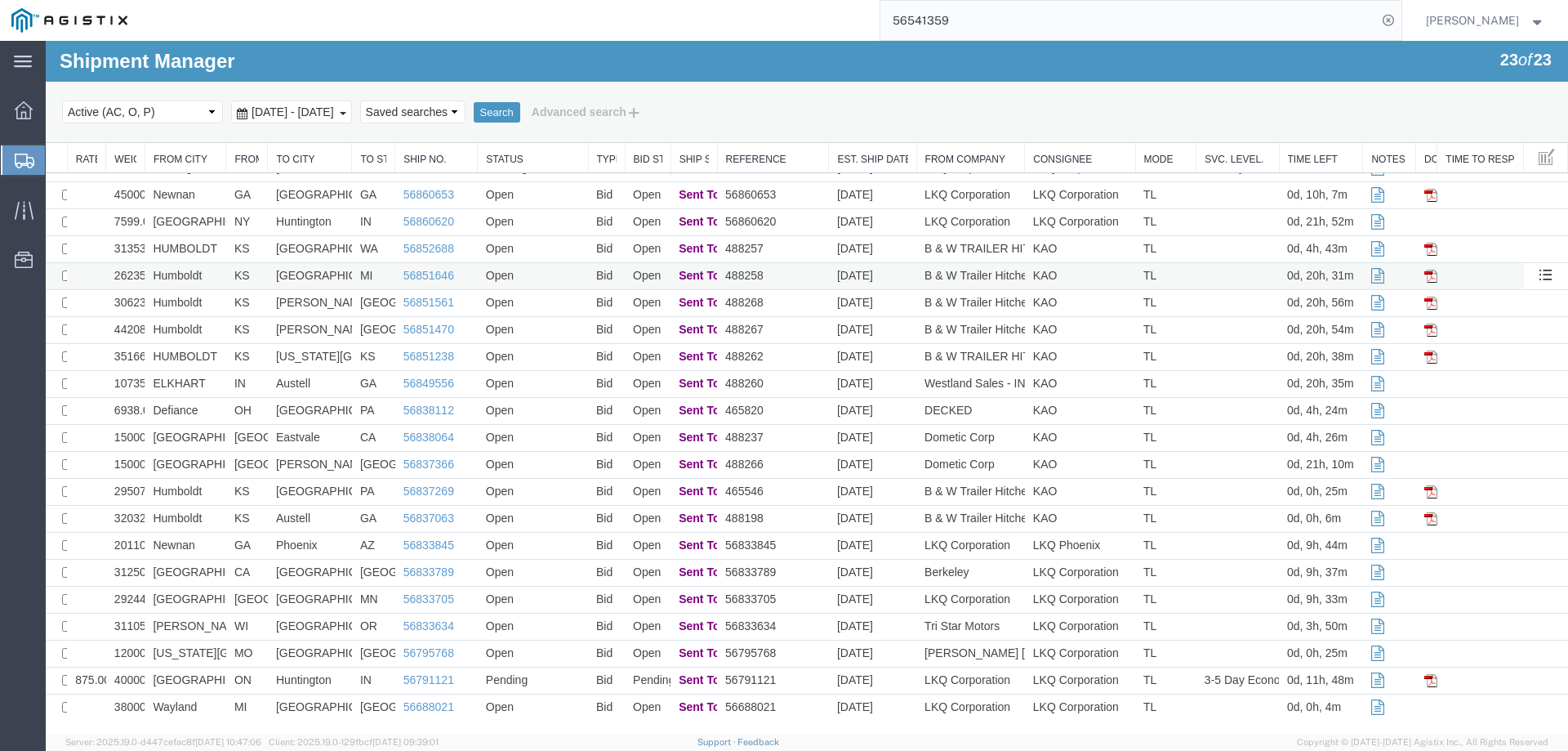
scroll to position [76, 0]
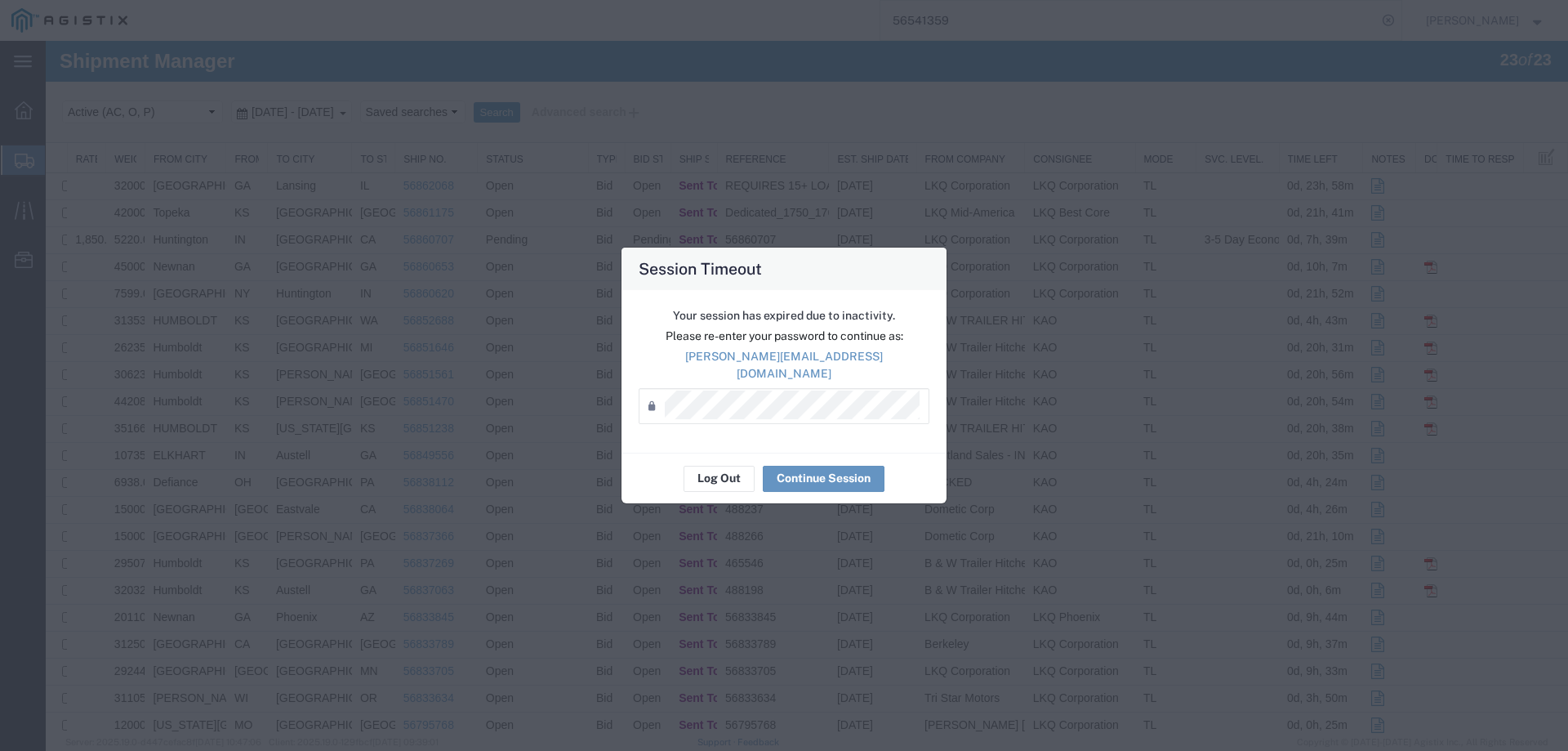
scroll to position [76, 0]
